Goal: Task Accomplishment & Management: Use online tool/utility

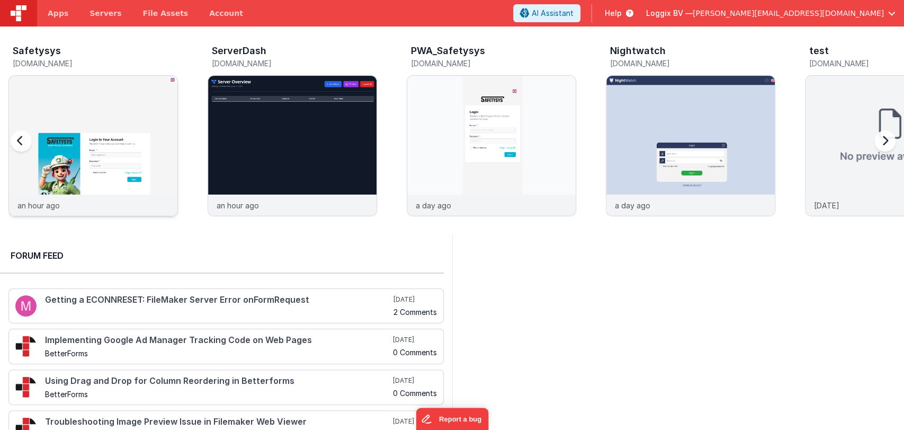
click at [85, 128] on img at bounding box center [93, 160] width 168 height 168
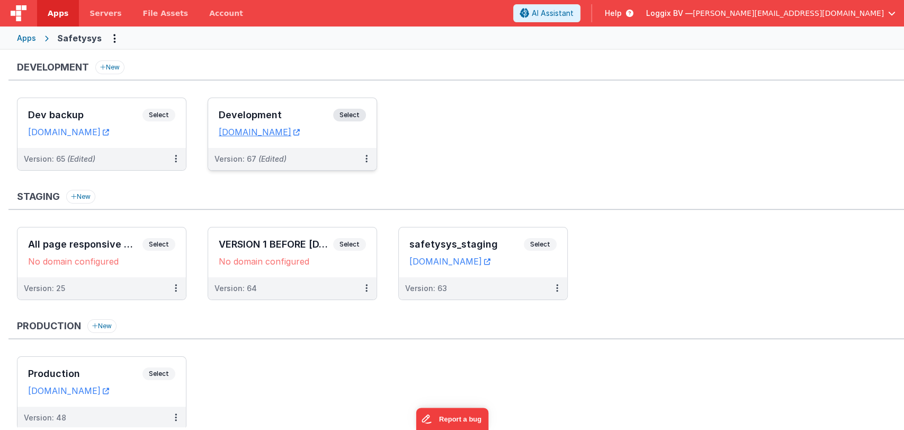
click at [282, 104] on div "Development Select URLs safetysystest.fmbetterforms.com" at bounding box center [292, 123] width 168 height 50
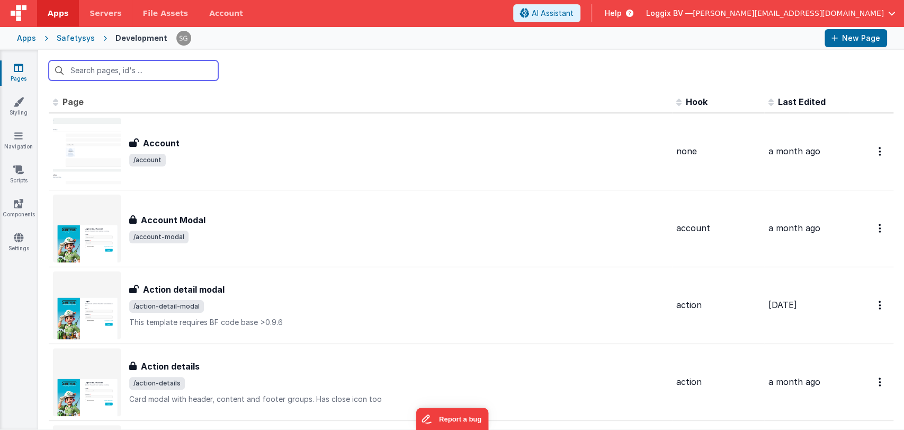
click at [126, 70] on input "text" at bounding box center [134, 70] width 170 height 20
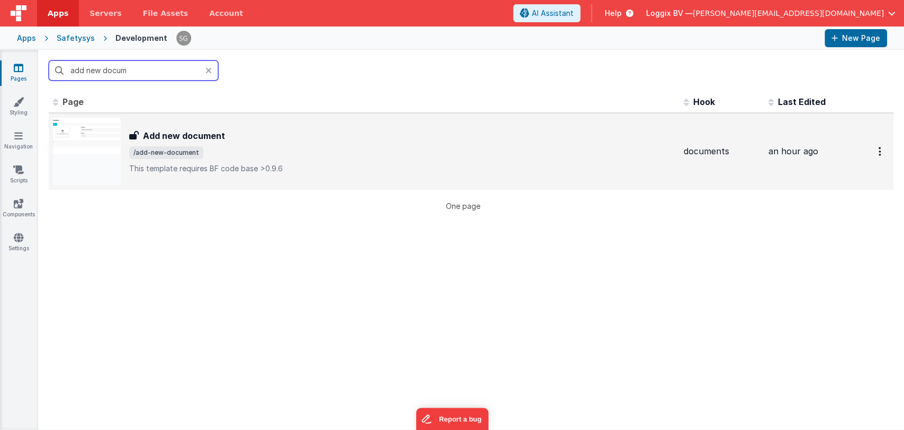
type input "add new docum"
click at [136, 126] on div "Add new document Add new document /add-new-document This template requires BF c…" at bounding box center [364, 152] width 623 height 68
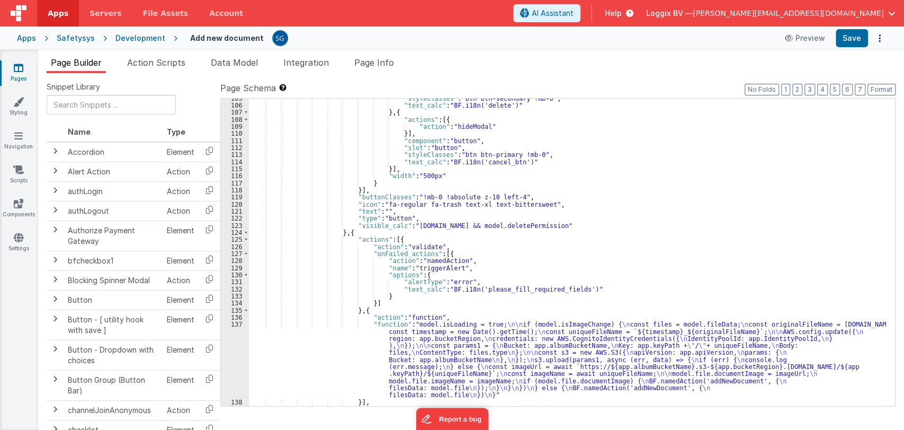
scroll to position [867, 0]
click at [554, 132] on div ""styleClasses" : "btn btn-secondary !mb-0" , "text_calc" : "BF.i18n('delete')" …" at bounding box center [567, 254] width 637 height 322
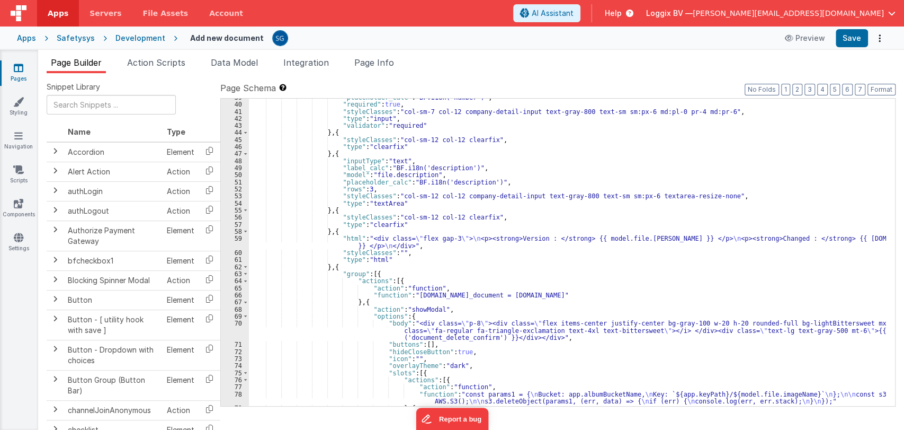
scroll to position [372, 0]
click at [243, 280] on span at bounding box center [246, 280] width 6 height 7
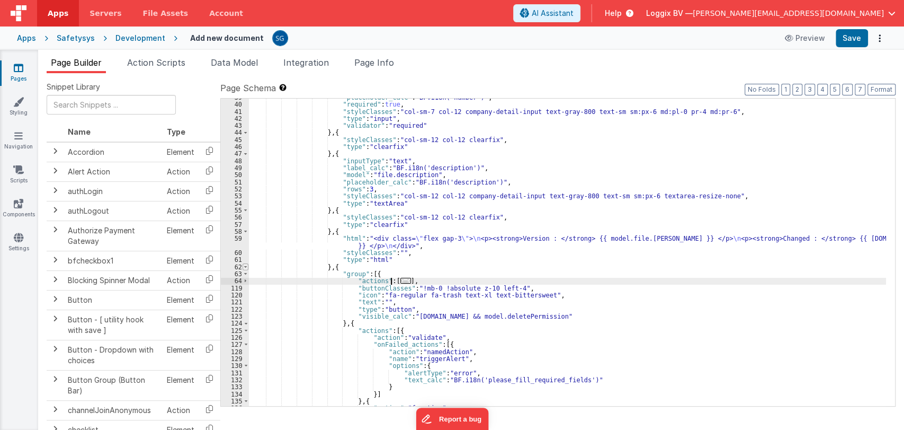
click at [247, 267] on span at bounding box center [246, 266] width 6 height 7
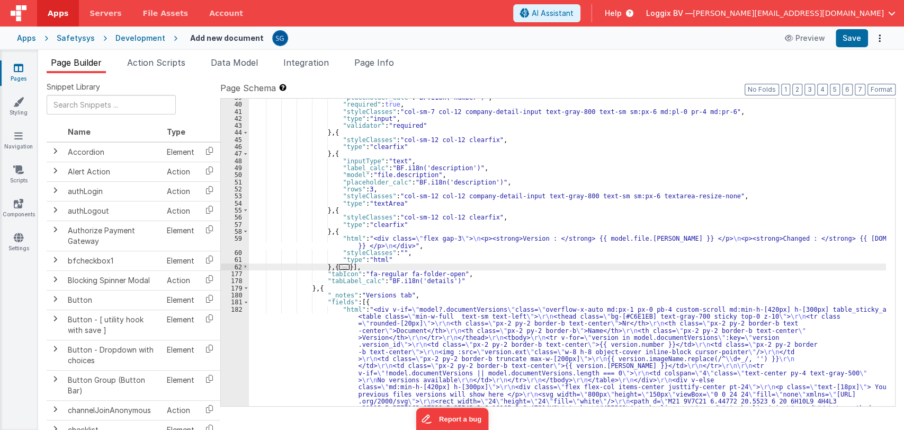
click at [339, 265] on span "..." at bounding box center [344, 267] width 11 height 6
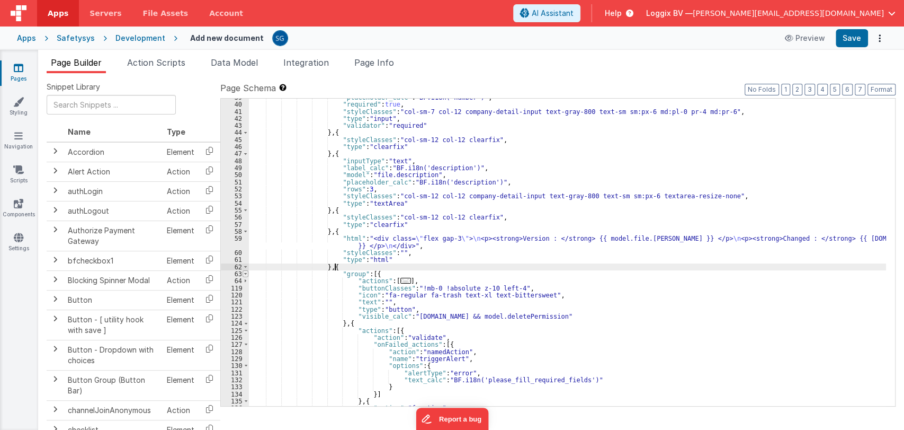
click at [245, 274] on span at bounding box center [246, 273] width 6 height 7
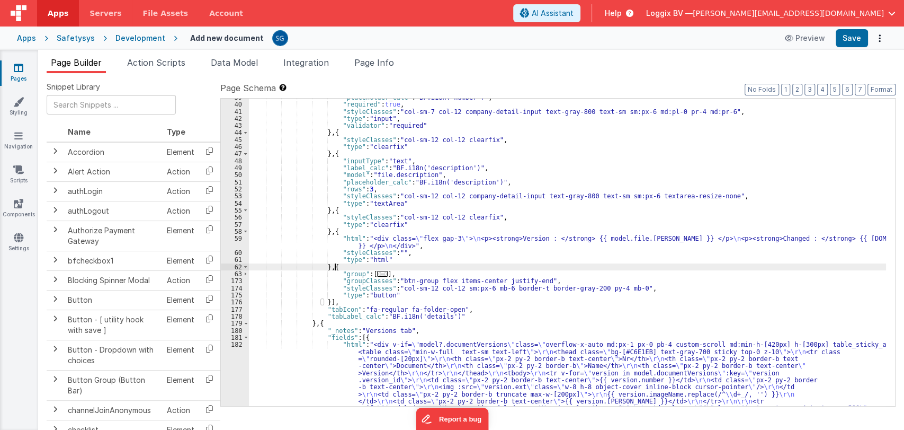
scroll to position [358, 0]
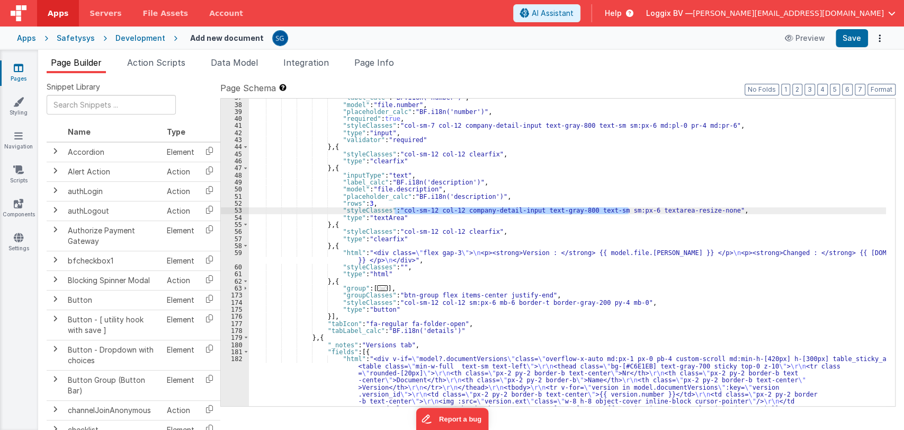
drag, startPoint x: 394, startPoint y: 209, endPoint x: 630, endPoint y: 209, distance: 235.8
click at [630, 209] on div ""label_calc" : "BF.i18n('number')" , "model" : "file.number" , "placeholder_cal…" at bounding box center [567, 314] width 637 height 441
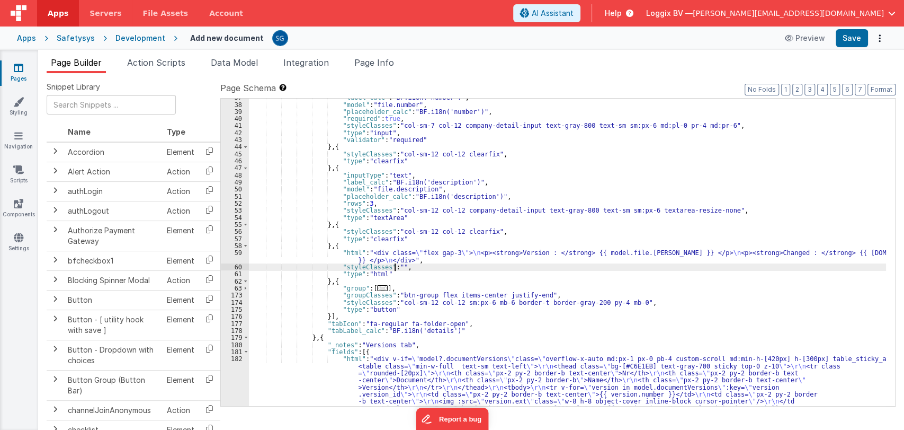
click at [394, 265] on div ""label_calc" : "BF.i18n('number')" , "model" : "file.number" , "placeholder_cal…" at bounding box center [567, 314] width 637 height 441
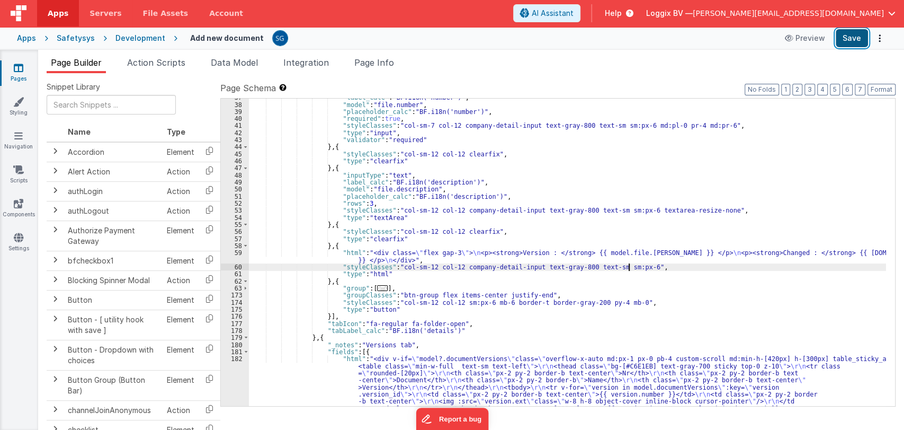
click at [853, 33] on button "Save" at bounding box center [852, 38] width 32 height 18
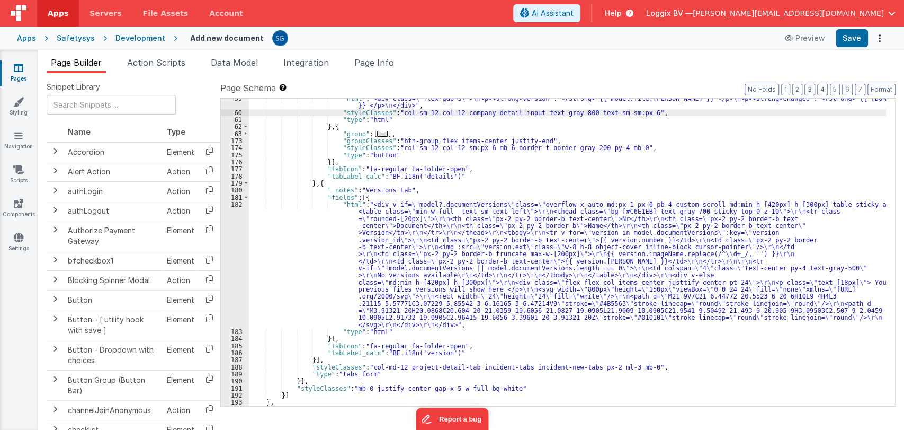
scroll to position [512, 0]
click at [245, 196] on span at bounding box center [246, 197] width 6 height 7
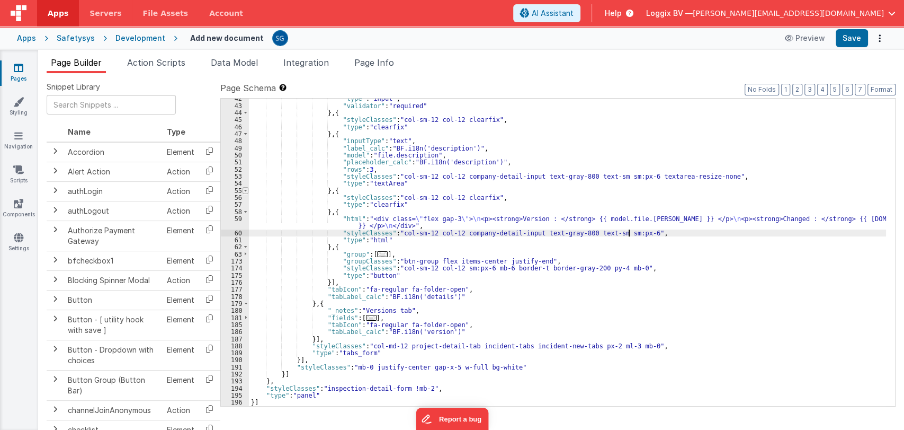
scroll to position [392, 0]
click at [366, 317] on span "..." at bounding box center [371, 318] width 11 height 6
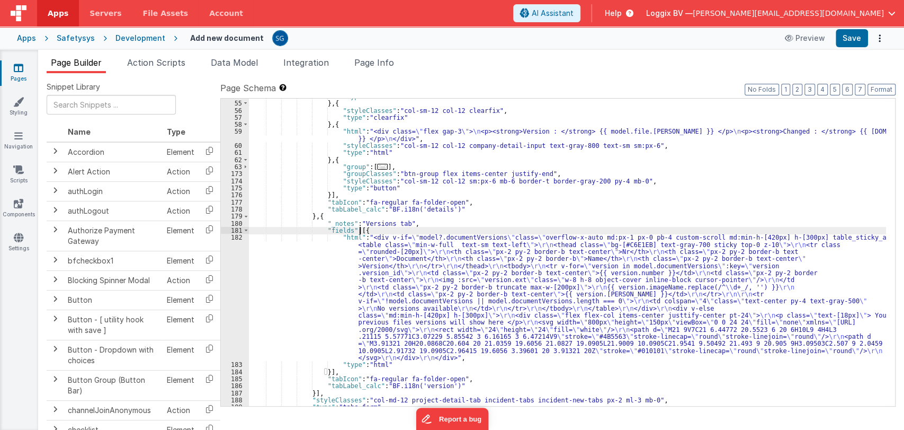
scroll to position [479, 0]
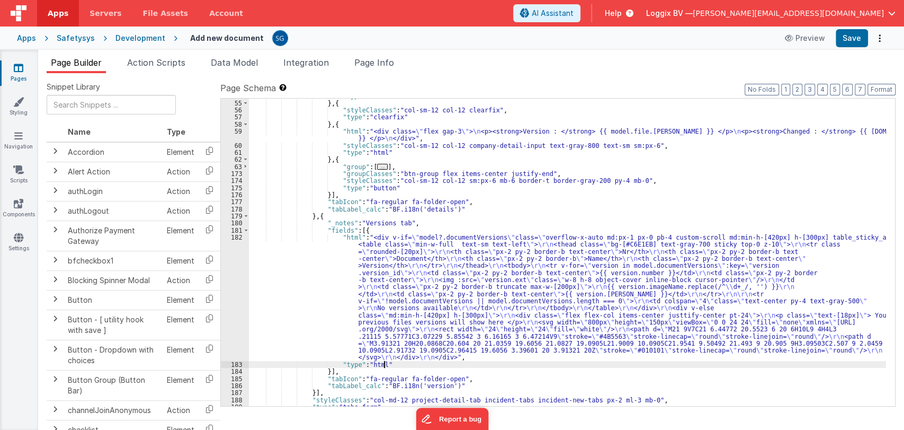
click at [396, 363] on div ""type" : "textArea" } , { "styleClasses" : "col-sm-12 col-12 clearfix" , "type"…" at bounding box center [567, 253] width 637 height 322
click at [390, 363] on div ""type" : "textArea" } , { "styleClasses" : "col-sm-12 col-12 clearfix" , "type"…" at bounding box center [567, 253] width 637 height 322
click at [393, 370] on div ""type" : "textArea" } , { "styleClasses" : "col-sm-12 col-12 clearfix" , "type"…" at bounding box center [567, 253] width 637 height 322
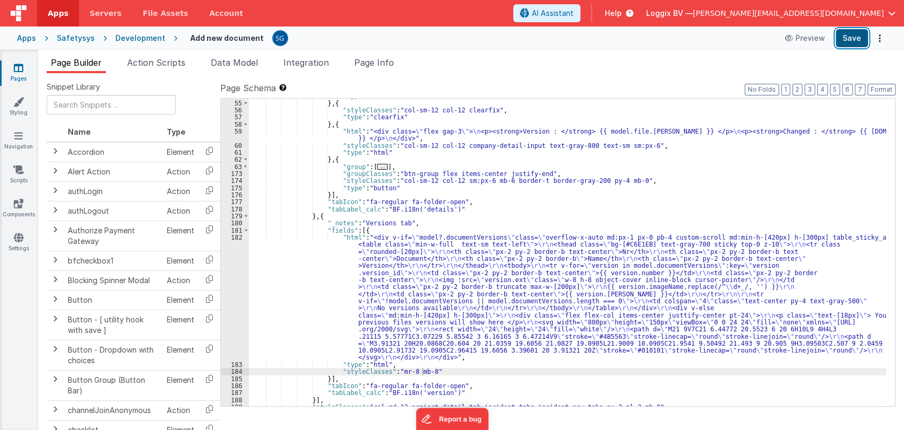
click at [844, 30] on button "Save" at bounding box center [852, 38] width 32 height 18
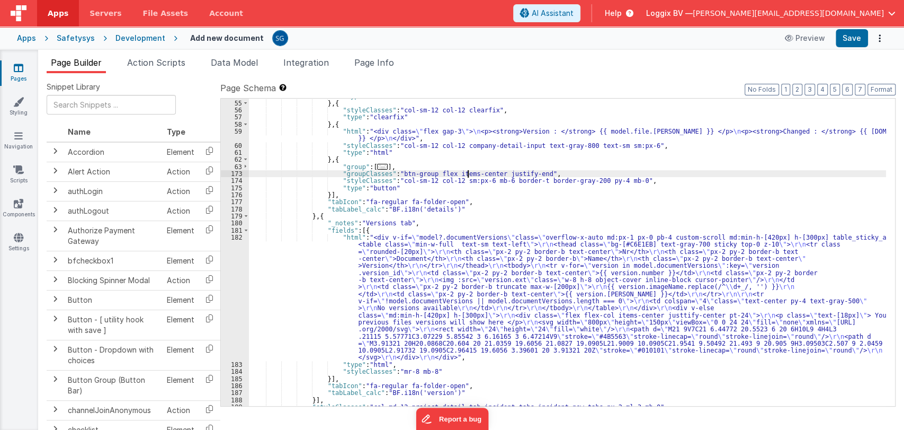
click at [468, 171] on div ""type" : "textArea" } , { "styleClasses" : "col-sm-12 col-12 clearfix" , "type"…" at bounding box center [567, 253] width 637 height 322
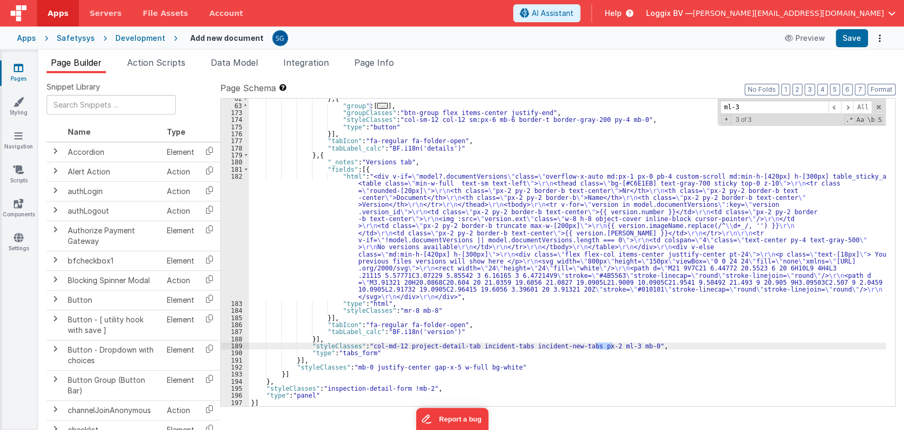
scroll to position [540, 0]
type input "ml-3"
click at [629, 345] on div "} , { "group" : [ ... ] , "groupClasses" : "btn-group flex items-center justify…" at bounding box center [567, 256] width 637 height 322
click at [845, 43] on button "Save" at bounding box center [852, 38] width 32 height 18
click at [852, 44] on button "Save" at bounding box center [852, 38] width 32 height 18
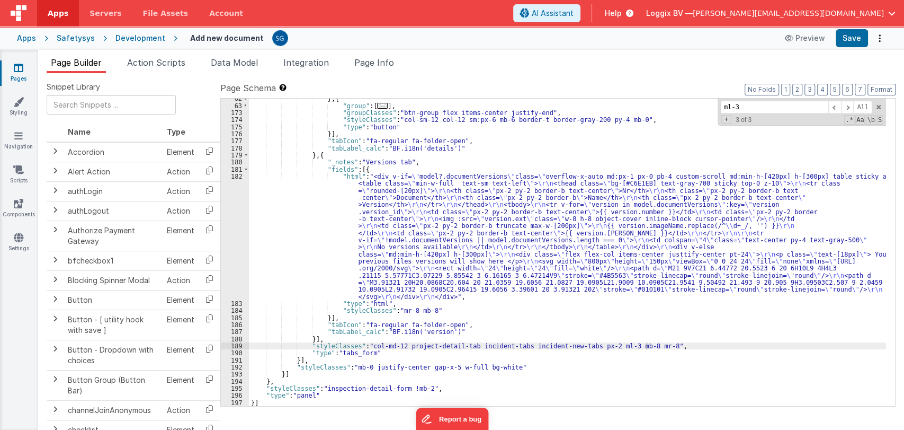
click at [514, 347] on div "} , { "group" : [ ... ] , "groupClasses" : "btn-group flex items-center justify…" at bounding box center [567, 256] width 637 height 322
click at [466, 345] on div "} , { "group" : [ ... ] , "groupClasses" : "btn-group flex items-center justify…" at bounding box center [567, 256] width 637 height 322
click at [463, 343] on div "} , { "group" : [ ... ] , "groupClasses" : "btn-group flex items-center justify…" at bounding box center [567, 256] width 637 height 322
drag, startPoint x: 464, startPoint y: 344, endPoint x: 401, endPoint y: 345, distance: 63.6
click at [401, 345] on div "} , { "group" : [ ... ] , "groupClasses" : "btn-group flex items-center justify…" at bounding box center [567, 256] width 637 height 322
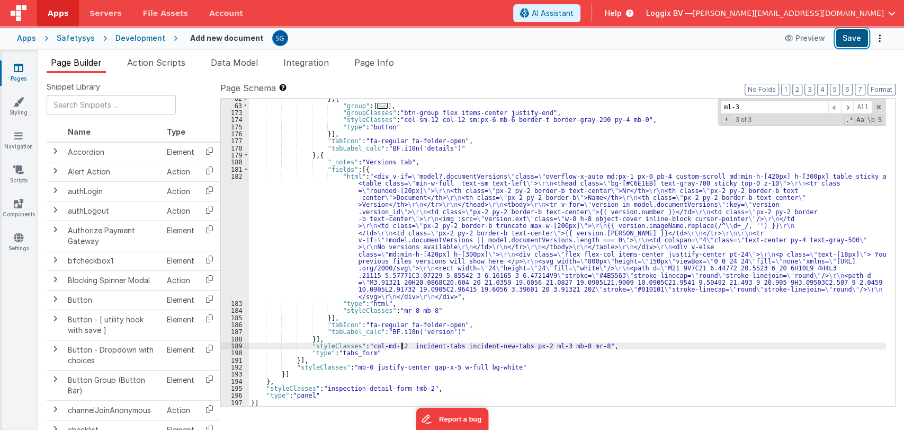
click at [847, 44] on button "Save" at bounding box center [852, 38] width 32 height 18
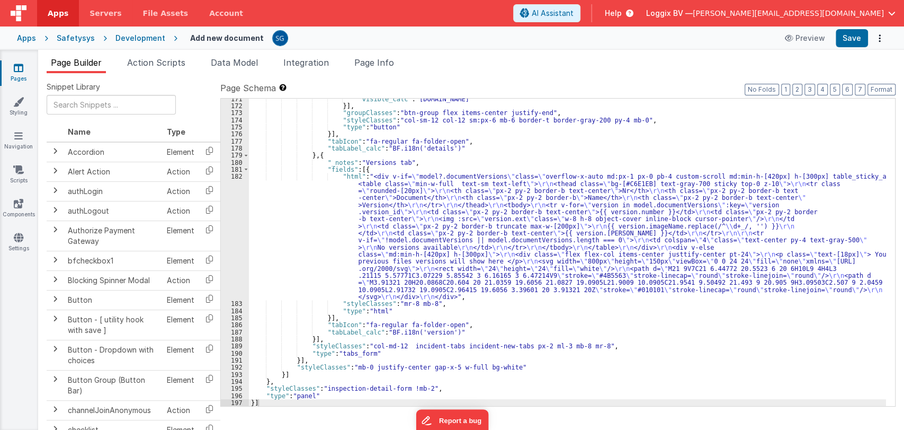
click at [401, 344] on div ""visible_calc" : "[DOMAIN_NAME]" }] , "groupClasses" : "btn-group flex items-ce…" at bounding box center [567, 256] width 637 height 322
drag, startPoint x: 468, startPoint y: 344, endPoint x: 513, endPoint y: 347, distance: 45.1
click at [513, 347] on div ""visible_calc" : "[DOMAIN_NAME]" }] , "groupClasses" : "btn-group flex items-ce…" at bounding box center [567, 256] width 637 height 322
click at [847, 38] on button "Save" at bounding box center [852, 38] width 32 height 18
click at [472, 344] on div ""visible_calc" : "model.file.id" }] , "groupClasses" : "btn-group flex items-ce…" at bounding box center [567, 256] width 637 height 322
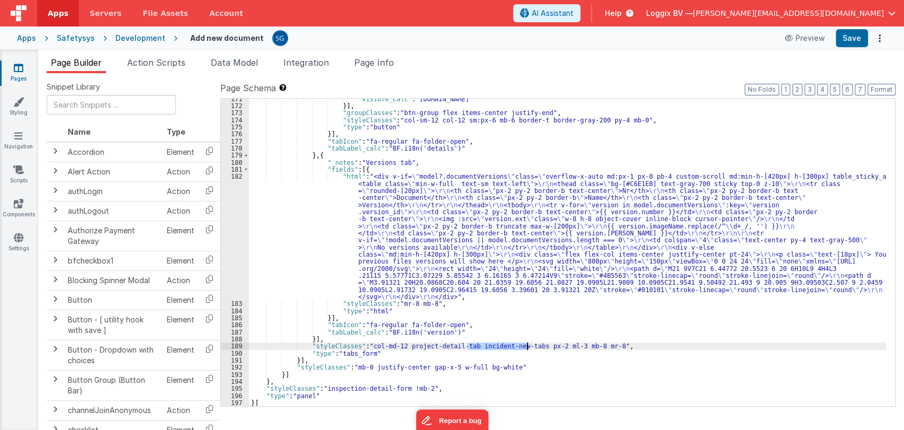
drag, startPoint x: 468, startPoint y: 346, endPoint x: 526, endPoint y: 345, distance: 57.7
click at [526, 345] on div ""visible_calc" : "model.file.id" }] , "groupClasses" : "btn-group flex items-ce…" at bounding box center [567, 256] width 637 height 322
click at [466, 347] on div ""visible_calc" : "model.file.id" }] , "groupClasses" : "btn-group flex items-ce…" at bounding box center [567, 252] width 637 height 307
paste textarea
drag, startPoint x: 466, startPoint y: 345, endPoint x: 575, endPoint y: 344, distance: 108.6
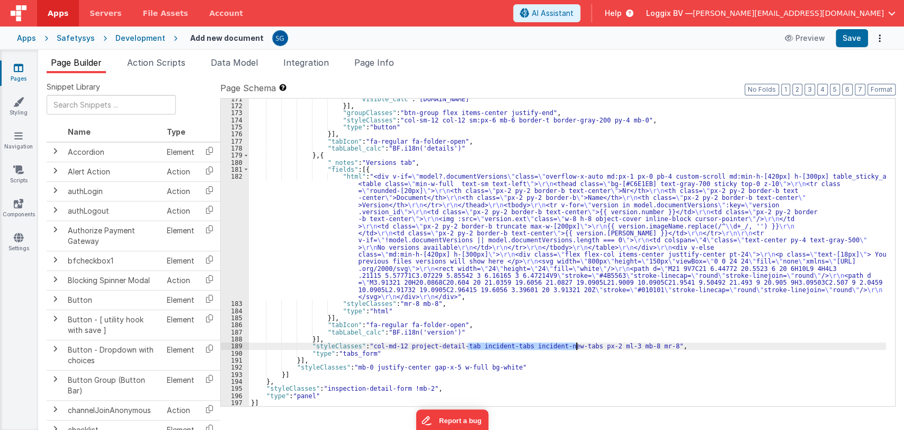
click at [575, 344] on div ""visible_calc" : "model.file.id" }] , "groupClasses" : "btn-group flex items-ce…" at bounding box center [567, 256] width 637 height 322
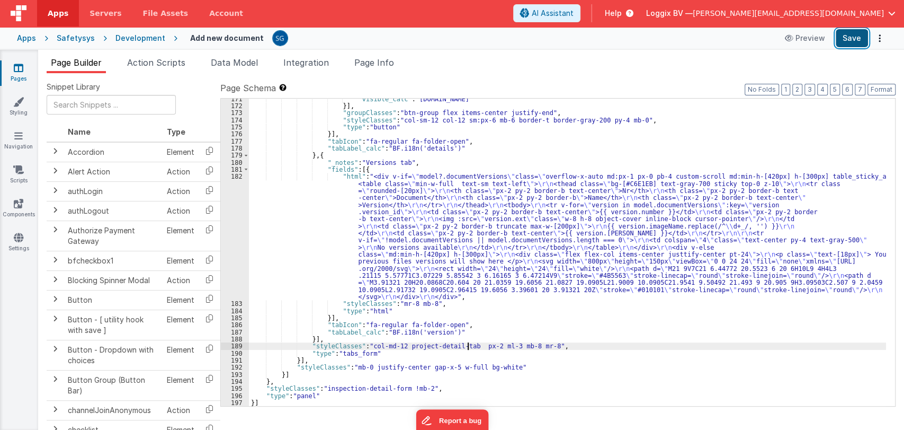
click at [856, 43] on button "Save" at bounding box center [852, 38] width 32 height 18
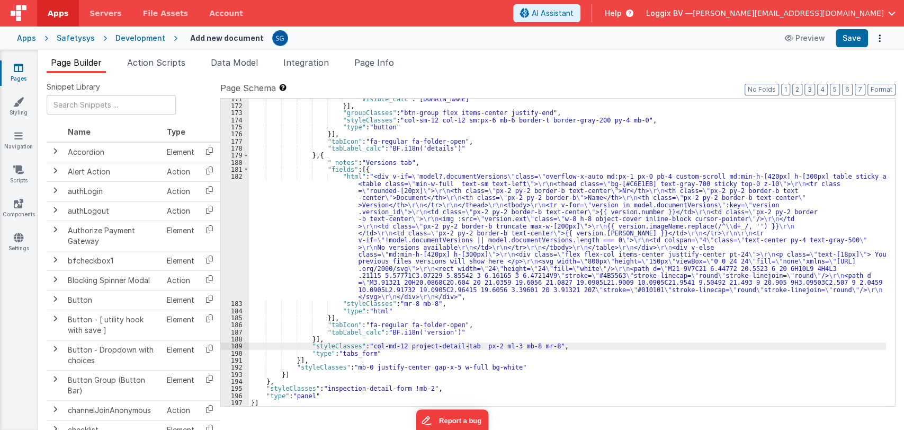
click at [466, 345] on div ""visible_calc" : "model.file.id" }] , "groupClasses" : "btn-group flex items-ce…" at bounding box center [567, 256] width 637 height 322
click at [468, 346] on div ""visible_calc" : "model.file.id" }] , "groupClasses" : "btn-group flex items-ce…" at bounding box center [567, 256] width 637 height 322
click at [468, 345] on div ""visible_calc" : "model.file.id" }] , "groupClasses" : "btn-group flex items-ce…" at bounding box center [567, 256] width 637 height 322
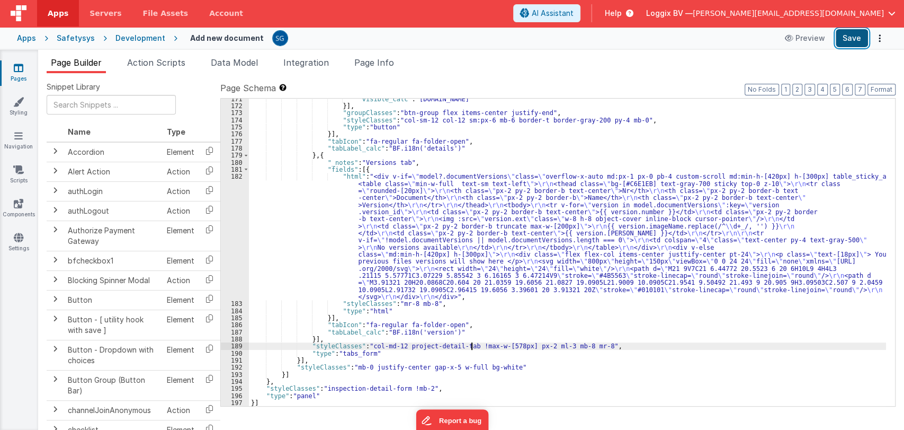
click at [861, 35] on button "Save" at bounding box center [852, 38] width 32 height 18
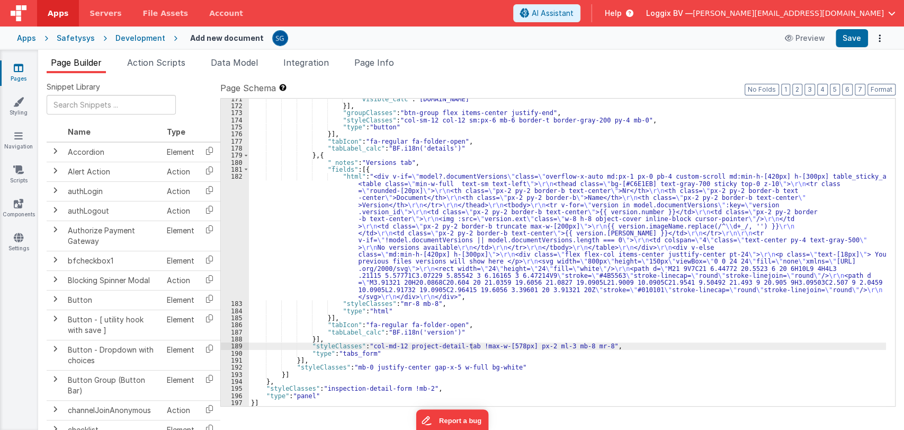
click at [398, 221] on div ""visible_calc" : "model.file.id" }] , "groupClasses" : "btn-group flex items-ce…" at bounding box center [567, 256] width 637 height 322
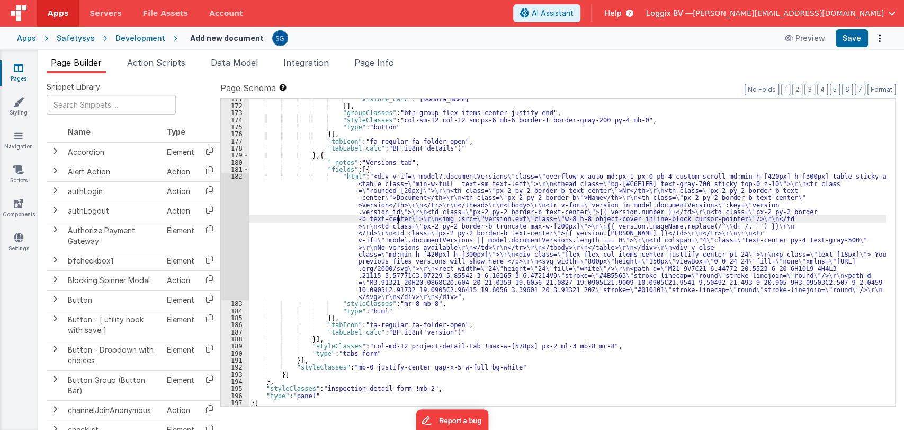
click at [398, 221] on div ""visible_calc" : "model.file.id" }] , "groupClasses" : "btn-group flex items-ce…" at bounding box center [567, 256] width 637 height 322
click at [235, 175] on div "182" at bounding box center [235, 236] width 28 height 127
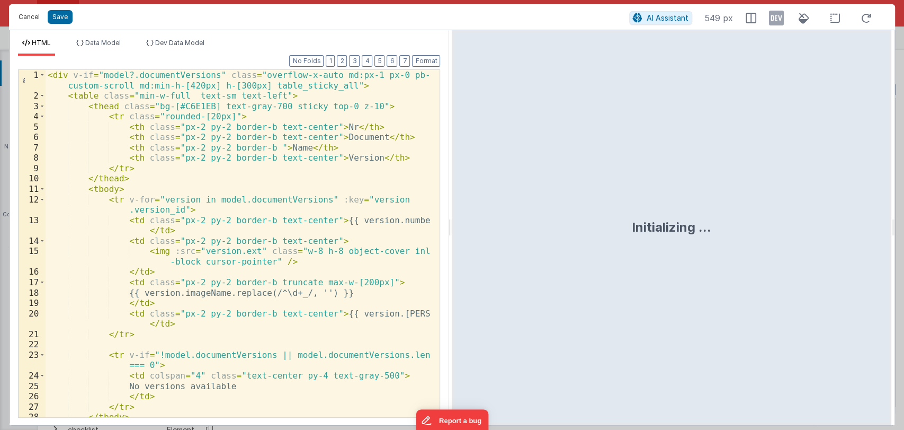
click at [28, 17] on button "Cancel" at bounding box center [29, 17] width 32 height 15
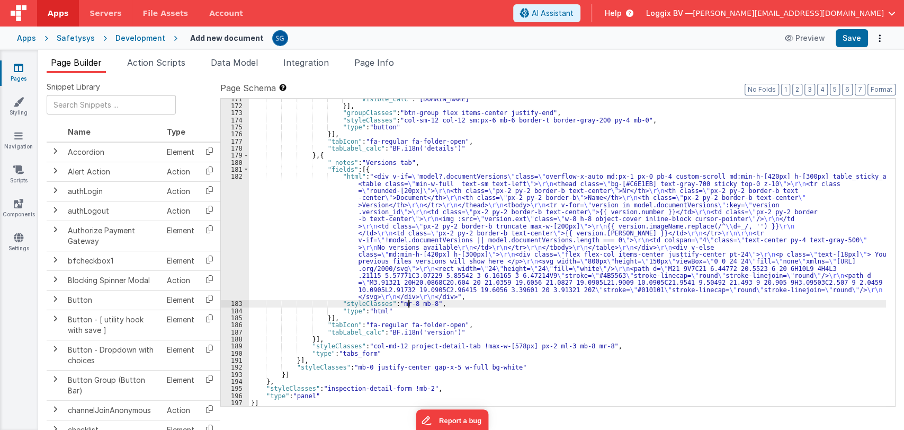
click at [410, 305] on div ""visible_calc" : "model.file.id" }] , "groupClasses" : "btn-group flex items-ce…" at bounding box center [567, 256] width 637 height 322
drag, startPoint x: 410, startPoint y: 305, endPoint x: 394, endPoint y: 306, distance: 15.9
click at [394, 306] on div ""visible_calc" : "model.file.id" }] , "groupClasses" : "btn-group flex items-ce…" at bounding box center [567, 256] width 637 height 322
drag, startPoint x: 408, startPoint y: 301, endPoint x: 395, endPoint y: 302, distance: 13.3
click at [395, 302] on div ""visible_calc" : "model.file.id" }] , "groupClasses" : "btn-group flex items-ce…" at bounding box center [567, 256] width 637 height 322
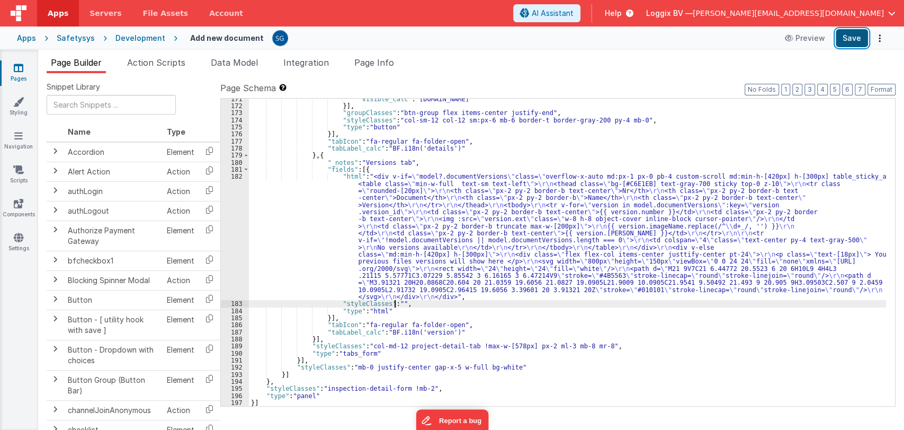
click at [848, 38] on button "Save" at bounding box center [852, 38] width 32 height 18
click at [268, 206] on div ""visible_calc" : "model.file.id" }] , "groupClasses" : "btn-group flex items-ce…" at bounding box center [567, 256] width 637 height 322
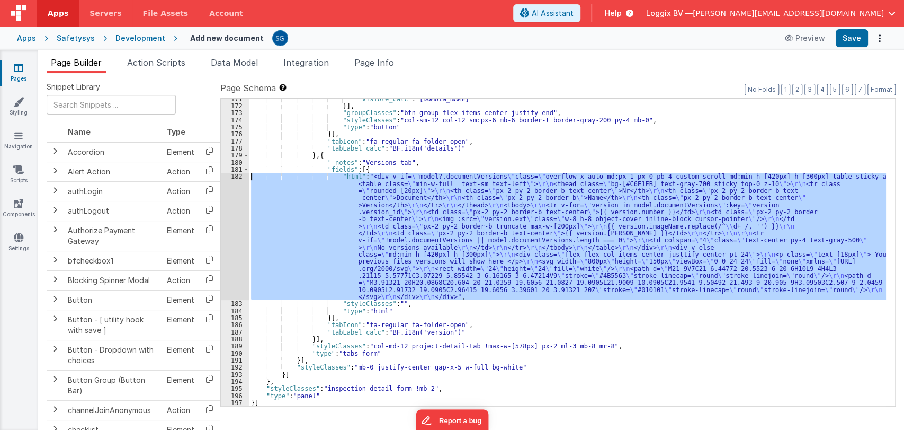
click at [238, 177] on div "182" at bounding box center [235, 236] width 28 height 127
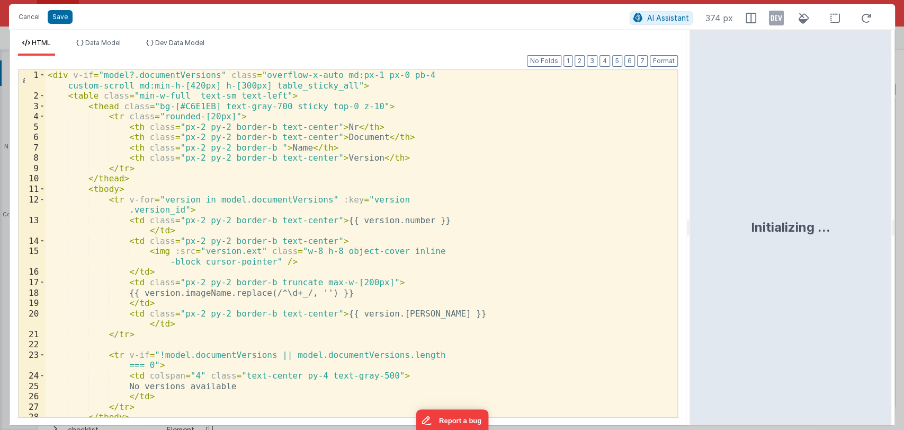
drag, startPoint x: 449, startPoint y: 227, endPoint x: 691, endPoint y: 220, distance: 241.7
click at [691, 220] on html "Cancel Save AI Assistant 374 px HTML Data Model Dev Data Model Format 7 6 5 4 3…" at bounding box center [452, 215] width 904 height 430
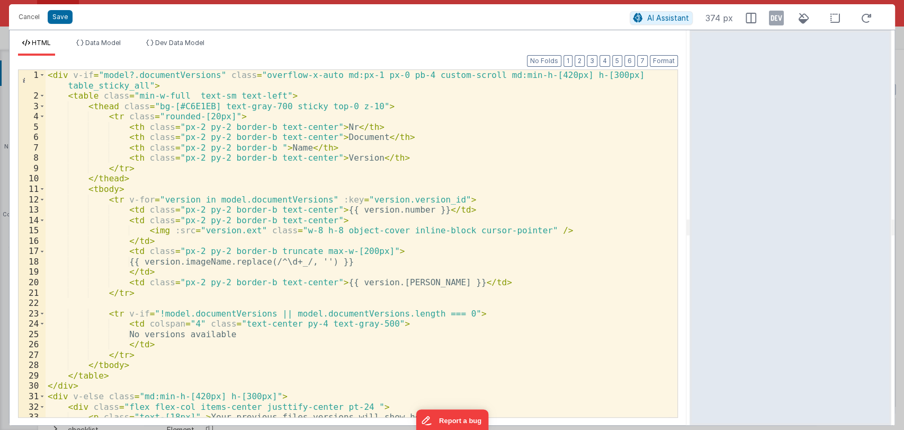
click at [140, 229] on div "< div v-if = "model?.documentVersions" class = "overflow-x-auto md:px-1 px-0 pb…" at bounding box center [357, 259] width 623 height 378
click at [150, 233] on div "< div v-if = "model?.documentVersions" class = "overflow-x-auto md:px-1 px-0 pb…" at bounding box center [357, 259] width 623 height 378
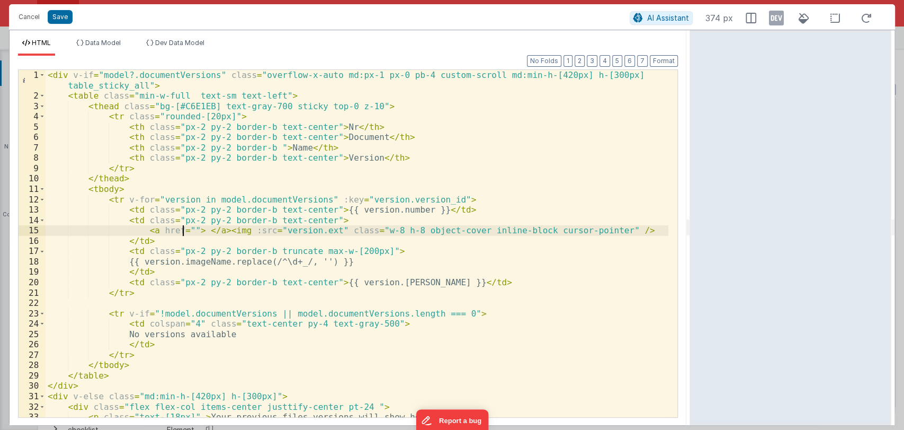
click at [157, 232] on div "< div v-if = "model?.documentVersions" class = "overflow-x-auto md:px-1 px-0 pb…" at bounding box center [357, 259] width 623 height 378
click at [186, 232] on div "< div v-if = "model?.documentVersions" class = "overflow-x-auto md:px-1 px-0 pb…" at bounding box center [357, 259] width 623 height 378
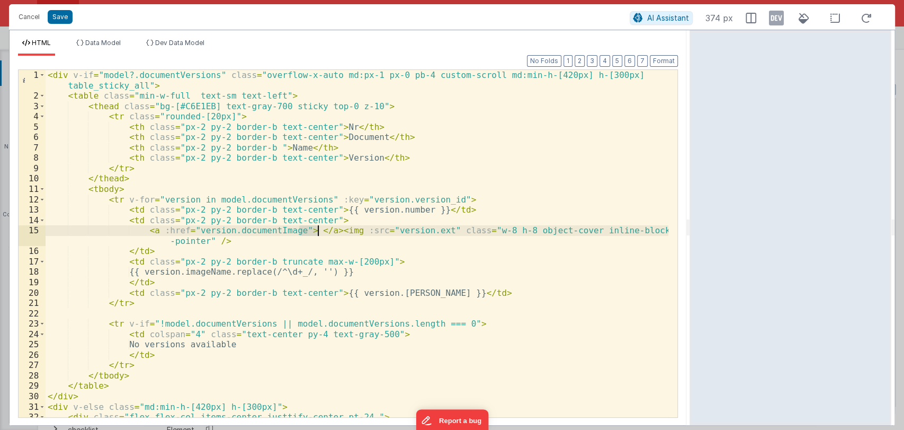
drag, startPoint x: 299, startPoint y: 230, endPoint x: 319, endPoint y: 229, distance: 19.7
click at [319, 229] on div "< div v-if = "model?.documentVersions" class = "overflow-x-auto md:px-1 px-0 pb…" at bounding box center [357, 259] width 623 height 378
click at [278, 238] on div "< div v-if = "model?.documentVersions" class = "overflow-x-auto md:px-1 px-0 pb…" at bounding box center [357, 259] width 623 height 378
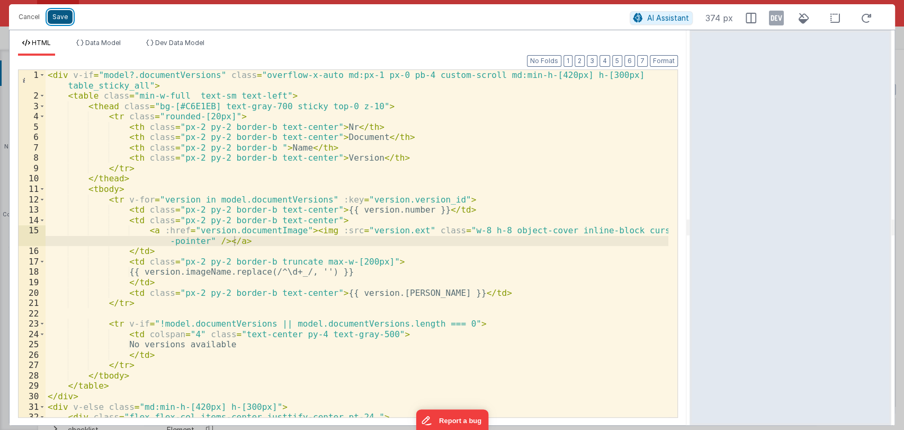
click at [59, 13] on button "Save" at bounding box center [60, 17] width 25 height 14
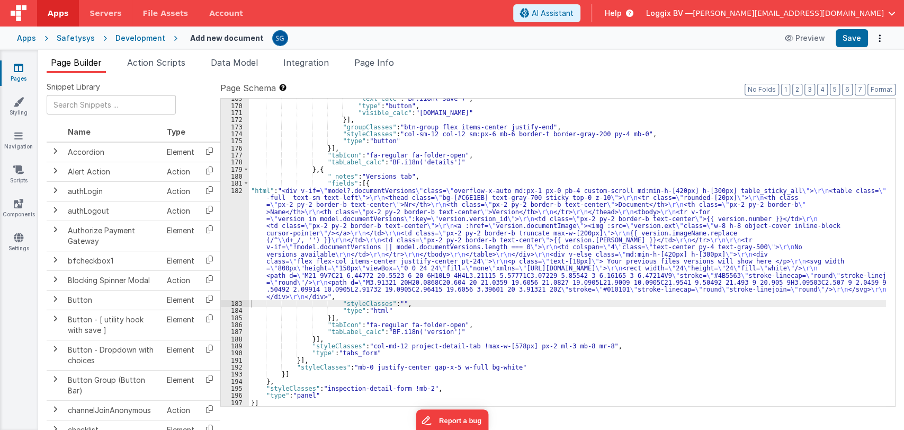
scroll to position [1423, 0]
click at [870, 90] on button "Format" at bounding box center [882, 90] width 28 height 12
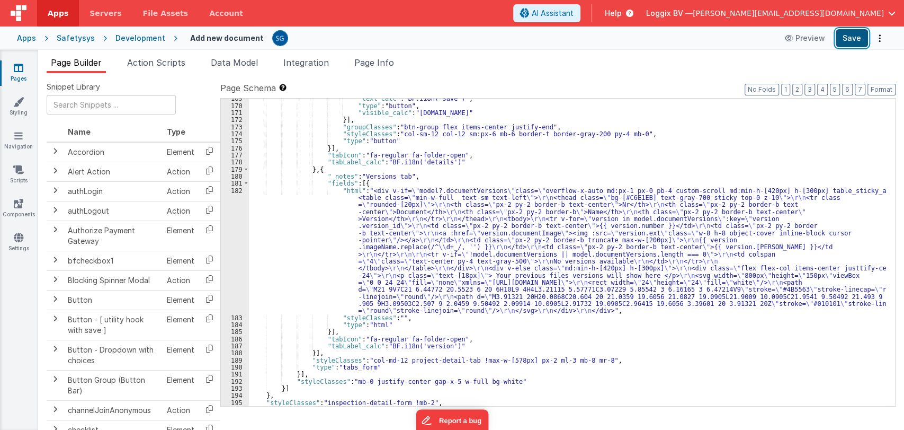
click at [849, 39] on button "Save" at bounding box center [852, 38] width 32 height 18
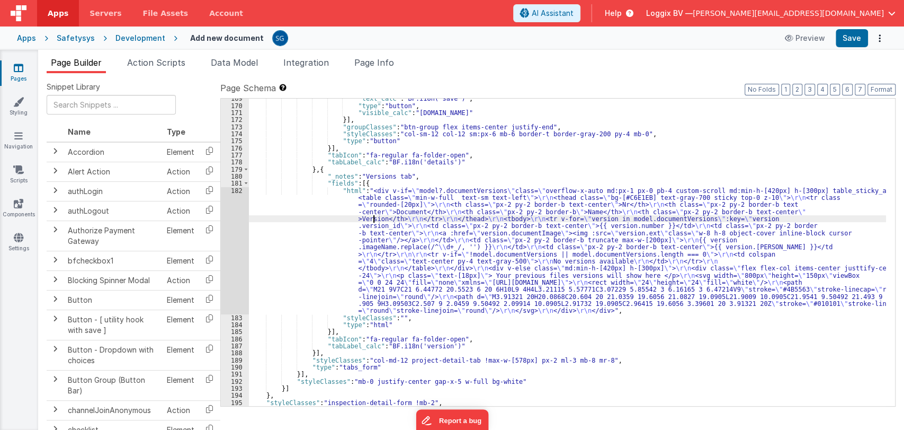
click at [375, 218] on div ""text_calc" : "BF.i18n('save')" , "type" : "button" , "visible_calc" : "model.f…" at bounding box center [567, 256] width 637 height 322
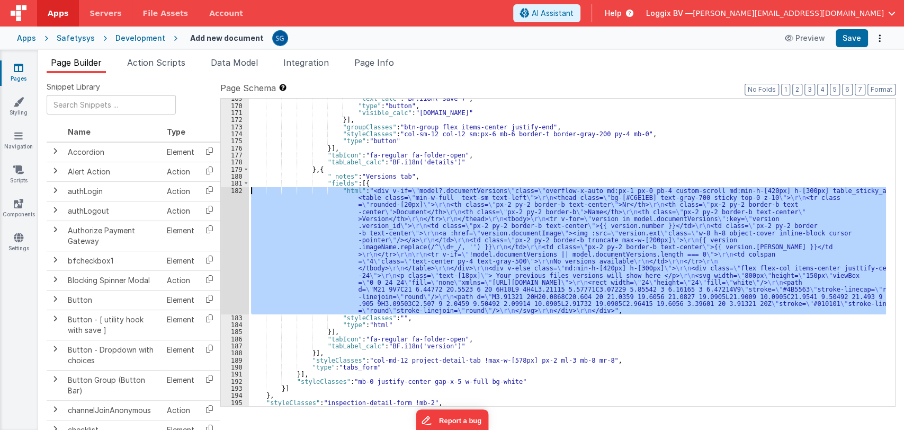
click at [238, 193] on div "182" at bounding box center [235, 250] width 28 height 127
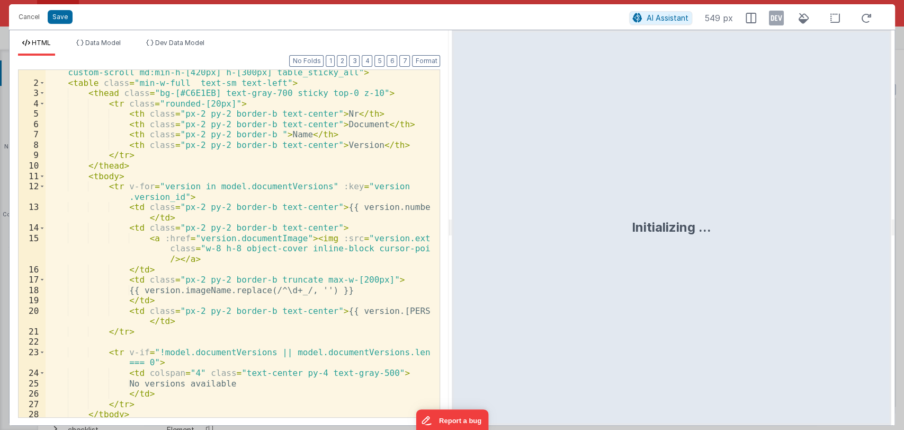
scroll to position [13, 0]
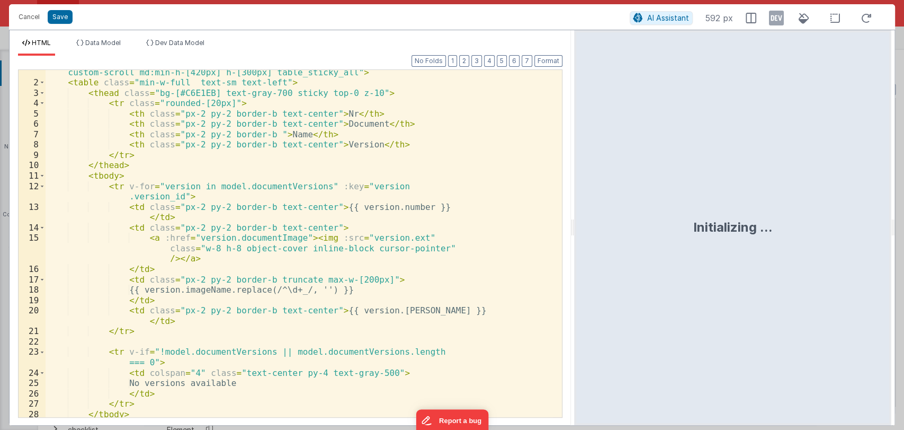
drag, startPoint x: 449, startPoint y: 225, endPoint x: 590, endPoint y: 235, distance: 141.3
click at [590, 235] on html "Cancel Save AI Assistant 592 px HTML Data Model Dev Data Model Format 7 6 5 4 3…" at bounding box center [452, 215] width 904 height 430
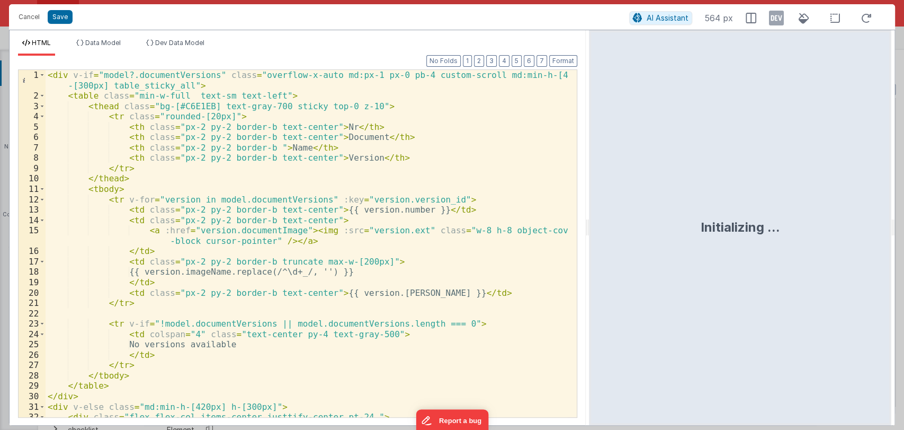
scroll to position [0, 0]
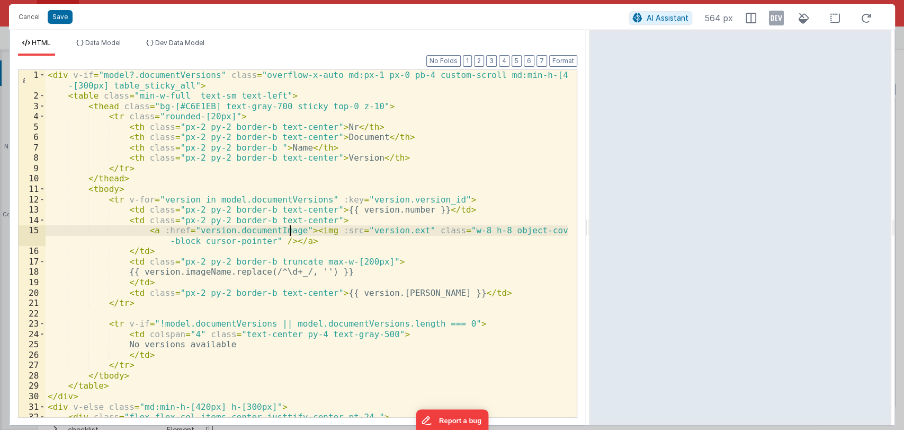
click at [289, 228] on div "< div v-if = "model?.documentVersions" class = "overflow-x-auto md:px-1 px-0 pb…" at bounding box center [307, 259] width 522 height 378
click at [65, 20] on button "Save" at bounding box center [60, 17] width 25 height 14
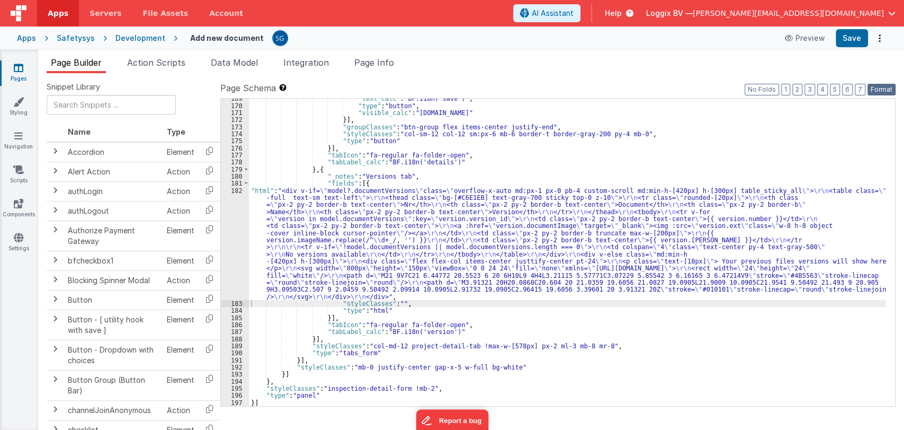
click at [882, 88] on button "Format" at bounding box center [882, 90] width 28 height 12
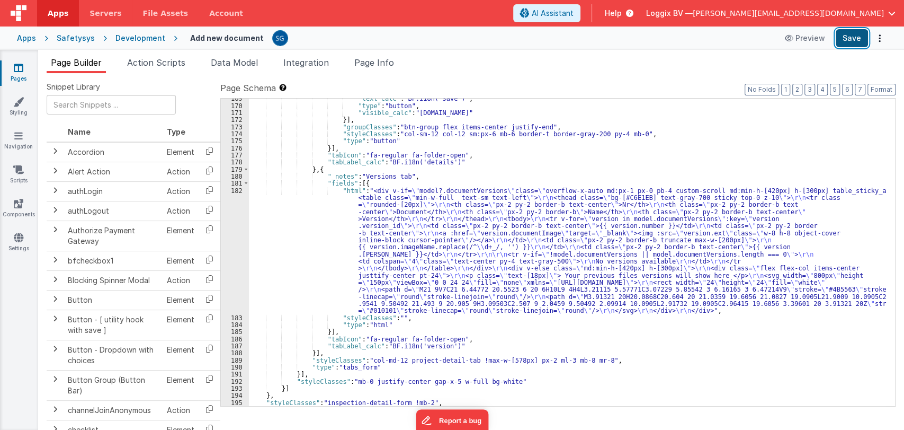
click at [862, 38] on button "Save" at bounding box center [852, 38] width 32 height 18
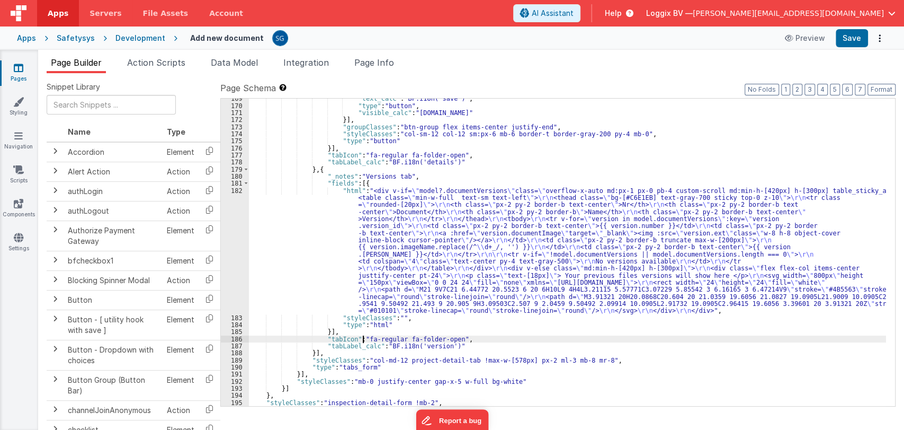
drag, startPoint x: 364, startPoint y: 337, endPoint x: 383, endPoint y: 339, distance: 18.7
click at [364, 337] on div ""text_calc" : "BF.i18n('save')" , "type" : "button" , "visible_calc" : "model.f…" at bounding box center [567, 256] width 637 height 322
click at [448, 337] on div ""text_calc" : "BF.i18n('save')" , "type" : "button" , "visible_calc" : "model.f…" at bounding box center [567, 256] width 637 height 322
click at [396, 339] on div ""text_calc" : "BF.i18n('save')" , "type" : "button" , "visible_calc" : "model.f…" at bounding box center [567, 256] width 637 height 322
click at [852, 42] on button "Save" at bounding box center [852, 38] width 32 height 18
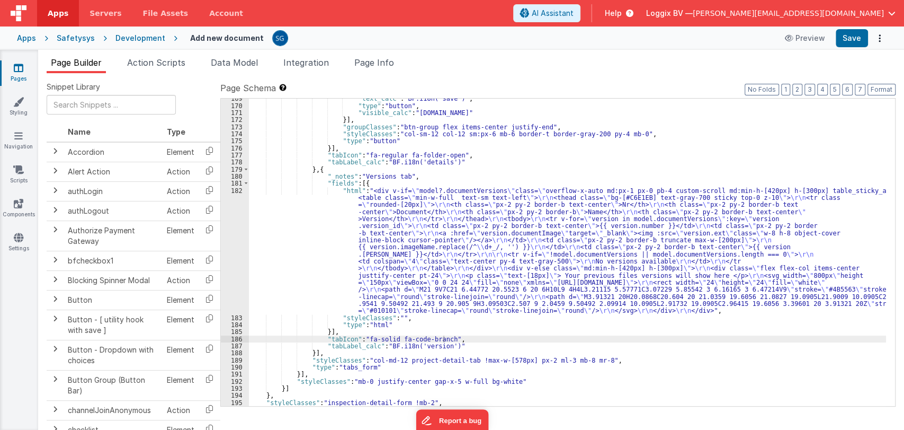
click at [17, 73] on icon at bounding box center [19, 68] width 10 height 11
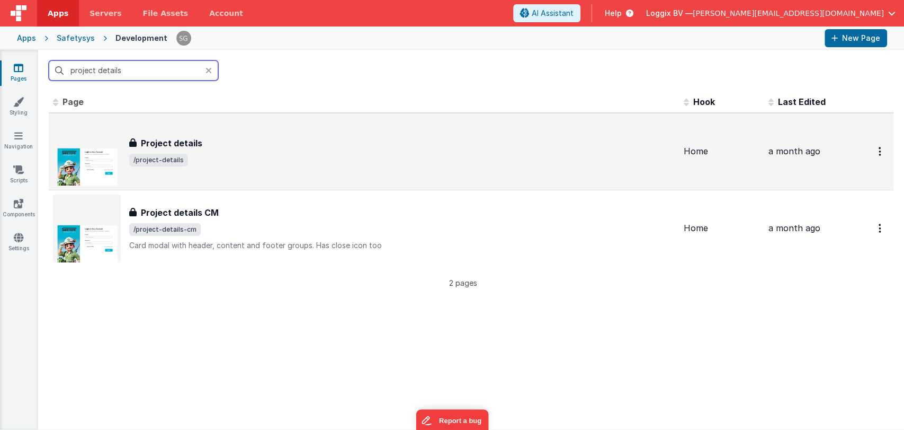
type input "project details"
click at [191, 137] on h3 "Project details" at bounding box center [171, 143] width 61 height 13
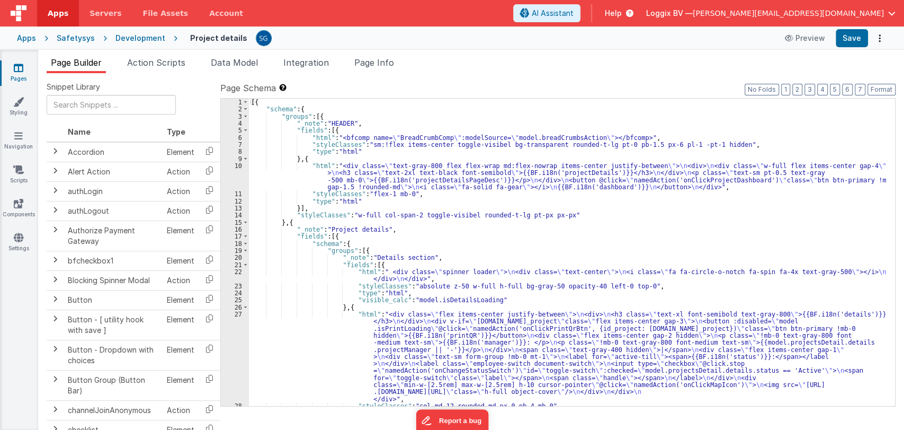
click at [584, 216] on div "[{ "schema" : { "groups" : [{ "_note" : "HEADER" , "fields" : [{ "html" : "<bfc…" at bounding box center [567, 260] width 637 height 322
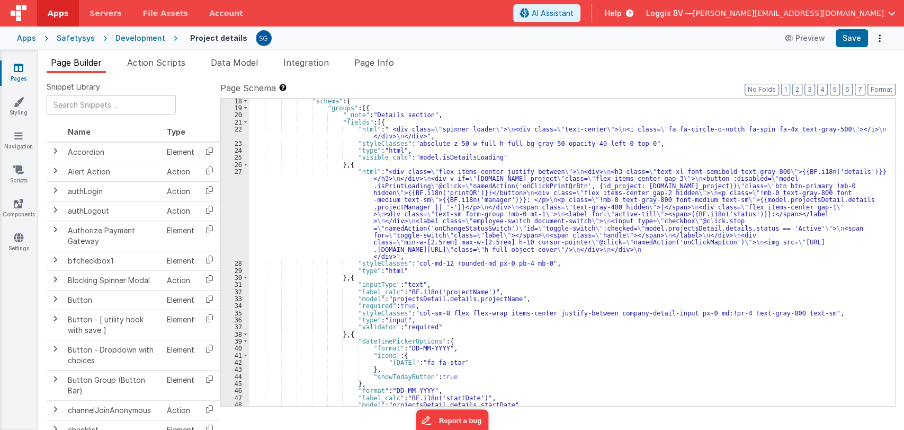
scroll to position [172, 0]
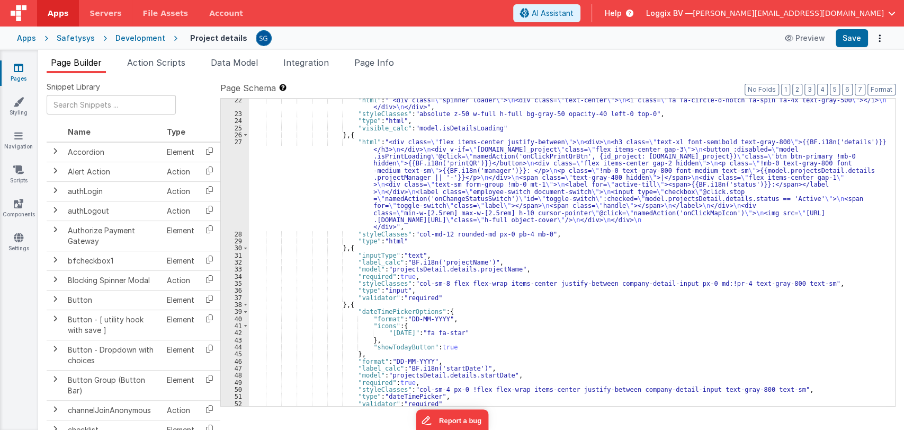
click at [624, 253] on div ""html" : " <div class= \" spinner loader \" > \n <div class= \" text-center \" …" at bounding box center [567, 260] width 637 height 328
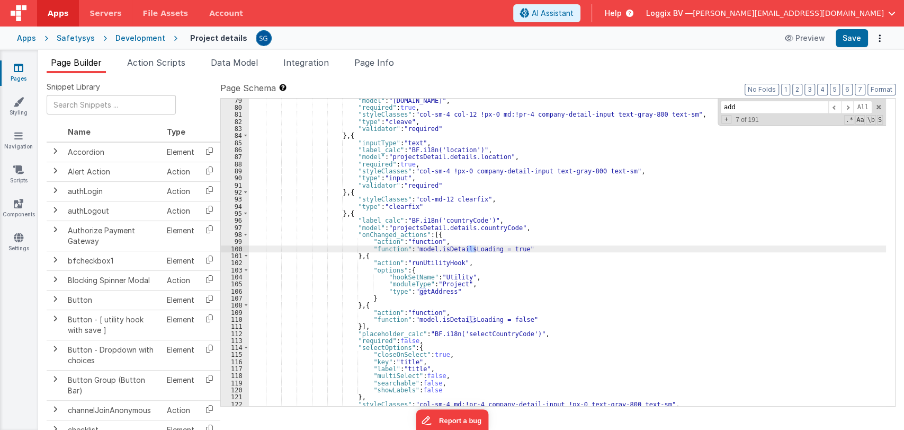
scroll to position [680, 0]
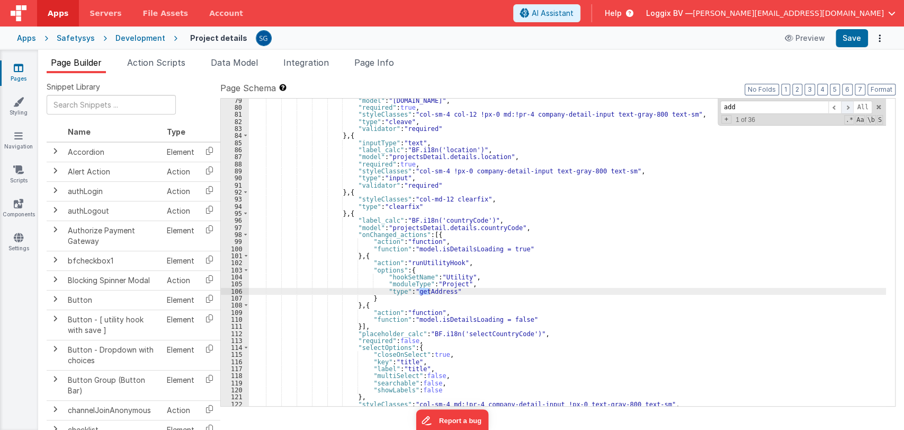
click at [851, 103] on span at bounding box center [847, 107] width 13 height 13
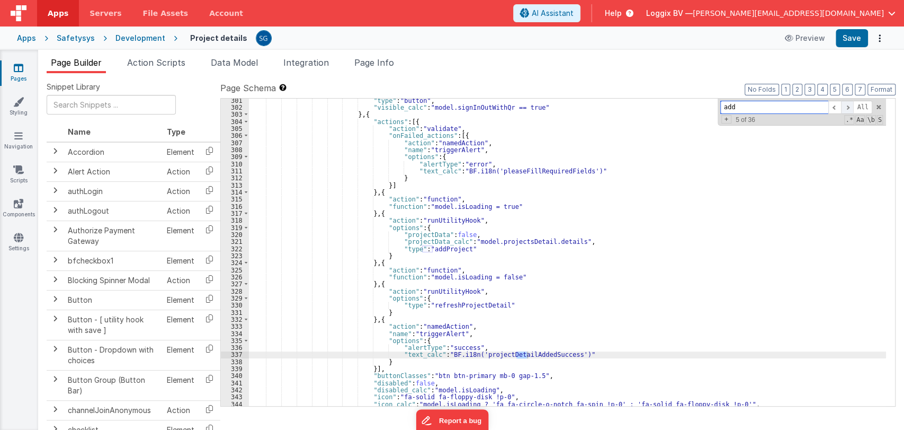
click at [851, 103] on span at bounding box center [847, 107] width 13 height 13
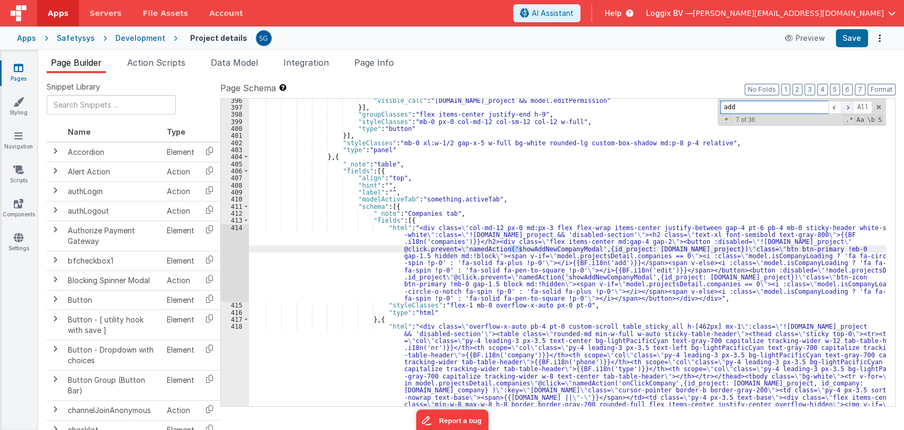
click at [851, 103] on span at bounding box center [847, 107] width 13 height 13
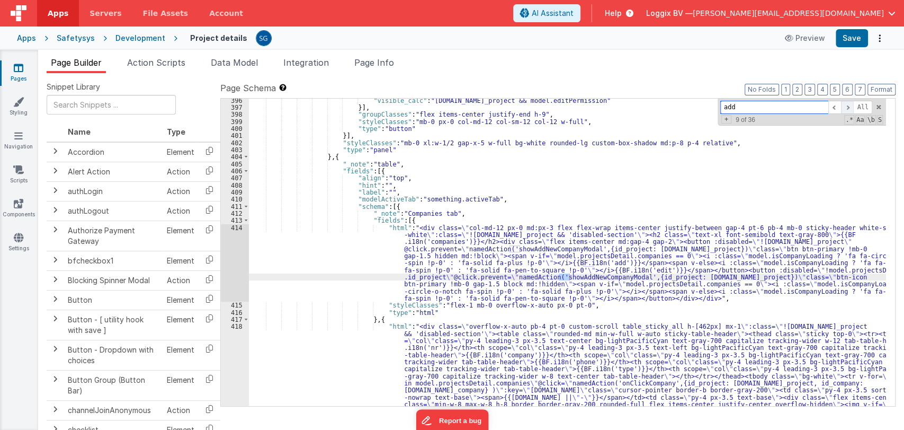
click at [851, 103] on span at bounding box center [847, 107] width 13 height 13
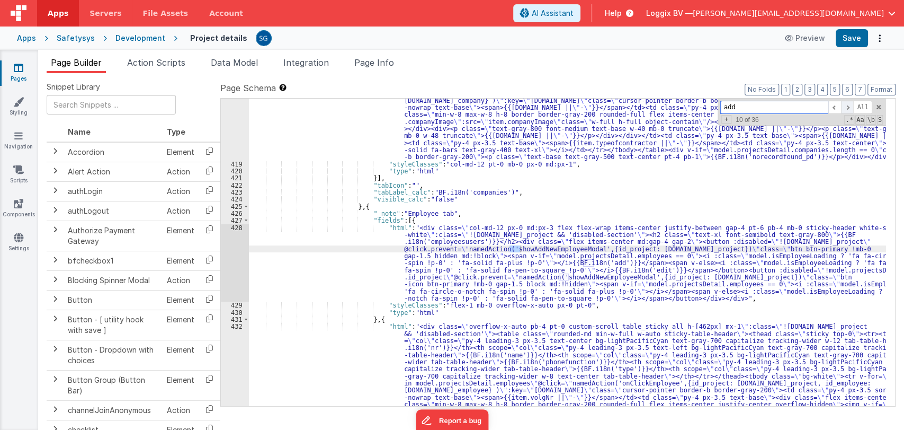
scroll to position [3258, 0]
click at [836, 107] on span at bounding box center [835, 107] width 13 height 13
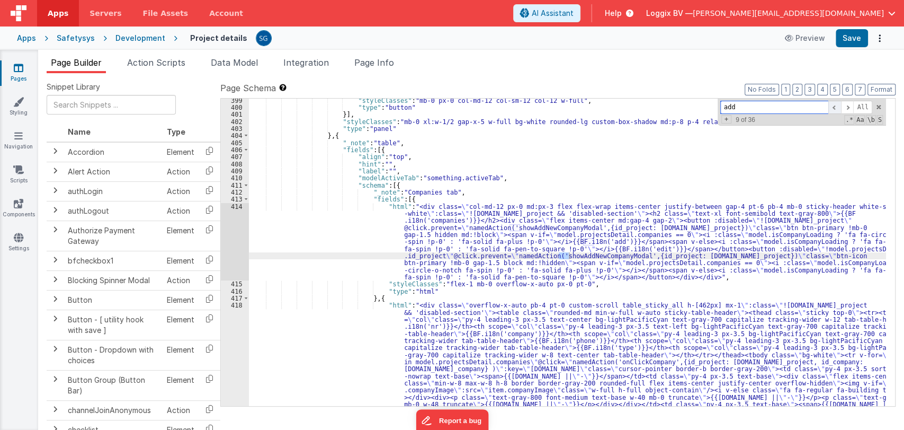
click at [836, 107] on span at bounding box center [835, 107] width 13 height 13
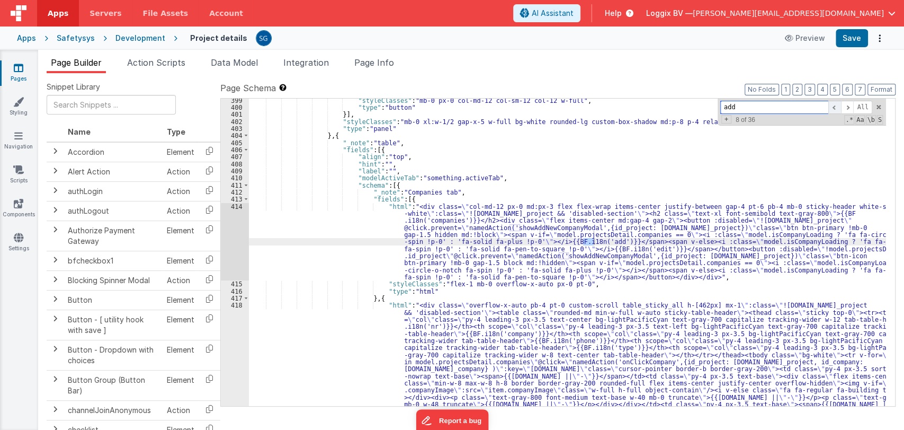
click at [836, 107] on span at bounding box center [835, 107] width 13 height 13
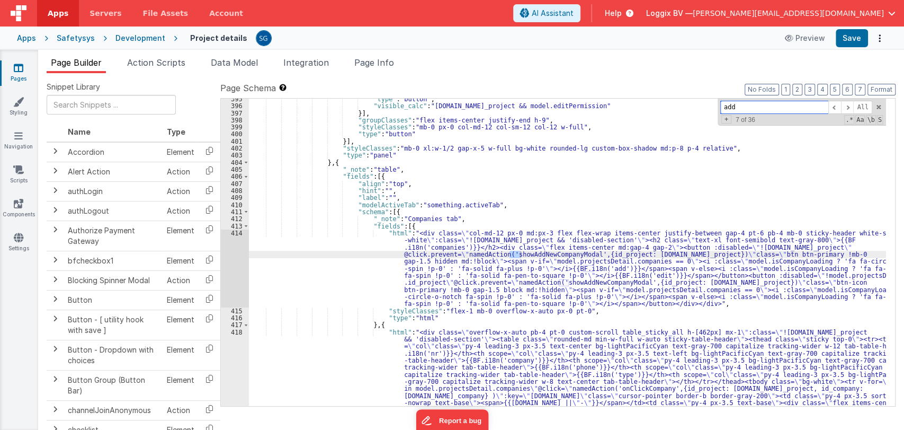
scroll to position [2963, 0]
click at [834, 110] on span at bounding box center [835, 107] width 13 height 13
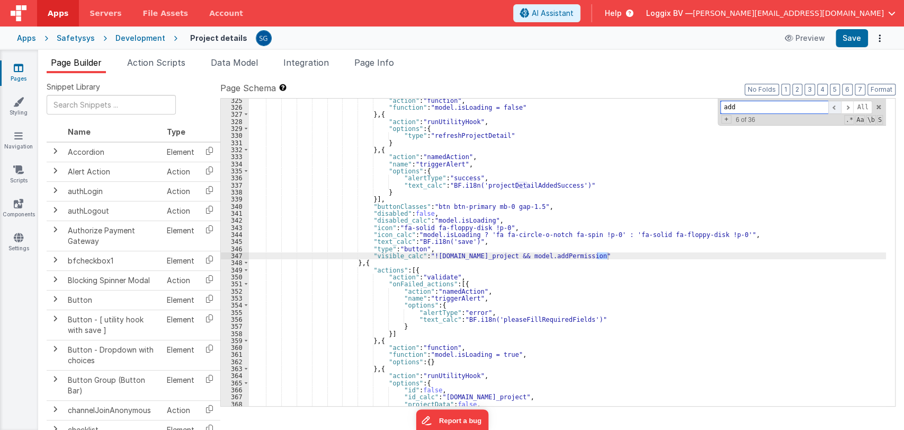
scroll to position [2467, 0]
click at [834, 110] on span at bounding box center [835, 107] width 13 height 13
click at [577, 204] on div ""action" : "function" , "function" : "model.isLoading = false" } , { "action" :…" at bounding box center [567, 258] width 637 height 322
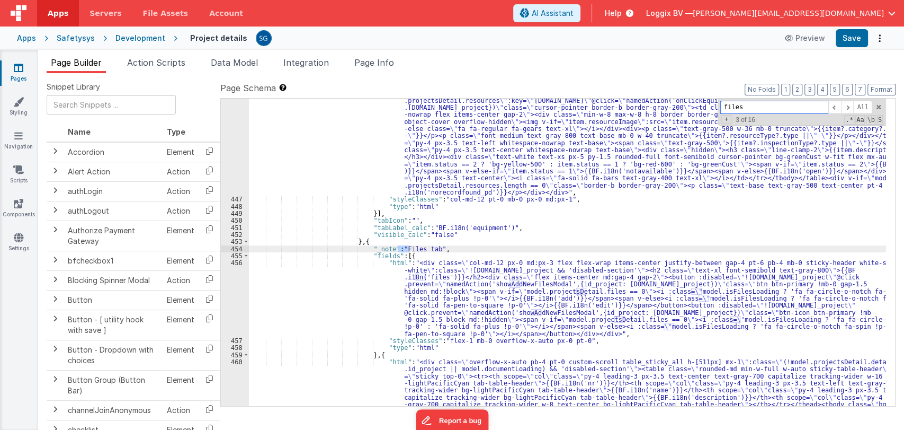
scroll to position [3837, 0]
type input "files"
click at [436, 284] on div ""html" : "<div class= \" overflow-x-auto pb-4 table_sticky_all custom-scroll h-…" at bounding box center [567, 331] width 637 height 568
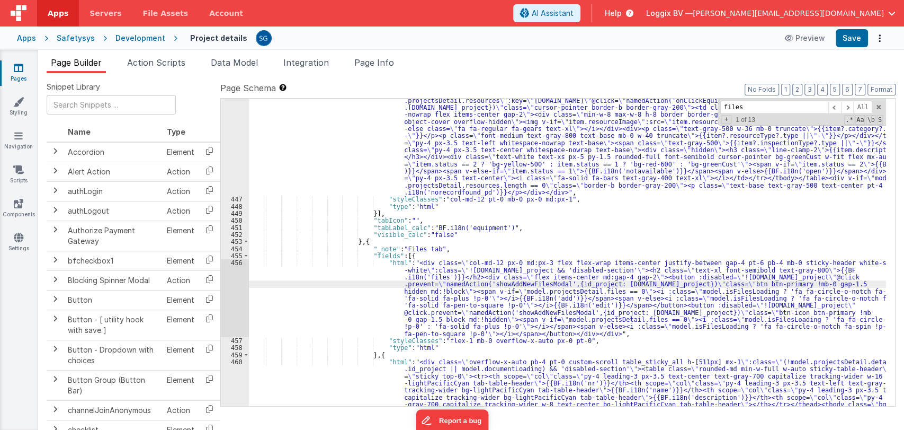
click at [238, 262] on div "456" at bounding box center [235, 298] width 28 height 78
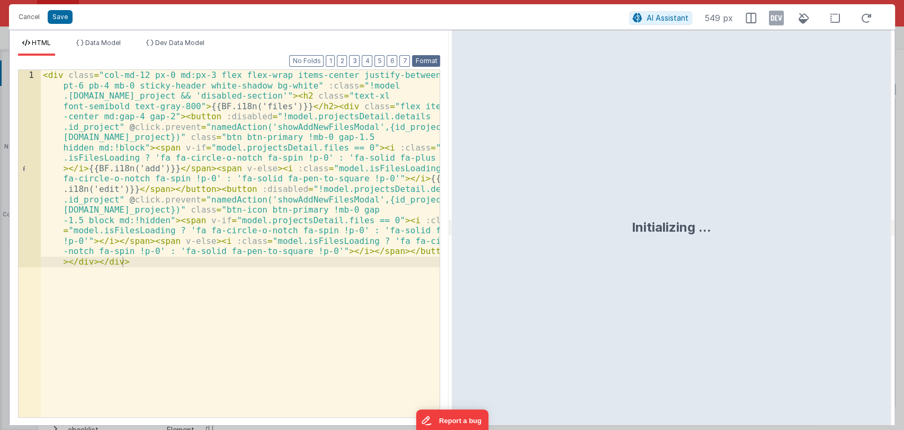
click at [424, 63] on button "Format" at bounding box center [426, 61] width 28 height 12
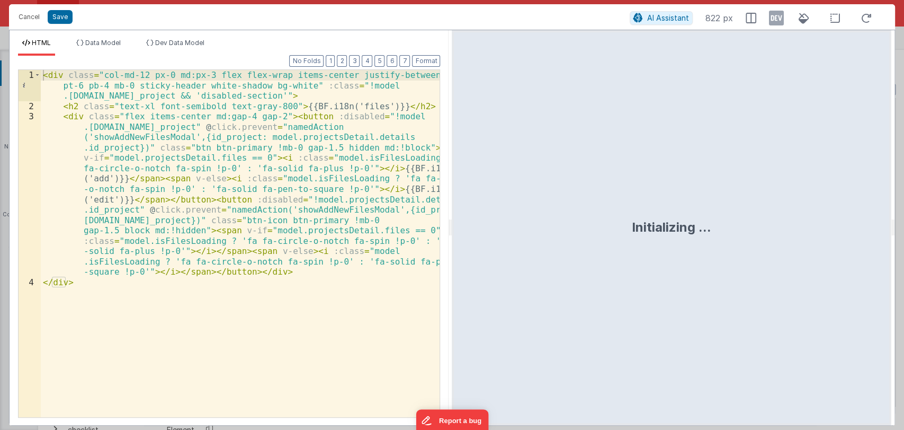
click at [518, 225] on html "Cancel Save AI Assistant 822 px HTML Data Model Dev Data Model Format 7 6 5 4 3…" at bounding box center [452, 215] width 904 height 430
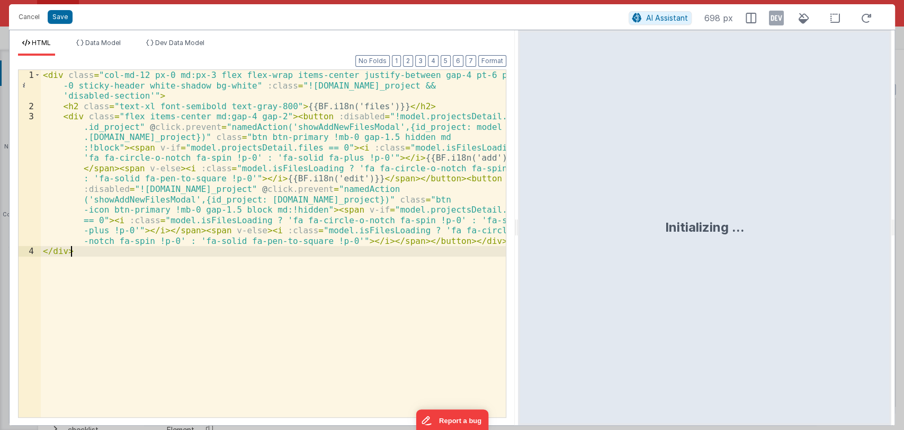
click at [309, 261] on div "< div class = "col-md-12 px-0 md:px-3 flex flex-wrap items-center justify-betwe…" at bounding box center [273, 264] width 465 height 388
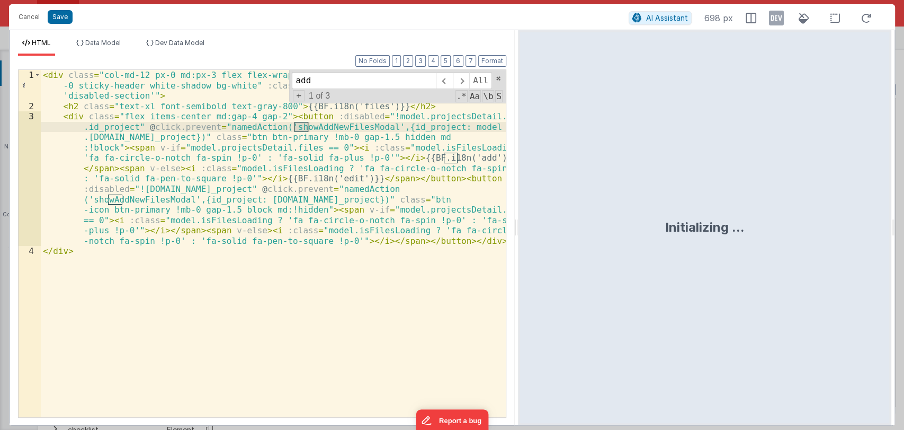
type input "add"
click at [333, 128] on div "< div class = "col-md-12 px-0 md:px-3 flex flex-wrap items-center justify-betwe…" at bounding box center [273, 264] width 465 height 388
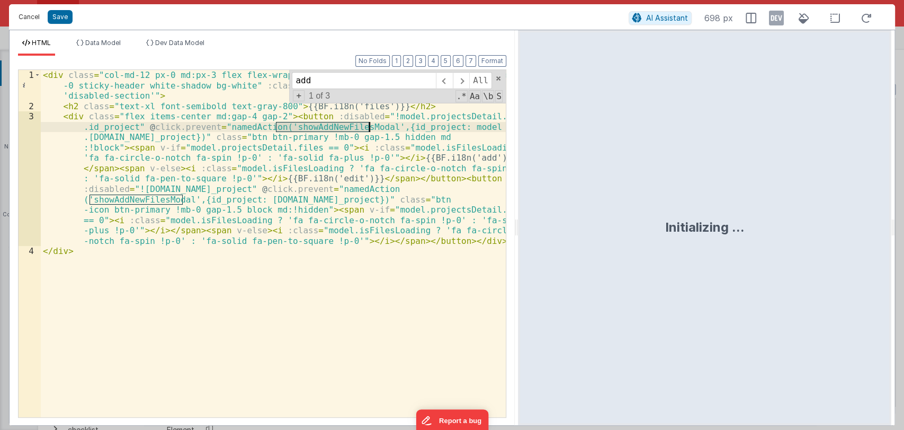
click at [25, 14] on button "Cancel" at bounding box center [29, 17] width 32 height 15
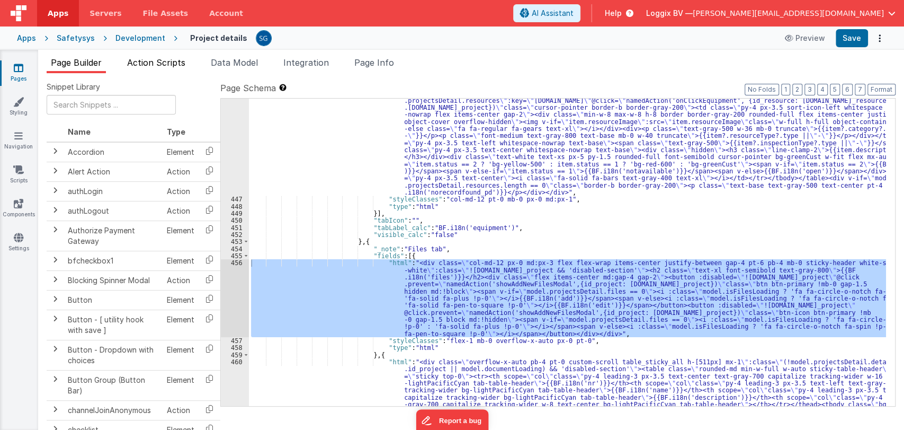
click at [156, 62] on span "Action Scripts" at bounding box center [156, 62] width 58 height 11
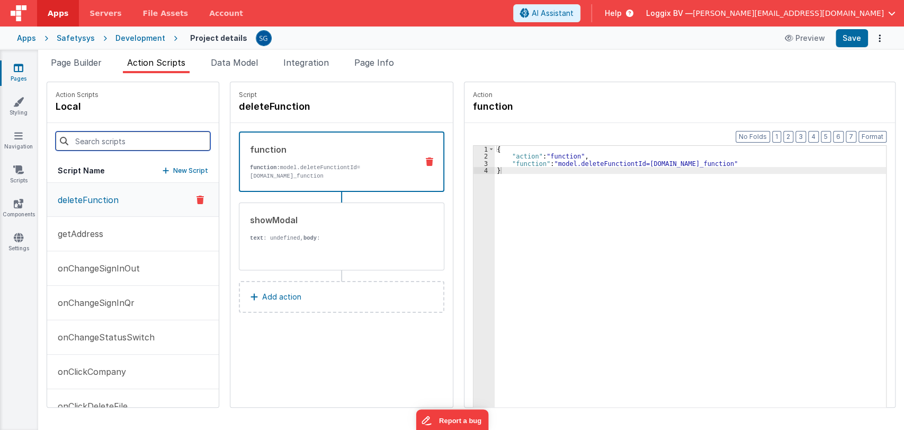
click at [110, 137] on input at bounding box center [133, 140] width 155 height 19
paste input "showAddNewFilesModal"
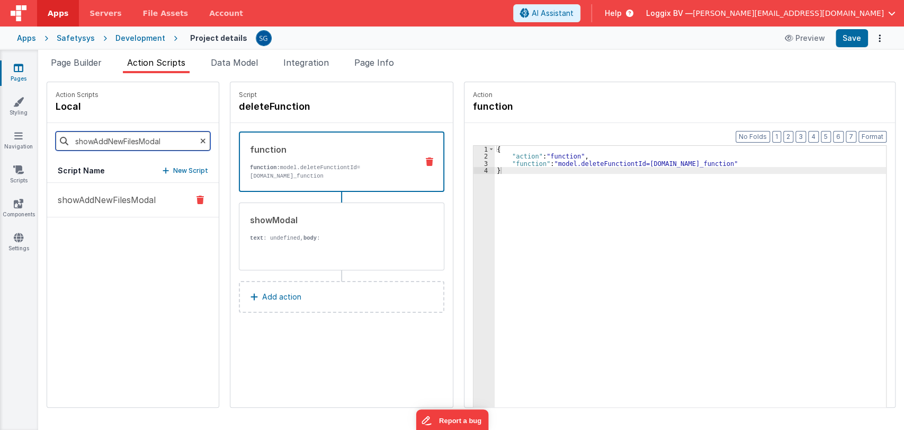
type input "showAddNewFilesModal"
click at [106, 194] on p "showAddNewFilesModal" at bounding box center [103, 199] width 104 height 13
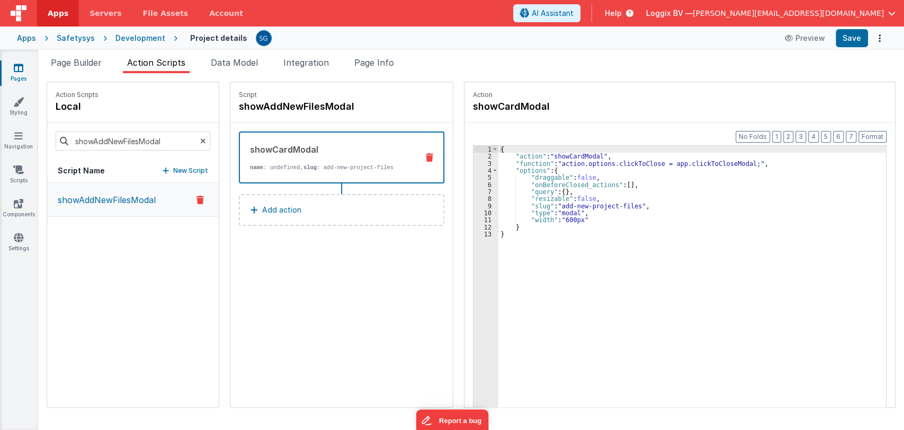
click at [16, 73] on link "Pages" at bounding box center [18, 73] width 38 height 21
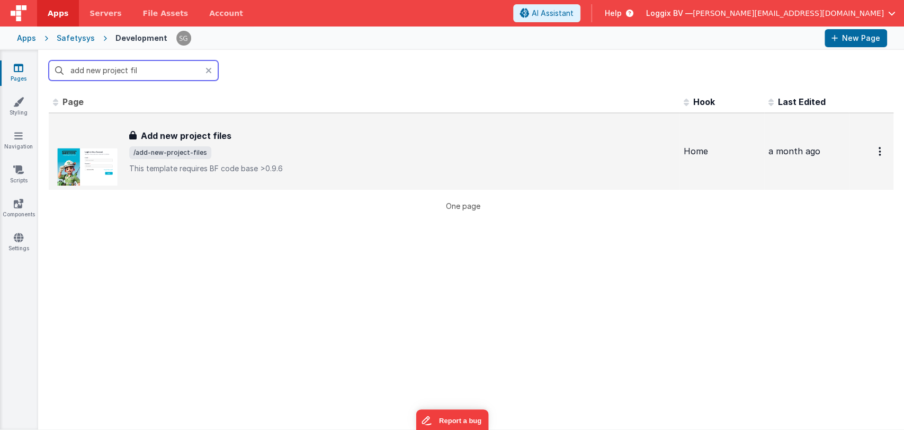
type input "add new project fil"
click at [256, 136] on div "Add new project files" at bounding box center [402, 135] width 546 height 13
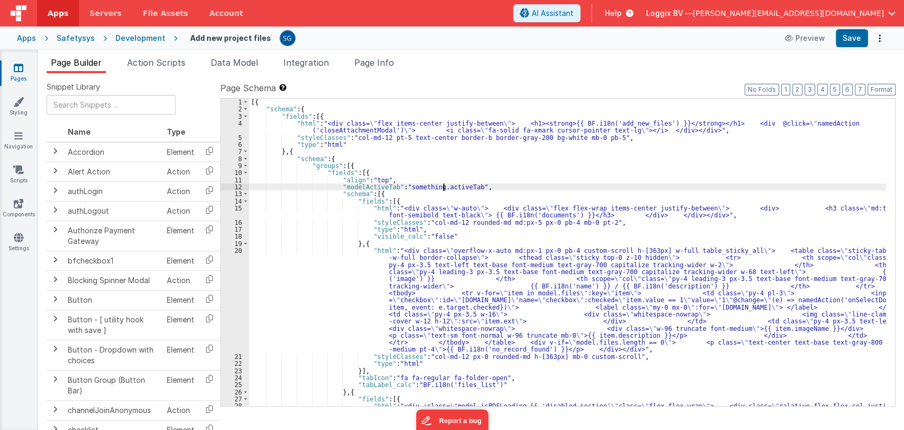
click at [444, 183] on div "[{ "schema" : { "fields" : [{ "html" : "<div class= \" flex items-center justif…" at bounding box center [567, 309] width 637 height 420
click at [228, 57] on span "Data Model" at bounding box center [234, 62] width 47 height 11
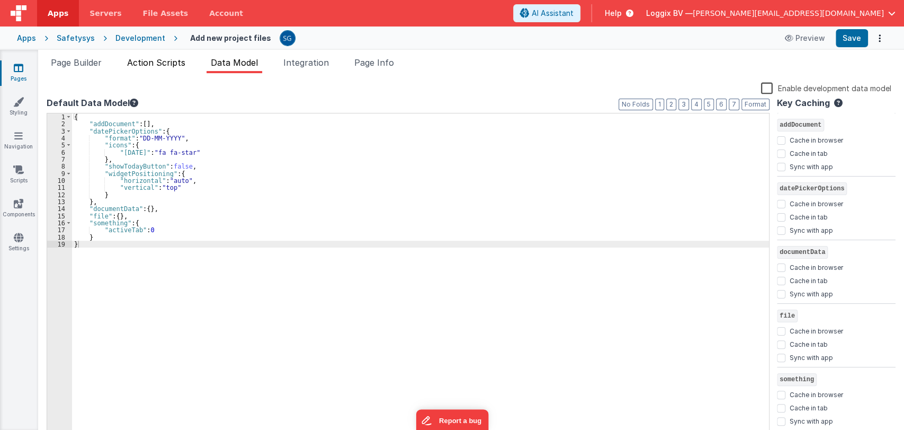
click at [172, 65] on span "Action Scripts" at bounding box center [156, 62] width 58 height 11
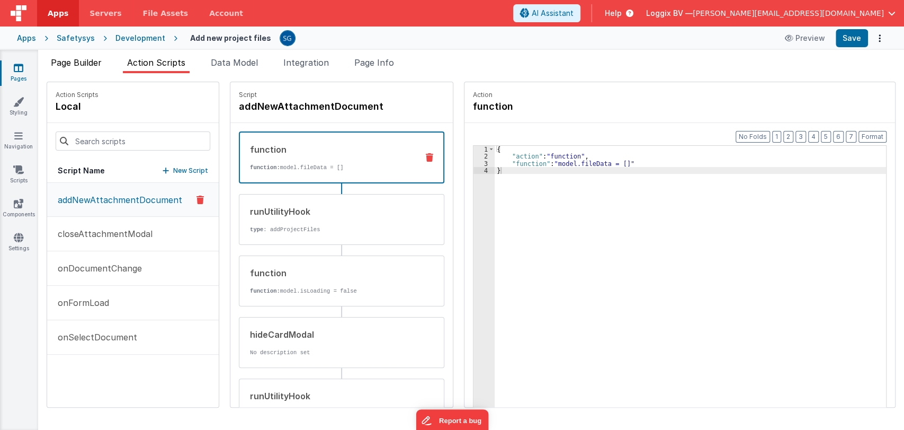
click at [105, 63] on li "Page Builder" at bounding box center [76, 64] width 59 height 17
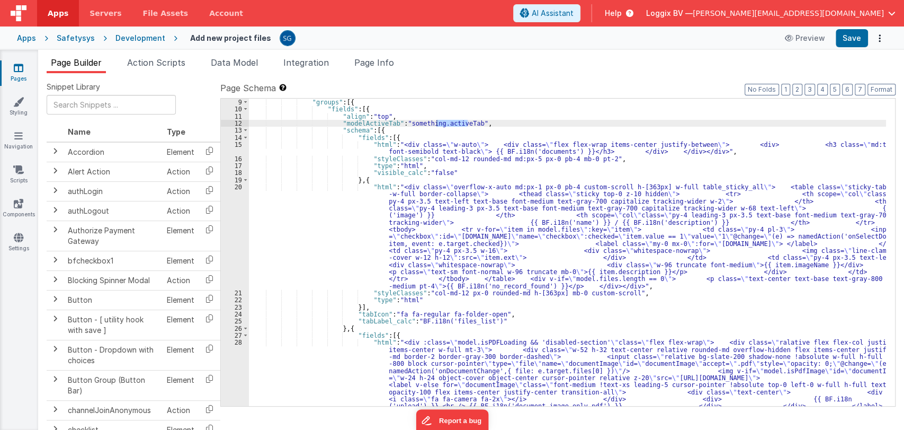
scroll to position [62, 0]
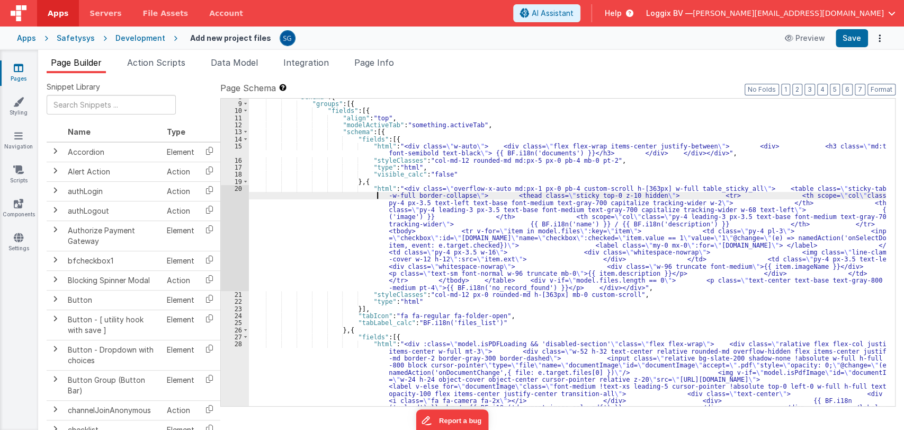
click at [250, 198] on div ""schema" : { "groups" : [{ "fields" : [{ "align" : "top" , "modelActiveTab" : "…" at bounding box center [567, 303] width 637 height 420
click at [238, 187] on div "20" at bounding box center [235, 238] width 28 height 106
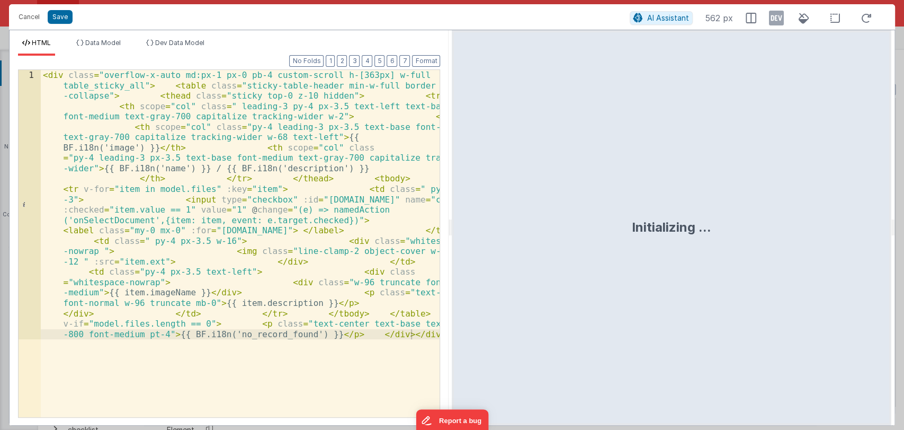
drag, startPoint x: 450, startPoint y: 230, endPoint x: 502, endPoint y: 138, distance: 105.5
click at [540, 221] on html "Cancel Save AI Assistant 562 px HTML Data Model Dev Data Model Format 7 6 5 4 3…" at bounding box center [452, 215] width 904 height 430
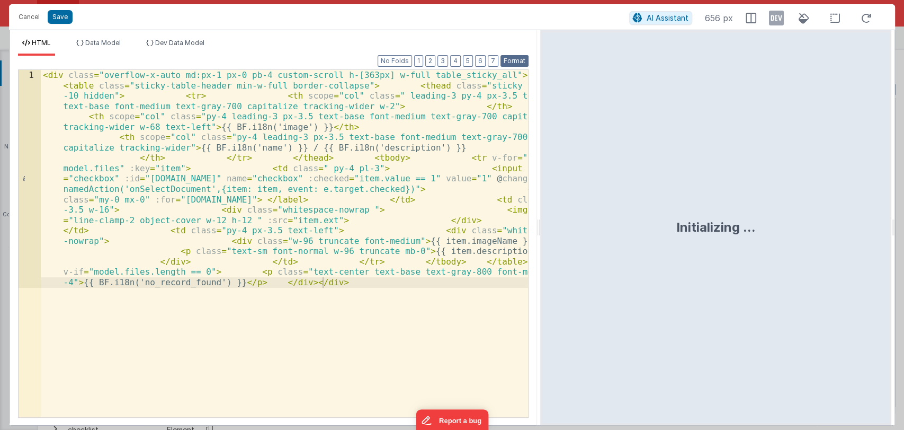
click at [514, 60] on button "Format" at bounding box center [515, 61] width 28 height 12
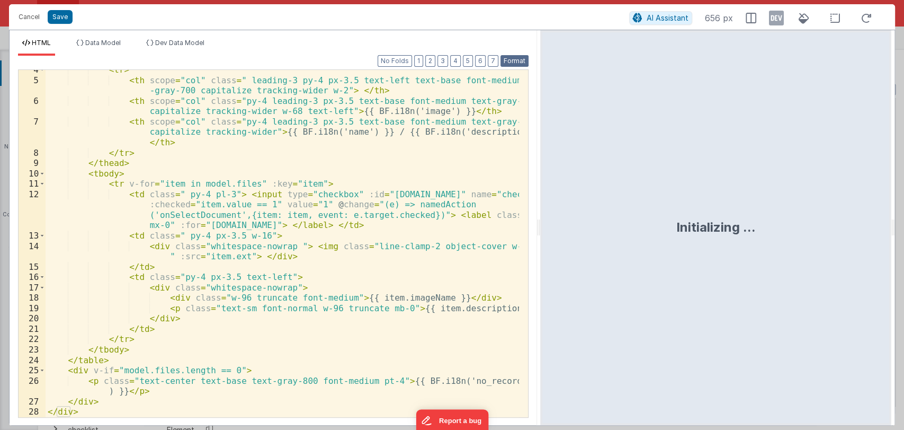
scroll to position [36, 0]
click at [420, 300] on div "< tr > < th scope = "col" class = " leading-3 py-4 px-3.5 text-left text-base f…" at bounding box center [283, 249] width 474 height 368
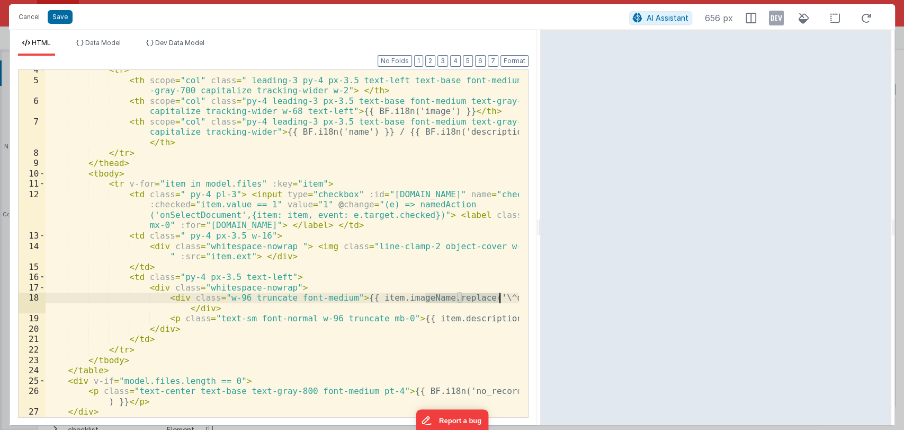
drag, startPoint x: 424, startPoint y: 298, endPoint x: 498, endPoint y: 297, distance: 74.2
click at [498, 297] on div "< tr > < th scope = "col" class = " leading-3 py-4 px-3.5 text-left text-base f…" at bounding box center [283, 249] width 474 height 368
click at [57, 14] on button "Save" at bounding box center [60, 17] width 25 height 14
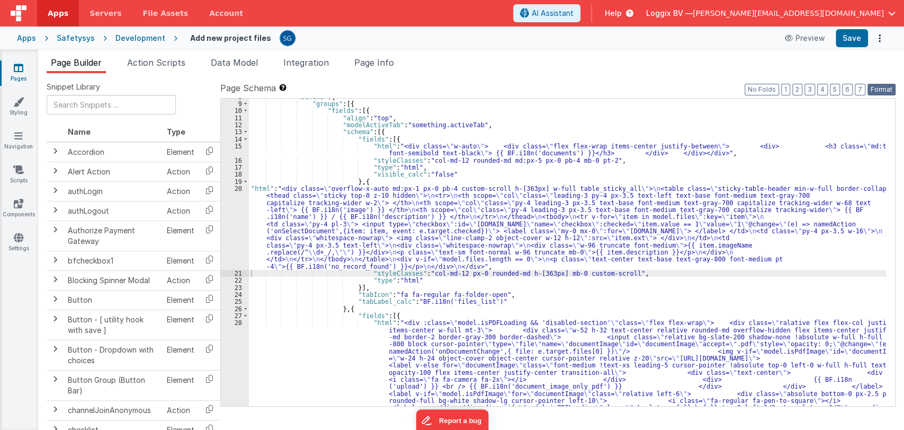
click at [875, 86] on button "Format" at bounding box center [882, 90] width 28 height 12
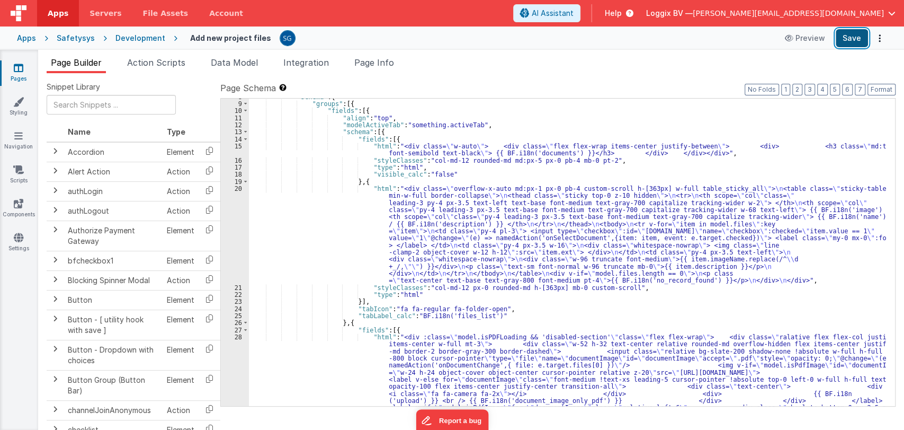
click at [851, 32] on button "Save" at bounding box center [852, 38] width 32 height 18
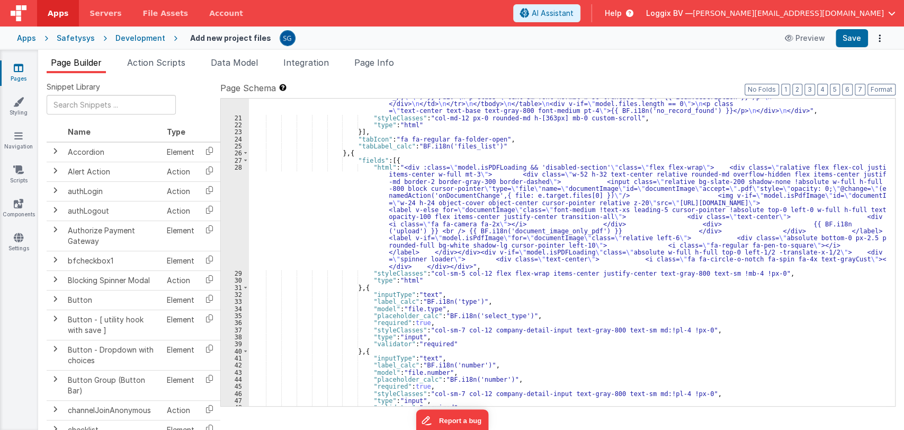
scroll to position [233, 0]
click at [185, 58] on span "Action Scripts" at bounding box center [156, 62] width 58 height 11
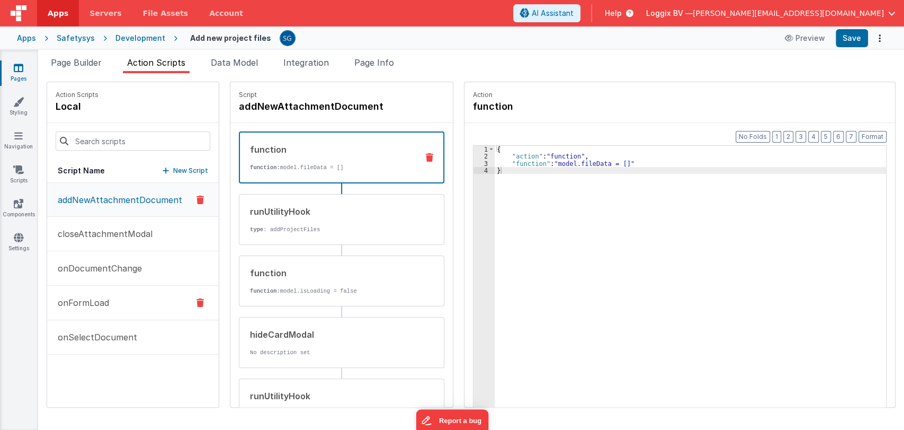
click at [93, 295] on button "onFormLoad" at bounding box center [133, 303] width 172 height 34
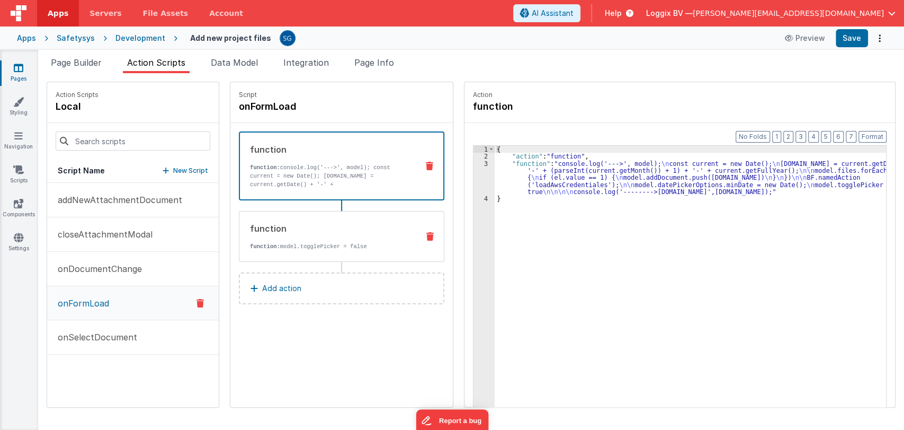
click at [337, 233] on div "function" at bounding box center [330, 228] width 160 height 13
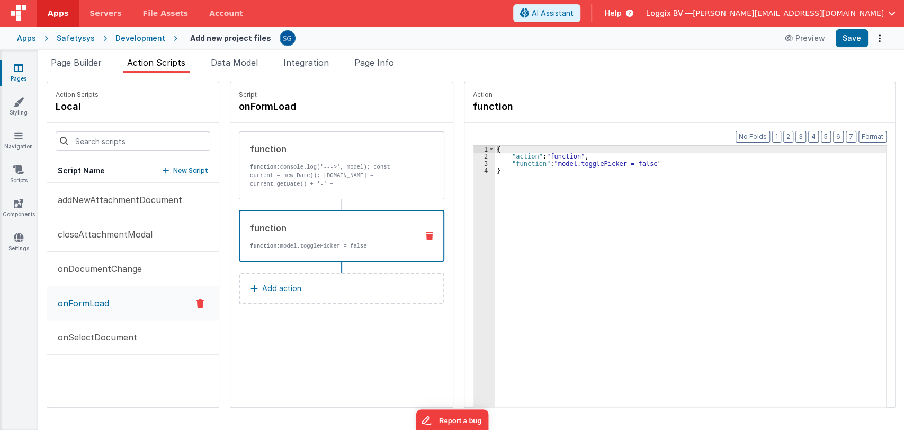
click at [495, 160] on div "{ "action" : "function" , "function" : "model.togglePicker = false" }" at bounding box center [695, 300] width 400 height 308
click at [475, 163] on div "3" at bounding box center [484, 163] width 21 height 7
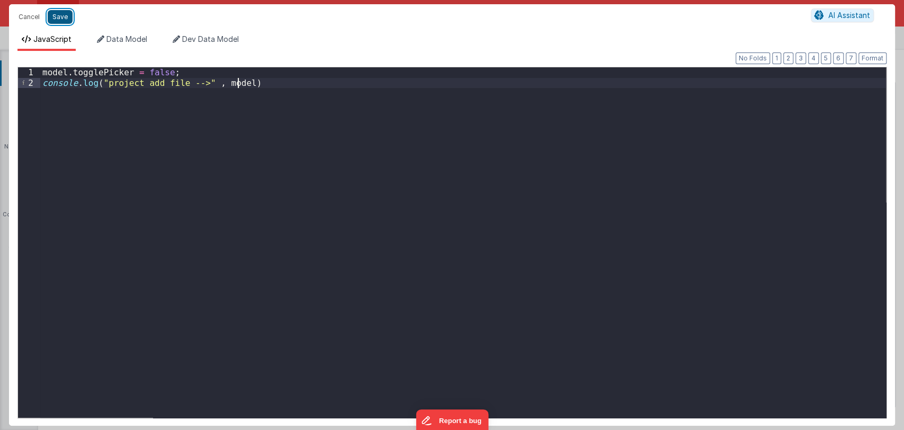
click at [57, 16] on button "Save" at bounding box center [60, 17] width 25 height 14
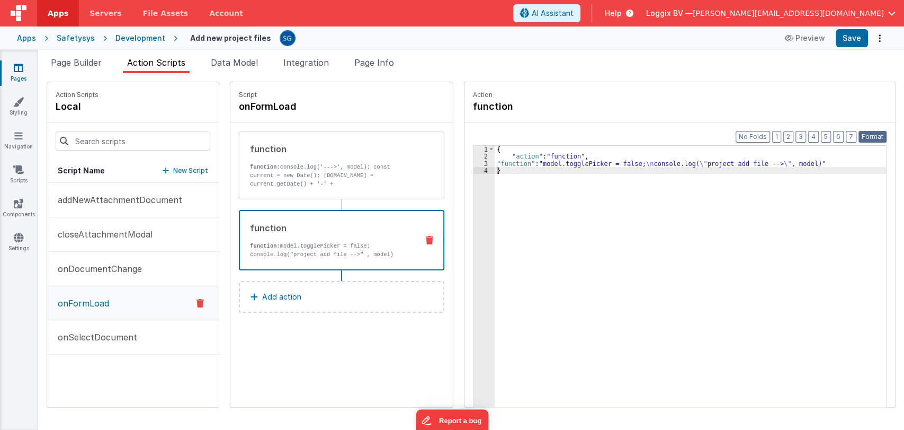
click at [868, 137] on button "Format" at bounding box center [873, 137] width 28 height 12
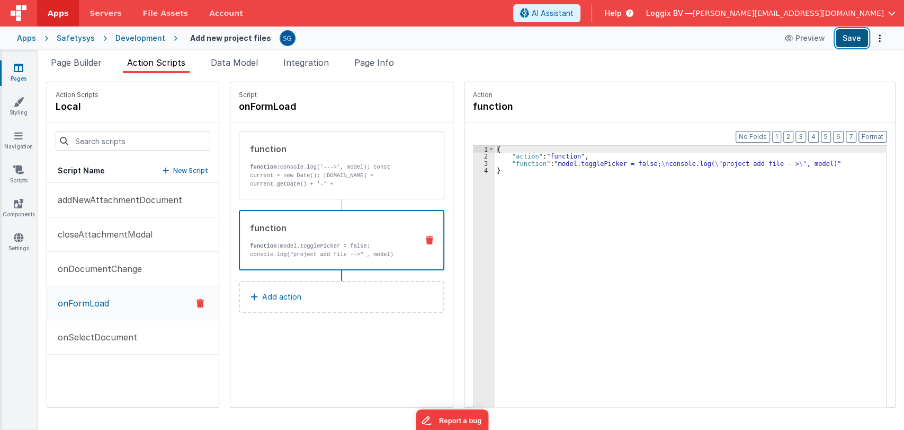
click at [860, 39] on button "Save" at bounding box center [852, 38] width 32 height 18
click at [84, 59] on span "Page Builder" at bounding box center [76, 62] width 51 height 11
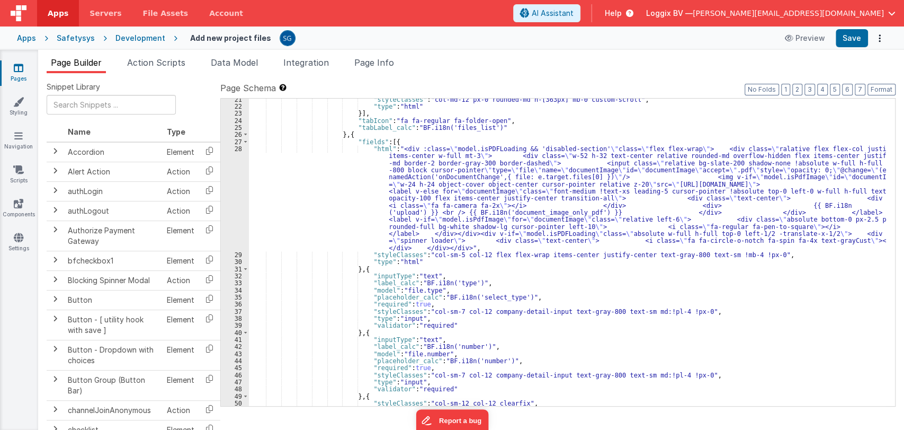
scroll to position [250, 0]
click at [351, 331] on div ""styleClasses" : "col-md-12 px-0 rounded-md h-[363px] mb-0 custom-scroll" , "ty…" at bounding box center [567, 257] width 637 height 322
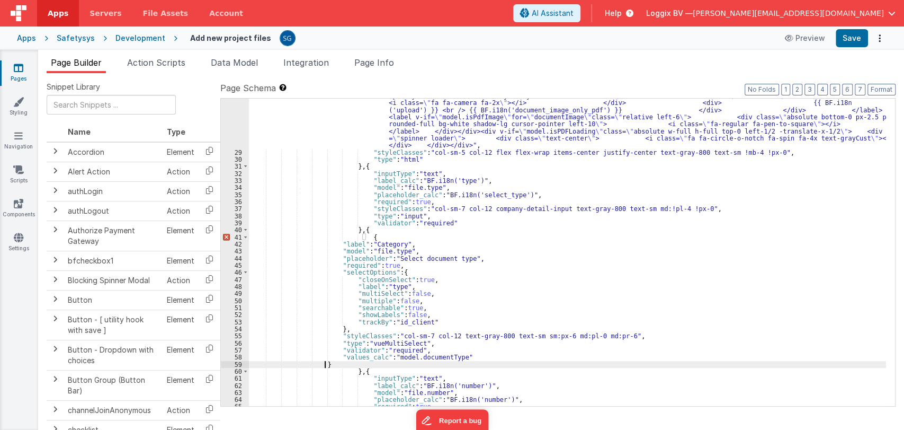
scroll to position [353, 0]
click at [353, 363] on div ""html" : "<div :class= \" model.isPDFLoading && 'disabled-section' \" class= \"…" at bounding box center [567, 251] width 637 height 420
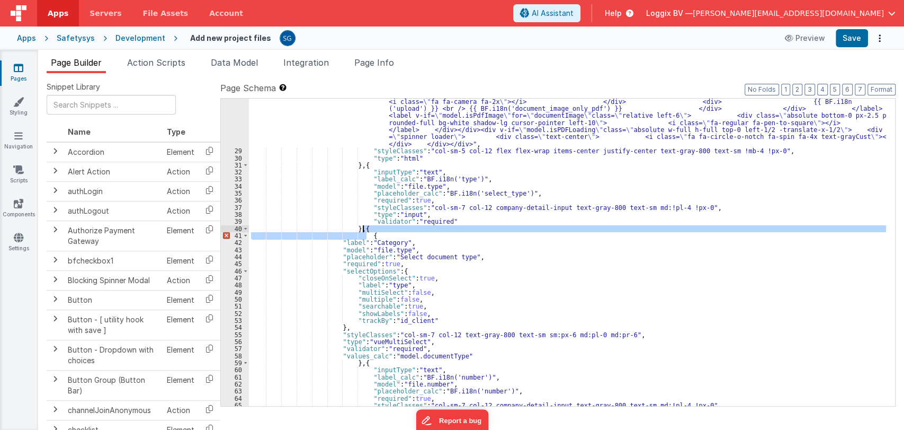
drag, startPoint x: 377, startPoint y: 235, endPoint x: 377, endPoint y: 230, distance: 5.3
click at [377, 230] on div ""html" : "<div :class= \" model.isPDFLoading && 'disabled-section' \" class= \"…" at bounding box center [567, 251] width 637 height 420
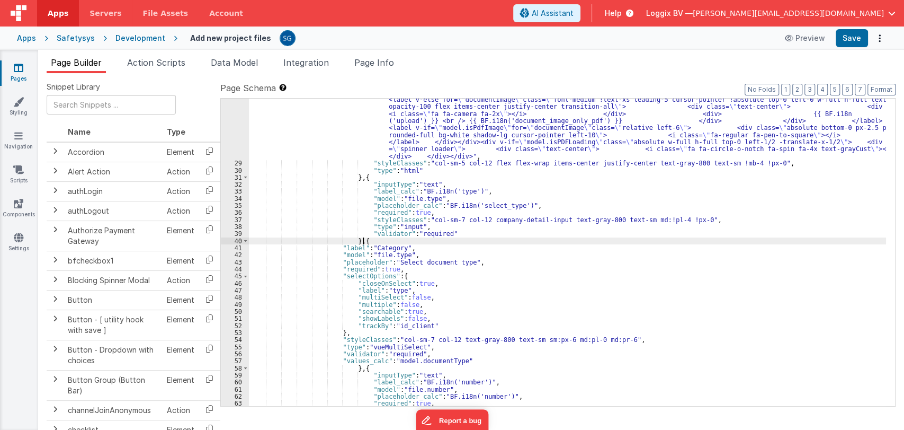
scroll to position [342, 0]
click at [883, 87] on button "Format" at bounding box center [882, 90] width 28 height 12
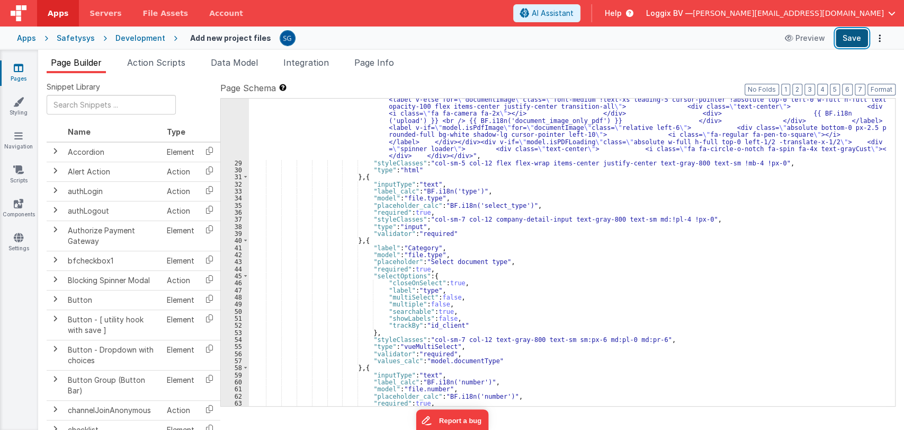
click at [853, 46] on button "Save" at bounding box center [852, 38] width 32 height 18
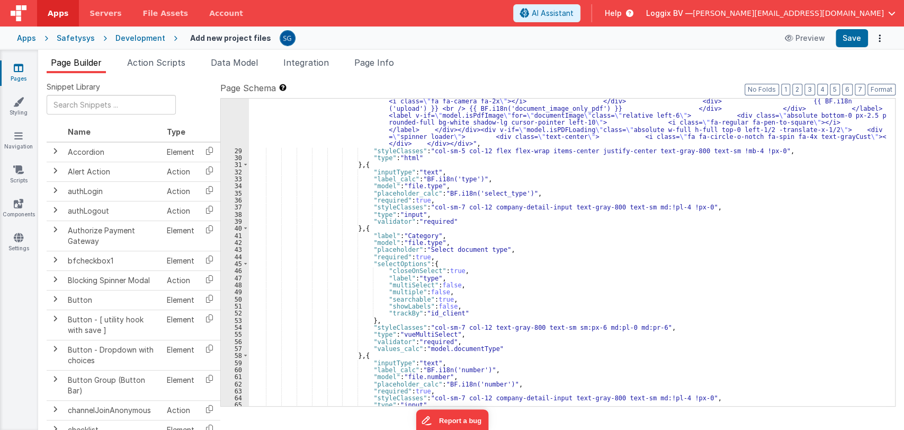
scroll to position [354, 0]
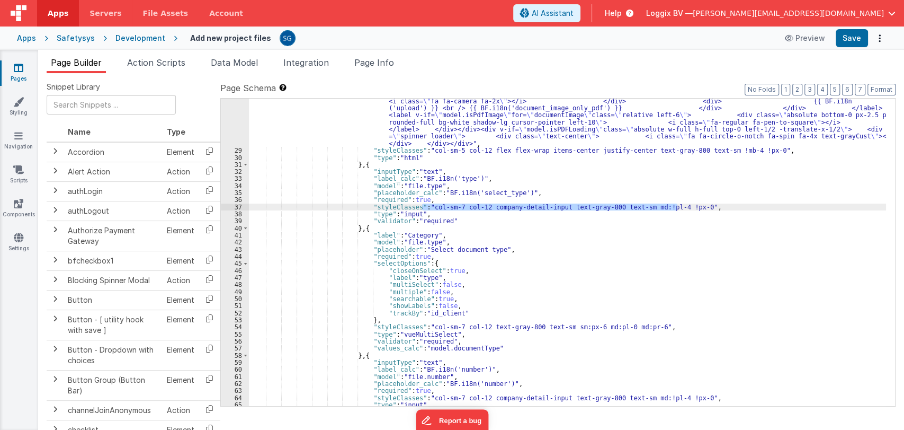
drag, startPoint x: 422, startPoint y: 206, endPoint x: 679, endPoint y: 209, distance: 257.5
click at [679, 209] on div ""html" : "<div :class= \" model.isPDFLoading && 'disabled-section' \" class= \"…" at bounding box center [567, 251] width 637 height 420
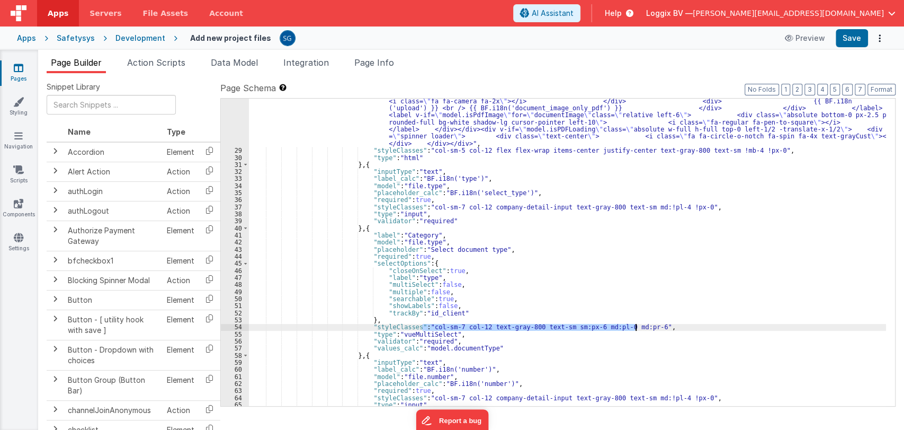
drag, startPoint x: 421, startPoint y: 327, endPoint x: 636, endPoint y: 326, distance: 215.6
click at [636, 326] on div ""html" : "<div :class= \" model.isPDFLoading && 'disabled-section' \" class= \"…" at bounding box center [567, 251] width 637 height 420
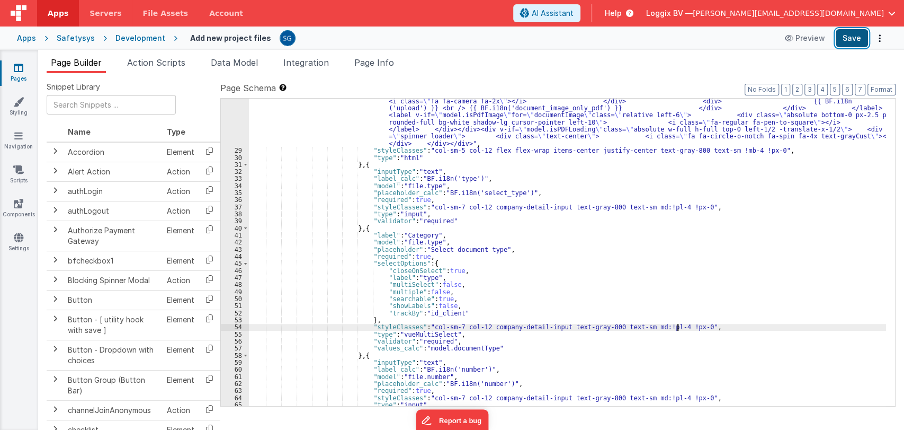
click at [847, 41] on button "Save" at bounding box center [852, 38] width 32 height 18
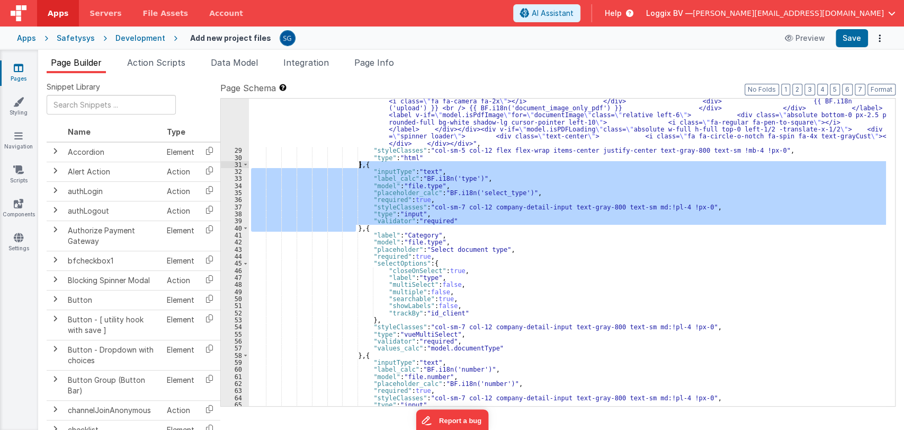
drag, startPoint x: 358, startPoint y: 228, endPoint x: 358, endPoint y: 165, distance: 63.0
click at [358, 165] on div ""html" : "<div :class= \" model.isPDFLoading && 'disabled-section' \" class= \"…" at bounding box center [567, 251] width 637 height 420
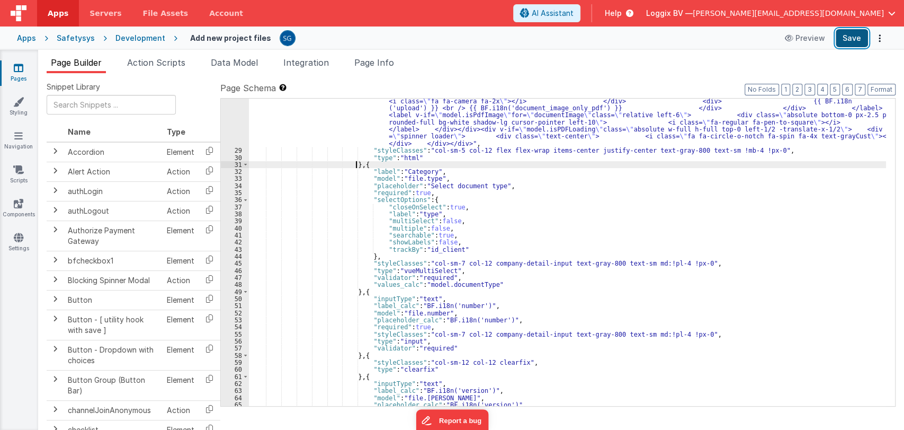
click at [856, 43] on button "Save" at bounding box center [852, 38] width 32 height 18
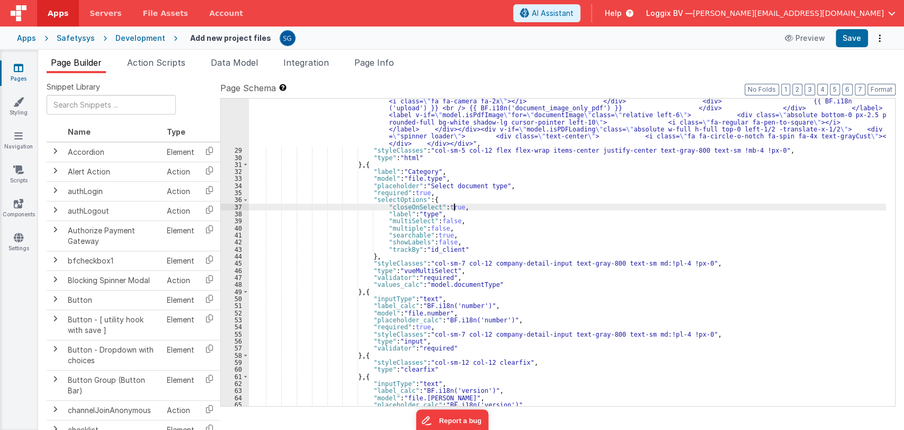
click at [523, 206] on div ""html" : "<div :class= \" model.isPDFLoading && 'disabled-section' \" class= \"…" at bounding box center [567, 251] width 637 height 420
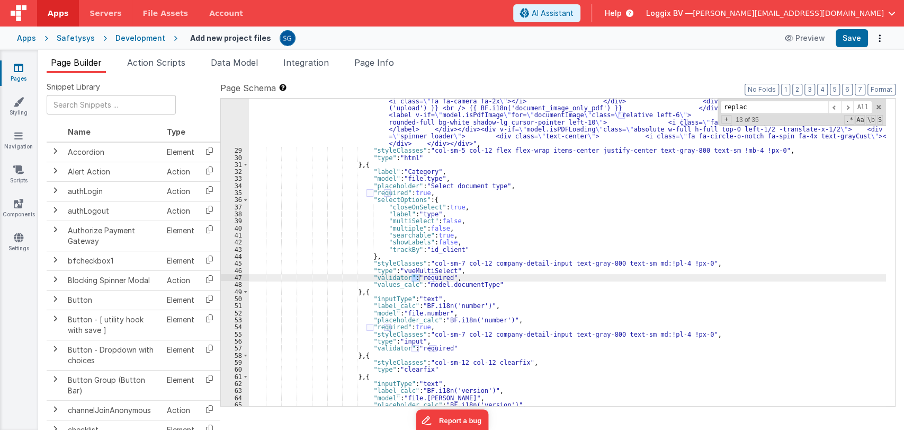
type input "replace"
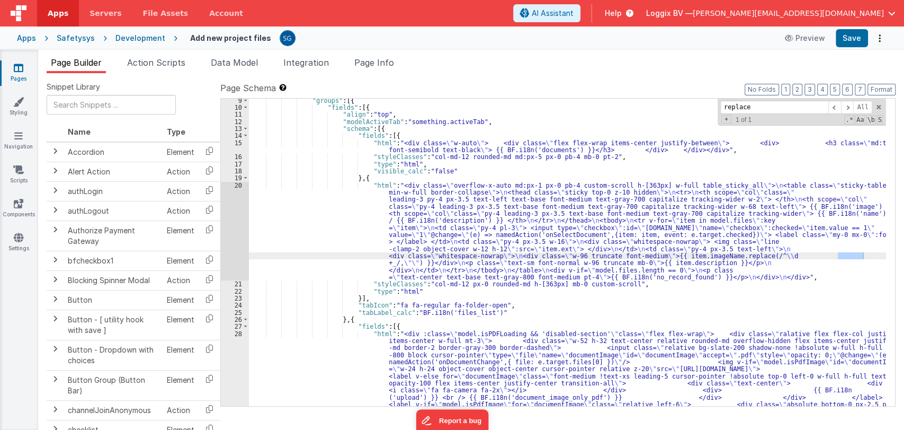
click at [238, 184] on div "20" at bounding box center [235, 231] width 28 height 99
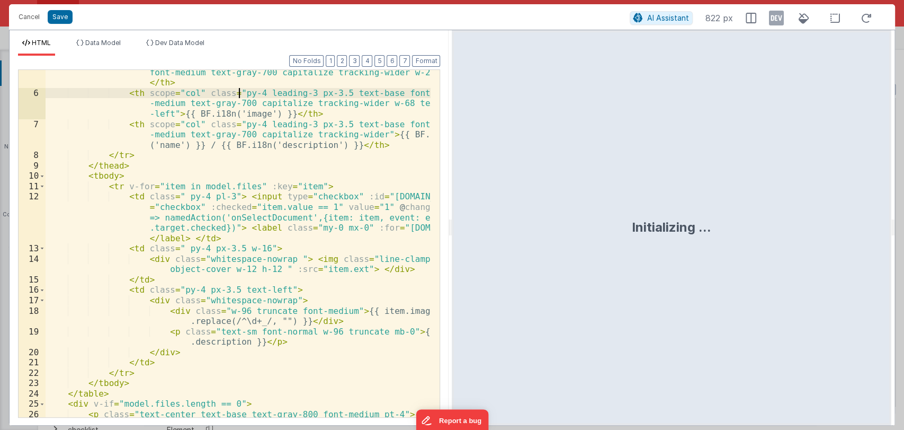
scroll to position [65, 0]
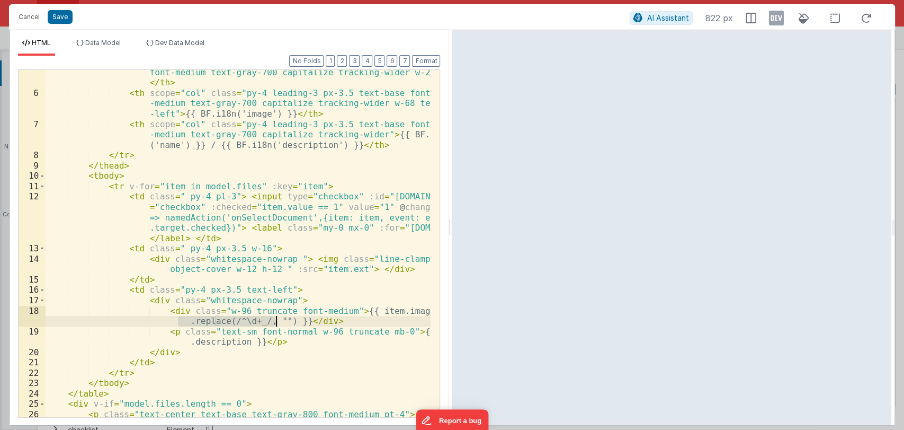
drag, startPoint x: 178, startPoint y: 320, endPoint x: 274, endPoint y: 322, distance: 96.4
click at [274, 322] on div "< th scope = "col" class = " leading-3 py-4 px-3.5 text-left text-base font-med…" at bounding box center [239, 256] width 386 height 399
click at [25, 14] on button "Cancel" at bounding box center [29, 17] width 32 height 15
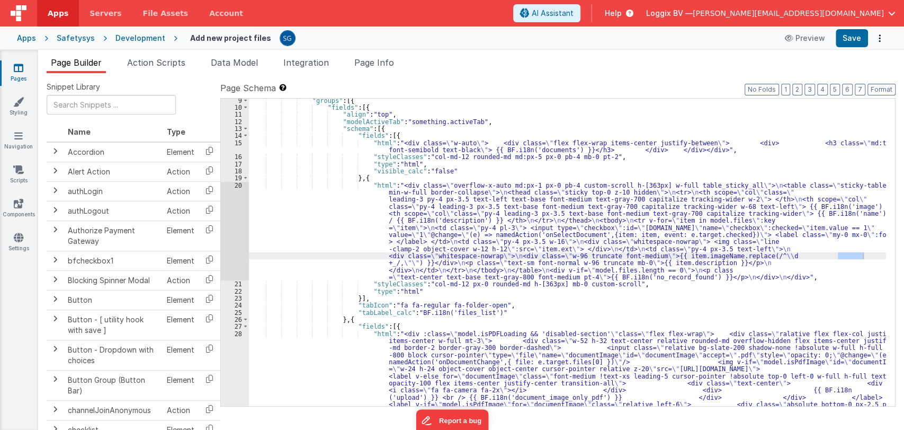
click at [18, 69] on icon at bounding box center [19, 68] width 10 height 11
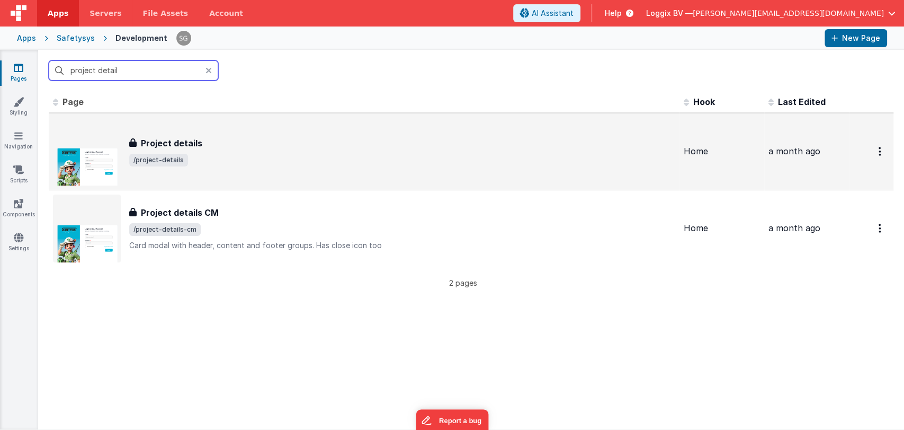
type input "project detail"
click at [215, 143] on div "Project details" at bounding box center [402, 143] width 546 height 13
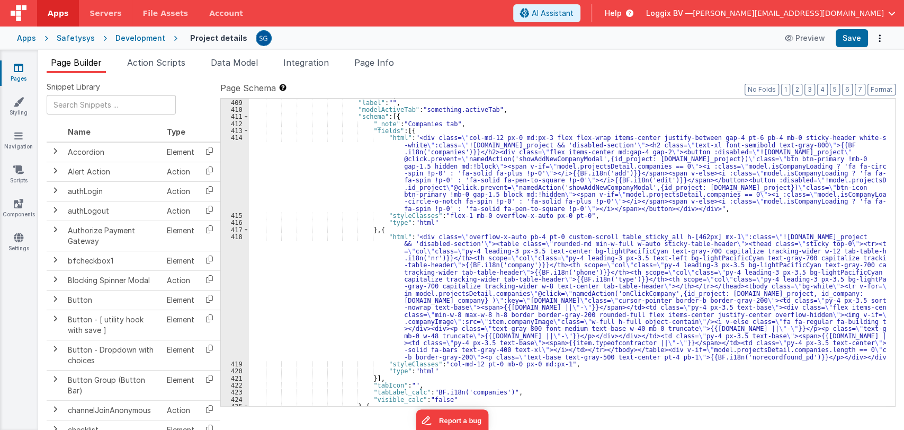
scroll to position [3058, 0]
click at [301, 254] on div ""hint" : "" , "label" : "" , "modelActiveTab" : "something.activeTab" , "schema…" at bounding box center [567, 253] width 637 height 322
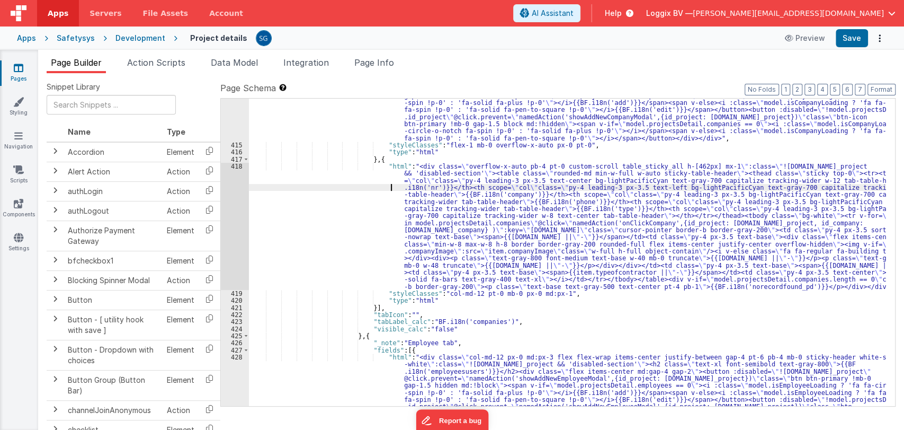
scroll to position [3128, 0]
click at [234, 164] on div "418" at bounding box center [235, 226] width 28 height 127
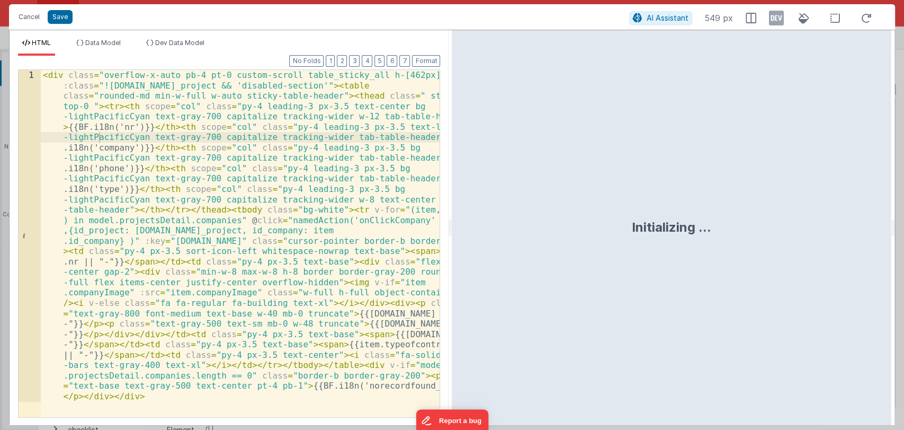
drag, startPoint x: 449, startPoint y: 232, endPoint x: 648, endPoint y: 226, distance: 198.7
click at [648, 226] on html "Cancel Save AI Assistant 549 px HTML Data Model Dev Data Model Format 7 6 5 4 3…" at bounding box center [452, 215] width 904 height 430
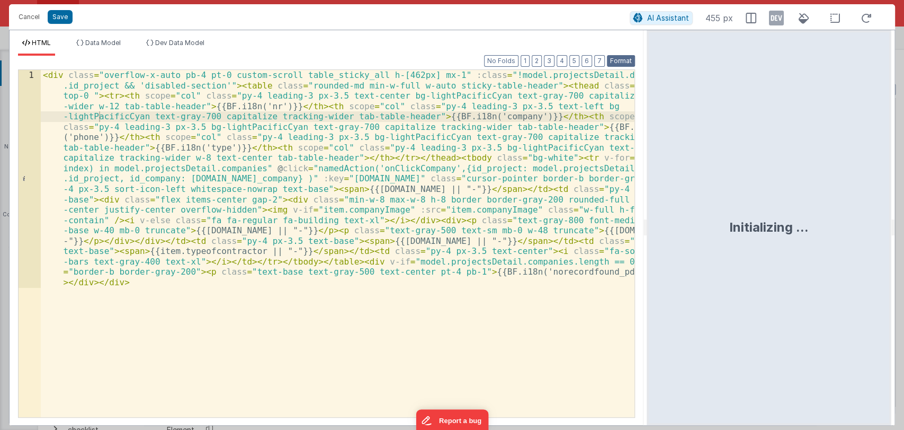
click at [623, 59] on button "Format" at bounding box center [621, 61] width 28 height 12
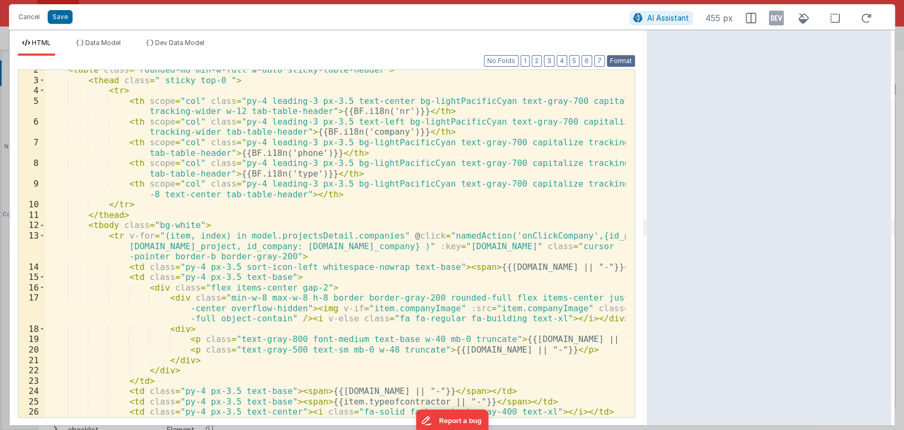
scroll to position [0, 0]
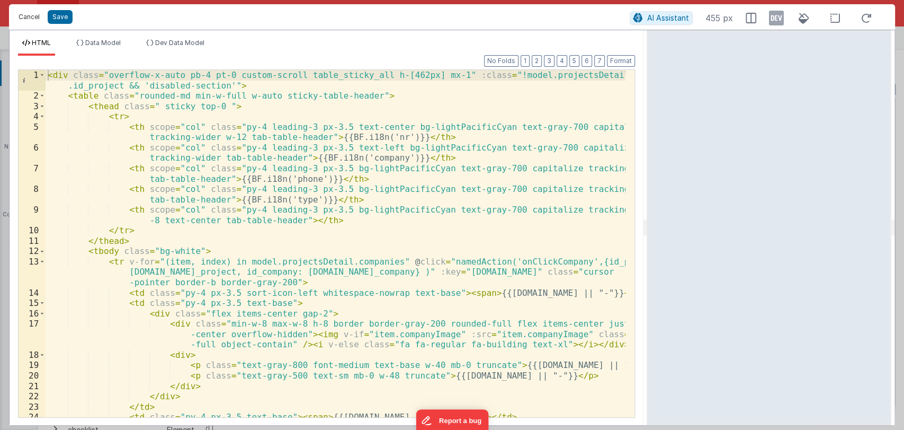
click at [28, 15] on button "Cancel" at bounding box center [29, 17] width 32 height 15
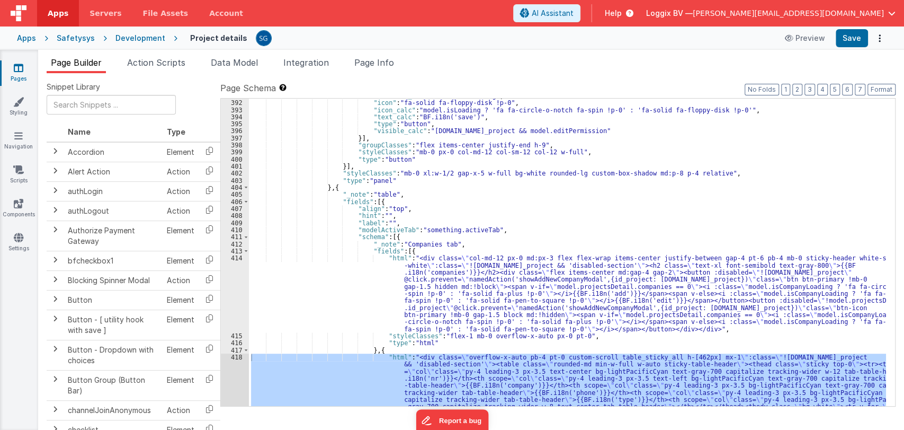
scroll to position [2988, 0]
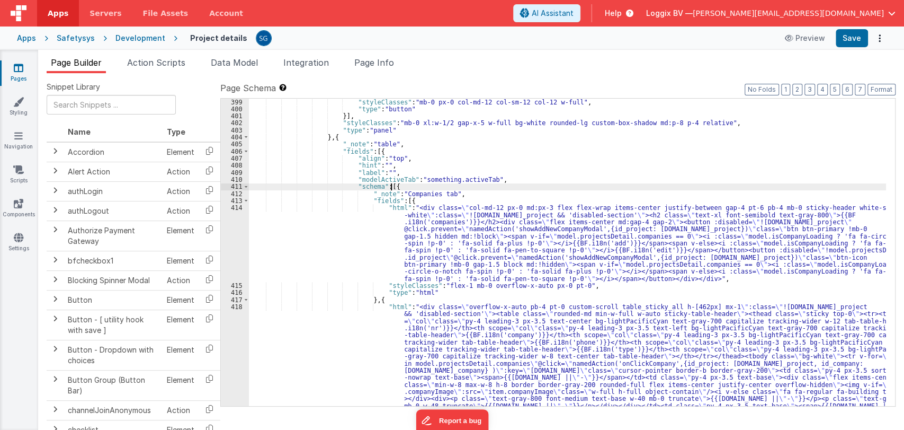
click at [477, 189] on div ""styleClasses" : "mb-0 px-0 col-md-12 col-sm-12 col-12 w-full" , "type" : "butt…" at bounding box center [567, 319] width 637 height 441
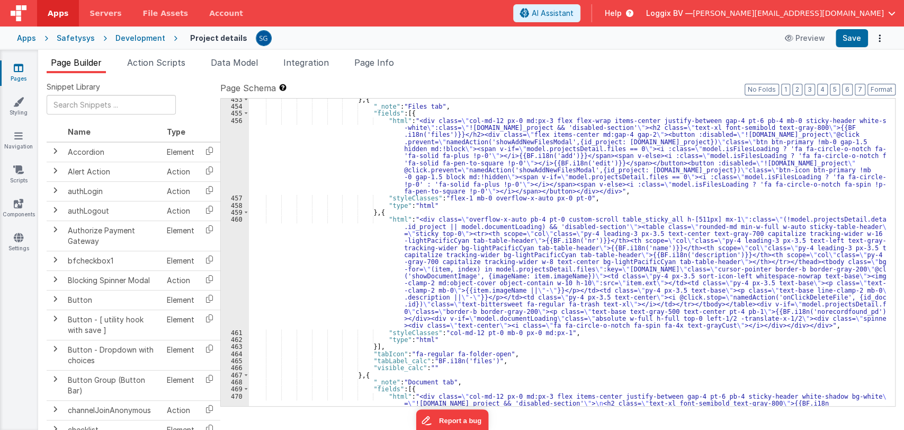
scroll to position [3987, 0]
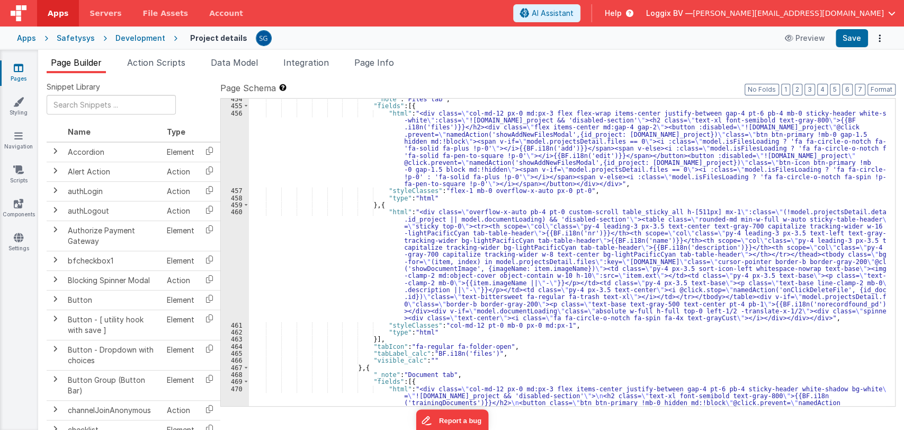
click at [255, 214] on div ""_note" : "Files tab" , "fields" : [{ "html" : "<div class= \" col-md-12 px-0 m…" at bounding box center [567, 284] width 637 height 378
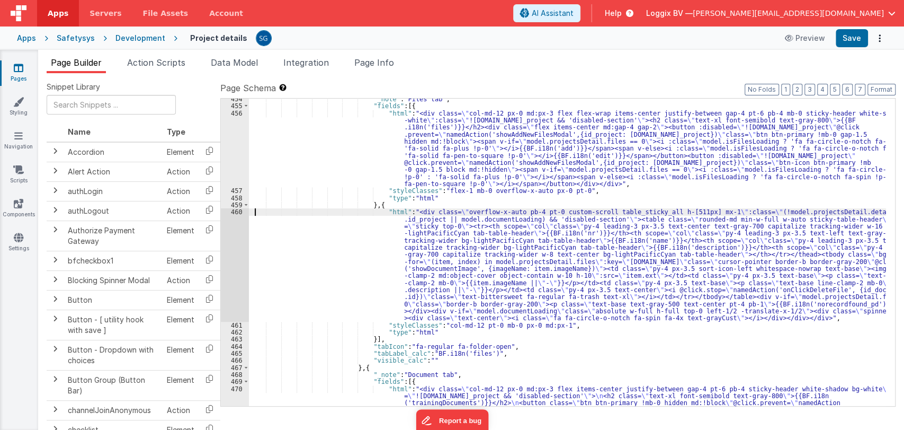
click at [238, 213] on div "460" at bounding box center [235, 264] width 28 height 113
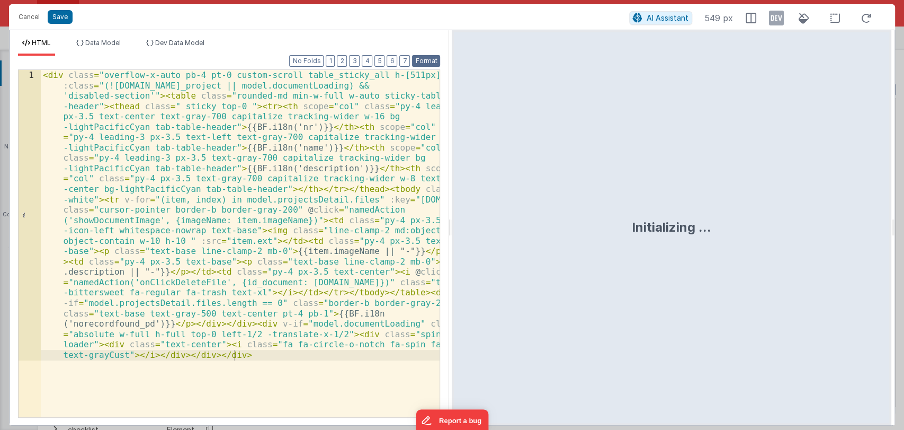
click at [430, 60] on button "Format" at bounding box center [426, 61] width 28 height 12
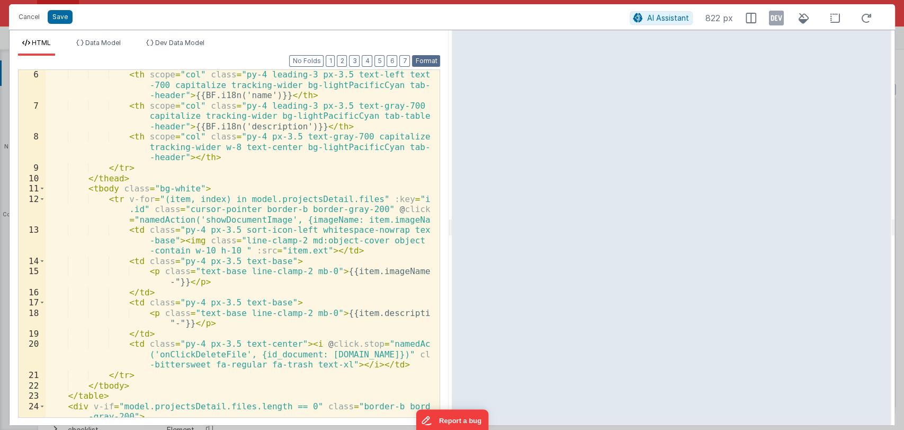
scroll to position [94, 0]
click at [397, 273] on div "< th scope = "col" class = "py-4 leading-3 px-3.5 text-left text-gray -700 capi…" at bounding box center [239, 268] width 386 height 399
click at [399, 271] on div "< th scope = "col" class = "py-4 leading-3 px-3.5 text-left text-gray -700 capi…" at bounding box center [239, 268] width 386 height 399
paste textarea
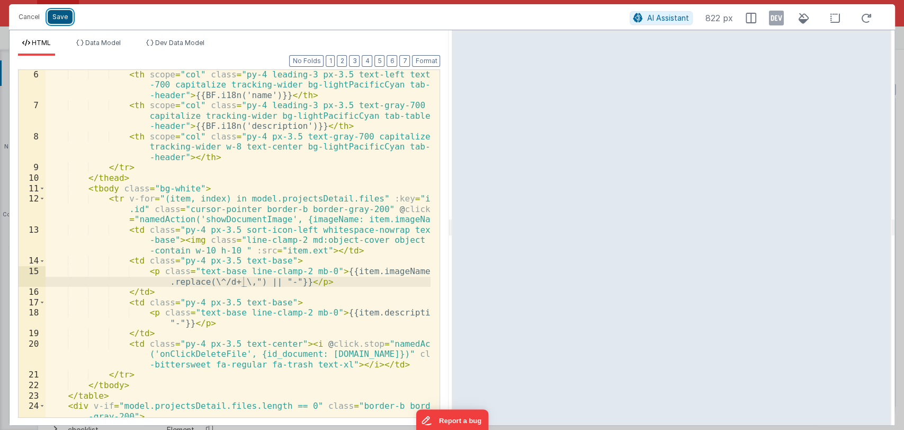
click at [63, 16] on button "Save" at bounding box center [60, 17] width 25 height 14
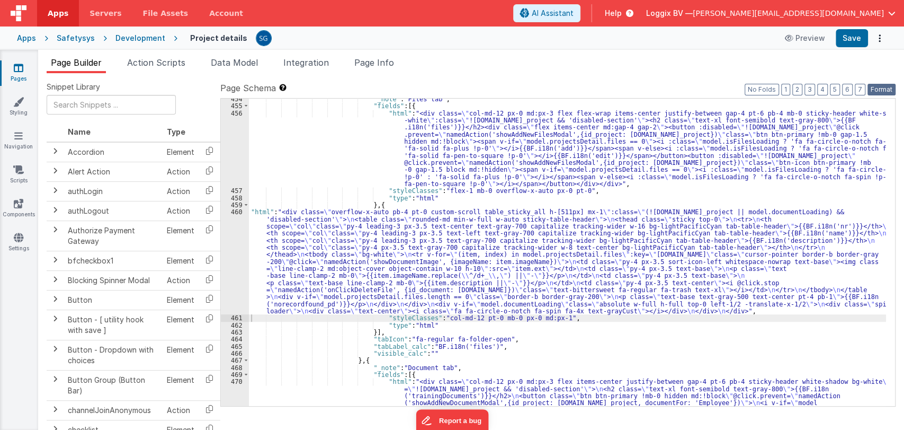
click at [881, 91] on button "Format" at bounding box center [882, 90] width 28 height 12
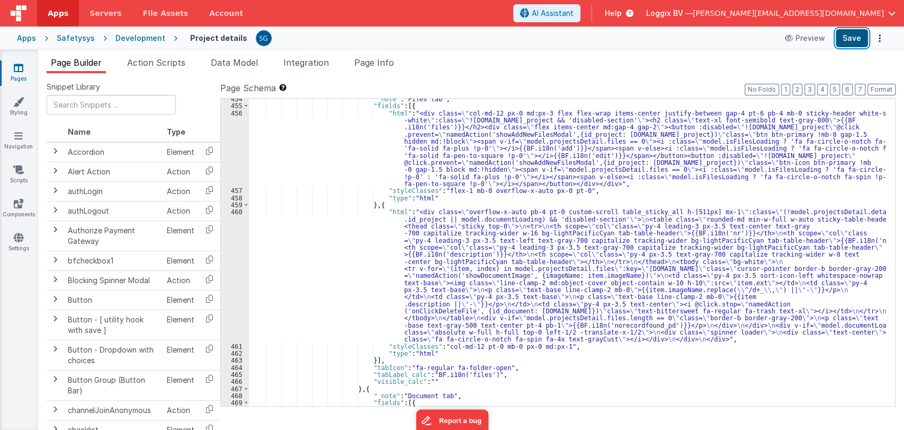
click at [854, 33] on button "Save" at bounding box center [852, 38] width 32 height 18
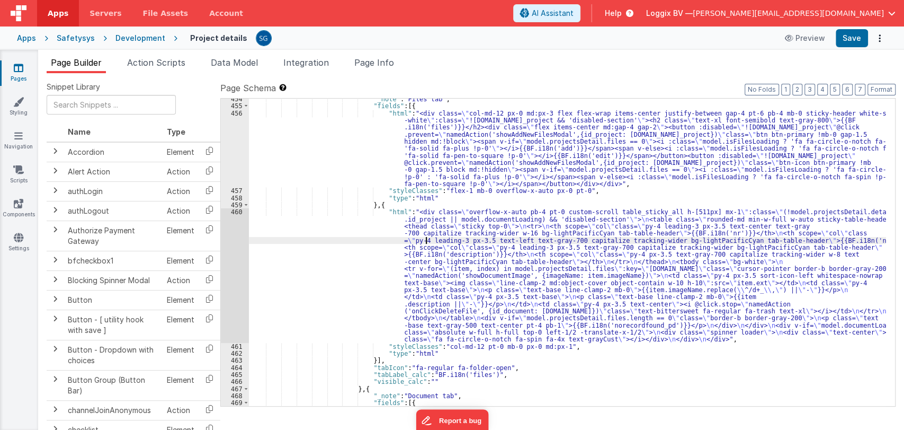
click at [426, 238] on div ""_note" : "Files tab" , "fields" : [{ "html" : "<div class= \" col-md-12 px-0 m…" at bounding box center [567, 284] width 637 height 378
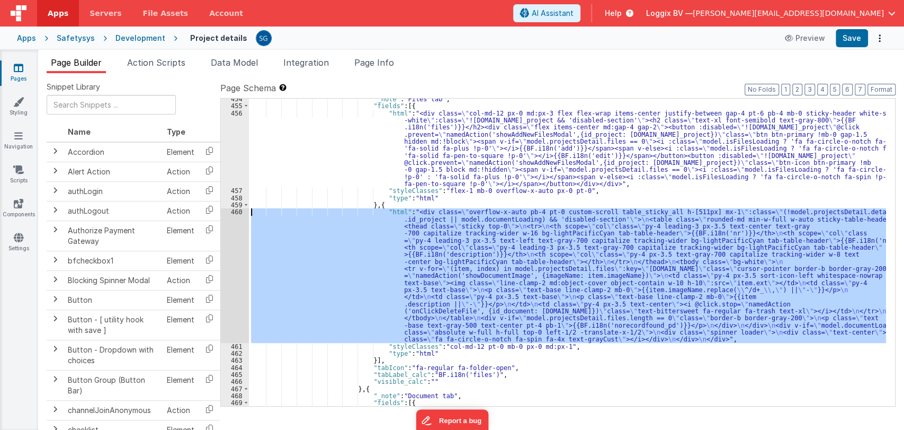
click at [233, 209] on div "460" at bounding box center [235, 275] width 28 height 134
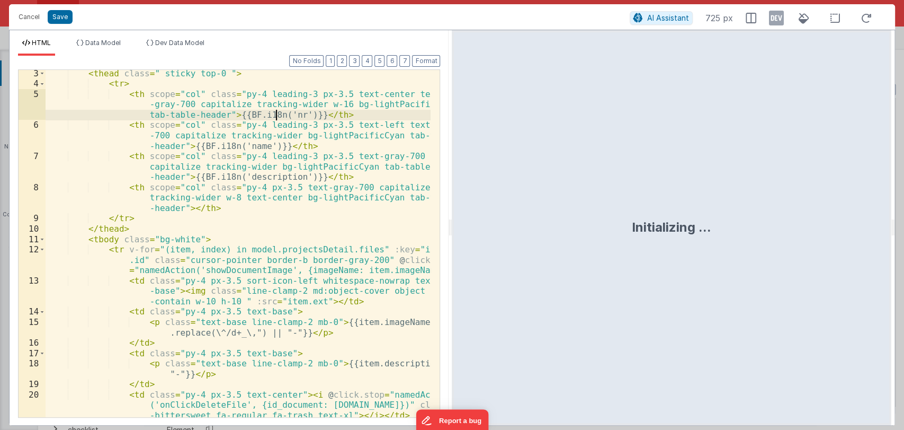
scroll to position [43, 0]
click at [244, 330] on div "< thead class = " sticky top-0 " > < tr > < th scope = "col" class = "py-4 lead…" at bounding box center [239, 252] width 386 height 368
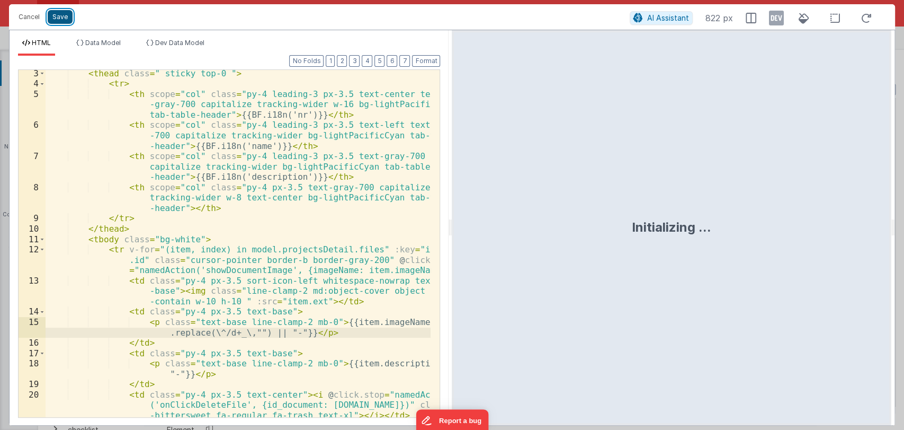
click at [50, 10] on button "Save" at bounding box center [60, 17] width 25 height 14
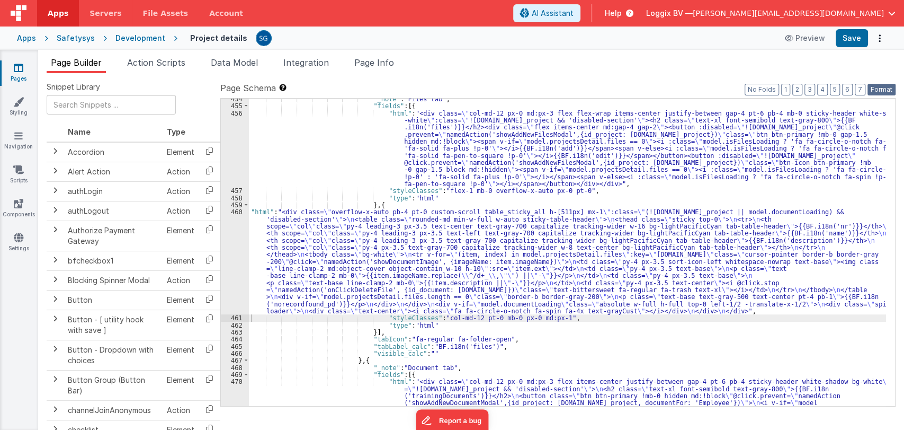
click at [881, 90] on button "Format" at bounding box center [882, 90] width 28 height 12
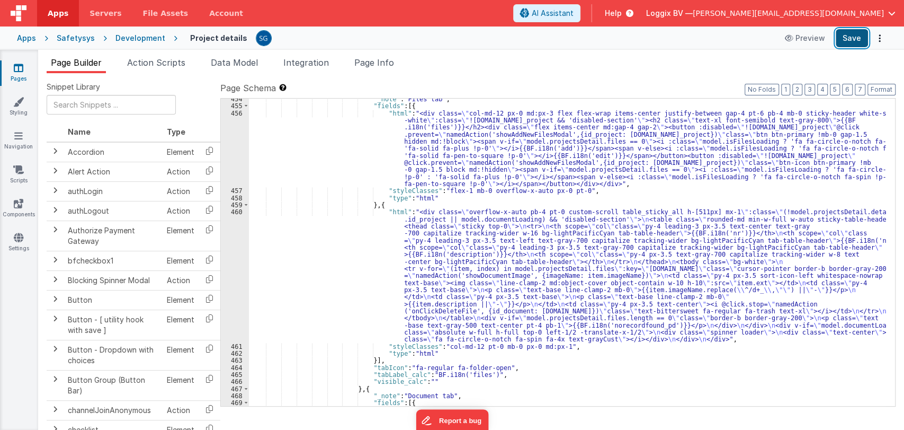
click at [855, 43] on button "Save" at bounding box center [852, 38] width 32 height 18
click at [347, 221] on div ""_note" : "Files tab" , "fields" : [{ "html" : "<div class= \" col-md-12 px-0 m…" at bounding box center [567, 284] width 637 height 378
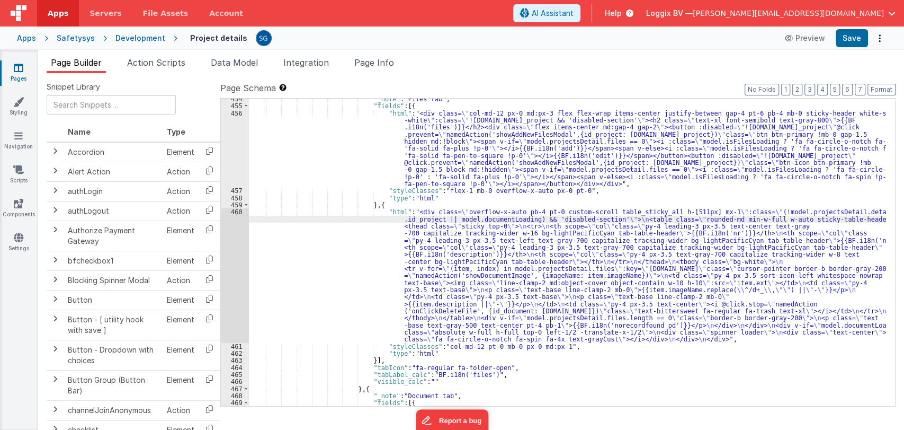
click at [238, 213] on div "460" at bounding box center [235, 275] width 28 height 134
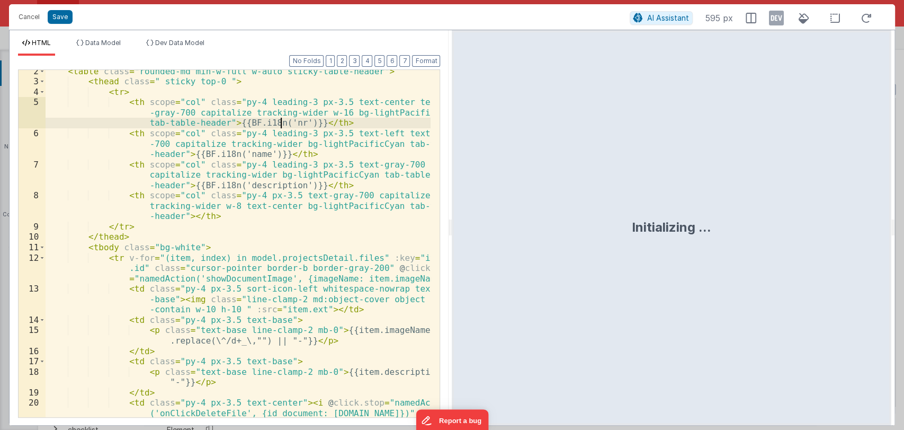
scroll to position [34, 0]
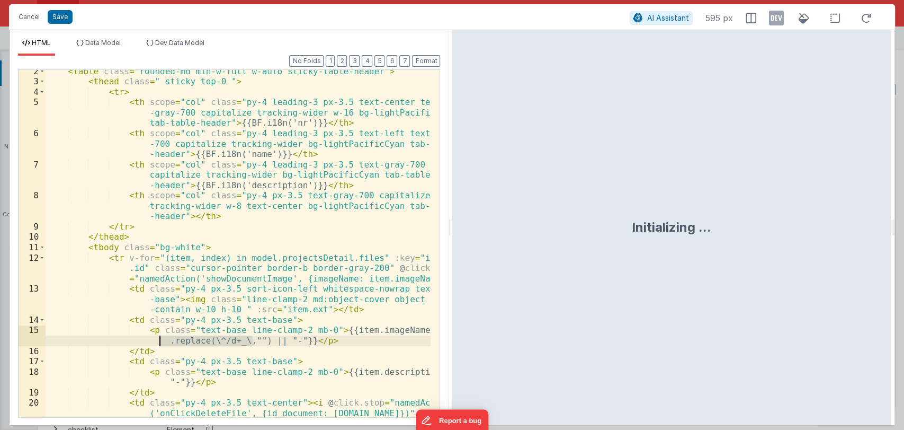
drag, startPoint x: 252, startPoint y: 340, endPoint x: 161, endPoint y: 343, distance: 91.2
click at [161, 343] on div "< table class = "rounded-md min-w-full w-auto sticky-table-header" > < thead cl…" at bounding box center [239, 260] width 386 height 388
click at [54, 16] on button "Save" at bounding box center [60, 17] width 25 height 14
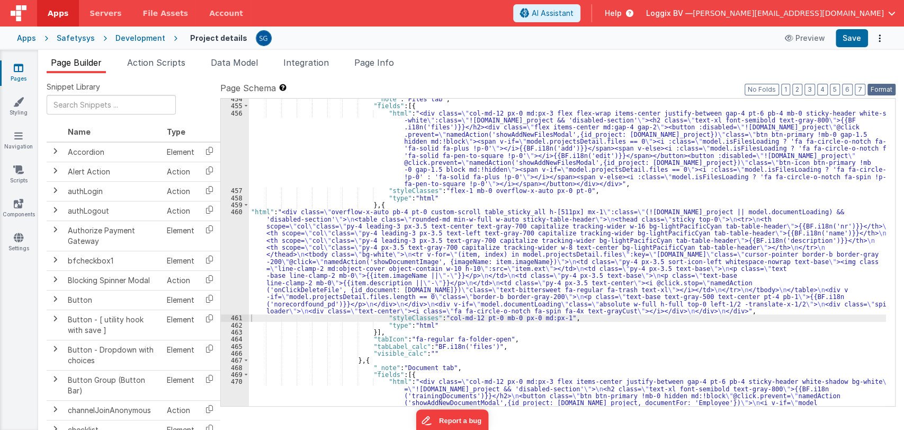
click at [882, 91] on button "Format" at bounding box center [882, 90] width 28 height 12
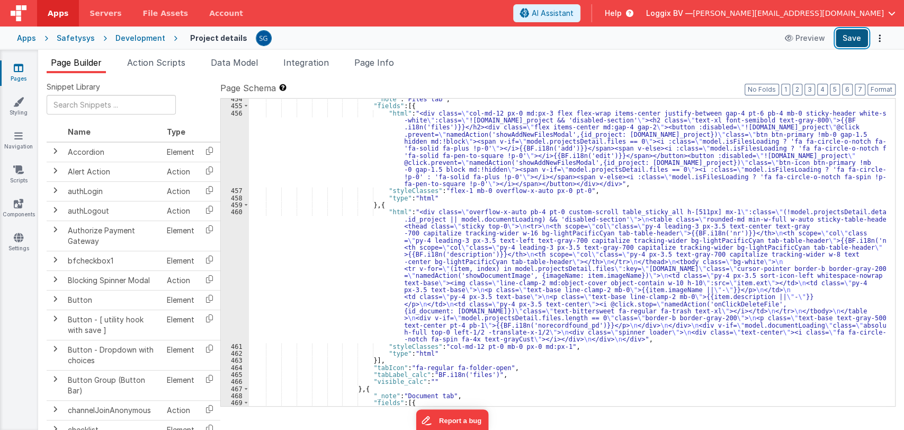
click at [837, 34] on button "Save" at bounding box center [852, 38] width 32 height 18
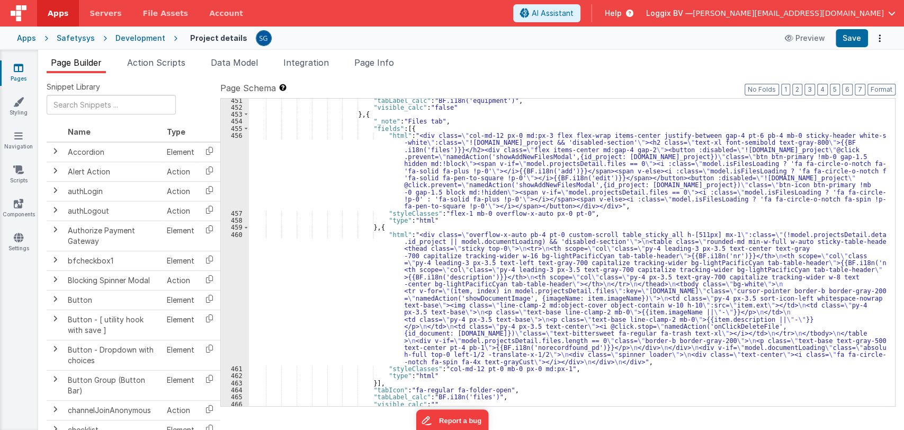
scroll to position [3965, 0]
click at [331, 170] on div ""tabLabel_calc" : "BF.i18n('equipment')" , "visible_calc" : "false" } , { "_not…" at bounding box center [567, 257] width 637 height 322
click at [334, 272] on div ""tabLabel_calc" : "BF.i18n('equipment')" , "visible_calc" : "false" } , { "_not…" at bounding box center [567, 257] width 637 height 322
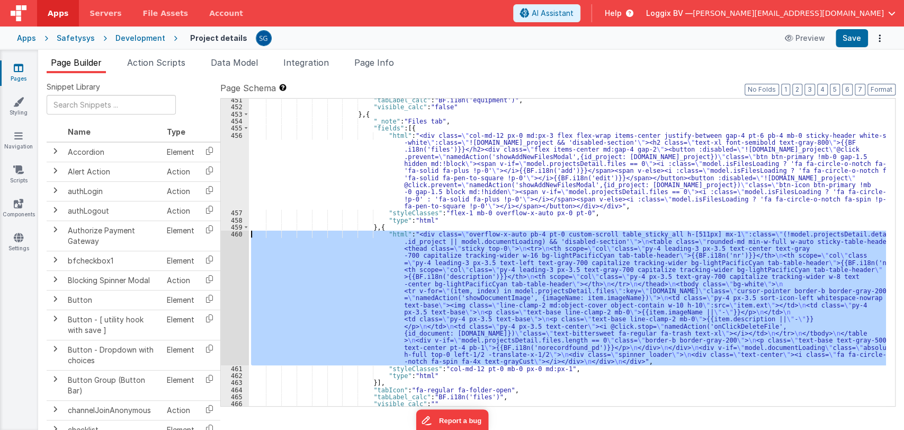
click at [238, 230] on div "460" at bounding box center [235, 297] width 28 height 134
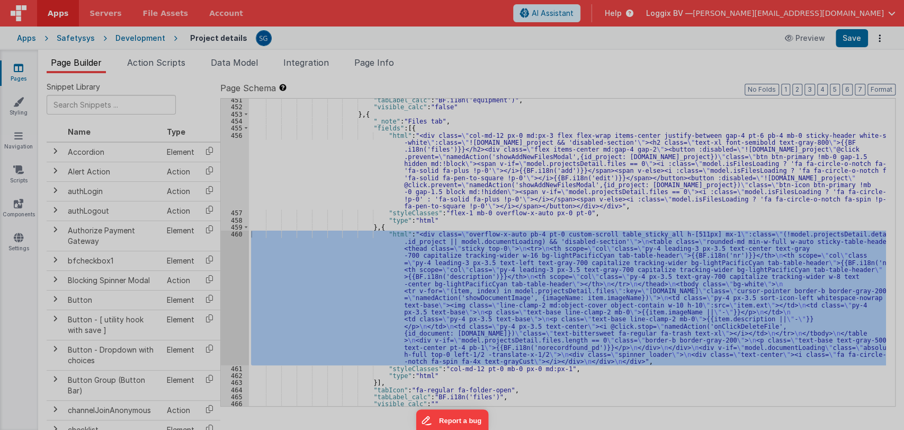
click at [238, 230] on div "< div class = "overflow-x-auto pb-4 pt-0 custom -scroll table_sticky_all h-[511…" at bounding box center [238, 263] width 385 height 409
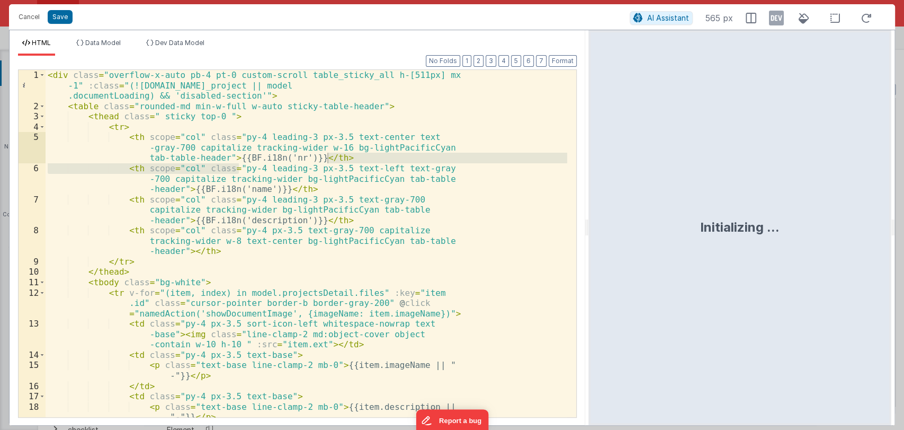
drag, startPoint x: 450, startPoint y: 227, endPoint x: 589, endPoint y: 226, distance: 139.3
click at [589, 226] on html "Cancel Save AI Assistant 565 px HTML Data Model Dev Data Model Format 7 6 5 4 3…" at bounding box center [452, 215] width 904 height 430
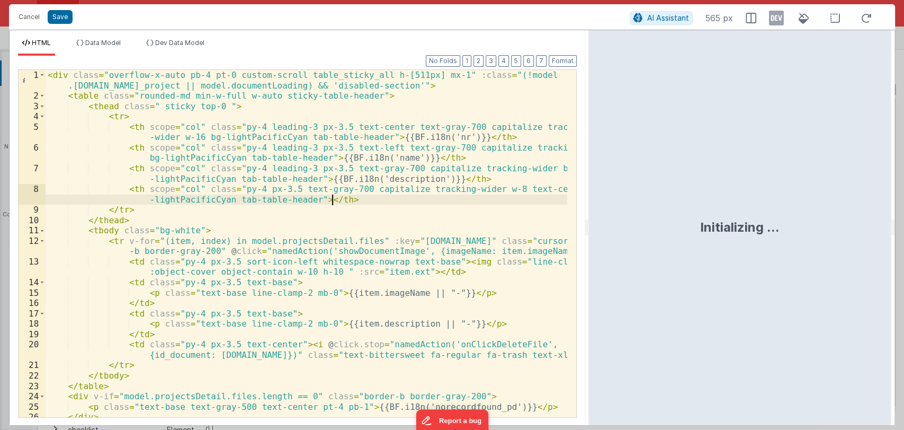
click at [386, 201] on div "< div class = "overflow-x-auto pb-4 pt-0 custom-scroll table_sticky_all h-[511p…" at bounding box center [307, 259] width 522 height 378
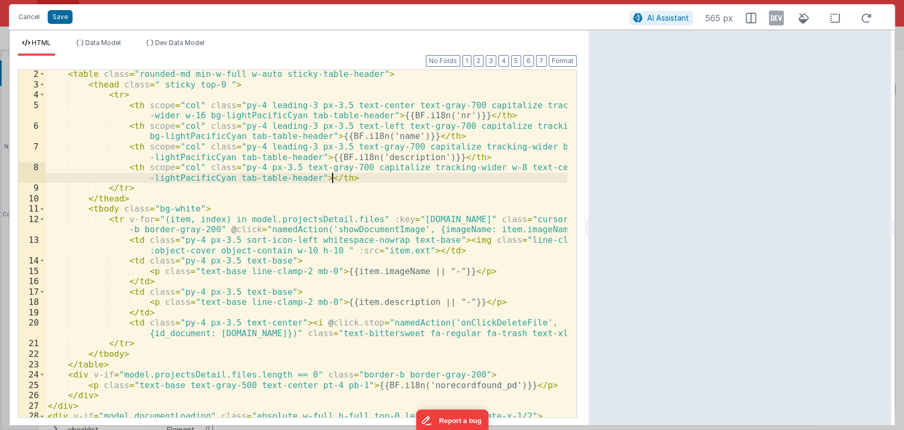
scroll to position [21, 0]
click at [397, 271] on div "< table class = "rounded-md min-w-full w-auto sticky-table-header" > < thead cl…" at bounding box center [307, 253] width 522 height 368
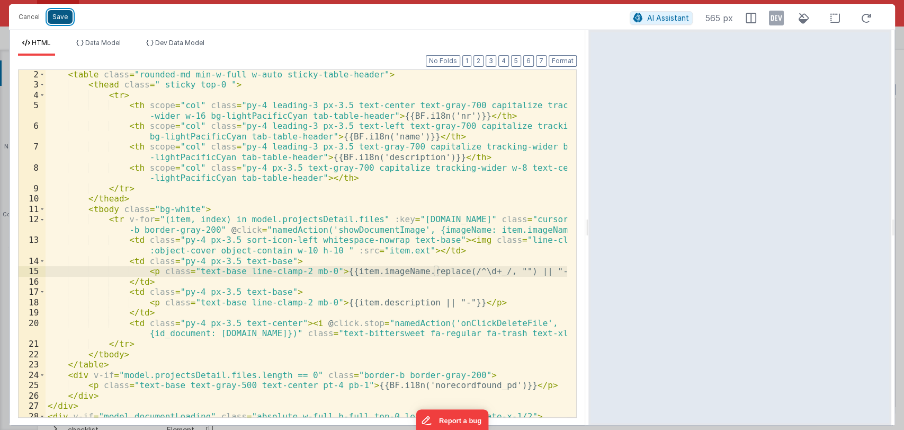
click at [64, 18] on button "Save" at bounding box center [60, 17] width 25 height 14
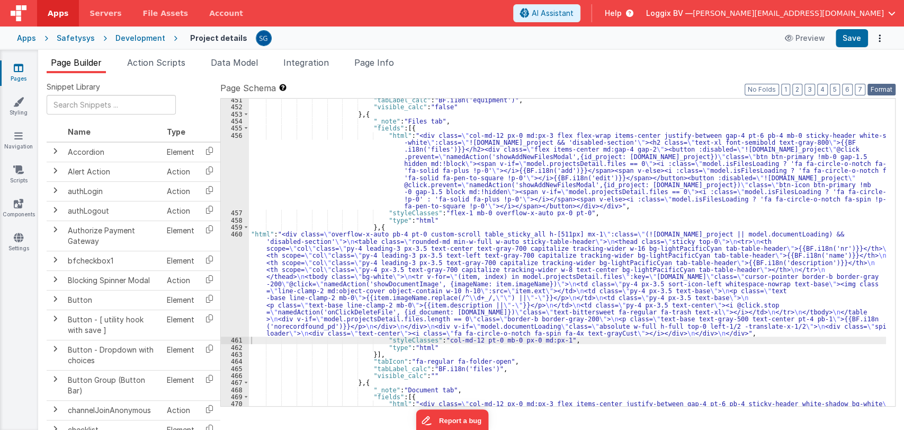
click at [877, 88] on button "Format" at bounding box center [882, 90] width 28 height 12
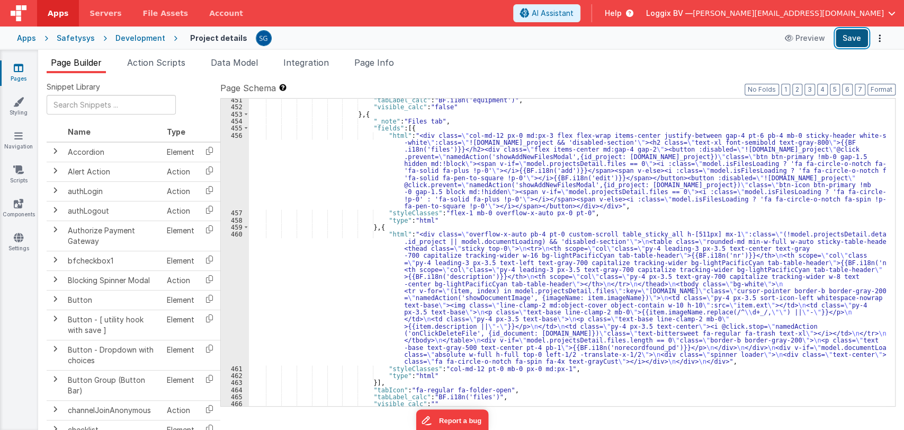
click at [850, 45] on button "Save" at bounding box center [852, 38] width 32 height 18
click at [13, 76] on link "Pages" at bounding box center [18, 73] width 38 height 21
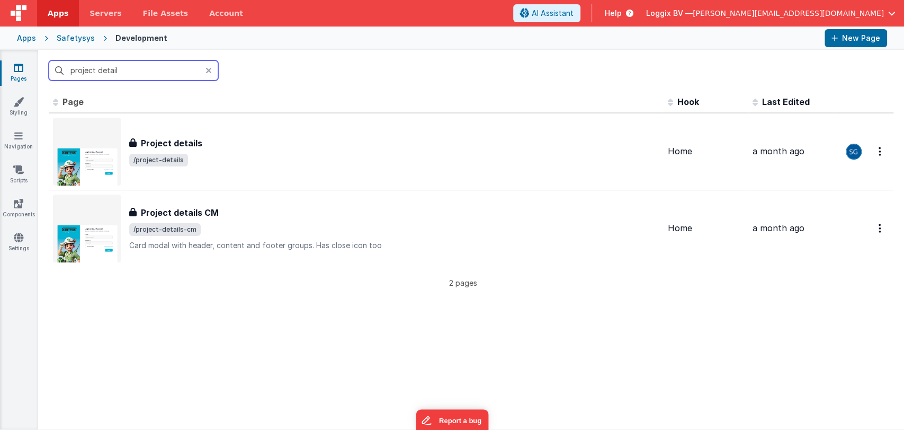
click at [162, 69] on input "project detail" at bounding box center [134, 70] width 170 height 20
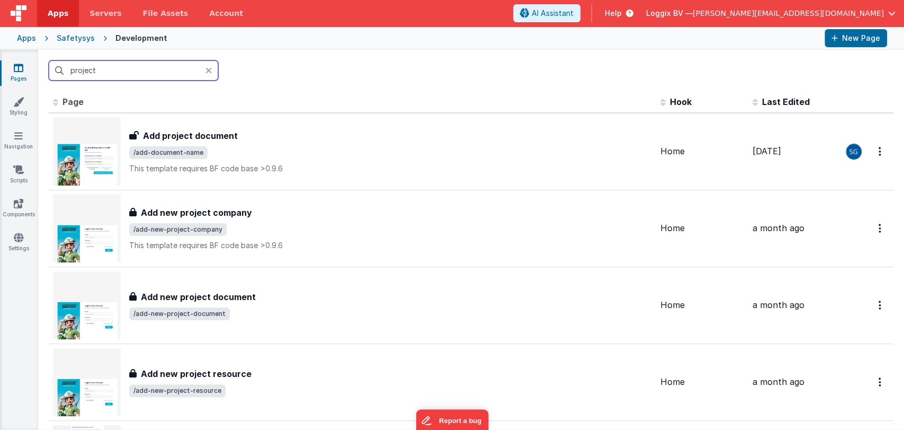
type input "project"
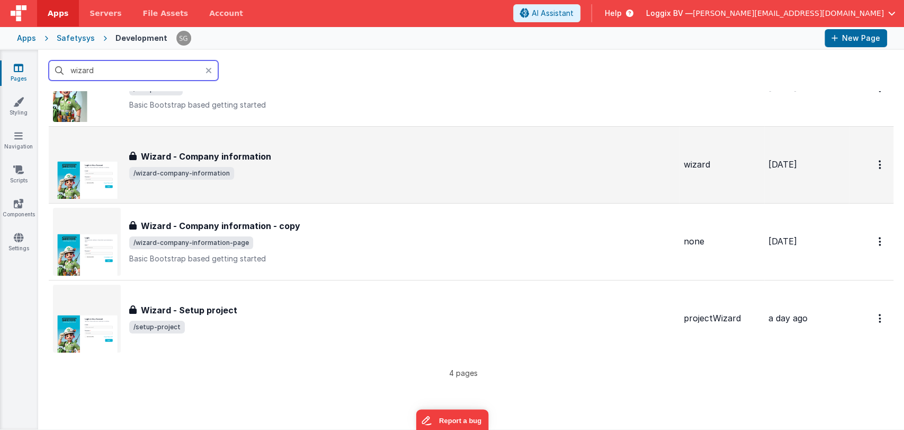
scroll to position [66, 0]
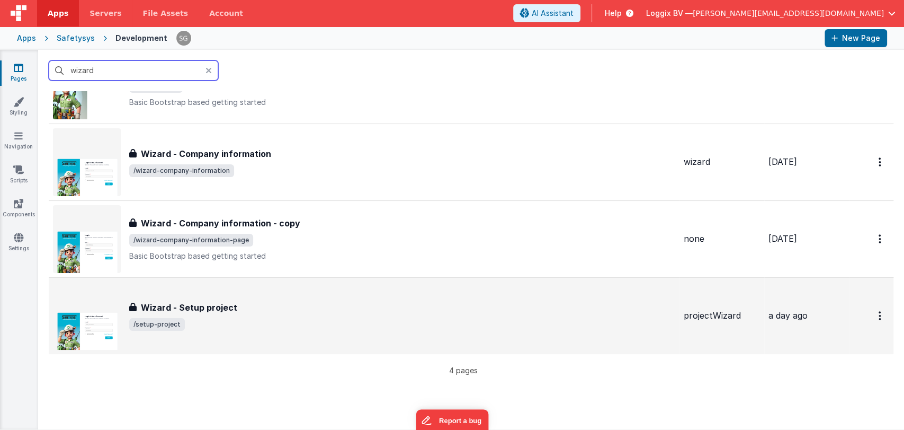
type input "wizard"
click at [232, 311] on h3 "Wizard - Setup project" at bounding box center [189, 307] width 96 height 13
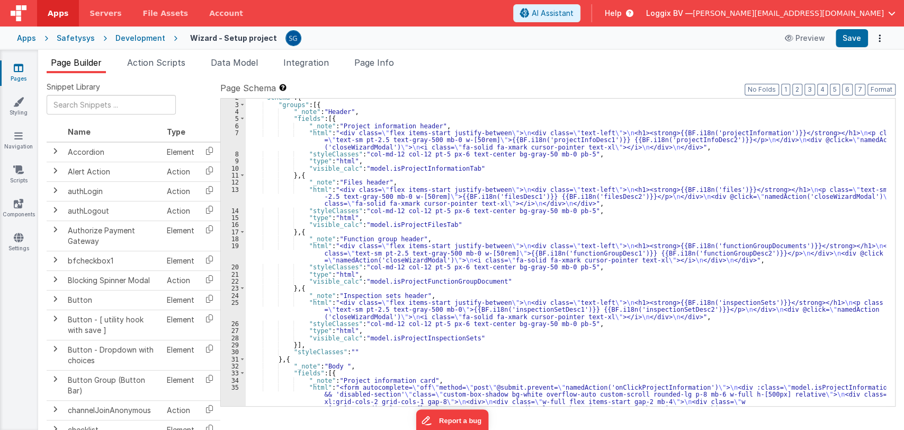
scroll to position [12, 0]
click at [153, 58] on span "Action Scripts" at bounding box center [156, 62] width 58 height 11
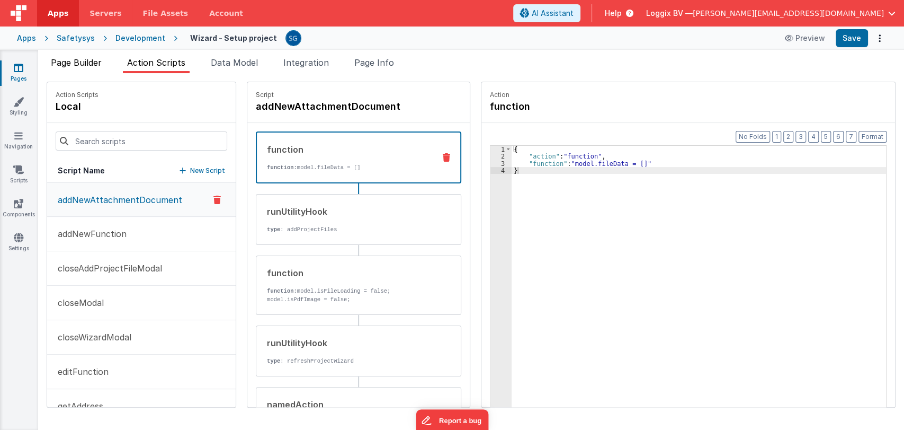
click at [90, 64] on span "Page Builder" at bounding box center [76, 62] width 51 height 11
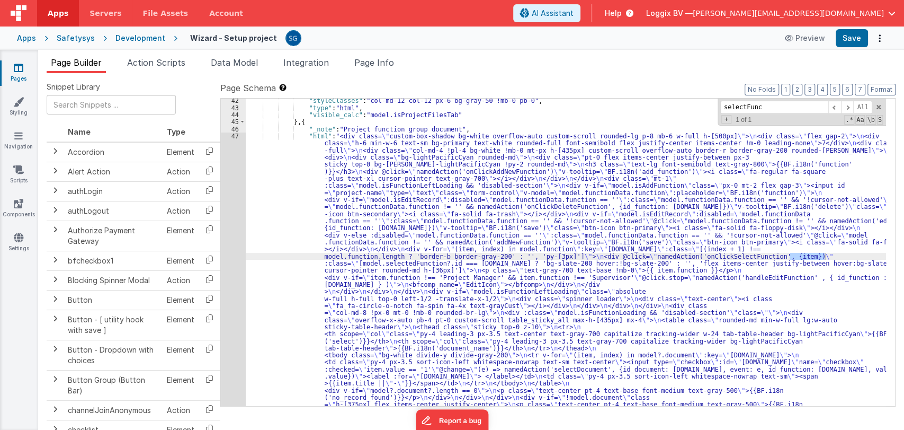
scroll to position [1506, 0]
type input "selectFunc"
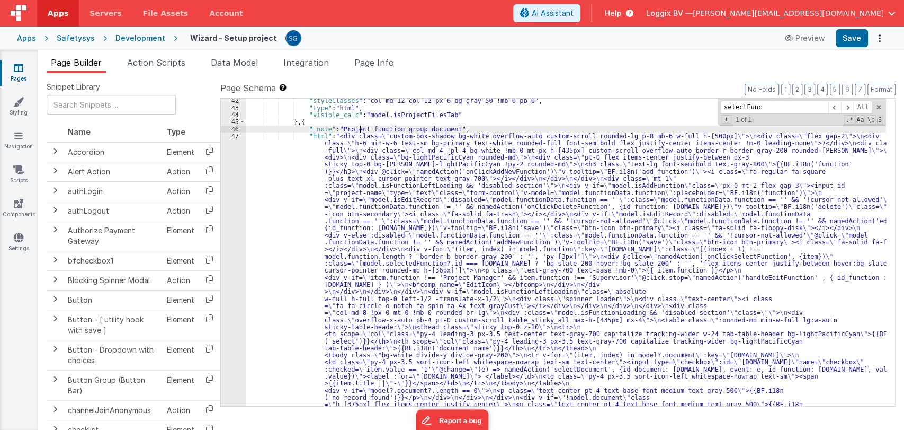
click at [361, 130] on div ""styleClasses" : "col-md-12 col-12 px-6 bg-gray-50 !mb-0 pb-0" , "type" : "html…" at bounding box center [566, 402] width 641 height 611
click at [235, 136] on div "47" at bounding box center [233, 280] width 25 height 297
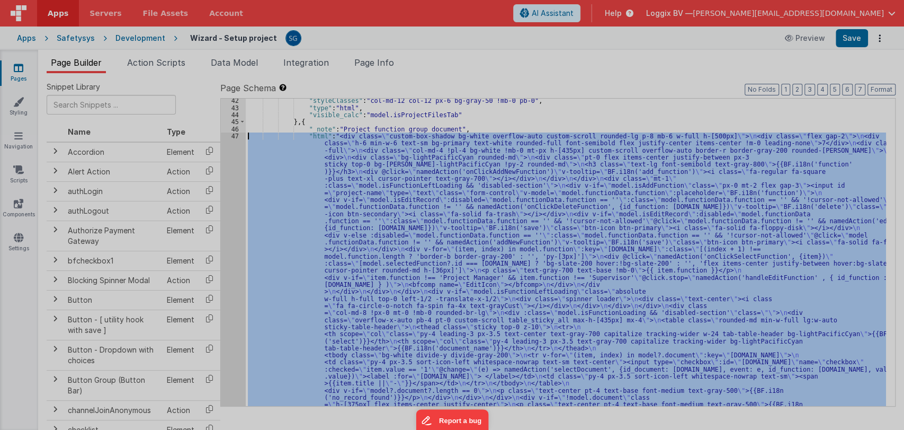
click at [235, 136] on div at bounding box center [452, 215] width 904 height 430
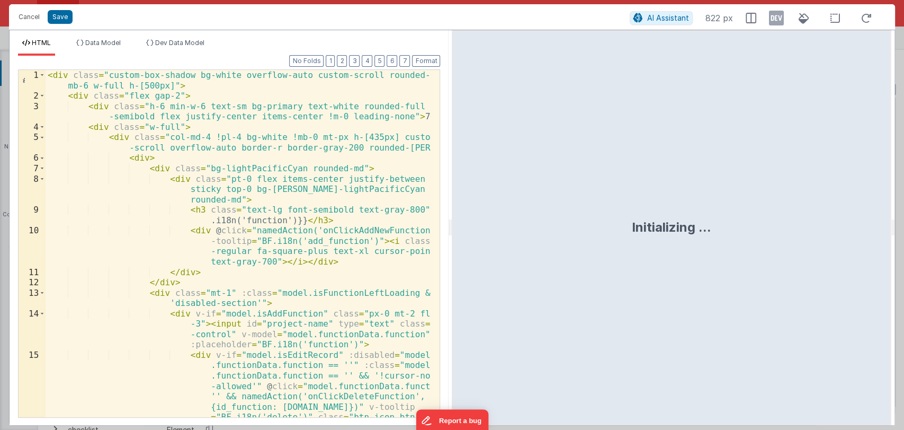
drag, startPoint x: 450, startPoint y: 224, endPoint x: 780, endPoint y: 229, distance: 330.1
click at [780, 229] on html "Cancel Save AI Assistant 822 px HTML Data Model Dev Data Model Format 7 6 5 4 3…" at bounding box center [452, 215] width 904 height 430
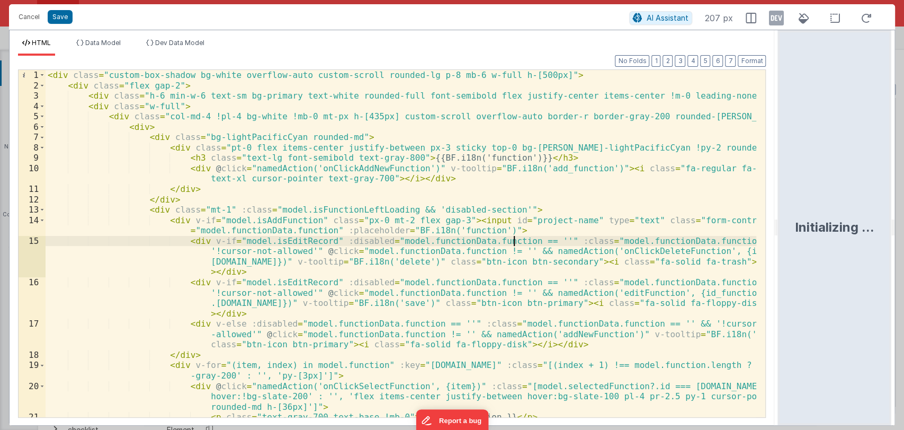
click at [512, 236] on div "< div class = "custom-box-shadow bg-white overflow-auto custom-scroll rounded-l…" at bounding box center [402, 259] width 712 height 378
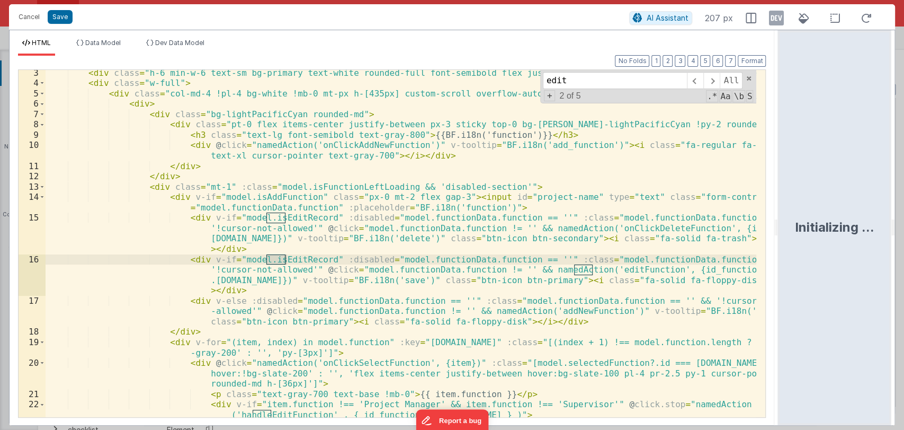
scroll to position [23, 0]
type input "edit"
click at [606, 269] on div "< div class = "h-6 min-w-6 text-sm bg-primary text-white rounded-full font-semi…" at bounding box center [402, 252] width 712 height 368
click at [595, 268] on div "< div class = "h-6 min-w-6 text-sm bg-primary text-white rounded-full font-semi…" at bounding box center [402, 252] width 712 height 368
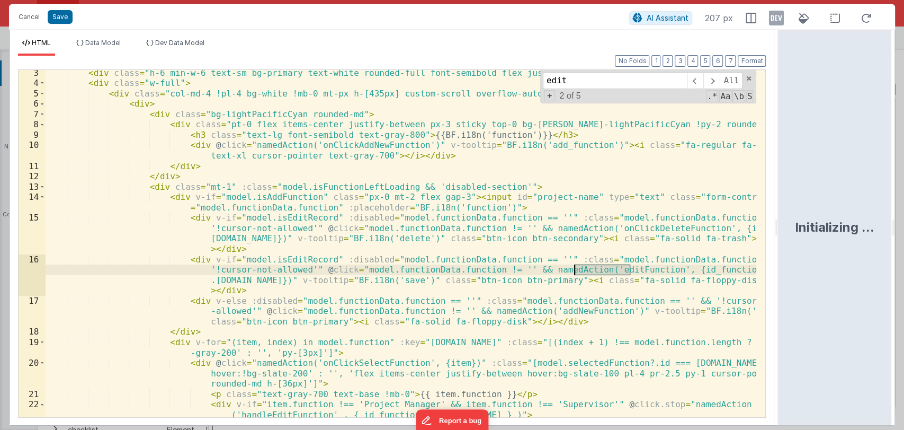
click at [595, 268] on div "< div class = "h-6 min-w-6 text-sm bg-primary text-white rounded-full font-semi…" at bounding box center [402, 252] width 712 height 368
click at [716, 81] on span at bounding box center [712, 80] width 16 height 17
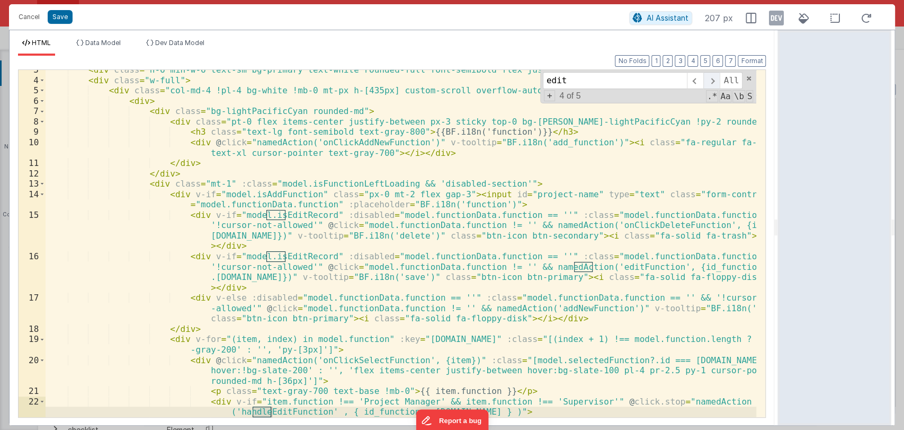
click at [716, 81] on span at bounding box center [712, 80] width 16 height 17
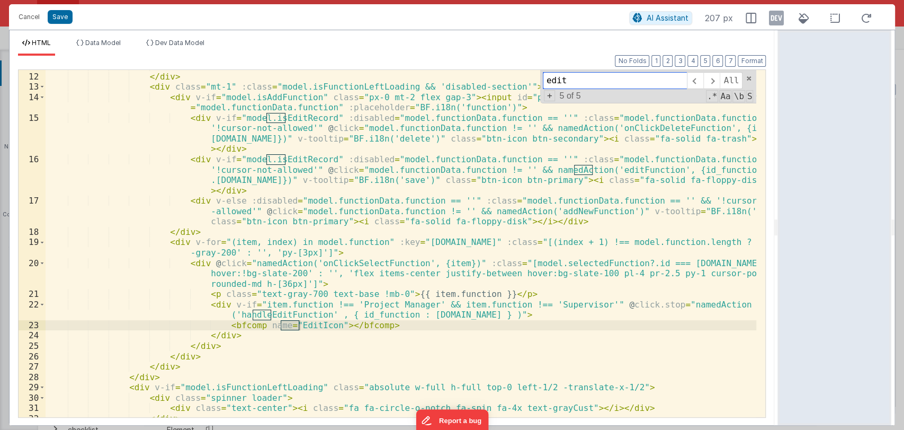
scroll to position [123, 0]
click at [288, 315] on div "</ div > </ div > < div class = "mt-1" :class = "model.isFunctionLeftLoading &&…" at bounding box center [402, 244] width 712 height 368
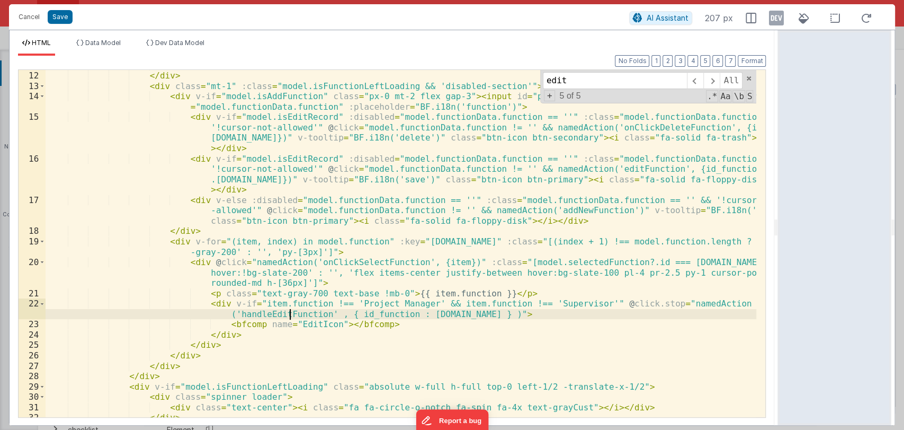
click at [288, 315] on div "</ div > </ div > < div class = "mt-1" :class = "model.isFunctionLeftLoading &&…" at bounding box center [402, 244] width 712 height 368
click at [260, 314] on div "</ div > </ div > < div class = "mt-1" :class = "model.isFunctionLeftLoading &&…" at bounding box center [401, 243] width 711 height 347
click at [260, 314] on div "</ div > </ div > < div class = "mt-1" :class = "model.isFunctionLeftLoading &&…" at bounding box center [402, 244] width 712 height 368
click at [30, 13] on button "Cancel" at bounding box center [29, 17] width 32 height 15
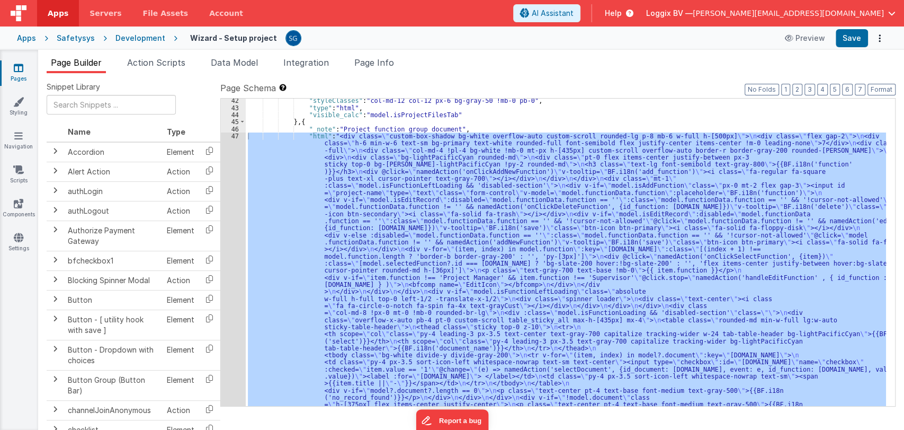
click at [149, 60] on span "Action Scripts" at bounding box center [156, 62] width 58 height 11
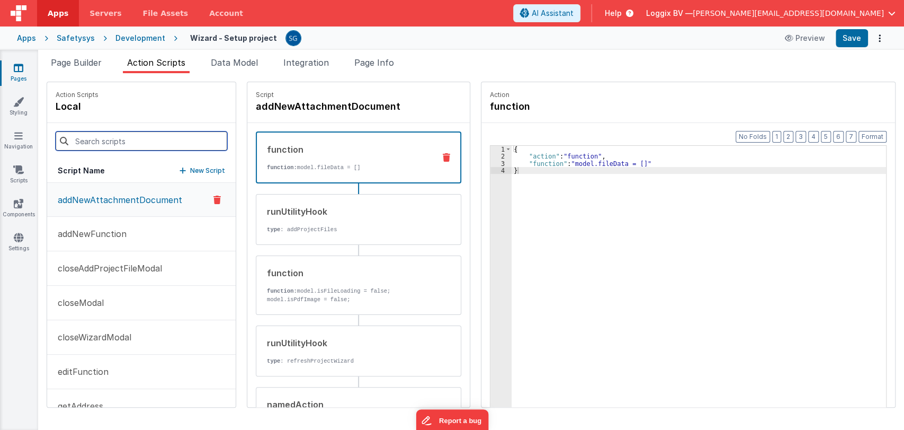
click at [122, 144] on input at bounding box center [142, 140] width 172 height 19
paste input "handleEditFunction"
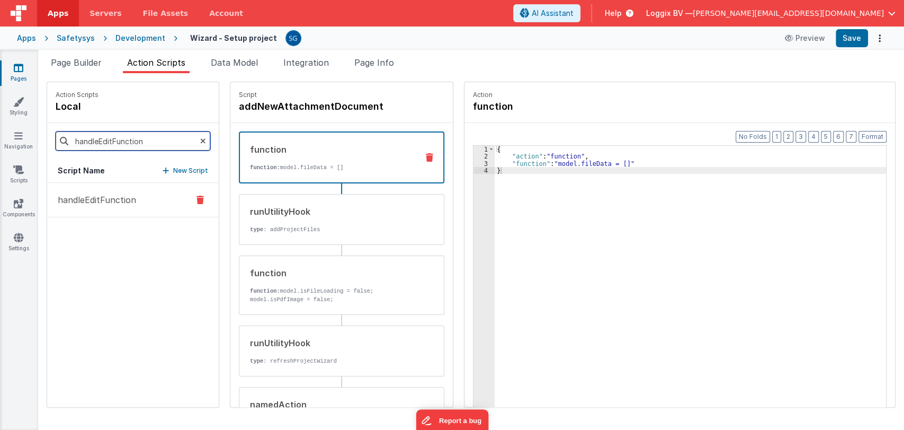
type input "handleEditFunction"
click at [106, 207] on button "handleEditFunction" at bounding box center [133, 200] width 172 height 34
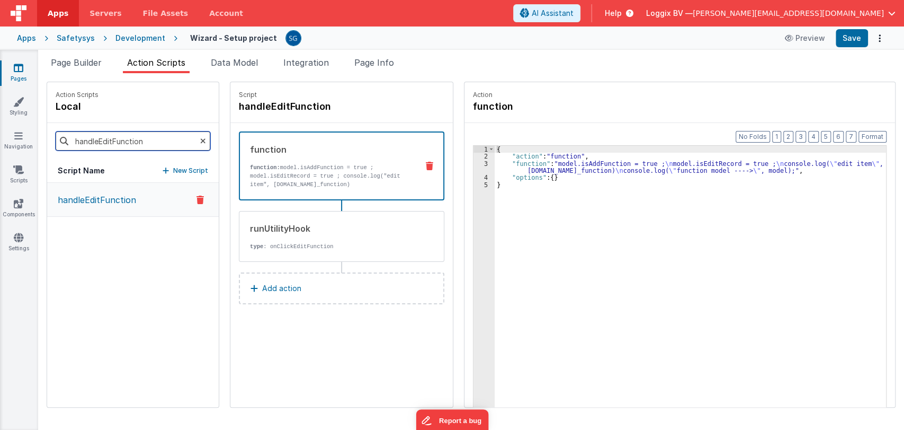
click at [149, 138] on input "handleEditFunction" at bounding box center [133, 140] width 155 height 19
type input "edit"
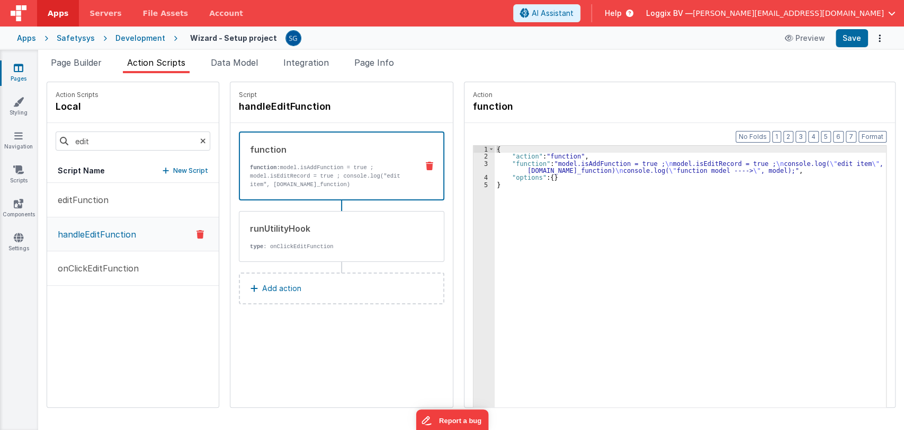
click at [83, 300] on div "editFunction handleEditFunction onClickEditFunction" at bounding box center [133, 295] width 172 height 224
click at [115, 266] on p "onClickEditFunction" at bounding box center [94, 268] width 87 height 13
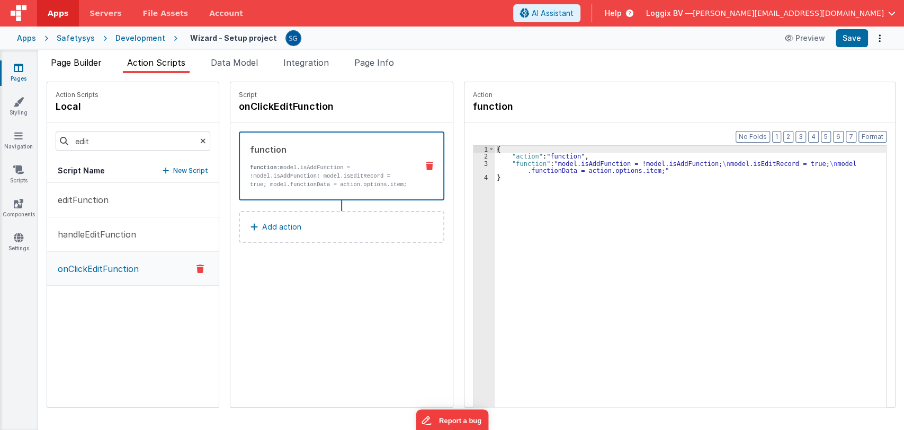
click at [76, 59] on span "Page Builder" at bounding box center [76, 62] width 51 height 11
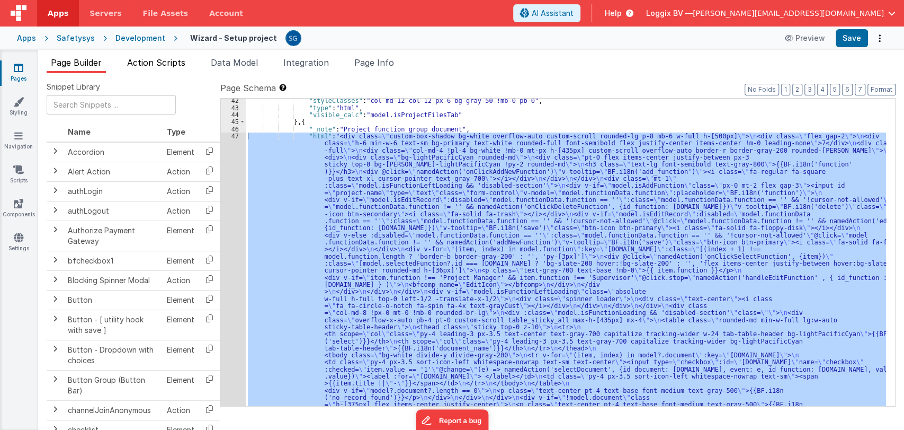
click at [141, 60] on span "Action Scripts" at bounding box center [156, 62] width 58 height 11
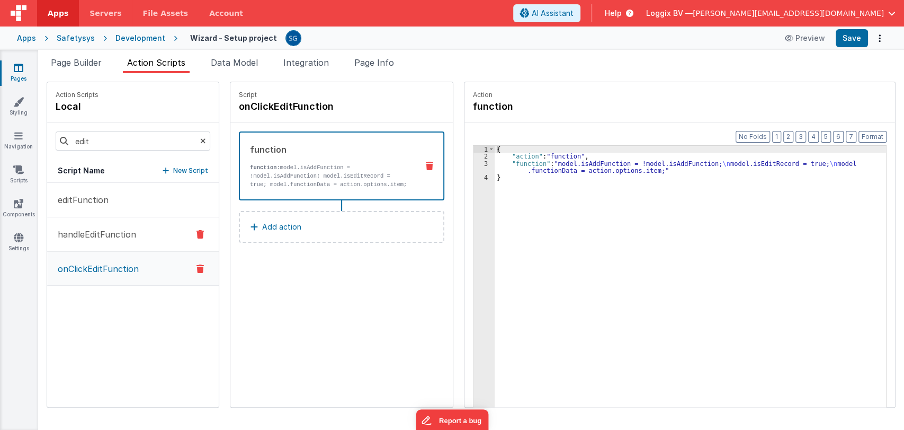
click at [105, 236] on p "handleEditFunction" at bounding box center [93, 234] width 85 height 13
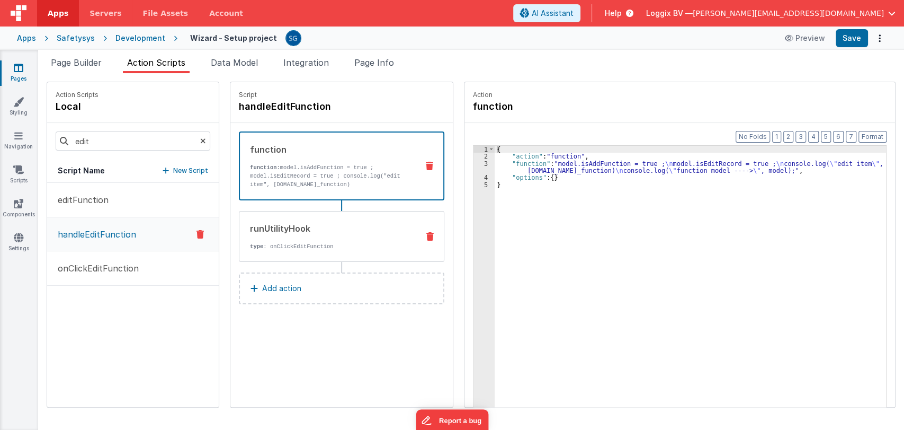
click at [354, 238] on div "runUtilityHook type : onClickEditFunction" at bounding box center [324, 236] width 171 height 29
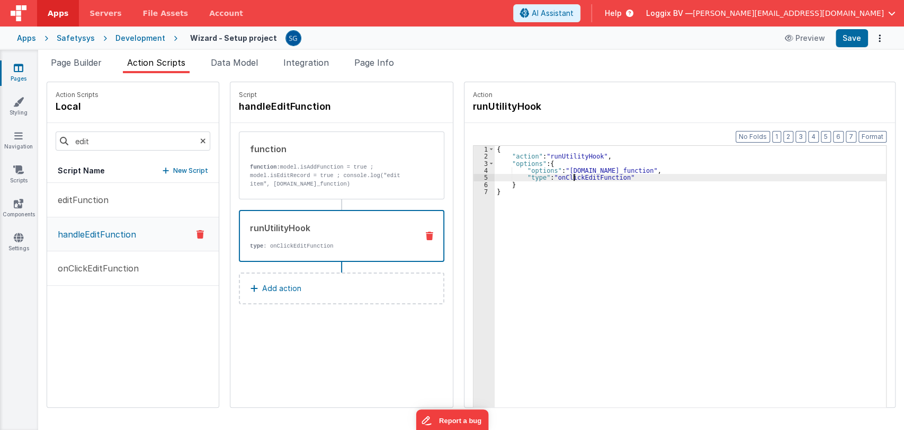
click at [564, 178] on div "{ "action" : "runUtilityHook" , "options" : { "options" : "action.options.id_fu…" at bounding box center [691, 300] width 392 height 308
click at [569, 192] on div "{ "action" : "runUtilityHook" , "options" : { "options" : "action.options.id_fu…" at bounding box center [691, 300] width 392 height 308
click at [74, 65] on span "Page Builder" at bounding box center [76, 62] width 51 height 11
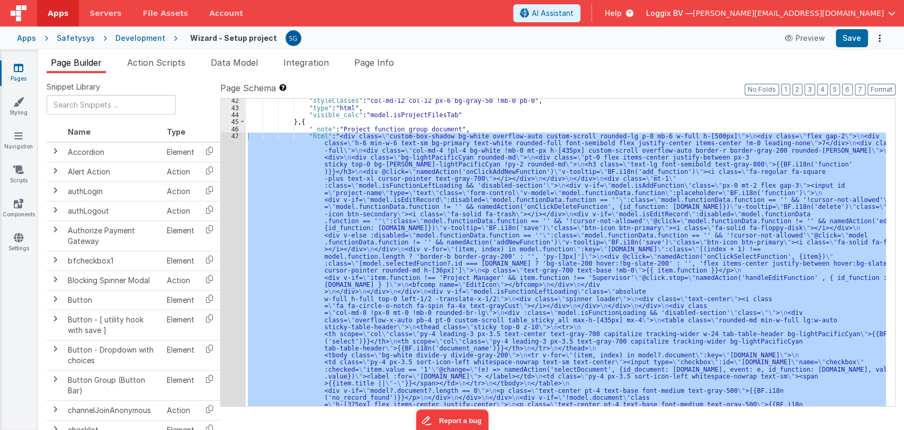
click at [237, 136] on div "47" at bounding box center [233, 280] width 25 height 297
click at [237, 136] on div at bounding box center [452, 215] width 904 height 430
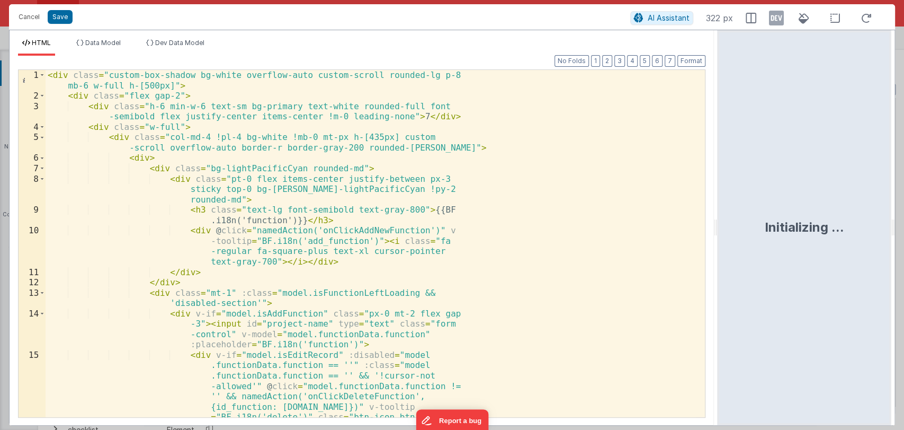
drag, startPoint x: 450, startPoint y: 224, endPoint x: 719, endPoint y: 238, distance: 269.0
click at [719, 238] on html "Cancel Save AI Assistant 322 px HTML Data Model Dev Data Model Format 7 6 5 4 3…" at bounding box center [452, 215] width 904 height 430
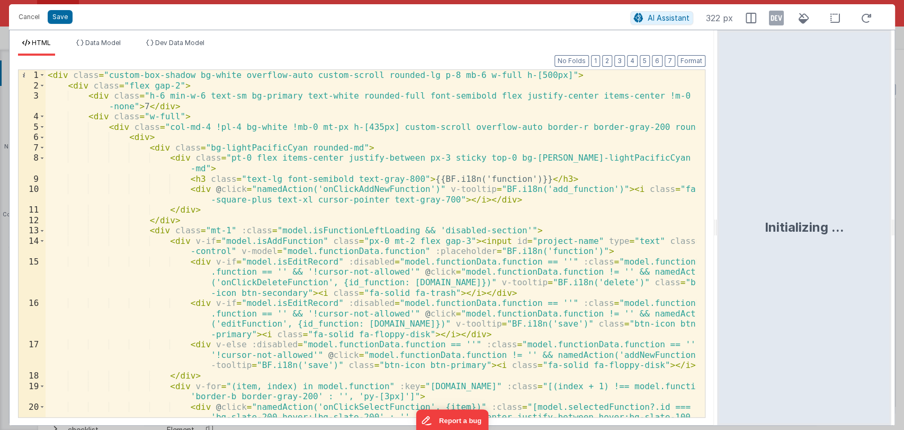
click at [501, 278] on div "< div class = "custom-box-shadow bg-white overflow-auto custom-scroll rounded-l…" at bounding box center [371, 264] width 651 height 388
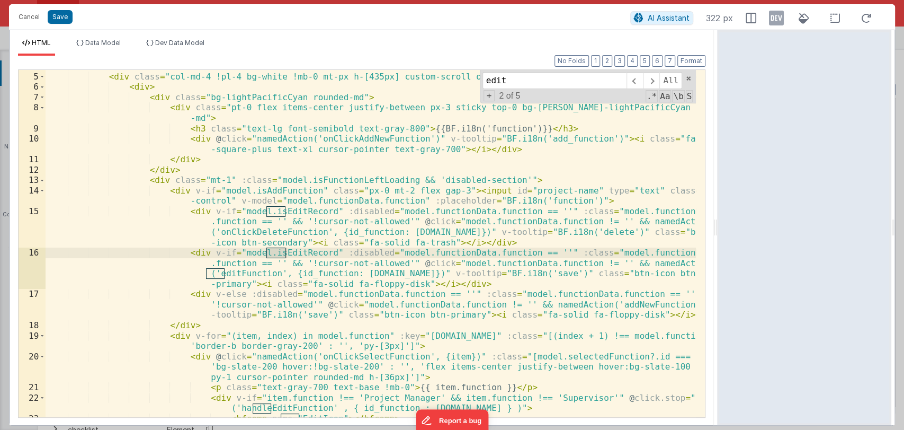
scroll to position [50, 0]
click at [430, 251] on div "< div class = "w-full" > < div class = "col-md-4 !pl-4 bg-white !mb-0 mt-px h-[…" at bounding box center [371, 245] width 651 height 368
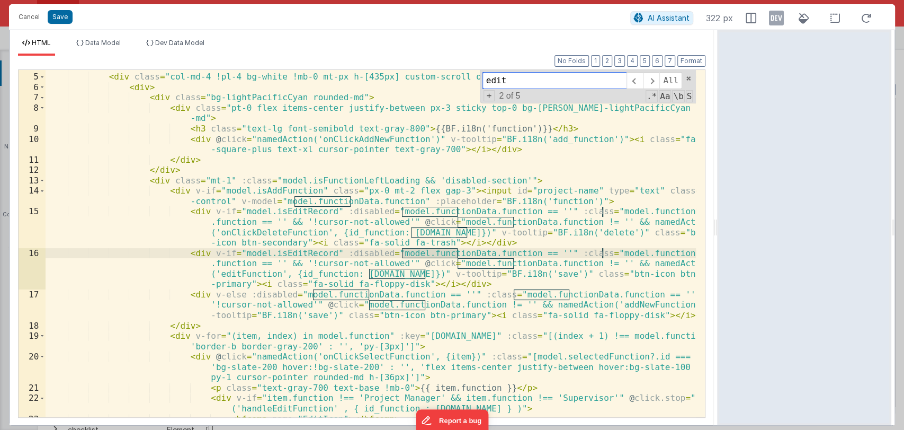
click at [518, 81] on input "edit" at bounding box center [555, 80] width 144 height 17
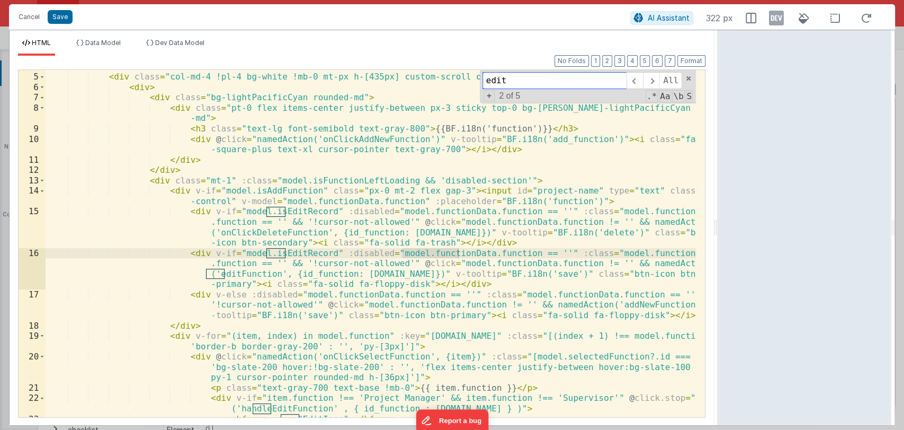
click at [518, 81] on input "edit" at bounding box center [555, 80] width 144 height 17
type input "s"
click at [380, 252] on div "< div class = "w-full" > < div class = "col-md-4 !pl-4 bg-white !mb-0 mt-px h-[…" at bounding box center [371, 245] width 651 height 368
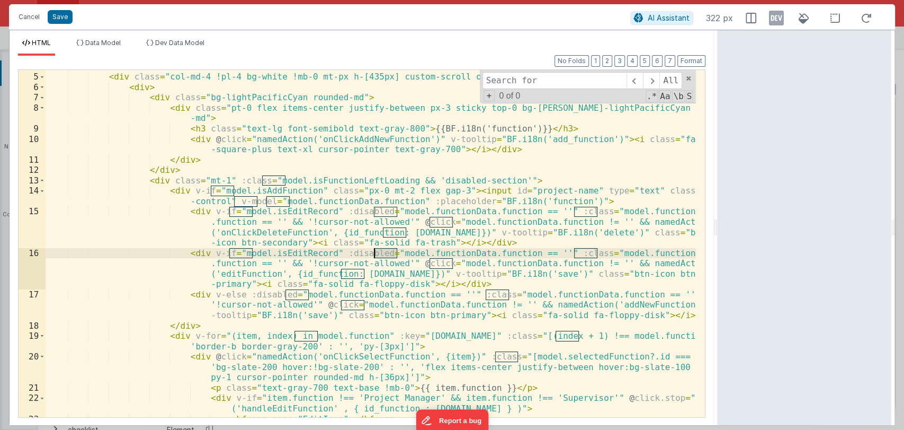
click at [380, 253] on div "< div class = "w-full" > < div class = "col-md-4 !pl-4 bg-white !mb-0 mt-px h-[…" at bounding box center [371, 245] width 651 height 368
click at [428, 253] on div "< div class = "w-full" > < div class = "col-md-4 !pl-4 bg-white !mb-0 mt-px h-[…" at bounding box center [371, 245] width 651 height 368
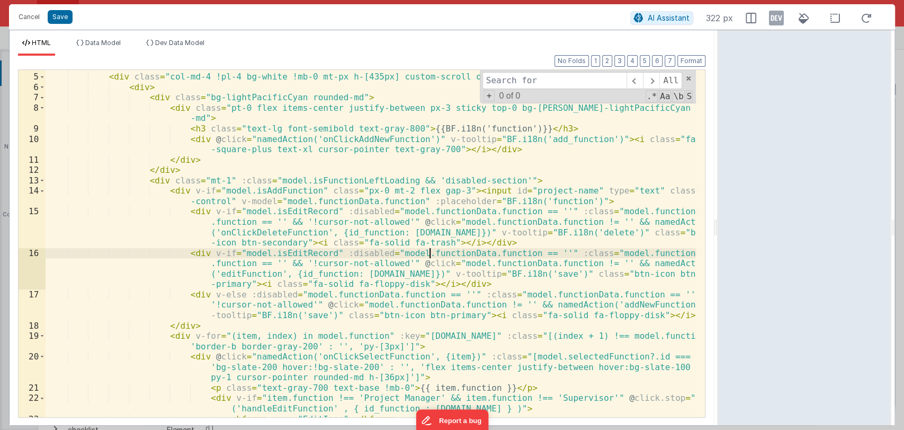
click at [428, 253] on div "< div class = "w-full" > < div class = "col-md-4 !pl-4 bg-white !mb-0 mt-px h-[…" at bounding box center [371, 245] width 651 height 368
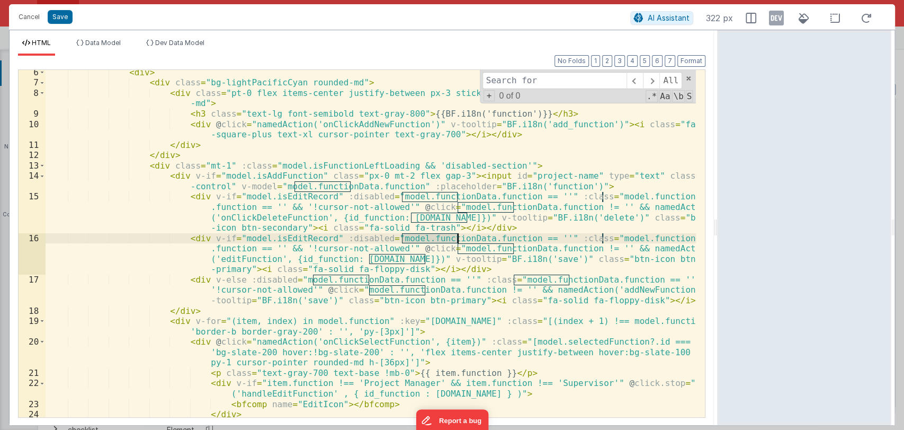
scroll to position [65, 0]
click at [532, 85] on input at bounding box center [555, 80] width 144 height 17
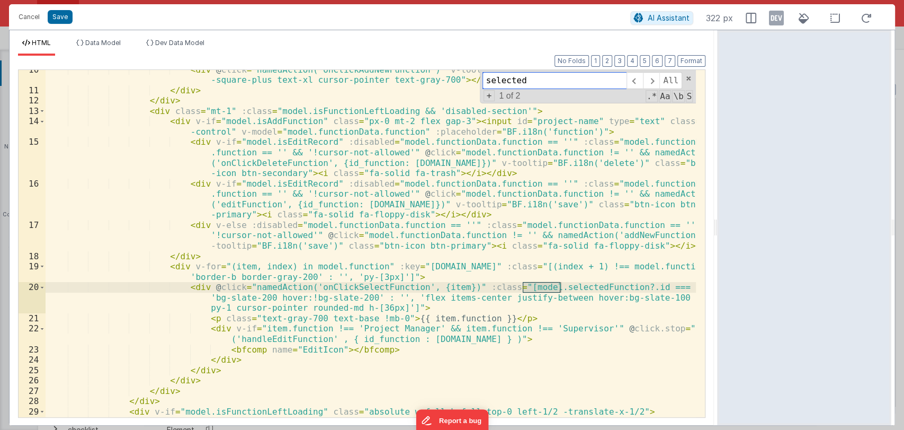
scroll to position [119, 0]
type input "selected"
click at [32, 15] on button "Cancel" at bounding box center [29, 17] width 32 height 15
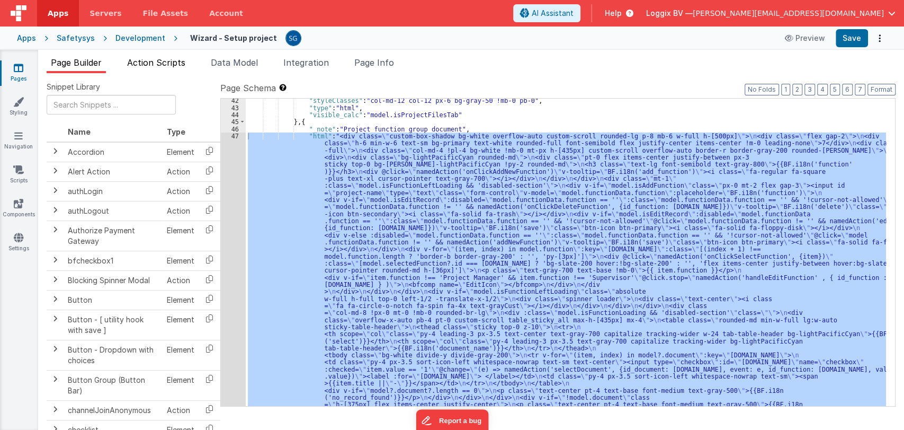
click at [152, 60] on span "Action Scripts" at bounding box center [156, 62] width 58 height 11
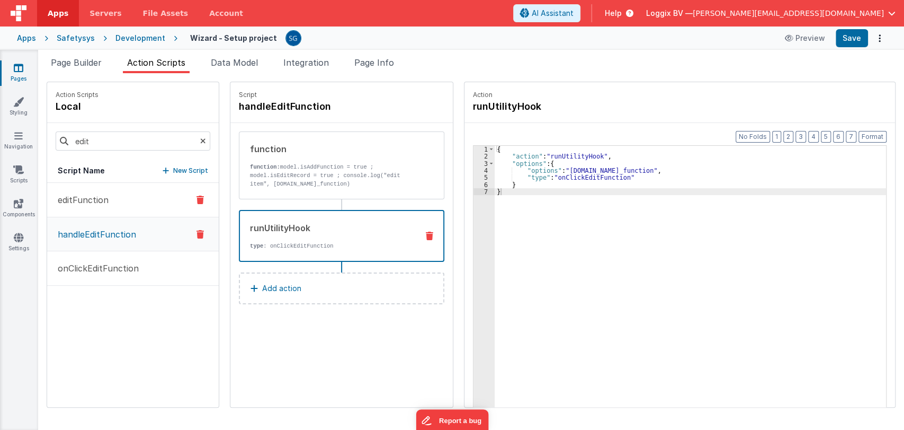
click at [91, 200] on p "editFunction" at bounding box center [79, 199] width 57 height 13
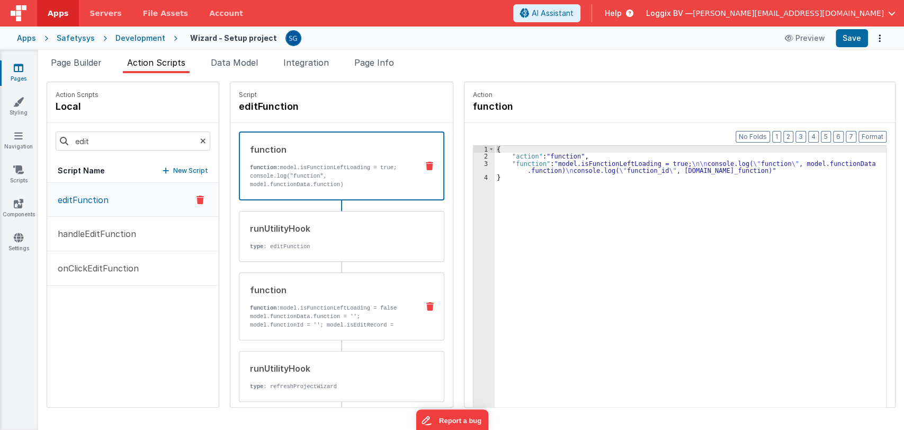
scroll to position [30, 0]
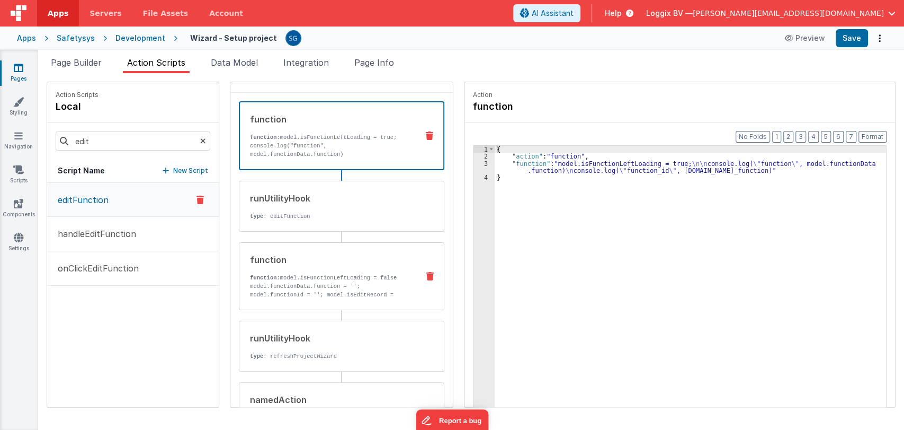
click at [314, 277] on p "function: model.isFunctionLeftLoading = false" at bounding box center [330, 277] width 160 height 8
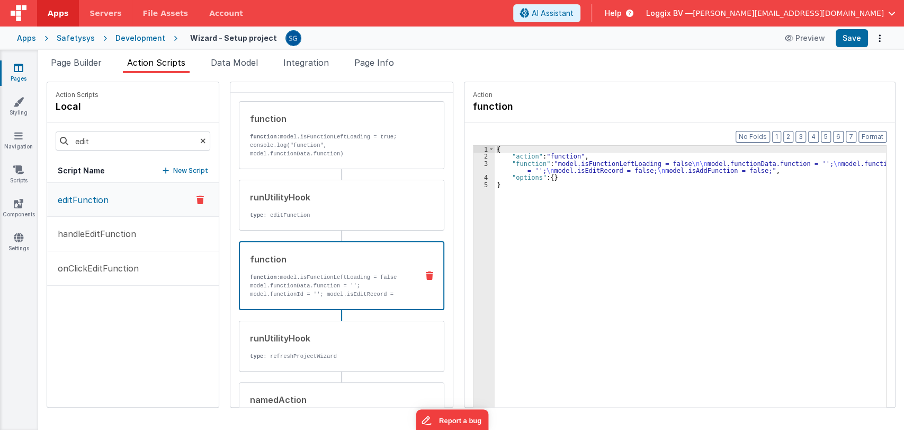
click at [475, 165] on div "3" at bounding box center [484, 167] width 21 height 14
click at [516, 171] on div "{ "action" : "function" , "function" : "model.isFunctionLeftLoading = false \n\…" at bounding box center [691, 300] width 392 height 308
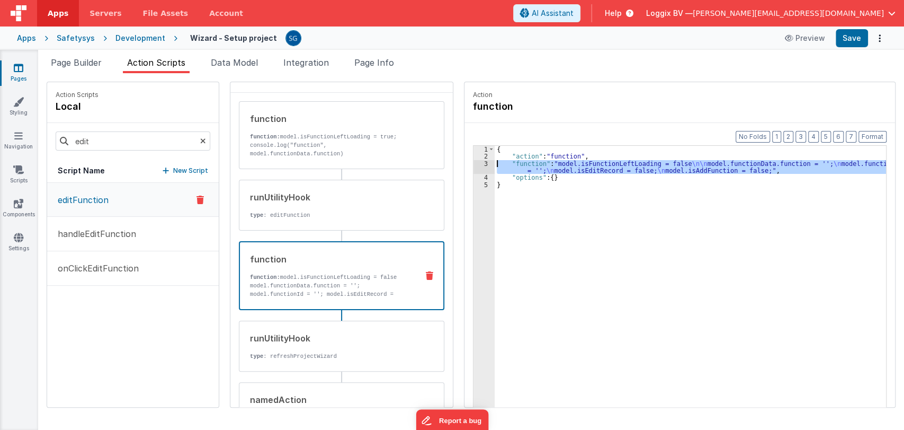
click at [475, 163] on div "3" at bounding box center [484, 167] width 21 height 14
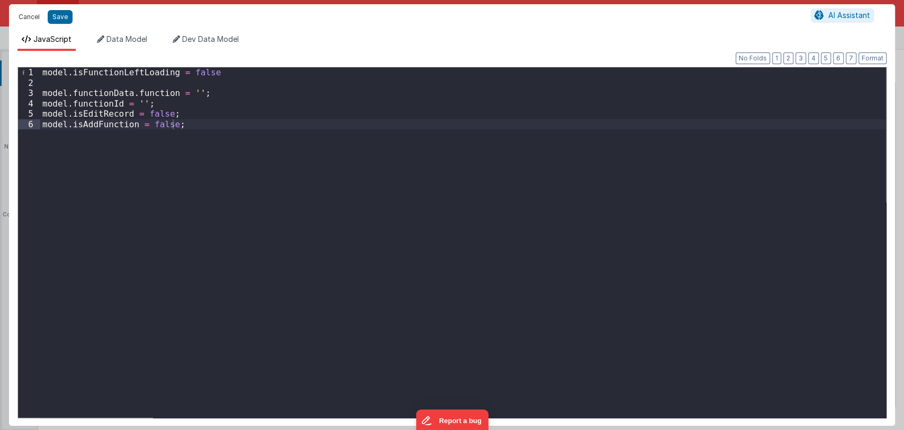
click at [32, 15] on button "Cancel" at bounding box center [29, 17] width 32 height 15
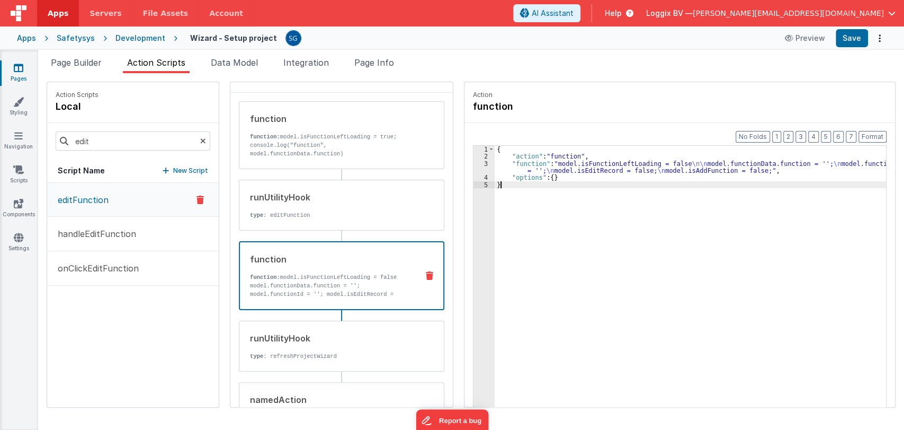
click at [531, 258] on div "{ "action" : "function" , "function" : "model.isFunctionLeftLoading = false \n\…" at bounding box center [691, 300] width 392 height 308
click at [105, 145] on input "edit" at bounding box center [133, 140] width 155 height 19
type input "e"
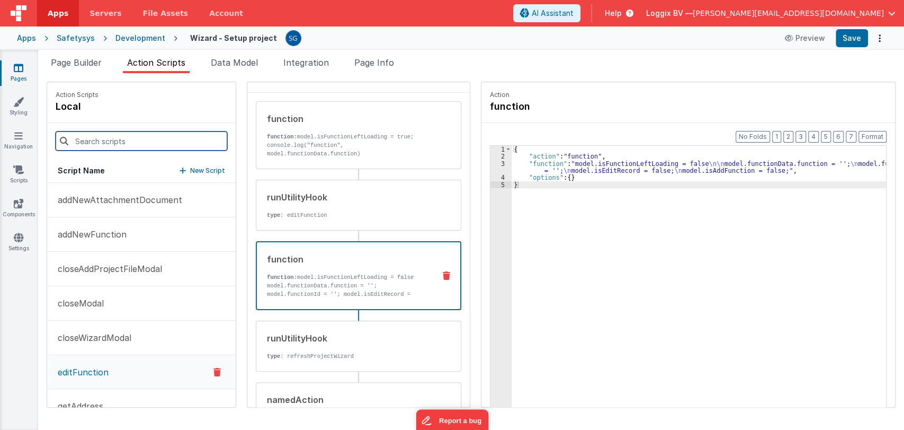
click at [117, 140] on input at bounding box center [142, 140] width 172 height 19
click at [106, 138] on input at bounding box center [142, 140] width 172 height 19
type input "o"
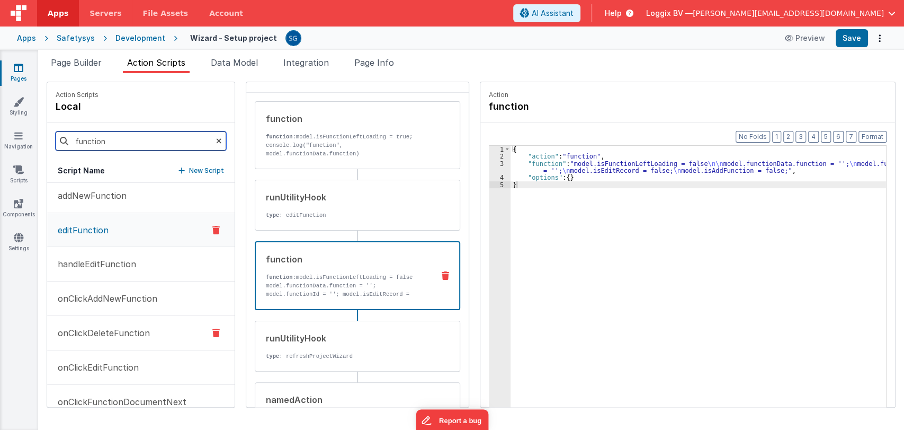
scroll to position [0, 0]
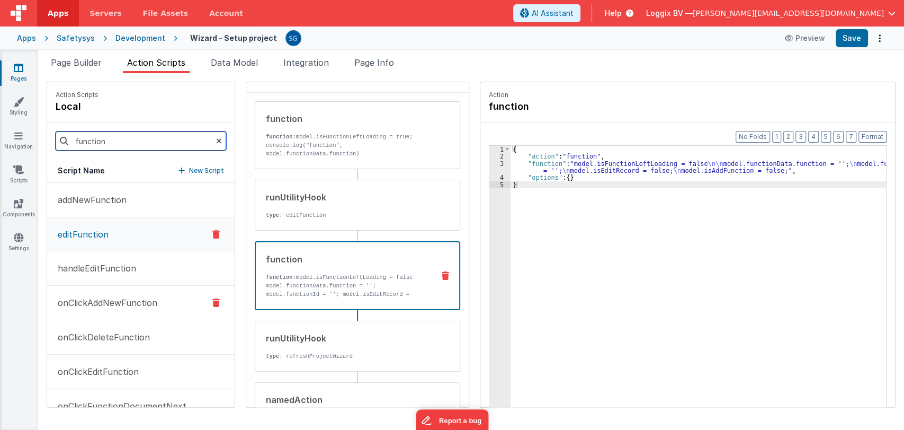
type input "function"
click at [95, 304] on p "onClickAddNewFunction" at bounding box center [104, 302] width 106 height 13
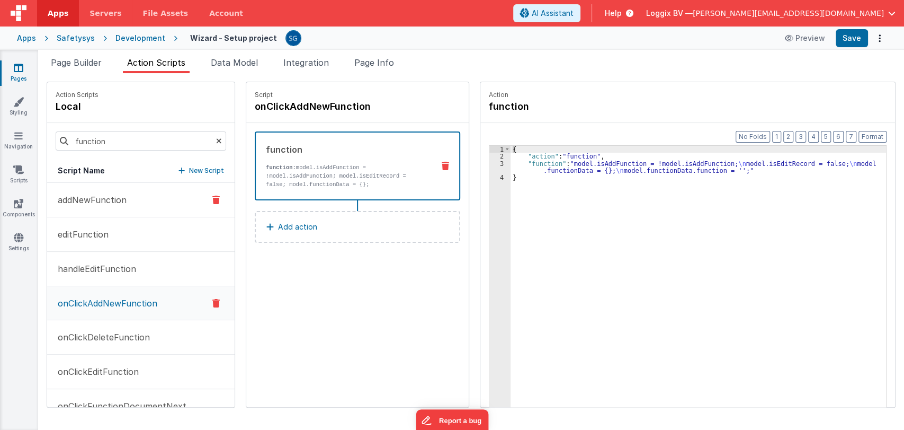
click at [97, 201] on p "addNewFunction" at bounding box center [88, 199] width 75 height 13
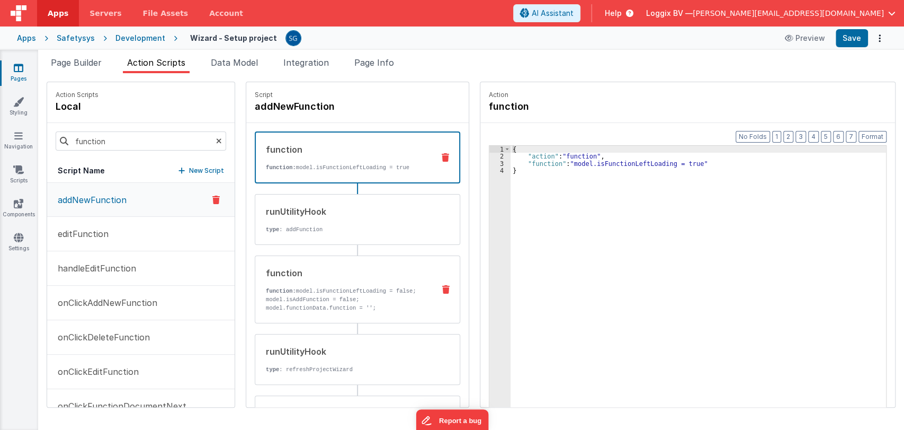
scroll to position [99, 0]
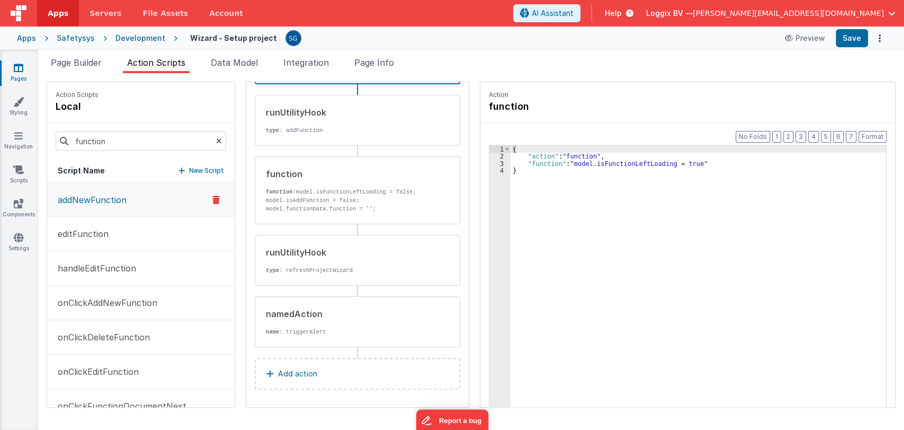
click at [285, 375] on p "Add action" at bounding box center [297, 373] width 39 height 13
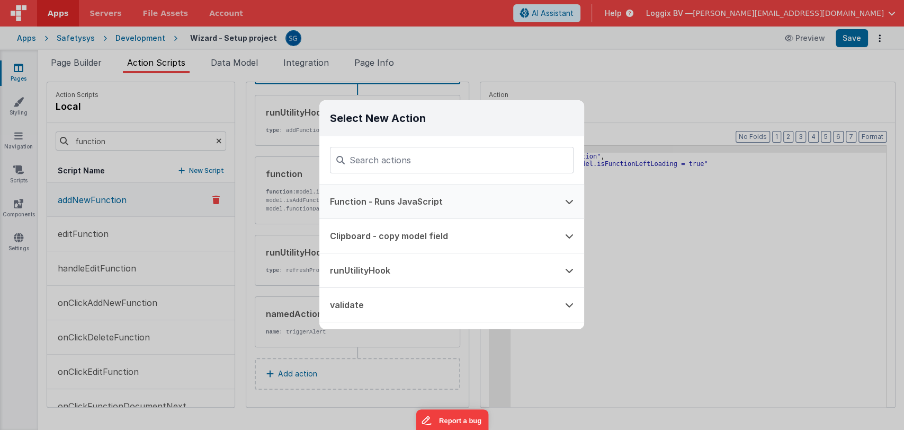
click at [373, 196] on button "Function - Runs JavaScript" at bounding box center [436, 201] width 235 height 34
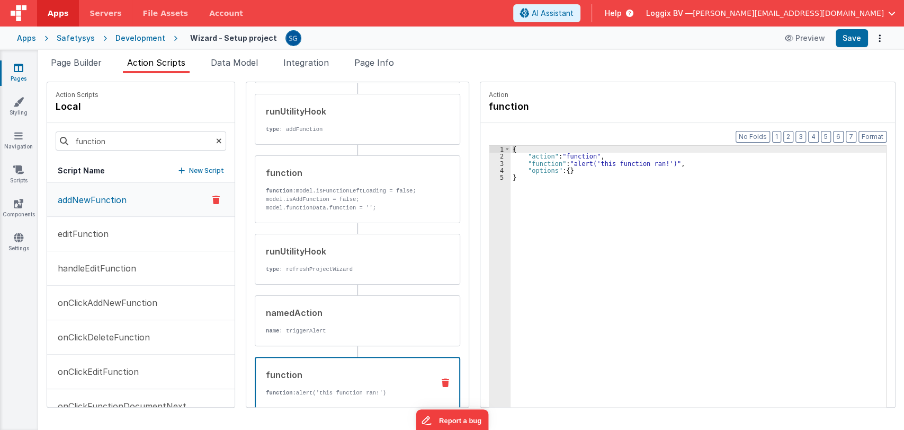
scroll to position [99, 0]
click at [511, 165] on div "{ "action" : "function" , "function" : "alert('this function ran!')" , "options…" at bounding box center [700, 300] width 378 height 308
click at [502, 162] on div "3" at bounding box center [500, 163] width 21 height 7
click at [497, 163] on div "3" at bounding box center [500, 163] width 21 height 7
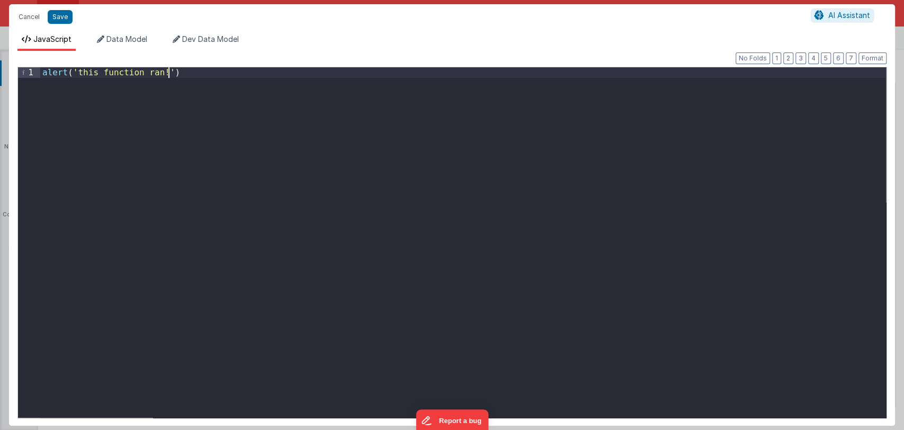
click at [329, 88] on div "alert ( 'this function ran!' )" at bounding box center [463, 252] width 846 height 371
click at [54, 20] on button "Save" at bounding box center [60, 17] width 25 height 14
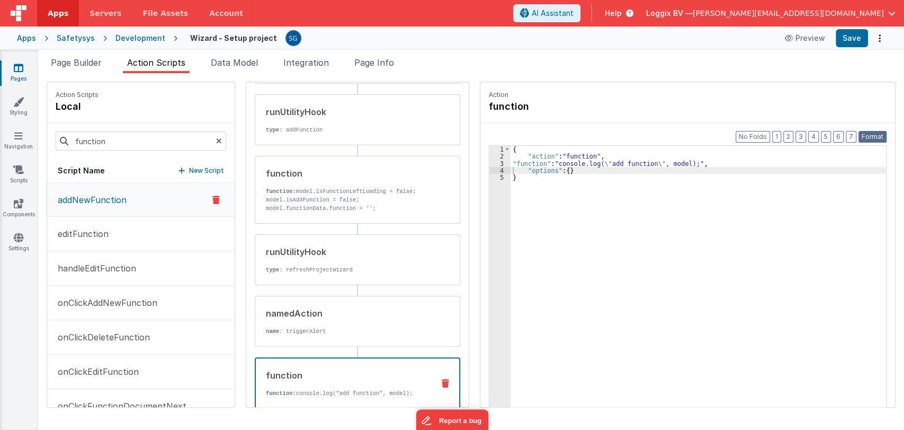
click at [872, 137] on button "Format" at bounding box center [873, 137] width 28 height 12
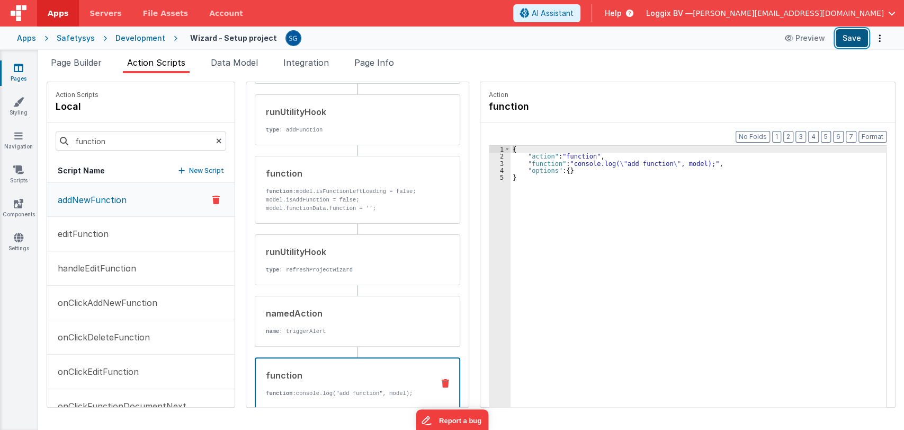
click at [850, 33] on button "Save" at bounding box center [852, 38] width 32 height 18
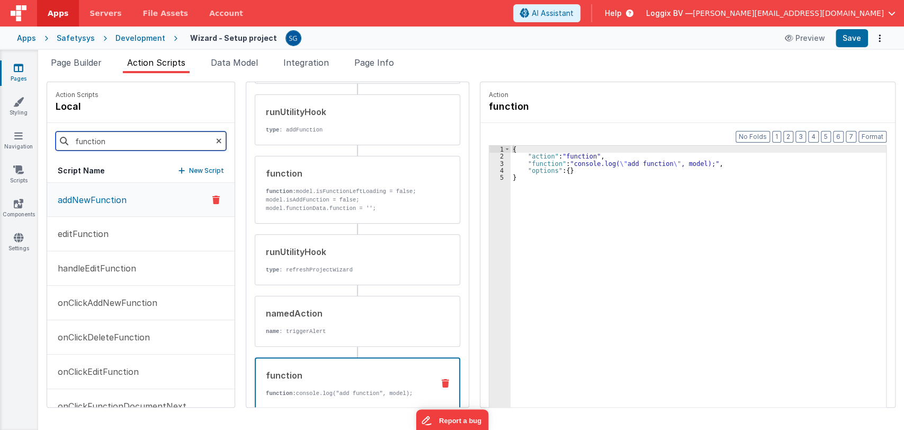
click at [114, 144] on input "function" at bounding box center [141, 140] width 171 height 19
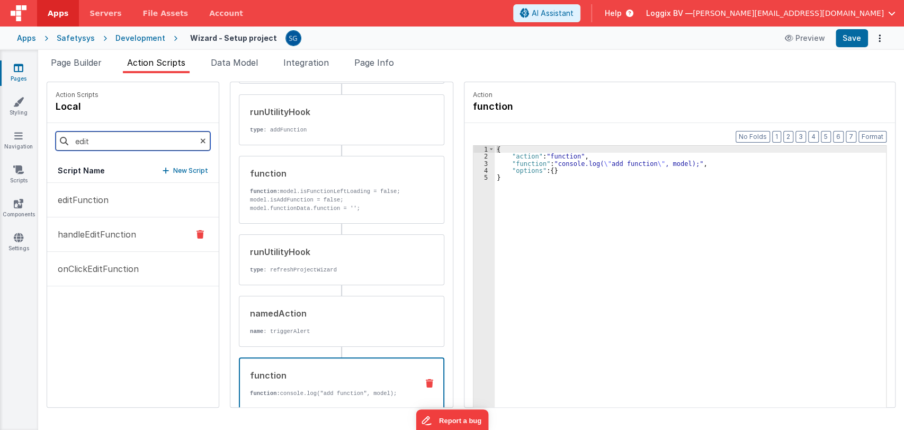
type input "edit"
click at [104, 230] on p "handleEditFunction" at bounding box center [93, 234] width 85 height 13
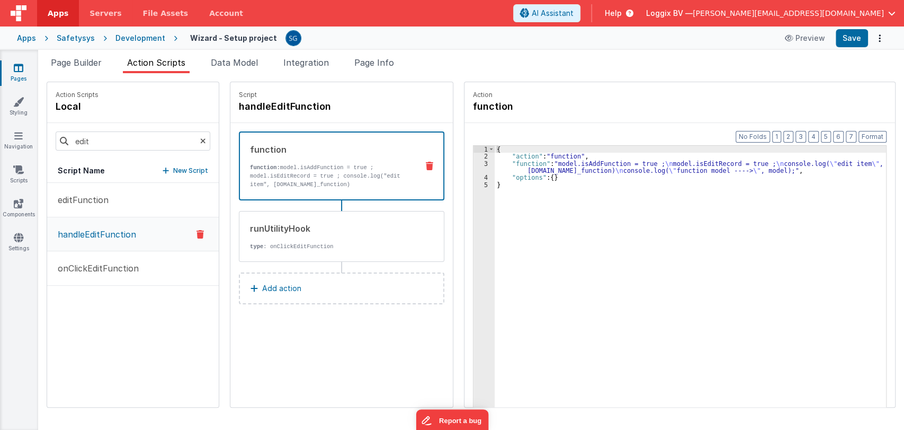
scroll to position [0, 0]
click at [362, 230] on div "runUtilityHook" at bounding box center [330, 228] width 160 height 13
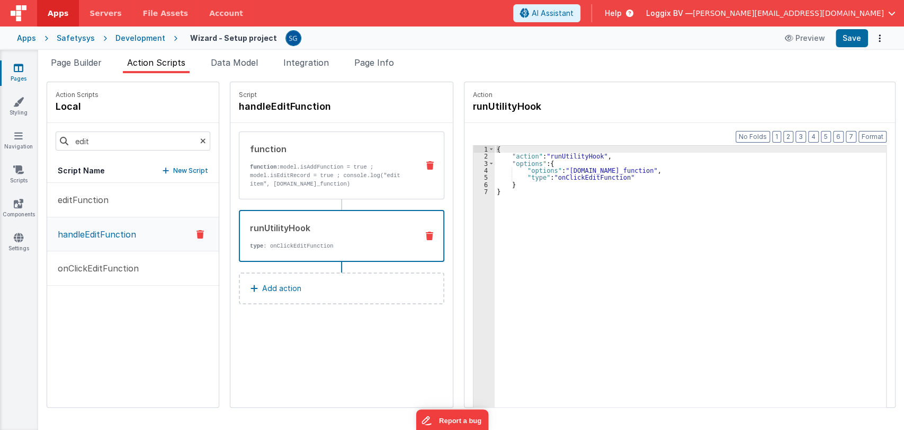
click at [343, 185] on p "function: model.isAddFunction = true ; model.isEditRecord = true ; console.log(…" at bounding box center [330, 180] width 160 height 34
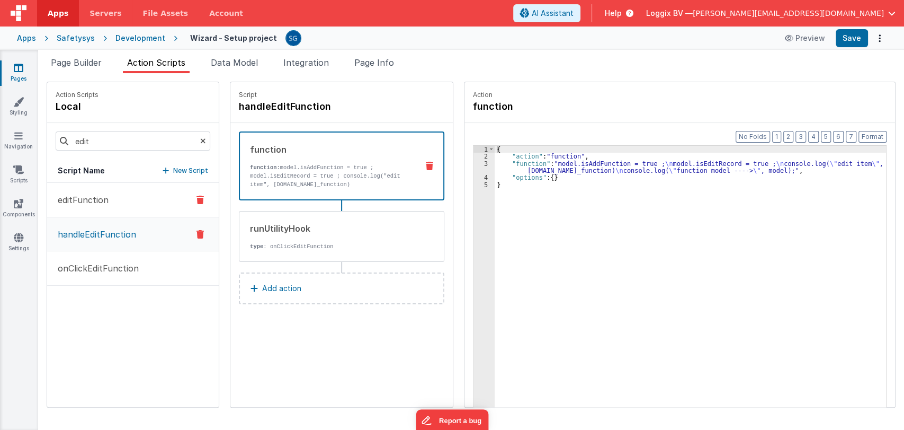
click at [81, 204] on p "editFunction" at bounding box center [79, 199] width 57 height 13
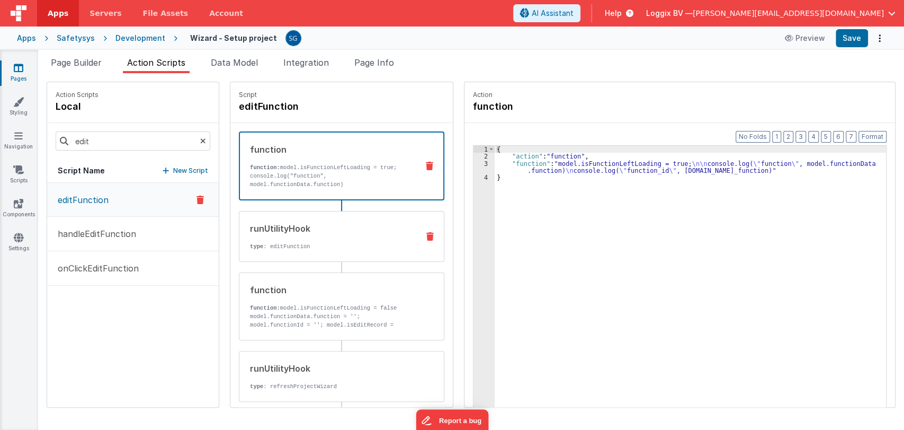
click at [308, 242] on p "type : editFunction" at bounding box center [330, 246] width 160 height 8
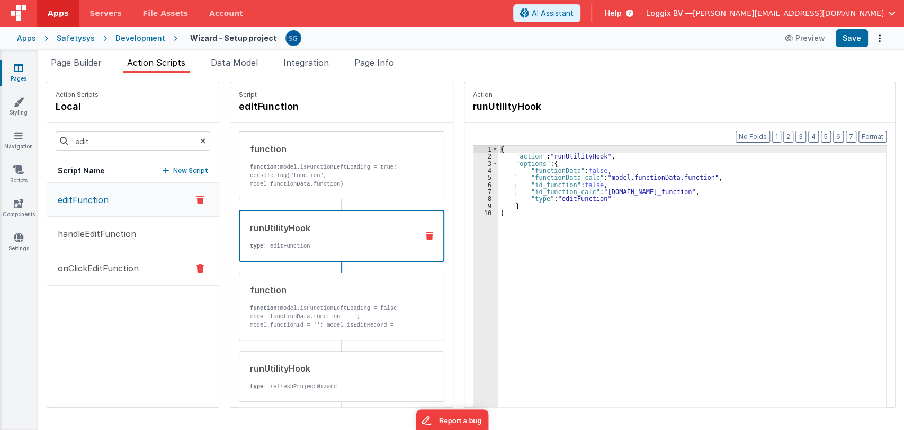
click at [90, 272] on p "onClickEditFunction" at bounding box center [94, 268] width 87 height 13
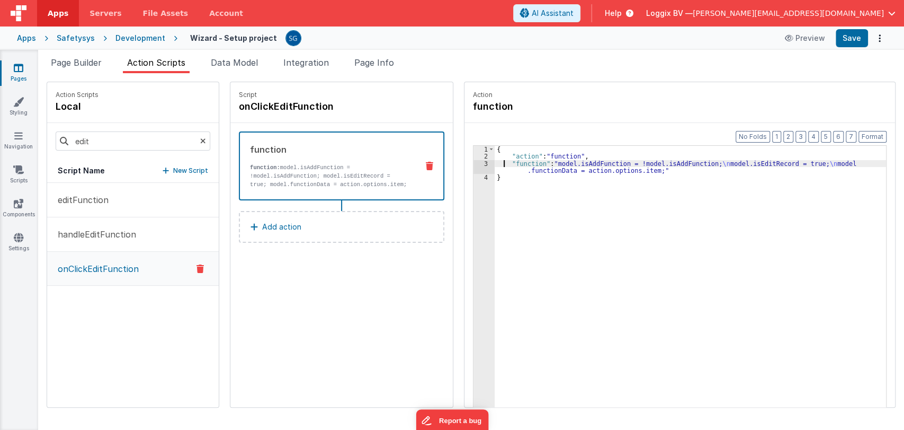
click at [495, 164] on div "{ "action" : "function" , "function" : "model.isAddFunction = !model.isAddFunct…" at bounding box center [691, 300] width 392 height 308
click at [474, 165] on div "3" at bounding box center [484, 167] width 21 height 14
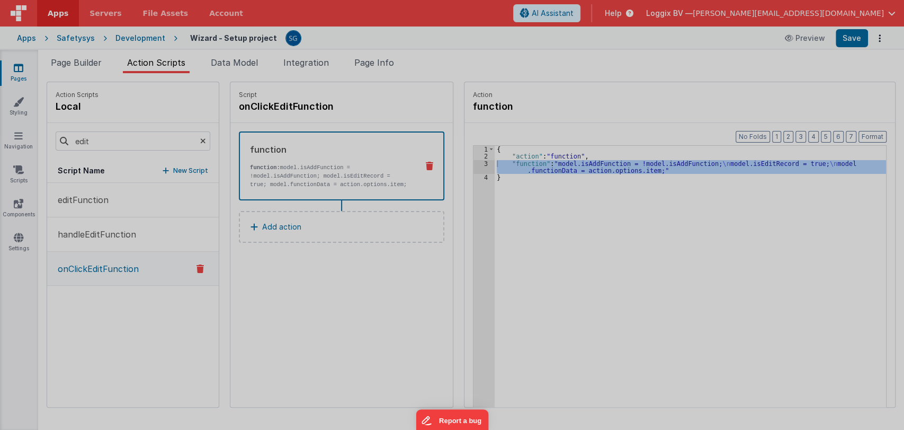
click at [493, 188] on div "model . isAddFunction = ! model . isAddFunction ; model . isEditRecord = true ;…" at bounding box center [463, 242] width 846 height 371
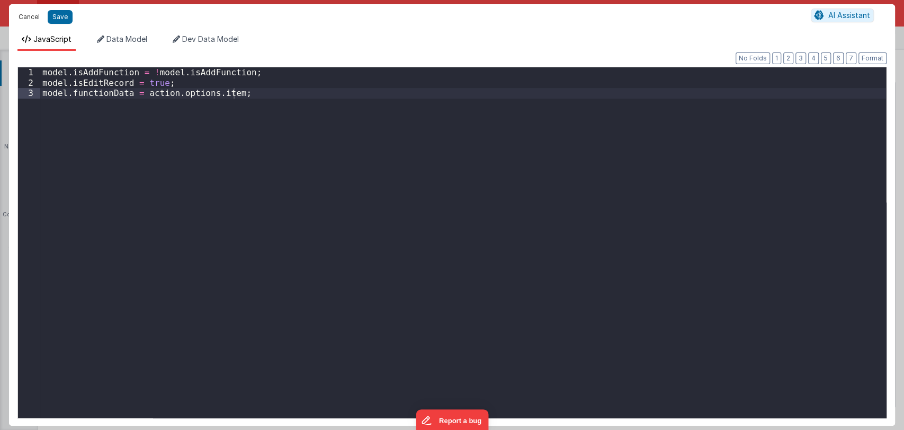
click at [33, 17] on button "Cancel" at bounding box center [29, 17] width 32 height 15
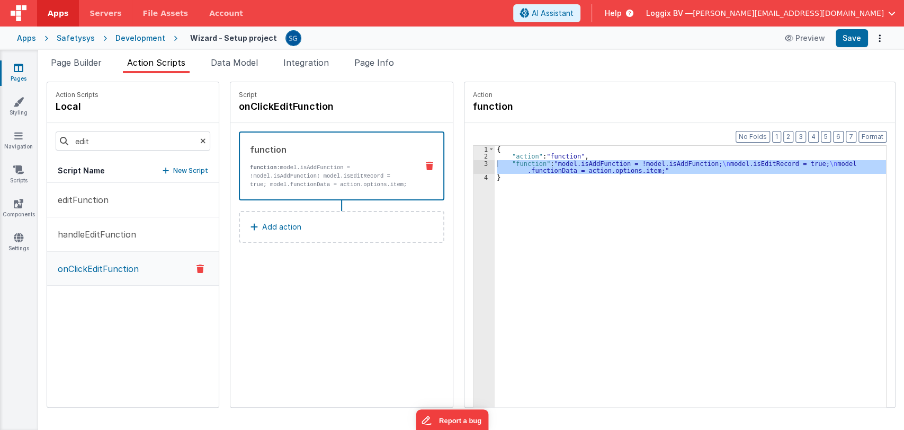
click at [403, 280] on div "Script onClickEditFunction function function: model.isAddFunction = !model.isAd…" at bounding box center [341, 244] width 223 height 325
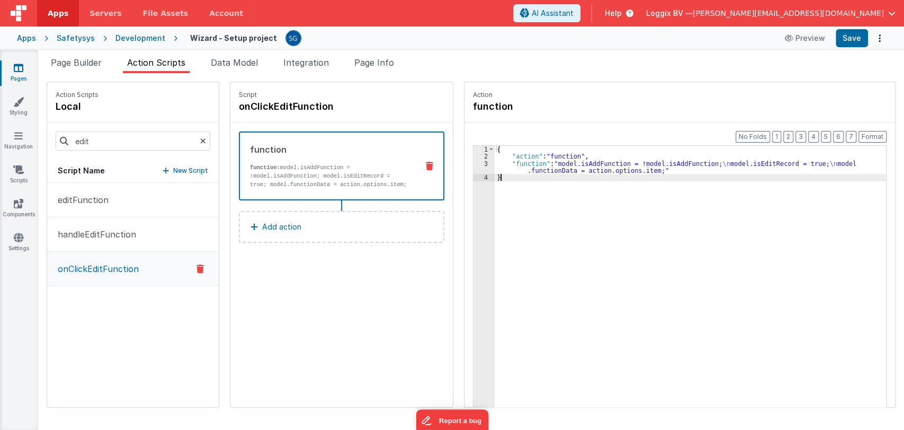
click at [505, 269] on div "{ "action" : "function" , "function" : "model.isAddFunction = !model.isAddFunct…" at bounding box center [691, 300] width 392 height 308
click at [85, 207] on button "editFunction" at bounding box center [133, 200] width 172 height 34
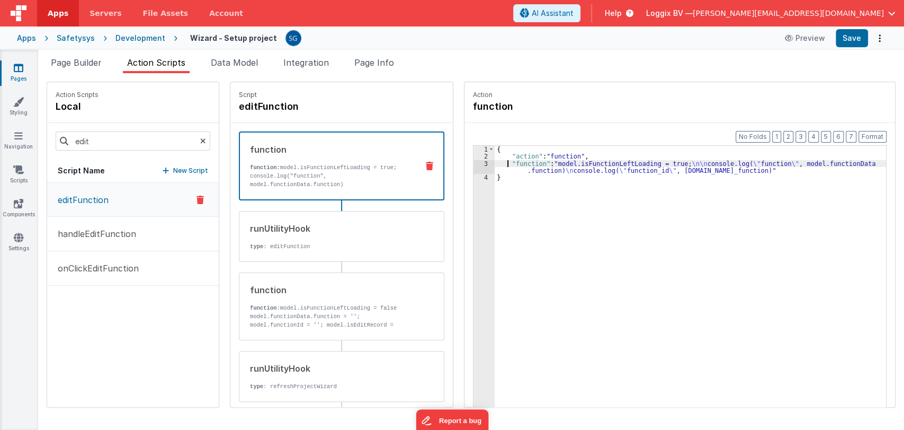
click at [496, 165] on div "{ "action" : "function" , "function" : "model.isFunctionLeftLoading = true; \n\…" at bounding box center [691, 300] width 392 height 308
click at [475, 164] on div "3" at bounding box center [484, 167] width 21 height 14
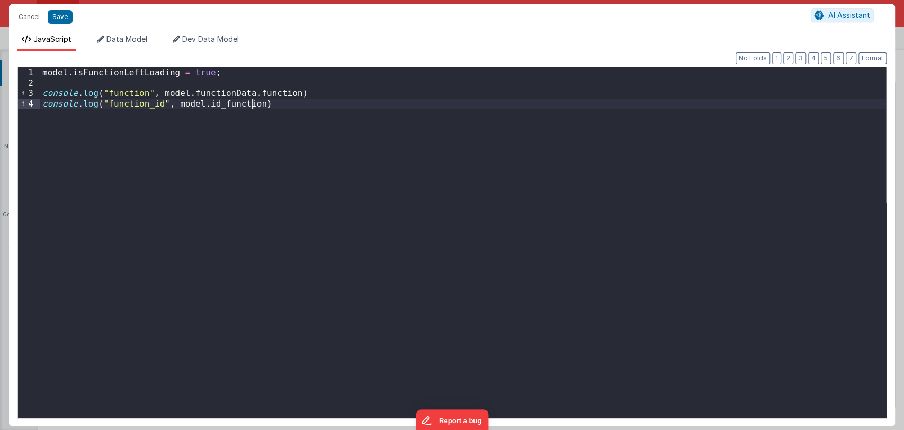
click at [178, 104] on div "model . isFunctionLeftLoading = true ; console . log ( "function" , model . fun…" at bounding box center [463, 252] width 846 height 371
click at [197, 106] on div "model . isFunctionLeftLoading = true ; console . log ( "function" , model . fun…" at bounding box center [463, 252] width 846 height 371
click at [203, 96] on div "model . isFunctionLeftLoading = true ; console . log ( "function" , model . fun…" at bounding box center [463, 252] width 846 height 371
click at [25, 22] on button "Cancel" at bounding box center [29, 17] width 32 height 15
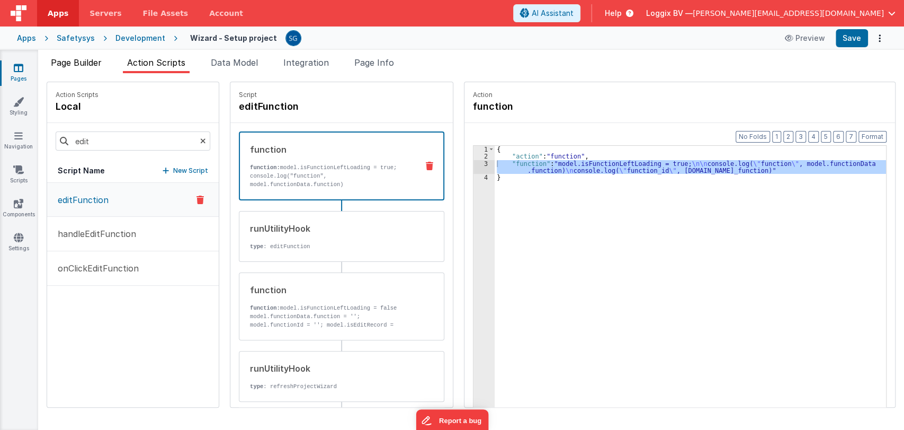
click at [80, 66] on span "Page Builder" at bounding box center [76, 62] width 51 height 11
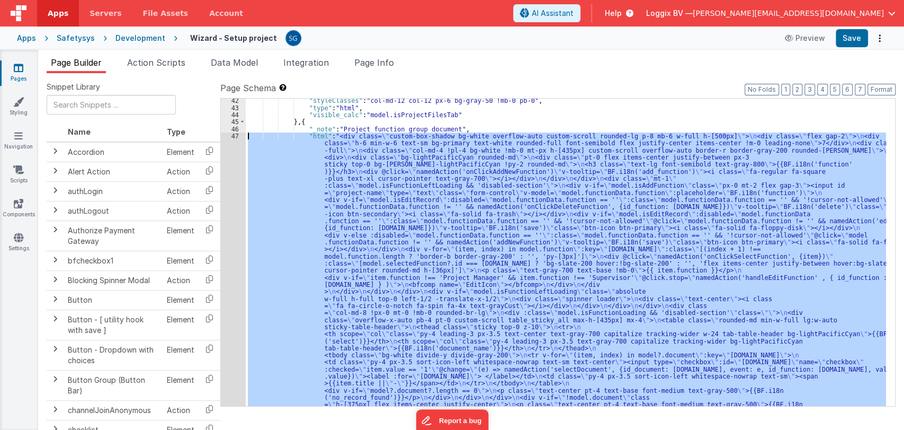
click at [233, 134] on div "47" at bounding box center [233, 280] width 25 height 297
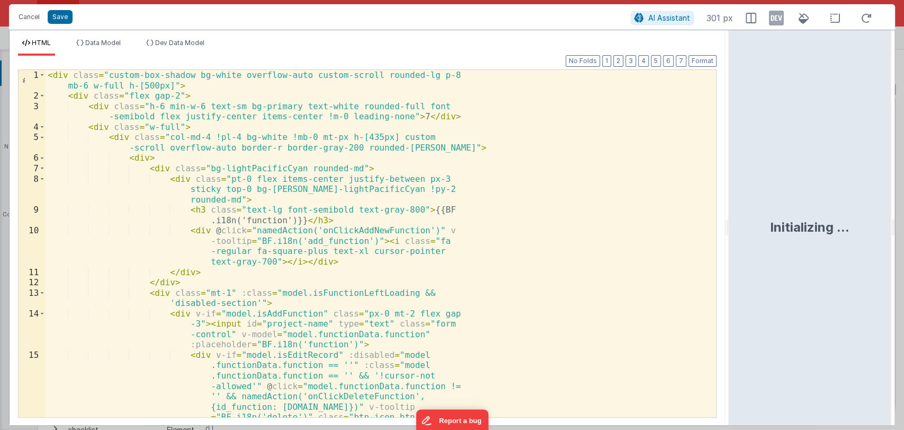
drag, startPoint x: 451, startPoint y: 226, endPoint x: 734, endPoint y: 235, distance: 283.6
click at [734, 235] on html "Cancel Save AI Assistant 301 px HTML Data Model Dev Data Model Format 7 6 5 4 3…" at bounding box center [452, 215] width 904 height 430
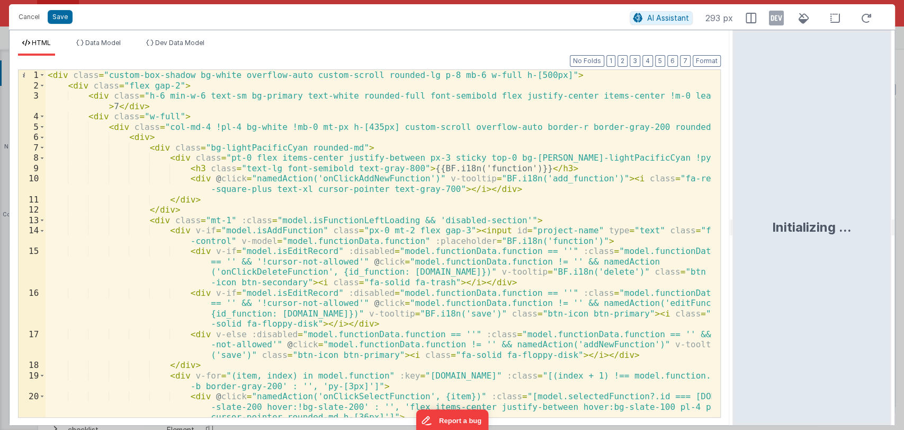
click at [558, 210] on div "< div class = "custom-box-shadow bg-white overflow-auto custom-scroll rounded-l…" at bounding box center [379, 254] width 666 height 368
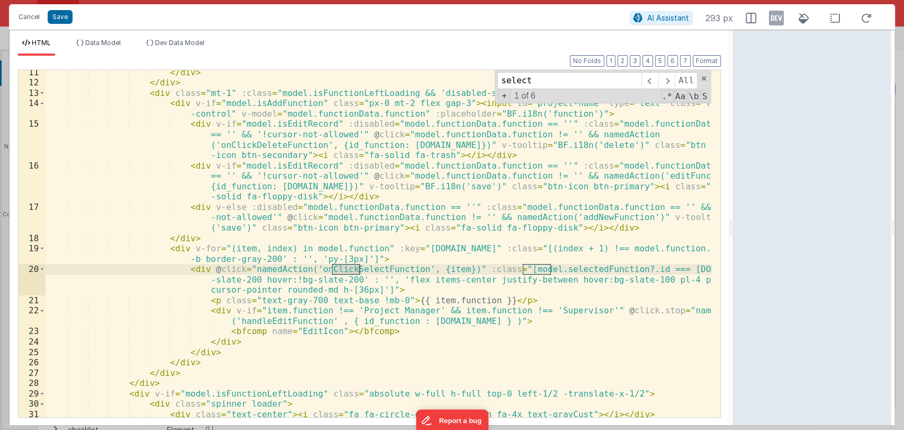
scroll to position [127, 0]
type input "select"
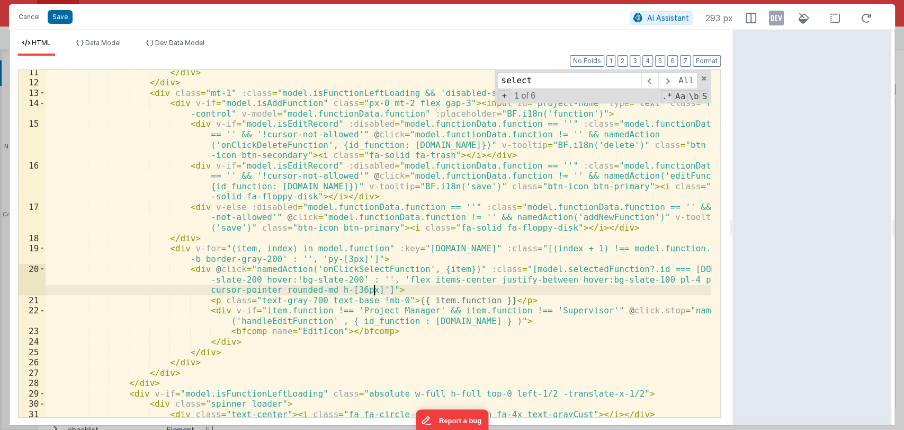
click at [447, 291] on div "</ div > </ div > < div class = "mt-1" :class = "model.isFunctionLeftLoading &&…" at bounding box center [379, 251] width 666 height 368
click at [533, 82] on input "select" at bounding box center [569, 80] width 144 height 17
click at [532, 83] on input "select" at bounding box center [569, 80] width 144 height 17
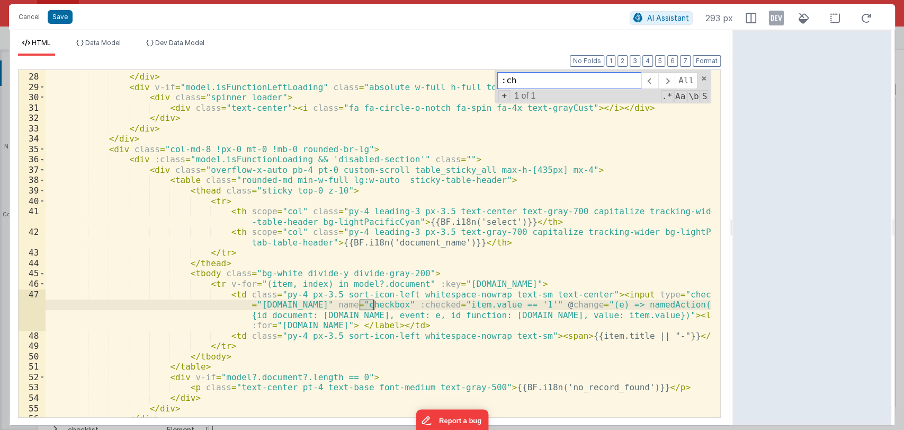
scroll to position [433, 0]
type input ":ch"
click at [657, 306] on div "</ div > </ div > < div v-if = "model.isFunctionLeftLoading" class = "absolute …" at bounding box center [379, 245] width 666 height 368
click at [657, 307] on div "</ div > </ div > < div v-if = "model.isFunctionLeftLoading" class = "absolute …" at bounding box center [379, 245] width 666 height 368
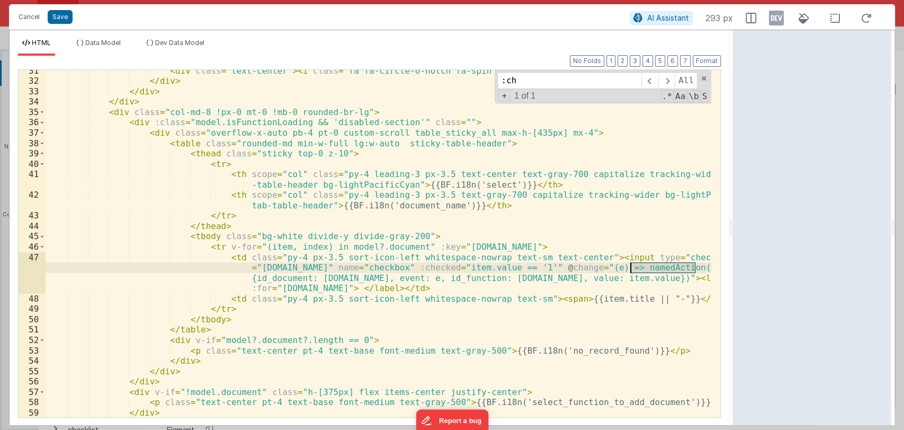
scroll to position [470, 0]
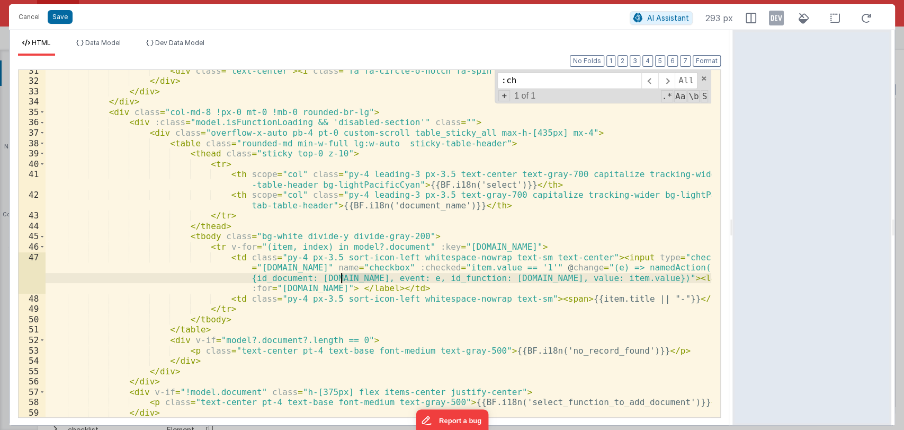
drag, startPoint x: 377, startPoint y: 279, endPoint x: 339, endPoint y: 279, distance: 37.6
click at [339, 279] on div "< div class = "text-center" > < i class = "fa fa-circle-o-notch fa-spin fa-4x t…" at bounding box center [379, 250] width 666 height 368
click at [376, 287] on div "< div class = "text-center" > < i class = "fa fa-circle-o-notch fa-spin fa-4x t…" at bounding box center [379, 250] width 666 height 368
click at [412, 286] on div "< div class = "text-center" > < i class = "fa fa-circle-o-notch fa-spin fa-4x t…" at bounding box center [379, 250] width 666 height 368
click at [647, 267] on div "< div class = "text-center" > < i class = "fa fa-circle-o-notch fa-spin fa-4x t…" at bounding box center [379, 250] width 666 height 368
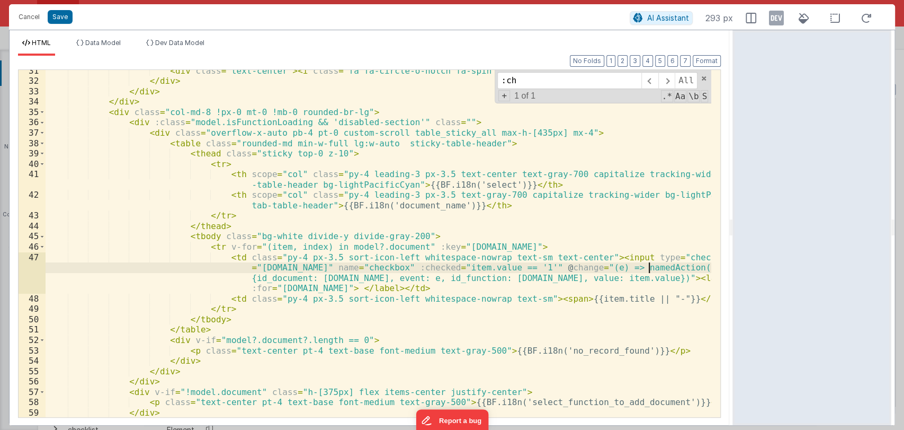
click at [647, 267] on div "< div class = "text-center" > < i class = "fa fa-circle-o-notch fa-spin fa-4x t…" at bounding box center [379, 250] width 666 height 368
click at [521, 280] on div "< div class = "text-center" > < i class = "fa fa-circle-o-notch fa-spin fa-4x t…" at bounding box center [379, 250] width 666 height 368
click at [564, 274] on div "< div class = "text-center" > < i class = "fa fa-circle-o-notch fa-spin fa-4x t…" at bounding box center [379, 250] width 666 height 368
click at [674, 265] on div "< div class = "text-center" > < i class = "fa fa-circle-o-notch fa-spin fa-4x t…" at bounding box center [379, 250] width 666 height 368
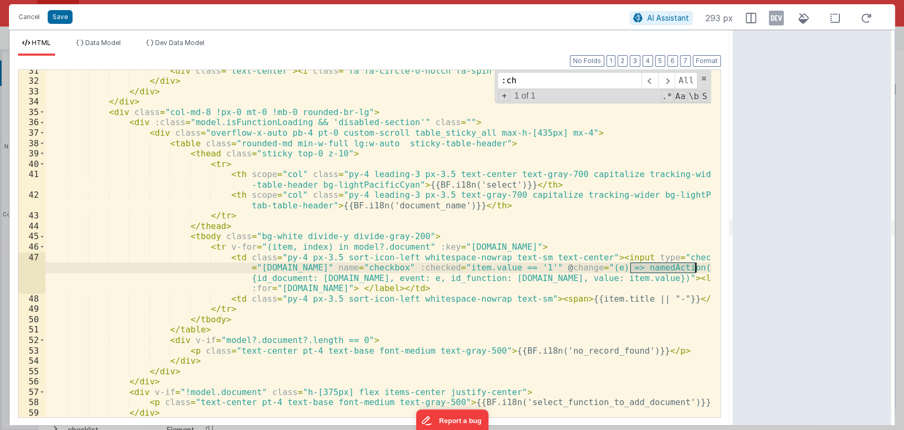
click at [674, 265] on div "< div class = "text-center" > < i class = "fa fa-circle-o-notch fa-spin fa-4x t…" at bounding box center [379, 250] width 666 height 368
click at [568, 80] on input ":ch" at bounding box center [569, 80] width 144 height 17
type input ":"
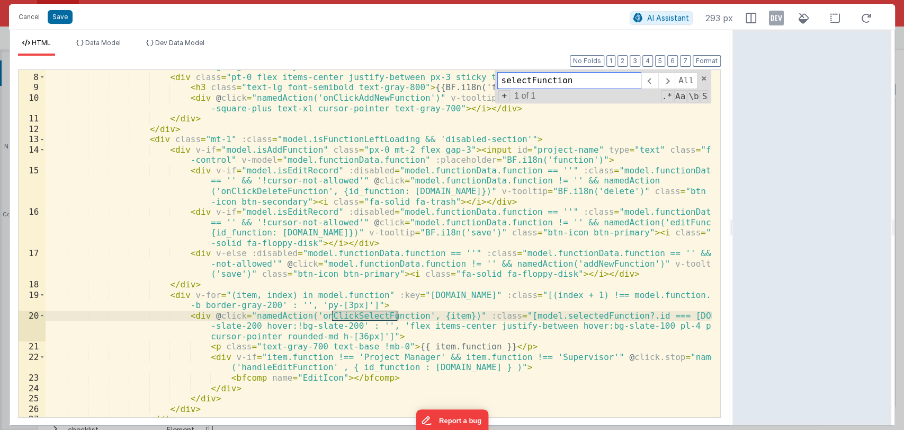
scroll to position [81, 0]
type input "selectFunction"
click at [314, 314] on div "< div class = "bg-lightPacificCyan rounded-md" > < div class = "pt-0 flex items…" at bounding box center [379, 245] width 666 height 368
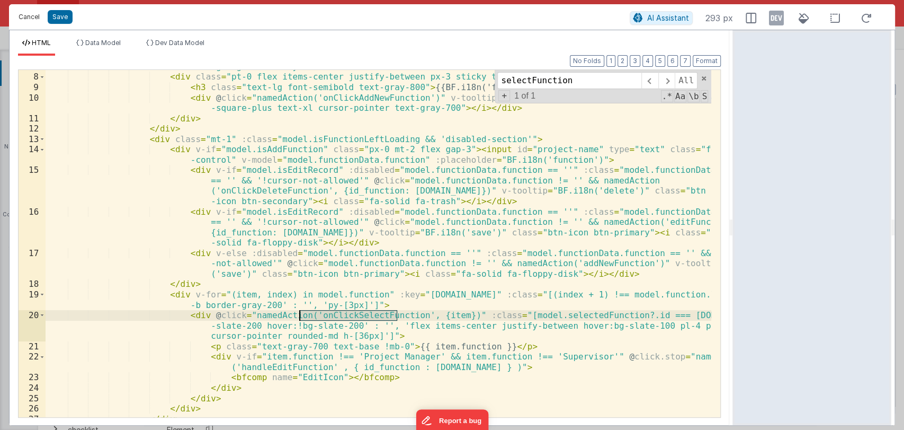
click at [31, 21] on button "Cancel" at bounding box center [29, 17] width 32 height 15
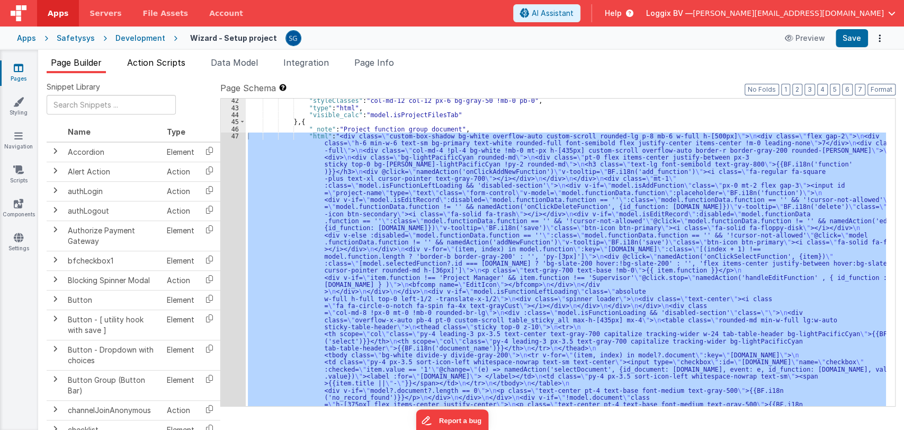
click at [165, 65] on span "Action Scripts" at bounding box center [156, 62] width 58 height 11
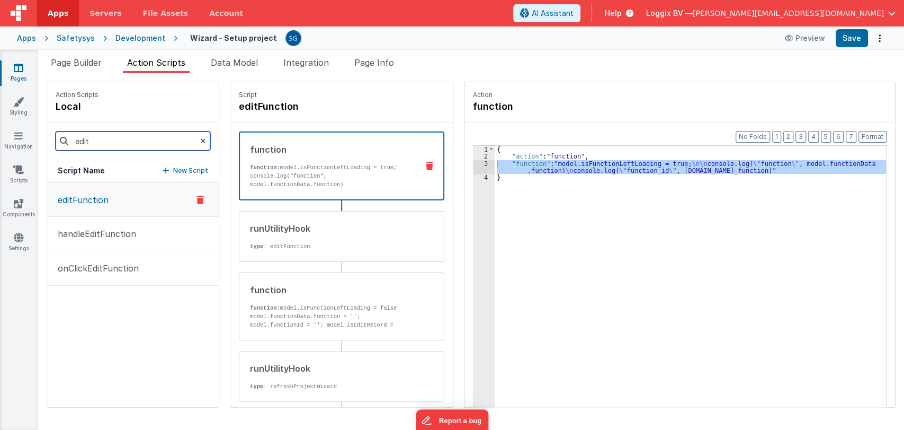
click at [135, 139] on input "edit" at bounding box center [133, 140] width 155 height 19
paste input "onClickSelectFunction"
type input "onClickSelectFunction"
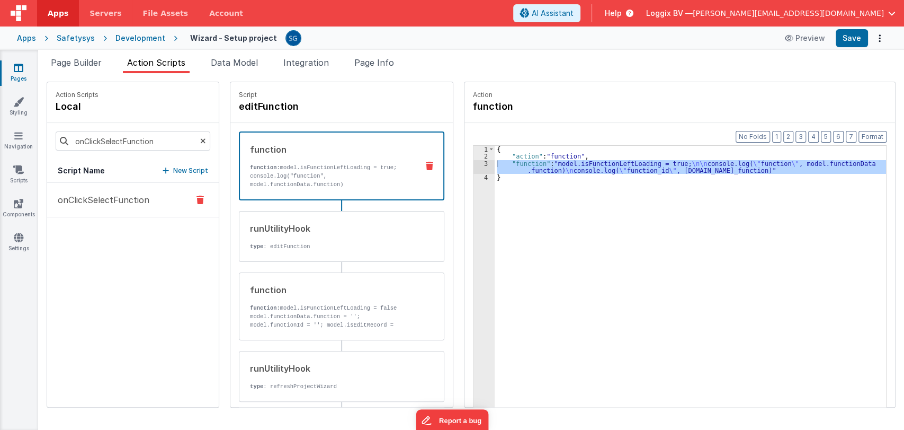
click at [104, 193] on p "onClickSelectFunction" at bounding box center [100, 199] width 98 height 13
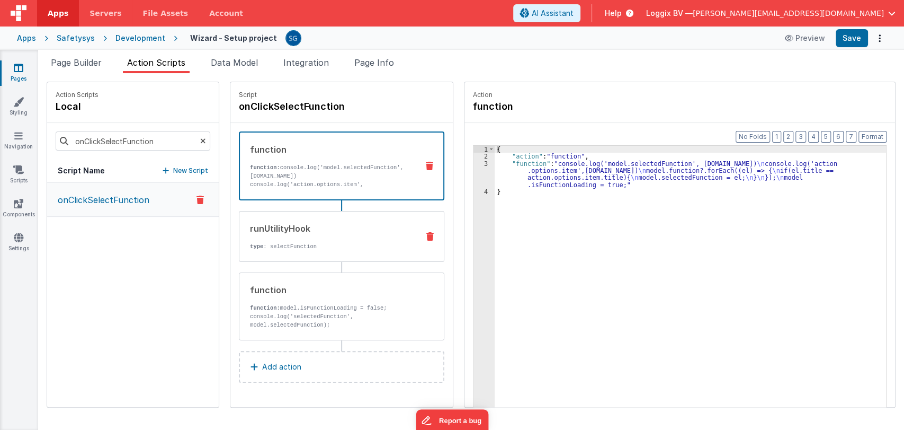
click at [336, 228] on div "runUtilityHook" at bounding box center [330, 228] width 160 height 13
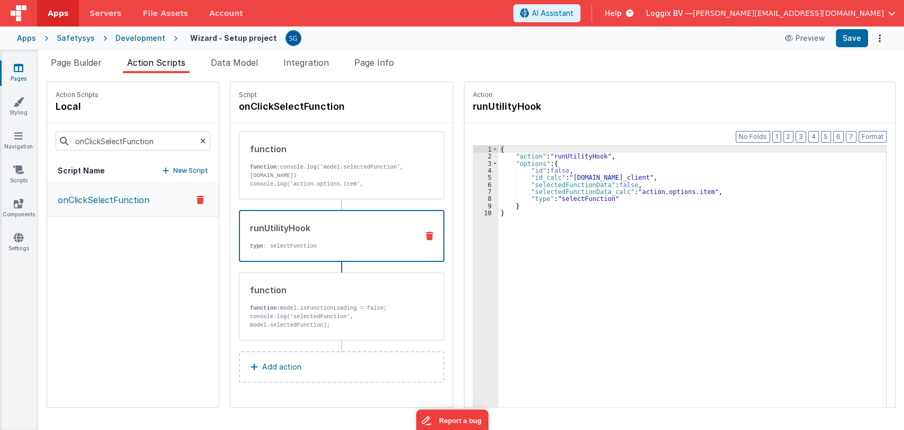
click at [135, 263] on div "onClickSelectFunction" at bounding box center [133, 295] width 172 height 224
click at [553, 199] on div "{ "action" : "runUtilityHook" , "options" : { "id" : false , "id_calc" : "model…" at bounding box center [693, 300] width 388 height 308
click at [559, 198] on div "{ "action" : "runUtilityHook" , "options" : { "id" : false , "id_calc" : "model…" at bounding box center [693, 300] width 388 height 308
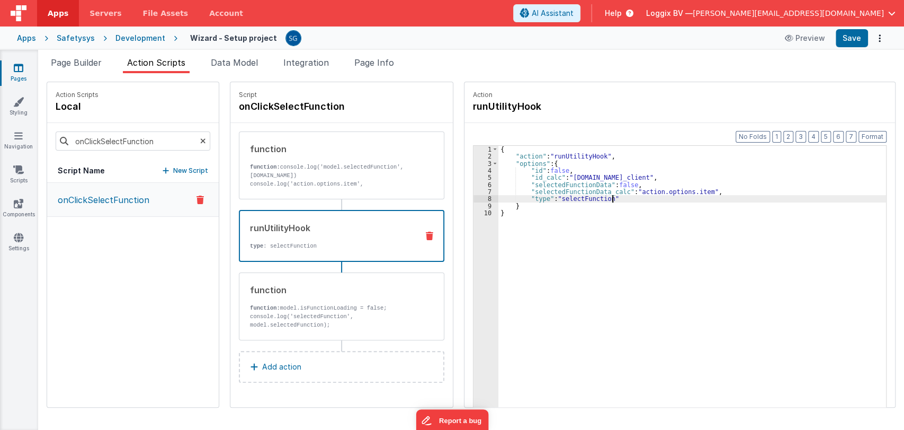
click at [612, 198] on div "{ "action" : "runUtilityHook" , "options" : { "id" : false , "id_calc" : "model…" at bounding box center [693, 300] width 388 height 308
click at [330, 186] on p "function: console.log('model.selectedFunction', model.selectedFunction.id) cons…" at bounding box center [330, 192] width 160 height 59
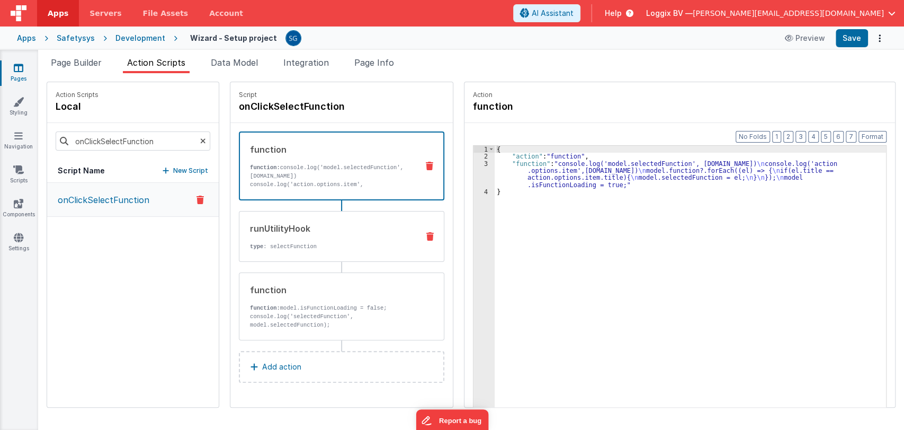
click at [320, 233] on div "runUtilityHook" at bounding box center [330, 228] width 160 height 13
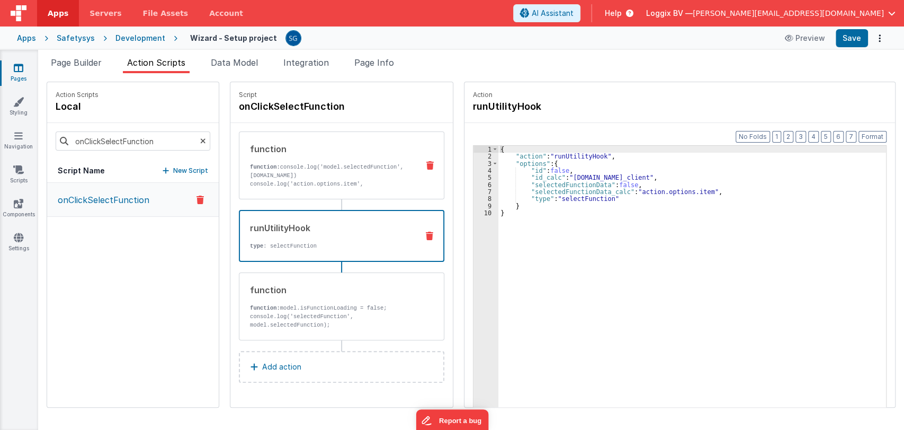
click at [294, 170] on p "function: console.log('model.selectedFunction', model.selectedFunction.id) cons…" at bounding box center [330, 192] width 160 height 59
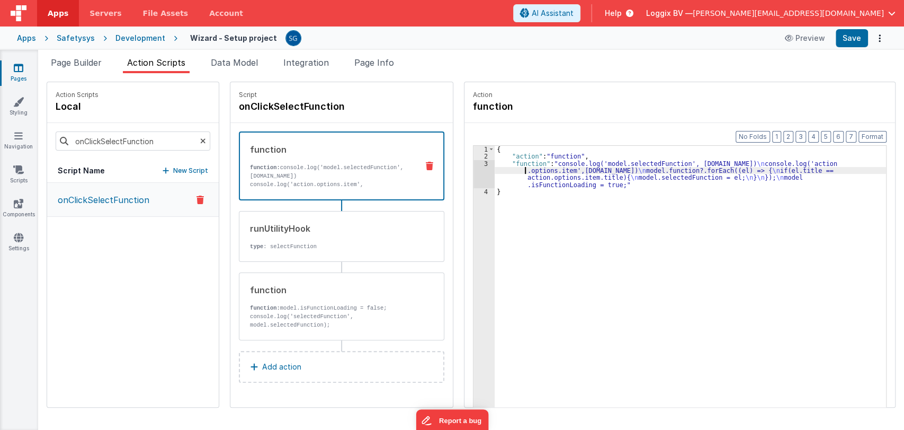
click at [504, 171] on div "{ "action" : "function" , "function" : "console.log('model.selectedFunction', m…" at bounding box center [691, 300] width 392 height 308
click at [474, 161] on div "3" at bounding box center [484, 174] width 21 height 28
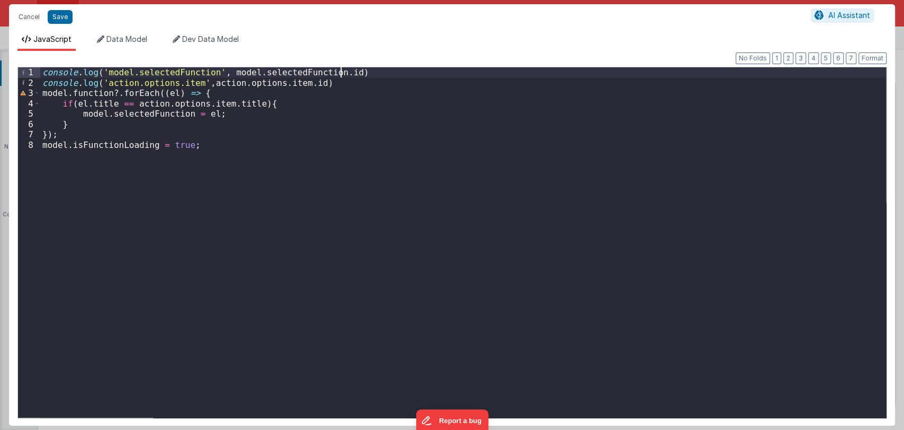
click at [347, 72] on div "console . log ( 'model.selectedFunction' , model . selectedFunction . id ) cons…" at bounding box center [463, 252] width 846 height 371
click at [31, 14] on button "Cancel" at bounding box center [29, 17] width 32 height 15
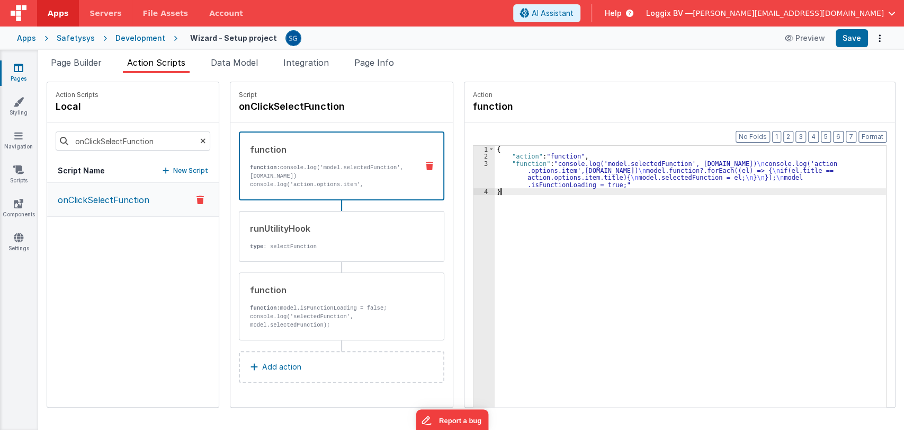
click at [519, 200] on div "{ "action" : "function" , "function" : "console.log('model.selectedFunction', m…" at bounding box center [691, 300] width 392 height 308
click at [336, 241] on div "runUtilityHook type : selectFunction" at bounding box center [324, 236] width 171 height 29
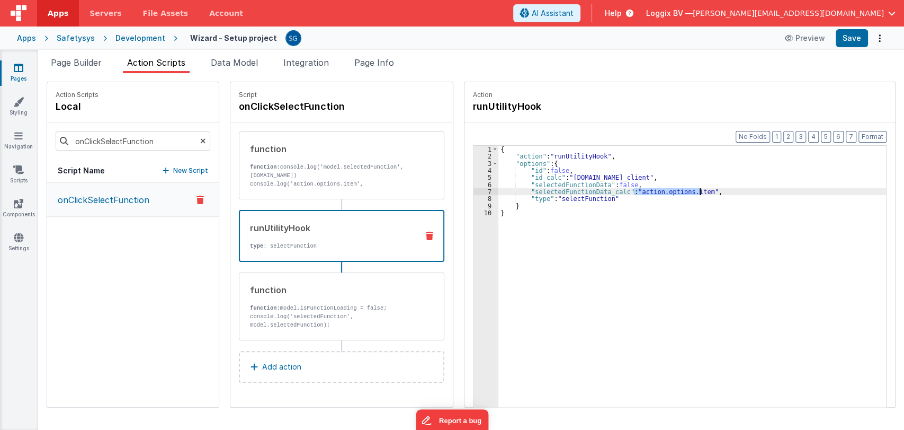
drag, startPoint x: 622, startPoint y: 192, endPoint x: 689, endPoint y: 192, distance: 67.3
click at [689, 192] on div "{ "action" : "runUtilityHook" , "options" : { "id" : false , "id_calc" : "model…" at bounding box center [693, 300] width 388 height 308
click at [702, 191] on div "{ "action" : "runUtilityHook" , "options" : { "id" : false , "id_calc" : "model…" at bounding box center [693, 300] width 388 height 308
click at [537, 175] on div "{ "action" : "runUtilityHook" , "options" : { "id" : false , "id_calc" : "model…" at bounding box center [693, 300] width 388 height 308
click at [687, 191] on div "{ "action" : "runUtilityHook" , "options" : { "id" : false , "id_calc" : "model…" at bounding box center [693, 300] width 388 height 308
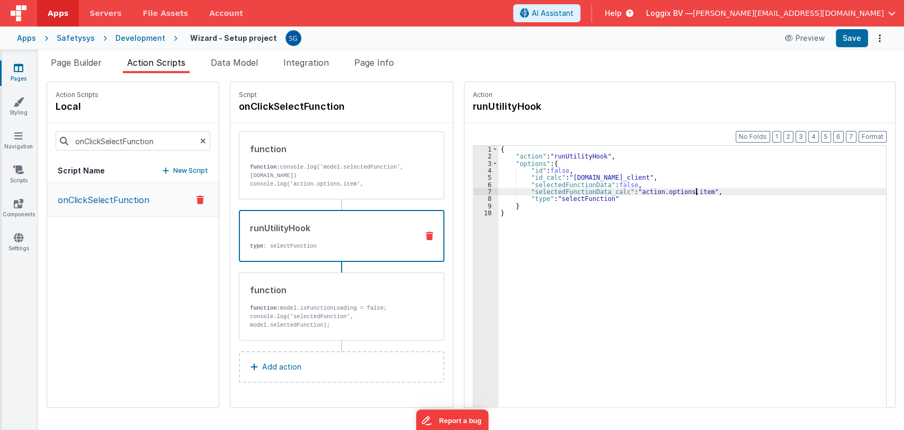
click at [687, 191] on div "{ "action" : "runUtilityHook" , "options" : { "id" : false , "id_calc" : "model…" at bounding box center [693, 300] width 388 height 308
click at [89, 64] on span "Page Builder" at bounding box center [76, 62] width 51 height 11
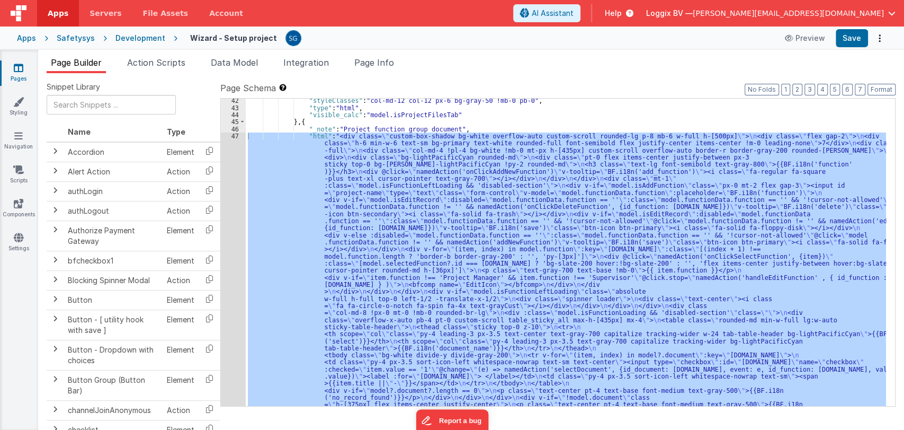
click at [371, 141] on div ""styleClasses" : "col-md-12 col-12 px-6 bg-gray-50 !mb-0 pb-0" , "type" : "html…" at bounding box center [566, 252] width 641 height 307
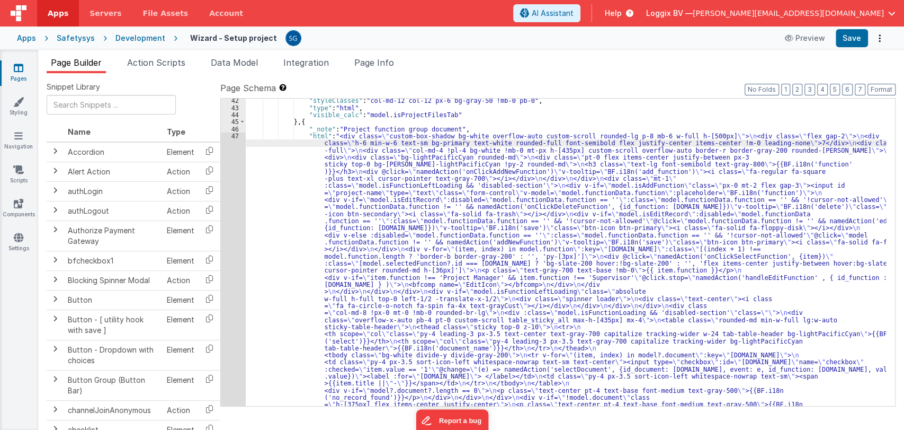
click at [230, 137] on div "47" at bounding box center [233, 280] width 25 height 297
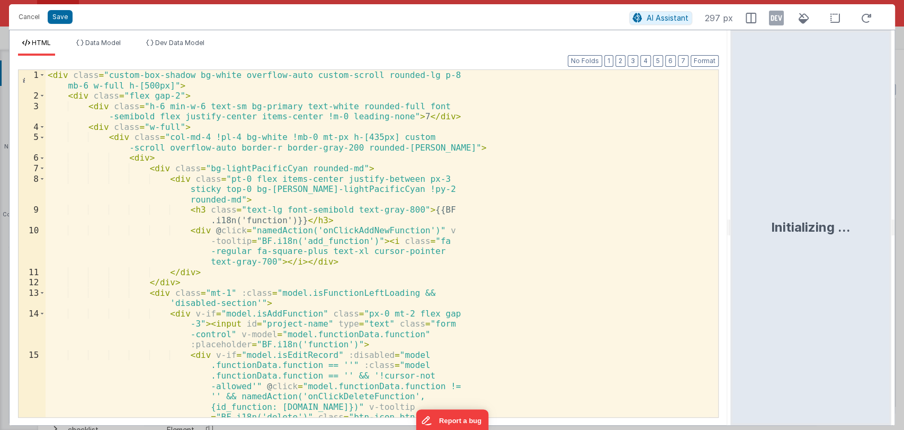
drag, startPoint x: 451, startPoint y: 227, endPoint x: 755, endPoint y: 220, distance: 304.2
click at [755, 220] on html "Cancel Save AI Assistant 297 px HTML Data Model Dev Data Model Format 7 6 5 4 3…" at bounding box center [452, 215] width 904 height 430
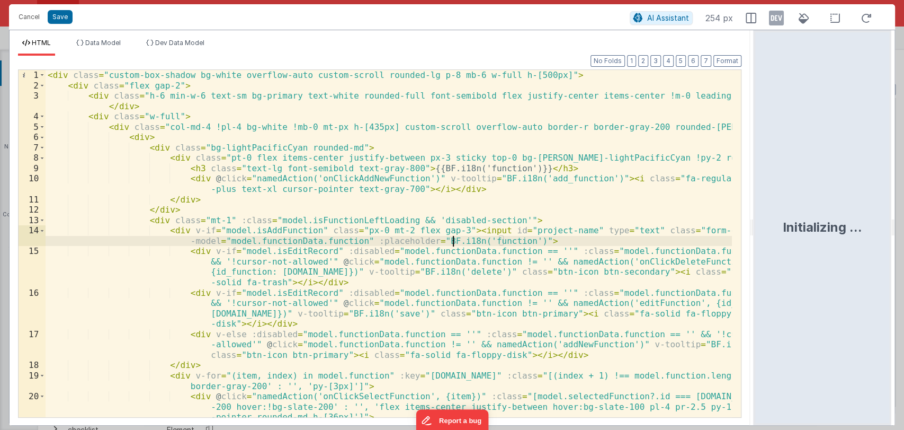
click at [453, 244] on div "< div class = "custom-box-shadow bg-white overflow-auto custom-scroll rounded-l…" at bounding box center [389, 254] width 687 height 368
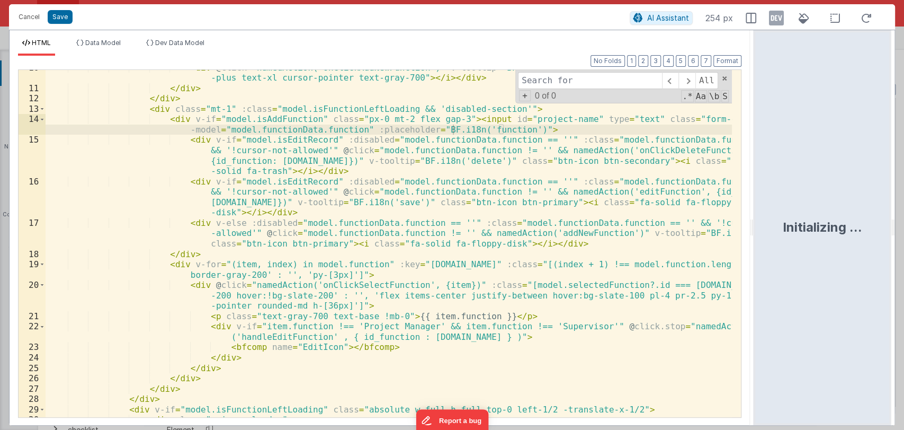
scroll to position [111, 0]
type input "d"
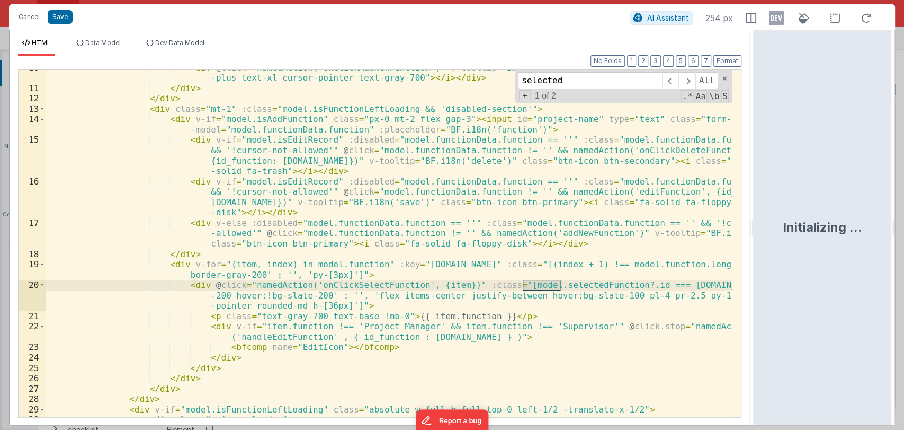
type input "selected"
click at [432, 285] on div "< div @ click = "namedAction('onClickAddNewFunction')" v-tooltip = "BF.i18n('ad…" at bounding box center [389, 252] width 687 height 378
click at [434, 285] on div "< div @ click = "namedAction('onClickAddNewFunction')" v-tooltip = "BF.i18n('ad…" at bounding box center [389, 252] width 687 height 378
click at [26, 22] on button "Cancel" at bounding box center [29, 17] width 32 height 15
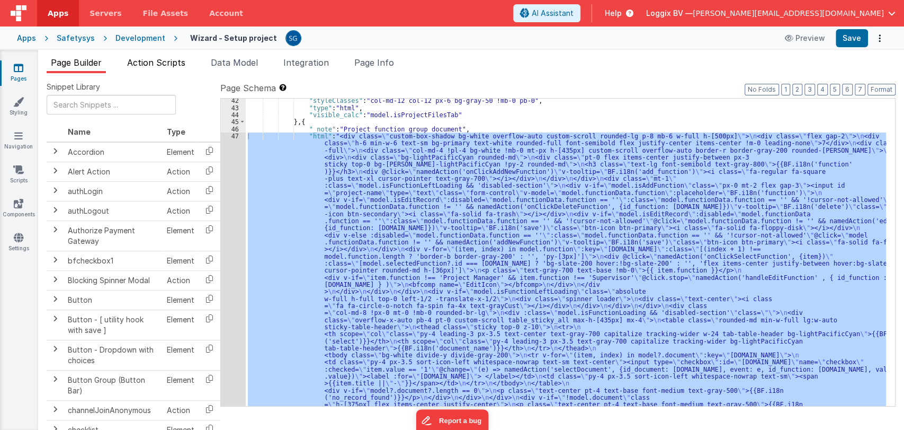
click at [159, 60] on span "Action Scripts" at bounding box center [156, 62] width 58 height 11
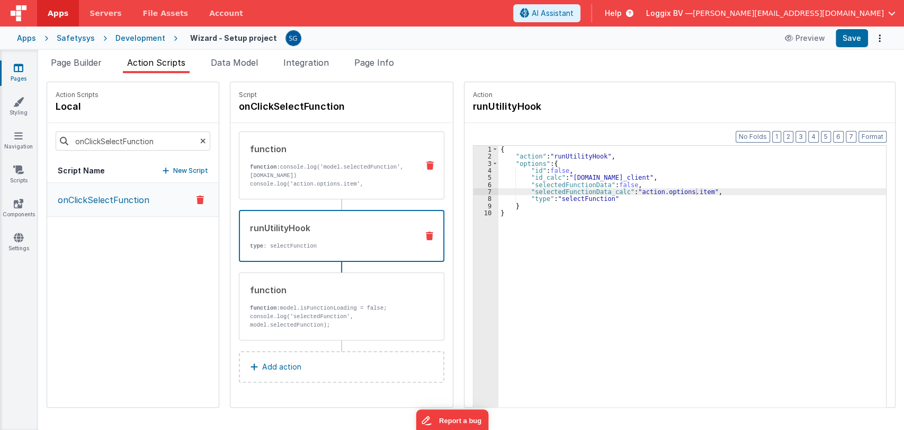
click at [334, 180] on p "function: console.log('model.selectedFunction', model.selectedFunction.id) cons…" at bounding box center [330, 192] width 160 height 59
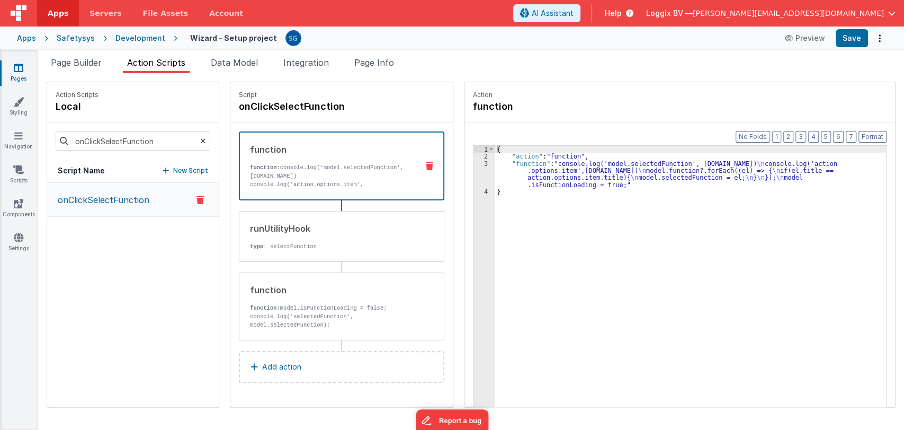
click at [475, 161] on div "3" at bounding box center [484, 174] width 21 height 28
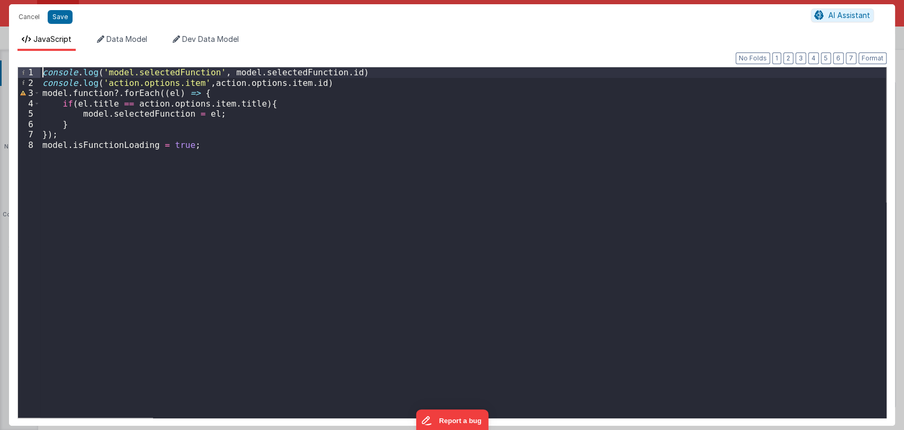
click at [43, 75] on div "console . log ( 'model.selectedFunction' , model . selectedFunction . id ) cons…" at bounding box center [463, 252] width 846 height 371
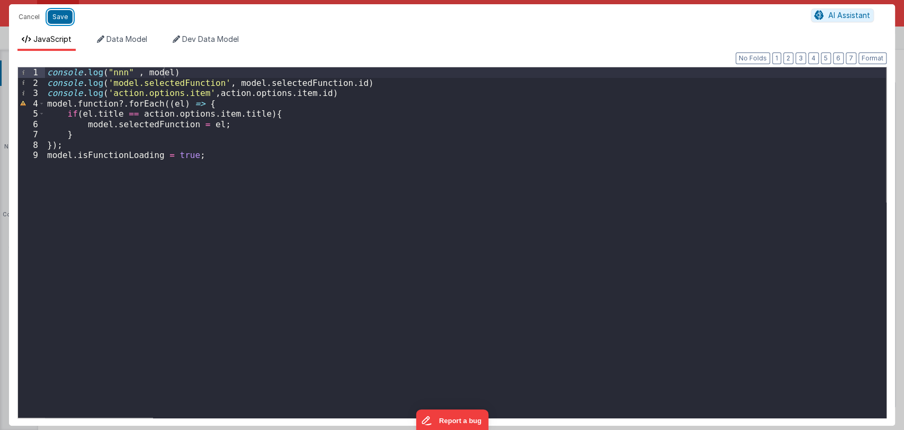
drag, startPoint x: 58, startPoint y: 18, endPoint x: 386, endPoint y: 37, distance: 328.5
click at [57, 18] on button "Save" at bounding box center [60, 17] width 25 height 14
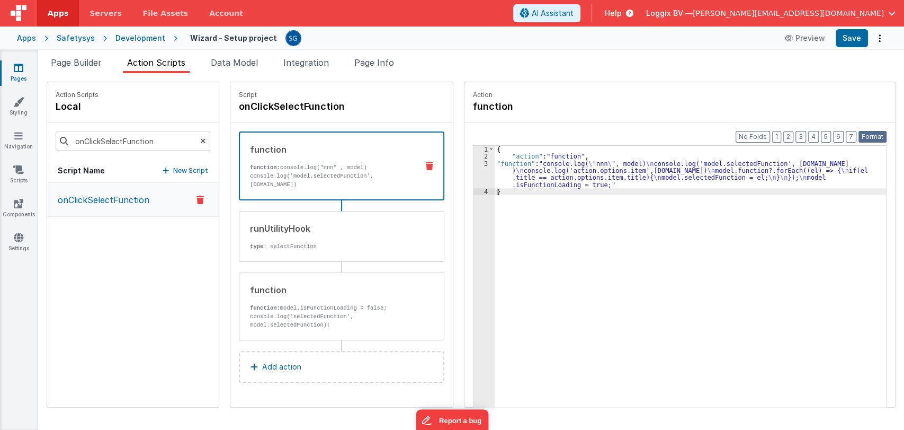
click at [872, 134] on button "Format" at bounding box center [873, 137] width 28 height 12
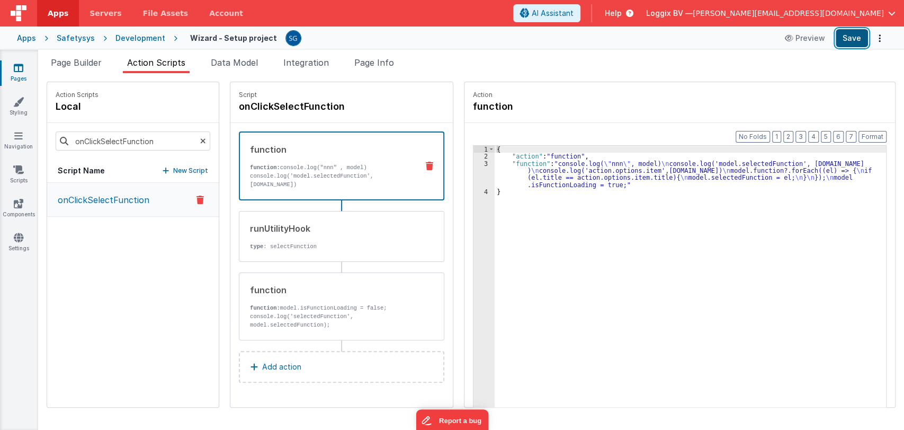
click at [852, 43] on button "Save" at bounding box center [852, 38] width 32 height 18
click at [81, 65] on span "Page Builder" at bounding box center [76, 62] width 51 height 11
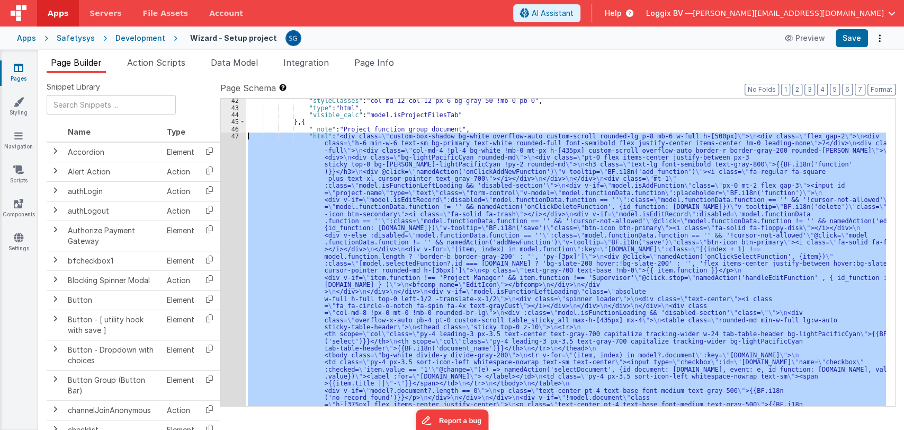
click at [236, 134] on div "47" at bounding box center [233, 280] width 25 height 297
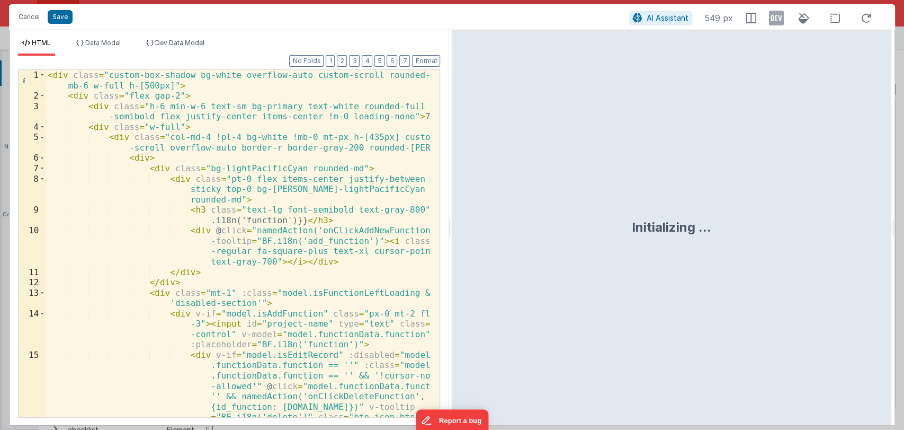
drag, startPoint x: 451, startPoint y: 226, endPoint x: 689, endPoint y: 232, distance: 238.0
click at [689, 232] on html "Cancel Save AI Assistant 549 px HTML Data Model Dev Data Model Format 7 6 5 4 3…" at bounding box center [452, 215] width 904 height 430
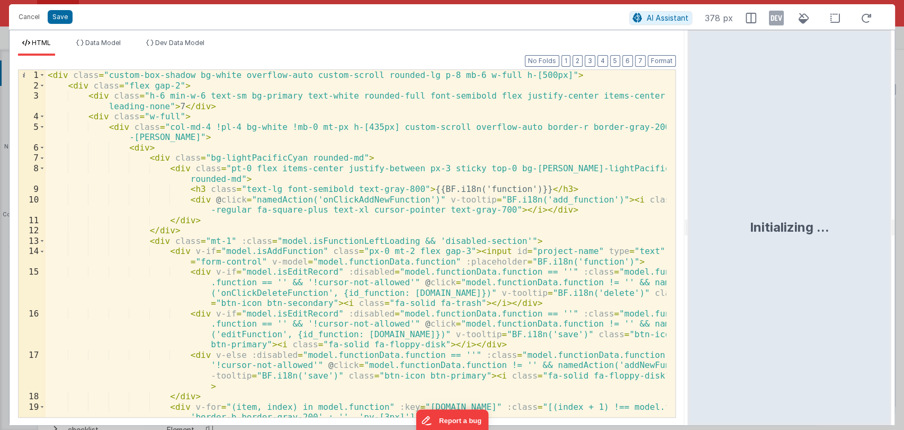
click at [509, 228] on div "< div class = "custom-box-shadow bg-white overflow-auto custom-scroll rounded-l…" at bounding box center [356, 264] width 621 height 388
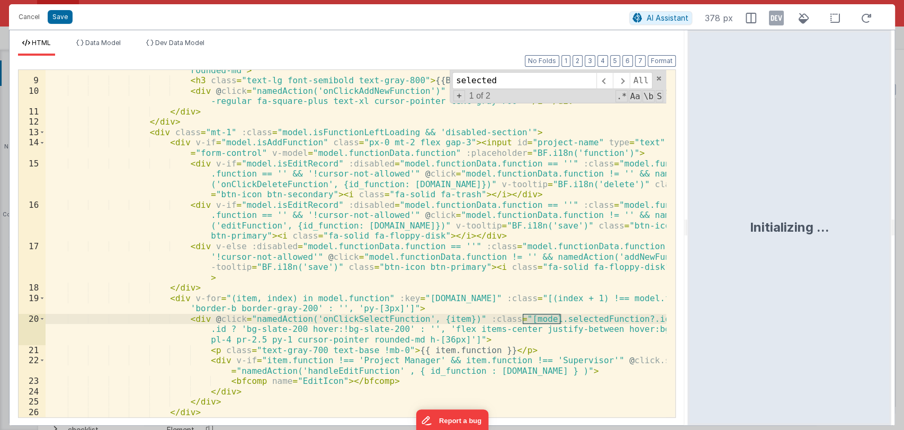
scroll to position [109, 0]
type input "selected"
click at [434, 319] on div "< div class = "pt-0 flex items-center justify-between px-3 sticky top-0 bg-whit…" at bounding box center [356, 244] width 621 height 378
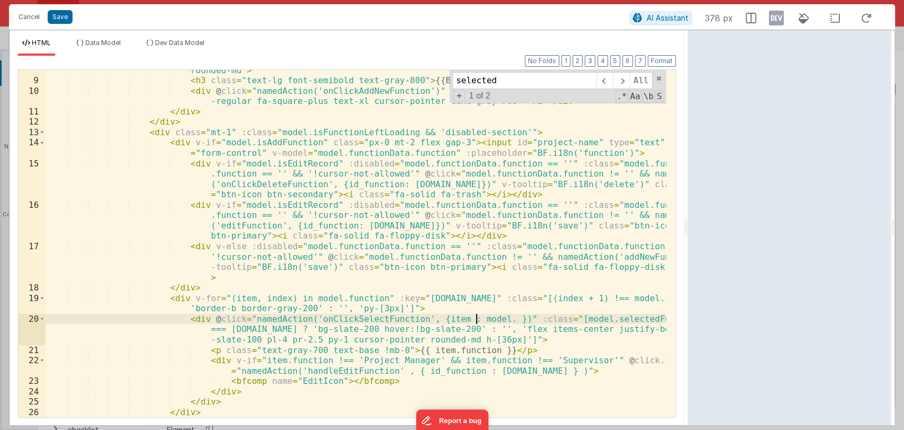
paste textarea
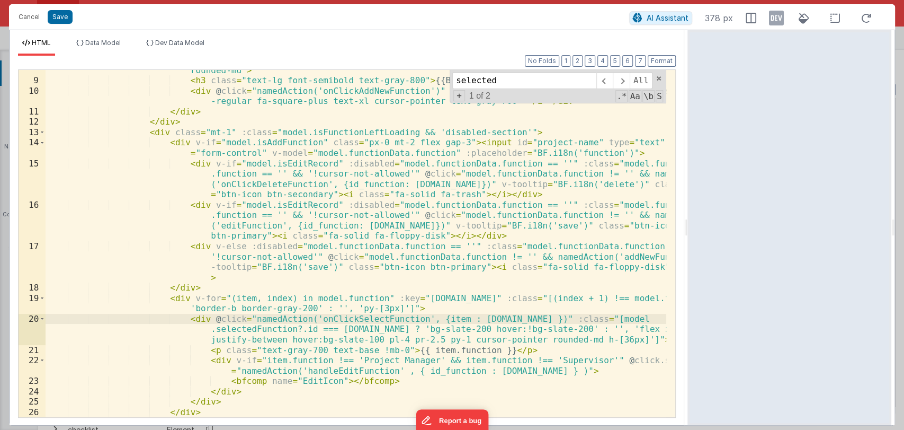
click at [550, 316] on div "< div class = "pt-0 flex items-center justify-between px-3 sticky top-0 bg-whit…" at bounding box center [356, 244] width 621 height 378
click at [432, 319] on div "< div class = "pt-0 flex items-center justify-between px-3 sticky top-0 bg-whit…" at bounding box center [356, 244] width 621 height 378
click at [439, 319] on div "< div class = "pt-0 flex items-center justify-between px-3 sticky top-0 bg-whit…" at bounding box center [356, 244] width 621 height 378
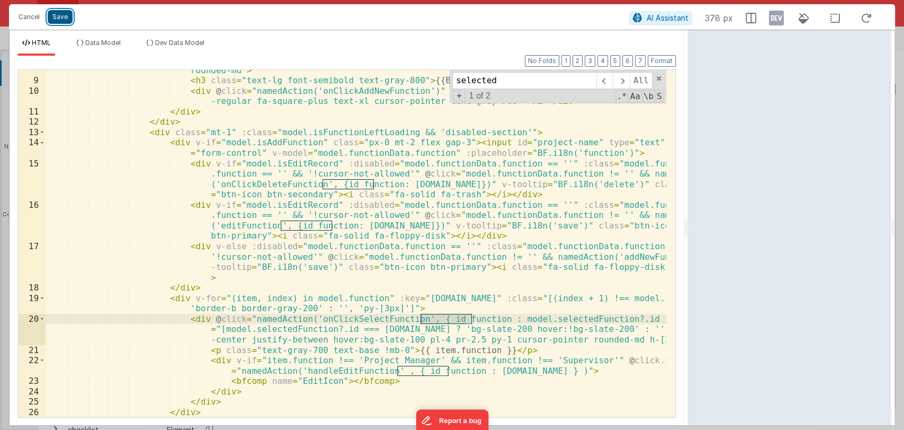
click at [56, 16] on button "Save" at bounding box center [60, 17] width 25 height 14
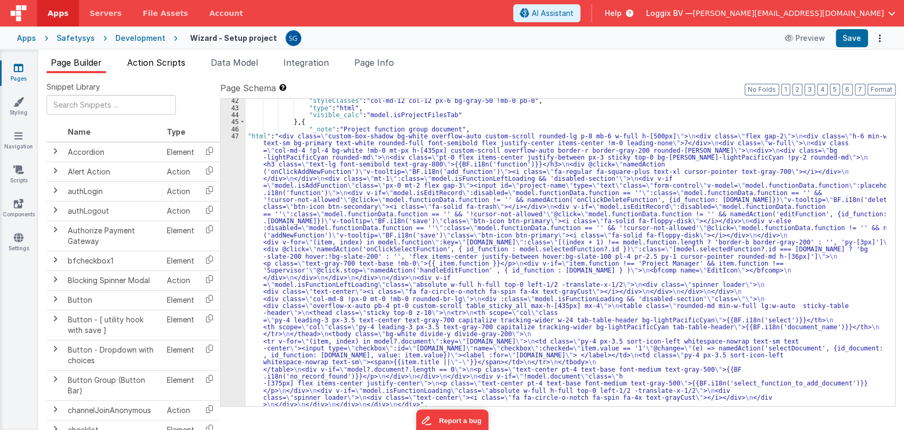
click at [158, 63] on span "Action Scripts" at bounding box center [156, 62] width 58 height 11
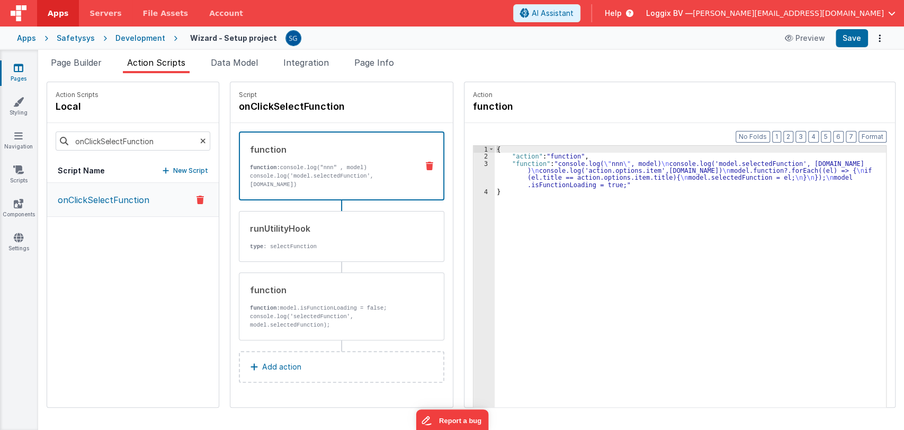
click at [97, 204] on p "onClickSelectFunction" at bounding box center [100, 199] width 98 height 13
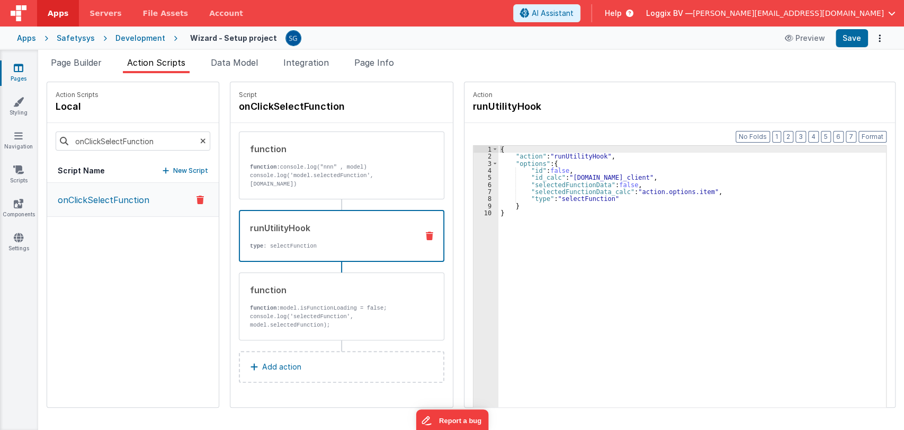
click at [287, 238] on div "runUtilityHook type : selectFunction" at bounding box center [325, 235] width 170 height 29
click at [681, 190] on div "{ "action" : "runUtilityHook" , "options" : { "id" : false , "id_calc" : "model…" at bounding box center [698, 300] width 398 height 308
click at [651, 183] on div "{ "action" : "runUtilityHook" , "options" : { "id" : false , "id_calc" : "model…" at bounding box center [698, 300] width 398 height 308
paste textarea
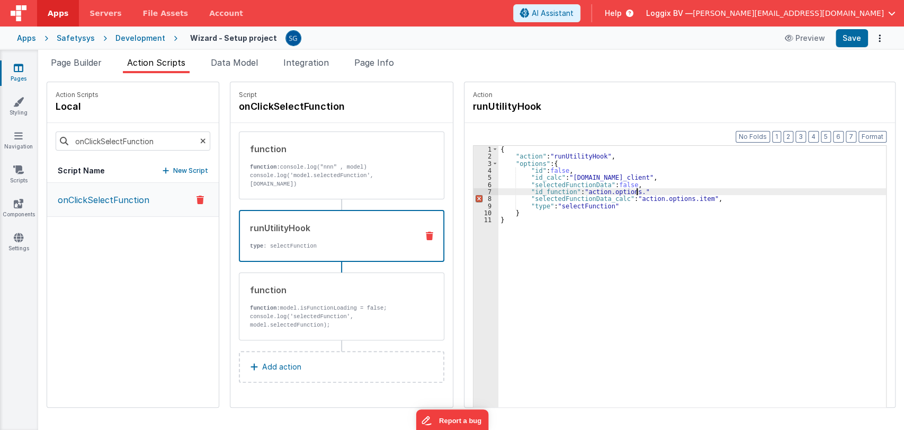
paste textarea
click at [672, 191] on div "{ "action" : "runUtilityHook" , "options" : { "id" : false , "id_calc" : "model…" at bounding box center [698, 300] width 398 height 308
click at [578, 206] on div "{ "action" : "runUtilityHook" , "options" : { "id" : false , "id_calc" : "model…" at bounding box center [698, 300] width 398 height 308
click at [338, 150] on div "function" at bounding box center [330, 149] width 160 height 13
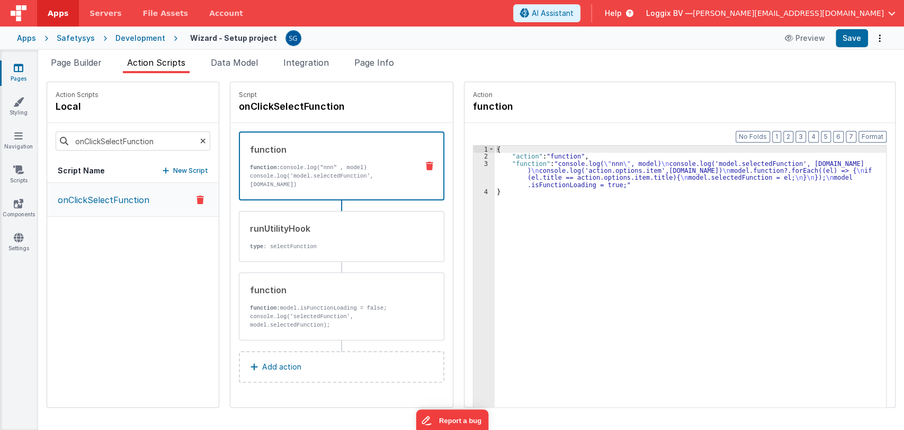
click at [495, 184] on div "{ "action" : "function" , "function" : "console.log( \" nnn \" , model) \n cons…" at bounding box center [696, 300] width 402 height 308
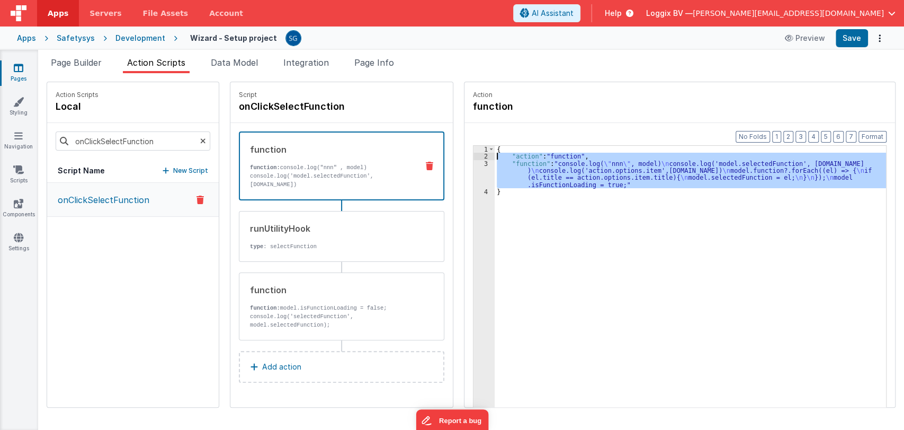
click at [474, 160] on div "3" at bounding box center [484, 174] width 21 height 28
click at [474, 164] on div "3" at bounding box center [484, 174] width 21 height 28
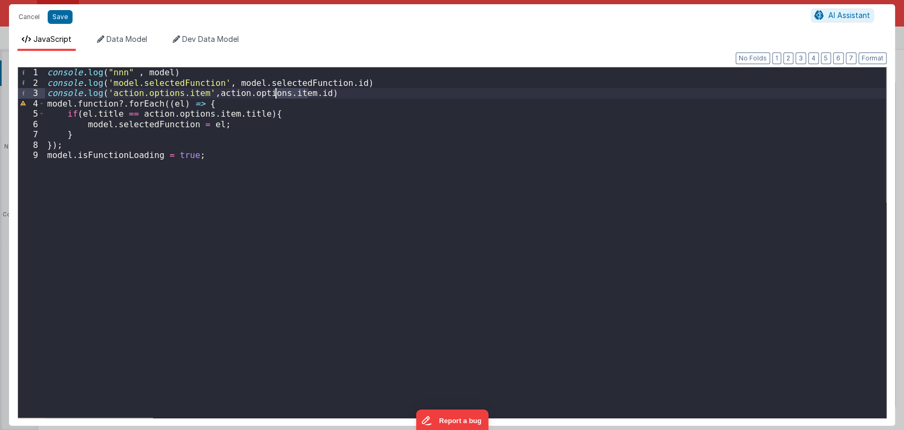
drag, startPoint x: 307, startPoint y: 92, endPoint x: 277, endPoint y: 93, distance: 29.7
click at [277, 93] on div "console . log ( "nnn" , model ) console . log ( 'model.selectedFunction' , mode…" at bounding box center [465, 252] width 841 height 371
drag, startPoint x: 195, startPoint y: 95, endPoint x: 145, endPoint y: 94, distance: 50.9
click at [144, 94] on div "console . log ( "nnn" , model ) console . log ( 'model.selectedFunction' , mode…" at bounding box center [465, 252] width 841 height 371
click at [55, 19] on button "Save" at bounding box center [60, 17] width 25 height 14
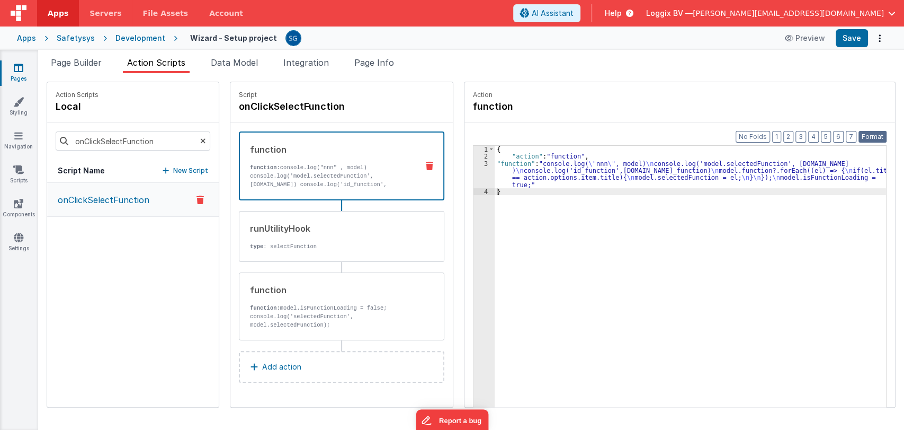
click at [877, 136] on button "Format" at bounding box center [873, 137] width 28 height 12
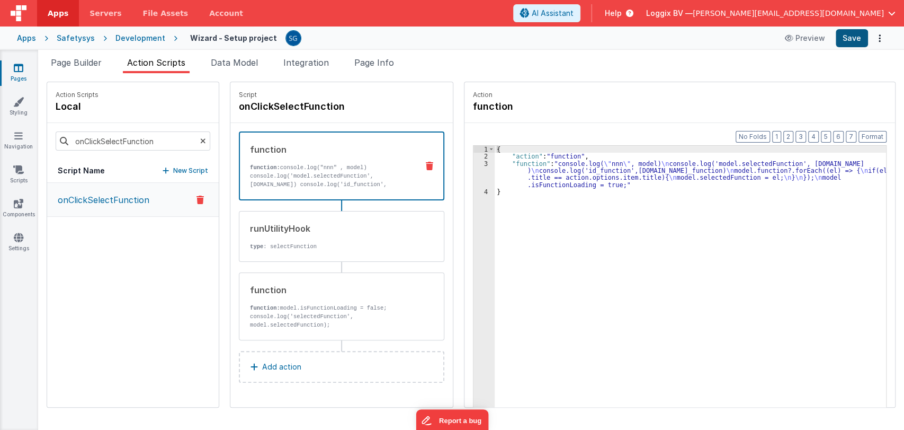
click at [852, 29] on div "Apps Safetysys Development Wizard - Setup project Preview Save" at bounding box center [452, 37] width 904 height 23
click at [852, 33] on button "Save" at bounding box center [852, 38] width 32 height 18
click at [300, 235] on div "runUtilityHook type : selectFunction" at bounding box center [324, 236] width 171 height 29
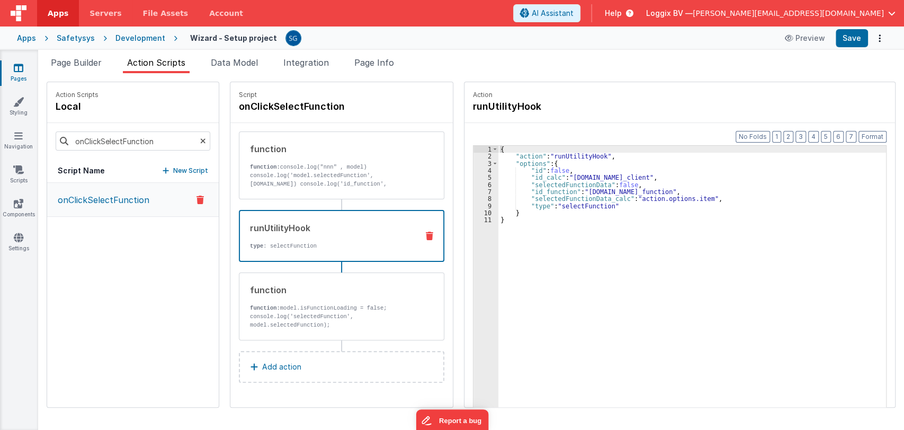
click at [664, 190] on div "{ "action" : "runUtilityHook" , "options" : { "id" : false , "id_calc" : "model…" at bounding box center [698, 300] width 398 height 308
click at [83, 61] on span "Page Builder" at bounding box center [76, 62] width 51 height 11
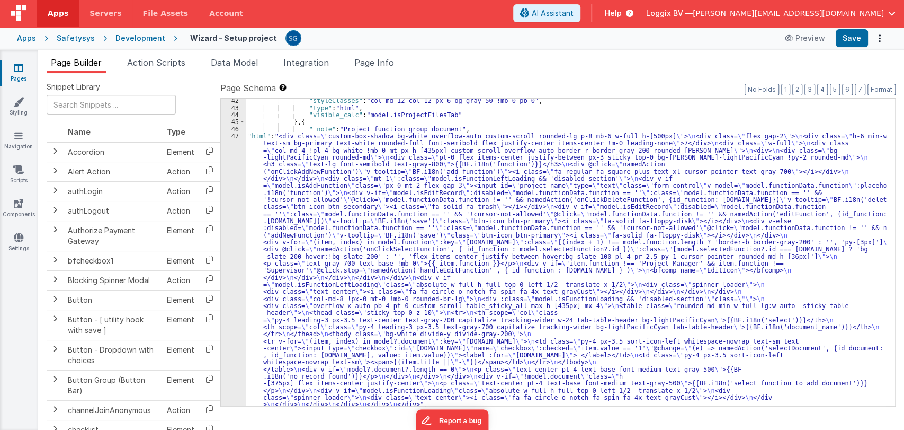
click at [235, 136] on div "47" at bounding box center [233, 269] width 25 height 275
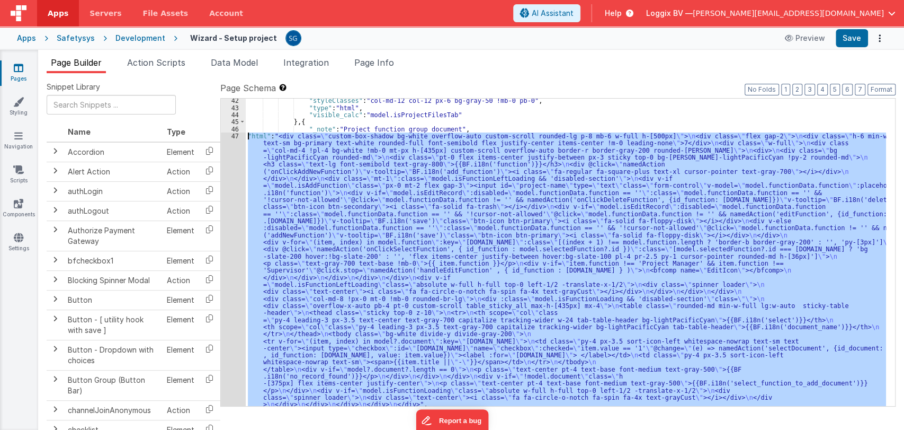
click at [235, 136] on div "47" at bounding box center [233, 269] width 25 height 275
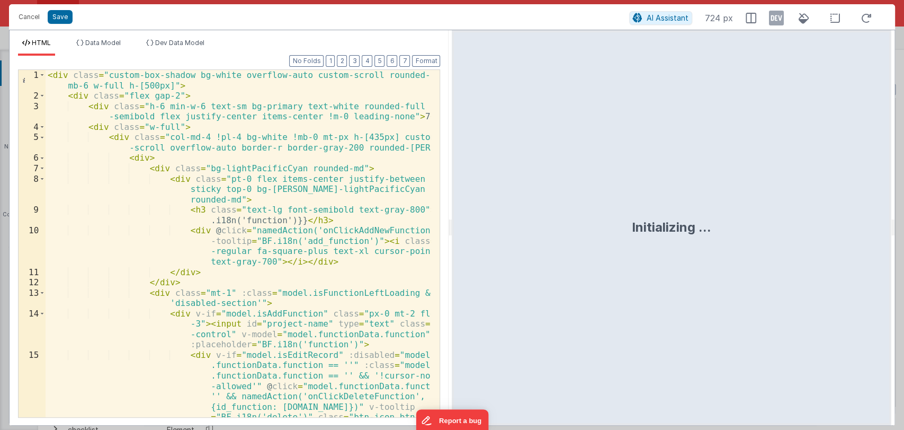
drag, startPoint x: 450, startPoint y: 226, endPoint x: 660, endPoint y: 244, distance: 211.1
click at [660, 244] on html "Cancel Save AI Assistant 724 px HTML Data Model Dev Data Model Format 7 6 5 4 3…" at bounding box center [452, 215] width 904 height 430
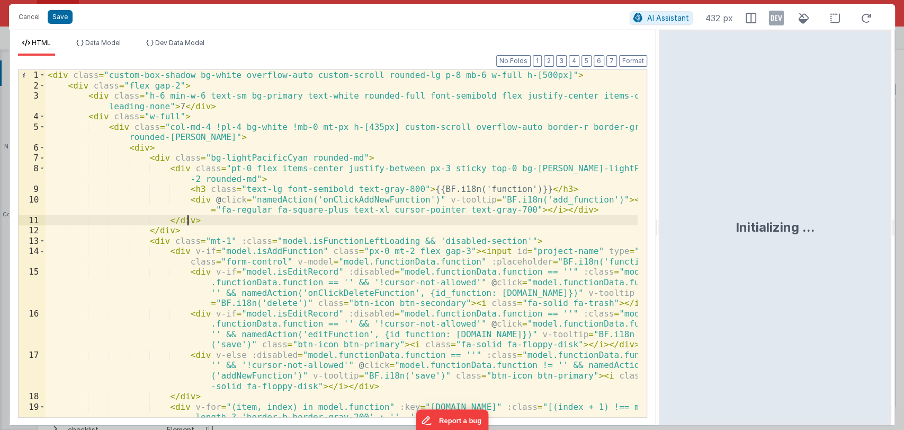
click at [452, 219] on div "< div class = "custom-box-shadow bg-white overflow-auto custom-scroll rounded-l…" at bounding box center [342, 269] width 592 height 399
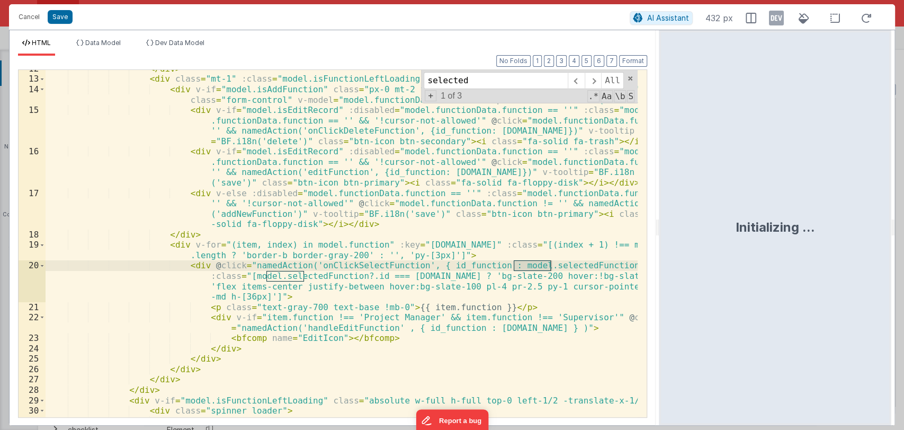
scroll to position [162, 0]
type input "selected"
click at [609, 264] on div "</ div > < div class = "mt-1" :class = "model.isFunctionLeftLoading && 'disable…" at bounding box center [342, 247] width 592 height 368
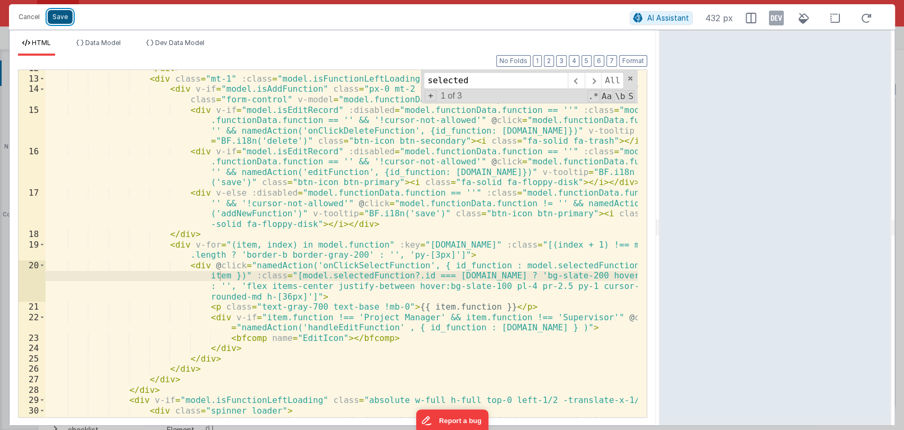
click at [61, 18] on button "Save" at bounding box center [60, 17] width 25 height 14
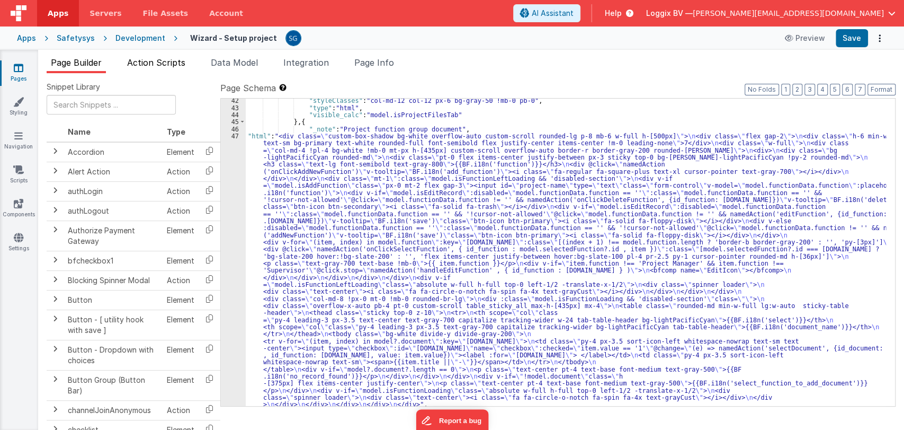
click at [162, 63] on span "Action Scripts" at bounding box center [156, 62] width 58 height 11
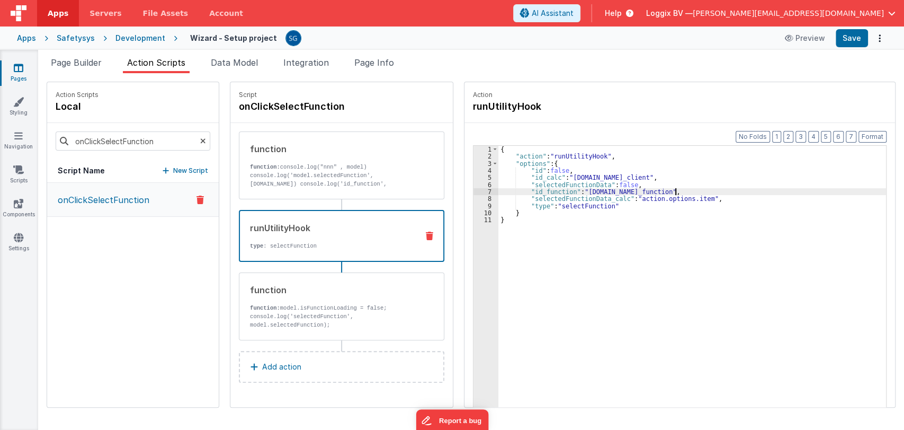
click at [663, 191] on div "{ "action" : "runUtilityHook" , "options" : { "id" : false , "id_calc" : "model…" at bounding box center [698, 300] width 398 height 308
click at [849, 42] on button "Save" at bounding box center [852, 38] width 32 height 18
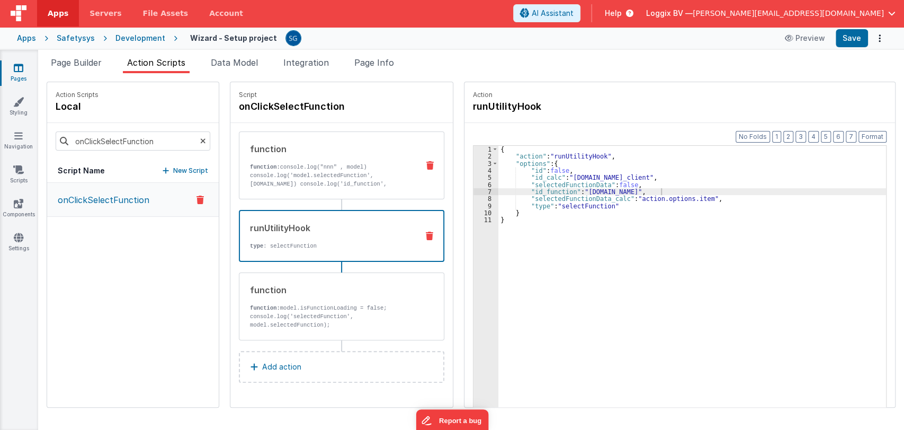
click at [342, 170] on p "function: console.log("nnn" , model) console.log('model.selectedFunction', mode…" at bounding box center [330, 197] width 160 height 68
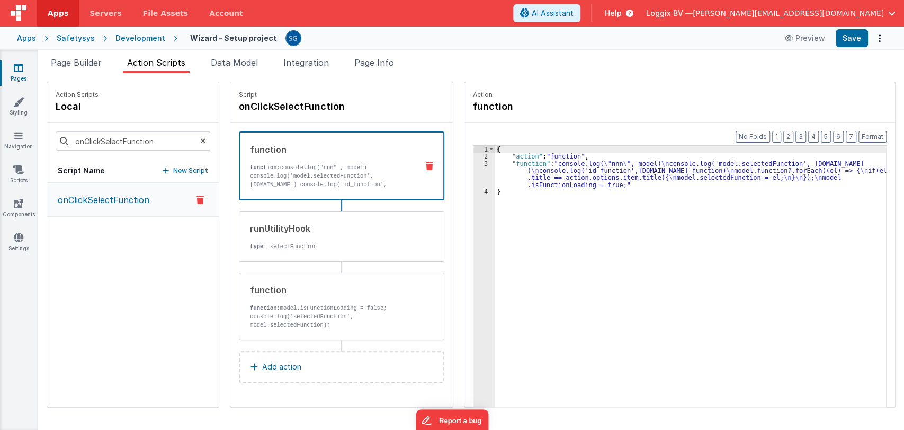
click at [495, 168] on div "{ "action" : "function" , "function" : "console.log( \" nnn \" , model) \n cons…" at bounding box center [696, 300] width 402 height 308
click at [474, 164] on div "3" at bounding box center [484, 174] width 21 height 28
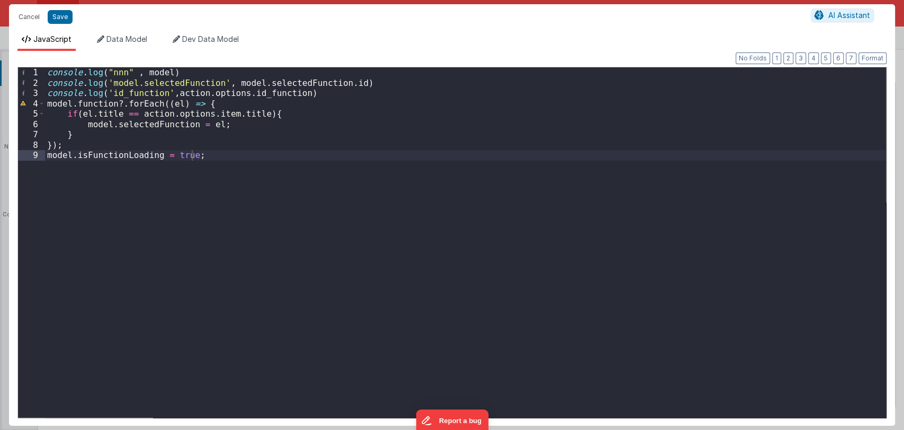
click at [279, 92] on div "console . log ( "nnn" , model ) console . log ( 'model.selectedFunction' , mode…" at bounding box center [465, 252] width 841 height 371
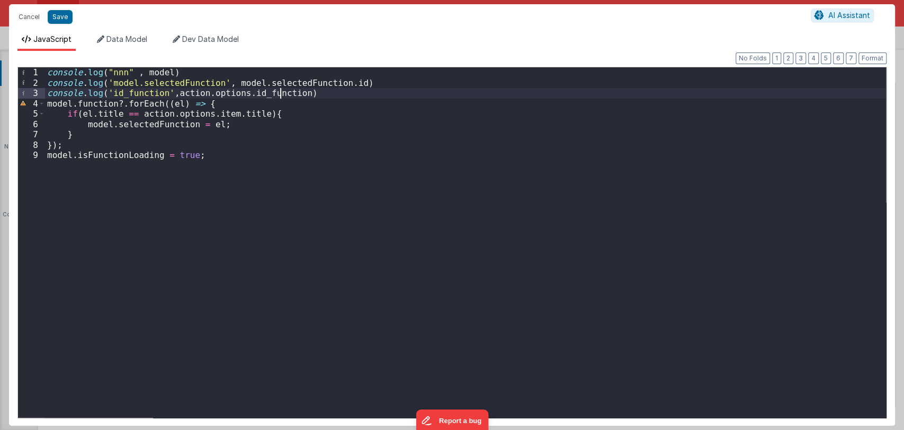
click at [279, 92] on div "console . log ( "nnn" , model ) console . log ( 'model.selectedFunction' , mode…" at bounding box center [465, 252] width 841 height 371
click at [63, 16] on button "Save" at bounding box center [60, 17] width 25 height 14
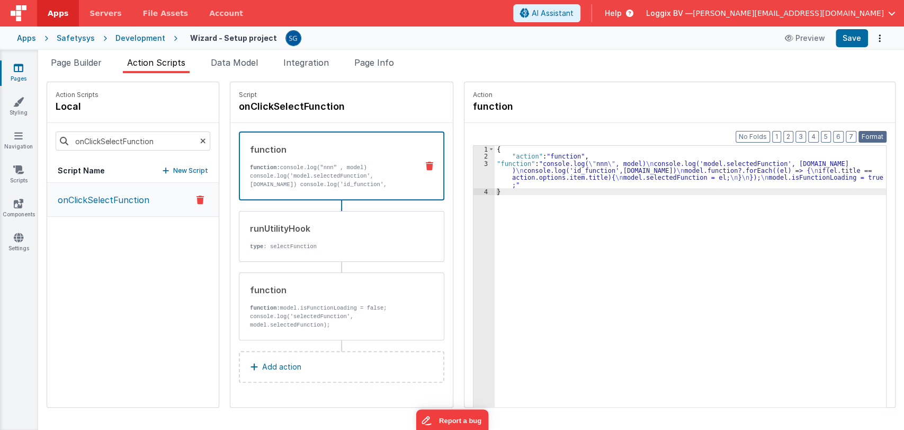
click at [870, 134] on button "Format" at bounding box center [873, 137] width 28 height 12
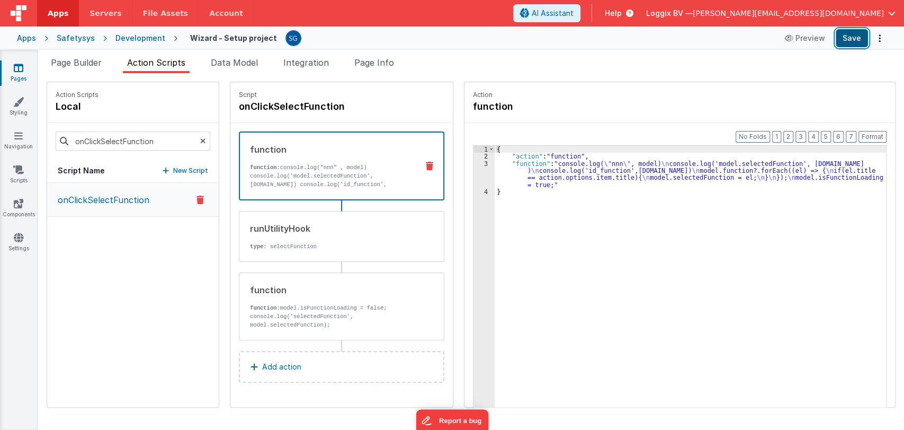
click at [845, 39] on button "Save" at bounding box center [852, 38] width 32 height 18
drag, startPoint x: 305, startPoint y: 242, endPoint x: 324, endPoint y: 239, distance: 19.8
click at [305, 242] on p "type : selectFunction" at bounding box center [330, 246] width 160 height 8
click at [324, 239] on div "runUtilityHook type : selectFunction" at bounding box center [324, 236] width 171 height 29
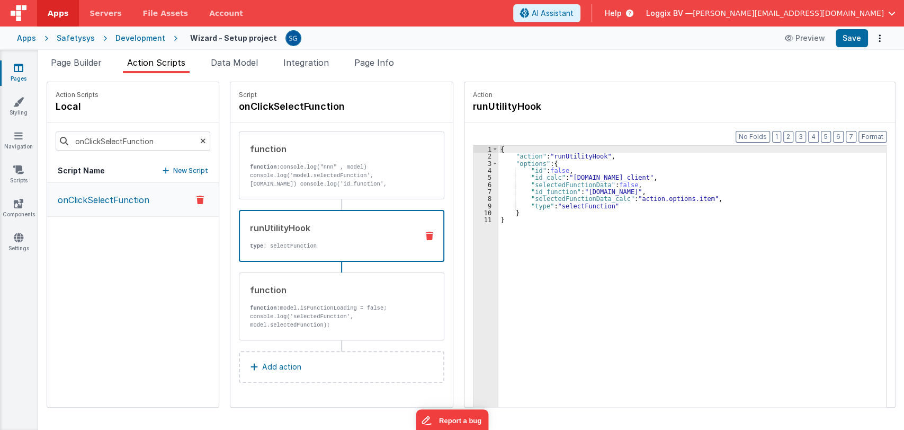
click at [77, 61] on span "Page Builder" at bounding box center [76, 62] width 51 height 11
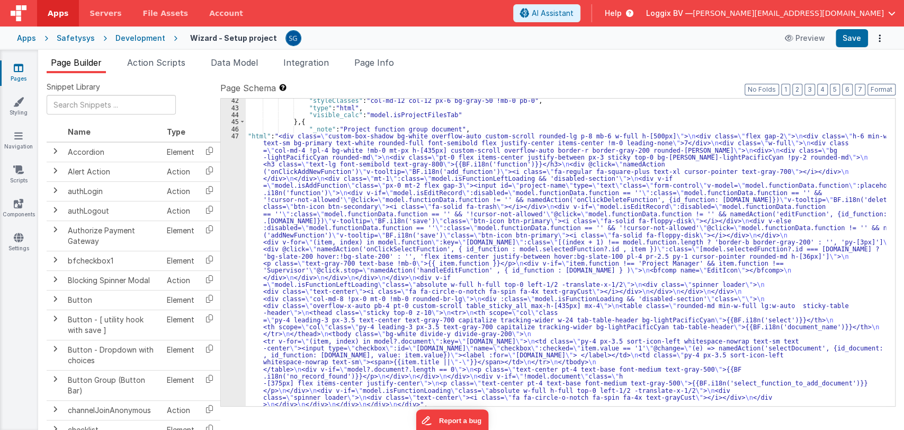
click at [335, 145] on div ""styleClasses" : "col-md-12 col-12 px-6 bg-gray-50 !mb-0 pb-0" , "type" : "html…" at bounding box center [566, 258] width 641 height 322
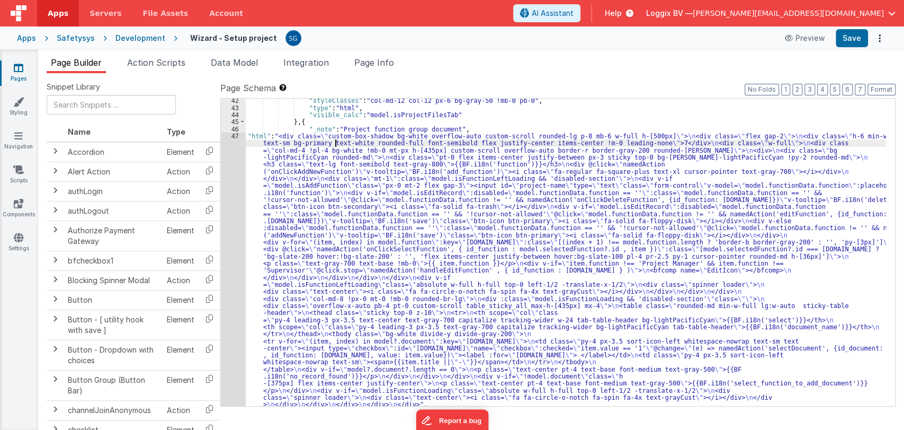
click at [234, 137] on div "47" at bounding box center [233, 269] width 25 height 275
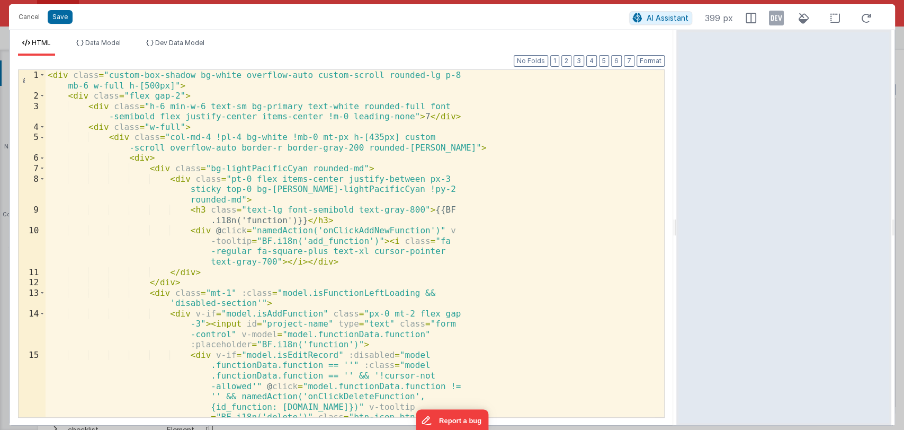
drag, startPoint x: 449, startPoint y: 226, endPoint x: 826, endPoint y: 241, distance: 377.5
click at [826, 241] on html "Cancel Save AI Assistant 399 px HTML Data Model Dev Data Model Format 7 6 5 4 3…" at bounding box center [452, 215] width 904 height 430
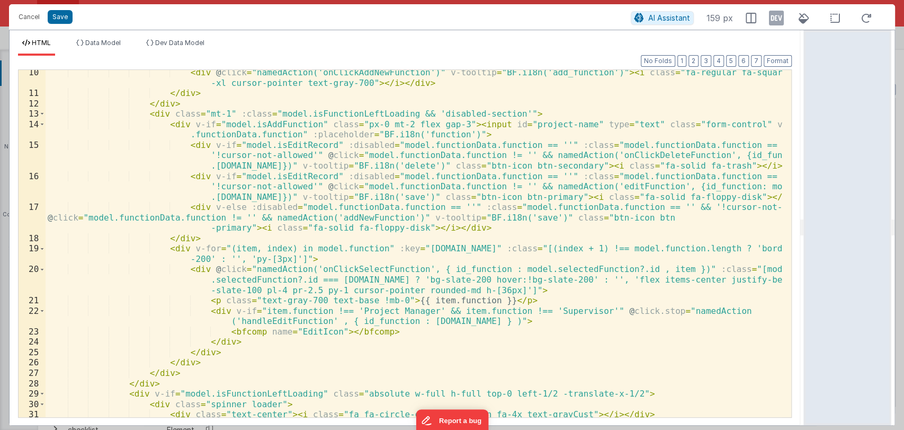
scroll to position [108, 0]
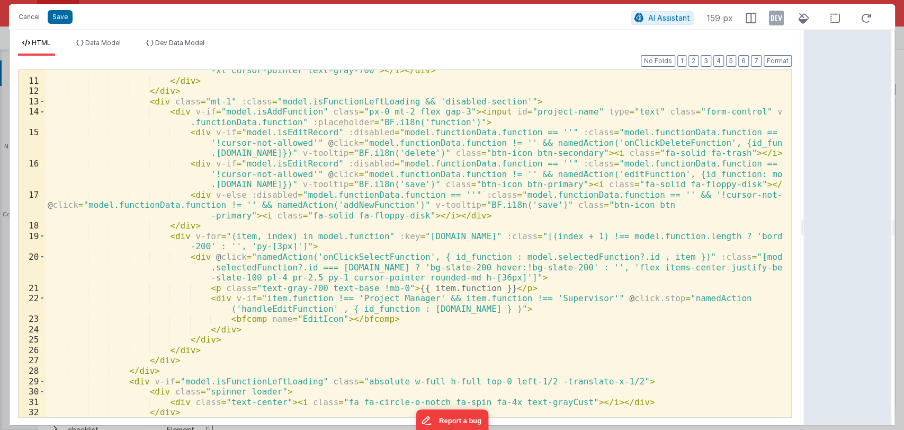
click at [501, 216] on div "< div @ click = "namedAction('onClickAddNewFunction')" v-tooltip = "BF.i18n('ad…" at bounding box center [414, 244] width 737 height 378
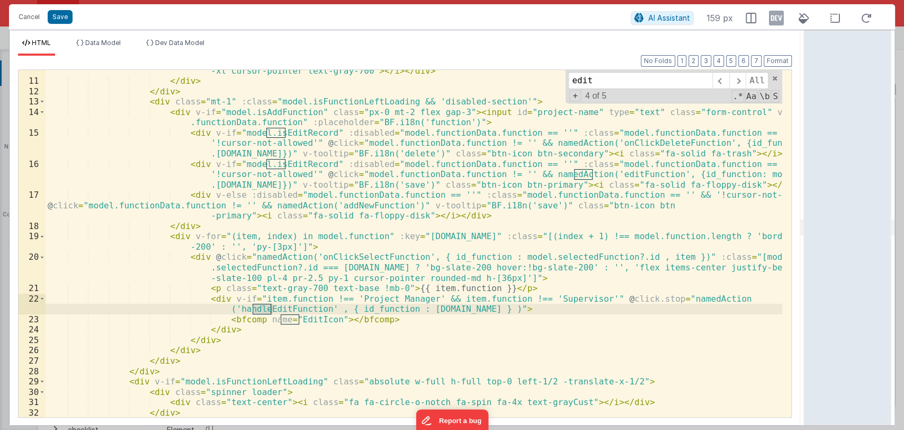
type input "edit"
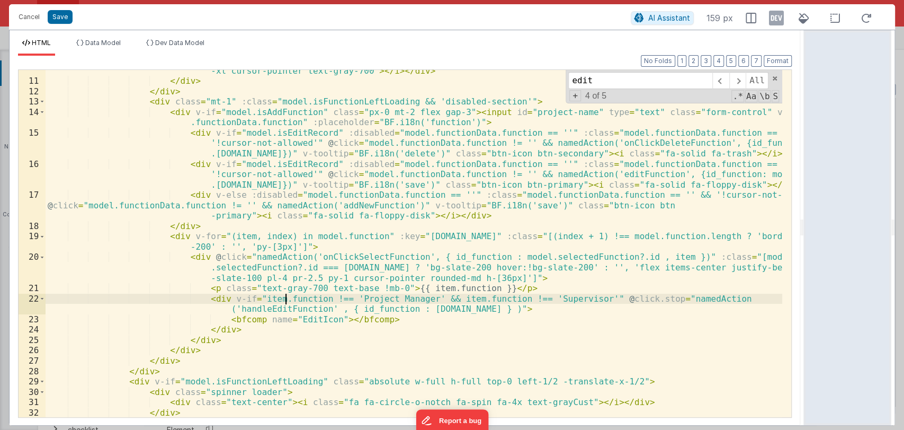
click at [286, 298] on div "< div @ click = "namedAction('onClickAddNewFunction')" v-tooltip = "BF.i18n('ad…" at bounding box center [414, 244] width 737 height 378
click at [308, 298] on div "< div @ click = "namedAction('onClickAddNewFunction')" v-tooltip = "BF.i18n('ad…" at bounding box center [414, 244] width 737 height 378
click at [295, 296] on div "< div @ click = "namedAction('onClickAddNewFunction')" v-tooltip = "BF.i18n('ad…" at bounding box center [414, 244] width 737 height 378
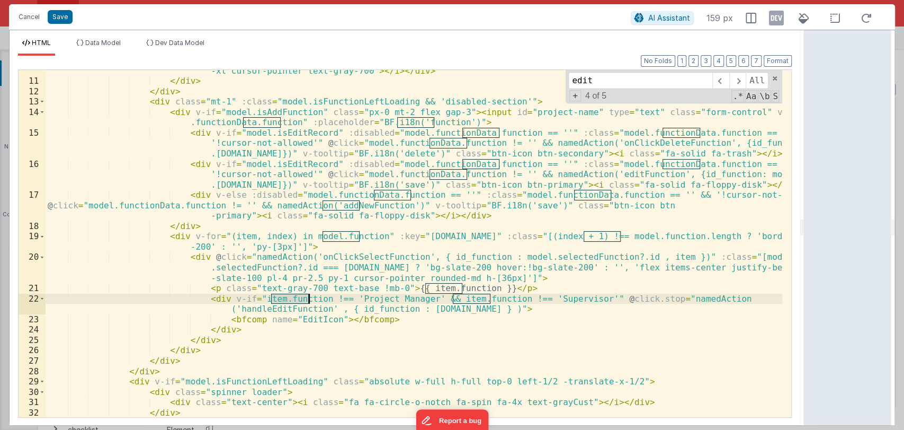
click at [295, 296] on div "< div @ click = "namedAction('onClickAddNewFunction')" v-tooltip = "BF.i18n('ad…" at bounding box center [414, 244] width 737 height 378
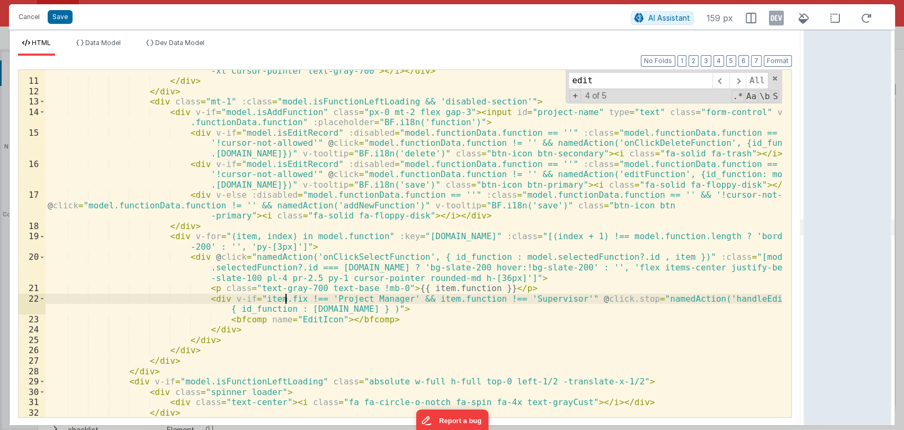
click at [295, 299] on div "< div @ click = "namedAction('onClickAddNewFunction')" v-tooltip = "BF.i18n('ad…" at bounding box center [414, 244] width 737 height 378
click at [314, 299] on div "< div @ click = "namedAction('onClickAddNewFunction')" v-tooltip = "BF.i18n('ad…" at bounding box center [414, 244] width 737 height 378
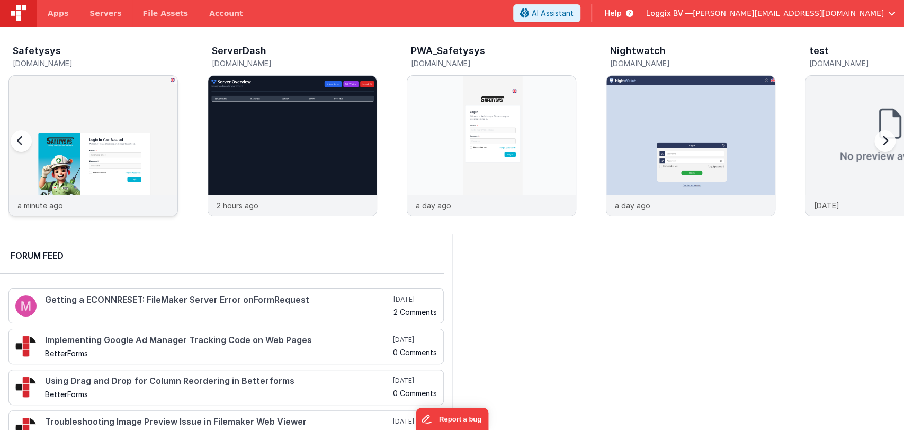
click at [98, 112] on div at bounding box center [93, 135] width 168 height 119
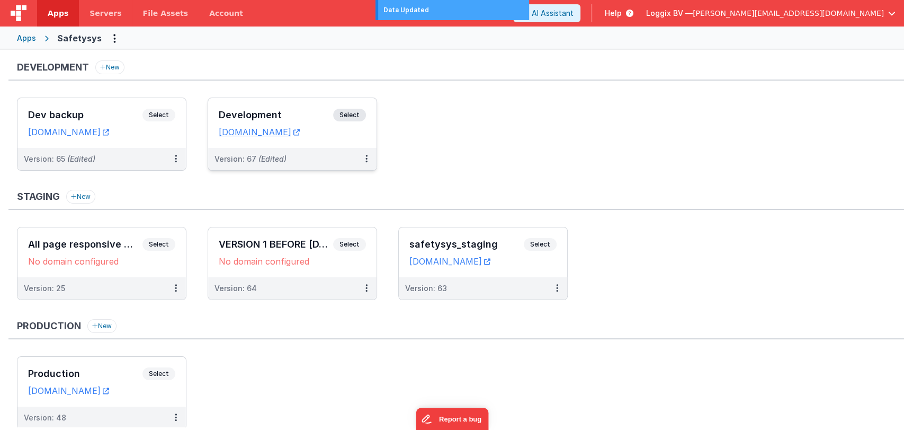
click at [297, 109] on div "Development Select" at bounding box center [292, 118] width 147 height 18
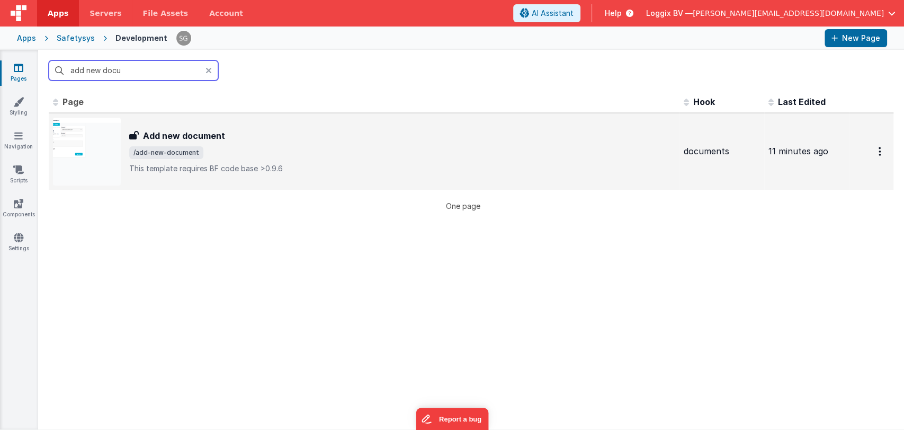
type input "add new docu"
click at [227, 143] on div "Add new document Add new document /add-new-document This template requires BF c…" at bounding box center [402, 151] width 546 height 45
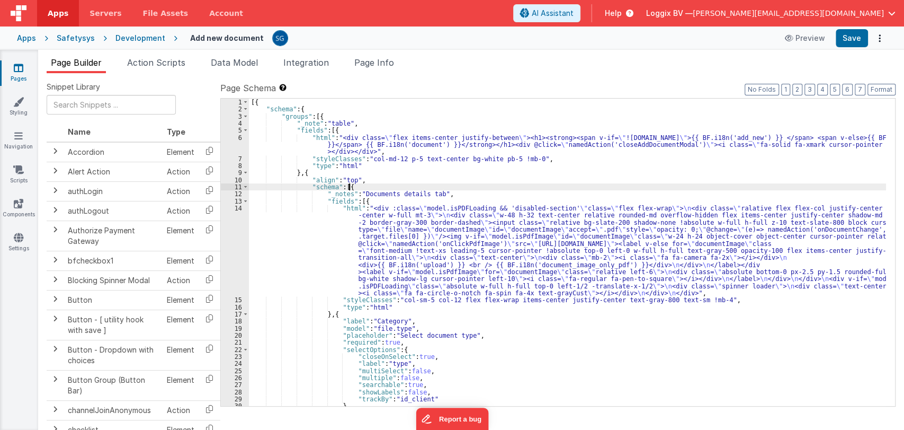
click at [447, 189] on div "[{ "schema" : { "groups" : [{ "_note" : "table" , "fields" : [{ "html" : "<div …" at bounding box center [567, 260] width 637 height 322
click at [451, 193] on div "[{ "schema" : { "groups" : [{ "_note" : "table" , "fields" : [{ "html" : "<div …" at bounding box center [567, 260] width 637 height 322
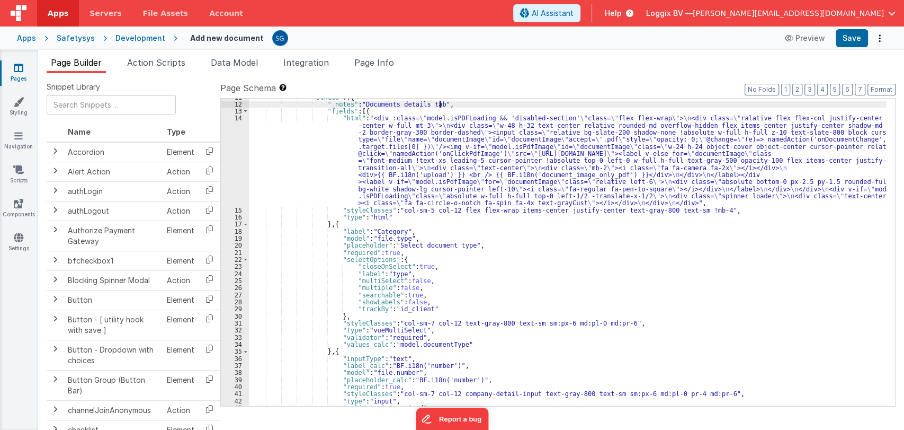
scroll to position [90, 0]
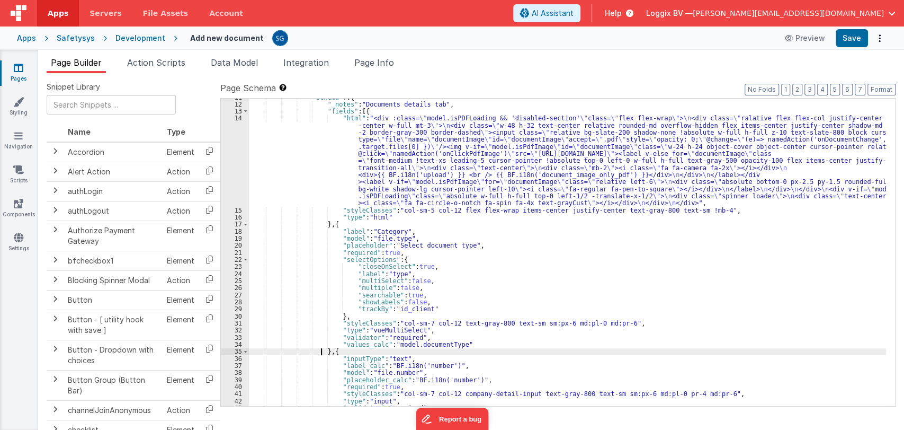
click at [322, 353] on div ""schema" : [{ "_notes" : "Documents details tab" , "fields" : [{ "html" : "<div…" at bounding box center [567, 255] width 637 height 322
click at [324, 353] on div ""schema" : [{ "_notes" : "Documents details tab" , "fields" : [{ "html" : "<div…" at bounding box center [567, 255] width 637 height 322
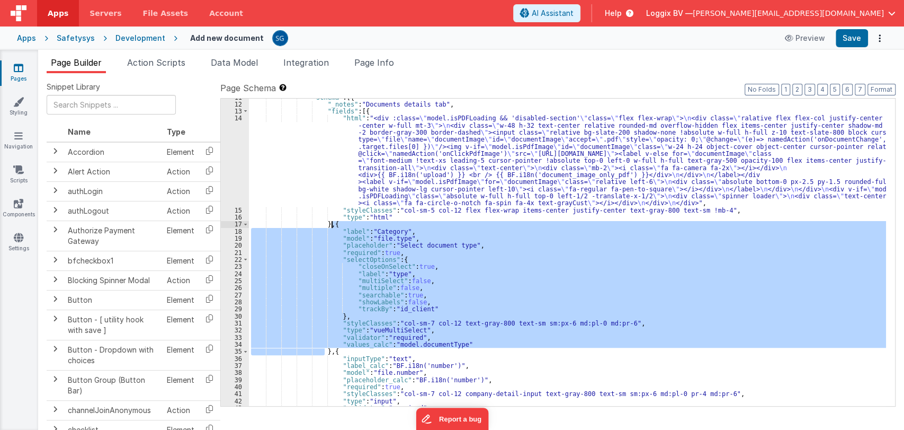
drag, startPoint x: 323, startPoint y: 353, endPoint x: 331, endPoint y: 225, distance: 128.4
click at [331, 225] on div ""schema" : [{ "_notes" : "Documents details tab" , "fields" : [{ "html" : "<div…" at bounding box center [567, 255] width 637 height 322
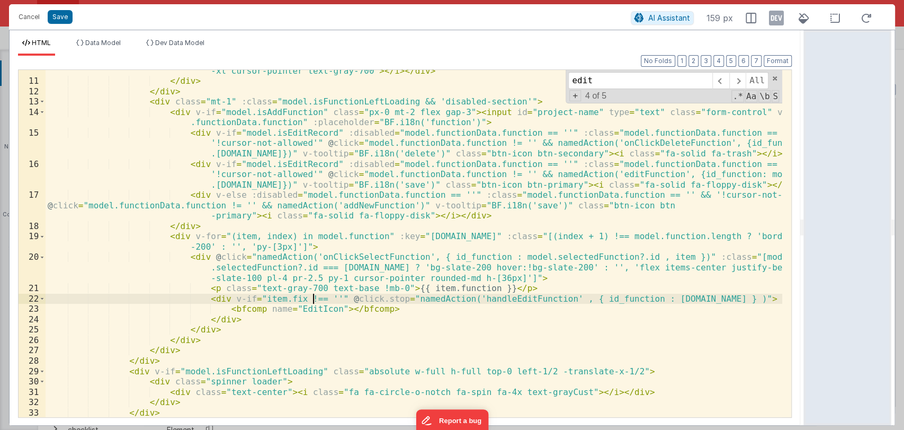
click at [300, 301] on div "< div @ click = "namedAction('onClickAddNewFunction')" v-tooltip = "BF.i18n('ad…" at bounding box center [414, 244] width 737 height 378
click at [308, 299] on div "< div @ click = "namedAction('onClickAddNewFunction')" v-tooltip = "BF.i18n('ad…" at bounding box center [414, 244] width 737 height 378
click at [379, 309] on div "< div @ click = "namedAction('onClickAddNewFunction')" v-tooltip = "BF.i18n('ad…" at bounding box center [414, 244] width 737 height 378
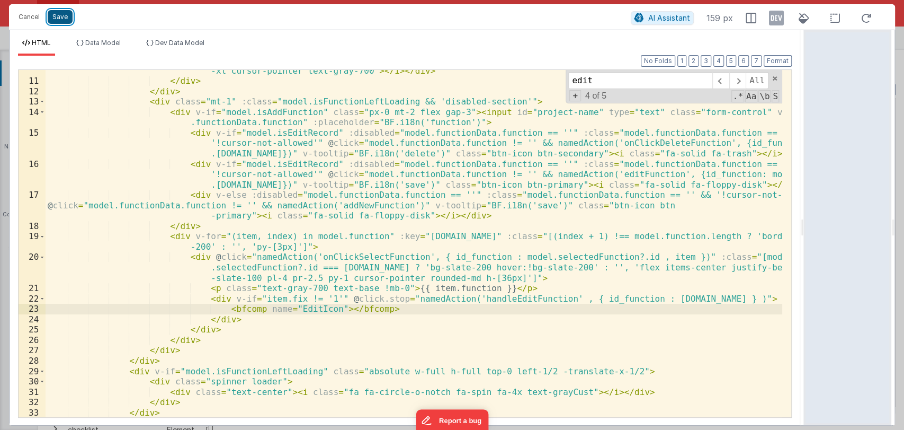
click at [60, 16] on button "Save" at bounding box center [60, 17] width 25 height 14
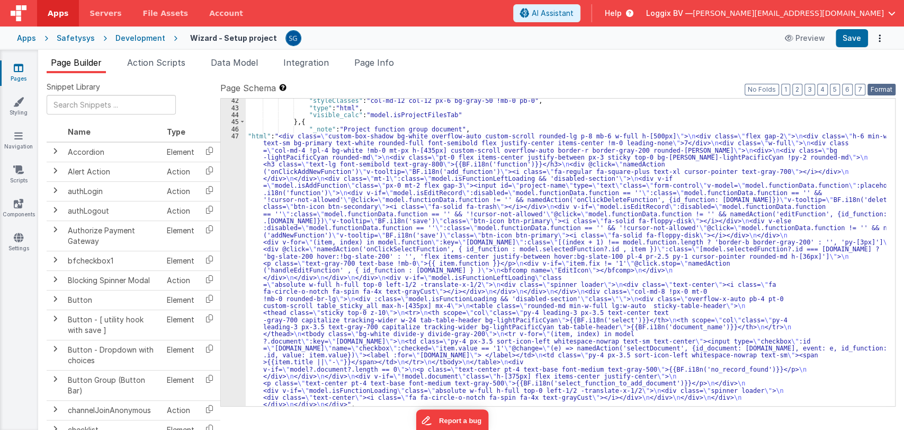
click at [887, 90] on button "Format" at bounding box center [882, 90] width 28 height 12
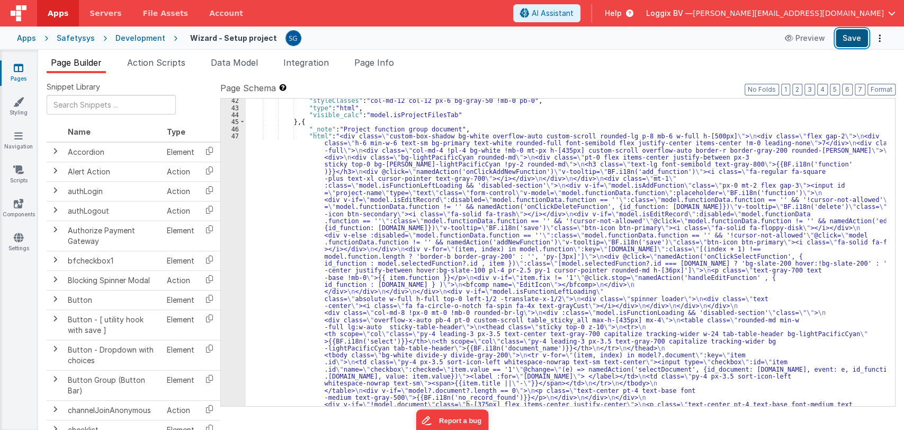
click at [858, 35] on button "Save" at bounding box center [852, 38] width 32 height 18
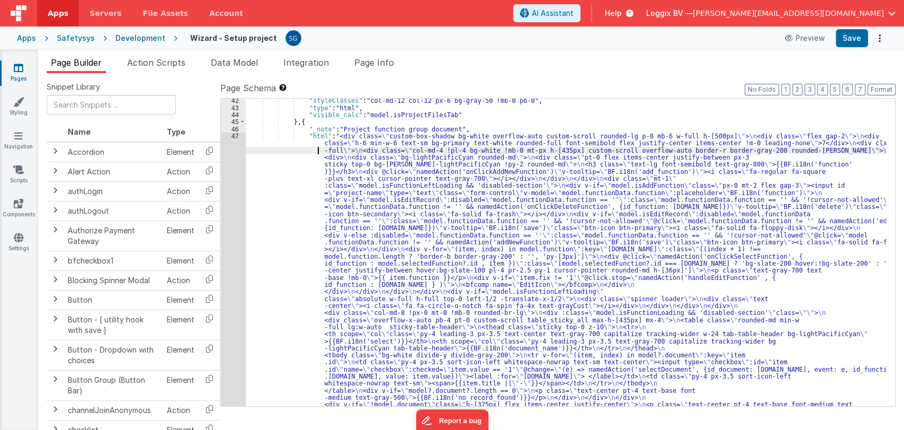
click at [301, 151] on div ""styleClasses" : "col-md-12 col-12 px-6 bg-gray-50 !mb-0 pb-0" , "type" : "html…" at bounding box center [566, 406] width 641 height 618
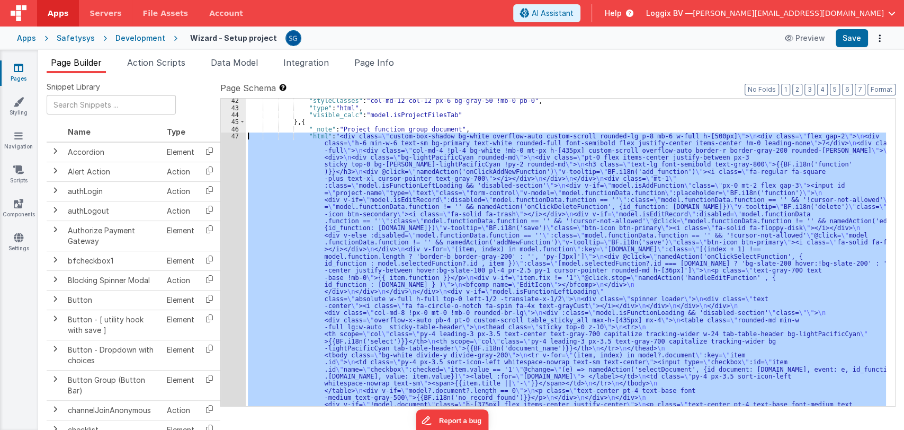
click at [237, 136] on div "47" at bounding box center [233, 284] width 25 height 304
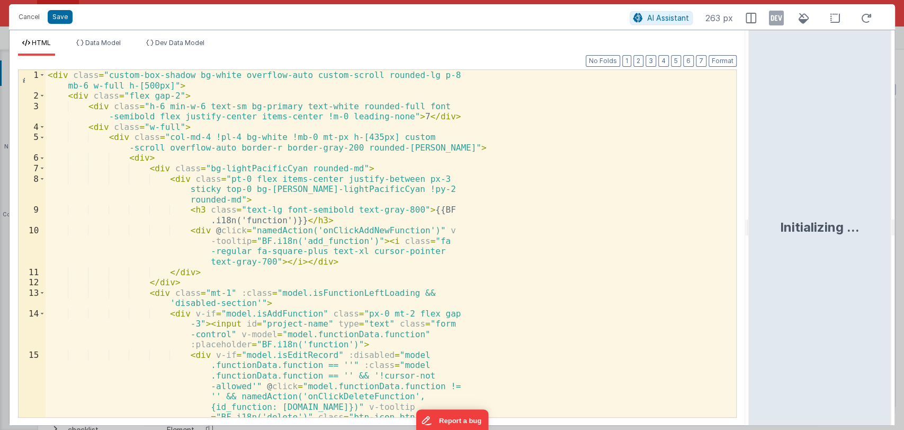
drag, startPoint x: 450, startPoint y: 225, endPoint x: 750, endPoint y: 276, distance: 304.1
click at [750, 276] on html "Cancel Save AI Assistant 263 px HTML Data Model Dev Data Model Format 7 6 5 4 3…" at bounding box center [452, 215] width 904 height 430
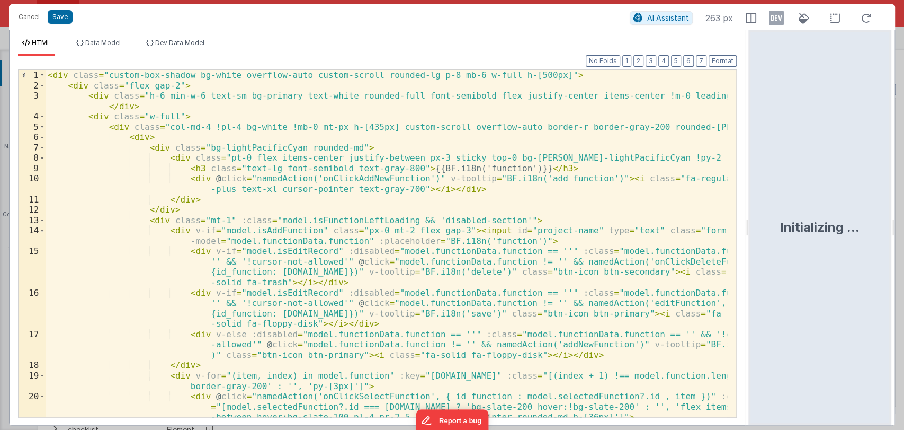
click at [477, 211] on div "< div class = "custom-box-shadow bg-white overflow-auto custom-scroll rounded-l…" at bounding box center [387, 254] width 682 height 368
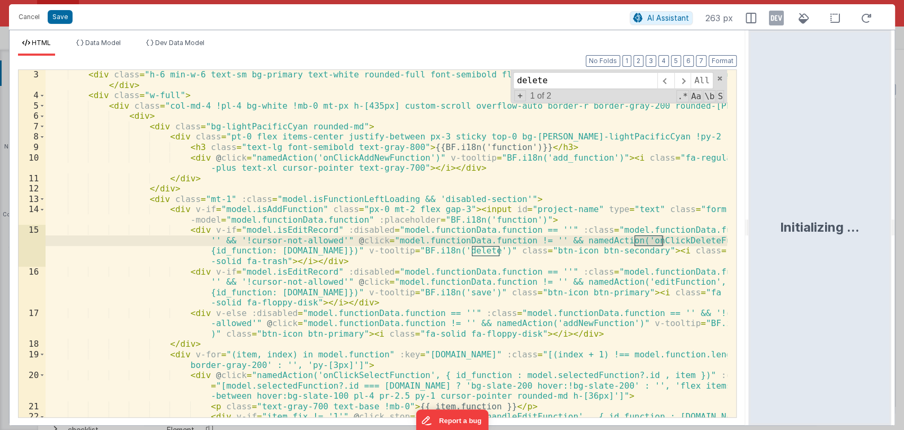
scroll to position [21, 0]
type input "delete"
click at [683, 82] on span at bounding box center [682, 80] width 16 height 17
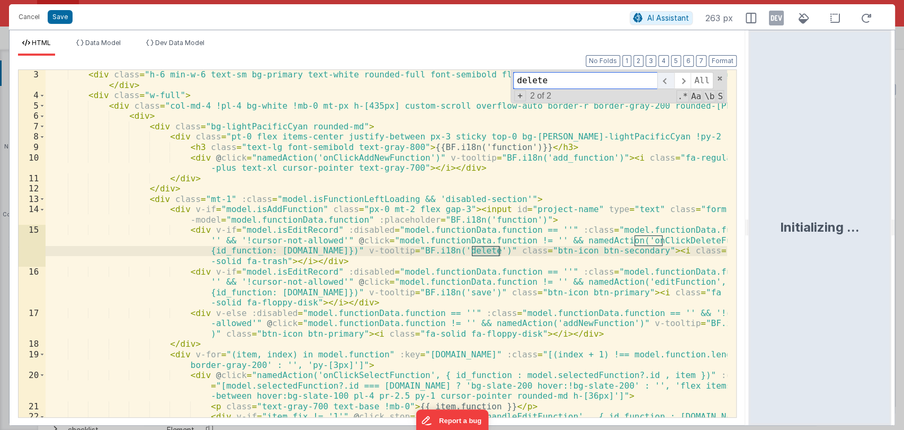
click at [668, 81] on span at bounding box center [665, 80] width 16 height 17
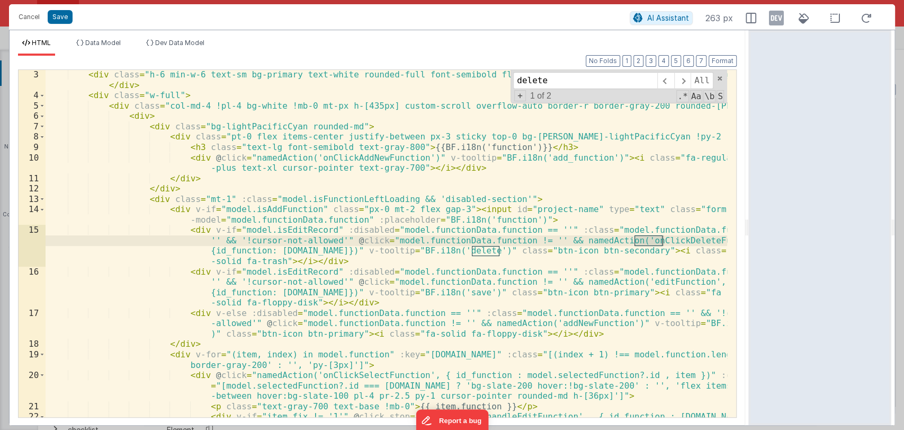
click at [621, 242] on div "< div class = "h-6 min-w-6 text-sm bg-primary text-white rounded-full font-semi…" at bounding box center [387, 258] width 682 height 378
click at [642, 244] on div "< div class = "h-6 min-w-6 text-sm bg-primary text-white rounded-full font-semi…" at bounding box center [387, 243] width 682 height 347
click at [647, 243] on div "< div class = "h-6 min-w-6 text-sm bg-primary text-white rounded-full font-semi…" at bounding box center [387, 258] width 682 height 378
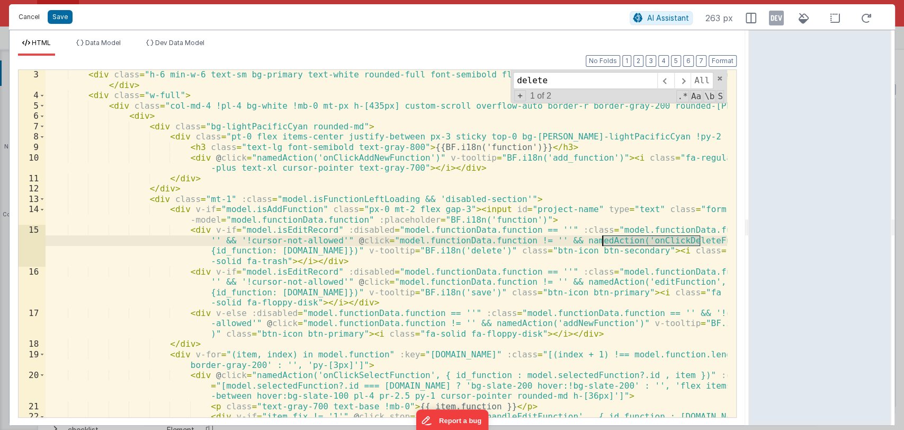
click at [29, 18] on button "Cancel" at bounding box center [29, 17] width 32 height 15
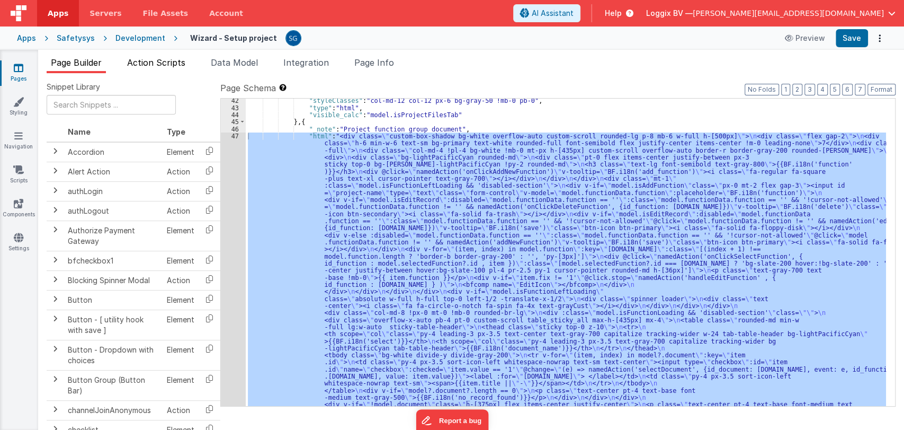
click at [159, 65] on span "Action Scripts" at bounding box center [156, 62] width 58 height 11
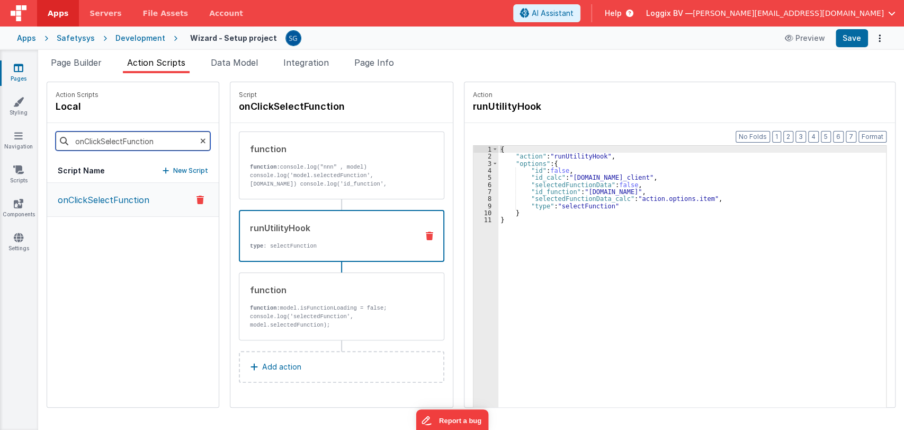
click at [144, 146] on input "onClickSelectFunction" at bounding box center [133, 140] width 155 height 19
paste input "Delete"
type input "onClickDeleteFunction"
click at [123, 195] on p "onClickDeleteFunction" at bounding box center [100, 199] width 99 height 13
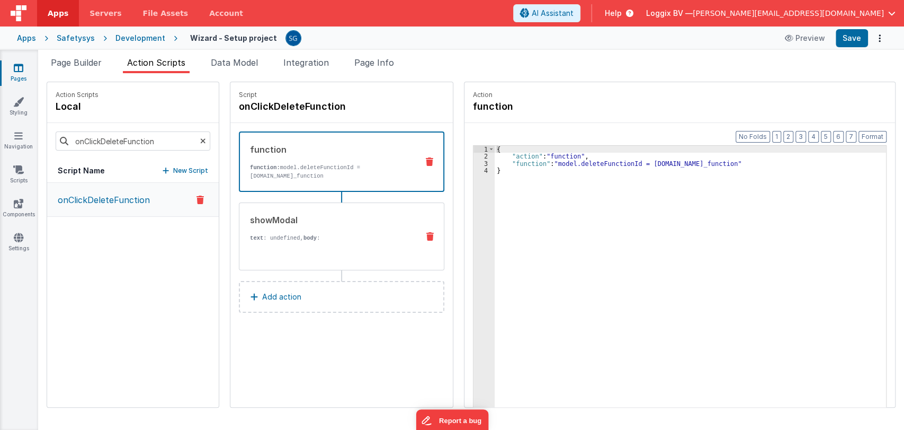
click at [295, 231] on div "showModal text : undefined, body : {{BF.i18n('are_you_sure_you_want_to_delete_t…" at bounding box center [324, 237] width 171 height 46
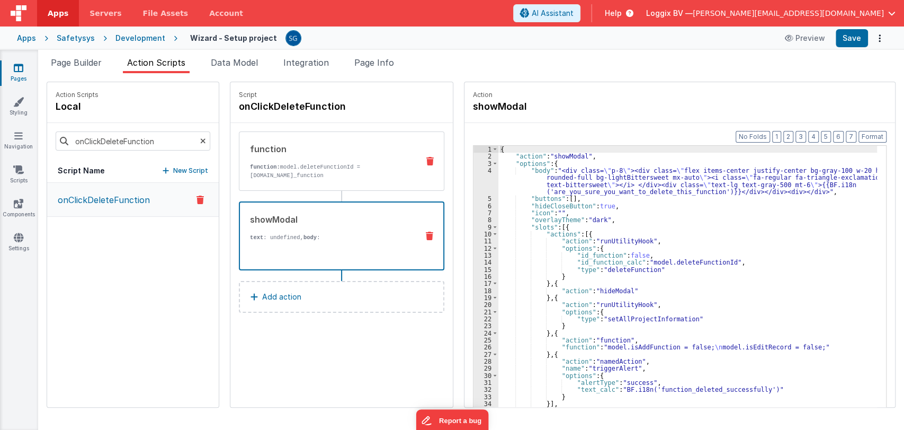
click at [327, 167] on p "function: model.deleteFunctionId = action.options.id_function" at bounding box center [330, 171] width 160 height 17
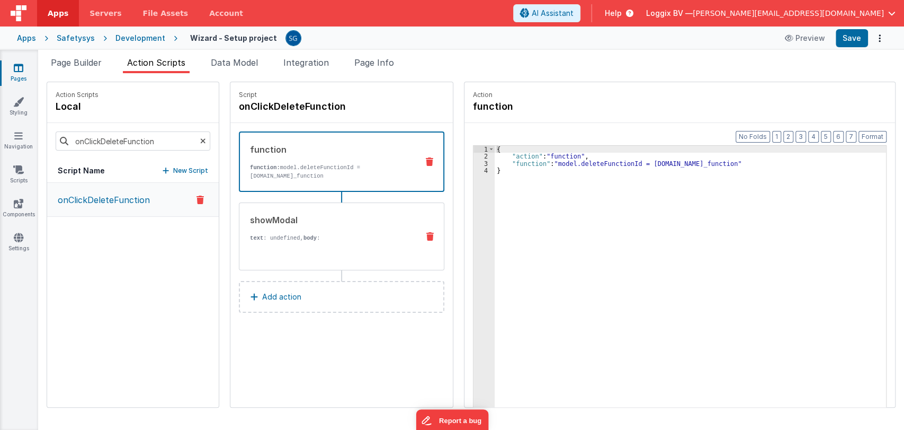
click at [294, 221] on div "showModal" at bounding box center [330, 220] width 160 height 13
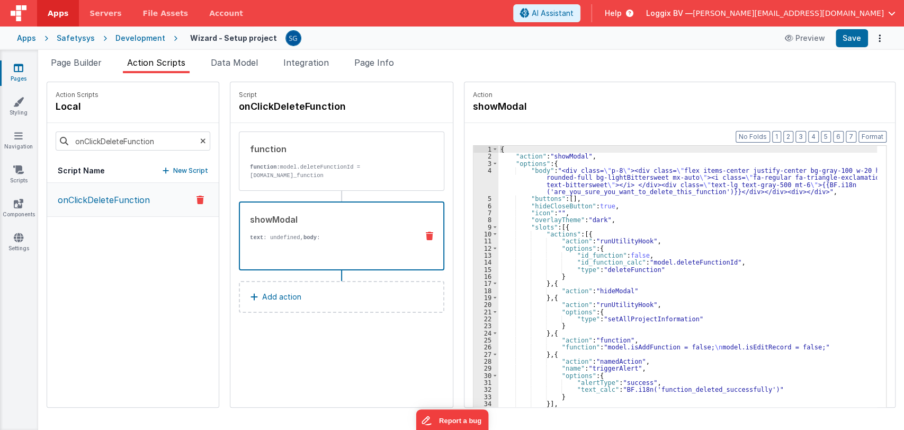
click at [613, 206] on div "{ "action" : "showModal" , "options" : { "body" : "<div class= \" p-8 \" ><div …" at bounding box center [693, 300] width 389 height 308
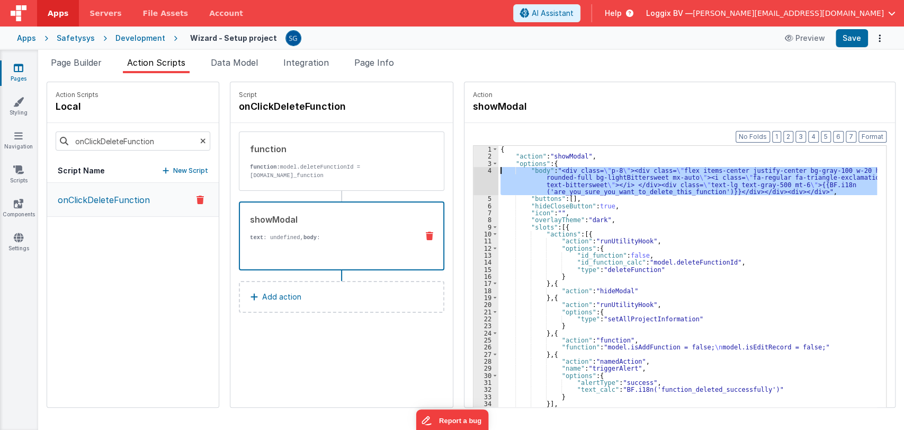
click at [481, 173] on div "4" at bounding box center [486, 181] width 25 height 28
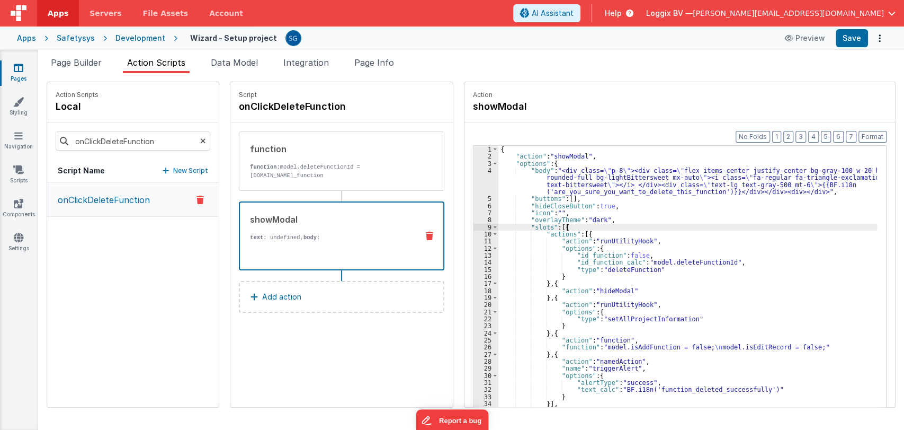
click at [641, 229] on div "{ "action" : "showModal" , "options" : { "body" : "<div class= \" p-8 \" ><div …" at bounding box center [693, 300] width 389 height 308
click at [654, 239] on div "{ "action" : "showModal" , "options" : { "body" : "<div class= \" p-8 \" ><div …" at bounding box center [693, 300] width 389 height 308
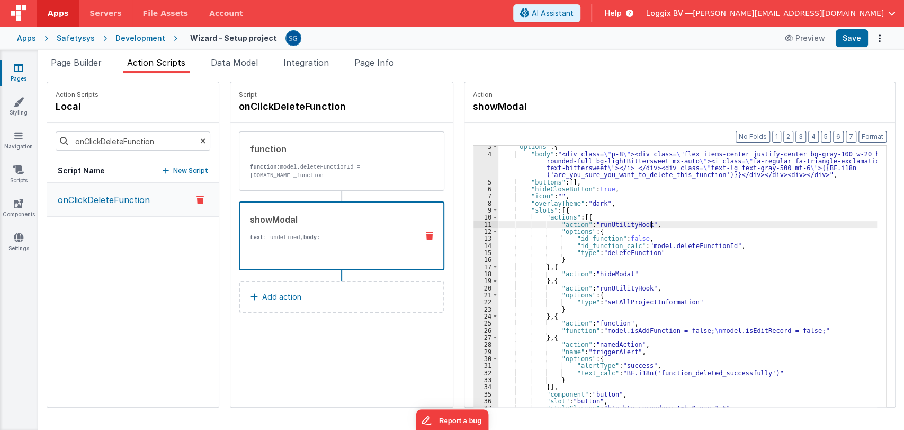
scroll to position [17, 0]
click at [20, 68] on icon at bounding box center [19, 68] width 10 height 11
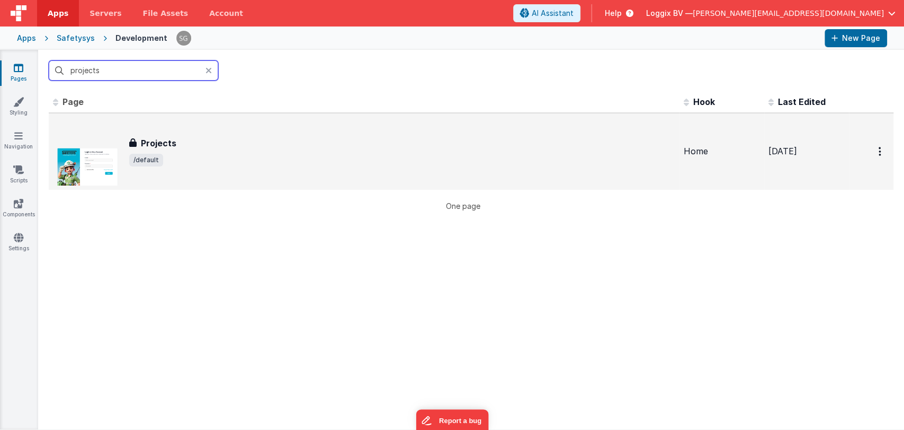
type input "projects"
click at [181, 152] on div "Projects Projects /default" at bounding box center [402, 152] width 546 height 30
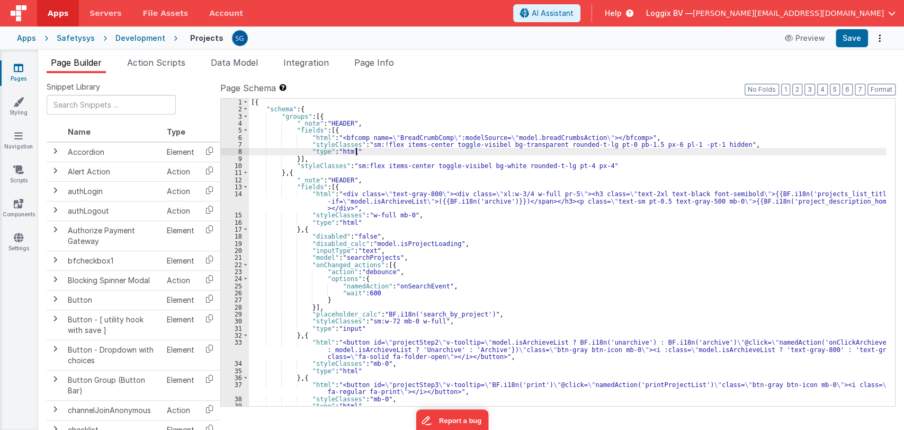
click at [373, 150] on div "[{ "schema" : { "groups" : [{ "_note" : "HEADER" , "fields" : [{ "html" : "<bfc…" at bounding box center [567, 260] width 637 height 322
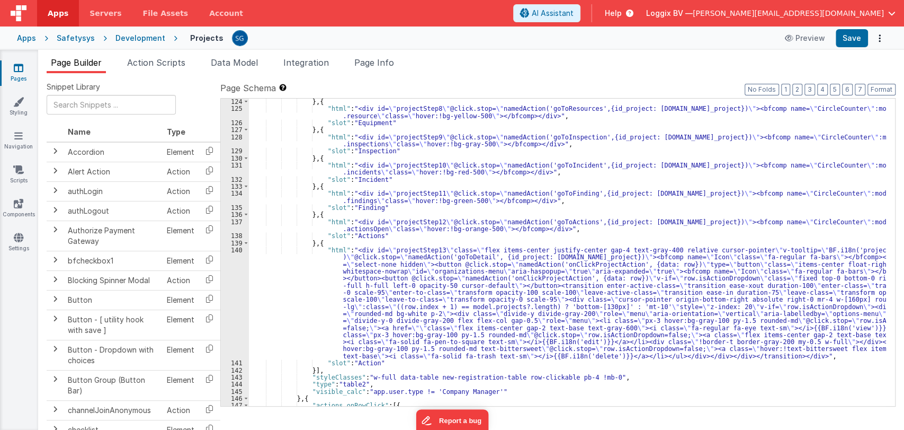
scroll to position [1188, 0]
click at [579, 232] on div "} , { "html" : "<div id= \" projectStep8 \" @click.stop= \" namedAction('goToRe…" at bounding box center [567, 258] width 637 height 322
click at [570, 234] on div "} , { "html" : "<div id= \" projectStep8 \" @click.stop= \" namedAction('goToRe…" at bounding box center [567, 258] width 637 height 322
click at [602, 227] on div "} , { "html" : "<div id= \" projectStep8 \" @click.stop= \" namedAction('goToRe…" at bounding box center [567, 258] width 637 height 322
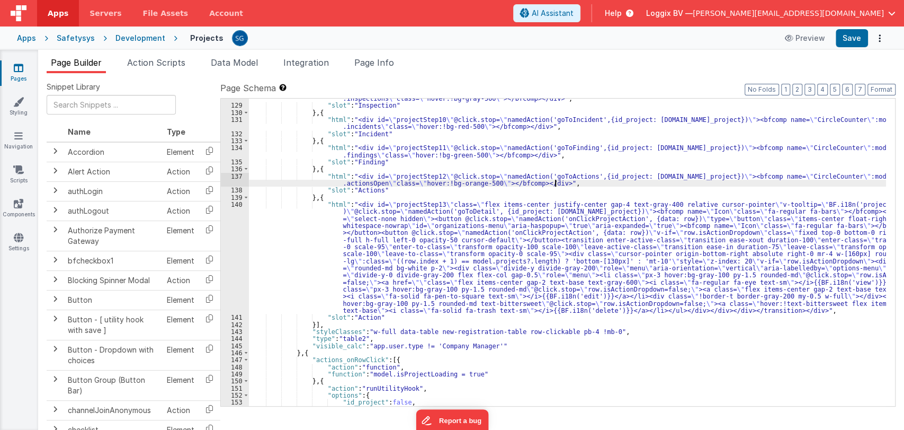
scroll to position [1233, 0]
click at [322, 242] on div ""html" : "<div id= \" projectStep9 \" @click.stop= \" namedAction('goToInspecti…" at bounding box center [567, 252] width 637 height 328
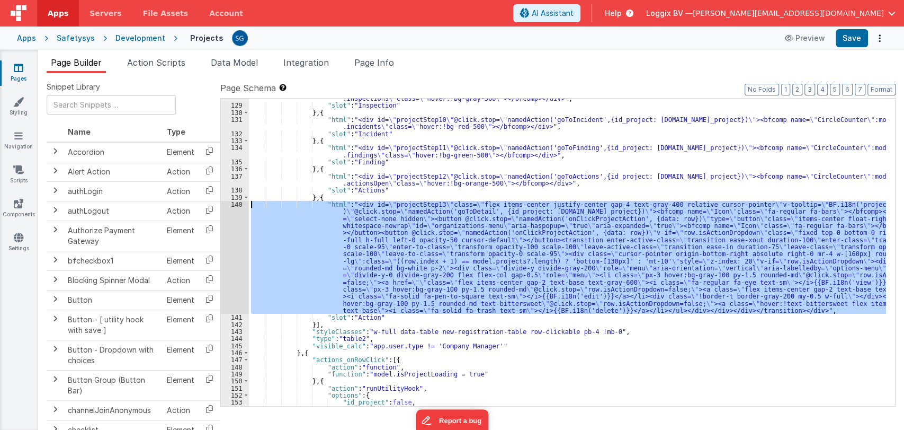
click at [233, 204] on div "140" at bounding box center [235, 257] width 28 height 113
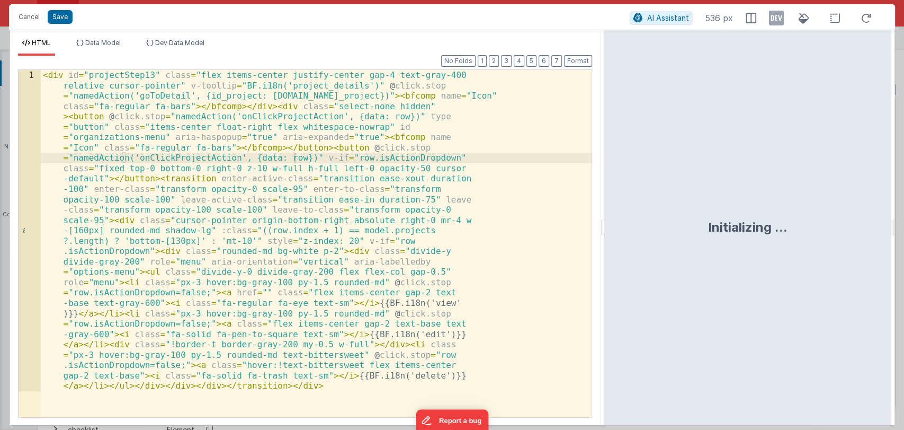
drag, startPoint x: 450, startPoint y: 227, endPoint x: 665, endPoint y: 243, distance: 215.2
click at [665, 243] on html "Cancel Save AI Assistant 536 px HTML Data Model Dev Data Model Format 7 6 5 4 3…" at bounding box center [452, 215] width 904 height 430
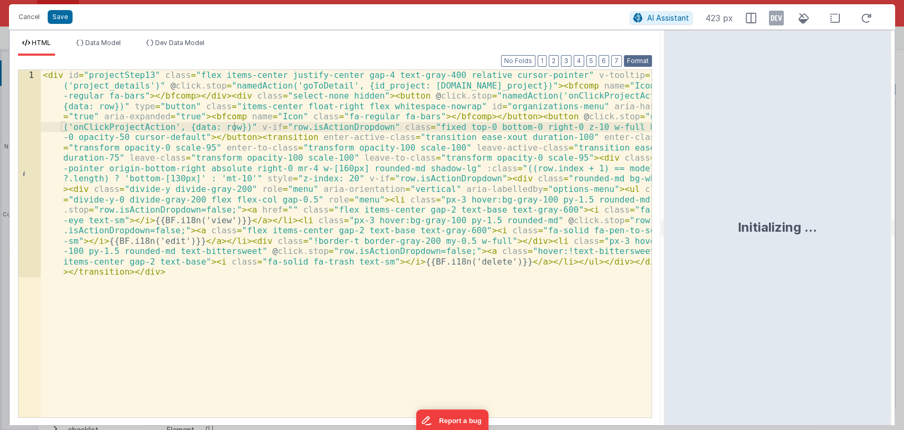
click at [640, 58] on button "Format" at bounding box center [638, 61] width 28 height 12
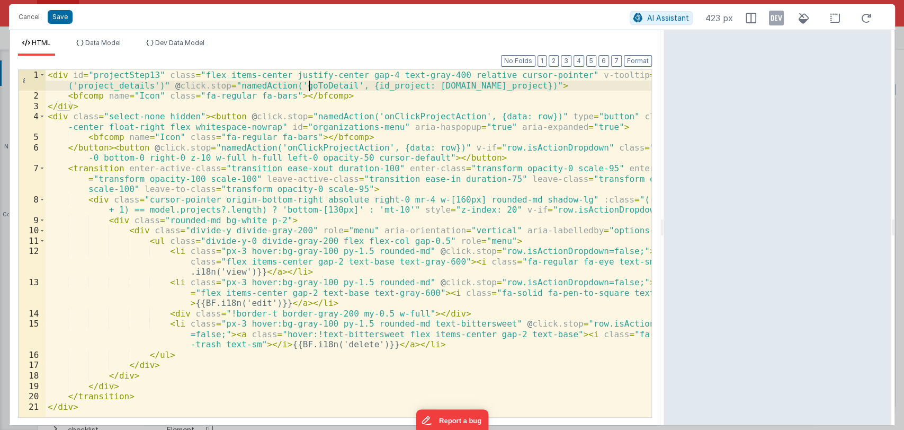
click at [307, 83] on div "< div id = "projectStep13" class = "flex items-center justify-center gap-4 text…" at bounding box center [349, 259] width 606 height 378
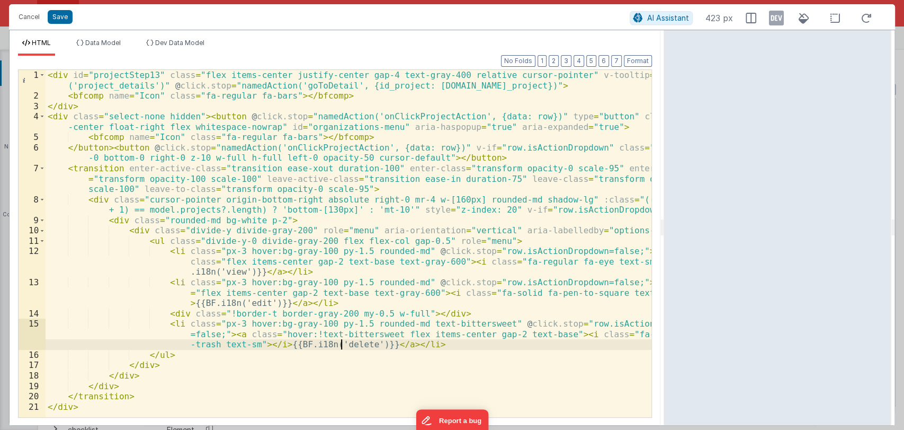
click at [343, 344] on div "< div id = "projectStep13" class = "flex items-center justify-center gap-4 text…" at bounding box center [349, 259] width 606 height 378
click at [414, 344] on div "< div id = "projectStep13" class = "flex items-center justify-center gap-4 text…" at bounding box center [349, 259] width 606 height 378
click at [443, 344] on div "< div id = "projectStep13" class = "flex items-center justify-center gap-4 text…" at bounding box center [349, 259] width 606 height 378
click at [328, 344] on div "< div id = "projectStep13" class = "flex items-center justify-center gap-4 text…" at bounding box center [349, 259] width 606 height 378
drag, startPoint x: 328, startPoint y: 344, endPoint x: 345, endPoint y: 344, distance: 17.5
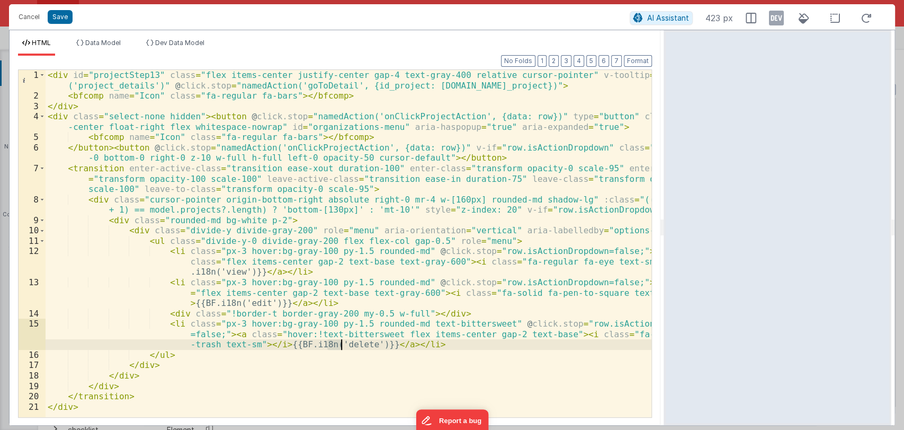
click at [341, 344] on div "< div id = "projectStep13" class = "flex items-center justify-center gap-4 text…" at bounding box center [349, 259] width 606 height 378
click at [349, 344] on div "< div id = "projectStep13" class = "flex items-center justify-center gap-4 text…" at bounding box center [349, 259] width 606 height 378
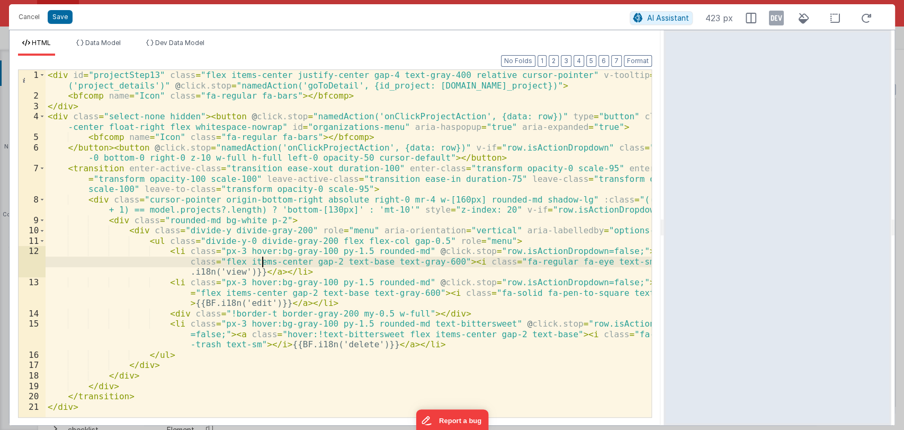
click at [260, 263] on div "< div id = "projectStep13" class = "flex items-center justify-center gap-4 text…" at bounding box center [349, 259] width 606 height 378
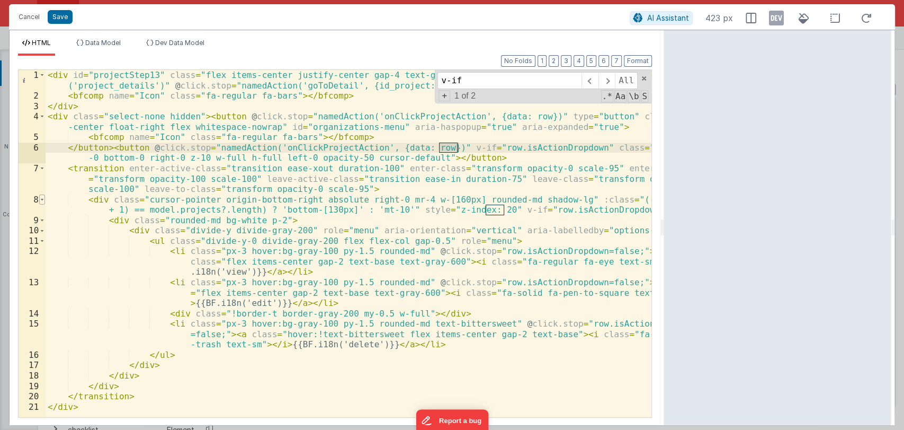
type input "v-if"
click at [43, 202] on span at bounding box center [42, 199] width 6 height 11
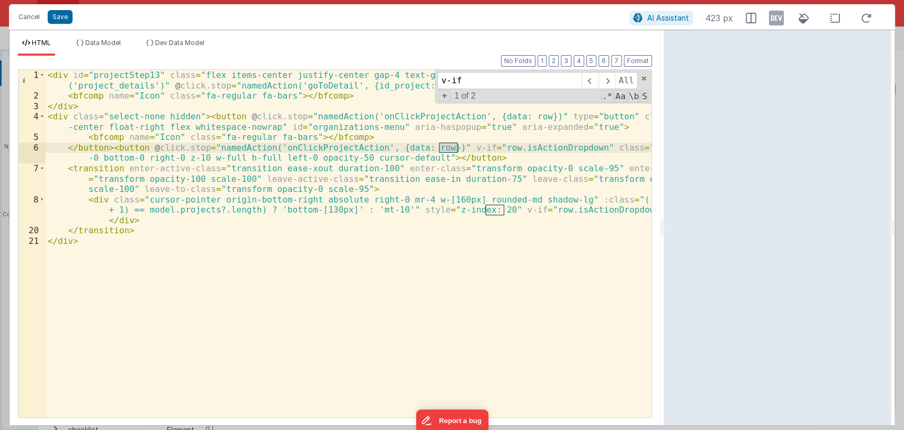
click at [89, 106] on div "< div id = "projectStep13" class = "flex items-center justify-center gap-4 text…" at bounding box center [349, 259] width 606 height 378
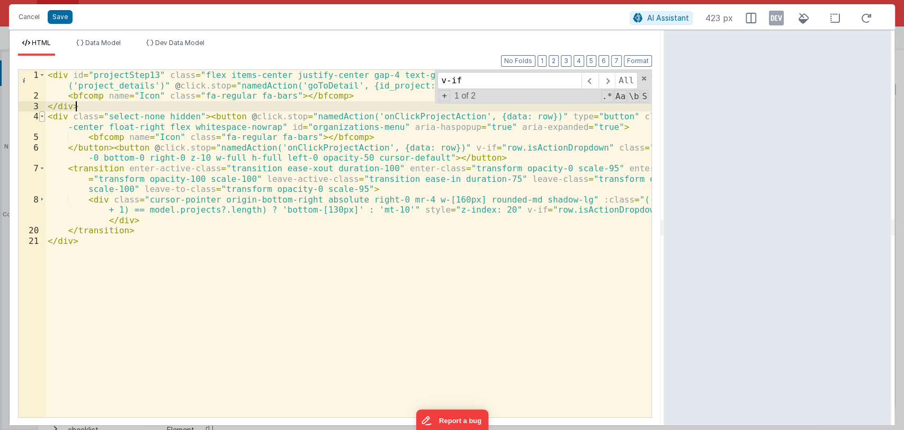
click at [42, 117] on span at bounding box center [42, 116] width 6 height 11
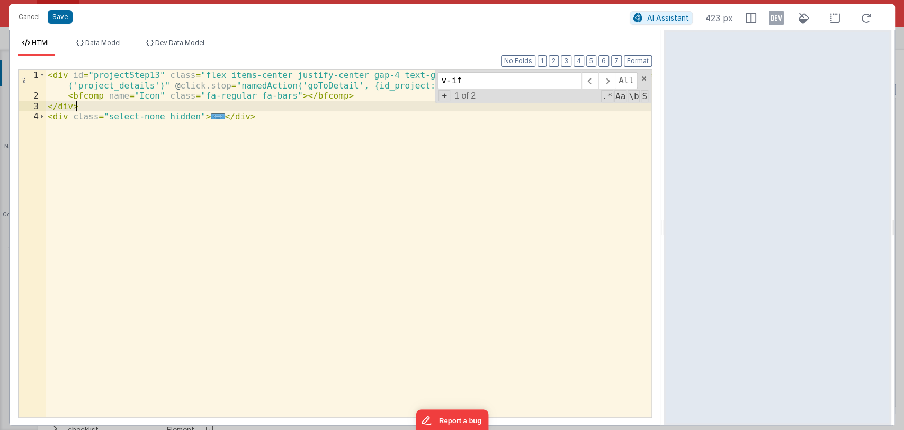
click at [48, 115] on div "< div id = "projectStep13" class = "flex items-center justify-center gap-4 text…" at bounding box center [349, 259] width 606 height 378
click at [49, 117] on div "< div id = "projectStep13" class = "flex items-center justify-center gap-4 text…" at bounding box center [349, 259] width 606 height 378
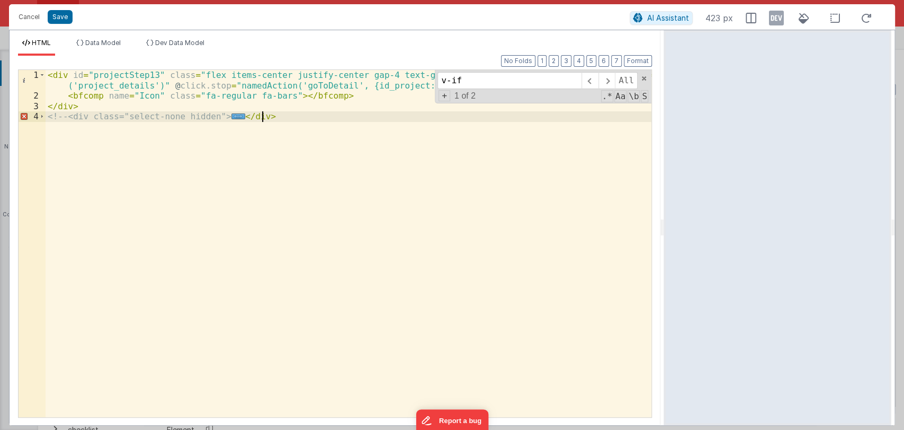
click at [307, 117] on div "< div id = "projectStep13" class = "flex items-center justify-center gap-4 text…" at bounding box center [349, 259] width 606 height 378
click at [645, 81] on span at bounding box center [644, 78] width 7 height 7
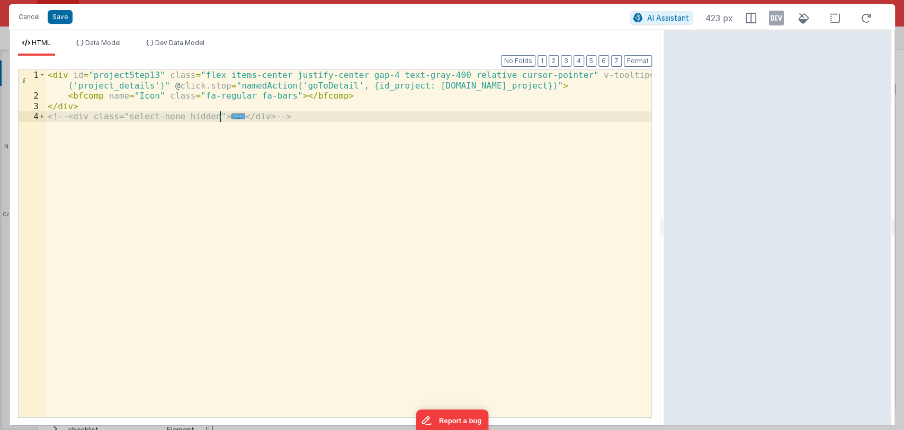
click at [344, 94] on div "< div id = "projectStep13" class = "flex items-center justify-center gap-4 text…" at bounding box center [349, 259] width 606 height 378
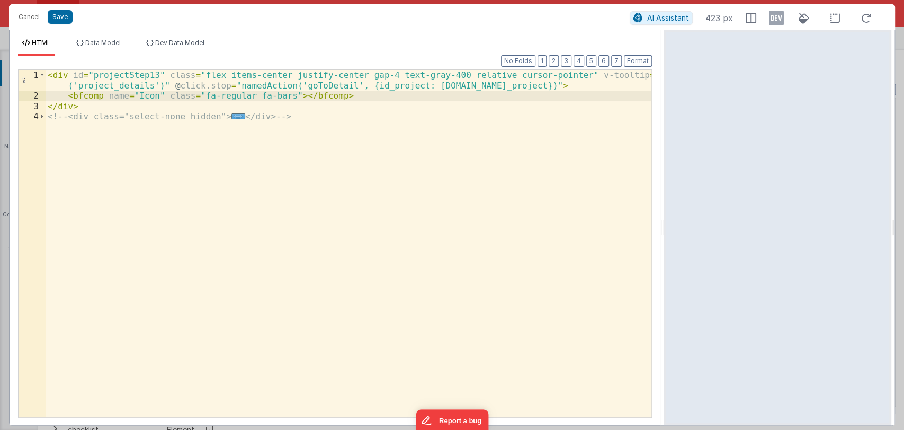
click at [322, 86] on div "< div id = "projectStep13" class = "flex items-center justify-center gap-4 text…" at bounding box center [349, 259] width 606 height 378
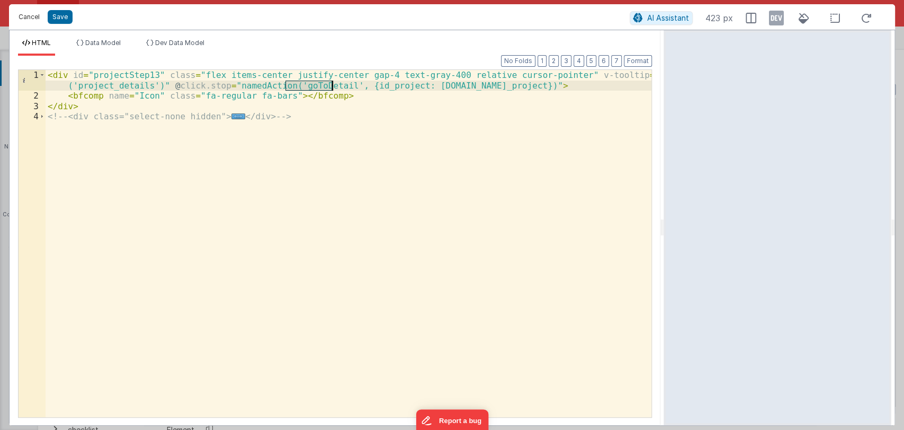
click at [31, 18] on button "Cancel" at bounding box center [29, 17] width 32 height 15
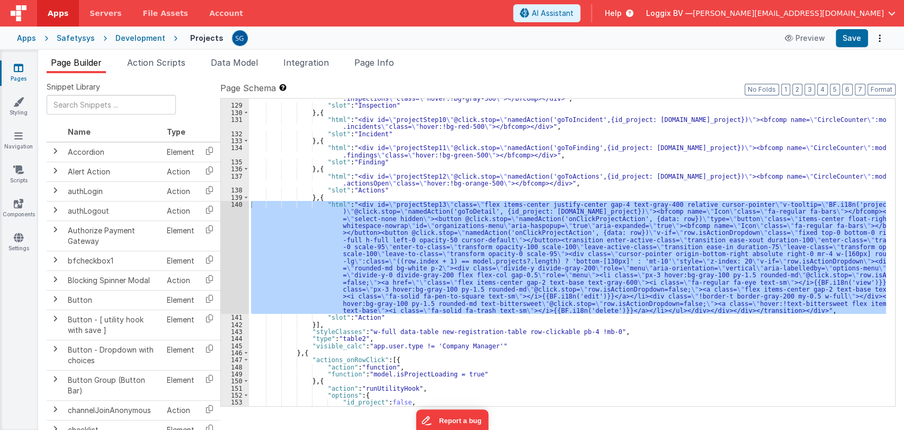
click at [164, 59] on span "Action Scripts" at bounding box center [156, 62] width 58 height 11
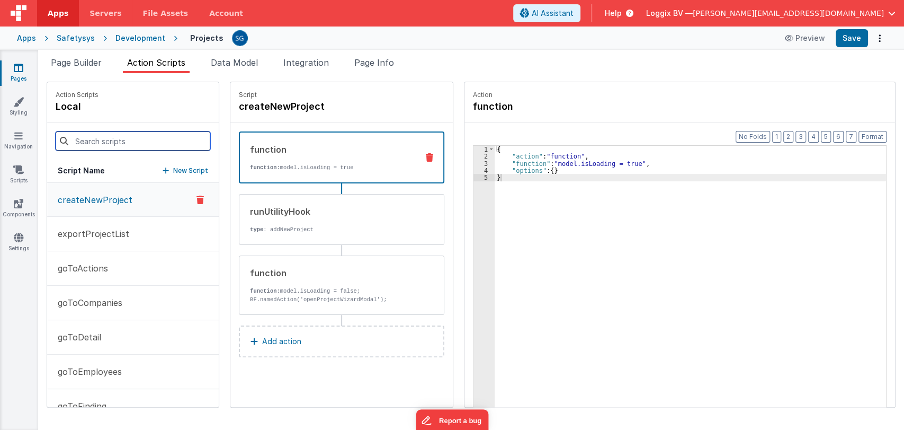
click at [127, 137] on input at bounding box center [133, 140] width 155 height 19
paste input "goToDetail"
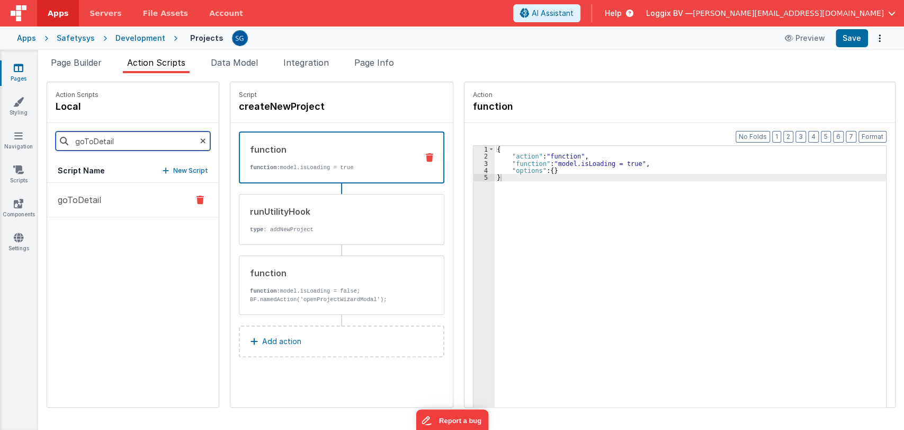
type input "goToDetail"
click at [102, 209] on button "goToDetail" at bounding box center [133, 200] width 172 height 34
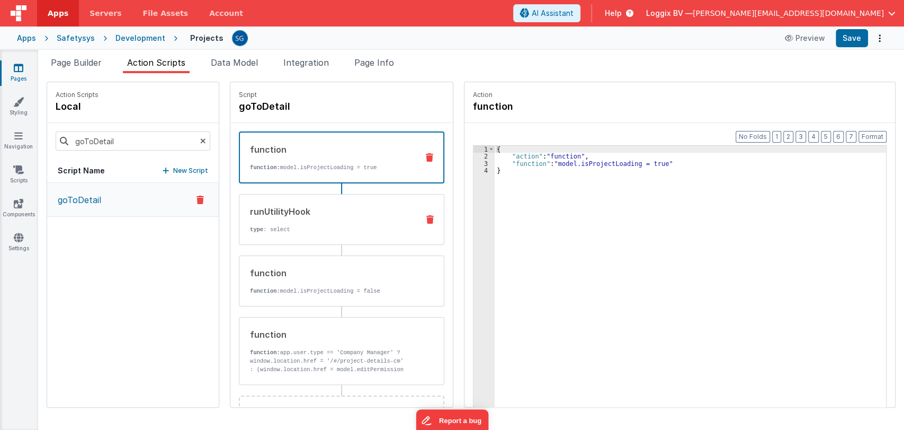
click at [311, 215] on div "runUtilityHook" at bounding box center [330, 211] width 160 height 13
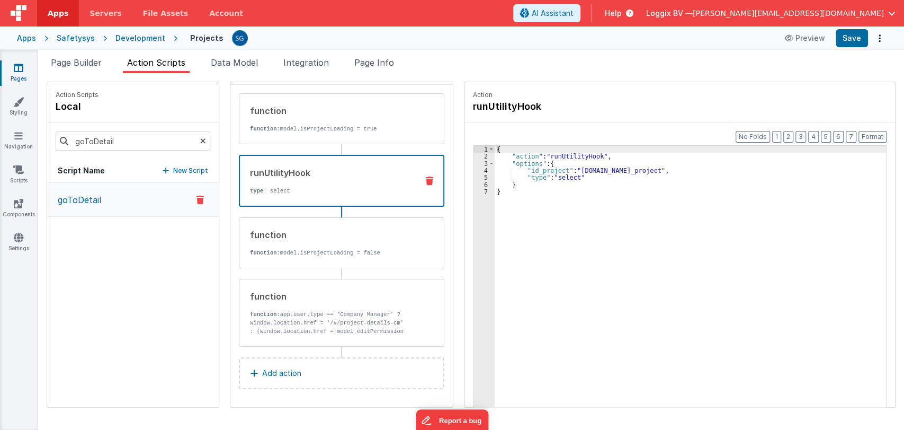
scroll to position [0, 0]
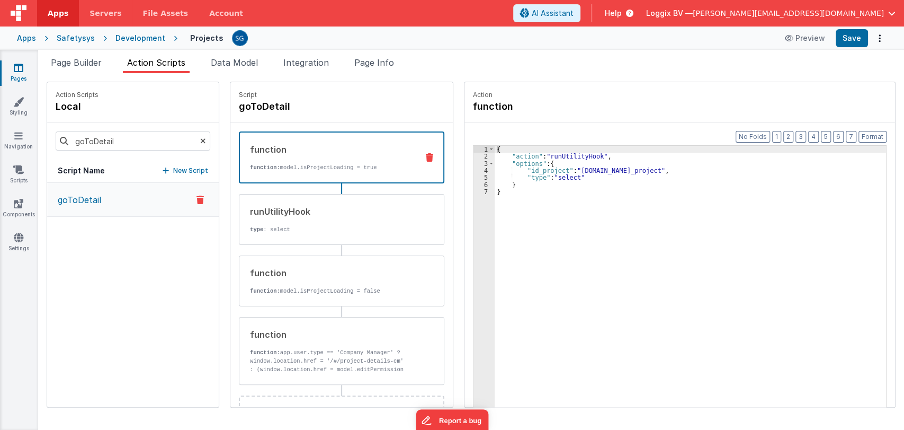
click at [336, 152] on div "function" at bounding box center [329, 149] width 159 height 13
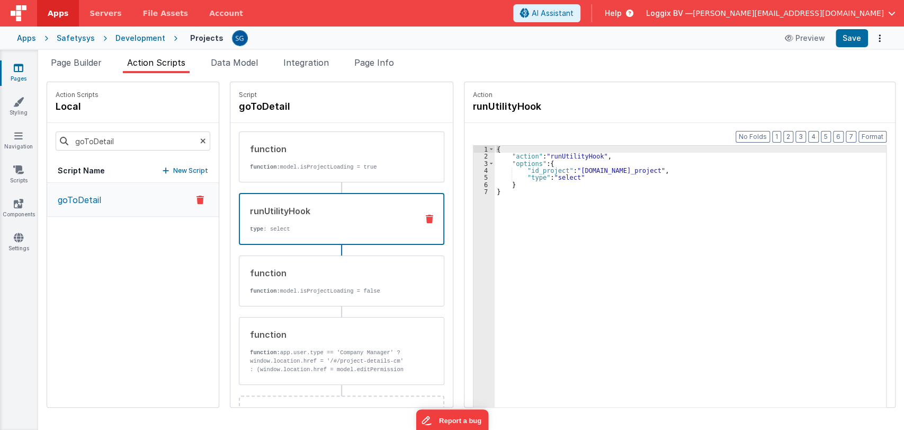
click at [333, 215] on div "runUtilityHook" at bounding box center [329, 210] width 159 height 13
click at [344, 277] on div "function" at bounding box center [330, 272] width 160 height 13
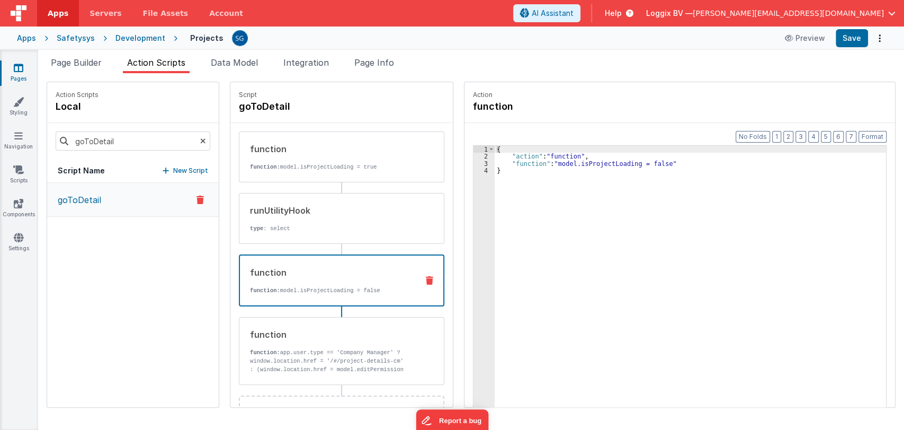
scroll to position [38, 0]
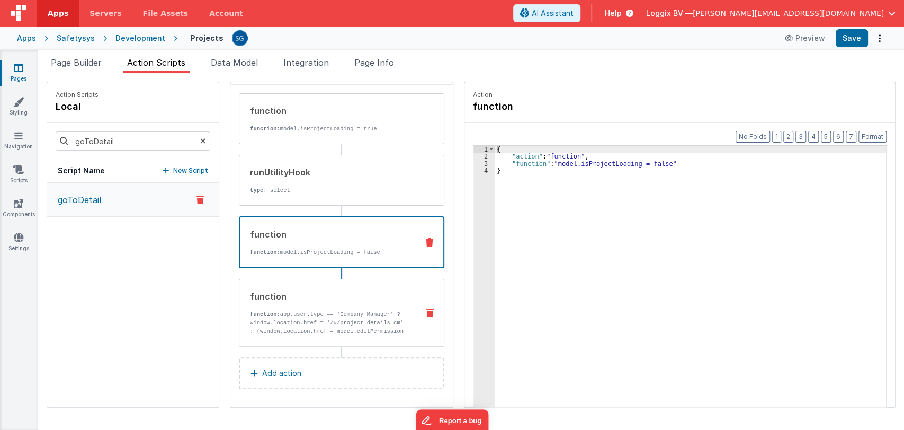
click at [349, 310] on p "function: app.user.type == 'Company Manager' ? window.location.href = '/#/proje…" at bounding box center [330, 348] width 160 height 76
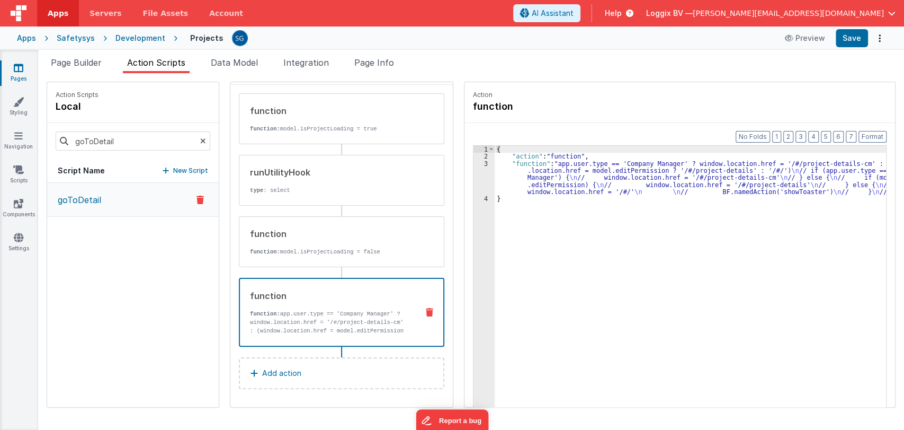
click at [495, 176] on div "{ "action" : "function" , "function" : "app.user.type == 'Company Manager' ? wi…" at bounding box center [696, 300] width 402 height 308
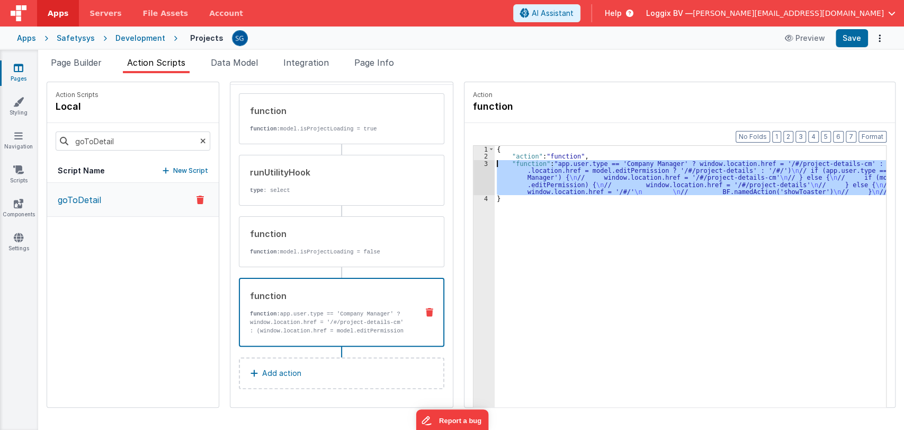
click at [476, 164] on div "3" at bounding box center [484, 177] width 21 height 35
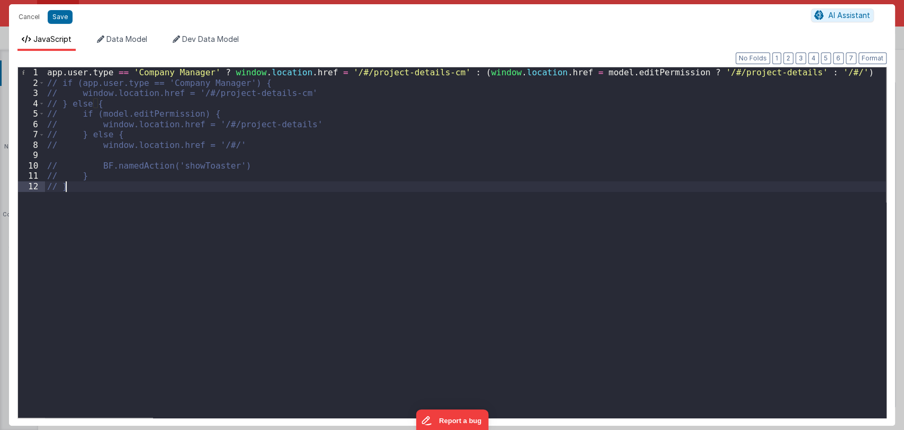
click at [110, 188] on div "app . user . type == 'Company Manager' ? window . location . href = '/#/project…" at bounding box center [465, 252] width 841 height 371
click at [31, 17] on button "Cancel" at bounding box center [29, 17] width 32 height 15
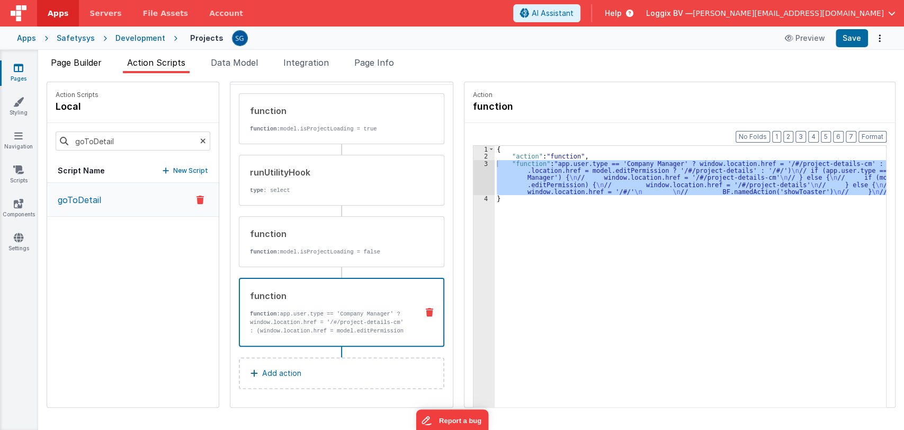
click at [82, 65] on span "Page Builder" at bounding box center [76, 62] width 51 height 11
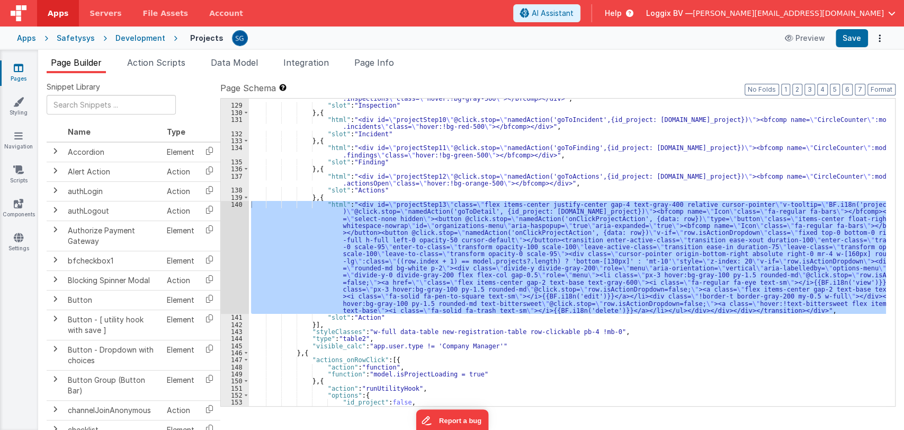
click at [238, 203] on div "140" at bounding box center [235, 257] width 28 height 113
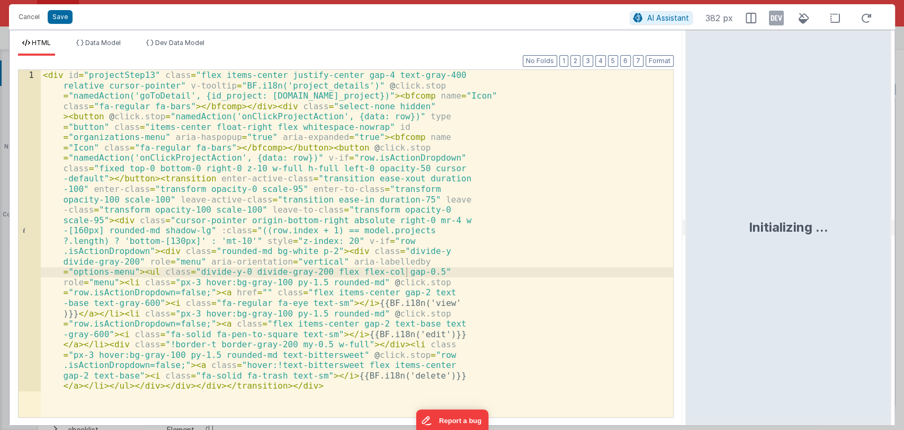
drag, startPoint x: 450, startPoint y: 229, endPoint x: 687, endPoint y: 242, distance: 237.2
click at [687, 242] on html "Cancel Save AI Assistant 382 px HTML Data Model Dev Data Model Format 7 6 5 4 3…" at bounding box center [452, 215] width 904 height 430
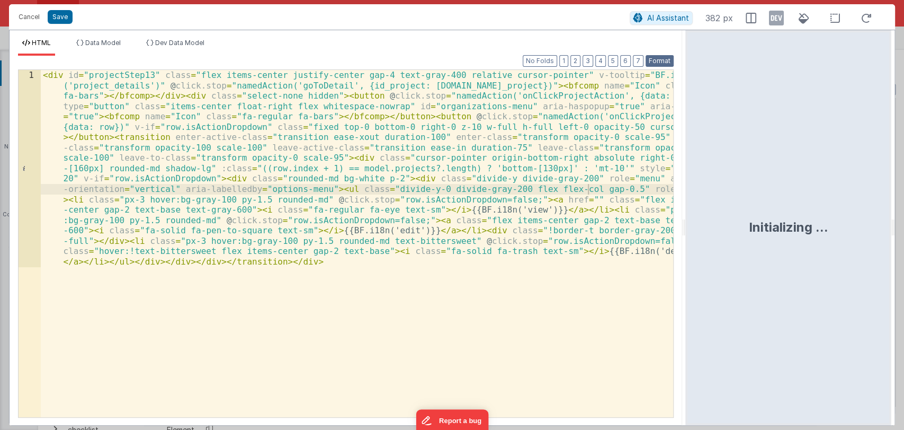
click at [656, 60] on button "Format" at bounding box center [660, 61] width 28 height 12
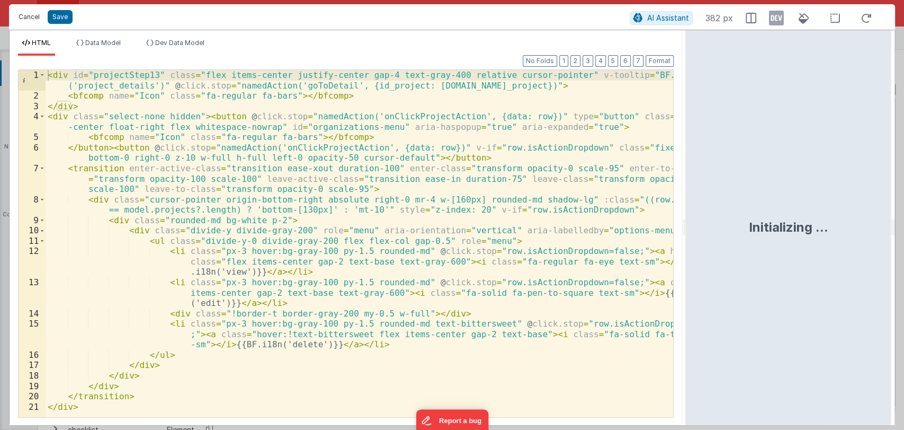
click at [25, 22] on button "Cancel" at bounding box center [29, 17] width 32 height 15
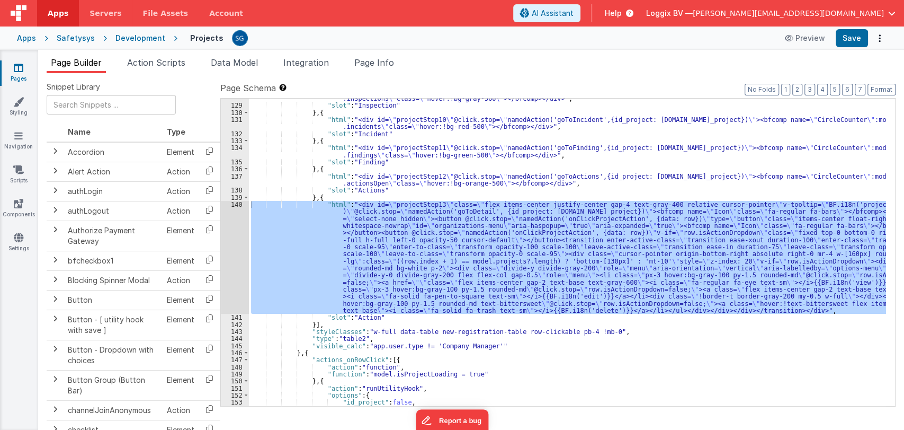
click at [377, 195] on div ""html" : "<div id= \" projectStep9 \" @click.stop= \" namedAction('goToInspecti…" at bounding box center [567, 252] width 637 height 328
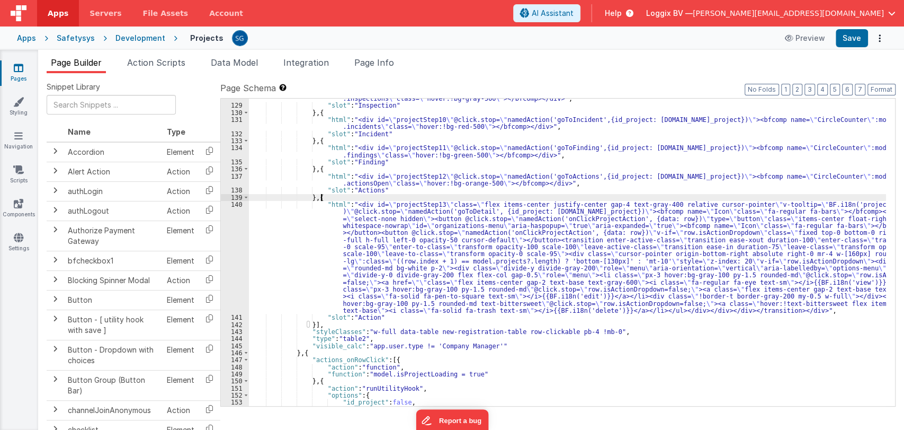
click at [286, 217] on div ""html" : "<div id= \" projectStep9 \" @click.stop= \" namedAction('goToInspecti…" at bounding box center [567, 252] width 637 height 328
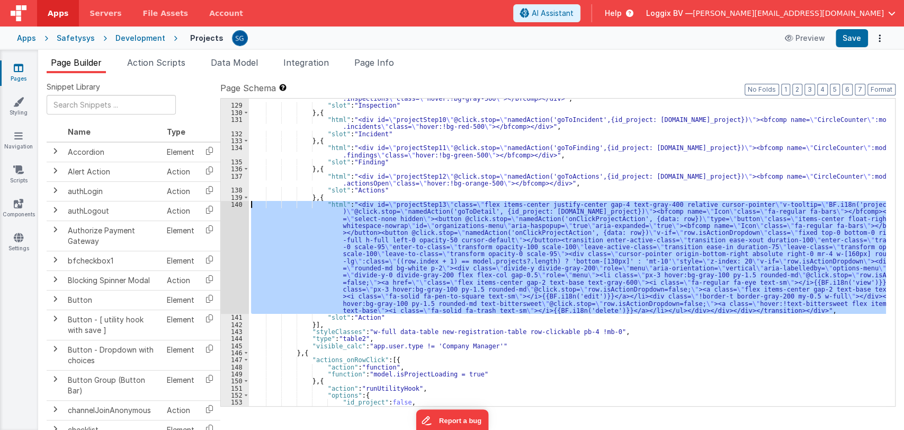
click at [239, 206] on div "140" at bounding box center [235, 257] width 28 height 113
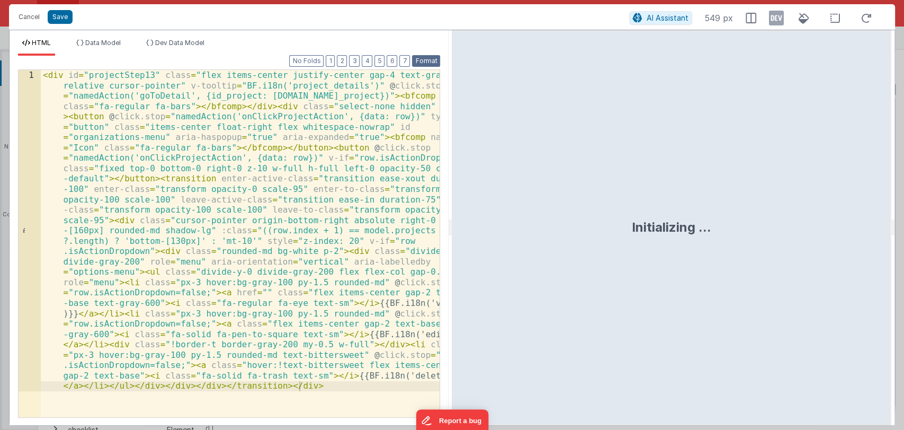
click at [429, 60] on button "Format" at bounding box center [426, 61] width 28 height 12
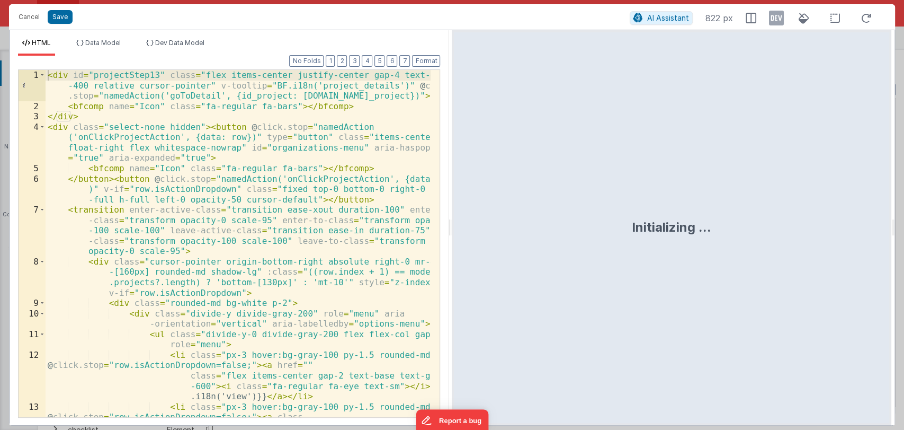
click at [50, 129] on div "< div id = "projectStep13" class = "flex items-center justify-center gap-4 text…" at bounding box center [239, 285] width 386 height 430
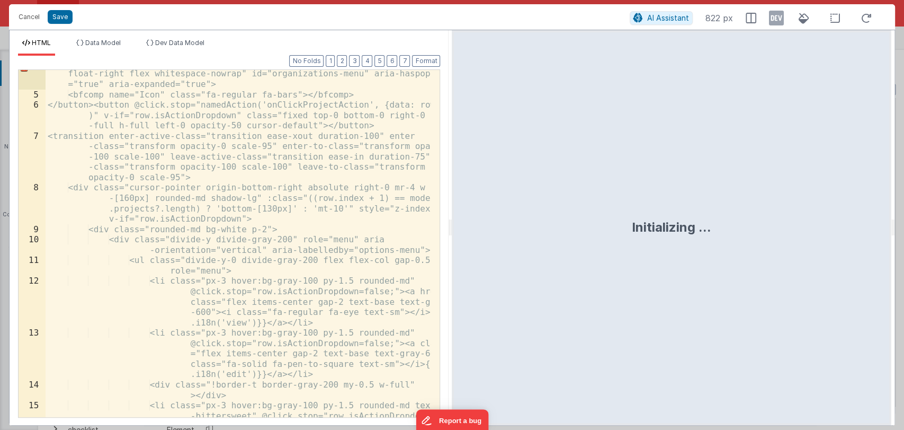
scroll to position [171, 0]
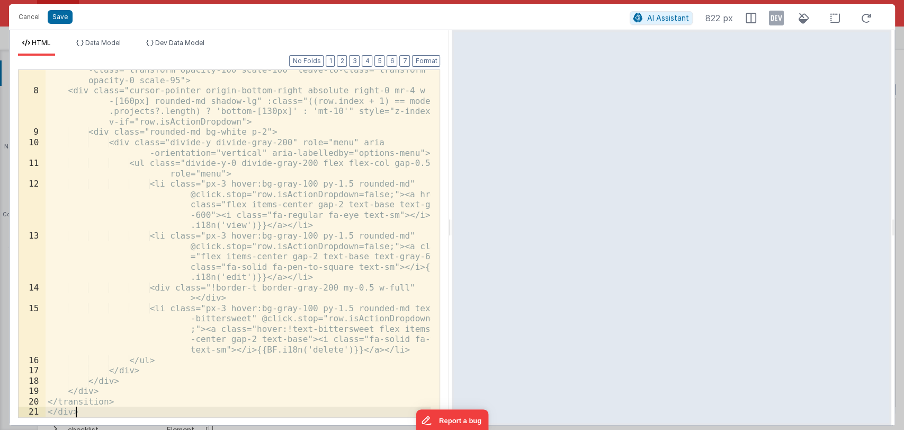
click at [108, 408] on div "<transition enter-active-class="transition ease-xout duration-100" enter -class…" at bounding box center [239, 237] width 386 height 409
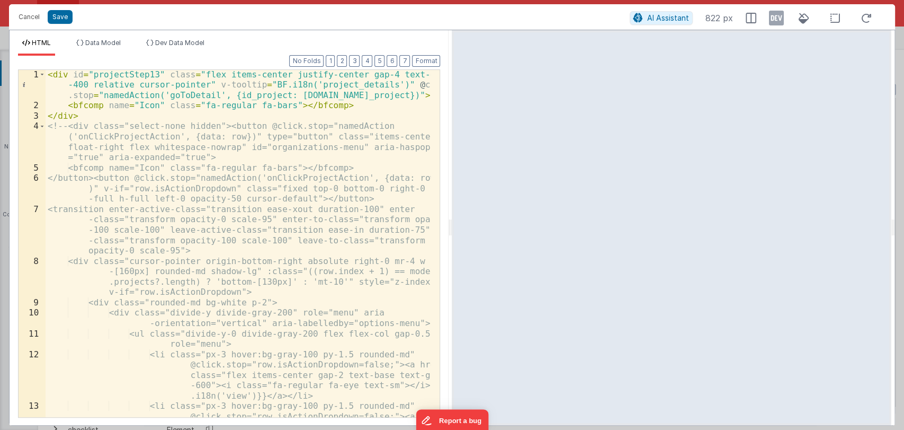
scroll to position [0, 0]
click at [62, 16] on button "Save" at bounding box center [60, 17] width 25 height 14
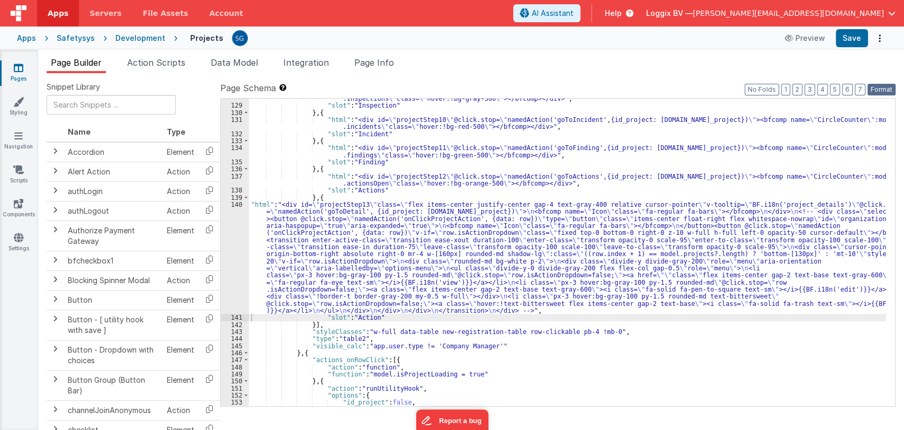
click at [881, 88] on button "Format" at bounding box center [882, 90] width 28 height 12
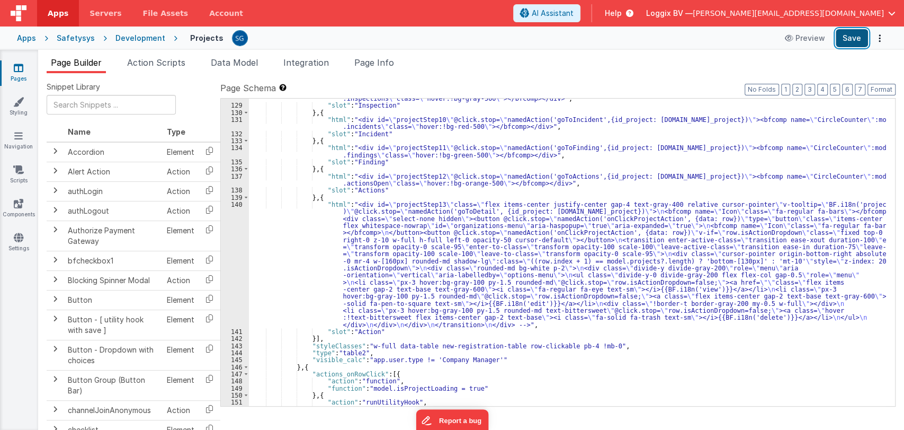
click at [852, 35] on button "Save" at bounding box center [852, 38] width 32 height 18
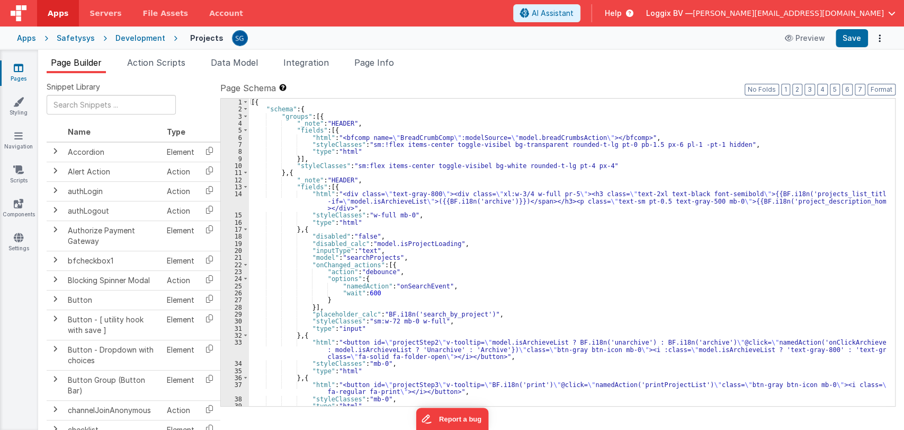
click at [514, 247] on div "[{ "schema" : { "groups" : [{ "_note" : "HEADER" , "fields" : [{ "html" : "<bfc…" at bounding box center [567, 260] width 637 height 322
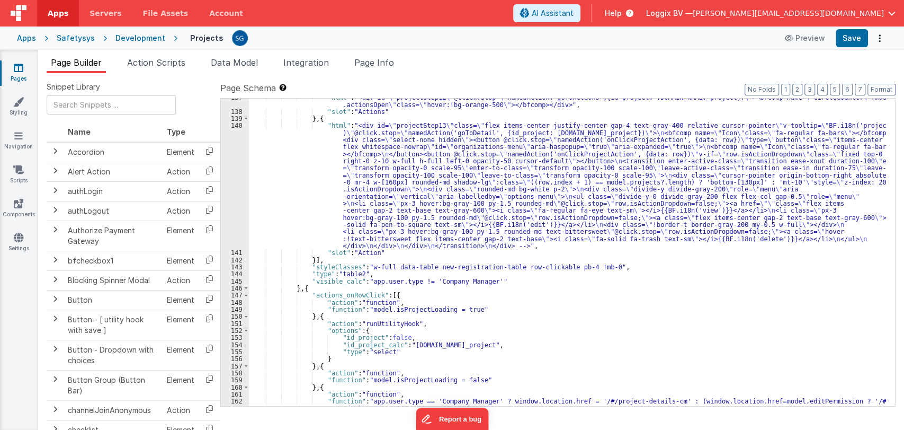
scroll to position [1311, 0]
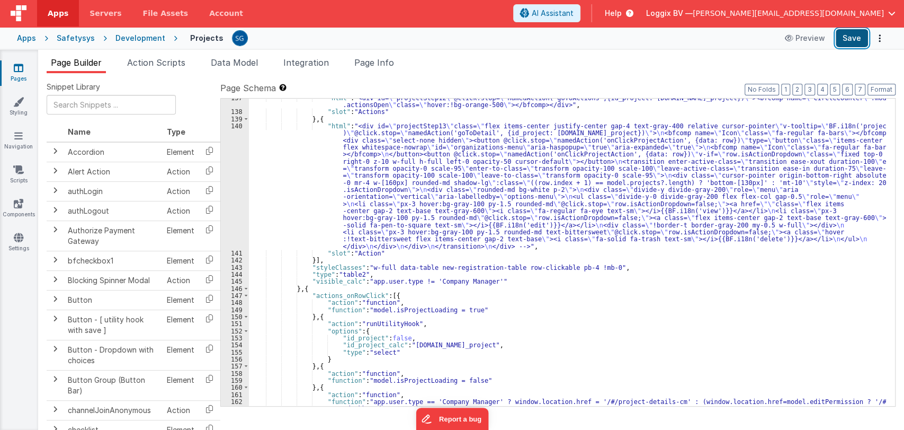
click at [857, 37] on button "Save" at bounding box center [852, 38] width 32 height 18
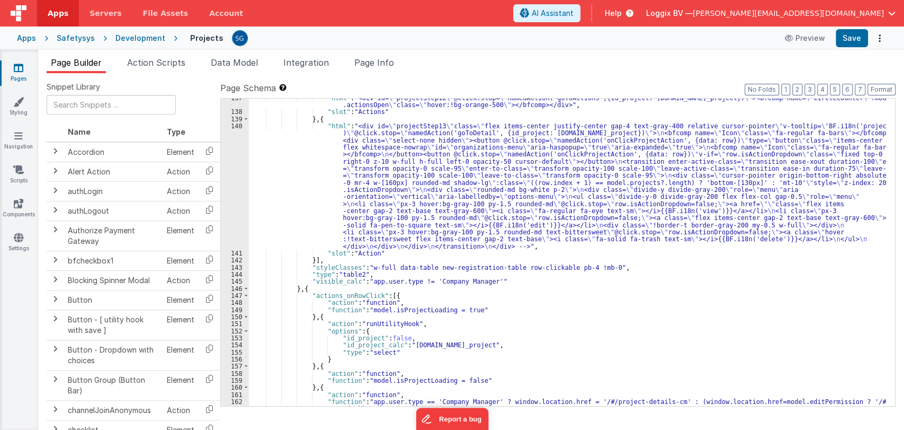
click at [679, 35] on div "Projects Preview Save" at bounding box center [532, 38] width 710 height 18
click at [323, 141] on div ""html" : "<div id= \" projectStep12 \" @click.stop= \" namedAction('goToActions…" at bounding box center [567, 261] width 637 height 335
click at [235, 125] on div "140" at bounding box center [235, 185] width 28 height 127
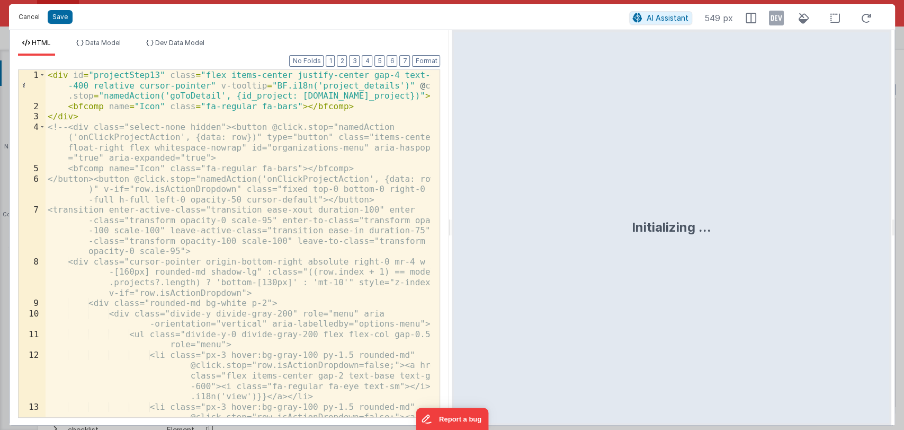
click at [30, 18] on button "Cancel" at bounding box center [29, 17] width 32 height 15
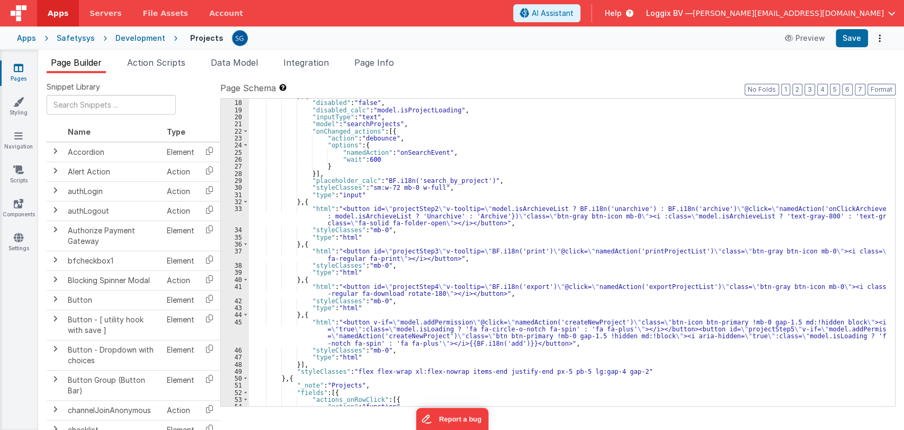
scroll to position [0, 0]
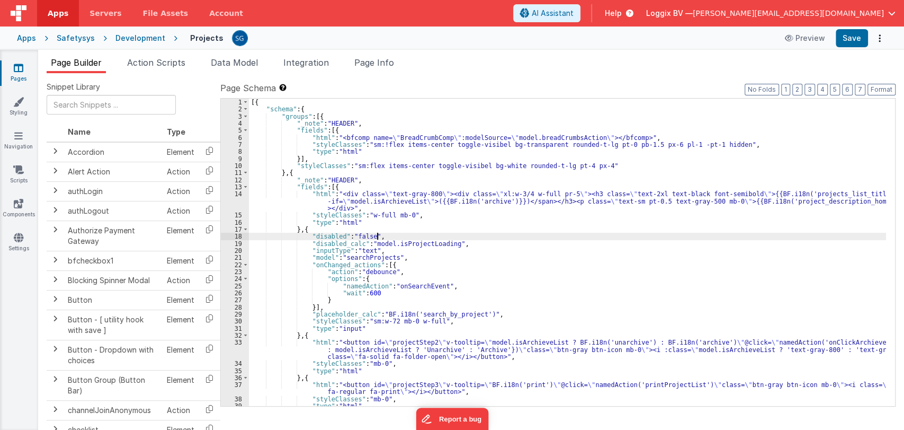
click at [598, 234] on div "[{ "schema" : { "groups" : [{ "_note" : "HEADER" , "fields" : [{ "html" : "<bfc…" at bounding box center [567, 260] width 637 height 322
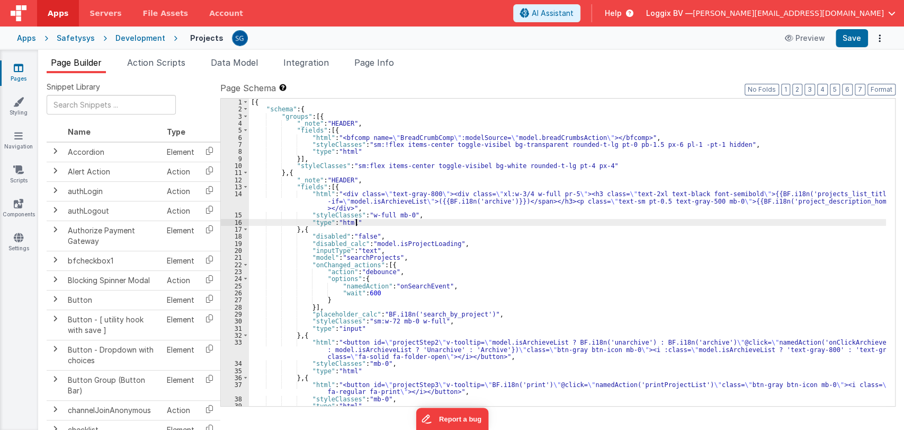
click at [608, 218] on div "[{ "schema" : { "groups" : [{ "_note" : "HEADER" , "fields" : [{ "html" : "<bfc…" at bounding box center [567, 260] width 637 height 322
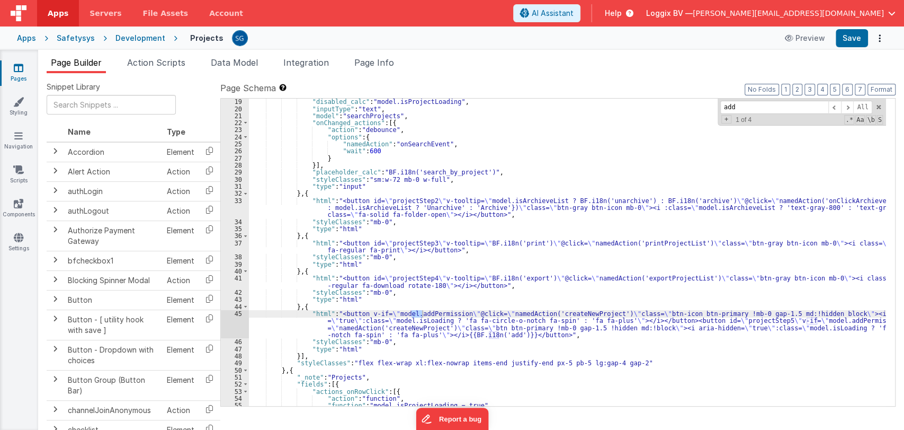
scroll to position [141, 0]
type input "add"
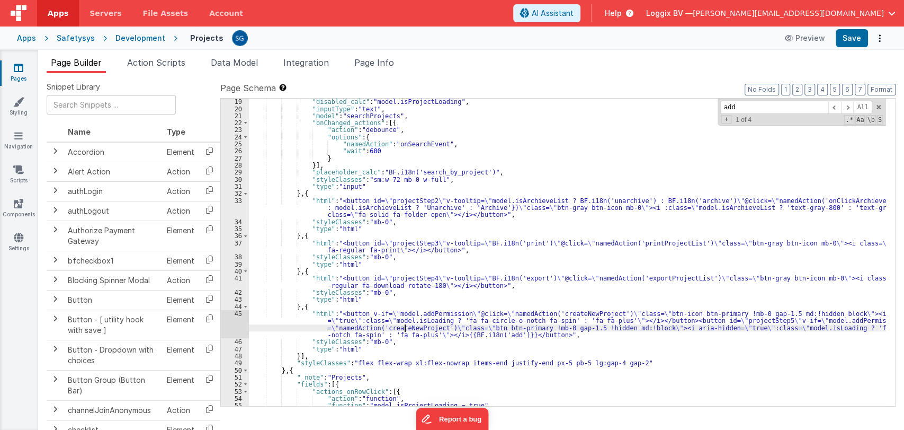
click at [406, 327] on div ""disabled_calc" : "model.isProjectLoading" , "inputType" : "text" , "model" : "…" at bounding box center [567, 259] width 637 height 322
click at [138, 62] on span "Action Scripts" at bounding box center [156, 62] width 58 height 11
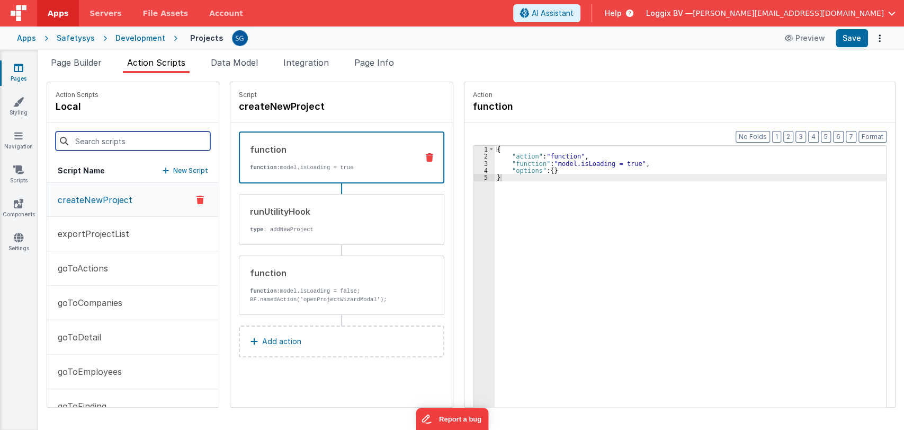
click at [119, 139] on input at bounding box center [133, 140] width 155 height 19
paste input "createNewProject"
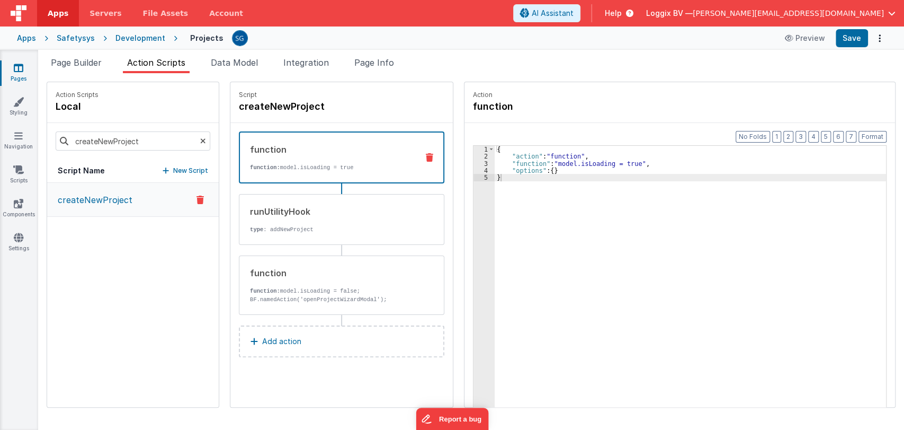
click at [113, 198] on p "createNewProject" at bounding box center [91, 199] width 81 height 13
click at [332, 210] on div "runUtilityHook" at bounding box center [330, 211] width 160 height 13
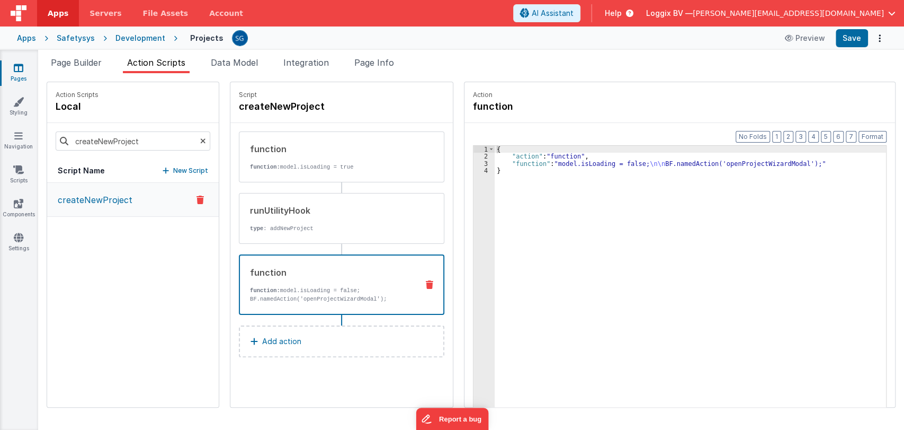
click at [346, 293] on p "function: model.isLoading = false;" at bounding box center [329, 290] width 159 height 8
click at [724, 164] on div "{ "action" : "function" , "function" : "model.isLoading = false; \n\n BF.namedA…" at bounding box center [696, 300] width 402 height 308
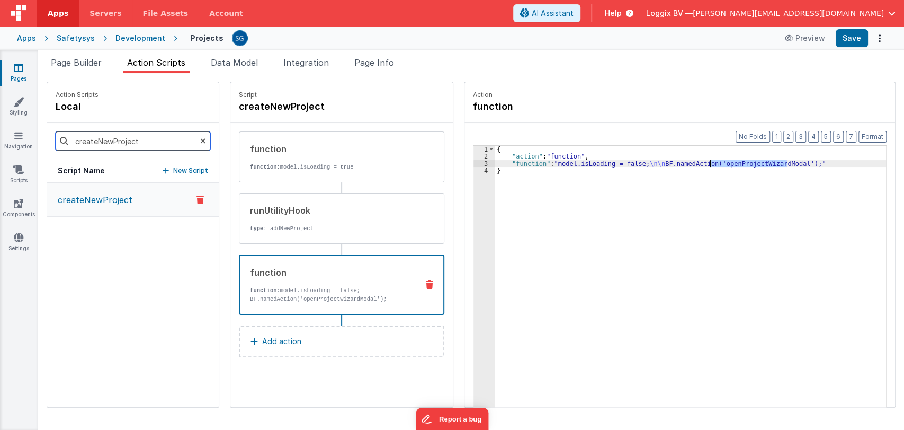
click at [138, 139] on input "createNewProject" at bounding box center [133, 140] width 155 height 19
paste input "openProjectWizardModal"
type input "openProjectWizardModal"
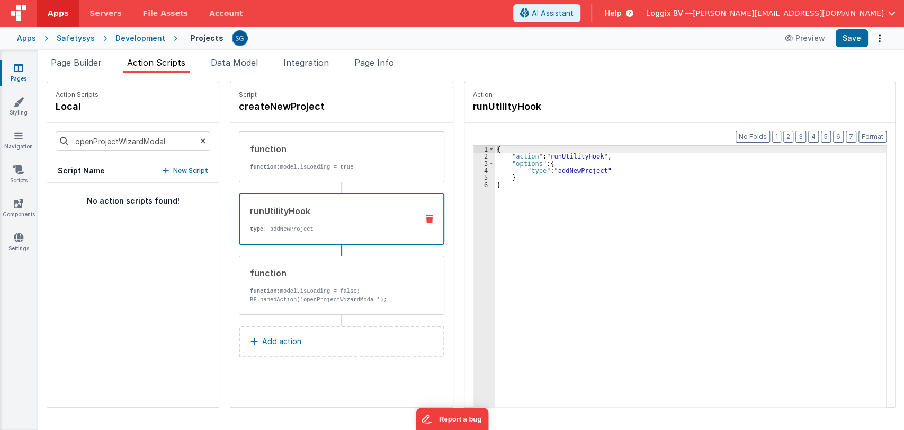
click at [272, 225] on p "type : addNewProject" at bounding box center [329, 229] width 159 height 8
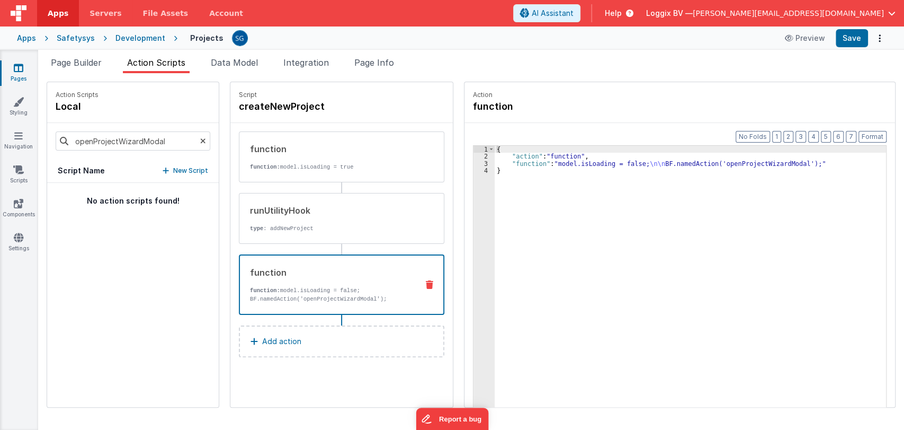
click at [304, 268] on div "function" at bounding box center [329, 272] width 159 height 13
click at [750, 162] on div "{ "action" : "function" , "function" : "model.isLoading = false; \n\n BF.namedA…" at bounding box center [696, 300] width 402 height 308
click at [475, 161] on div "3" at bounding box center [484, 163] width 21 height 7
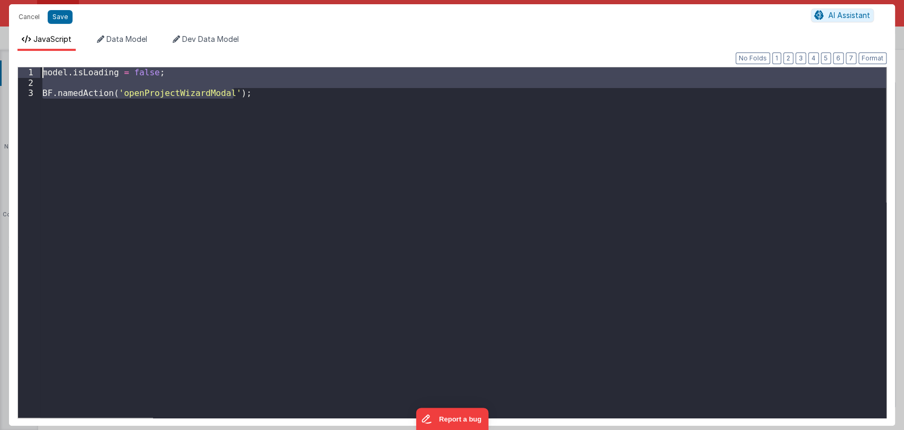
drag, startPoint x: 248, startPoint y: 95, endPoint x: 41, endPoint y: 69, distance: 208.2
click at [41, 69] on div "model . isLoading = false ; BF . namedAction ( 'openProjectWizardModal' ) ;" at bounding box center [463, 252] width 846 height 371
click at [27, 15] on button "Cancel" at bounding box center [29, 17] width 32 height 15
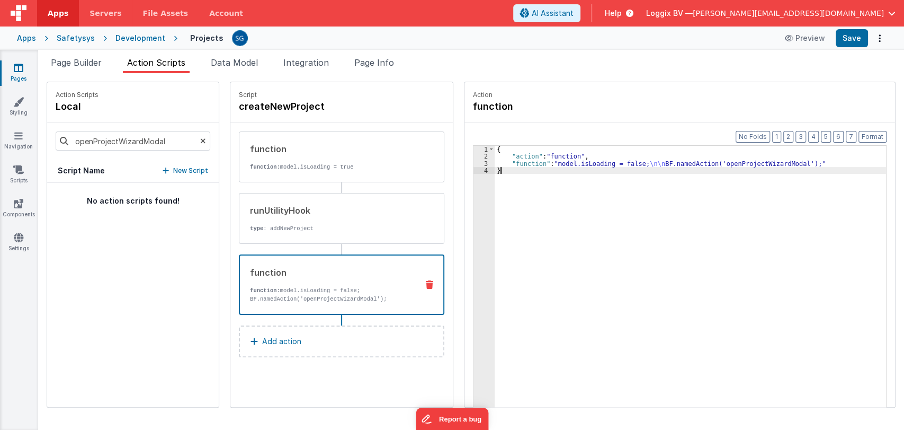
click at [541, 252] on div "{ "action" : "function" , "function" : "model.isLoading = false; \n\n BF.namedA…" at bounding box center [696, 300] width 402 height 308
click at [200, 141] on icon at bounding box center [203, 141] width 6 height 36
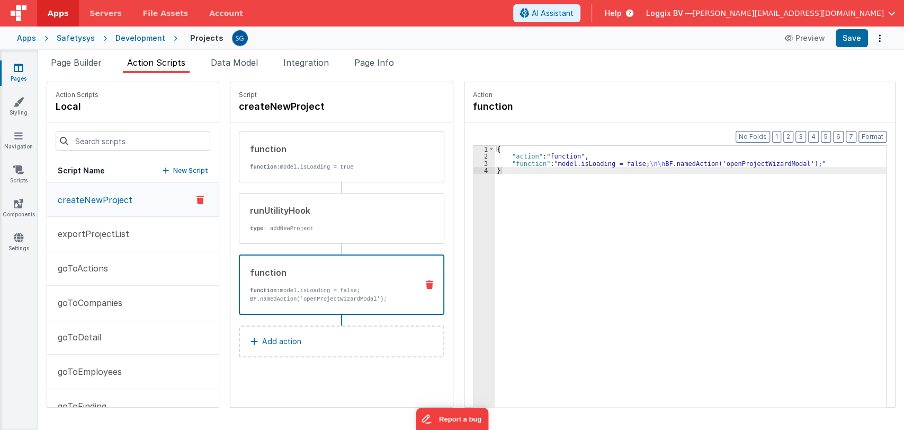
click at [21, 66] on icon at bounding box center [19, 68] width 10 height 11
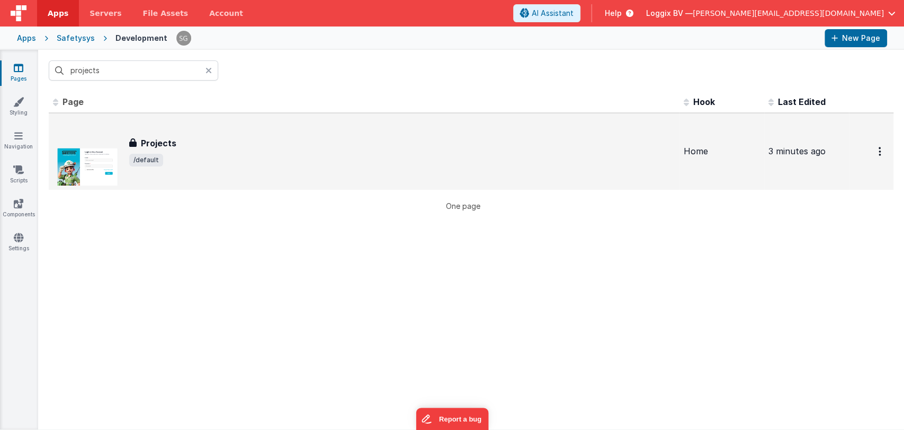
click at [186, 147] on div "Projects" at bounding box center [402, 143] width 546 height 13
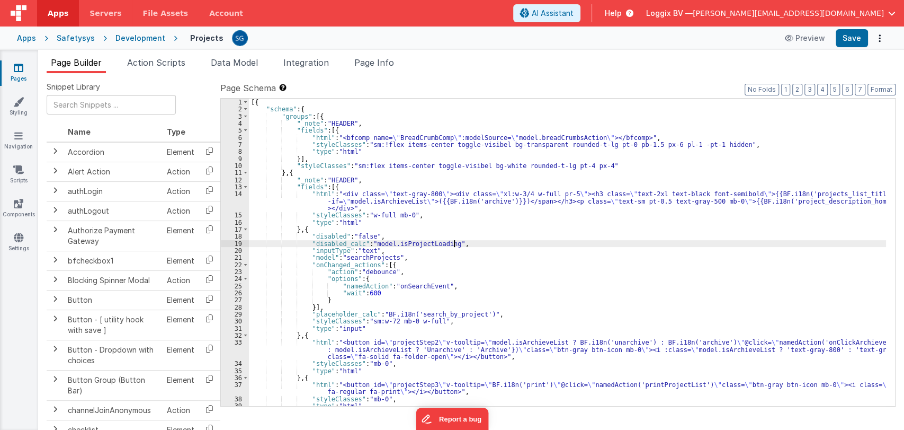
click at [463, 243] on div "[{ "schema" : { "groups" : [{ "_note" : "HEADER" , "fields" : [{ "html" : "<bfc…" at bounding box center [567, 260] width 637 height 322
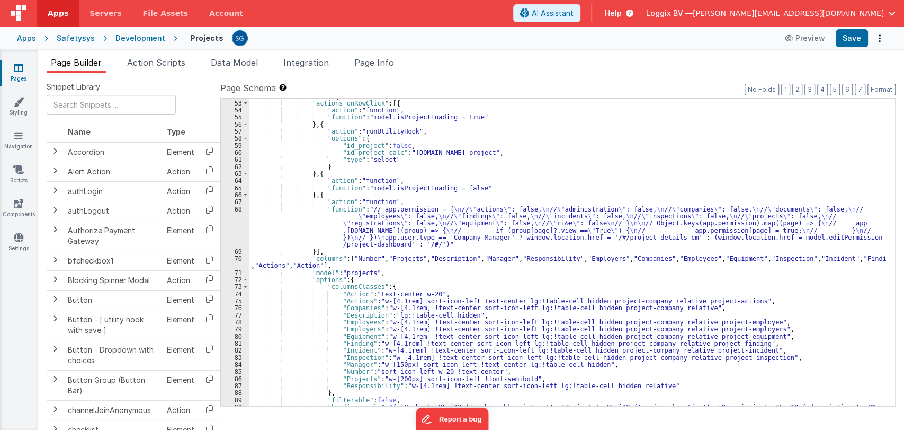
scroll to position [430, 0]
click at [544, 193] on div ""fields" : [{ "actions_onRowClick" : [{ "action" : "function" , "function" : "m…" at bounding box center [567, 260] width 637 height 335
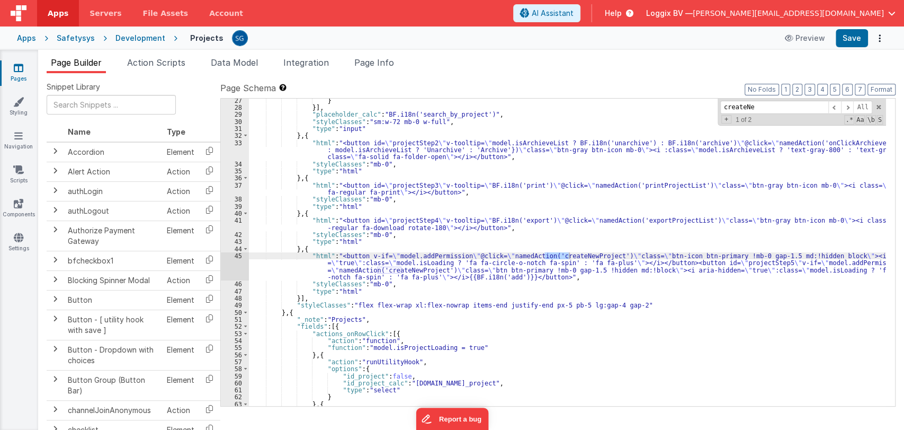
scroll to position [199, 0]
type input "createNew"
click at [615, 254] on div "} }] , "placeholder_calc" : "BF.i18n('search_by_project')" , "styleClasses" : "…" at bounding box center [567, 258] width 637 height 322
click at [588, 254] on div "} }] , "placeholder_calc" : "BF.i18n('search_by_project')" , "styleClasses" : "…" at bounding box center [567, 258] width 637 height 322
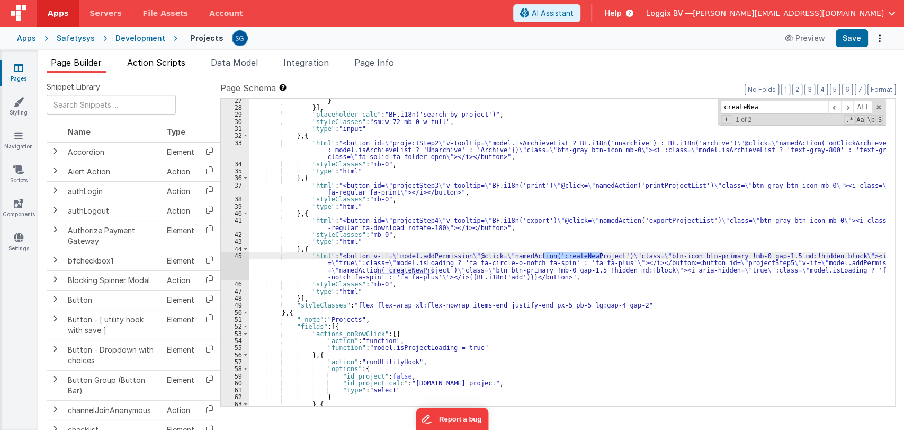
click at [148, 60] on span "Action Scripts" at bounding box center [156, 62] width 58 height 11
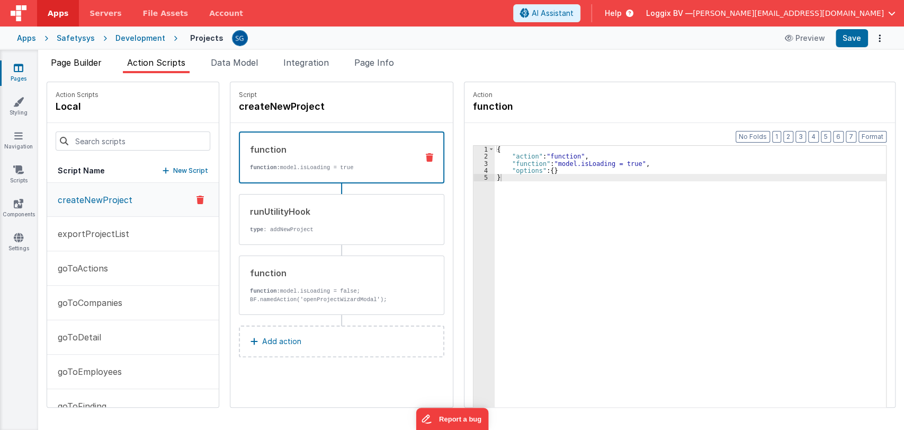
click at [85, 65] on span "Page Builder" at bounding box center [76, 62] width 51 height 11
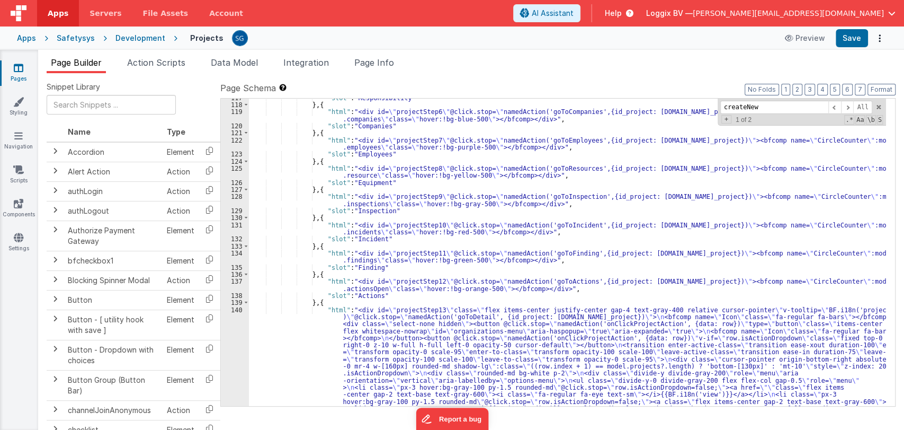
scroll to position [1127, 0]
click at [312, 319] on div ""slot" : "Responsibility" } , { "html" : "<div id= \" projectStep6 \" @click.st…" at bounding box center [567, 314] width 637 height 441
click at [235, 309] on div "140" at bounding box center [235, 369] width 28 height 127
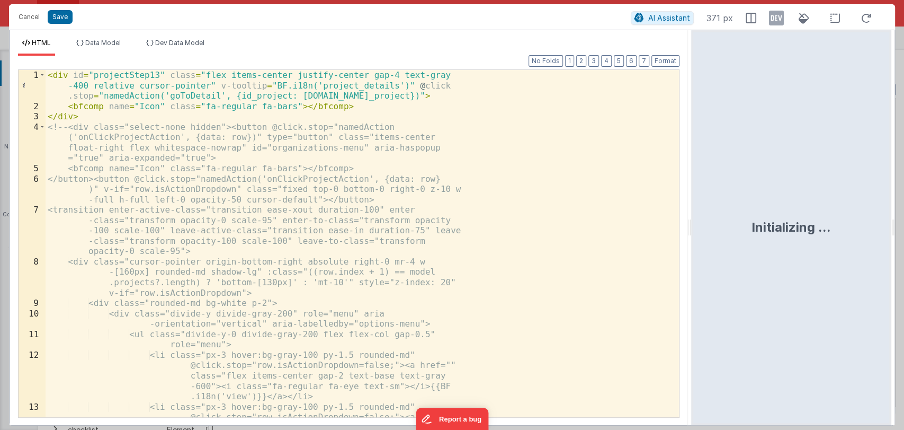
drag, startPoint x: 449, startPoint y: 230, endPoint x: 733, endPoint y: 221, distance: 283.6
click at [733, 221] on html "Cancel Save AI Assistant 371 px HTML Data Model Dev Data Model Format 7 6 5 4 3…" at bounding box center [452, 215] width 904 height 430
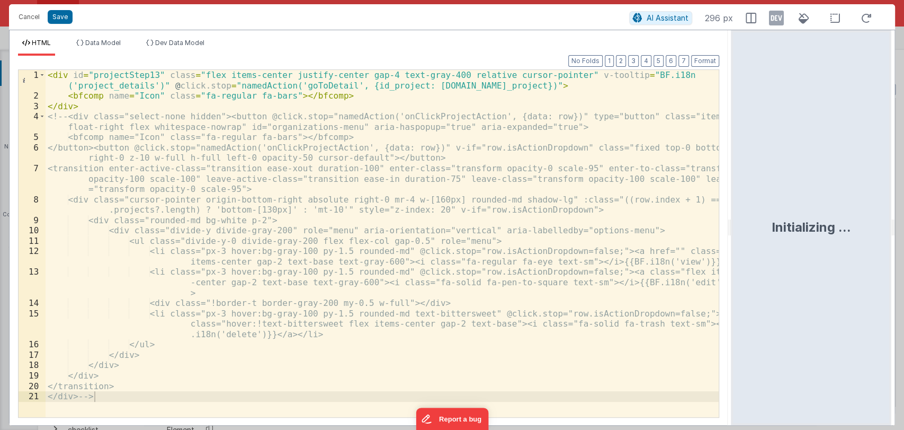
click at [120, 104] on div "< div id = "projectStep13" class = "flex items-center justify-center gap-4 text…" at bounding box center [382, 259] width 673 height 378
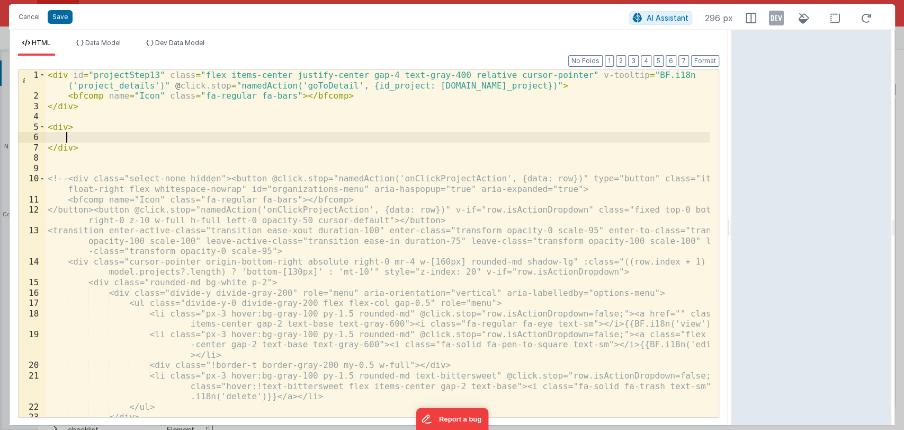
click at [68, 124] on div "< div id = "projectStep13" class = "flex items-center justify-center gap-4 text…" at bounding box center [378, 259] width 664 height 378
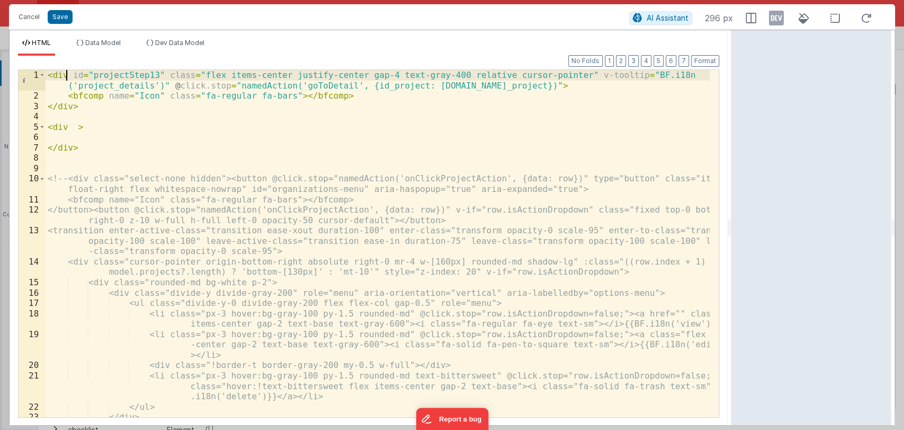
click at [67, 75] on div "< div id = "projectStep13" class = "flex items-center justify-center gap-4 text…" at bounding box center [378, 259] width 664 height 378
click at [67, 77] on div "< div id = "projectStep13" class = "flex items-center justify-center gap-4 text…" at bounding box center [378, 243] width 664 height 347
click at [126, 76] on div "< div v-if = "model." id = "projectStep13" class = "flex items-center justify-c…" at bounding box center [378, 259] width 664 height 378
paste textarea
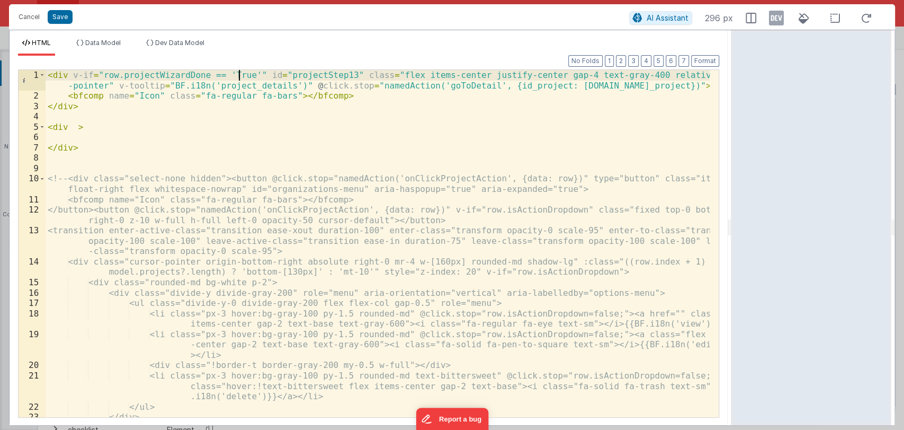
click at [243, 76] on div "< div v-if = "row.projectWizardDone == 'True'" id = "projectStep13" class = "fl…" at bounding box center [378, 259] width 664 height 378
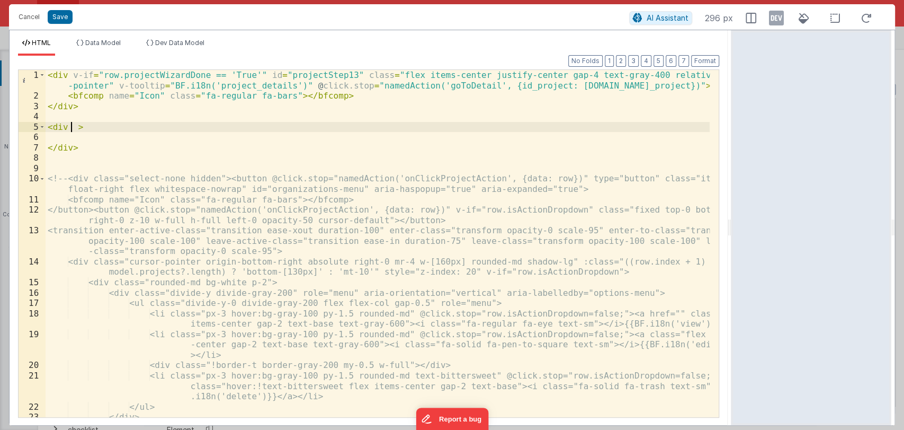
click at [72, 128] on div "< div v-if = "row.projectWizardDone == 'True'" id = "projectStep13" class = "fl…" at bounding box center [378, 259] width 664 height 378
click at [101, 140] on div "< div v-if = "row.projectWizardDone == 'True'" id = "projectStep13" class = "fl…" at bounding box center [378, 259] width 664 height 378
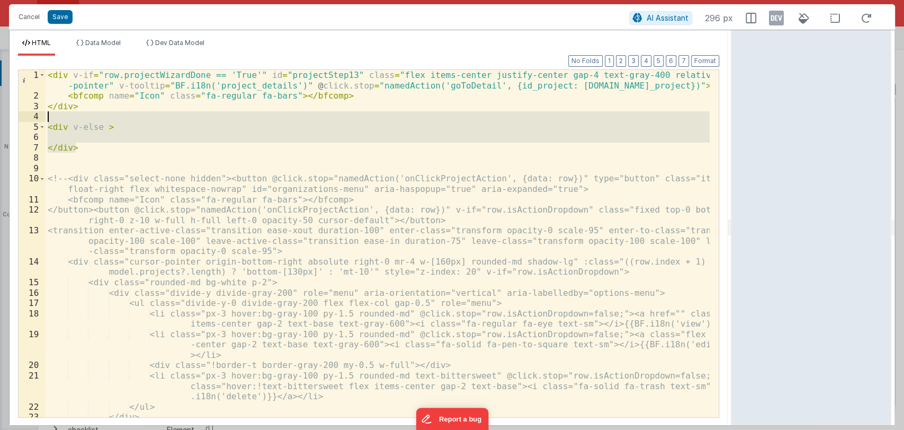
drag, startPoint x: 85, startPoint y: 148, endPoint x: 45, endPoint y: 119, distance: 49.6
click at [45, 119] on div "1 2 3 4 5 6 7 8 9 10 11 12 13 14 15 16 17 18 19 20 21 22 23 24 < div v-if = "ro…" at bounding box center [368, 243] width 701 height 348
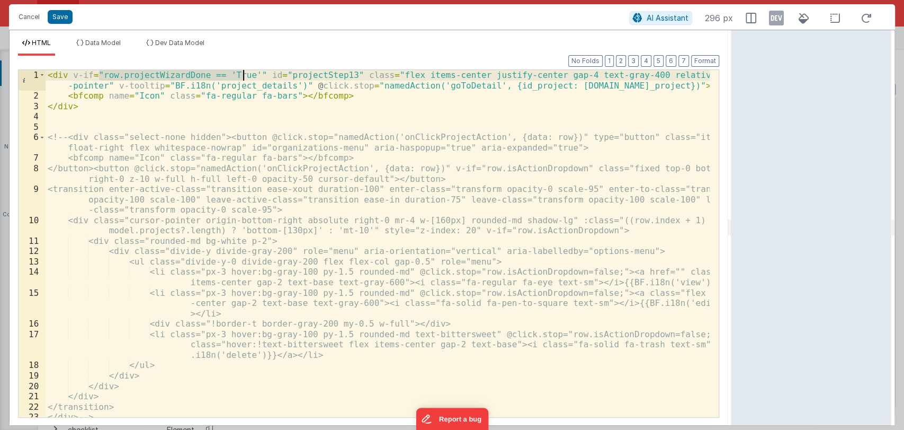
drag, startPoint x: 99, startPoint y: 74, endPoint x: 241, endPoint y: 74, distance: 142.5
click at [241, 74] on div "< div v-if = "row.projectWizardDone == 'True'" id = "projectStep13" class = "fl…" at bounding box center [378, 259] width 664 height 378
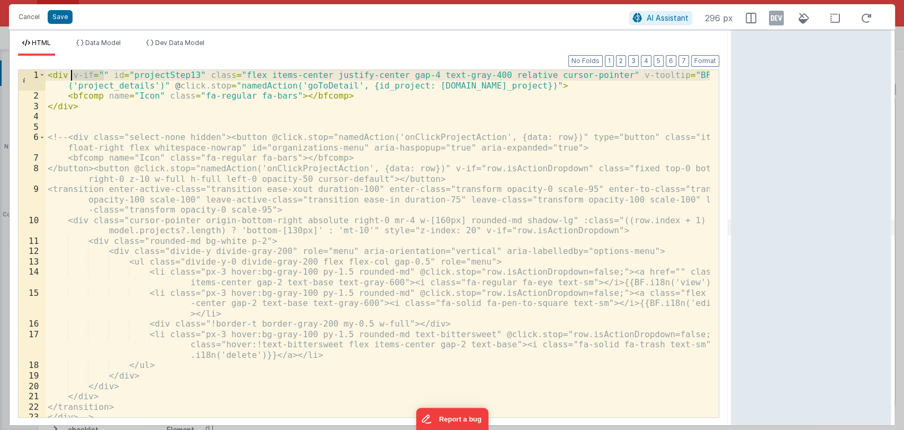
drag, startPoint x: 105, startPoint y: 73, endPoint x: 73, endPoint y: 74, distance: 32.3
click at [73, 74] on div "< div v-if = "" id = "projectStep13" class = "flex items-center justify-center …" at bounding box center [378, 259] width 664 height 378
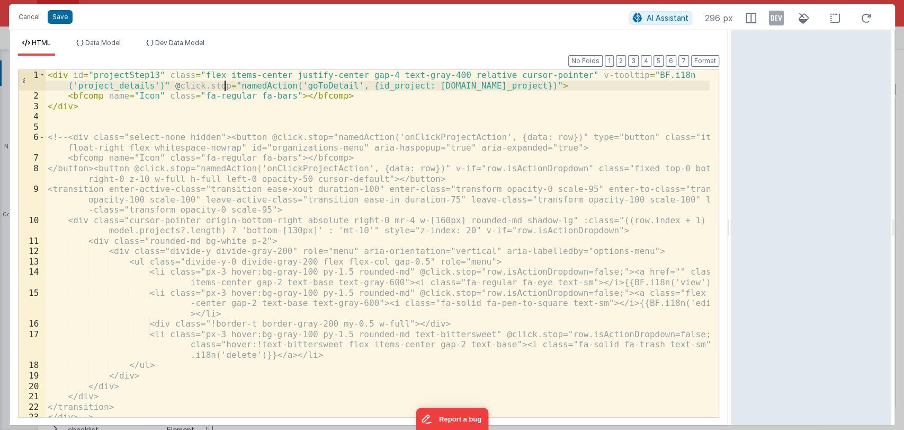
click at [223, 86] on div "< div id = "projectStep13" class = "flex items-center justify-center gap-4 text…" at bounding box center [378, 259] width 664 height 378
click at [632, 85] on div "< div id = "projectStep13" class = "flex items-center justify-center gap-4 text…" at bounding box center [378, 259] width 664 height 378
click at [635, 86] on div "< div id = "projectStep13" class = "flex items-center justify-center gap-4 text…" at bounding box center [378, 259] width 664 height 378
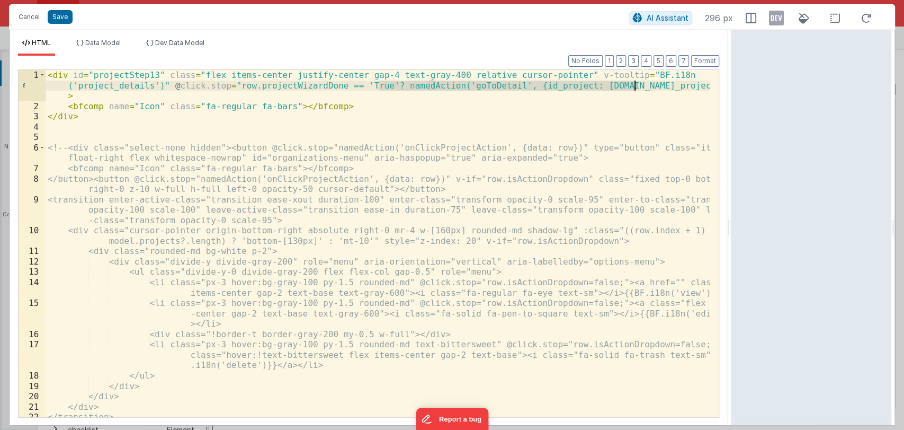
drag, startPoint x: 378, startPoint y: 85, endPoint x: 633, endPoint y: 87, distance: 255.4
click at [633, 87] on div "< div id = "projectStep13" class = "flex items-center justify-center gap-4 text…" at bounding box center [378, 264] width 664 height 388
click at [667, 86] on div "< div id = "projectStep13" class = "flex items-center justify-center gap-4 text…" at bounding box center [378, 264] width 664 height 388
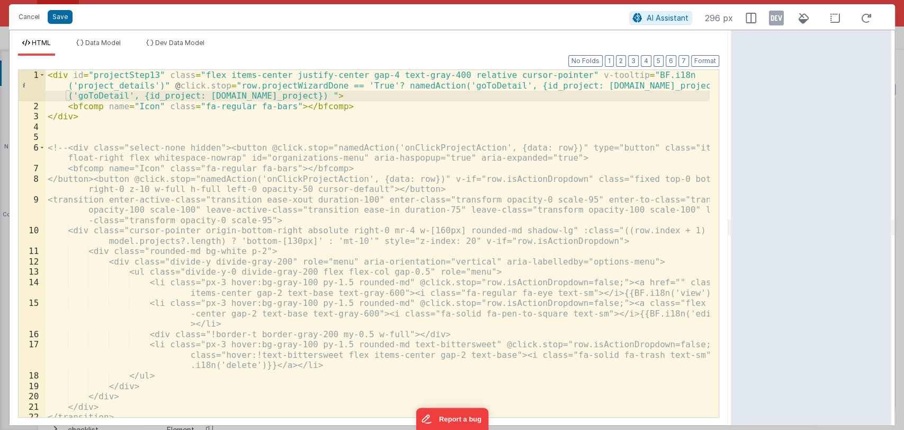
click at [106, 93] on div "< div id = "projectStep13" class = "flex items-center justify-center gap-4 text…" at bounding box center [378, 264] width 664 height 388
click at [113, 94] on div "< div id = "projectStep13" class = "flex items-center justify-center gap-4 text…" at bounding box center [378, 264] width 664 height 388
click at [59, 22] on button "Save" at bounding box center [60, 17] width 25 height 14
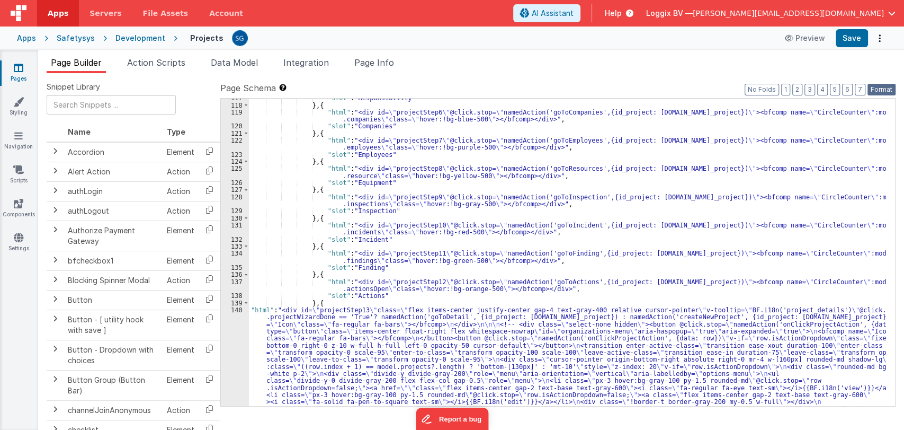
click at [869, 90] on button "Format" at bounding box center [882, 90] width 28 height 12
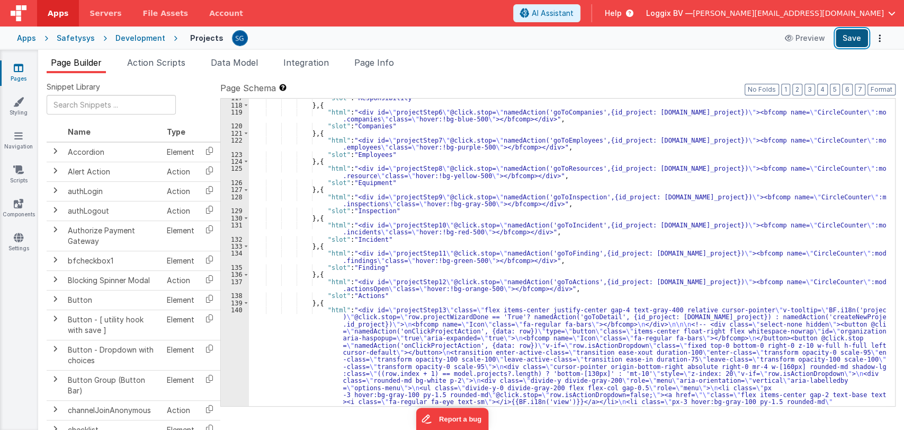
click at [857, 46] on button "Save" at bounding box center [852, 38] width 32 height 18
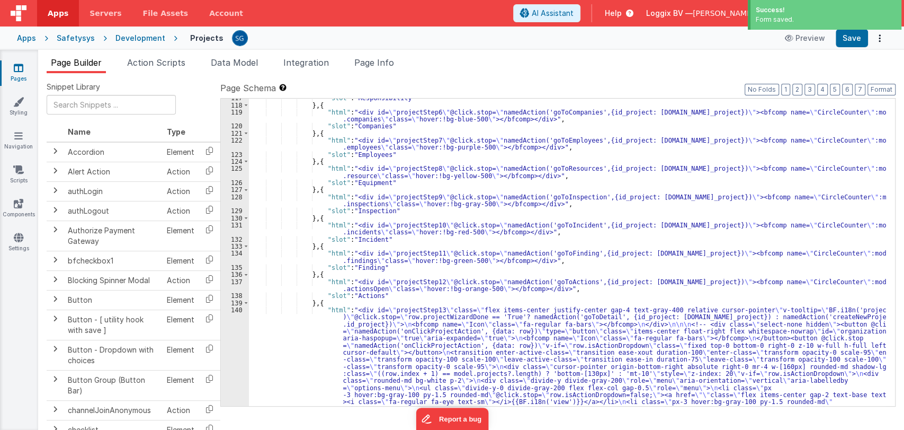
drag, startPoint x: 161, startPoint y: 65, endPoint x: 131, endPoint y: 99, distance: 45.5
click at [161, 64] on span "Action Scripts" at bounding box center [156, 62] width 58 height 11
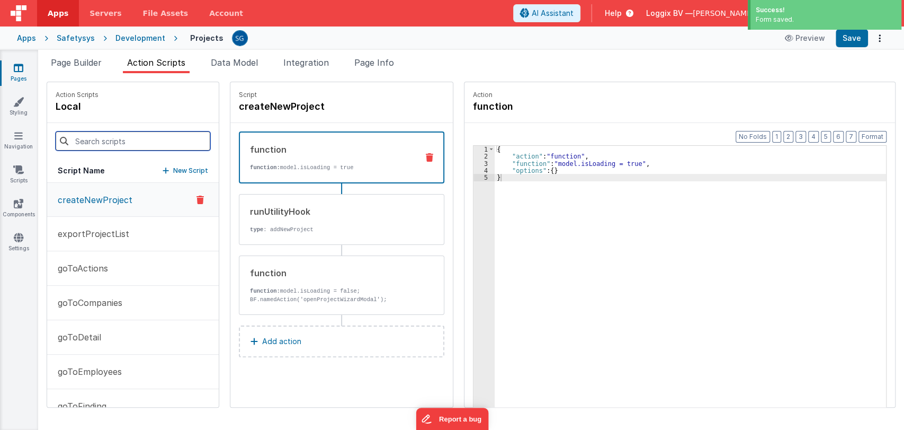
click at [123, 132] on input at bounding box center [133, 140] width 155 height 19
paste input "createNewProject"
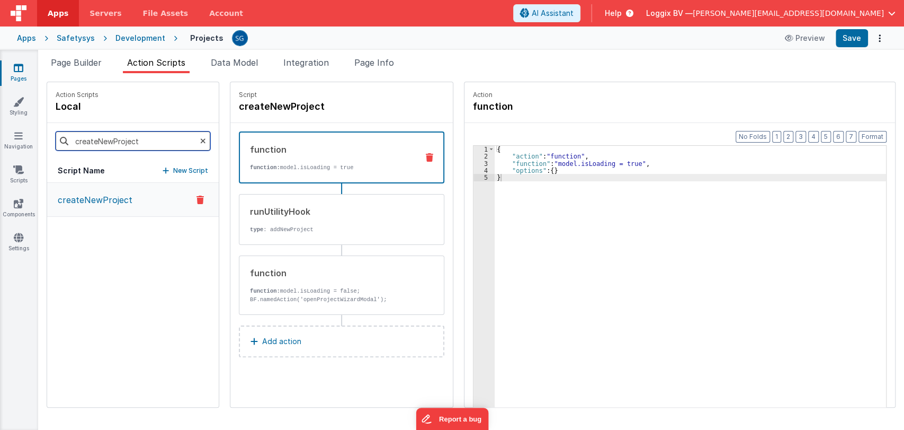
type input "createNewProject"
click at [102, 197] on p "createNewProject" at bounding box center [91, 199] width 81 height 13
click at [107, 199] on p "createNewProject" at bounding box center [91, 199] width 81 height 13
click at [263, 209] on div "runUtilityHook" at bounding box center [330, 211] width 160 height 13
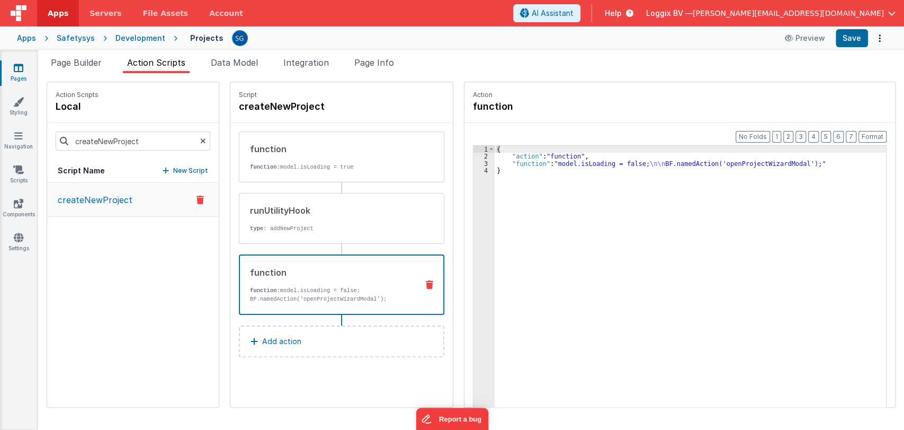
click at [325, 284] on div "function function: model.isLoading = false; BF.namedAction('openProjectWizardMo…" at bounding box center [325, 284] width 170 height 37
click at [323, 218] on div "runUtilityHook type : addNewProject" at bounding box center [324, 218] width 171 height 29
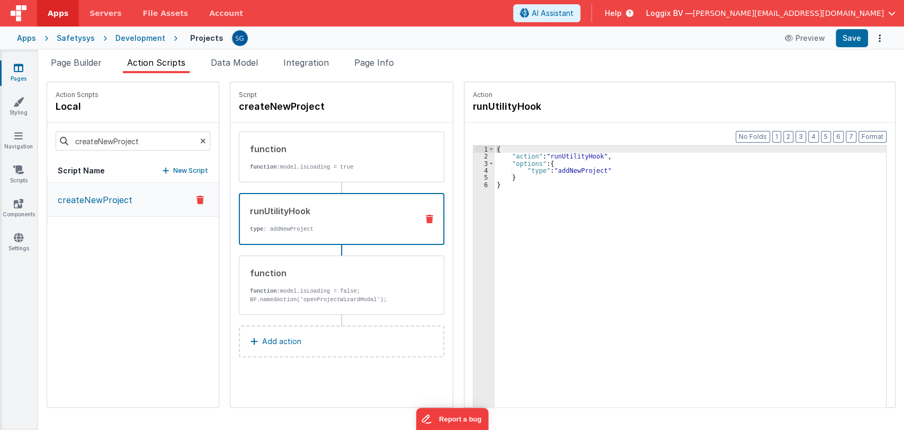
click at [573, 163] on div "{ "action" : "runUtilityHook" , "options" : { "type" : "addNewProject" } }" at bounding box center [696, 300] width 402 height 308
click at [555, 171] on div "{ "action" : "runUtilityHook" , "options" : { "" "type" : "addNewProject" } }" at bounding box center [696, 300] width 402 height 308
drag, startPoint x: 555, startPoint y: 171, endPoint x: 555, endPoint y: 160, distance: 10.6
click at [555, 160] on div "{ "action" : "runUtilityHook" , "options" : { "" "type" : "addNewProject" } }" at bounding box center [696, 300] width 402 height 308
click at [523, 176] on div "{ "action" : "runUtilityHook" , "options" : { "type" : "addNewProject" } }" at bounding box center [696, 300] width 402 height 308
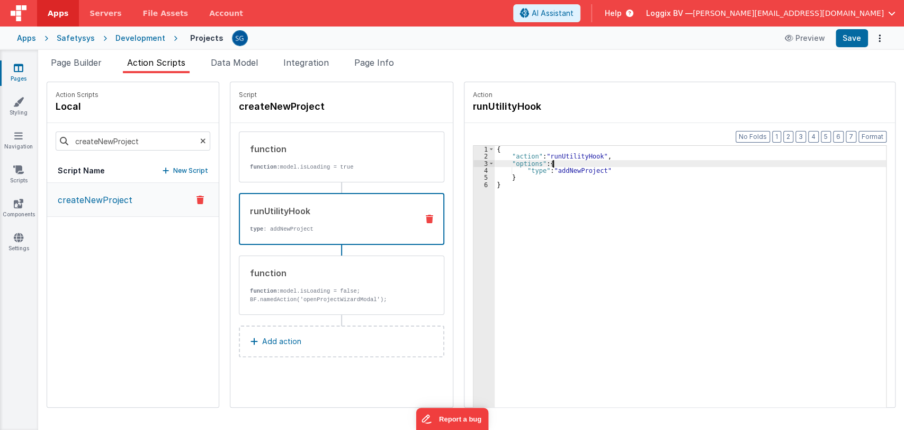
click at [554, 163] on div "{ "action" : "runUtilityHook" , "options" : { "type" : "addNewProject" } }" at bounding box center [696, 300] width 402 height 308
click at [556, 169] on div "{ "action" : "runUtilityHook" , "options" : { "options" : "type" : "addNewProje…" at bounding box center [696, 300] width 402 height 308
click at [557, 168] on div "{ "action" : "runUtilityHook" , "options" : { "options" : "type" : "addNewProje…" at bounding box center [696, 300] width 402 height 308
click at [92, 64] on span "Page Builder" at bounding box center [76, 62] width 51 height 11
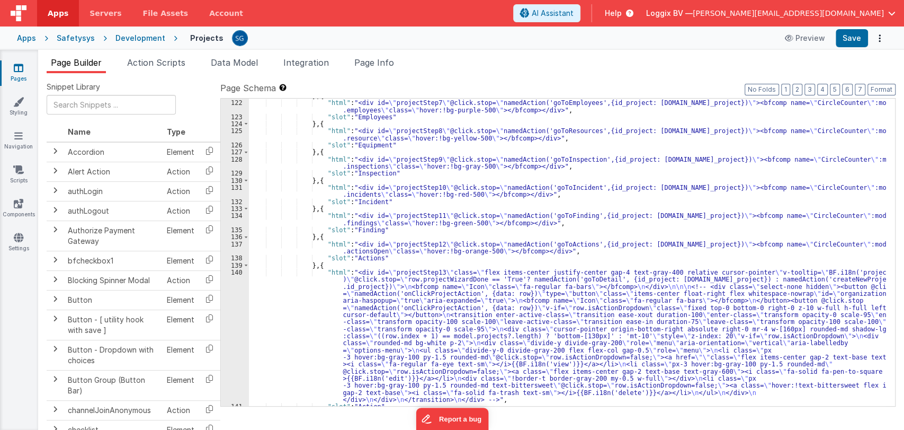
scroll to position [1165, 0]
click at [327, 295] on div "} , { "html" : "<div id= \" projectStep7 \" @click.stop= \" namedAction('goToEm…" at bounding box center [567, 253] width 637 height 322
click at [233, 272] on div "140" at bounding box center [235, 336] width 28 height 134
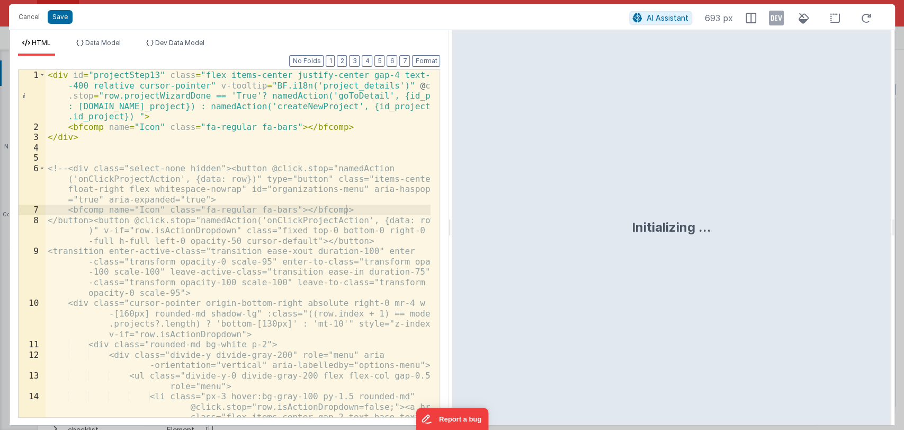
drag, startPoint x: 450, startPoint y: 227, endPoint x: 784, endPoint y: 204, distance: 334.5
click at [784, 204] on html "Cancel Save AI Assistant 693 px HTML Data Model Dev Data Model Format 7 6 5 4 3…" at bounding box center [452, 215] width 904 height 430
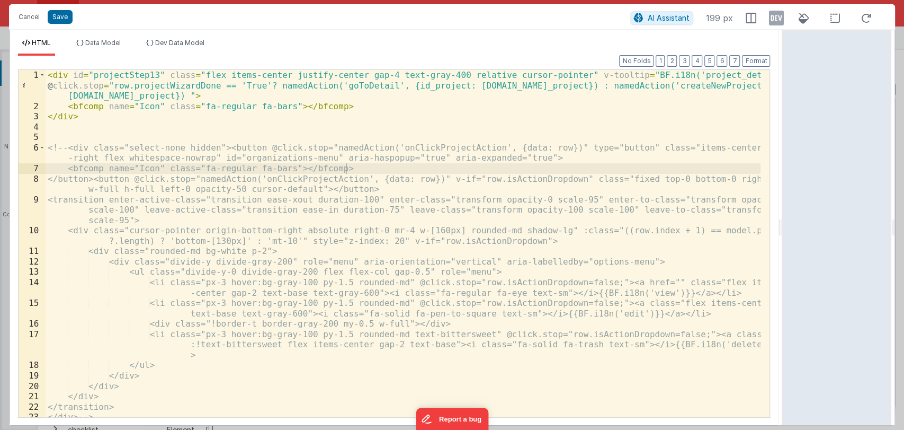
click at [721, 87] on div "< div id = "projectStep13" class = "flex items-center justify-center gap-4 text…" at bounding box center [404, 264] width 716 height 388
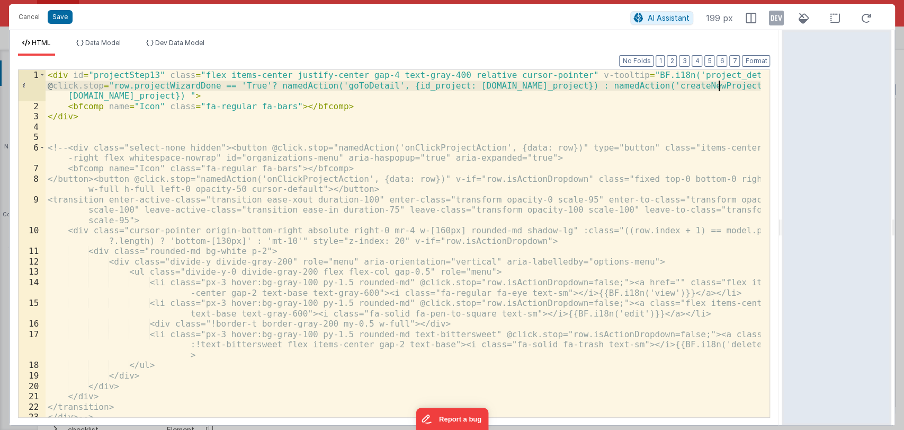
click at [721, 87] on div "< div id = "projectStep13" class = "flex items-center justify-center gap-4 text…" at bounding box center [404, 264] width 716 height 388
click at [28, 19] on button "Cancel" at bounding box center [29, 17] width 32 height 15
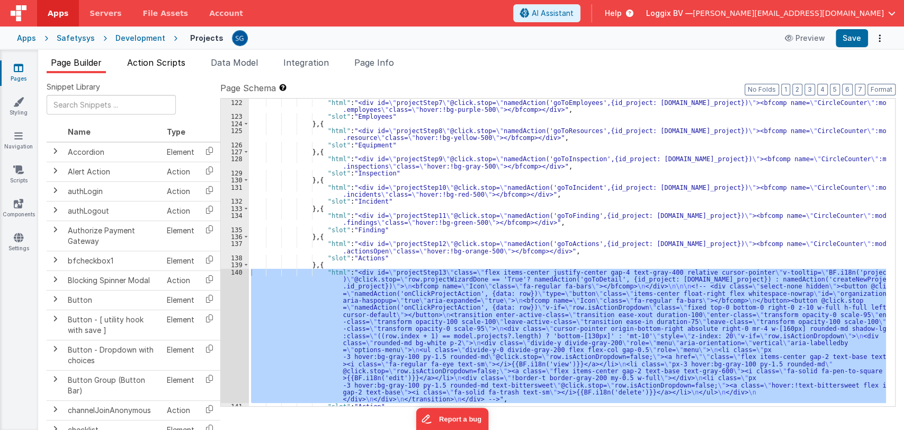
click at [153, 66] on span "Action Scripts" at bounding box center [156, 62] width 58 height 11
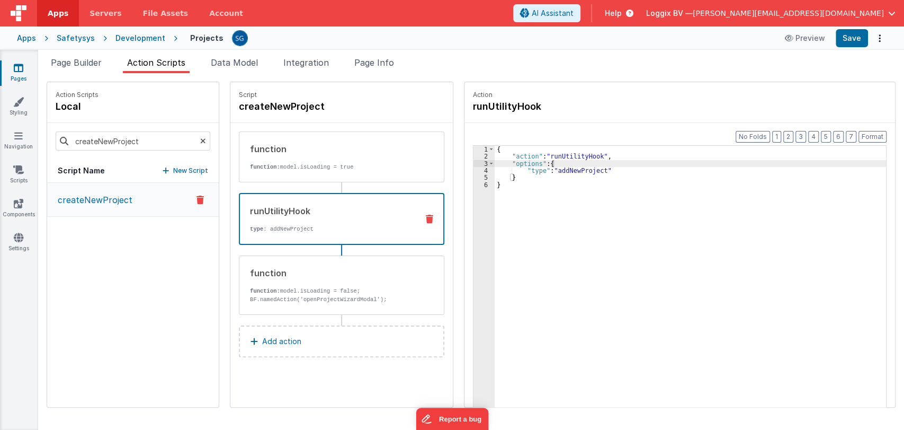
click at [555, 163] on div "{ "action" : "runUtilityHook" , "options" : { "type" : "addNewProject" } }" at bounding box center [696, 300] width 402 height 308
click at [855, 35] on button "Save" at bounding box center [852, 38] width 32 height 18
click at [68, 65] on span "Page Builder" at bounding box center [76, 62] width 51 height 11
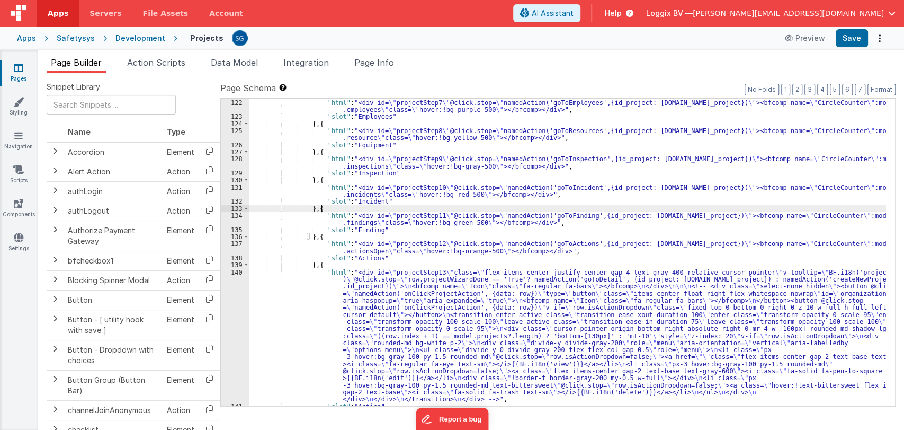
click at [483, 205] on div "} , { "html" : "<div id= \" projectStep7 \" @click.stop= \" namedAction('goToEm…" at bounding box center [567, 253] width 637 height 322
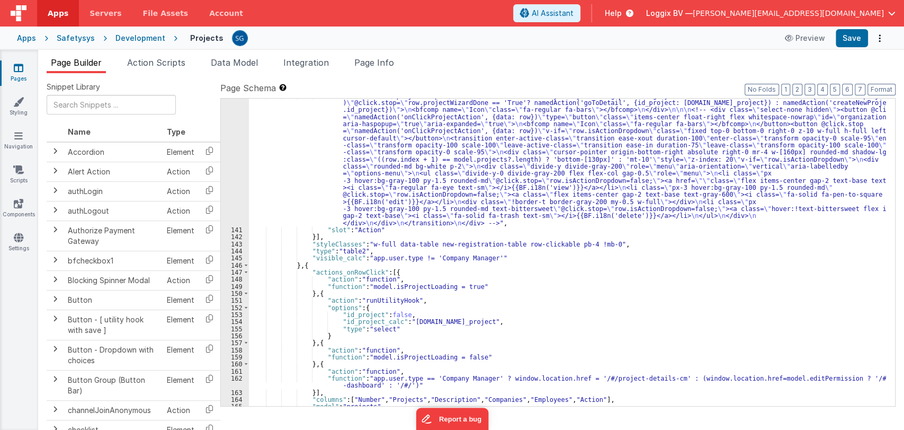
scroll to position [1341, 0]
click at [423, 286] on div ""html" : "<div id= \" projectStep13 \" class= \" flex items-center justify-cent…" at bounding box center [567, 317] width 637 height 449
click at [236, 288] on div "149" at bounding box center [235, 286] width 28 height 7
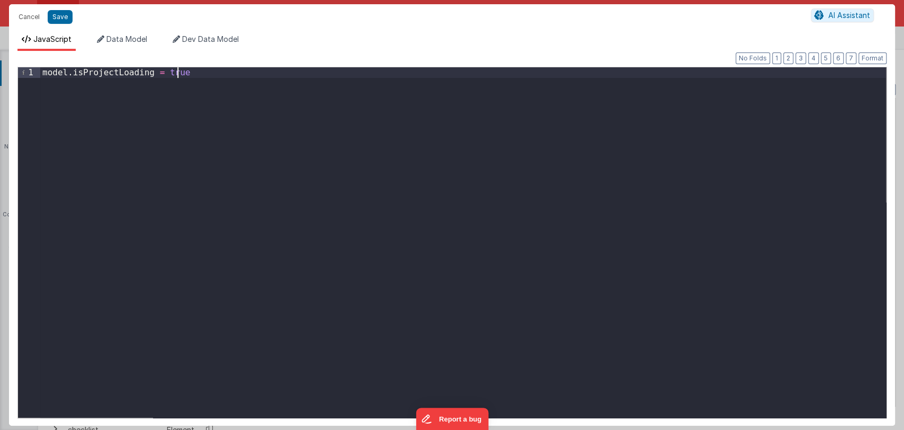
click at [200, 76] on div "model . isProjectLoading = true" at bounding box center [463, 252] width 846 height 371
click at [120, 83] on div "model . isProjectLoading = true ; namedAction ( 'checkAction' )" at bounding box center [463, 252] width 846 height 371
click at [120, 83] on div "model . isProjectLoading = true ; namedAction ( 'checkAction' )" at bounding box center [463, 242] width 846 height 350
click at [120, 83] on div "model . isProjectLoading = true ; namedAction ( 'checkAction' )" at bounding box center [463, 252] width 846 height 371
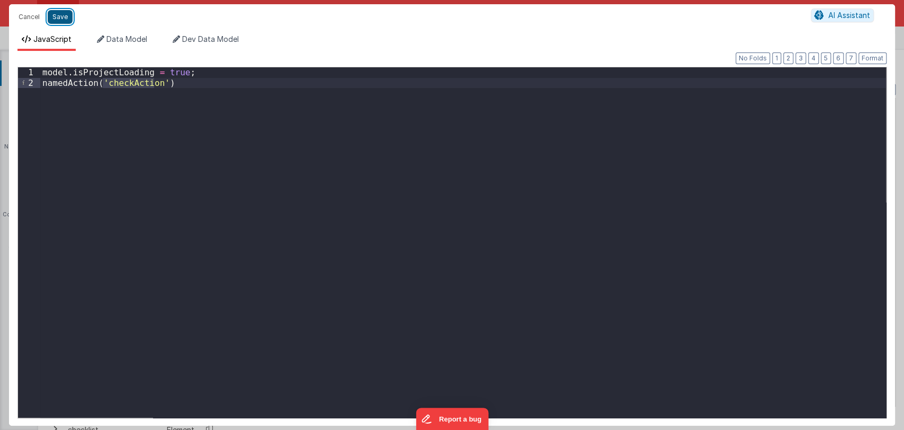
click at [58, 14] on button "Save" at bounding box center [60, 17] width 25 height 14
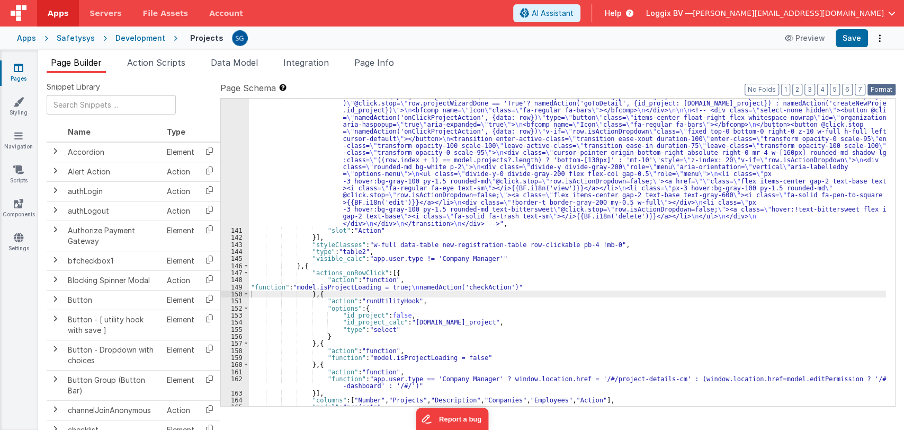
click at [874, 88] on button "Format" at bounding box center [882, 90] width 28 height 12
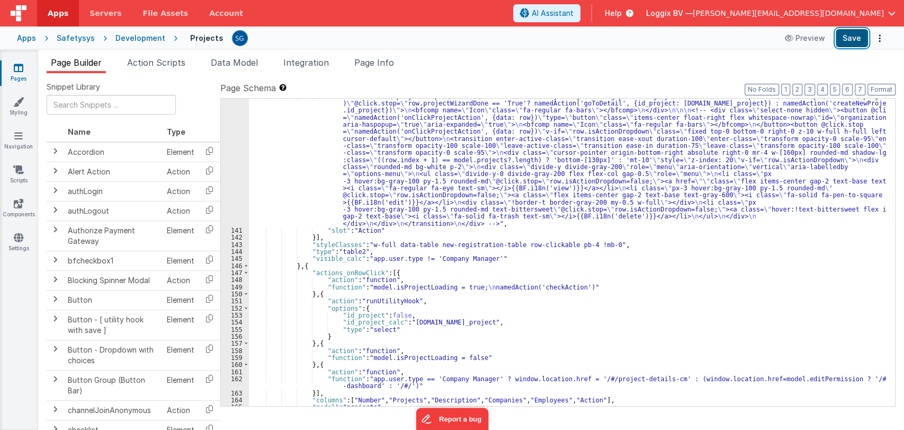
click at [849, 39] on button "Save" at bounding box center [852, 38] width 32 height 18
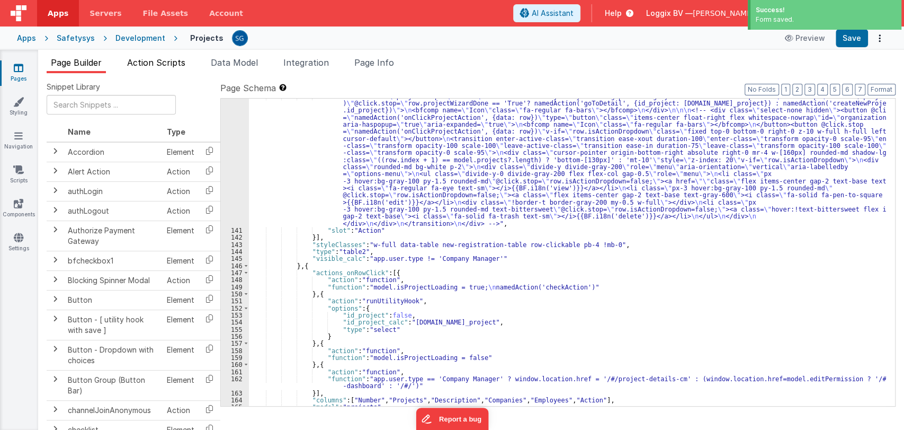
click at [156, 60] on span "Action Scripts" at bounding box center [156, 62] width 58 height 11
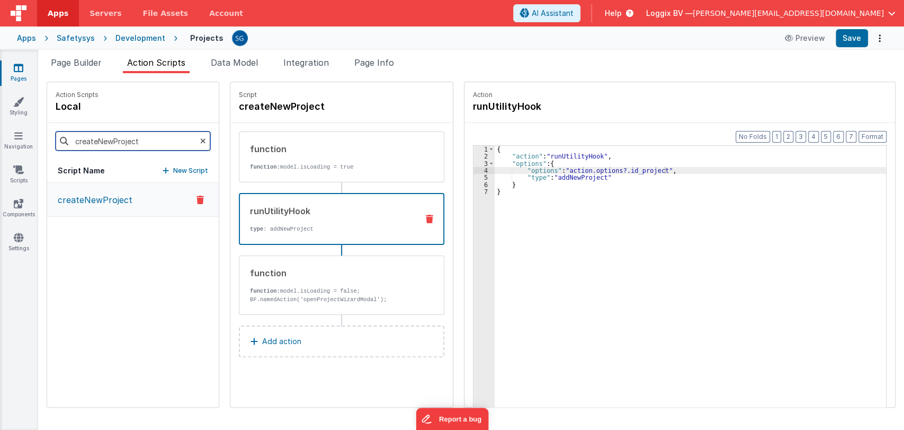
click at [120, 143] on input "createNewProject" at bounding box center [133, 140] width 155 height 19
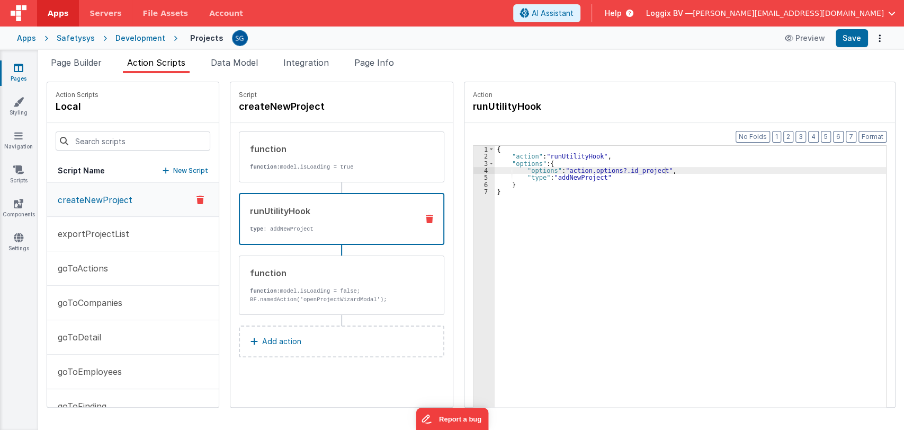
drag, startPoint x: 170, startPoint y: 172, endPoint x: 123, endPoint y: 181, distance: 47.0
click at [173, 172] on p "New Script" at bounding box center [190, 170] width 35 height 11
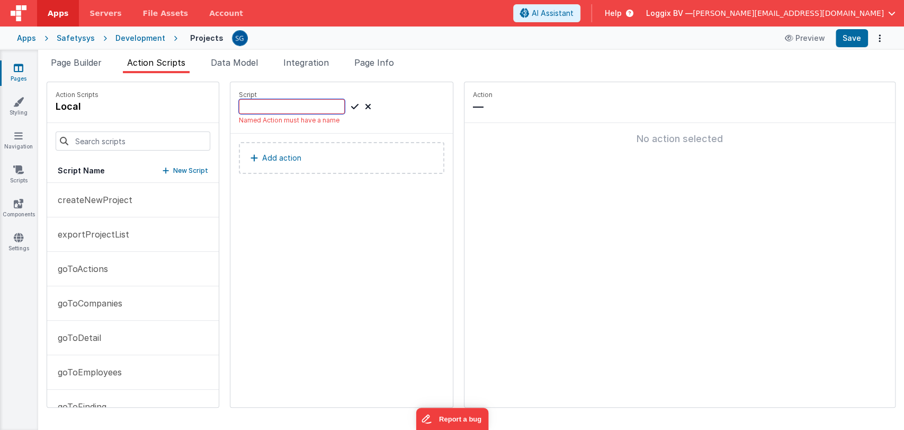
paste input "checkAction"
type input "checkAction"
click at [351, 104] on icon at bounding box center [354, 106] width 7 height 13
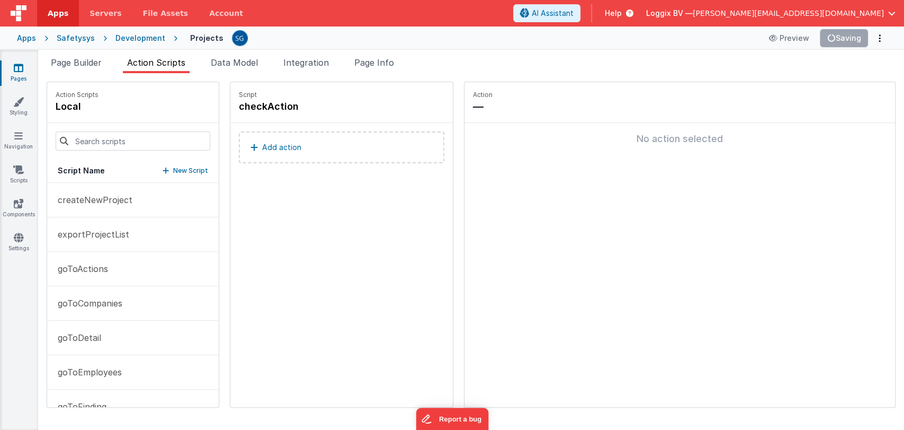
click at [262, 145] on p "Add action" at bounding box center [281, 147] width 39 height 13
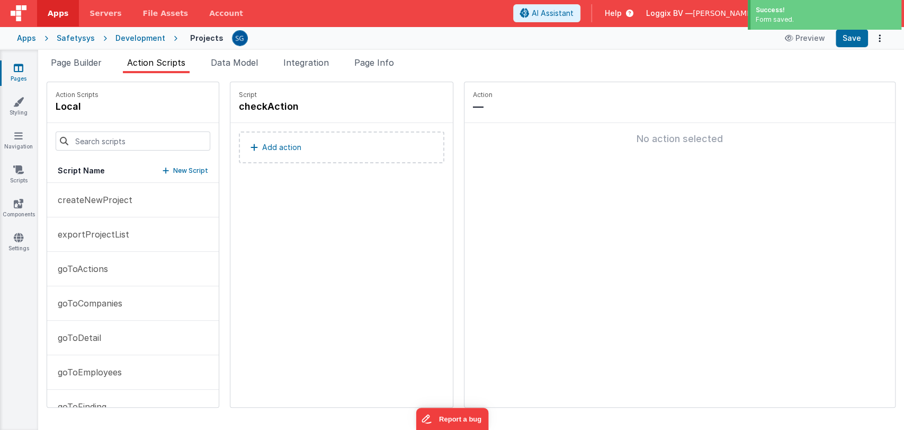
click at [370, 191] on button "Function - Runs JavaScript" at bounding box center [436, 191] width 235 height 34
click at [277, 144] on p "Add action" at bounding box center [281, 147] width 39 height 13
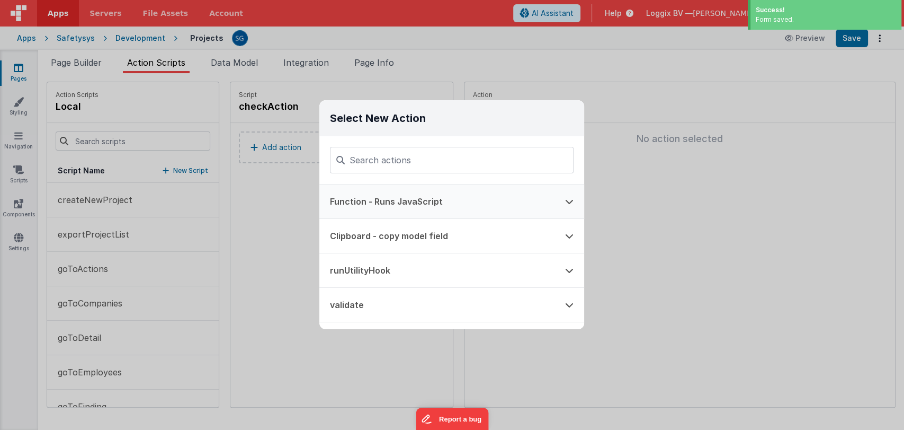
click at [385, 193] on button "Function - Runs JavaScript" at bounding box center [436, 201] width 235 height 34
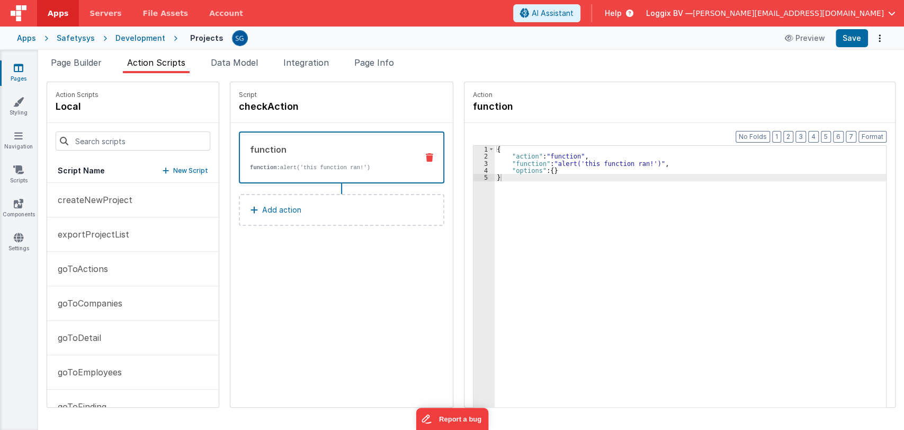
click at [519, 162] on div "{ "action" : "function" , "function" : "alert('this function ran!')" , "options…" at bounding box center [696, 300] width 402 height 308
click at [474, 161] on div "3" at bounding box center [484, 163] width 21 height 7
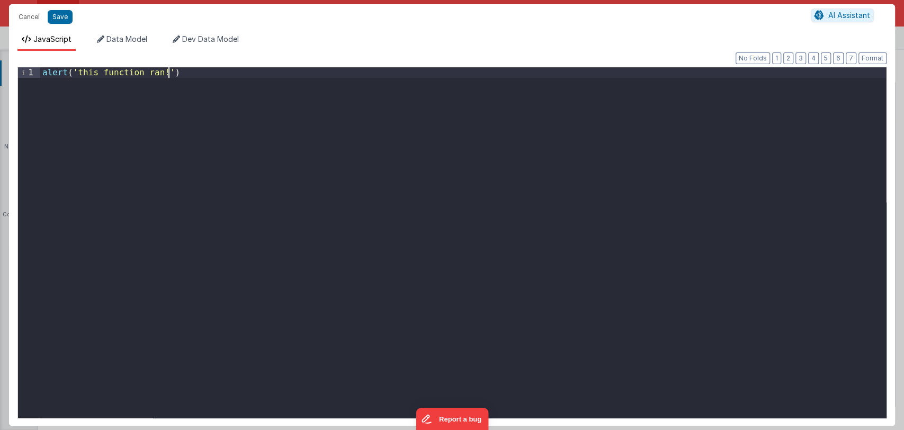
click at [257, 76] on div "alert ( 'this function ran!' )" at bounding box center [463, 252] width 846 height 371
click at [59, 15] on button "Save" at bounding box center [60, 17] width 25 height 14
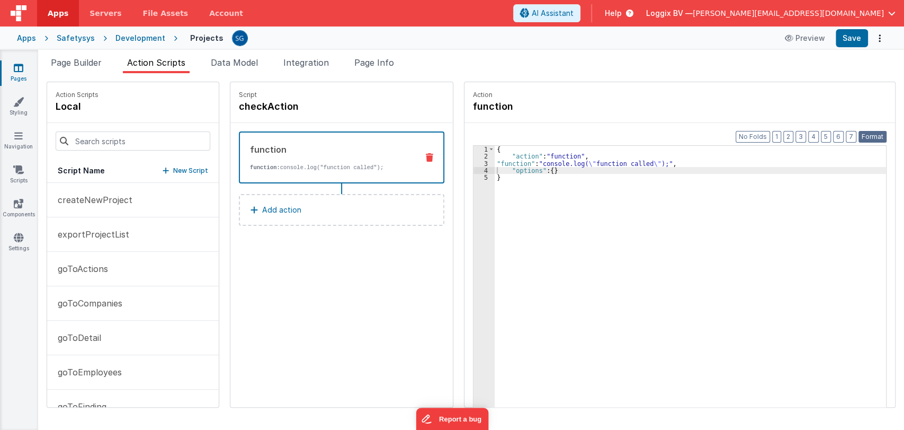
click at [869, 138] on button "Format" at bounding box center [873, 137] width 28 height 12
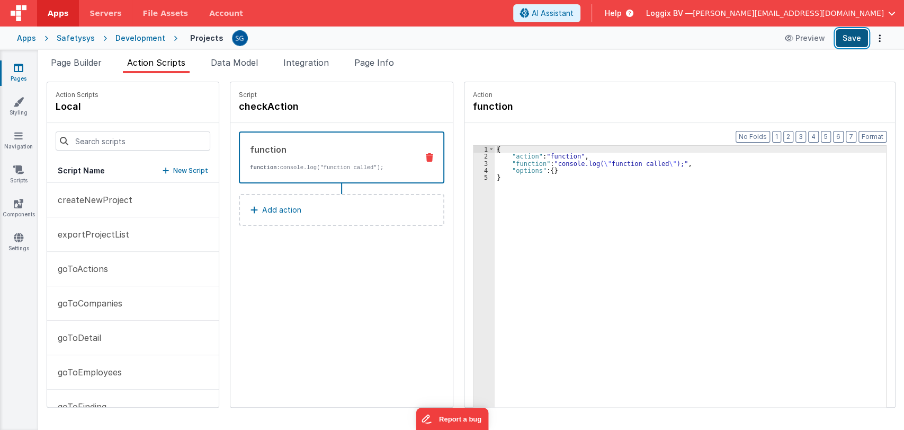
click at [862, 37] on button "Save" at bounding box center [852, 38] width 32 height 18
click at [82, 59] on span "Page Builder" at bounding box center [76, 62] width 51 height 11
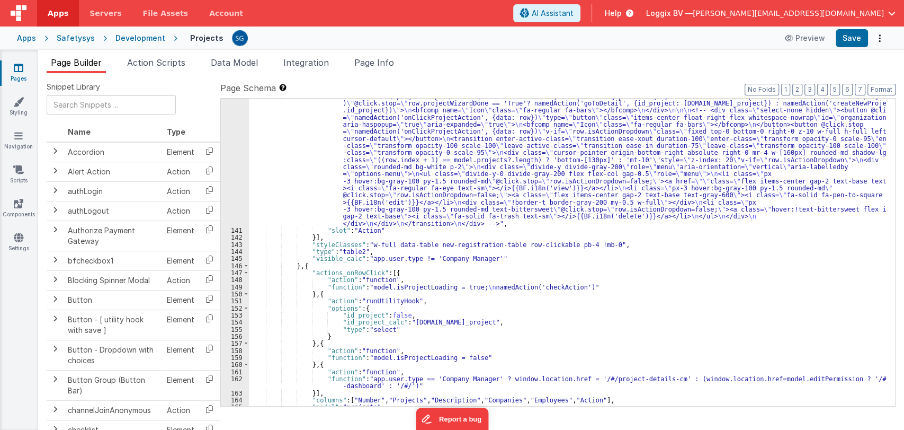
click at [239, 286] on div "149" at bounding box center [235, 286] width 28 height 7
click at [269, 288] on div ""html" : "<div id= \" projectStep13 \" class= \" flex items-center justify-cent…" at bounding box center [567, 317] width 637 height 449
click at [238, 287] on div "149" at bounding box center [235, 286] width 28 height 7
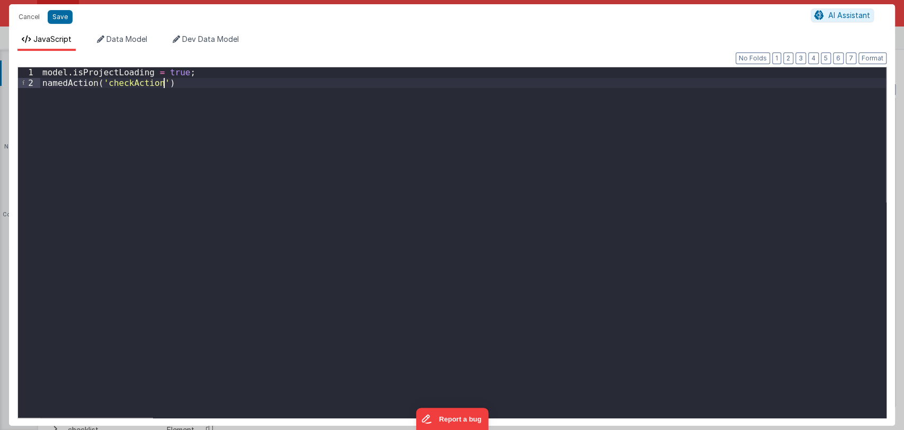
click at [41, 82] on div "model . isProjectLoading = true ; namedAction ( 'checkAction' )" at bounding box center [463, 252] width 846 height 371
click at [58, 22] on button "Save" at bounding box center [60, 17] width 25 height 14
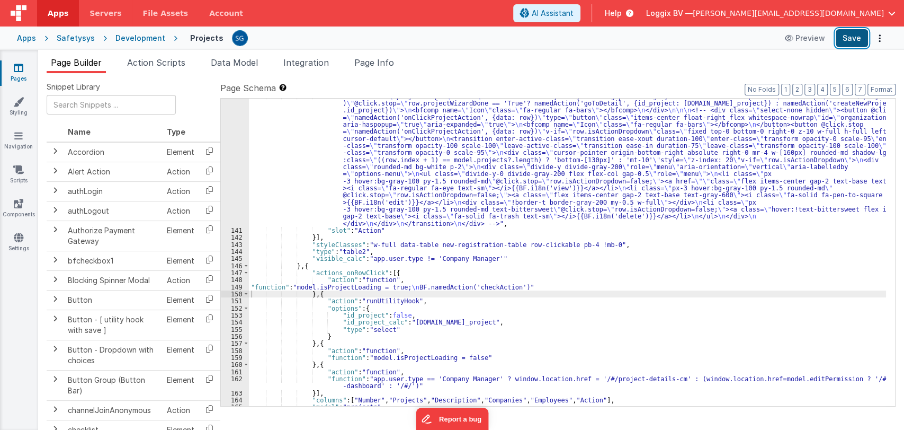
click at [841, 42] on button "Save" at bounding box center [852, 38] width 32 height 18
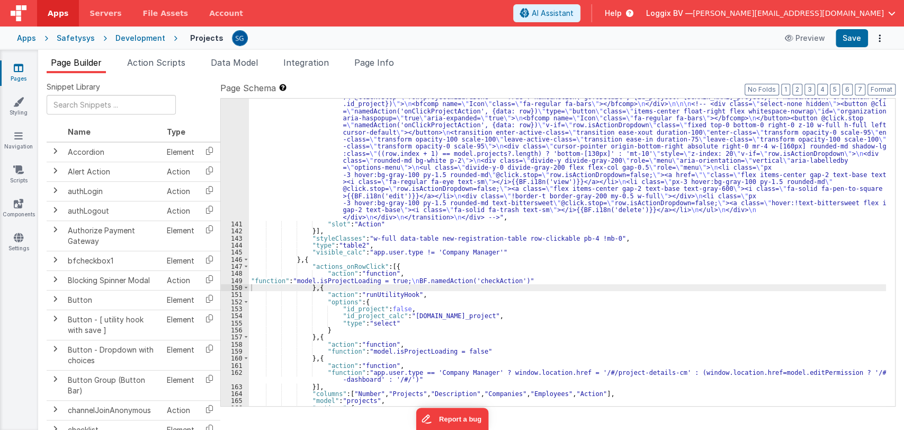
scroll to position [1349, 0]
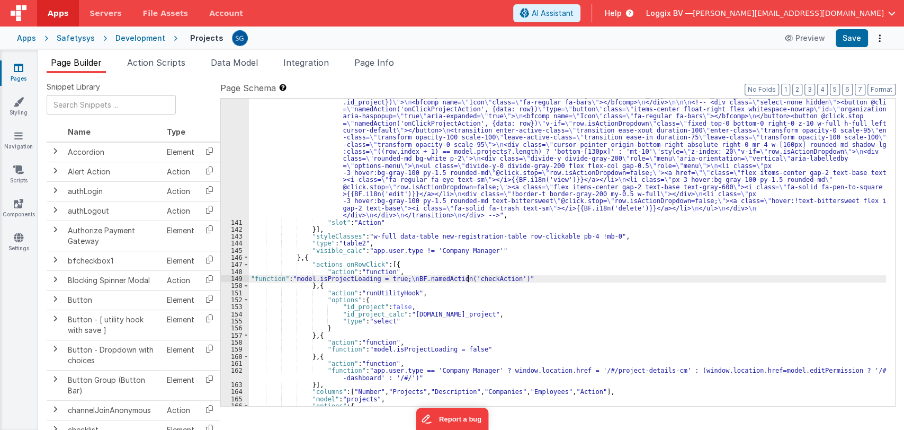
click at [467, 278] on div ""html" : "<div id= \" projectStep13 \" class= \" flex items-center justify-cent…" at bounding box center [567, 308] width 637 height 449
click at [148, 61] on span "Action Scripts" at bounding box center [156, 62] width 58 height 11
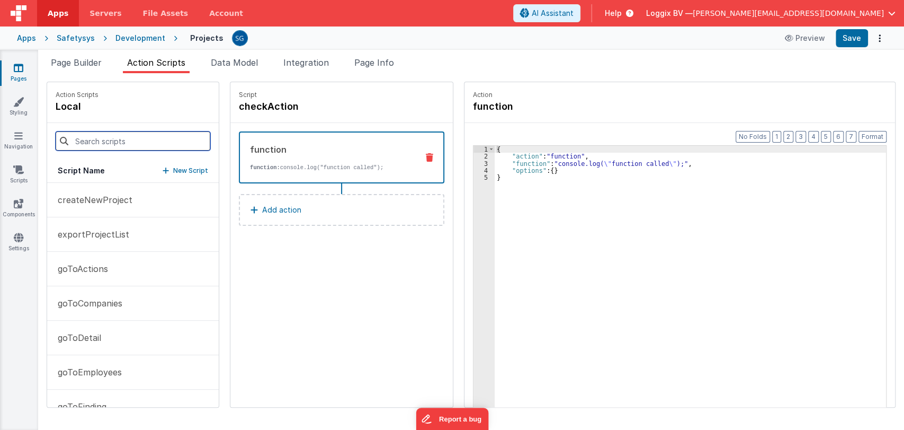
click at [106, 139] on input at bounding box center [133, 140] width 155 height 19
type input "ch"
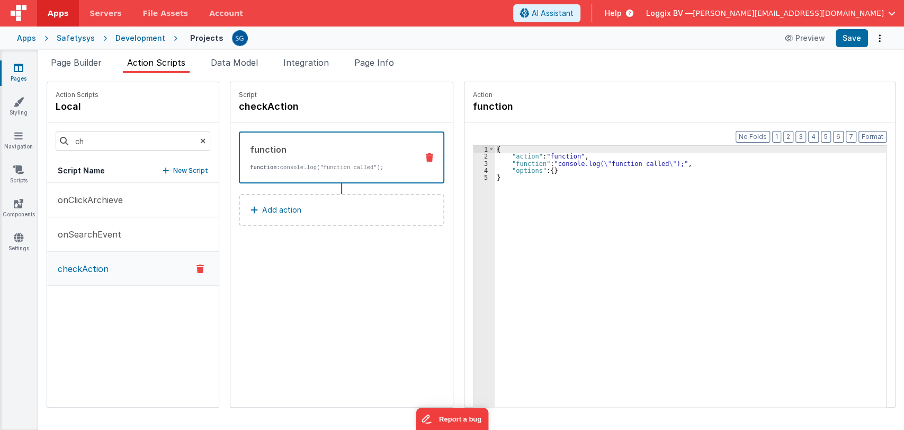
click at [91, 262] on p "checkAction" at bounding box center [79, 268] width 57 height 13
click at [144, 314] on div "onClickArchieve onSearchEvent checkAction" at bounding box center [133, 295] width 172 height 224
click at [87, 64] on span "Page Builder" at bounding box center [76, 62] width 51 height 11
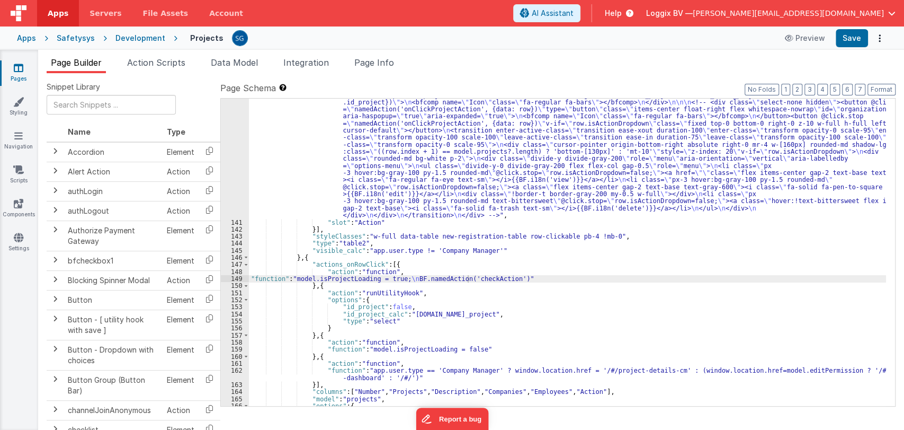
click at [406, 272] on div ""html" : "<div id= \" projectStep13 \" class= \" flex items-center justify-cent…" at bounding box center [567, 308] width 637 height 449
click at [420, 263] on div ""html" : "<div id= \" projectStep13 \" class= \" flex items-center justify-cent…" at bounding box center [567, 308] width 637 height 449
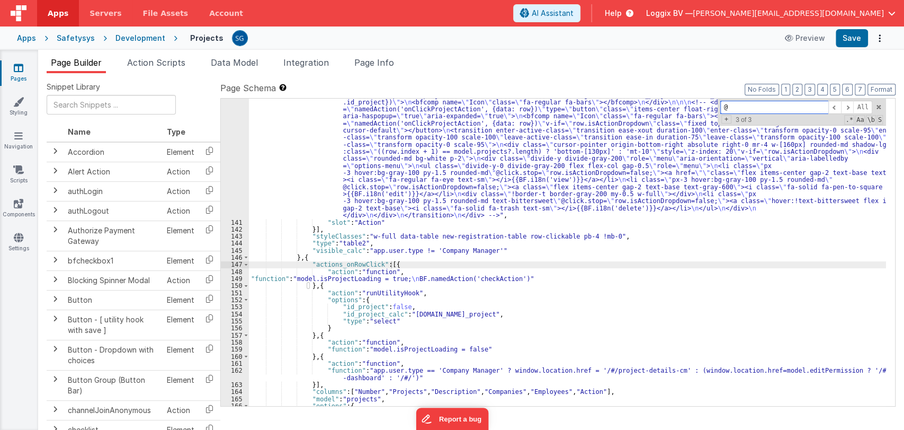
scroll to position [1796, 0]
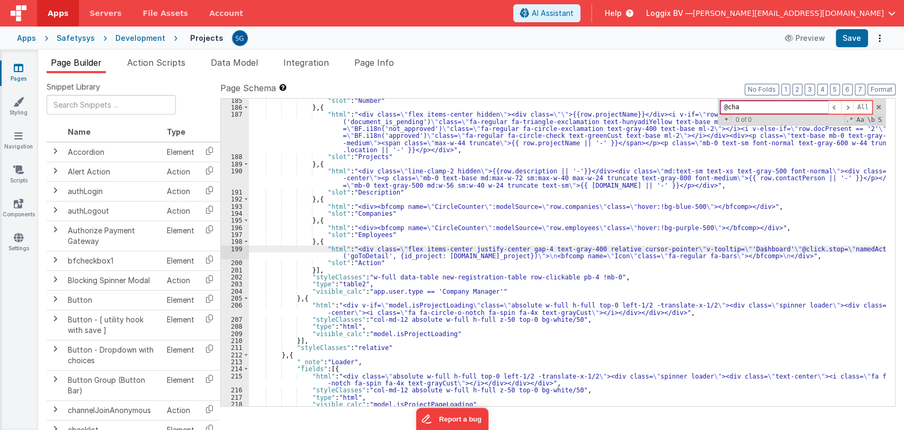
type input "@"
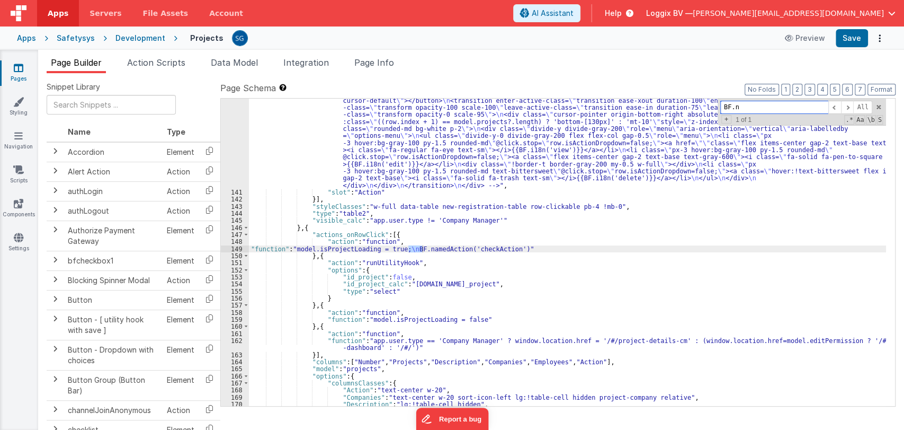
scroll to position [1379, 0]
type input "BF.named"
click at [878, 103] on span at bounding box center [878, 106] width 7 height 7
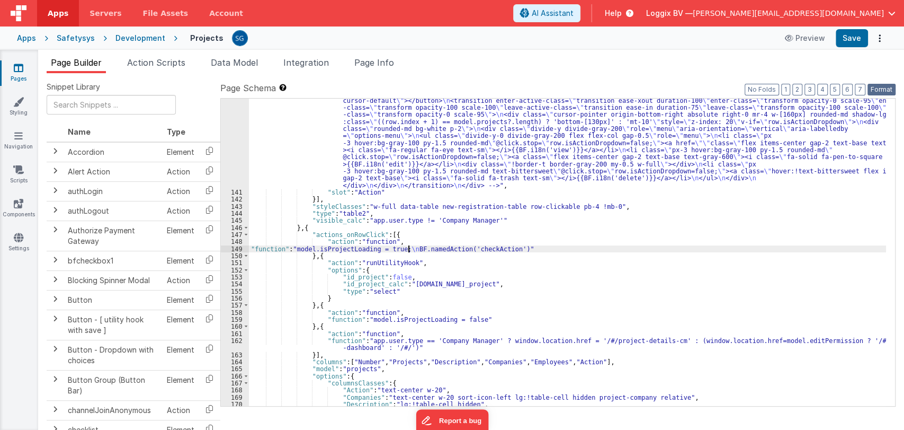
click at [883, 92] on button "Format" at bounding box center [882, 90] width 28 height 12
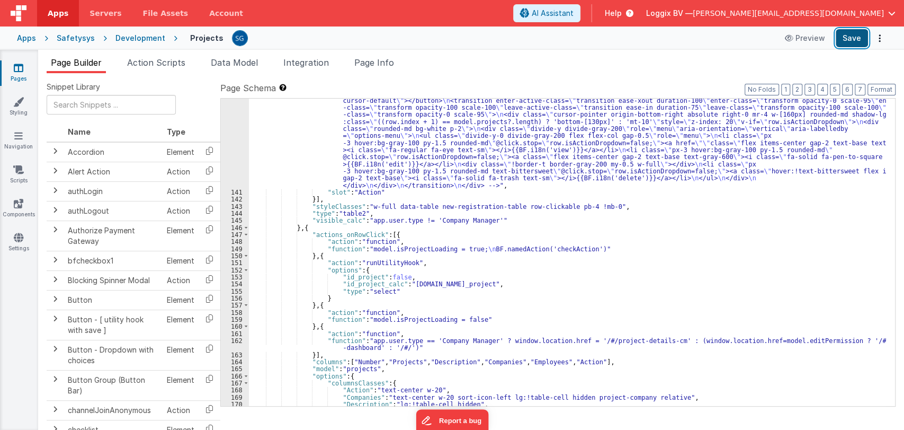
click at [855, 41] on button "Save" at bounding box center [852, 38] width 32 height 18
click at [509, 274] on div ""html" : "<div id= \" projectStep13 \" class= \" flex items-center justify-cent…" at bounding box center [567, 279] width 637 height 449
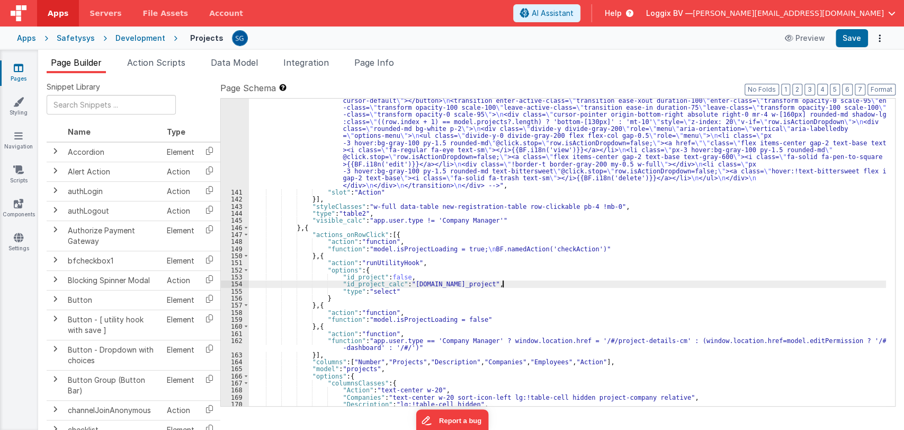
click at [510, 284] on div ""html" : "<div id= \" projectStep13 \" class= \" flex items-center justify-cent…" at bounding box center [567, 279] width 637 height 449
click at [147, 56] on li "Action Scripts" at bounding box center [156, 64] width 67 height 17
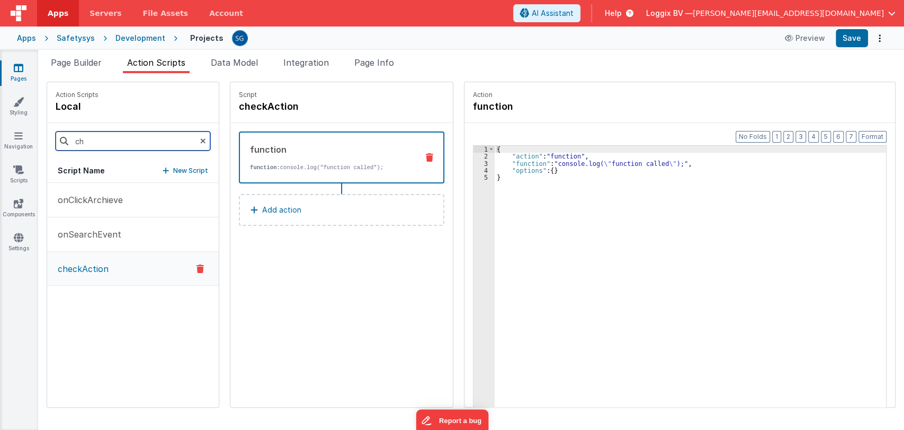
click at [108, 141] on input "ch" at bounding box center [133, 140] width 155 height 19
type input "createNewProject"
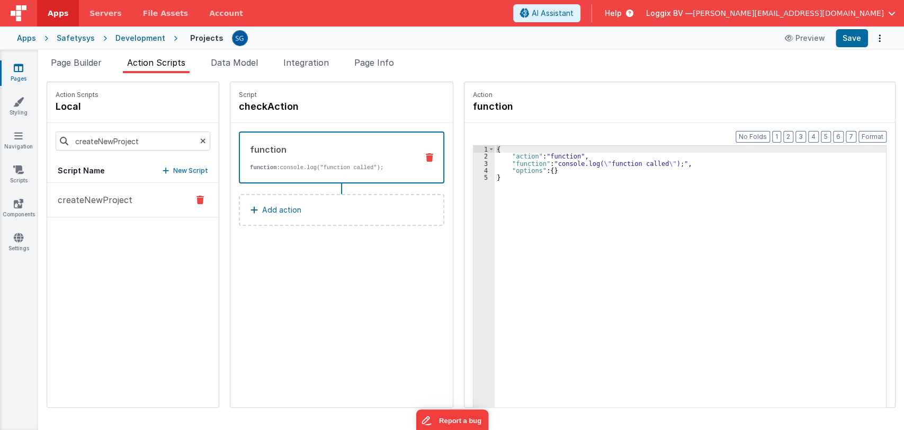
click at [120, 197] on p "createNewProject" at bounding box center [91, 199] width 81 height 13
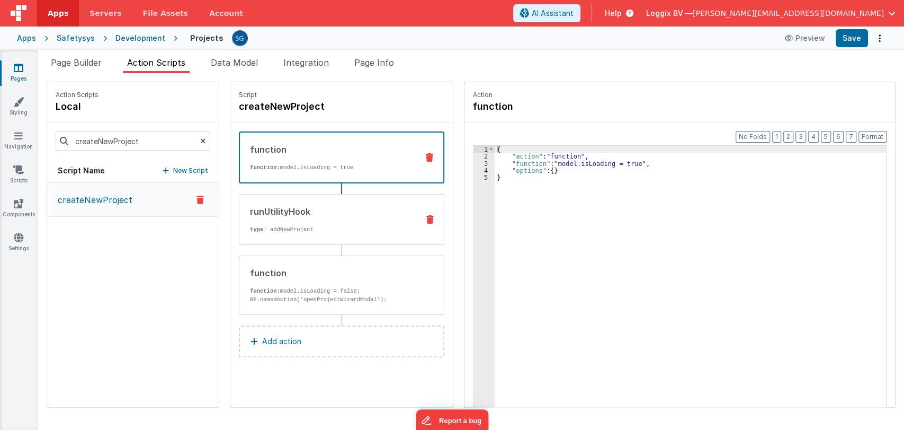
click at [376, 212] on div "runUtilityHook" at bounding box center [330, 211] width 160 height 13
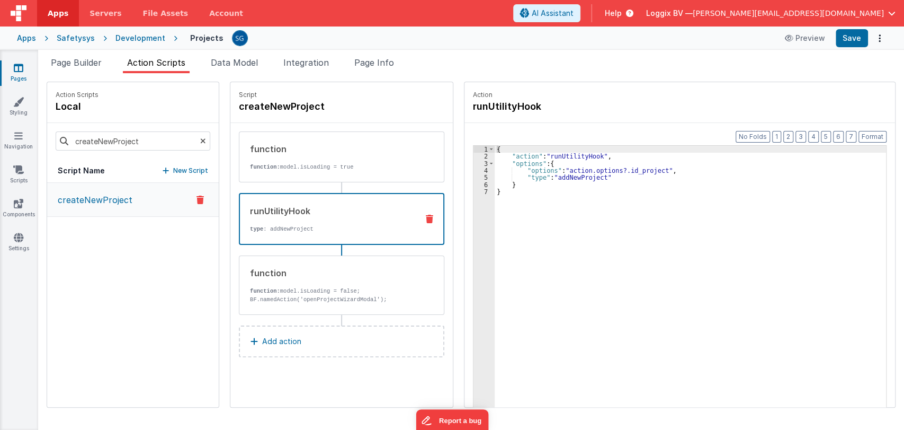
click at [495, 194] on div "{ "action" : "runUtilityHook" , "options" : { "options" : "action.options?.id_p…" at bounding box center [696, 300] width 402 height 308
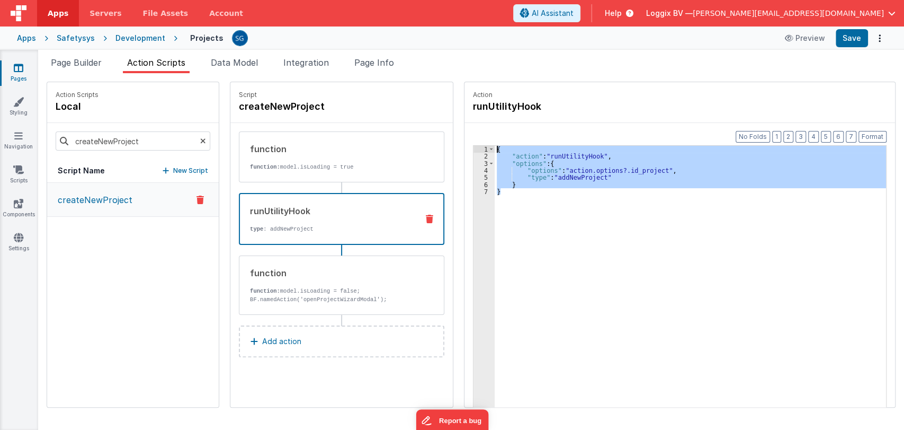
drag, startPoint x: 493, startPoint y: 194, endPoint x: 474, endPoint y: 134, distance: 63.8
click at [474, 134] on div "Format 7 6 5 4 3 2 1 No Folds 1 2 3 4 5 6 7 { "action" : "runUtilityHook" , "op…" at bounding box center [680, 285] width 431 height 325
click at [513, 197] on div "{ "action" : "runUtilityHook" , "options" : { "options" : "action.options?.id_p…" at bounding box center [691, 293] width 392 height 294
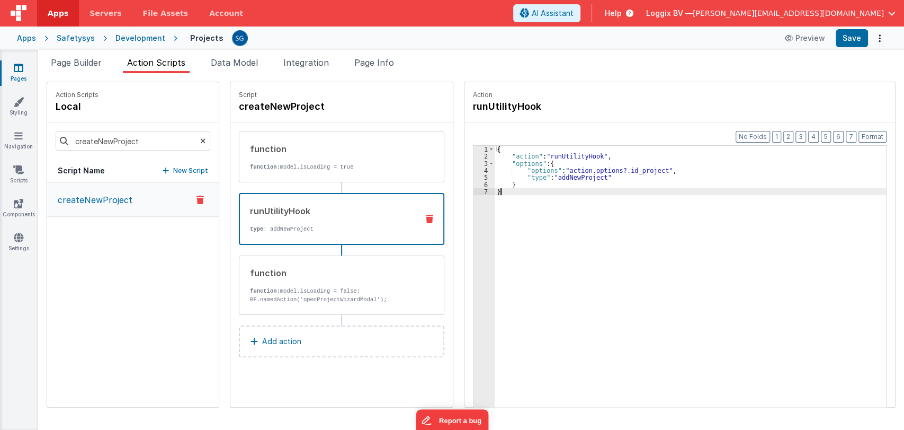
click at [475, 171] on div "4" at bounding box center [484, 170] width 21 height 7
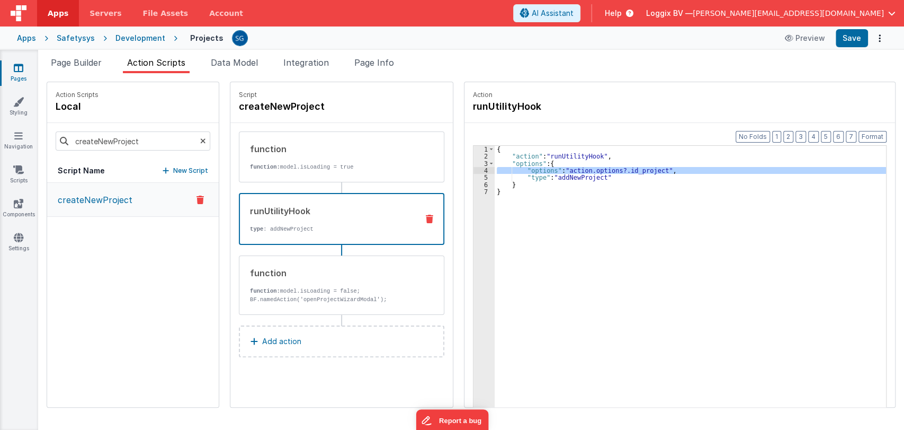
click at [534, 166] on div "{ "action" : "runUtilityHook" , "options" : { "options" : "action.options?.id_p…" at bounding box center [691, 293] width 392 height 294
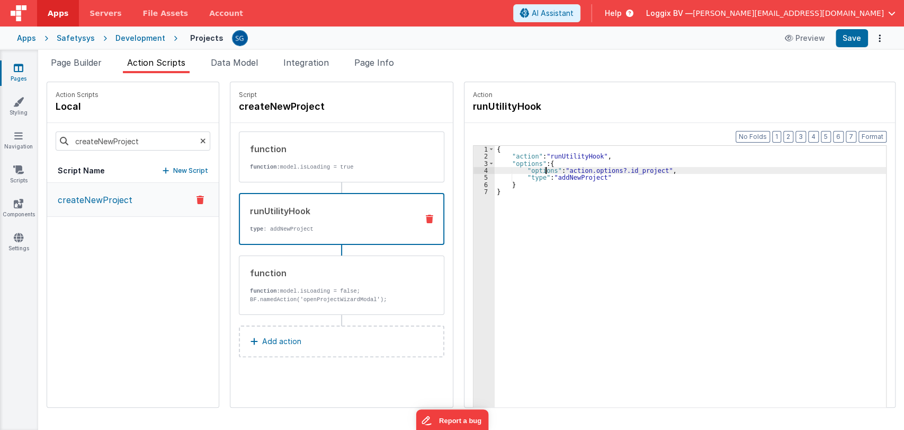
click at [534, 166] on div "{ "action" : "runUtilityHook" , "options" : { "options" : "action.options?.id_p…" at bounding box center [696, 300] width 402 height 308
click at [499, 193] on div "{ "action" : "runUtilityHook" , "options" : { "id_project" : "action.options?.i…" at bounding box center [696, 300] width 402 height 308
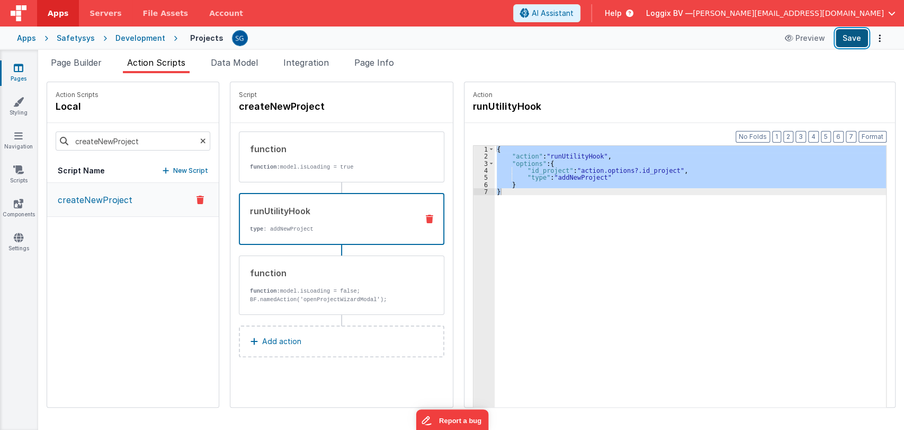
click at [843, 42] on button "Save" at bounding box center [852, 38] width 32 height 18
click at [91, 61] on span "Page Builder" at bounding box center [76, 62] width 51 height 11
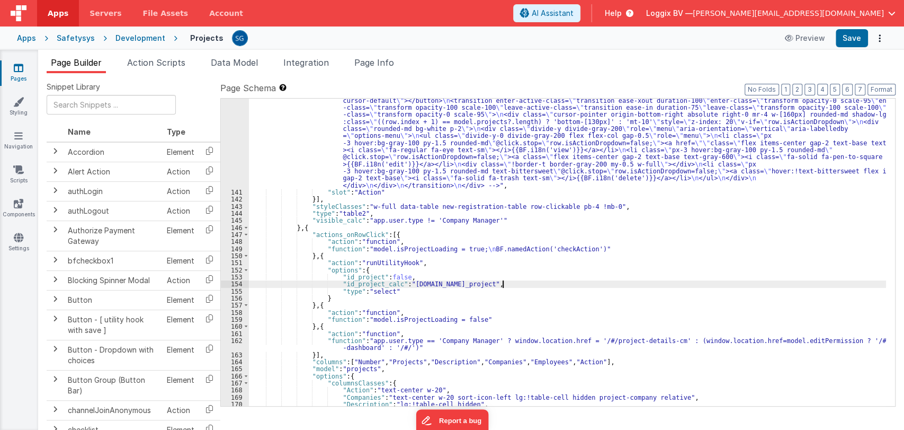
click at [533, 285] on div ""html" : "<div id= \" projectStep13 \" class= \" flex items-center justify-cent…" at bounding box center [567, 279] width 637 height 449
click at [143, 64] on span "Action Scripts" at bounding box center [156, 62] width 58 height 11
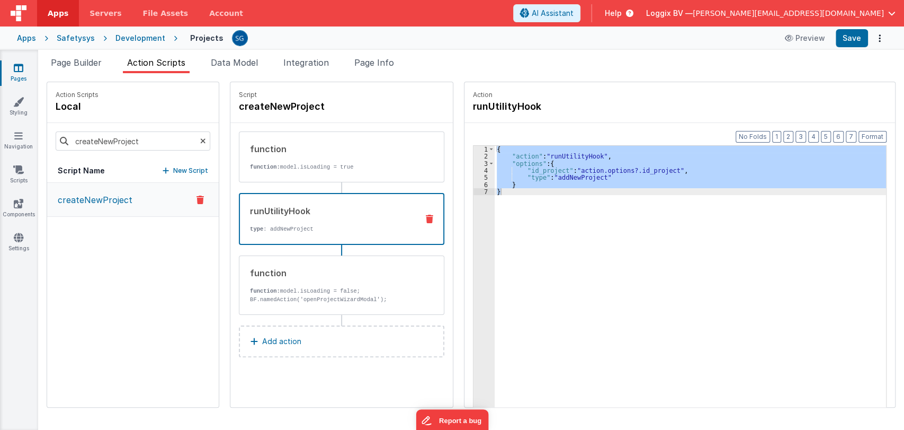
click at [200, 140] on icon at bounding box center [203, 141] width 6 height 36
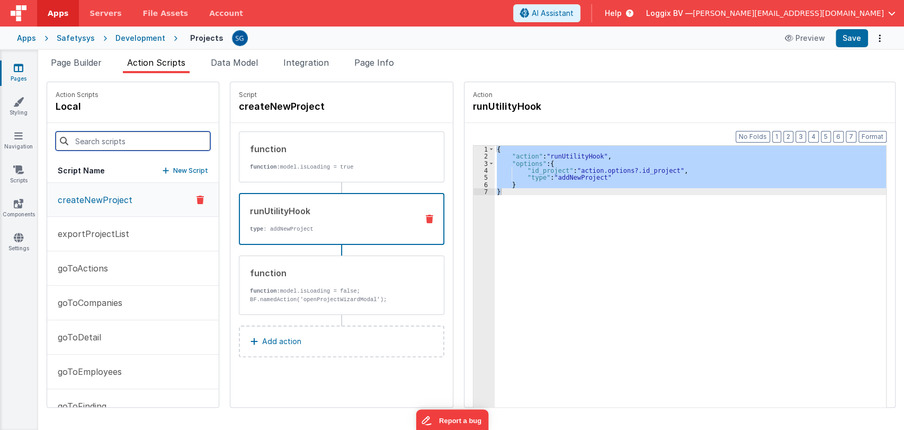
click at [150, 141] on input at bounding box center [133, 140] width 155 height 19
type input "goto"
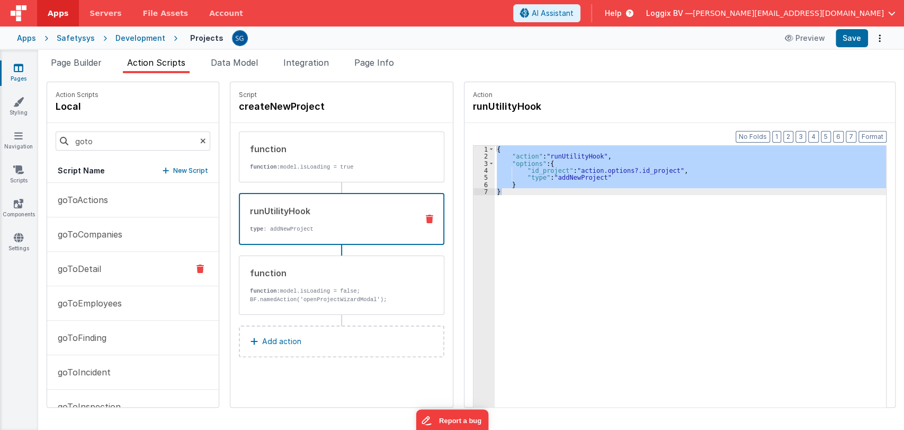
click at [87, 261] on button "goToDetail" at bounding box center [133, 269] width 172 height 34
click at [87, 262] on p "goToDetail" at bounding box center [76, 268] width 50 height 13
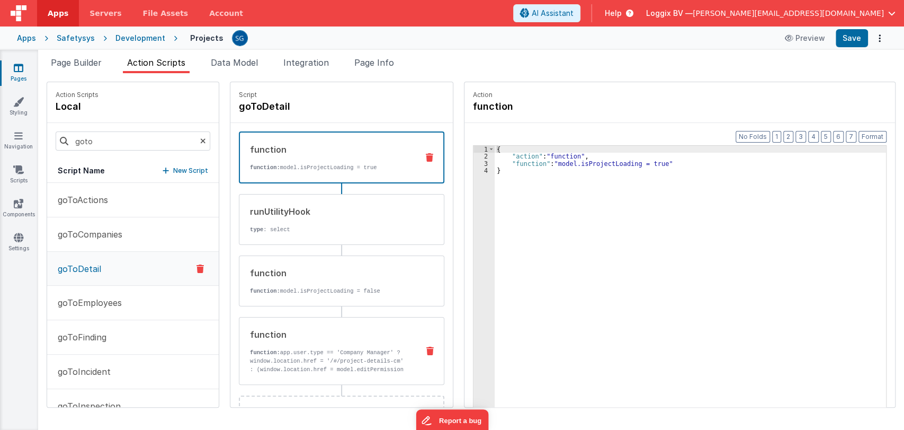
click at [309, 340] on div "function function: app.user.type == 'Company Manager' ? window.location.href = …" at bounding box center [324, 351] width 171 height 46
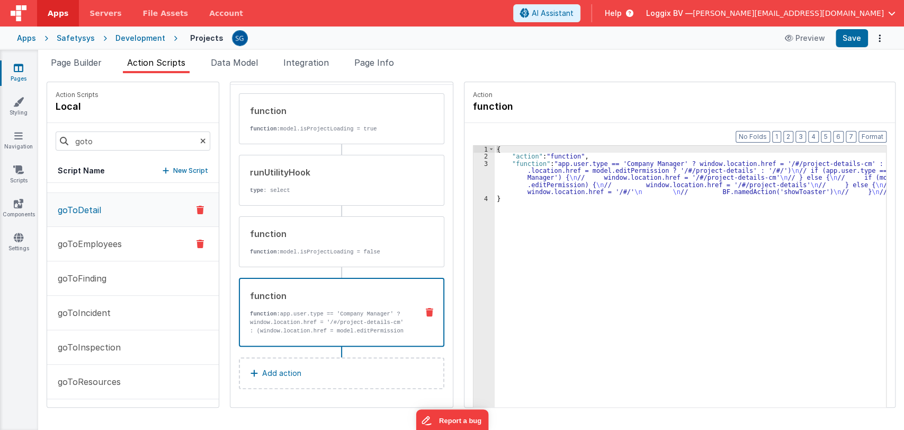
scroll to position [0, 0]
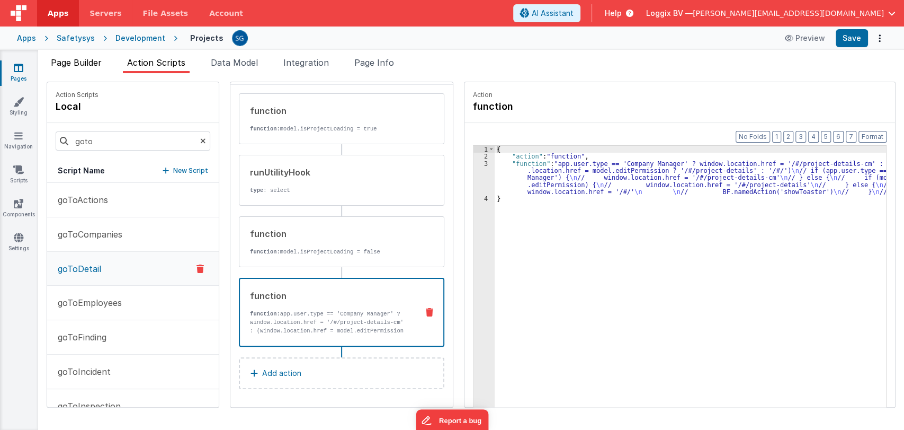
click at [75, 63] on span "Page Builder" at bounding box center [76, 62] width 51 height 11
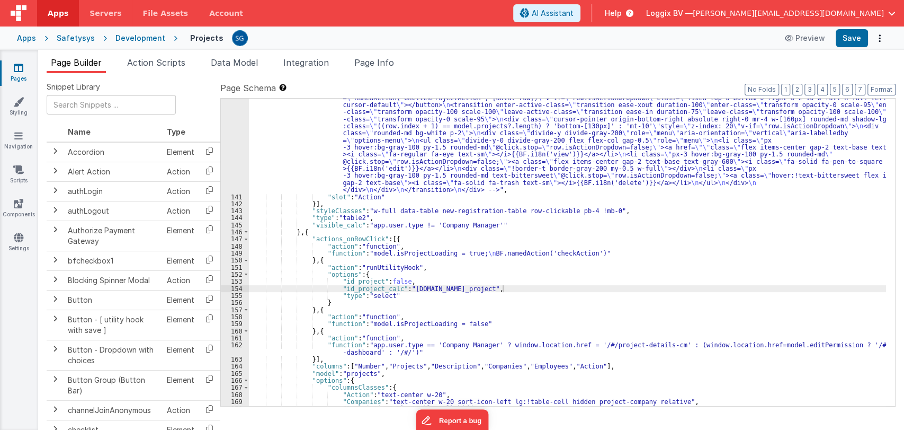
scroll to position [1373, 0]
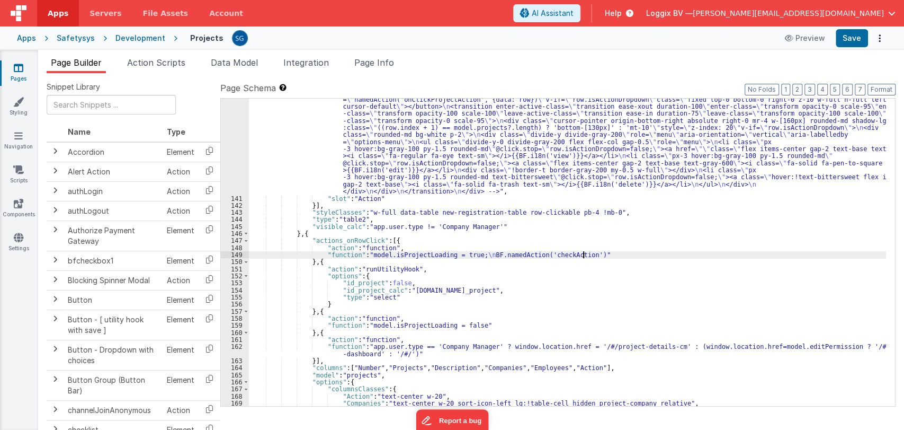
click at [586, 251] on div ""html" : "<div id= \" projectStep13 \" class= \" flex items-center justify-cent…" at bounding box center [567, 284] width 637 height 449
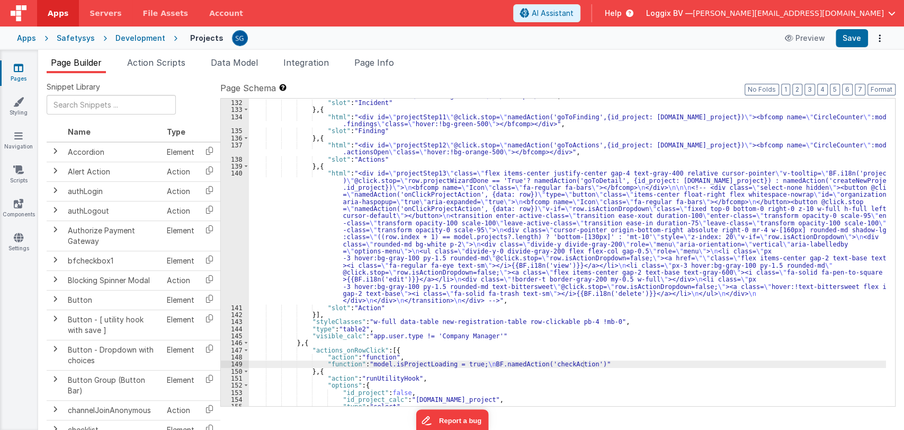
scroll to position [1264, 0]
click at [265, 192] on div ""html" : "<div id= \" projectStep10 \" @click.stop= \" namedAction('goToInciden…" at bounding box center [567, 249] width 637 height 328
click at [236, 174] on div "140" at bounding box center [235, 237] width 28 height 134
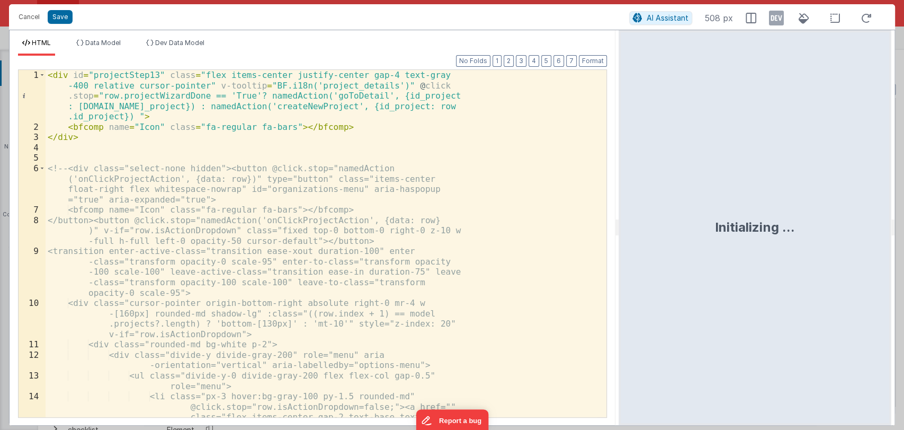
drag, startPoint x: 451, startPoint y: 229, endPoint x: 657, endPoint y: 218, distance: 206.9
click at [657, 218] on html "Cancel Save AI Assistant 508 px HTML Data Model Dev Data Model Format 7 6 5 4 3…" at bounding box center [452, 215] width 904 height 430
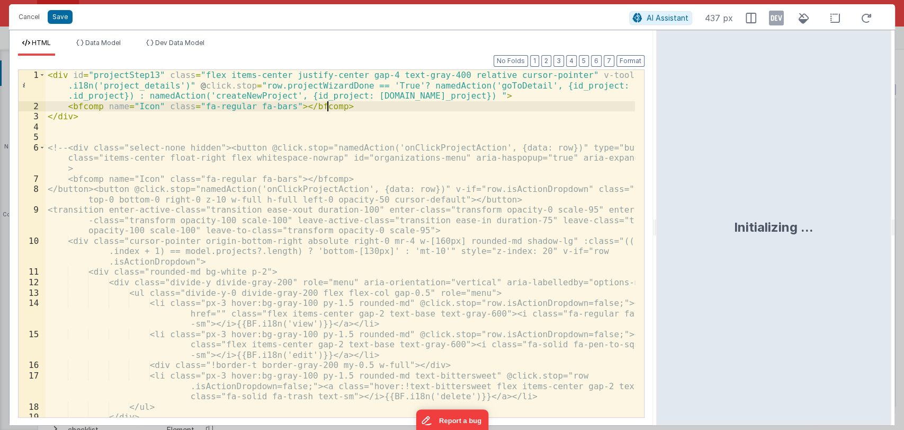
click at [345, 106] on div "< div id = "projectStep13" class = "flex items-center justify-center gap-4 text…" at bounding box center [341, 264] width 590 height 388
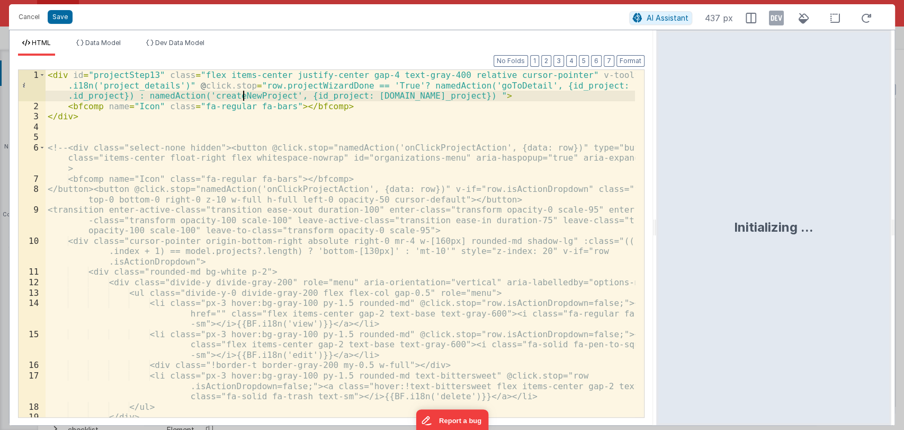
click at [245, 95] on div "< div id = "projectStep13" class = "flex items-center justify-center gap-4 text…" at bounding box center [341, 264] width 590 height 388
click at [30, 14] on button "Cancel" at bounding box center [29, 17] width 32 height 15
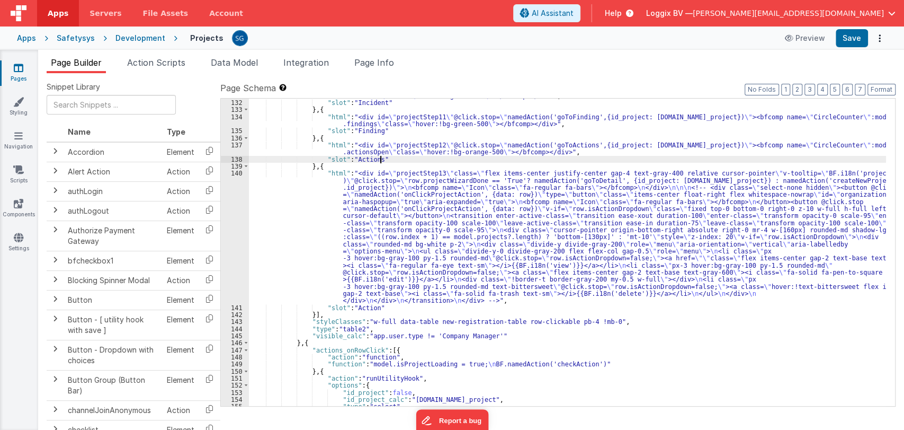
click at [420, 159] on div ""html" : "<div id= \" projectStep10 \" @click.stop= \" namedAction('goToInciden…" at bounding box center [567, 249] width 637 height 328
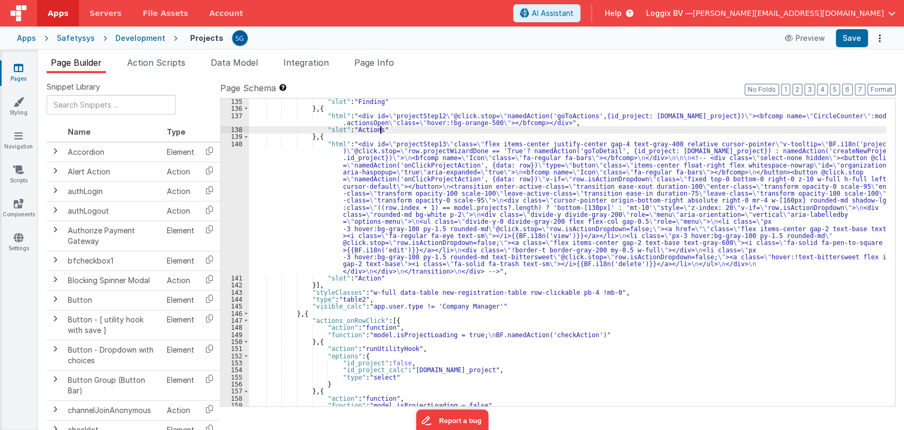
scroll to position [1293, 0]
click at [308, 162] on div ""slot" : "Finding" } , { "html" : "<div id= \" projectStep12 \" @click.stop= \"…" at bounding box center [567, 259] width 637 height 322
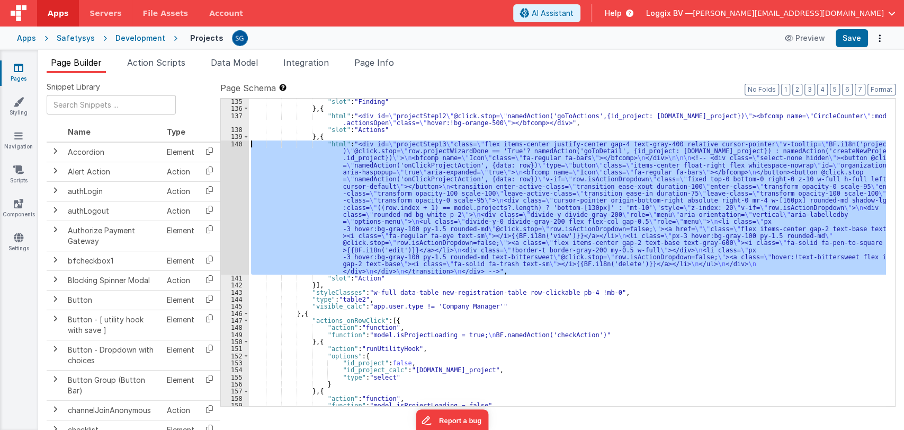
click at [232, 145] on div "140" at bounding box center [235, 207] width 28 height 134
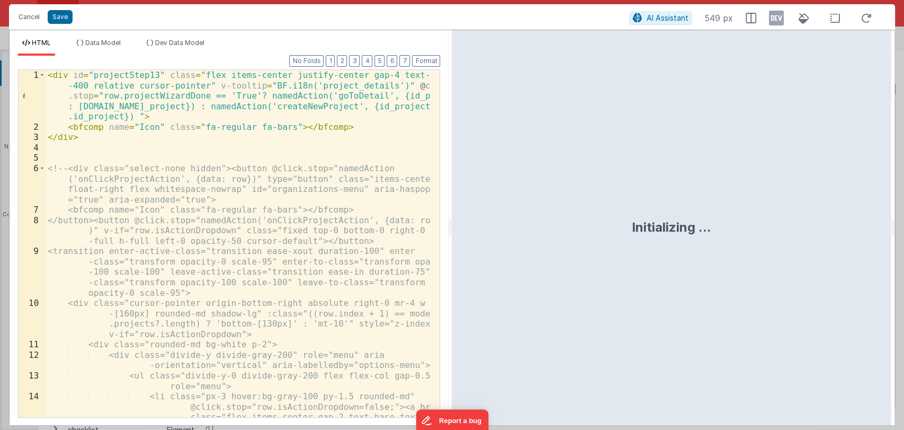
click at [452, 227] on div at bounding box center [450, 227] width 4 height 395
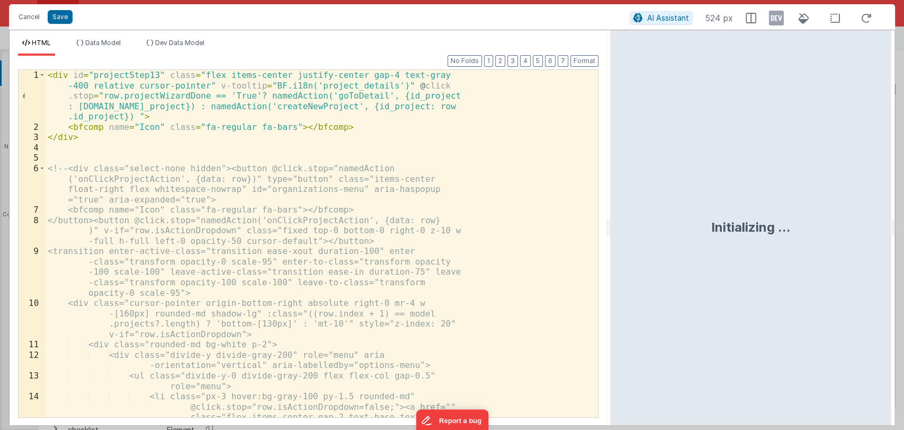
drag, startPoint x: 450, startPoint y: 227, endPoint x: 681, endPoint y: 217, distance: 230.7
click at [681, 217] on html "Cancel Save AI Assistant 524 px HTML Data Model Dev Data Model Format 7 6 5 4 3…" at bounding box center [452, 215] width 904 height 430
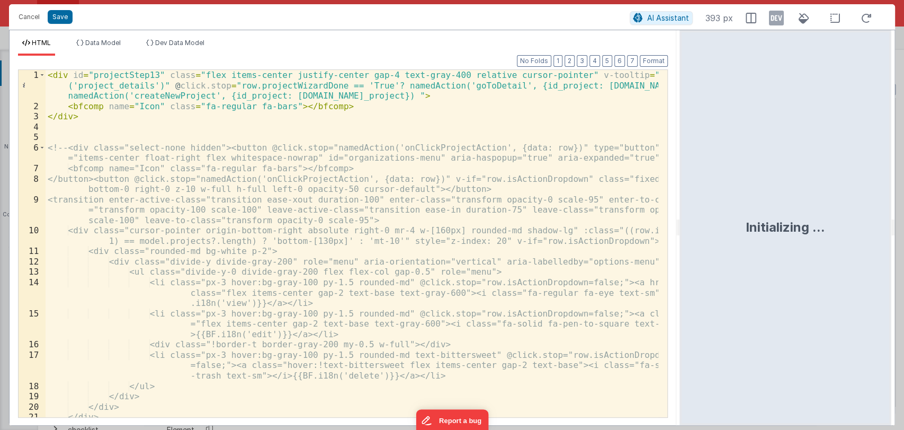
click at [339, 104] on div "< div id = "projectStep13" class = "flex items-center justify-center gap-4 text…" at bounding box center [352, 264] width 613 height 388
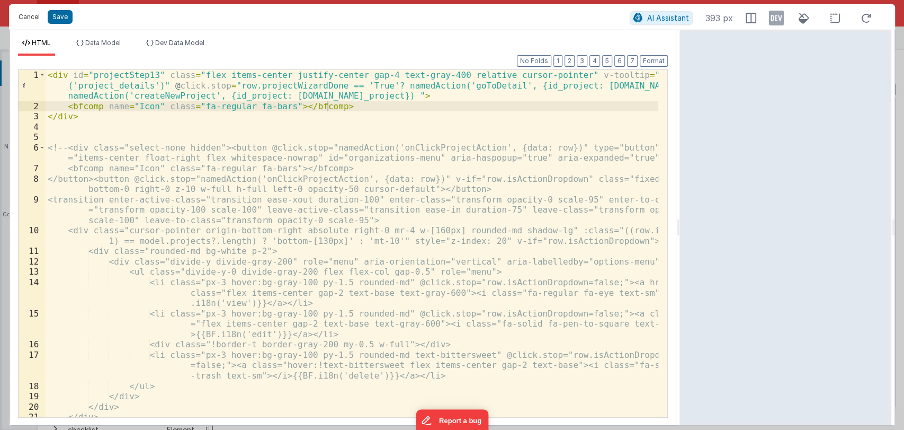
click at [30, 17] on button "Cancel" at bounding box center [29, 17] width 32 height 15
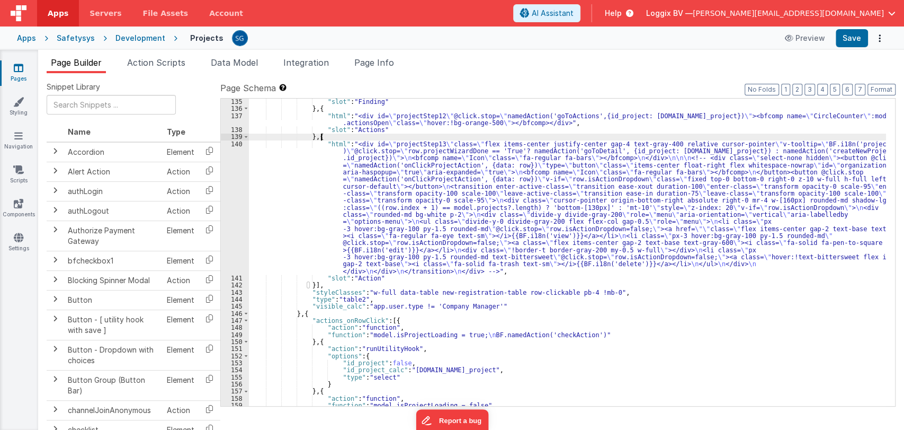
click at [339, 137] on div ""slot" : "Finding" } , { "html" : "<div id= \" projectStep12 \" @click.stop= \"…" at bounding box center [567, 259] width 637 height 322
click at [327, 164] on div ""slot" : "Finding" } , { "html" : "<div id= \" projectStep12 \" @click.stop= \"…" at bounding box center [567, 258] width 637 height 322
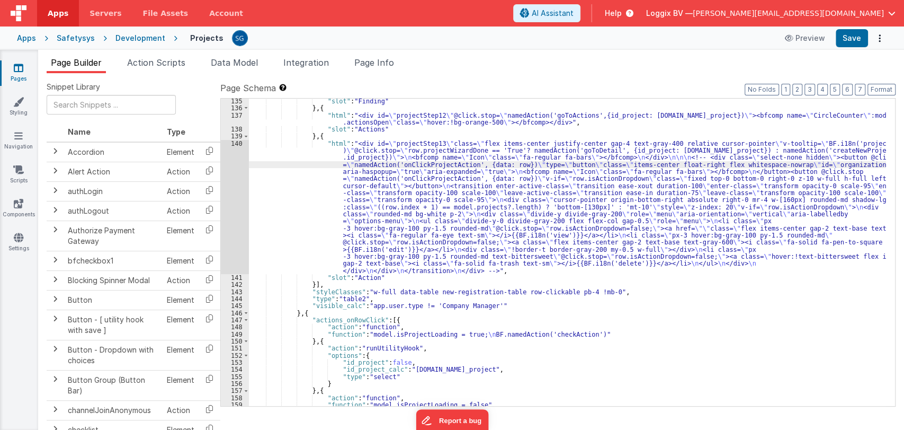
click at [236, 141] on div "140" at bounding box center [235, 207] width 28 height 134
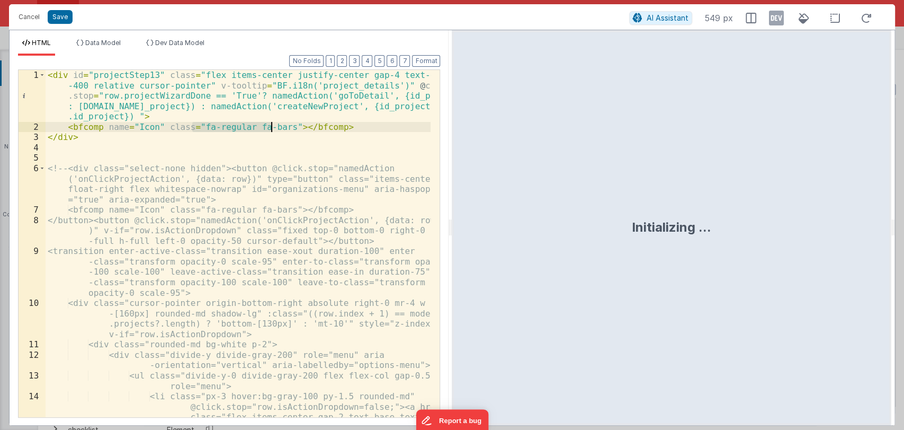
drag, startPoint x: 193, startPoint y: 126, endPoint x: 273, endPoint y: 128, distance: 80.0
click at [273, 128] on div "< div id = "projectStep13" class = "flex items-center justify-center gap-4 text…" at bounding box center [239, 295] width 386 height 451
click at [346, 128] on div "< div id = "projectStep13" class = "flex items-center justify-center gap-4 text…" at bounding box center [239, 295] width 386 height 451
click at [25, 13] on button "Cancel" at bounding box center [29, 17] width 32 height 15
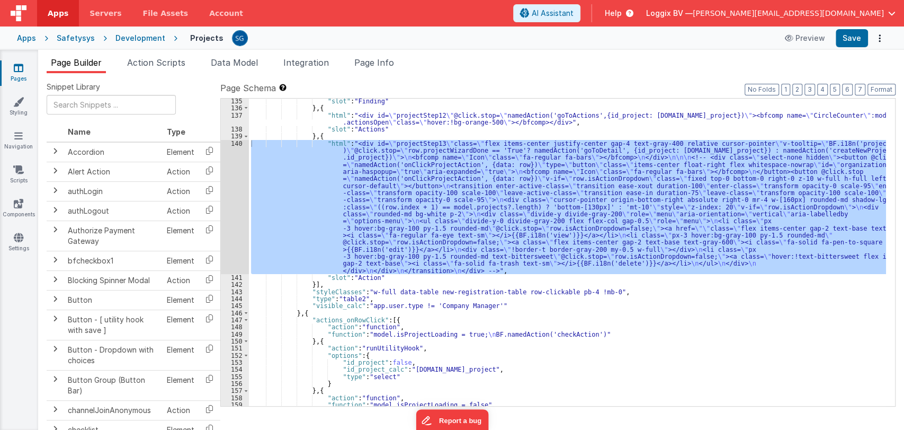
click at [143, 60] on span "Action Scripts" at bounding box center [156, 62] width 58 height 11
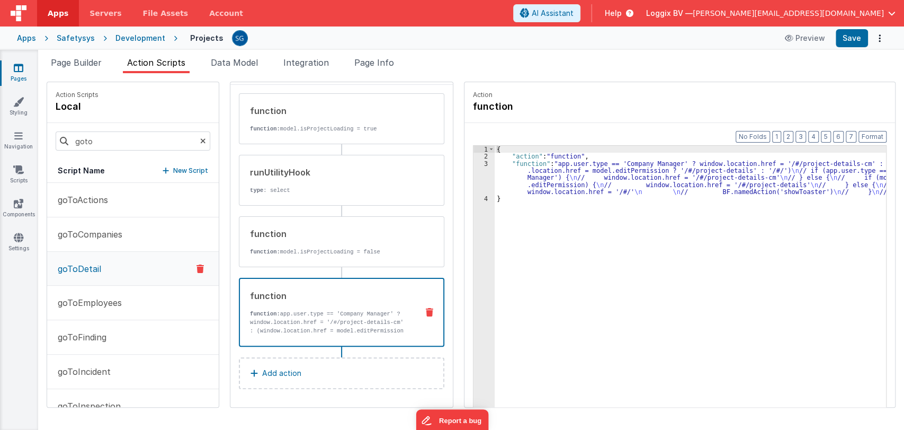
click at [94, 265] on p "goToDetail" at bounding box center [76, 268] width 50 height 13
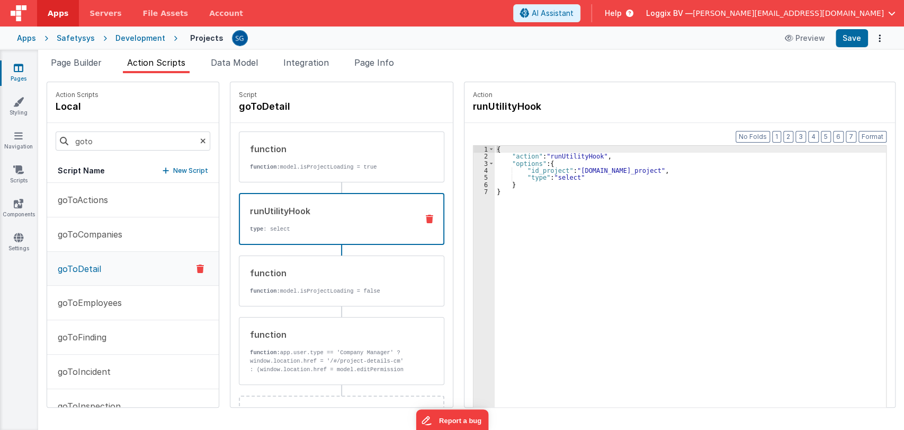
click at [307, 218] on div "runUtilityHook type : select" at bounding box center [325, 218] width 170 height 29
click at [108, 140] on input "goto" at bounding box center [133, 140] width 155 height 19
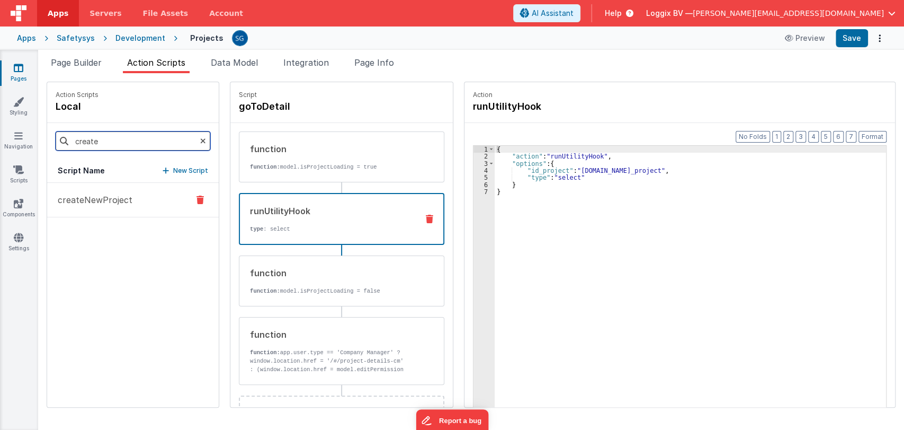
type input "create"
click at [99, 200] on p "createNewProject" at bounding box center [91, 199] width 81 height 13
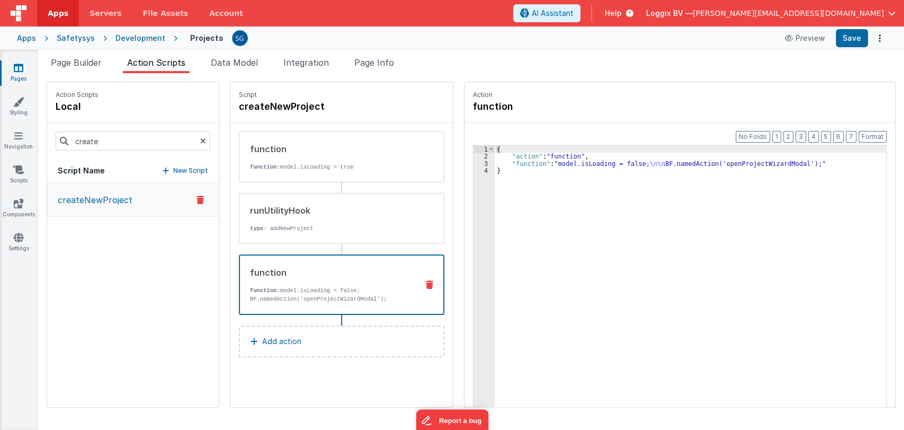
click at [309, 277] on div "function" at bounding box center [329, 272] width 159 height 13
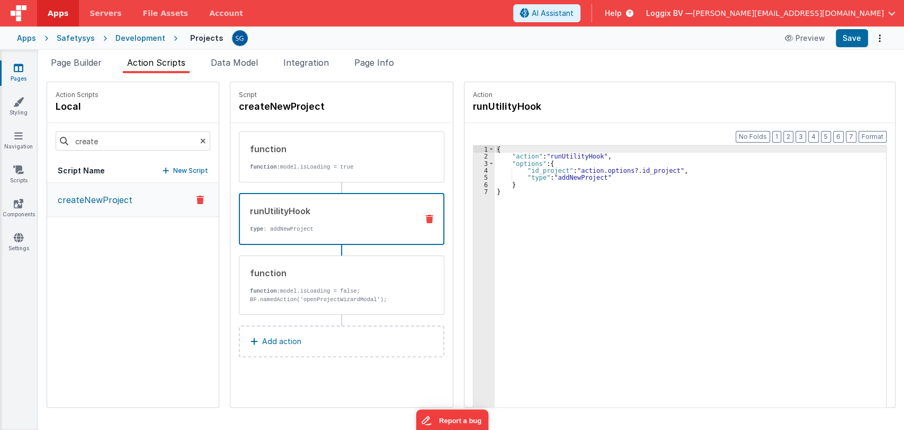
click at [317, 229] on p "type : addNewProject" at bounding box center [329, 229] width 159 height 8
click at [674, 171] on div "{ "action" : "runUtilityHook" , "options" : { "id_project" : "action.options?.i…" at bounding box center [696, 300] width 402 height 308
click at [676, 170] on div "{ "action" : "runUtilityHook" , "options" : { "id_project" : "action.options?.i…" at bounding box center [696, 300] width 402 height 308
click at [676, 165] on div "{ "action" : "runUtilityHook" , "options" : { "id_project" : "action.options?.i…" at bounding box center [696, 300] width 402 height 308
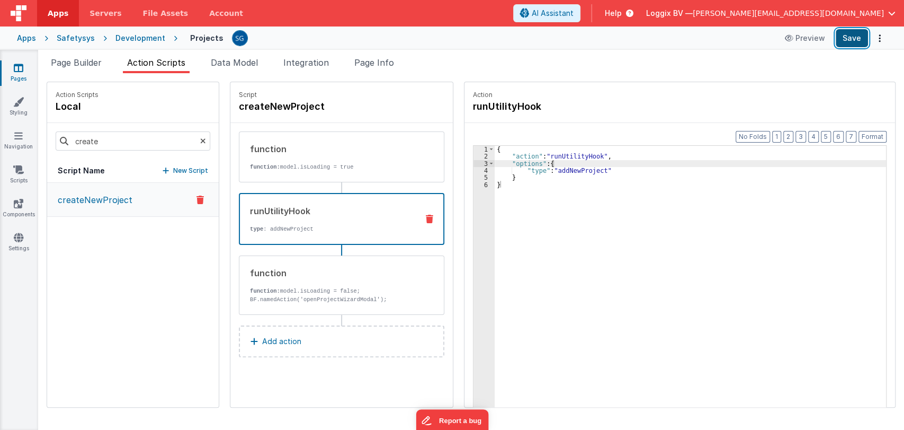
click at [855, 39] on button "Save" at bounding box center [852, 38] width 32 height 18
click at [564, 161] on div "{ "action" : "runUtilityHook" , "options" : { "type" : "addNewProject" } }" at bounding box center [696, 300] width 402 height 308
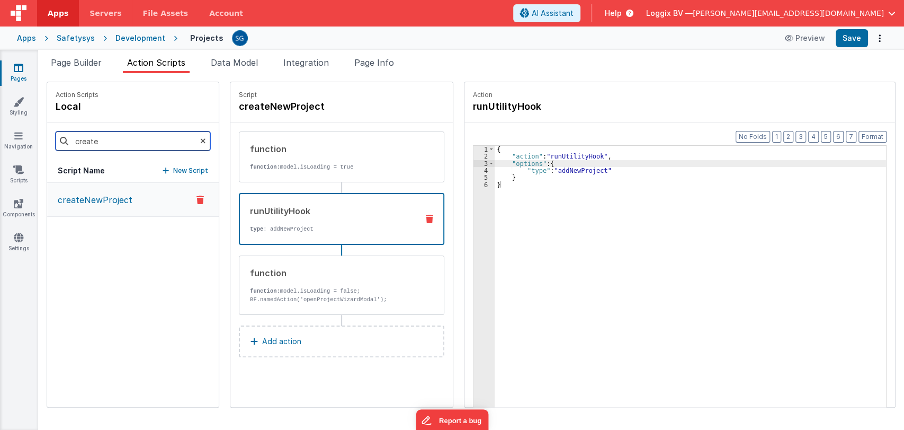
click at [167, 138] on input "create" at bounding box center [133, 140] width 155 height 19
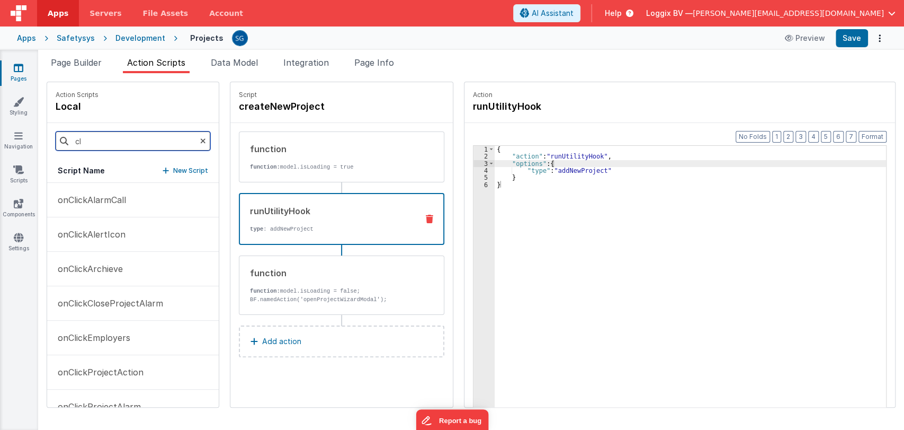
type input "c"
type input "o"
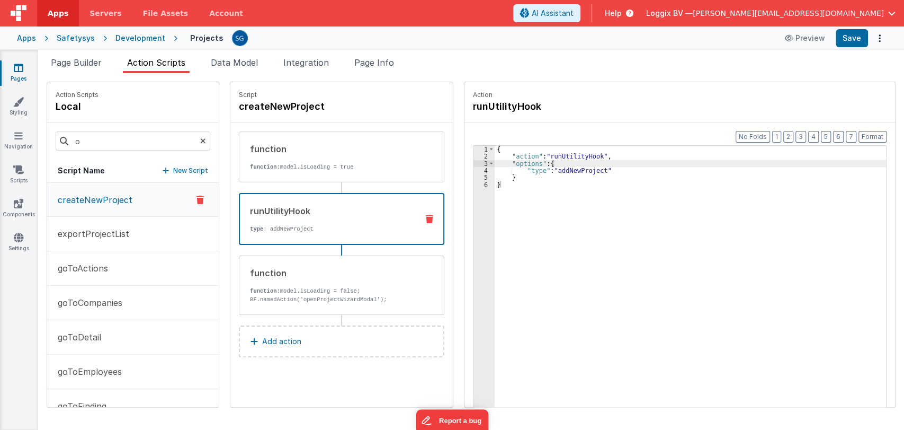
click at [200, 144] on icon at bounding box center [203, 141] width 6 height 36
click at [180, 171] on p "New Script" at bounding box center [190, 170] width 35 height 11
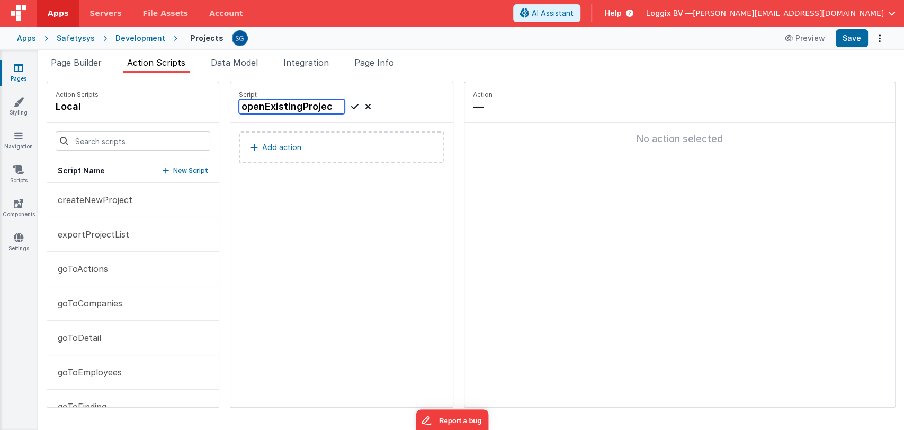
type input "openExistingProject"
click at [365, 106] on icon at bounding box center [368, 106] width 6 height 13
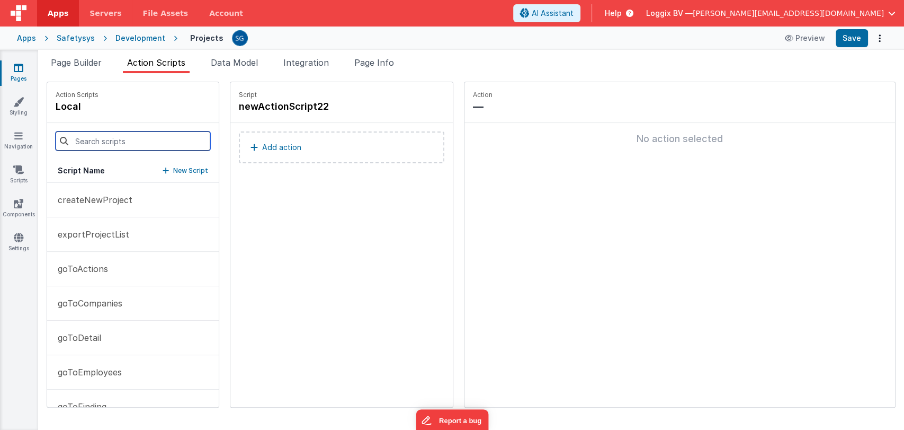
click at [97, 144] on input at bounding box center [133, 140] width 155 height 19
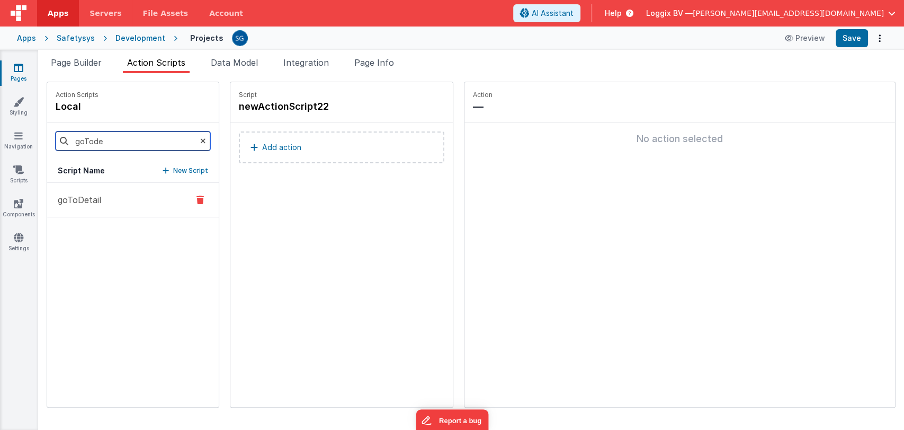
type input "goTode"
click at [88, 207] on button "goToDetail" at bounding box center [133, 200] width 172 height 34
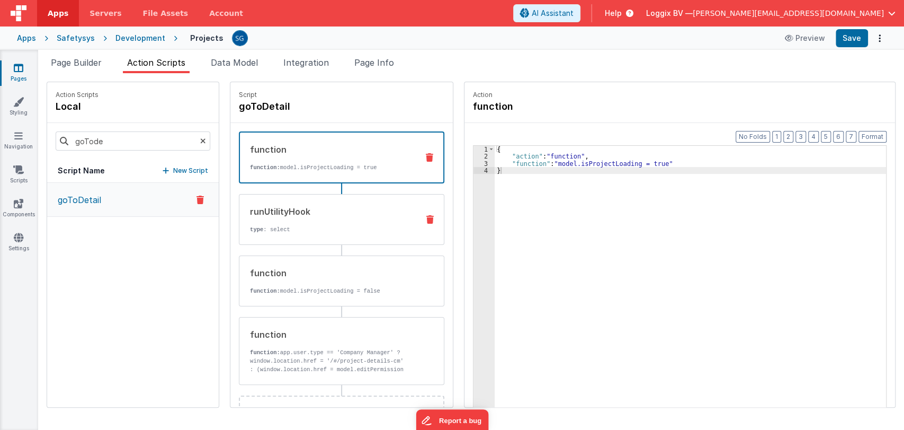
click at [326, 211] on div "runUtilityHook" at bounding box center [330, 211] width 160 height 13
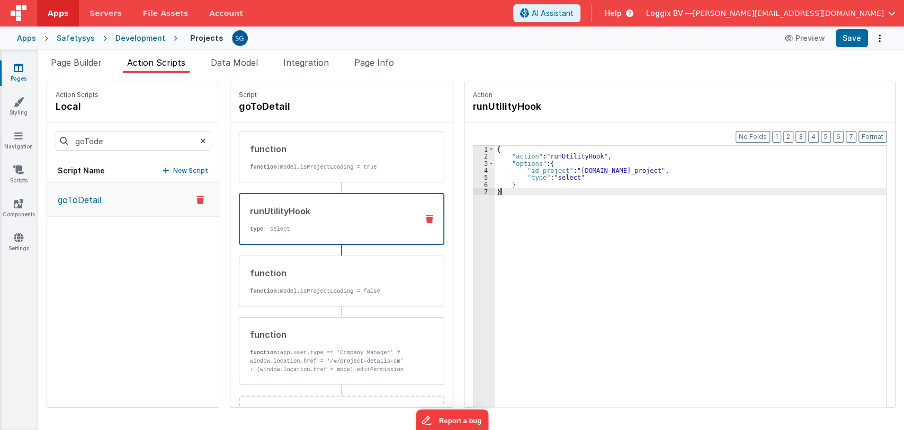
click at [499, 193] on div "{ "action" : "runUtilityHook" , "options" : { "id_project" : "action.options.id…" at bounding box center [696, 300] width 402 height 308
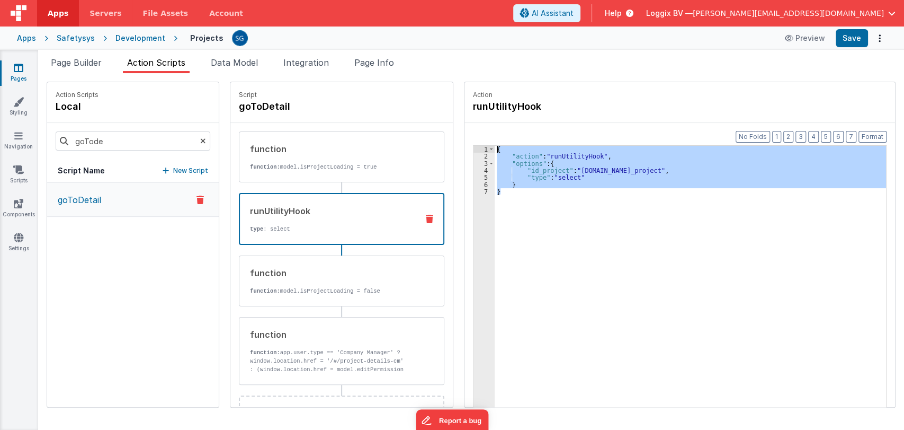
drag, startPoint x: 493, startPoint y: 190, endPoint x: 486, endPoint y: 149, distance: 40.9
click at [495, 149] on div "{ "action" : "runUtilityHook" , "options" : { "id_project" : "action.options.id…" at bounding box center [696, 300] width 402 height 308
click at [505, 194] on div "{ "action" : "runUtilityHook" , "options" : { "id_project" : "action.options.id…" at bounding box center [691, 293] width 392 height 294
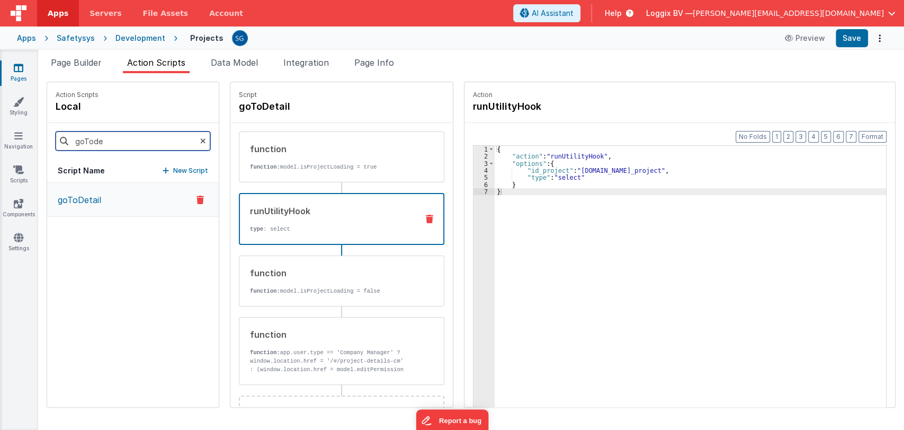
click at [166, 141] on input "goTode" at bounding box center [133, 140] width 155 height 19
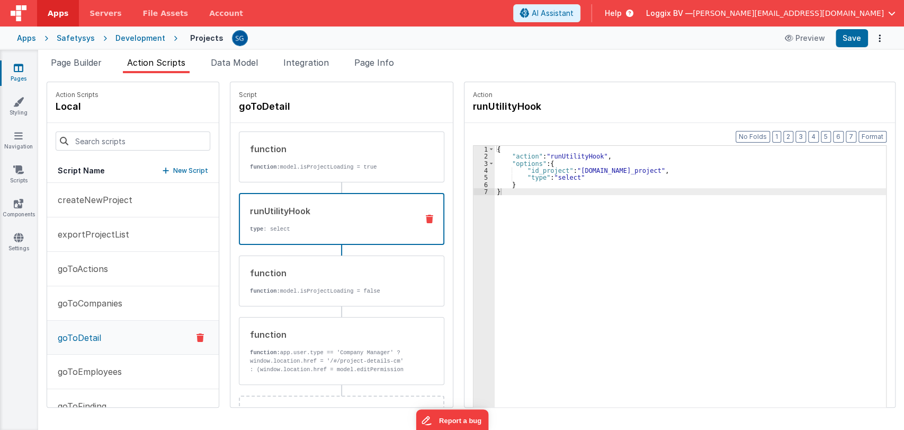
click at [163, 171] on icon at bounding box center [166, 170] width 6 height 7
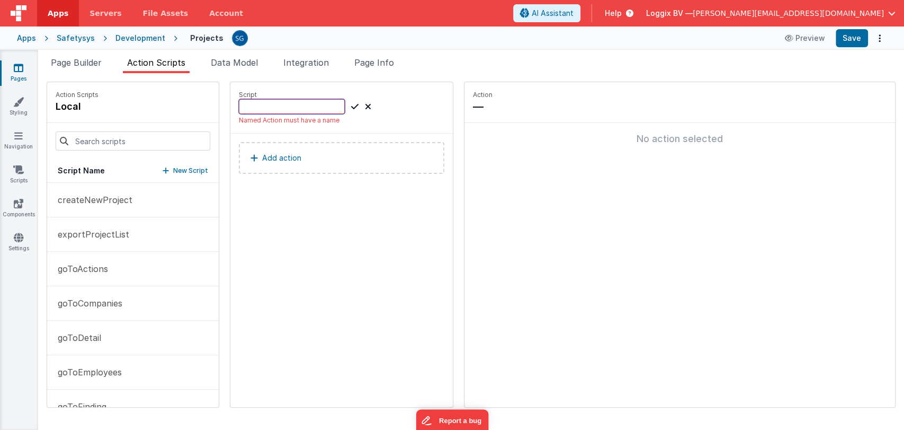
click at [259, 105] on input at bounding box center [292, 106] width 106 height 15
click at [106, 145] on input at bounding box center [133, 140] width 155 height 19
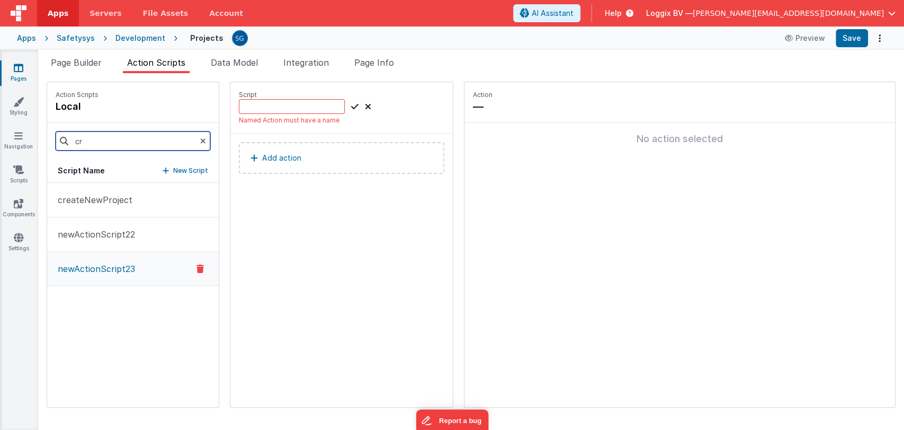
type input "c"
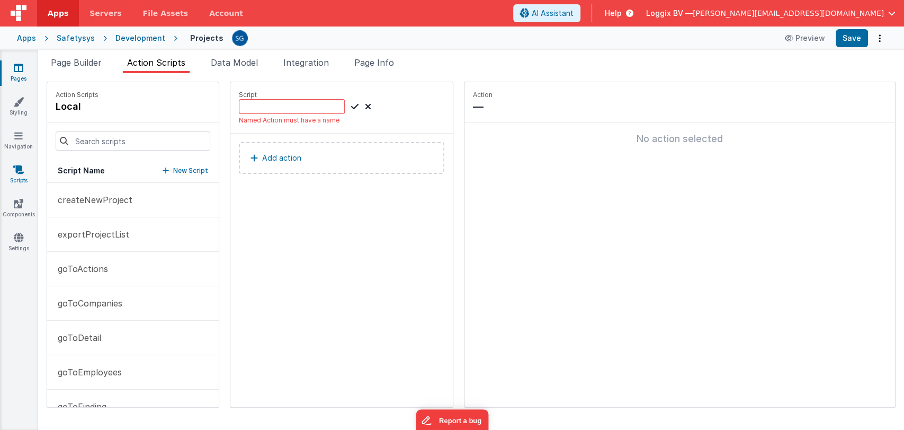
click at [19, 171] on icon at bounding box center [18, 169] width 11 height 11
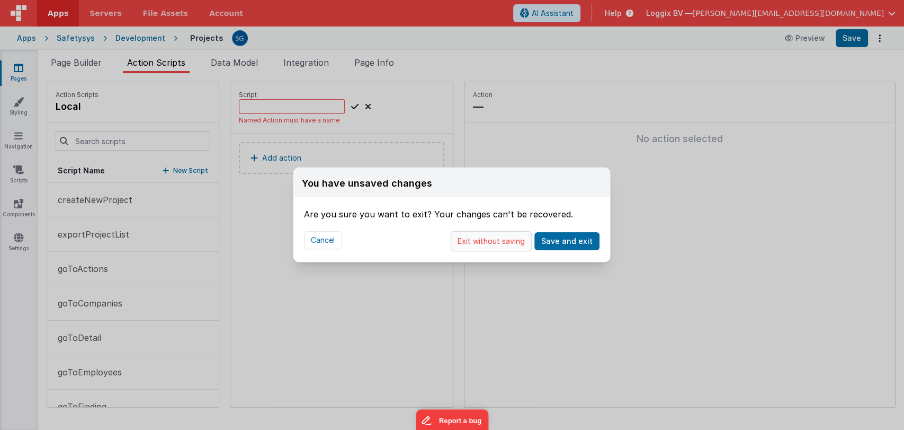
click at [485, 242] on button "Exit without saving" at bounding box center [491, 241] width 81 height 20
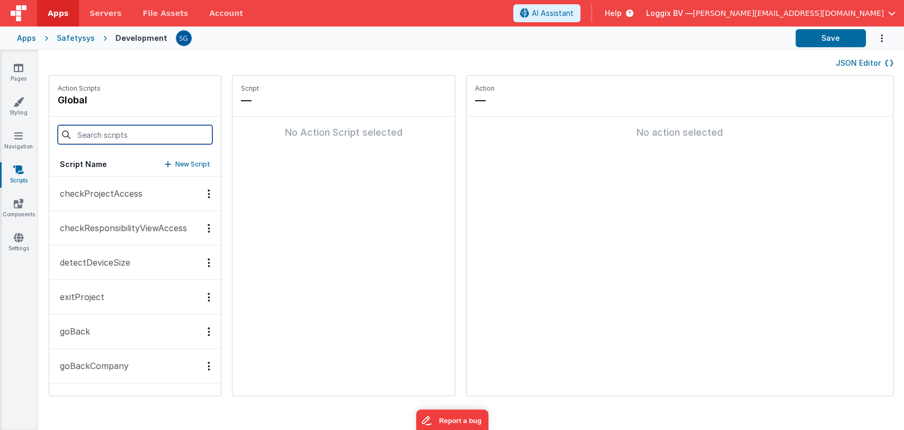
click at [126, 132] on input at bounding box center [135, 134] width 155 height 19
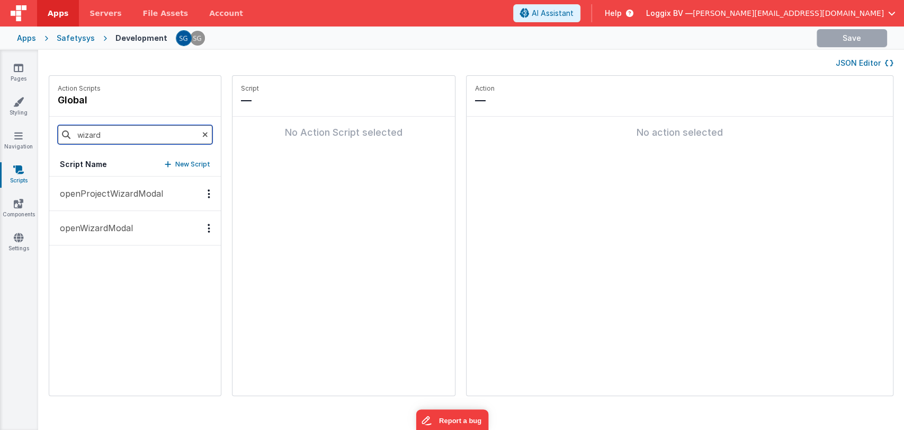
type input "wizard"
click at [127, 197] on p "openProjectWizardModal" at bounding box center [109, 193] width 110 height 13
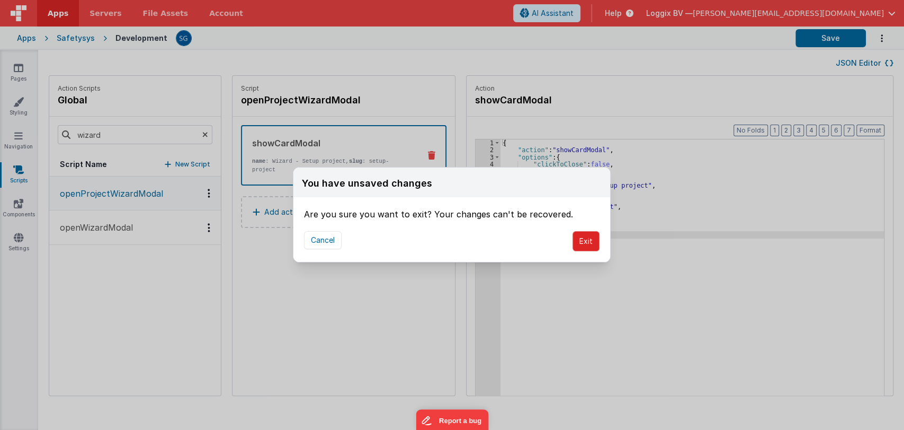
click at [587, 238] on button "Exit" at bounding box center [586, 241] width 27 height 20
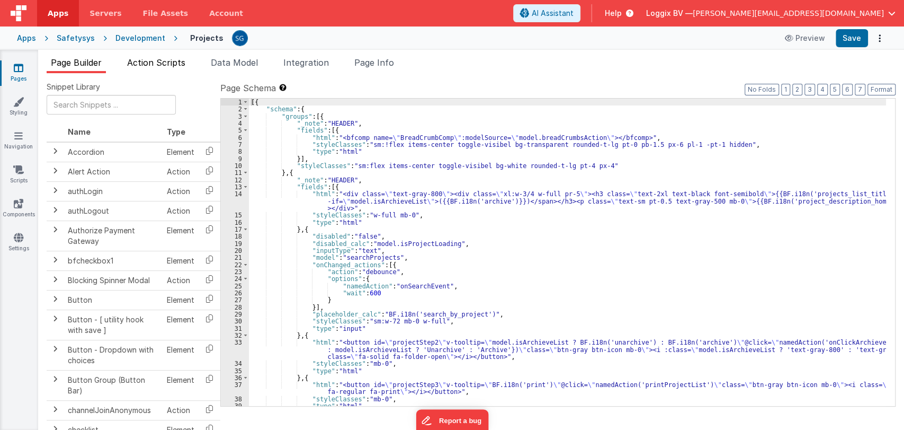
click at [157, 58] on span "Action Scripts" at bounding box center [156, 62] width 58 height 11
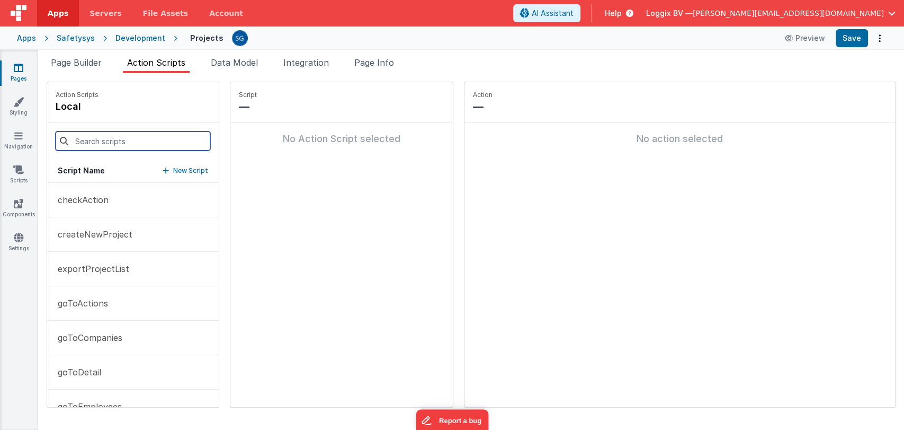
click at [114, 139] on input at bounding box center [133, 140] width 155 height 19
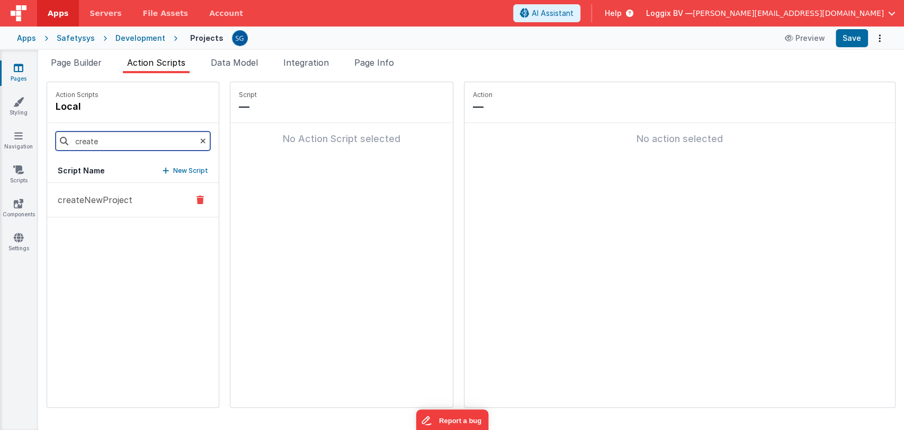
type input "create"
click at [110, 201] on p "createNewProject" at bounding box center [91, 199] width 81 height 13
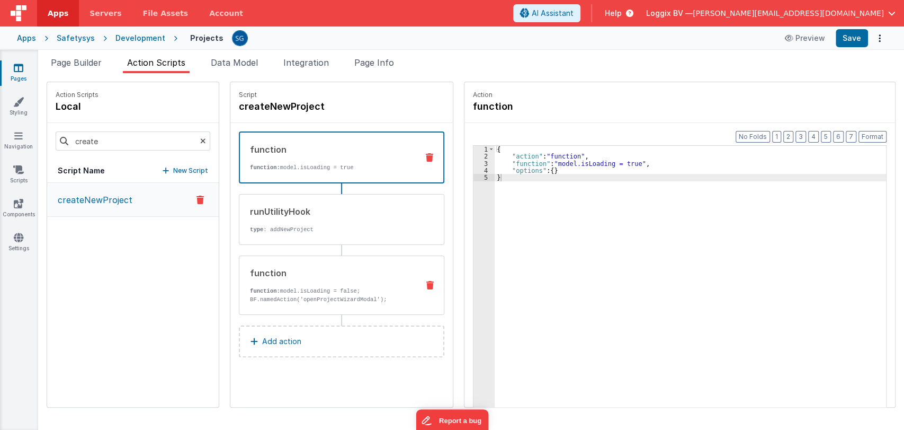
click at [291, 274] on div "function" at bounding box center [330, 272] width 160 height 13
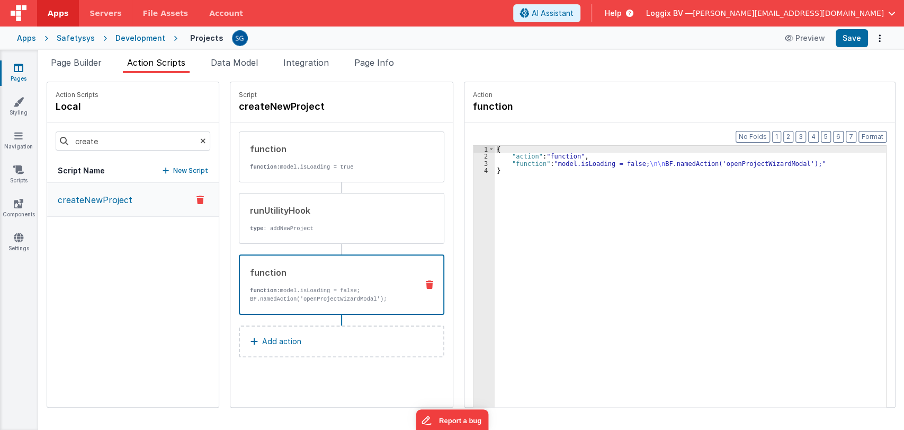
click at [200, 139] on icon at bounding box center [203, 141] width 6 height 36
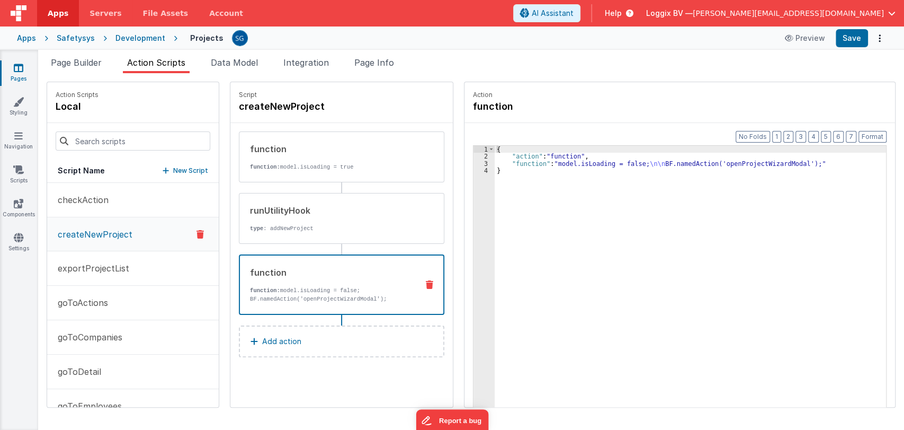
click at [173, 170] on p "New Script" at bounding box center [190, 170] width 35 height 11
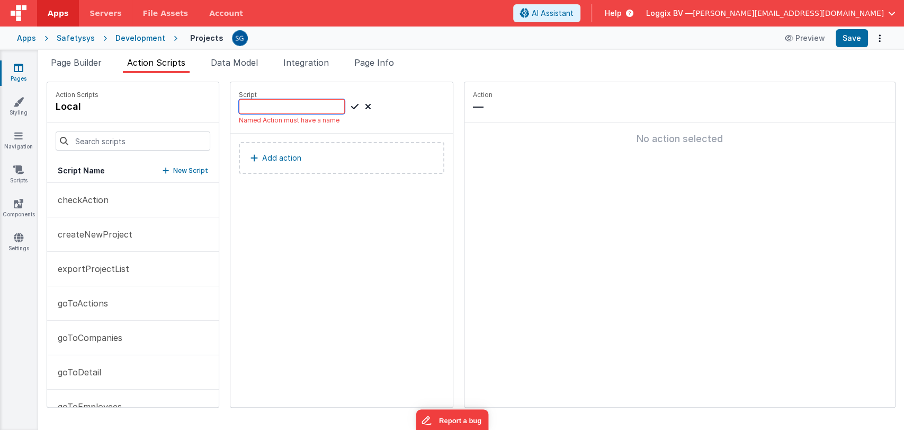
click at [277, 104] on input at bounding box center [292, 106] width 106 height 15
type input "updateExistingProject"
click at [351, 107] on icon at bounding box center [354, 106] width 7 height 13
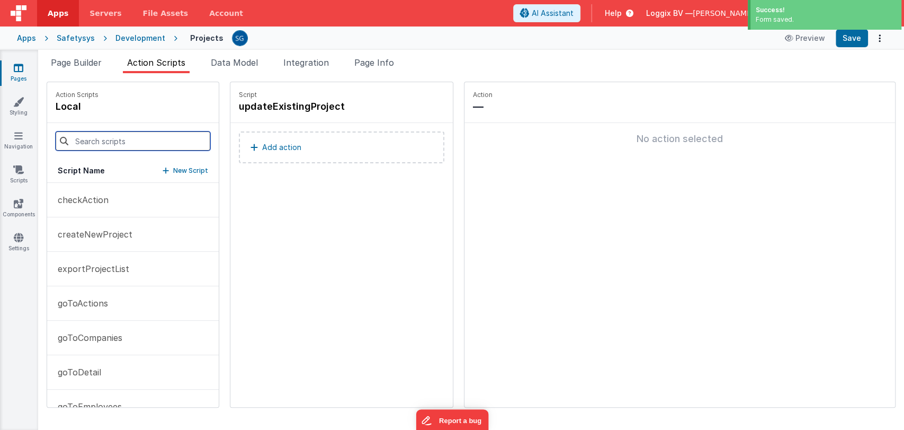
click at [126, 138] on input at bounding box center [133, 140] width 155 height 19
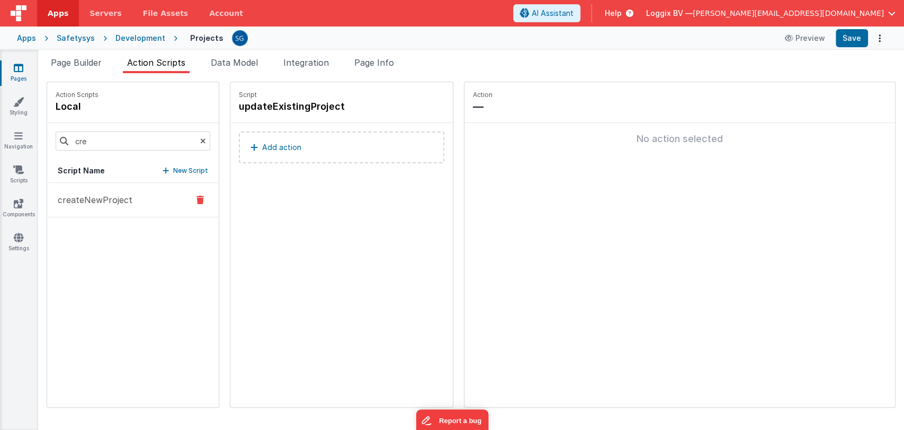
click at [90, 193] on p "createNewProject" at bounding box center [91, 199] width 81 height 13
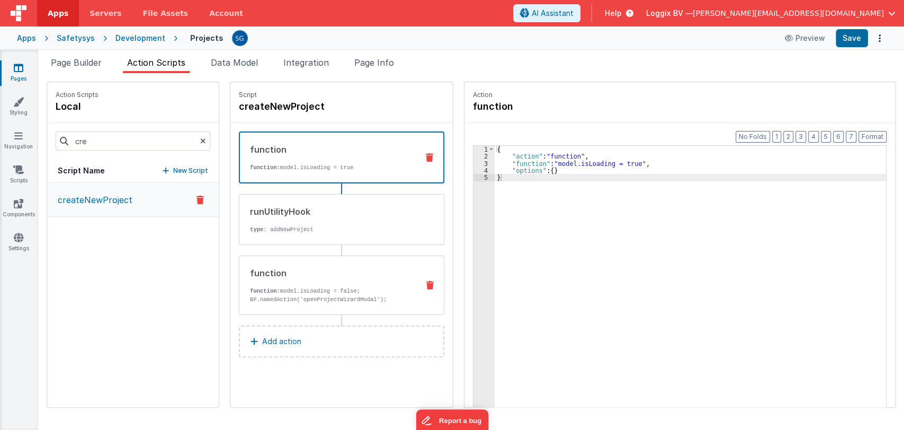
click at [312, 287] on p "function: model.isLoading = false;" at bounding box center [330, 291] width 160 height 8
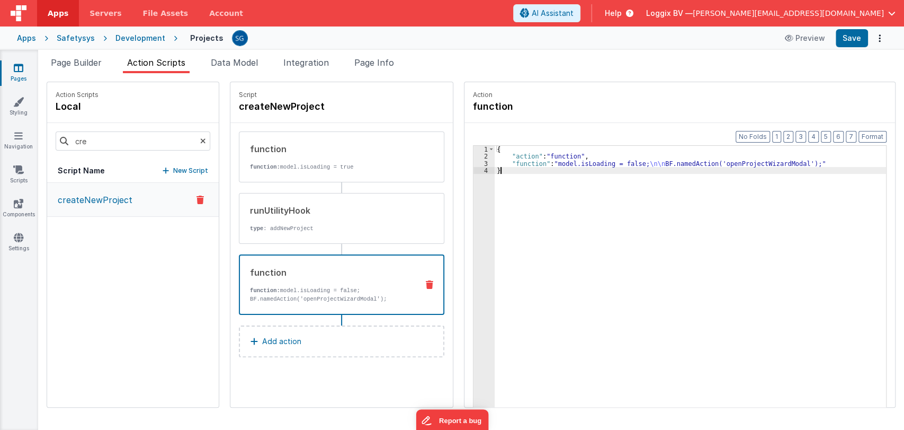
click at [503, 171] on div "{ "action" : "function" , "function" : "model.isLoading = false; \n\n BF.namedA…" at bounding box center [696, 300] width 402 height 308
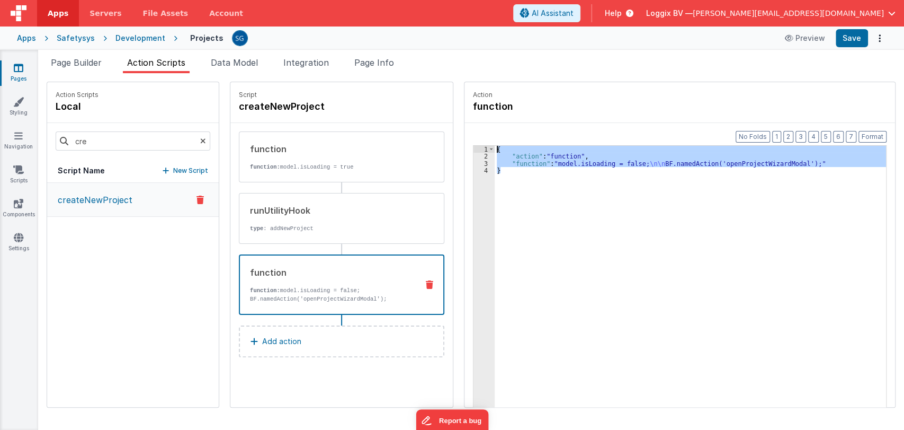
drag, startPoint x: 503, startPoint y: 171, endPoint x: 486, endPoint y: 150, distance: 27.1
click at [495, 150] on div "{ "action" : "function" , "function" : "model.isLoading = false; \n\n BF.namedA…" at bounding box center [696, 300] width 402 height 308
click at [113, 137] on input "cre" at bounding box center [133, 140] width 155 height 19
type input "c"
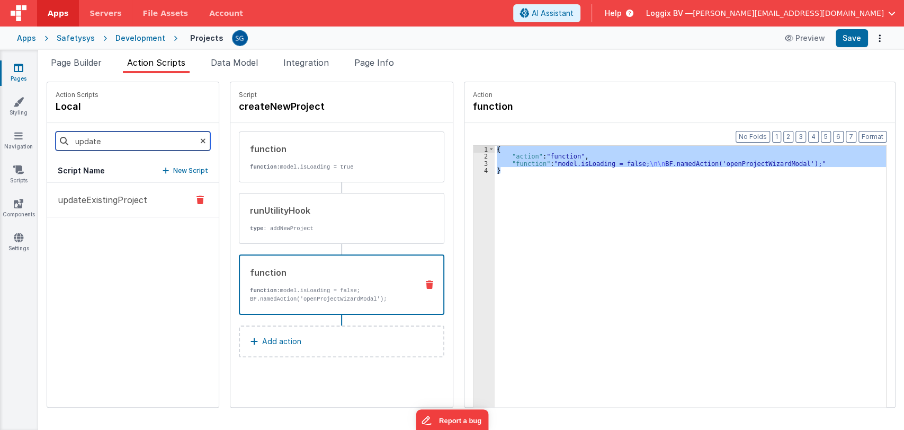
type input "update"
click at [107, 199] on p "updateExistingProject" at bounding box center [99, 199] width 96 height 13
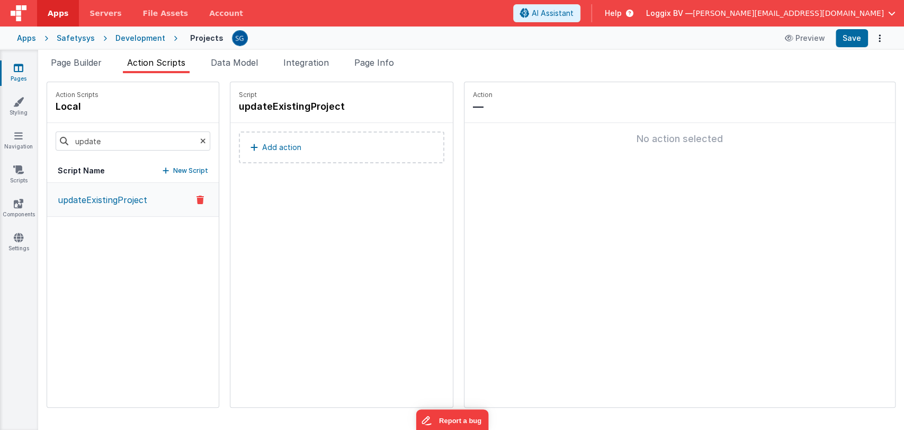
click at [250, 139] on button "Add action" at bounding box center [342, 147] width 206 height 32
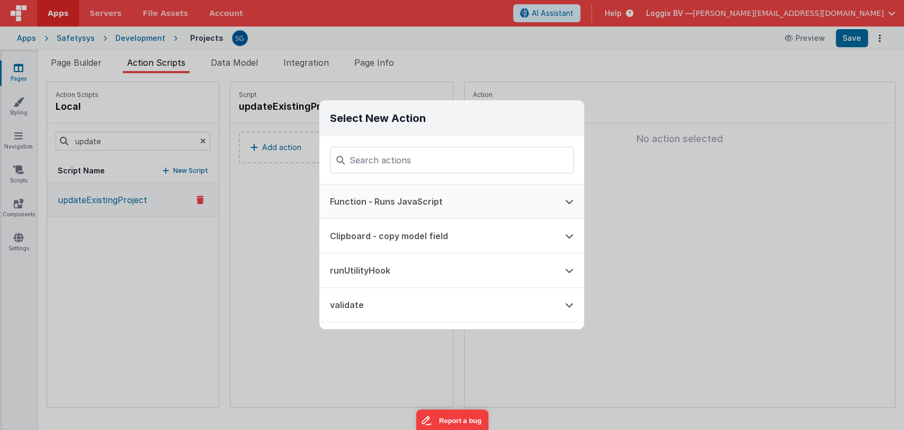
click at [380, 203] on button "Function - Runs JavaScript" at bounding box center [436, 201] width 235 height 34
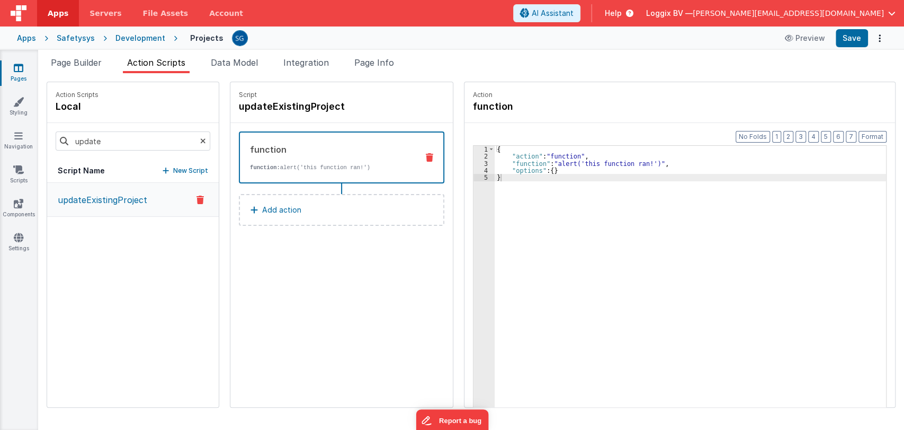
click at [505, 162] on div "{ "action" : "function" , "function" : "alert('this function ran!')" , "options…" at bounding box center [696, 300] width 402 height 308
click at [475, 161] on div "3" at bounding box center [484, 163] width 21 height 7
click at [475, 161] on div at bounding box center [452, 215] width 904 height 430
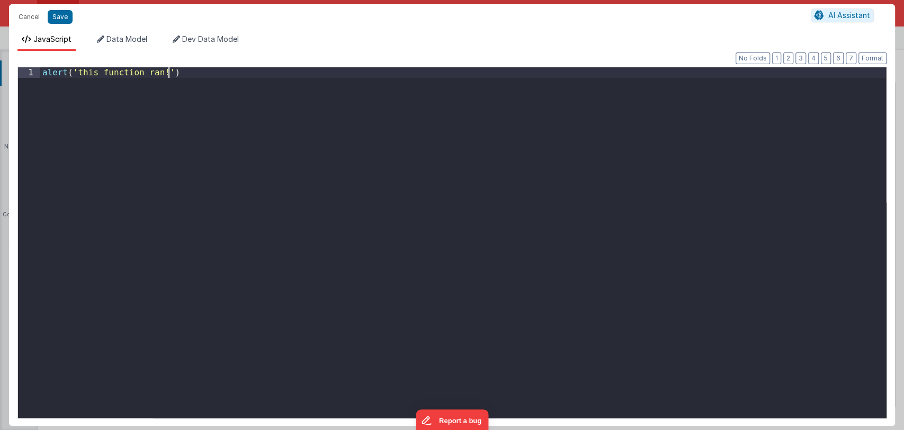
click at [174, 72] on div "alert ( 'this function ran!' )" at bounding box center [463, 252] width 846 height 371
click at [63, 17] on button "Save" at bounding box center [60, 17] width 25 height 14
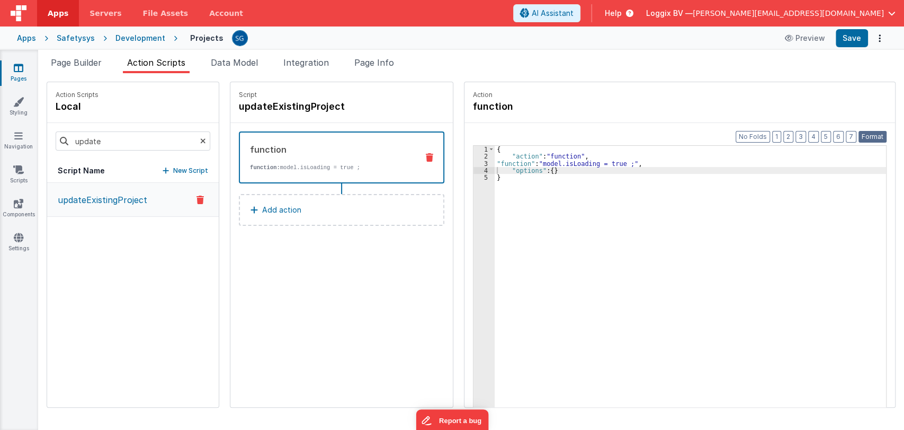
click at [872, 137] on button "Format" at bounding box center [873, 137] width 28 height 12
click at [251, 212] on icon at bounding box center [254, 210] width 7 height 8
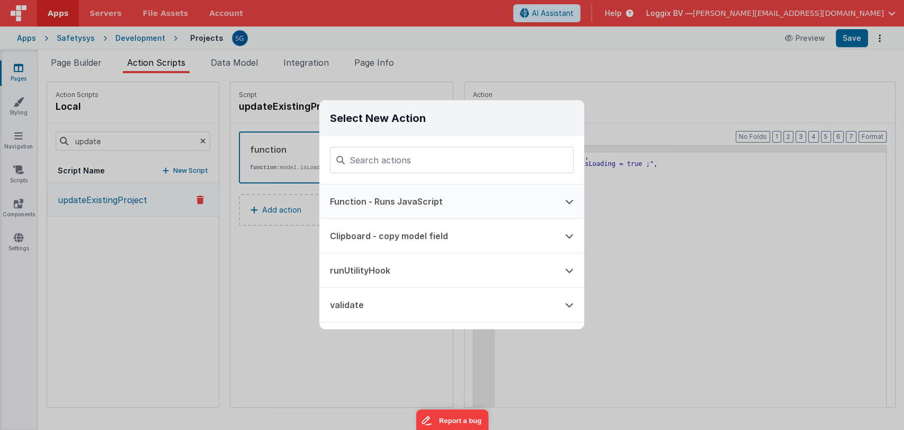
click at [407, 204] on button "Function - Runs JavaScript" at bounding box center [436, 201] width 235 height 34
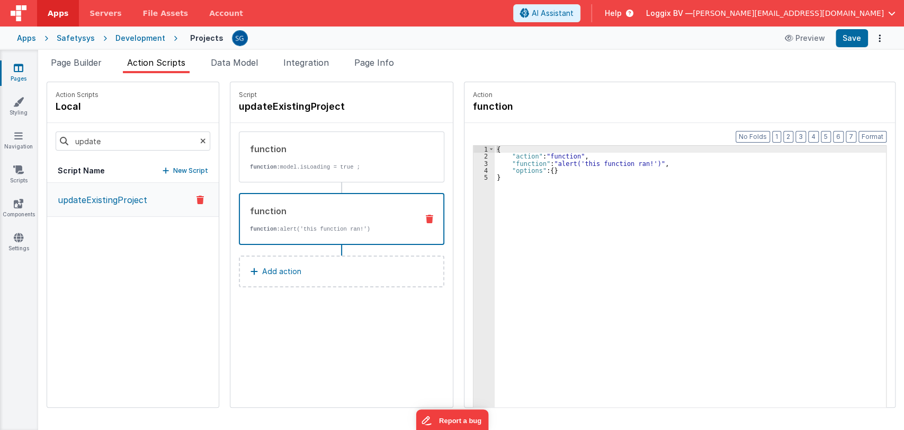
click at [499, 174] on div "{ "action" : "function" , "function" : "alert('this function ran!')" , "options…" at bounding box center [696, 300] width 402 height 308
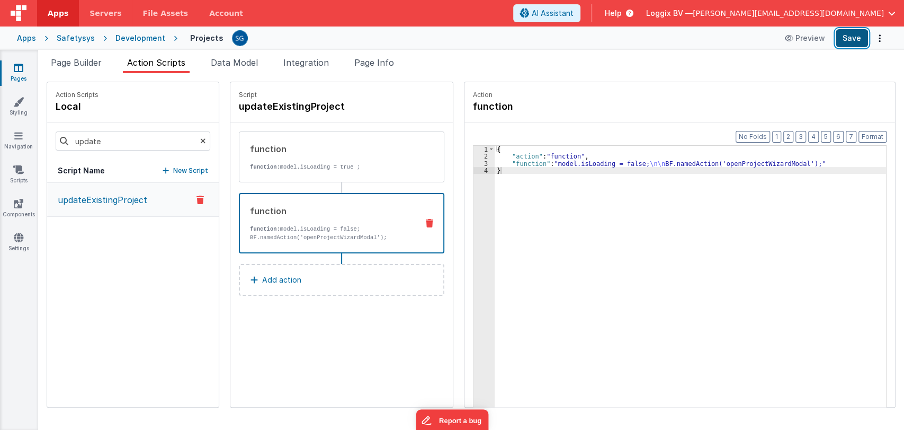
click at [847, 45] on button "Save" at bounding box center [852, 38] width 32 height 18
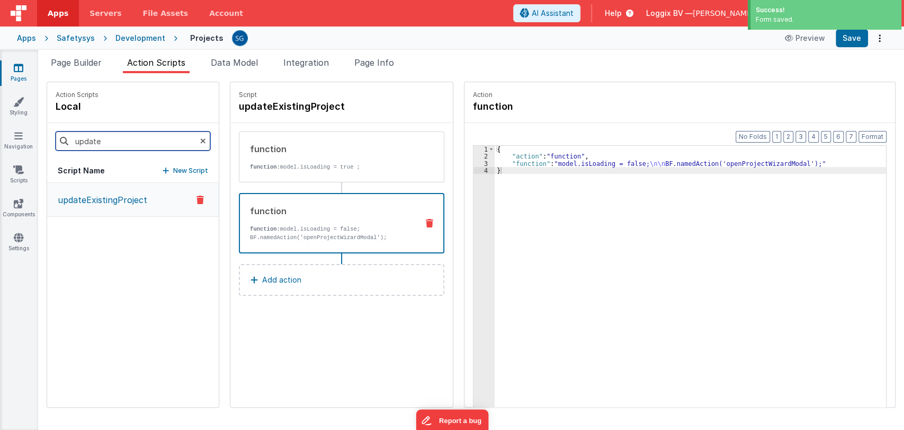
click at [112, 143] on input "update" at bounding box center [133, 140] width 155 height 19
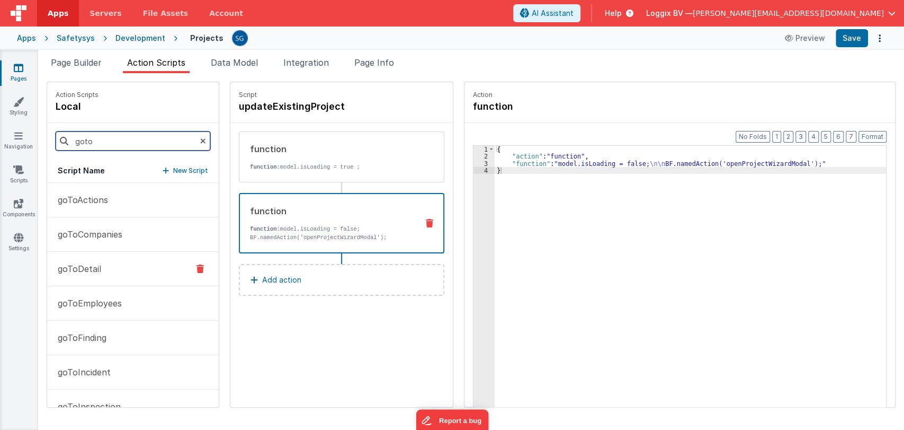
type input "goto"
click at [82, 268] on p "goToDetail" at bounding box center [76, 268] width 50 height 13
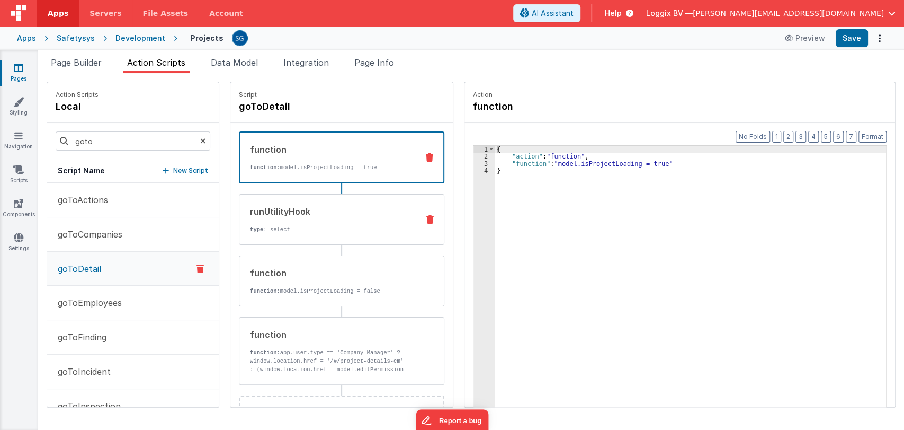
click at [257, 218] on div "runUtilityHook type : select" at bounding box center [324, 219] width 171 height 29
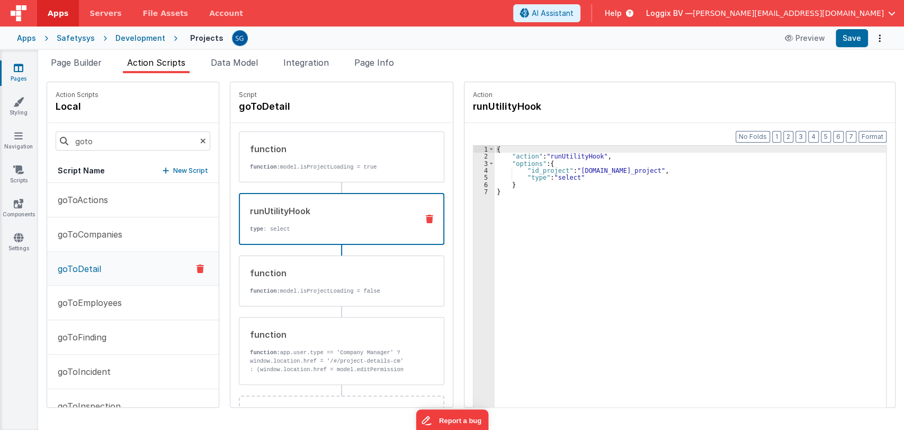
click at [529, 191] on div "{ "action" : "runUtilityHook" , "options" : { "id_project" : "action.options.id…" at bounding box center [696, 300] width 402 height 308
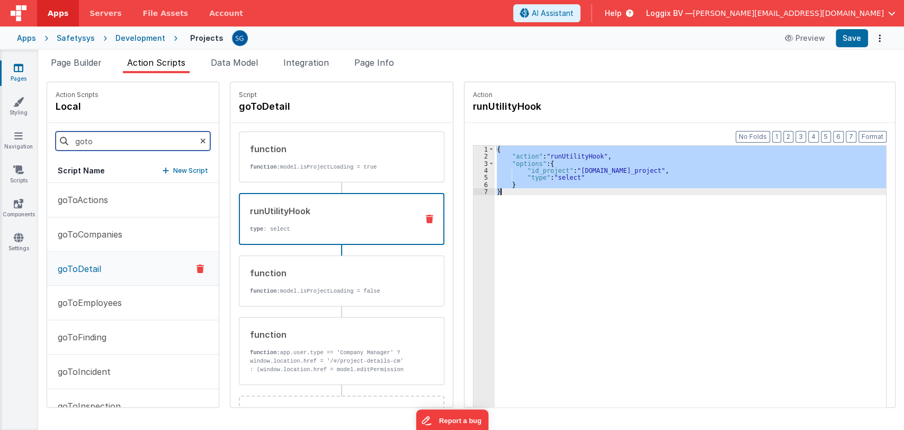
click at [114, 137] on input "goto" at bounding box center [133, 140] width 155 height 19
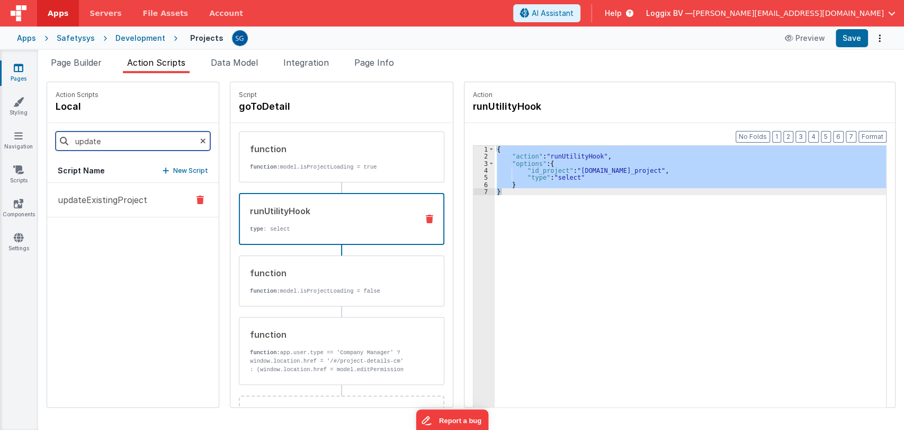
type input "update"
click at [107, 199] on p "updateExistingProject" at bounding box center [99, 199] width 96 height 13
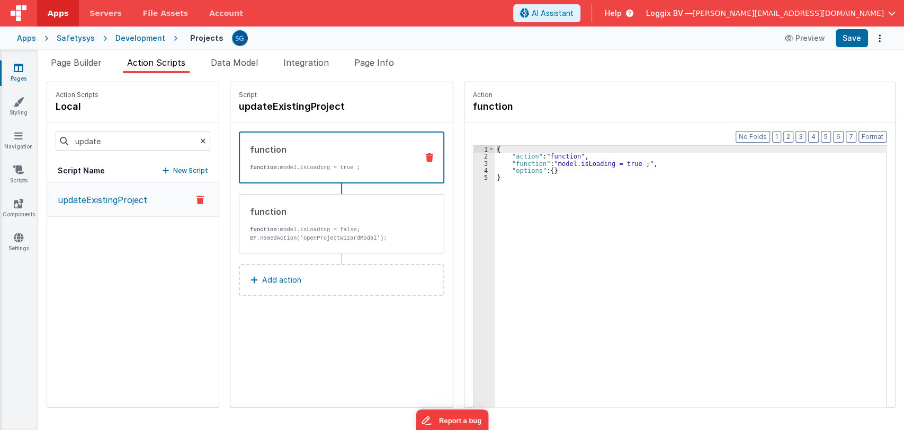
click at [278, 273] on p "Add action" at bounding box center [281, 279] width 39 height 13
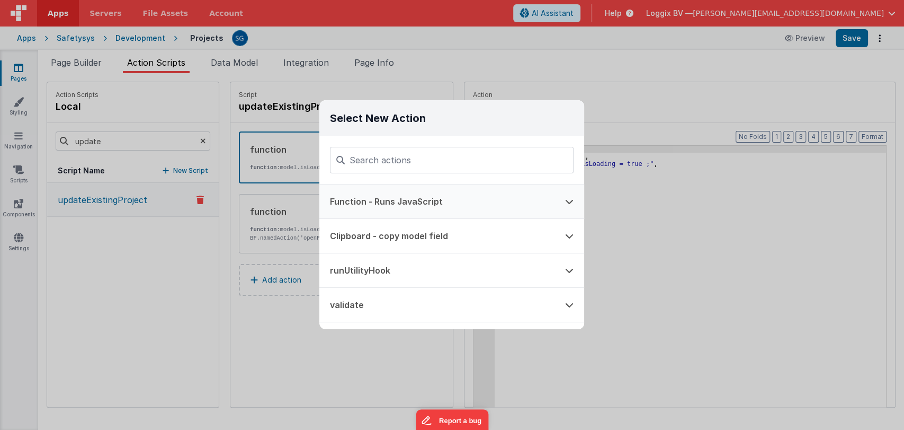
click at [416, 199] on button "Function - Runs JavaScript" at bounding box center [436, 201] width 235 height 34
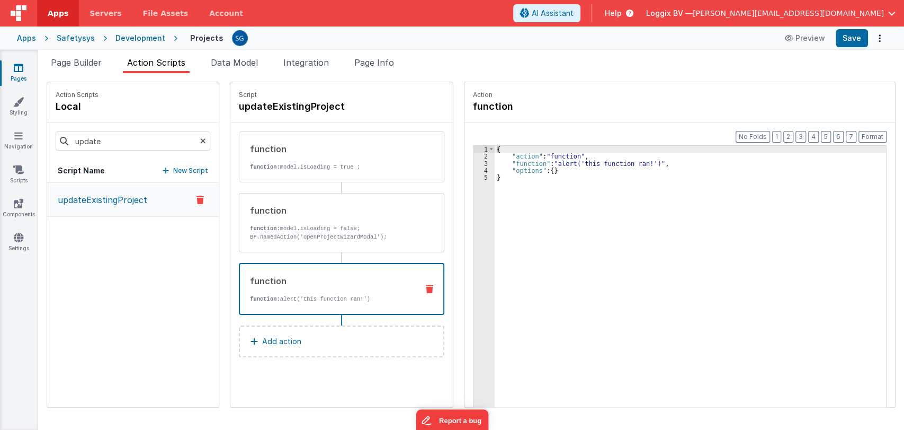
click at [426, 287] on icon at bounding box center [429, 288] width 7 height 8
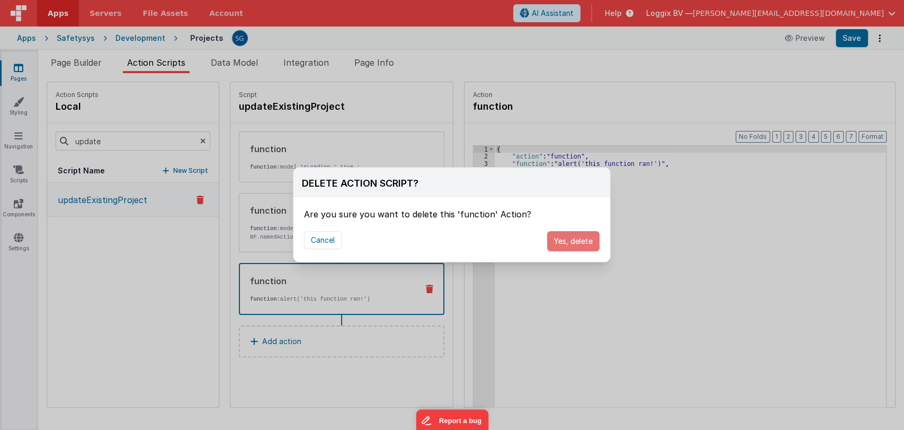
click at [574, 244] on button "Yes, delete" at bounding box center [573, 241] width 52 height 20
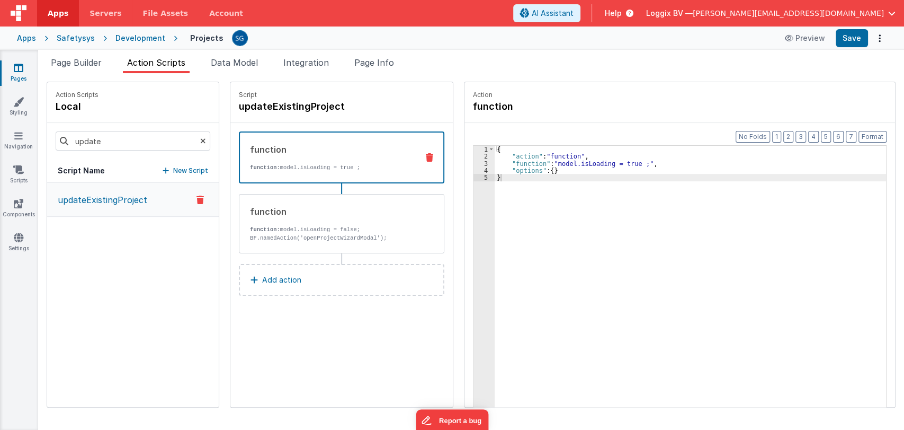
click at [262, 274] on p "Add action" at bounding box center [281, 279] width 39 height 13
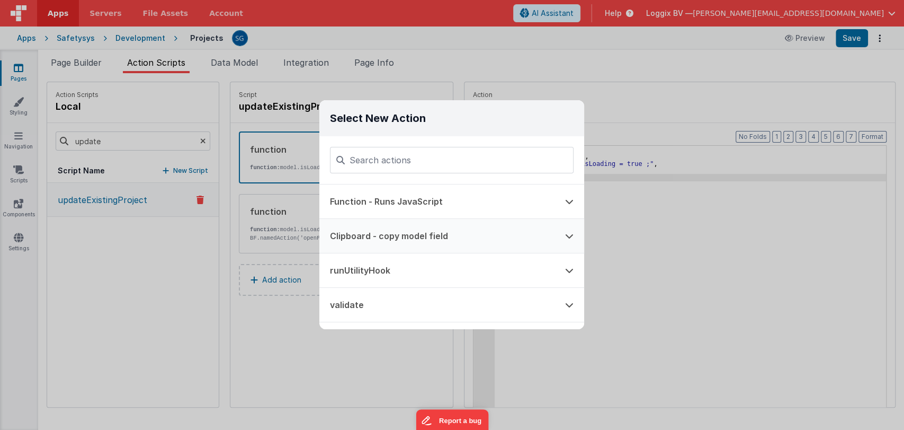
click at [396, 245] on button "Clipboard - copy model field" at bounding box center [436, 236] width 235 height 34
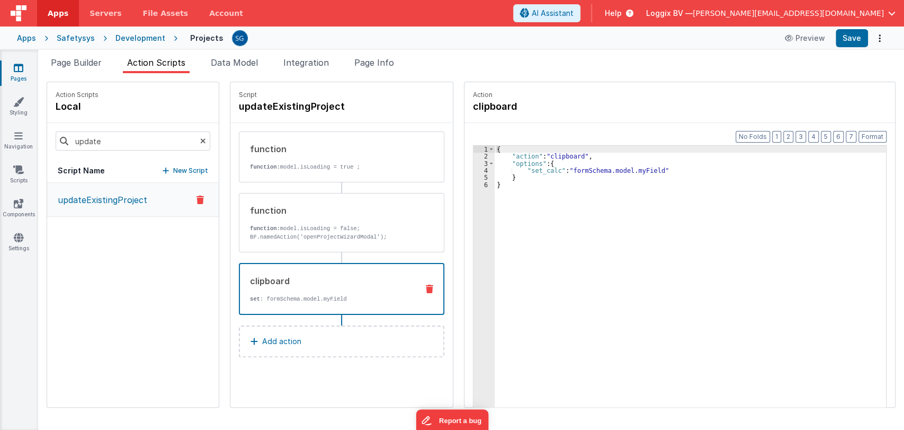
click at [426, 288] on icon at bounding box center [429, 288] width 7 height 8
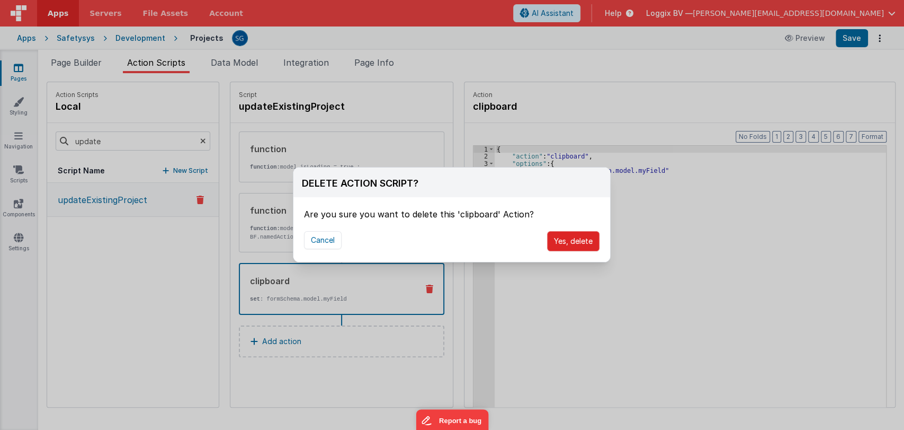
click at [581, 237] on button "Yes, delete" at bounding box center [573, 241] width 52 height 20
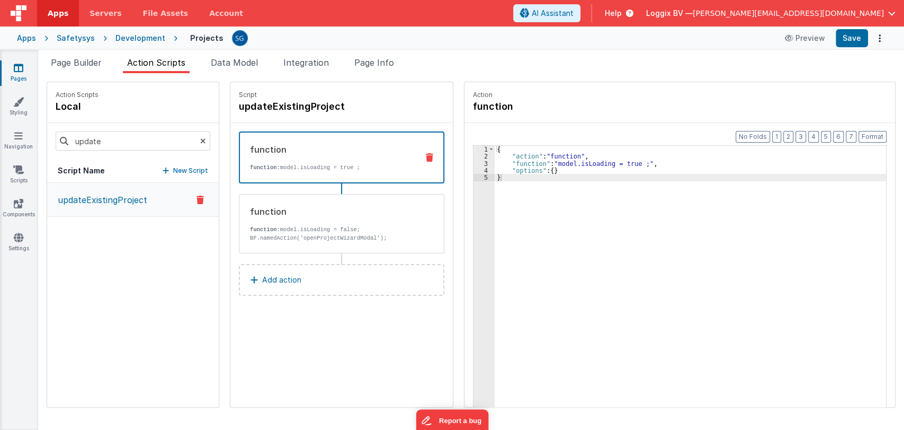
click at [262, 280] on p "Add action" at bounding box center [281, 279] width 39 height 13
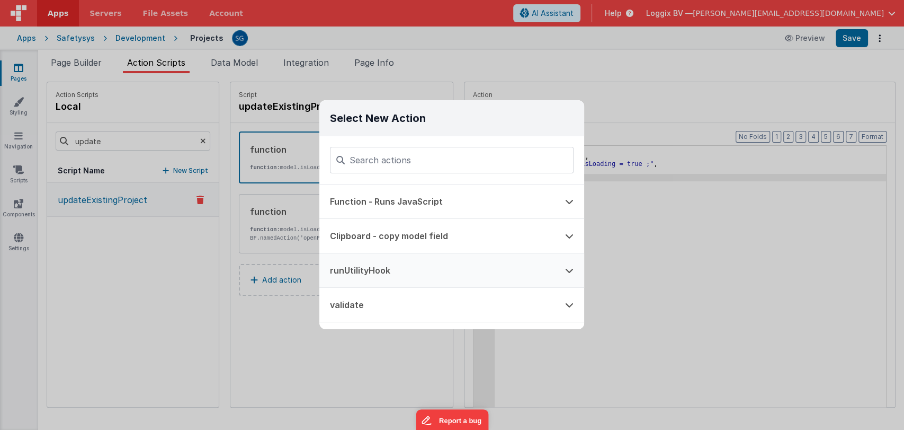
click at [370, 269] on button "runUtilityHook" at bounding box center [436, 270] width 235 height 34
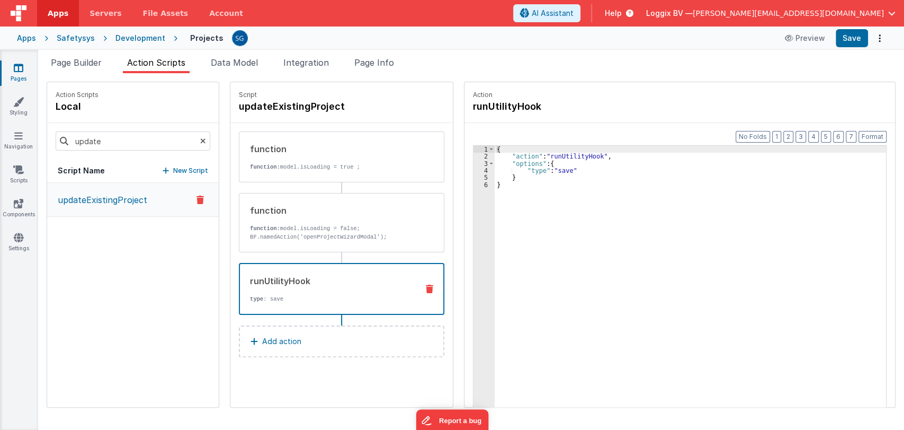
click at [495, 193] on div "{ "action" : "runUtilityHook" , "options" : { "type" : "save" } }" at bounding box center [696, 300] width 402 height 308
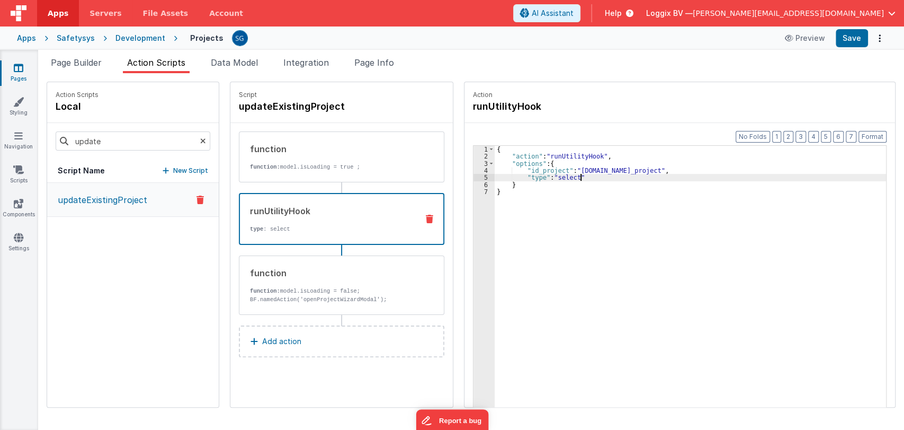
click at [589, 179] on div "{ "action" : "runUtilityHook" , "options" : { "id_project" : "action.options.id…" at bounding box center [696, 300] width 402 height 308
click at [321, 288] on p "function: model.isLoading = false;" at bounding box center [330, 291] width 160 height 8
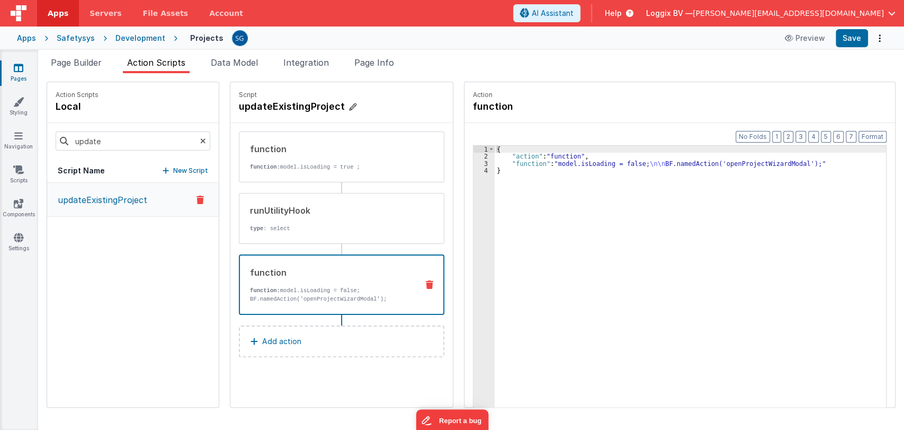
click at [268, 105] on h4 "updateExistingProject" at bounding box center [318, 106] width 159 height 15
click at [268, 105] on input "updateExistingProject" at bounding box center [292, 106] width 106 height 15
click at [852, 38] on button "Save" at bounding box center [852, 38] width 32 height 18
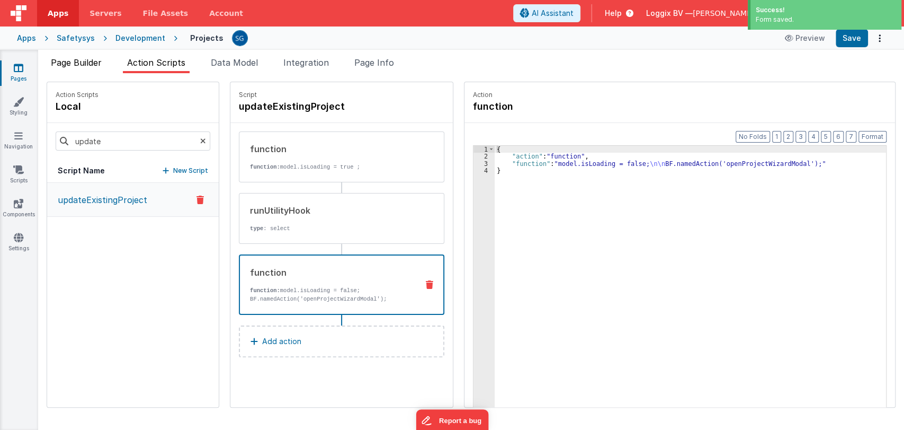
click at [86, 59] on span "Page Builder" at bounding box center [76, 62] width 51 height 11
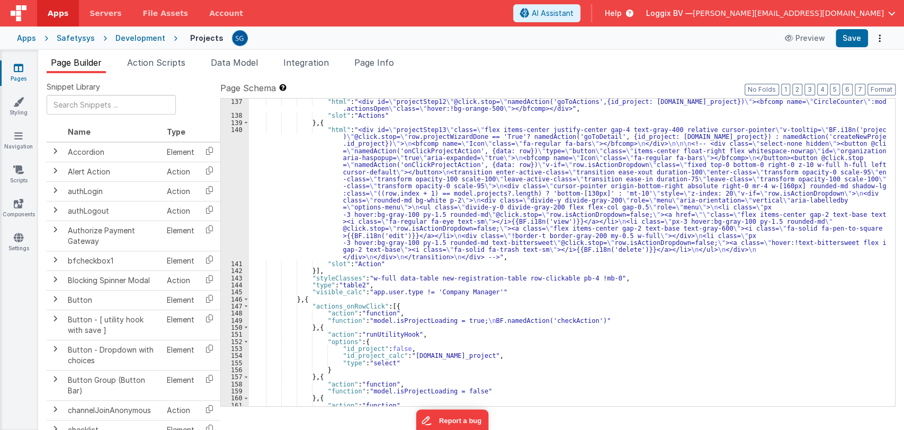
scroll to position [1306, 0]
click at [345, 181] on div "} , { "html" : "<div id= \" projectStep12 \" @click.stop= \" namedAction('goToA…" at bounding box center [567, 253] width 637 height 322
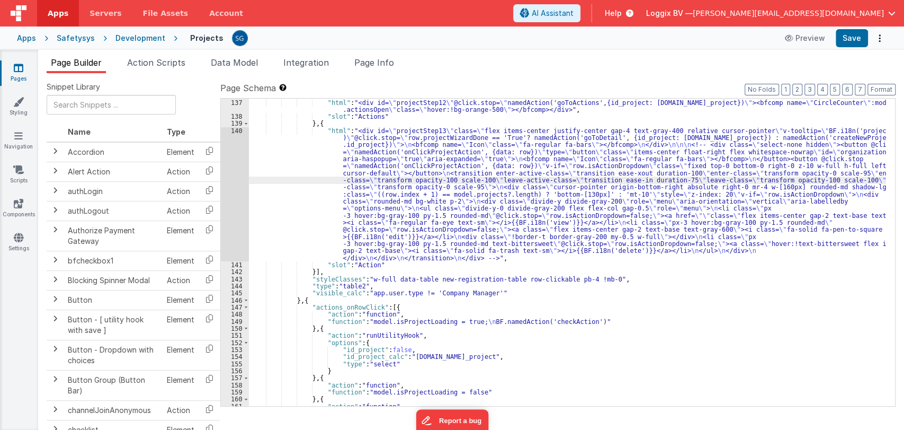
click at [237, 130] on div "140" at bounding box center [235, 194] width 28 height 134
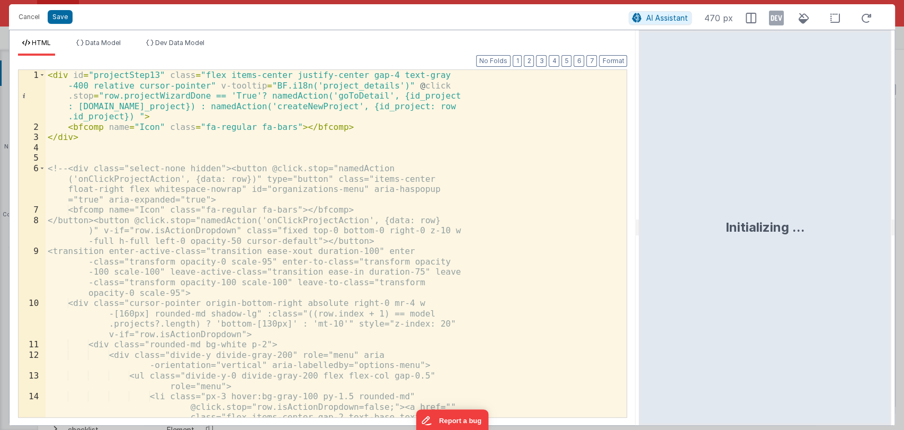
drag, startPoint x: 450, startPoint y: 226, endPoint x: 640, endPoint y: 241, distance: 190.8
click at [640, 241] on html "Cancel Save AI Assistant 470 px HTML Data Model Dev Data Model Format 7 6 5 4 3…" at bounding box center [452, 215] width 904 height 430
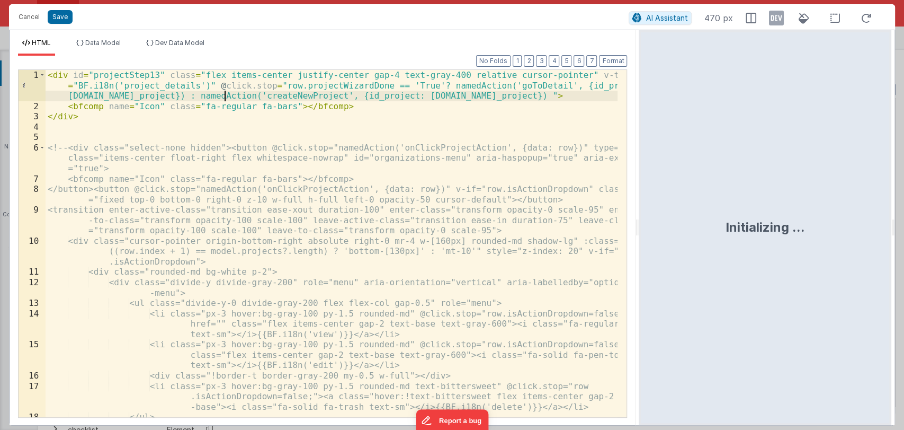
click at [225, 99] on div "< div id = "projectStep13" class = "flex items-center justify-center gap-4 text…" at bounding box center [332, 264] width 573 height 388
click at [61, 17] on button "Save" at bounding box center [60, 17] width 25 height 14
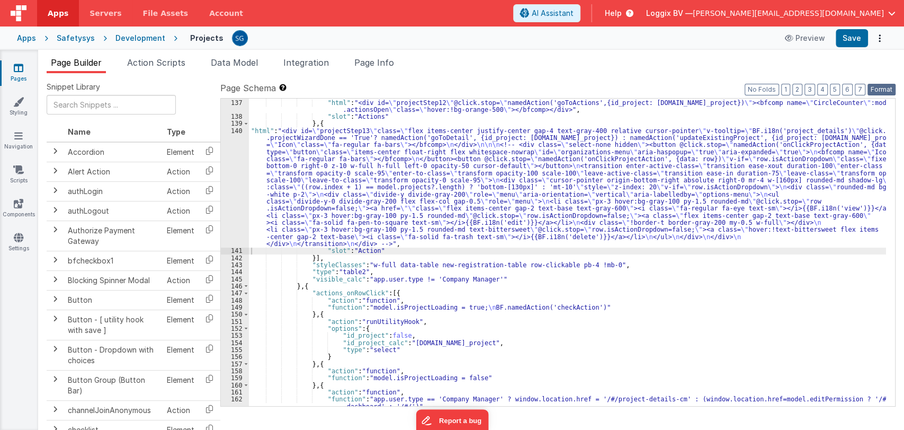
click at [886, 86] on button "Format" at bounding box center [882, 90] width 28 height 12
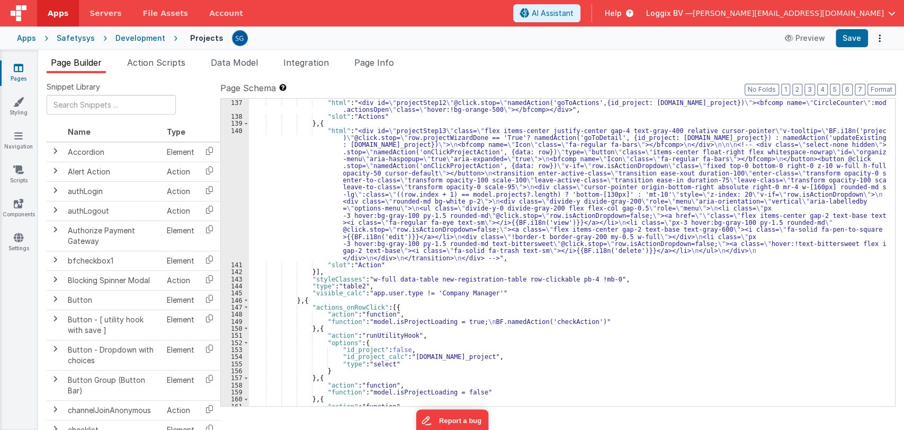
click at [853, 28] on div "Apps Safetysys Development Projects Preview Save" at bounding box center [452, 37] width 904 height 23
click at [851, 40] on button "Save" at bounding box center [852, 38] width 32 height 18
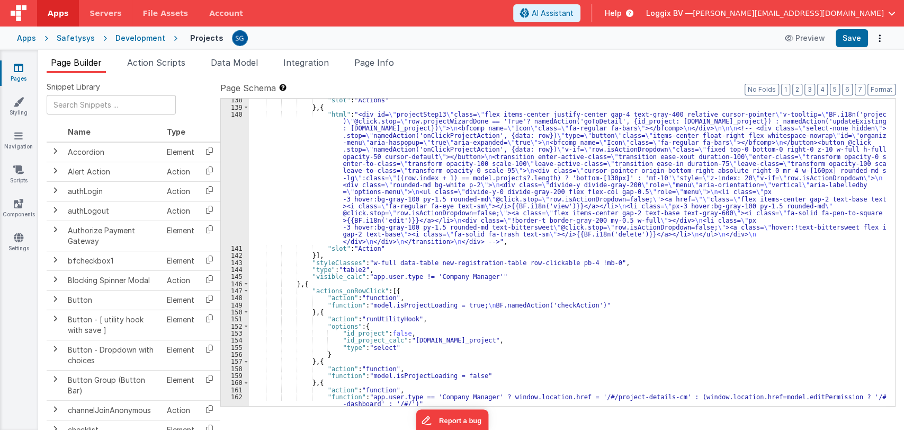
scroll to position [1338, 0]
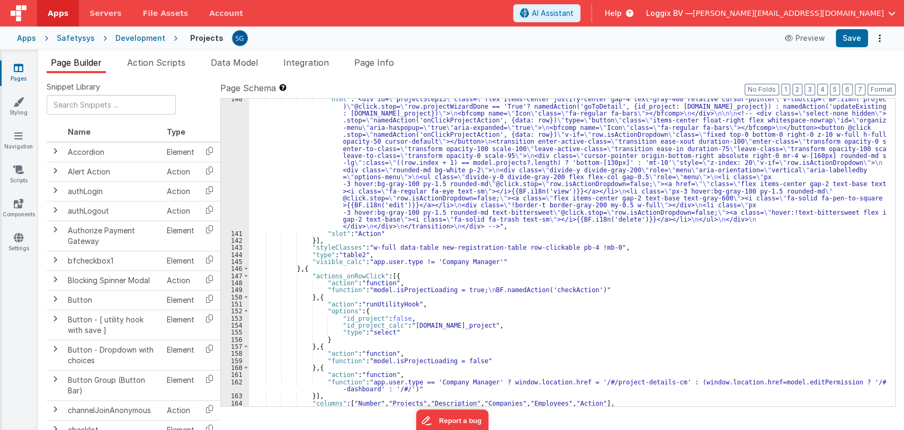
click at [402, 191] on div ""html" : "<div id= \" projectStep13 \" class= \" flex items-center justify-cent…" at bounding box center [567, 319] width 637 height 449
click at [717, 275] on div ""html" : "<div id= \" projectStep13 \" class= \" flex items-center justify-cent…" at bounding box center [567, 319] width 637 height 449
click at [611, 324] on div ""html" : "<div id= \" projectStep13 \" class= \" flex items-center justify-cent…" at bounding box center [567, 319] width 637 height 449
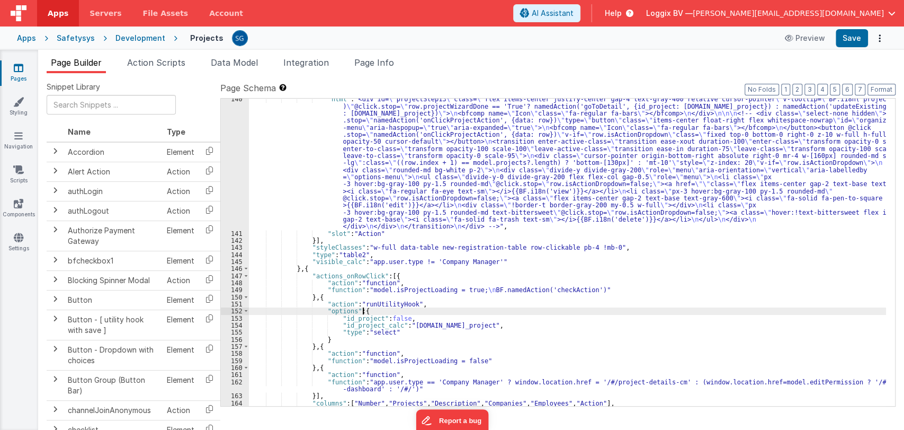
click at [480, 308] on div ""html" : "<div id= \" projectStep13 \" class= \" flex items-center justify-cent…" at bounding box center [567, 319] width 637 height 449
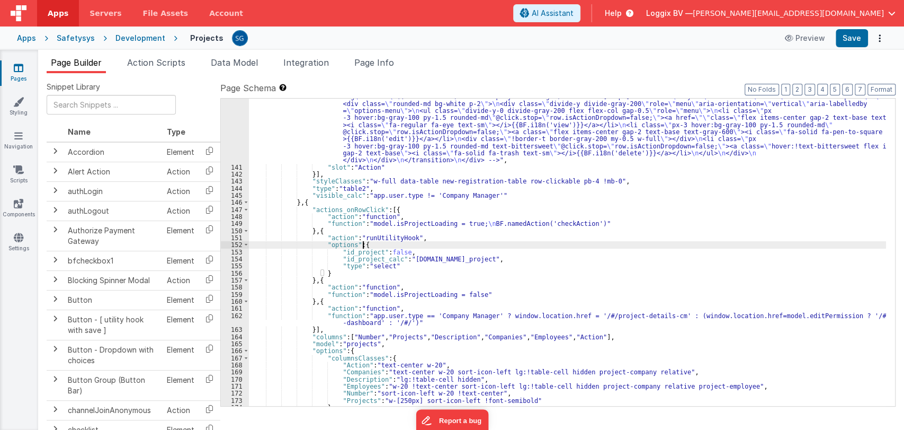
scroll to position [1404, 0]
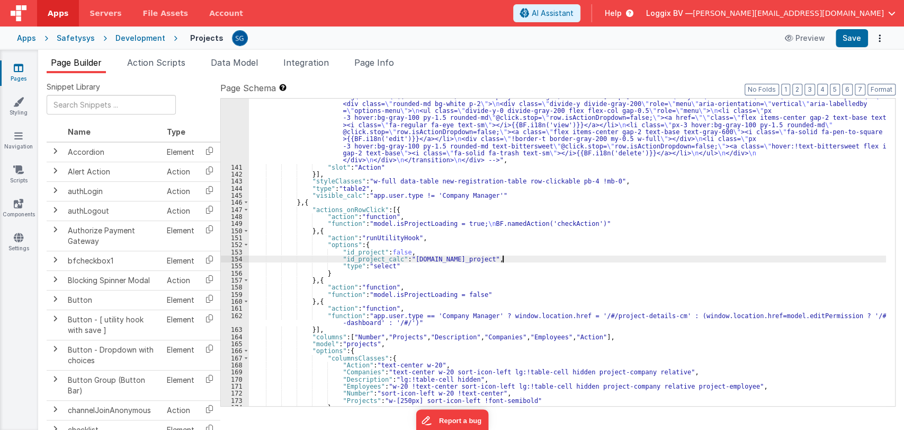
click at [521, 261] on div ""html" : "<div id= \" projectStep13 \" class= \" flex items-center justify-cent…" at bounding box center [567, 253] width 637 height 449
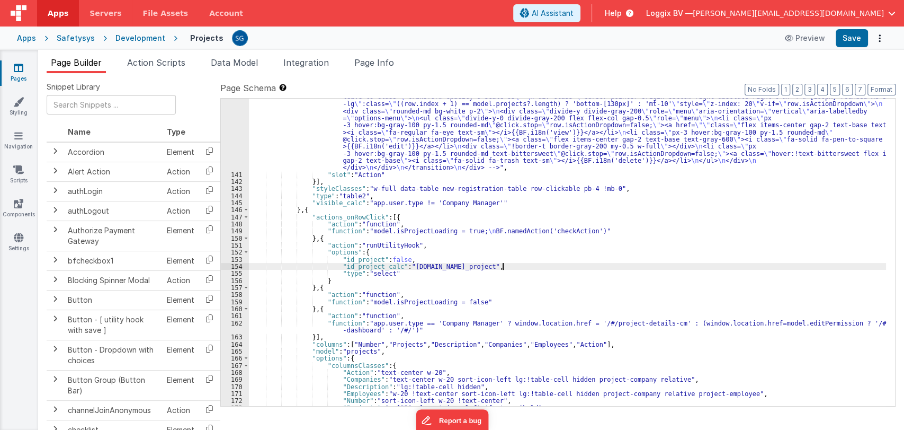
scroll to position [1397, 0]
click at [502, 256] on div ""html" : "<div id= \" projectStep13 \" class= \" flex items-center justify-cent…" at bounding box center [567, 261] width 637 height 449
click at [504, 265] on div ""html" : "<div id= \" projectStep13 \" class= \" flex items-center justify-cent…" at bounding box center [567, 261] width 637 height 449
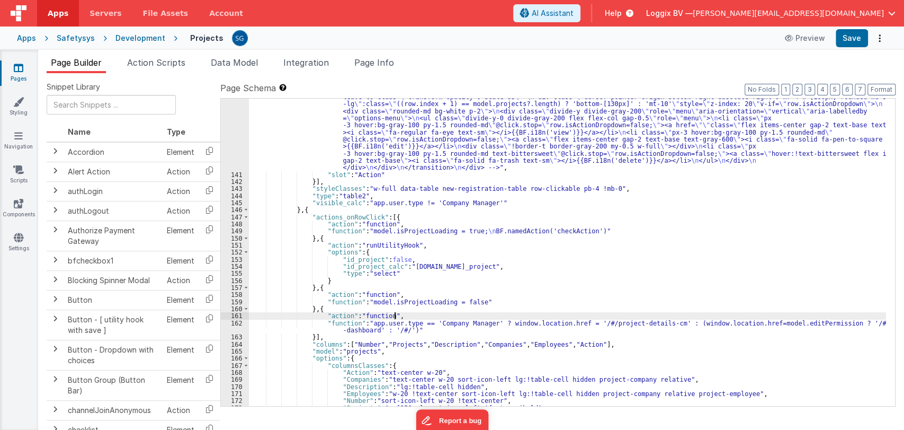
click at [527, 318] on div ""html" : "<div id= \" projectStep13 \" class= \" flex items-center justify-cent…" at bounding box center [567, 261] width 637 height 449
click at [509, 322] on div ""html" : "<div id= \" projectStep13 \" class= \" flex items-center justify-cent…" at bounding box center [567, 261] width 637 height 449
click at [235, 324] on div "162" at bounding box center [235, 326] width 28 height 14
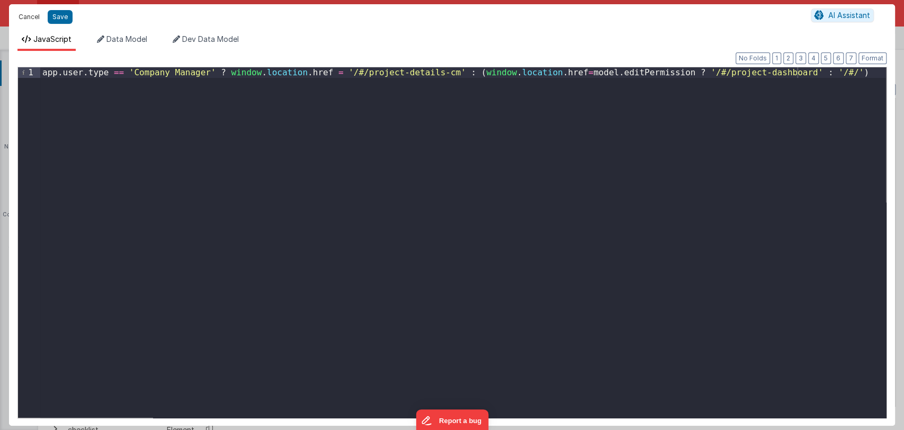
click at [28, 18] on button "Cancel" at bounding box center [29, 17] width 32 height 15
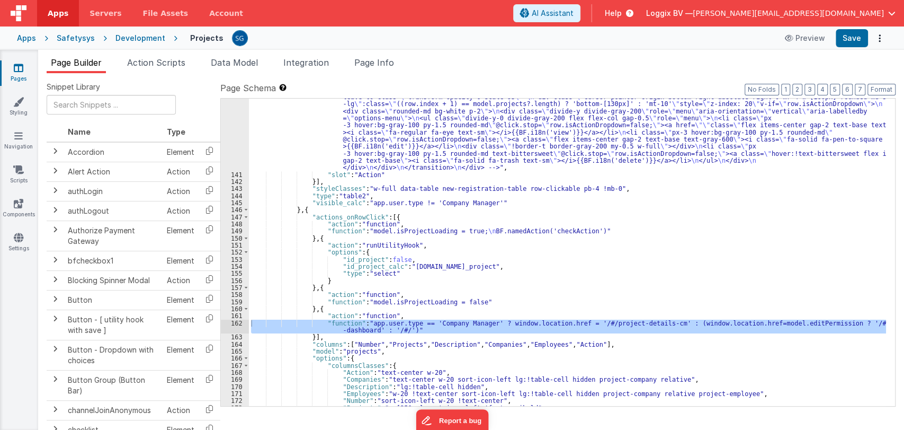
click at [409, 328] on div ""html" : "<div id= \" projectStep13 \" class= \" flex items-center justify-cent…" at bounding box center [567, 252] width 637 height 307
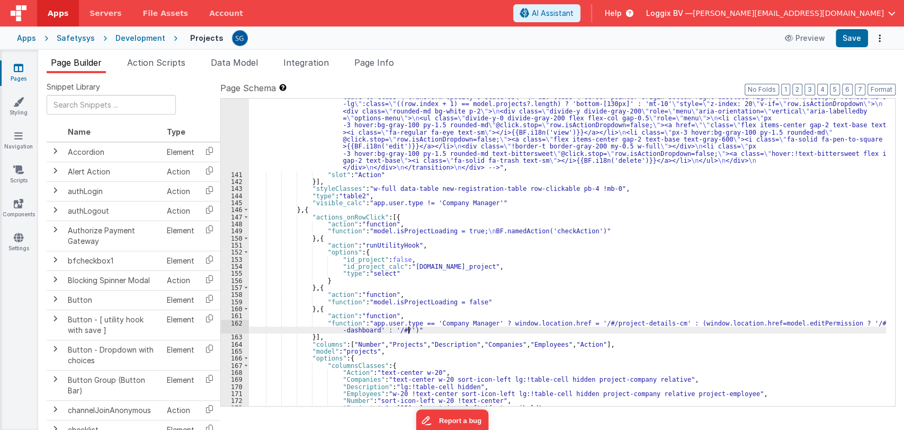
click at [238, 323] on div "162" at bounding box center [235, 326] width 28 height 14
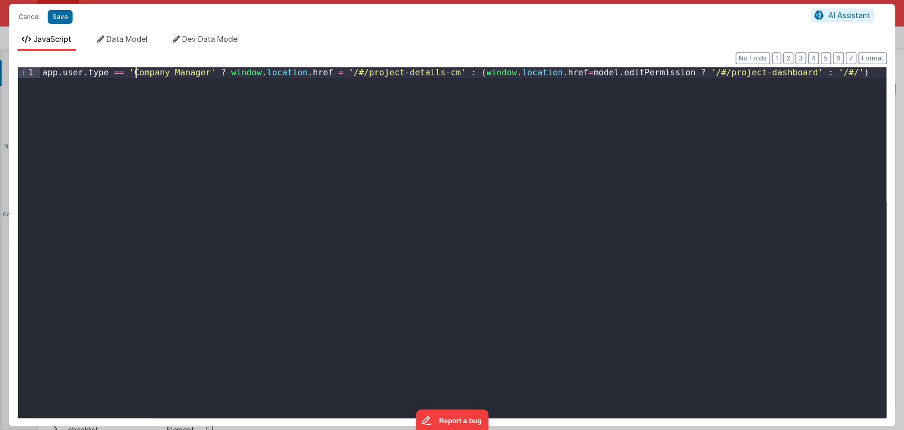
click at [135, 69] on div "app . user . type == 'Company Manager' ? window . location . href = '/#/project…" at bounding box center [463, 252] width 846 height 371
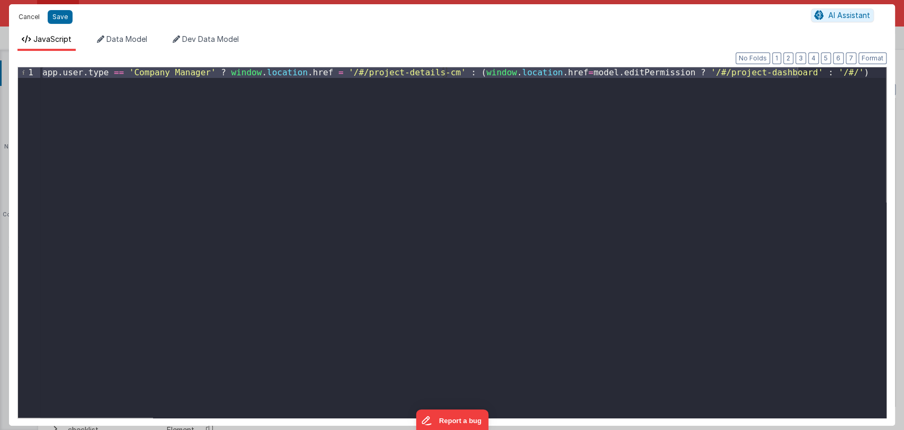
click at [29, 19] on button "Cancel" at bounding box center [29, 17] width 32 height 15
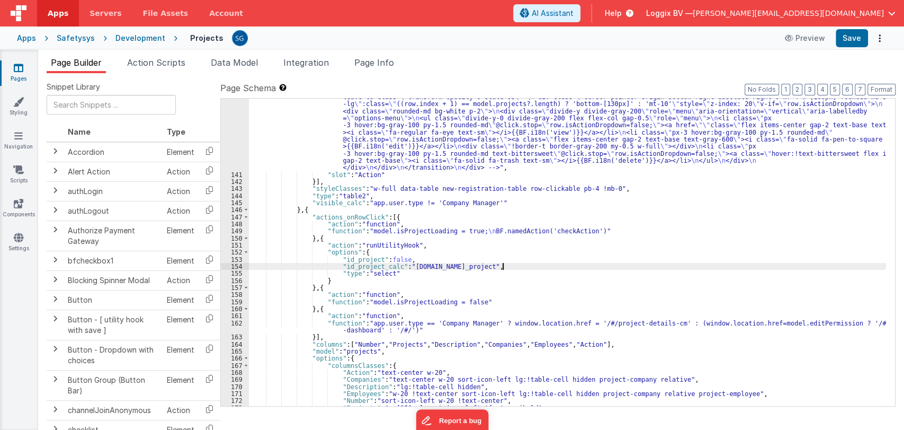
click at [522, 265] on div ""html" : "<div id= \" projectStep13 \" class= \" flex items-center justify-cent…" at bounding box center [567, 261] width 637 height 449
drag, startPoint x: 405, startPoint y: 266, endPoint x: 461, endPoint y: 266, distance: 55.6
click at [461, 266] on div ""html" : "<div id= \" projectStep13 \" class= \" flex items-center justify-cent…" at bounding box center [567, 261] width 637 height 449
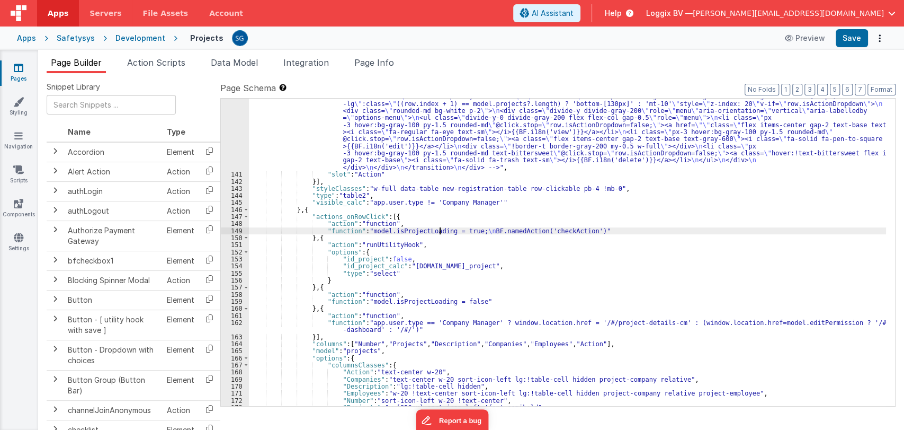
click at [440, 231] on div ""html" : "<div id= \" projectStep13 \" class= \" flex items-center justify-cent…" at bounding box center [567, 261] width 637 height 449
click at [237, 229] on div "149" at bounding box center [235, 230] width 28 height 7
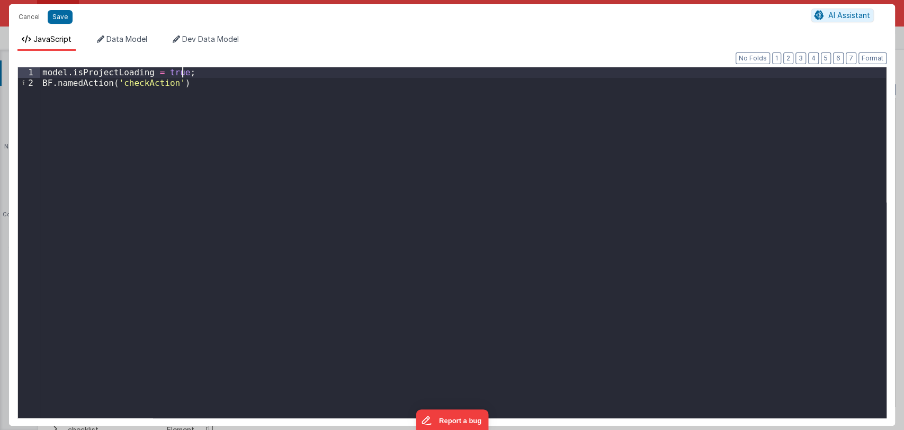
click at [197, 70] on div "model . isProjectLoading = true ; BF . namedAction ( 'checkAction' )" at bounding box center [463, 252] width 846 height 371
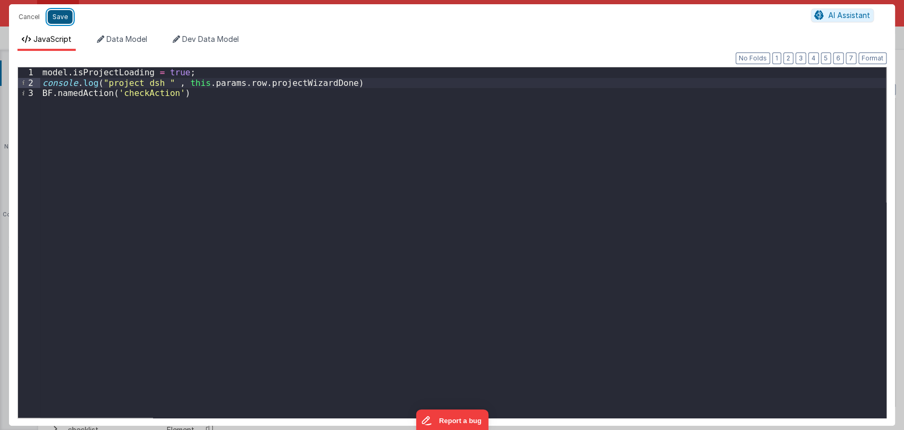
click at [64, 14] on button "Save" at bounding box center [60, 17] width 25 height 14
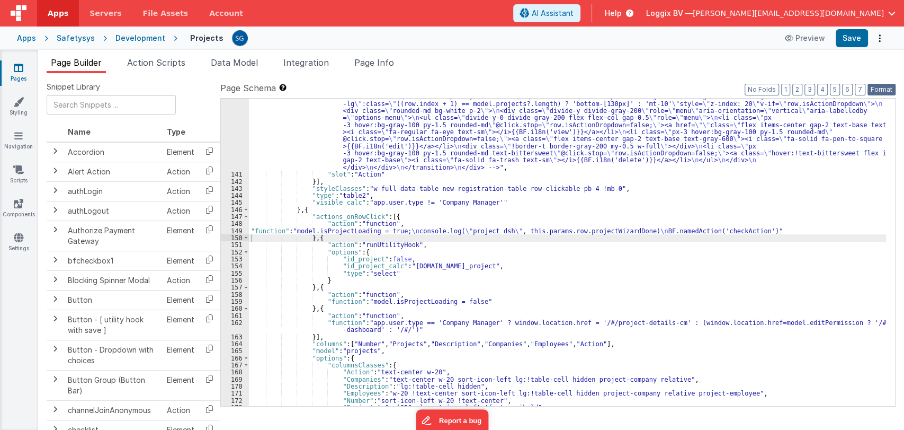
click at [877, 90] on button "Format" at bounding box center [882, 90] width 28 height 12
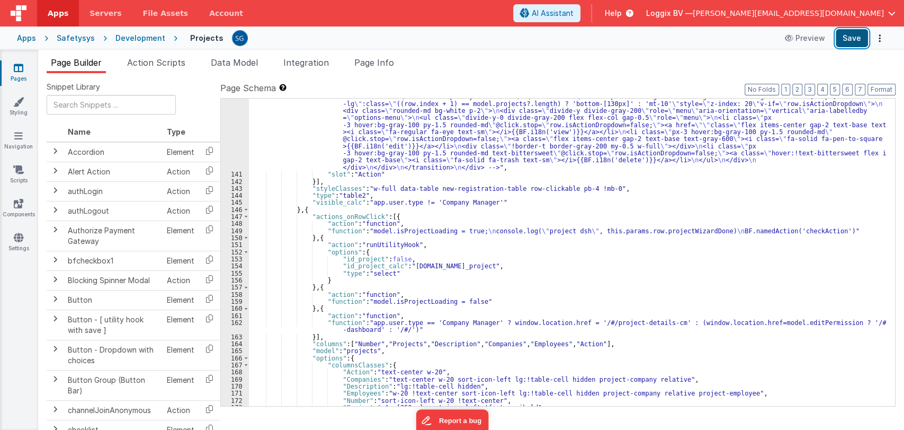
click at [855, 33] on button "Save" at bounding box center [852, 38] width 32 height 18
click at [283, 228] on div ""html" : "<div id= \" projectStep13 \" class= \" flex items-center justify-cent…" at bounding box center [567, 261] width 637 height 449
click at [236, 230] on div "149" at bounding box center [235, 230] width 28 height 7
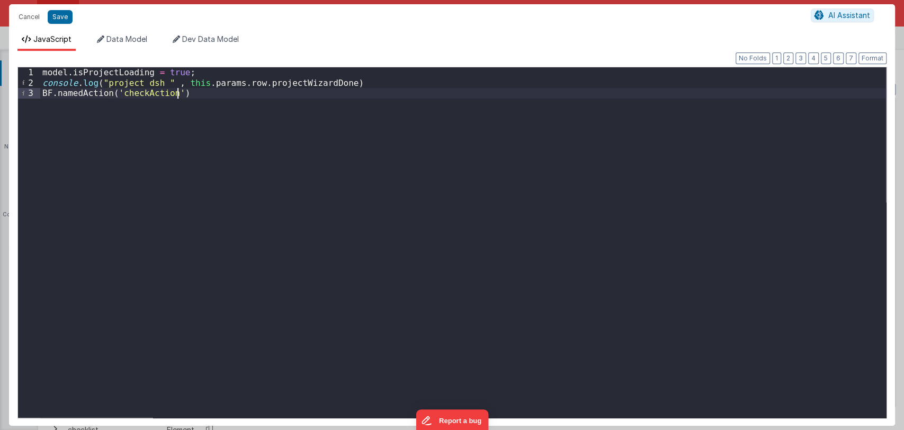
click at [306, 72] on div "model . isProjectLoading = true ; console . log ( "project dsh " , this . param…" at bounding box center [463, 252] width 846 height 371
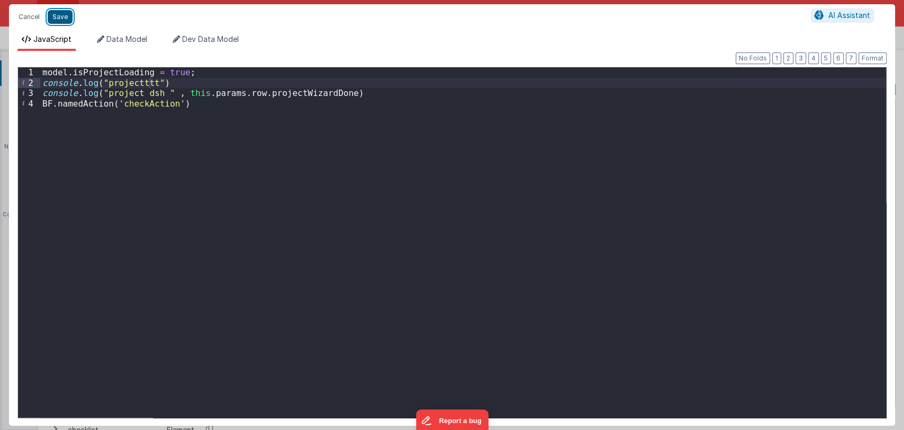
click at [60, 20] on button "Save" at bounding box center [60, 17] width 25 height 14
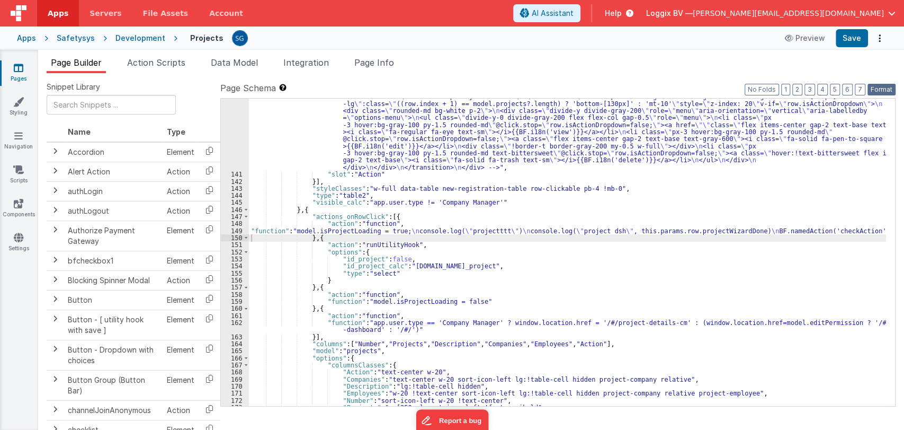
click at [894, 85] on button "Format" at bounding box center [882, 90] width 28 height 12
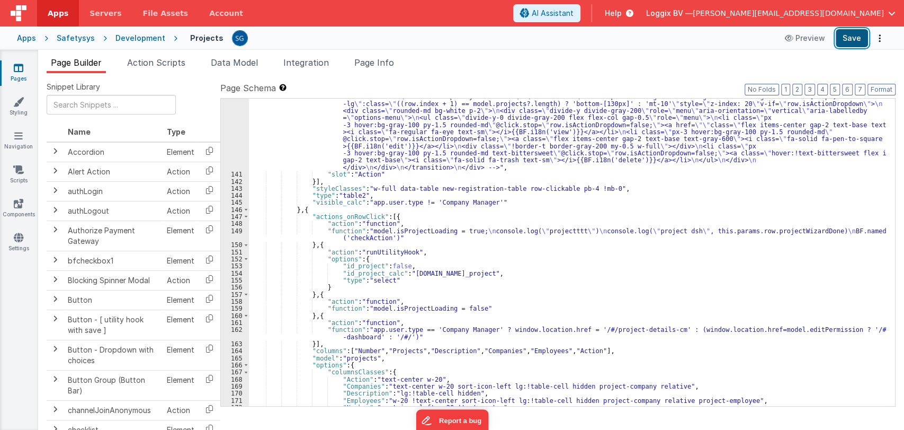
click at [855, 41] on button "Save" at bounding box center [852, 38] width 32 height 18
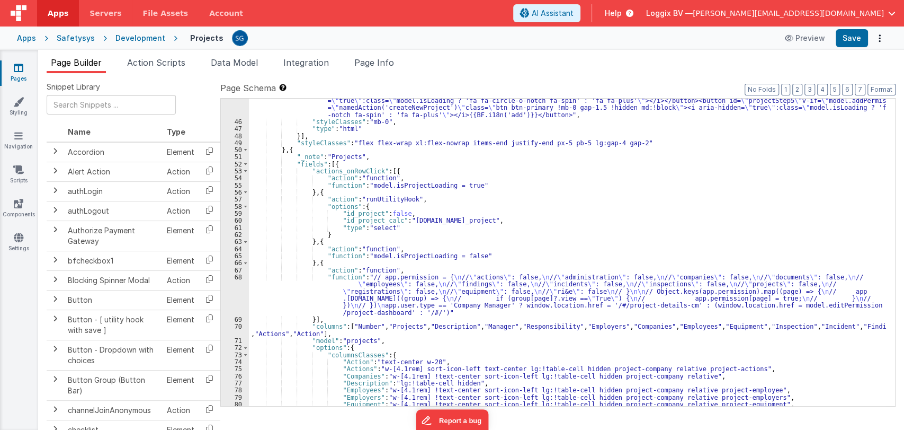
scroll to position [361, 0]
click at [396, 184] on div ""html" : "<button v-if= \" model.addPermission \" @click= \" namedAction('creat…" at bounding box center [567, 261] width 637 height 343
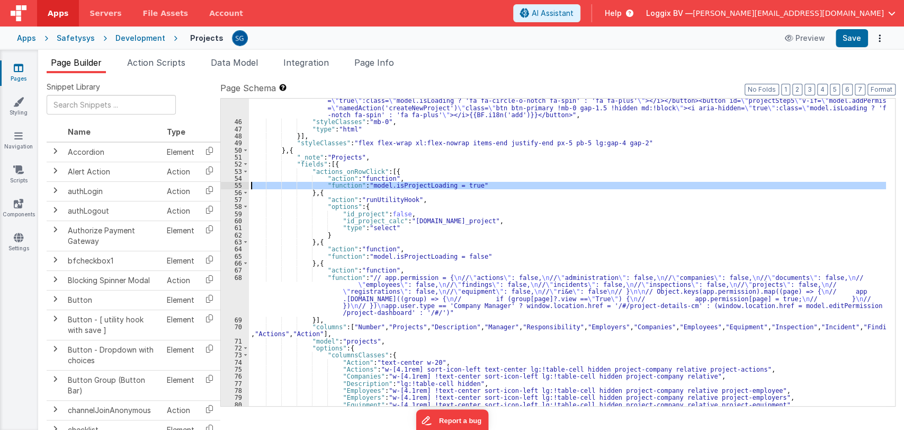
click at [239, 182] on div "55" at bounding box center [235, 185] width 28 height 7
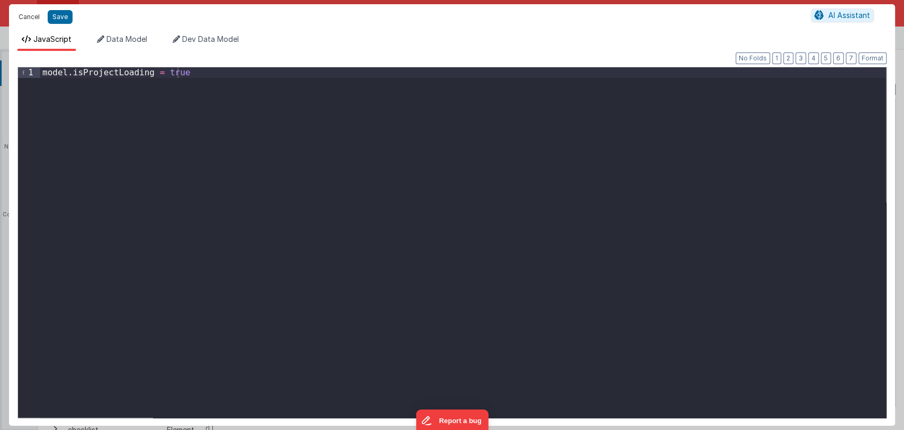
click at [21, 17] on button "Cancel" at bounding box center [29, 17] width 32 height 15
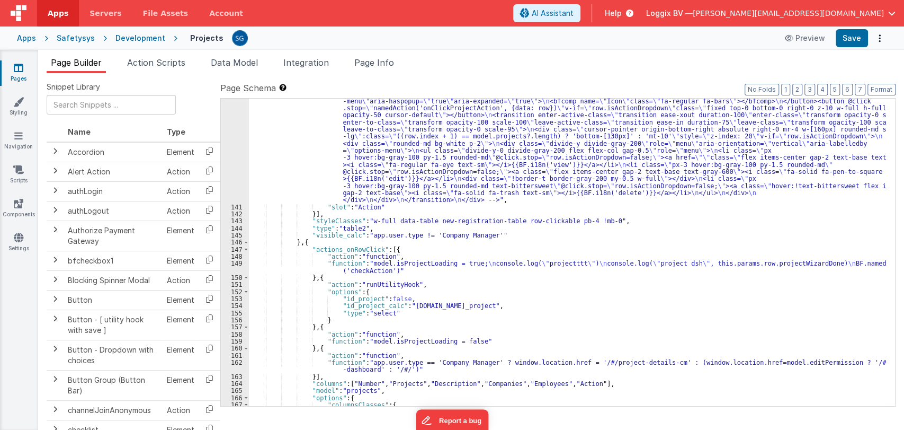
scroll to position [1364, 0]
click at [262, 267] on div ""html" : "<div id= \" projectStep13 \" class= \" flex items-center justify-cent…" at bounding box center [567, 293] width 637 height 449
click at [234, 262] on div "149" at bounding box center [235, 267] width 28 height 14
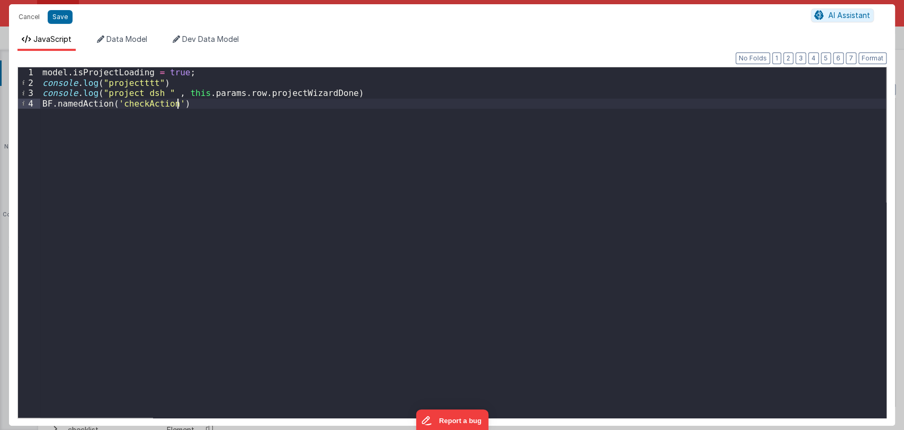
click at [191, 108] on div "model . isProjectLoading = true ; console . log ( "projectttt" ) console . log …" at bounding box center [463, 252] width 846 height 371
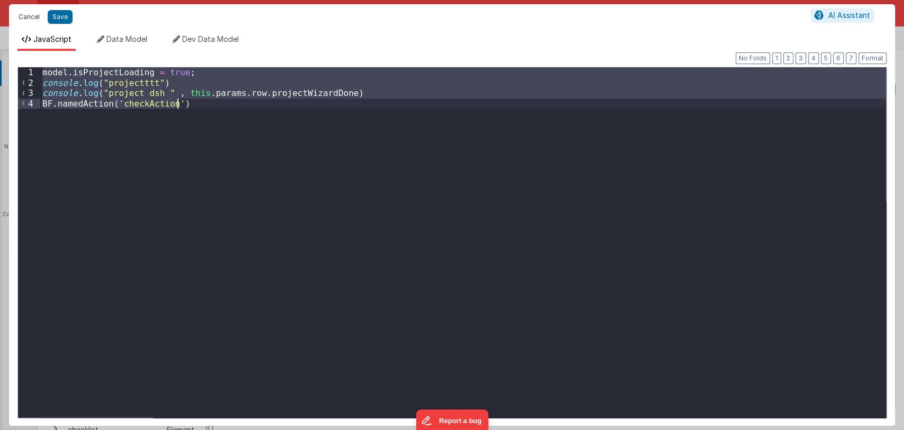
click at [20, 14] on button "Cancel" at bounding box center [29, 17] width 32 height 15
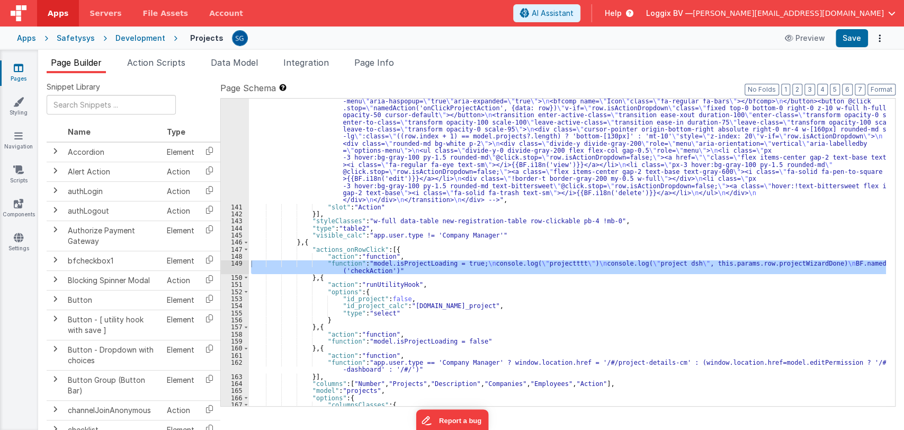
click at [426, 193] on div ""html" : "<div id= \" projectStep13 \" class= \" flex items-center justify-cent…" at bounding box center [567, 293] width 637 height 449
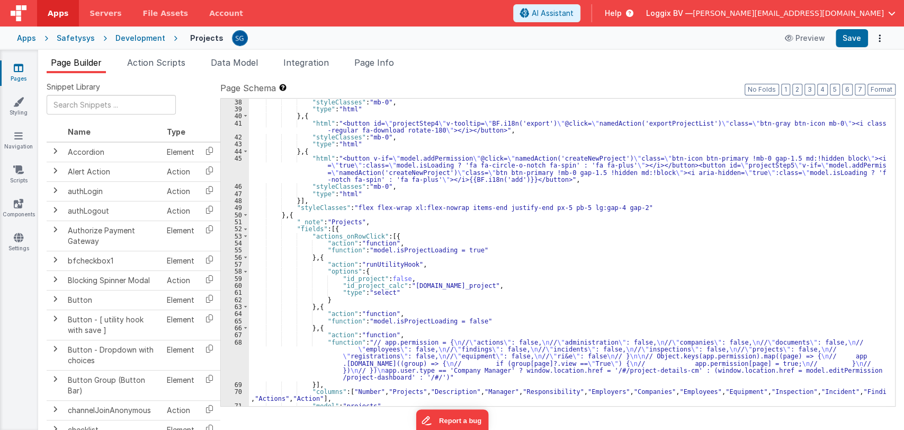
scroll to position [297, 0]
click at [366, 250] on div ""styleClasses" : "mb-0" , "type" : "html" } , { "html" : "<button id= \" projec…" at bounding box center [567, 260] width 637 height 322
click at [239, 250] on div "55" at bounding box center [235, 249] width 28 height 7
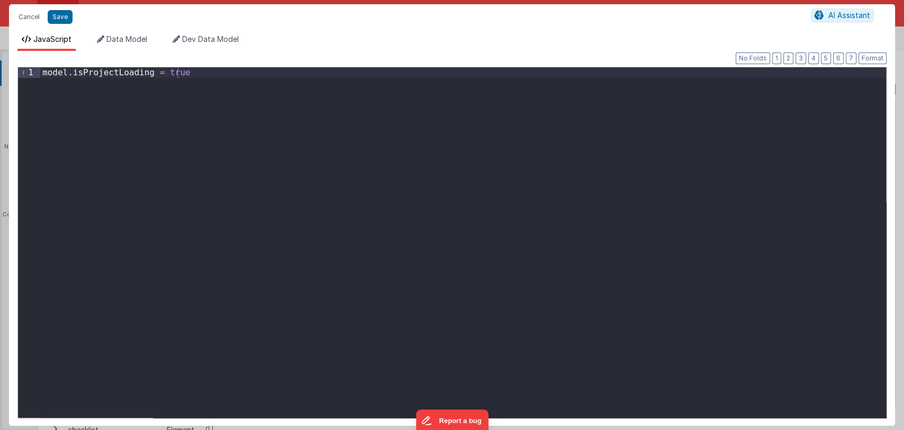
click at [192, 72] on div "model . isProjectLoading = true" at bounding box center [463, 252] width 846 height 371
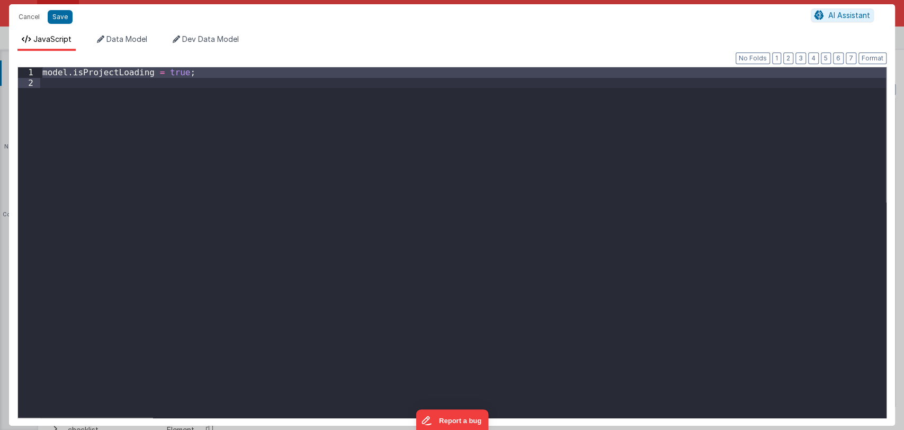
click at [176, 82] on div "model . isProjectLoading = true ;" at bounding box center [463, 242] width 846 height 350
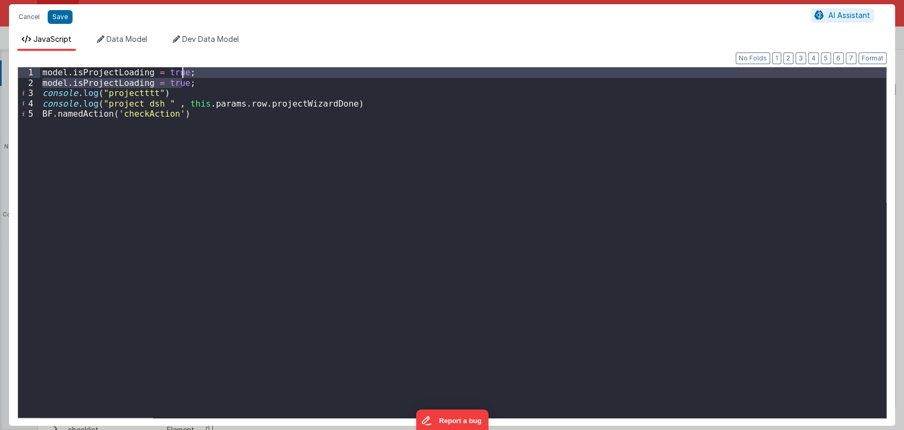
drag, startPoint x: 193, startPoint y: 84, endPoint x: 197, endPoint y: 75, distance: 10.2
click at [197, 75] on div "model . isProjectLoading = true ; model . isProjectLoading = true ; console . l…" at bounding box center [463, 252] width 846 height 371
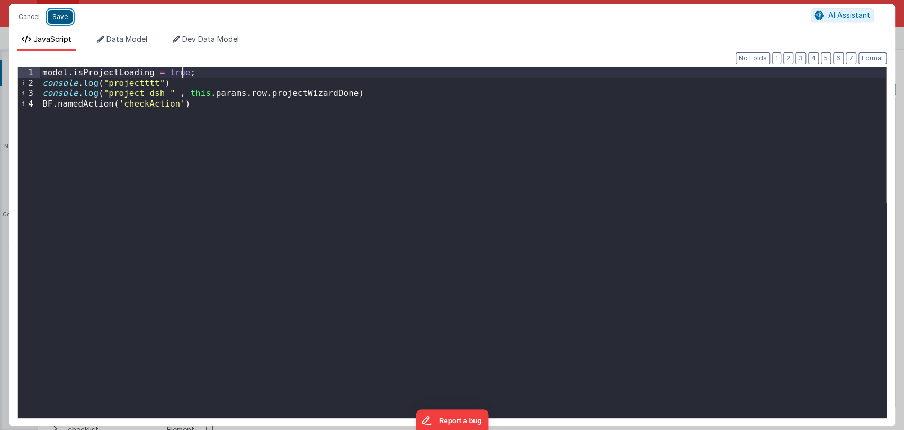
click at [51, 11] on button "Save" at bounding box center [60, 17] width 25 height 14
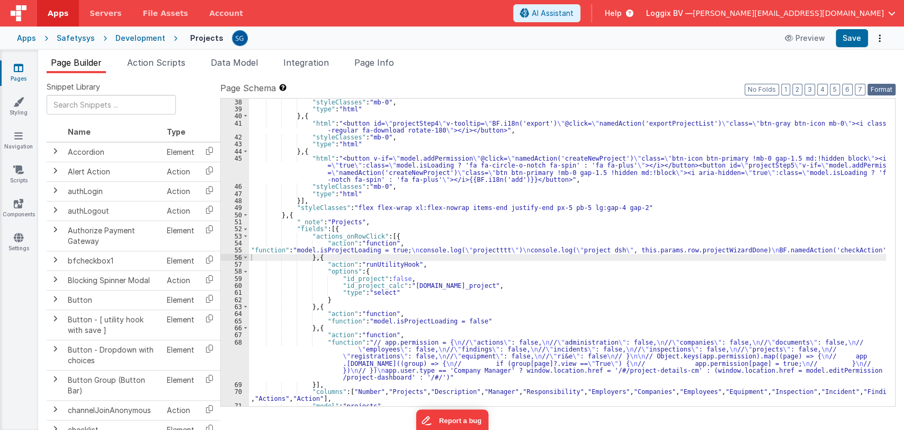
click at [881, 88] on button "Format" at bounding box center [882, 90] width 28 height 12
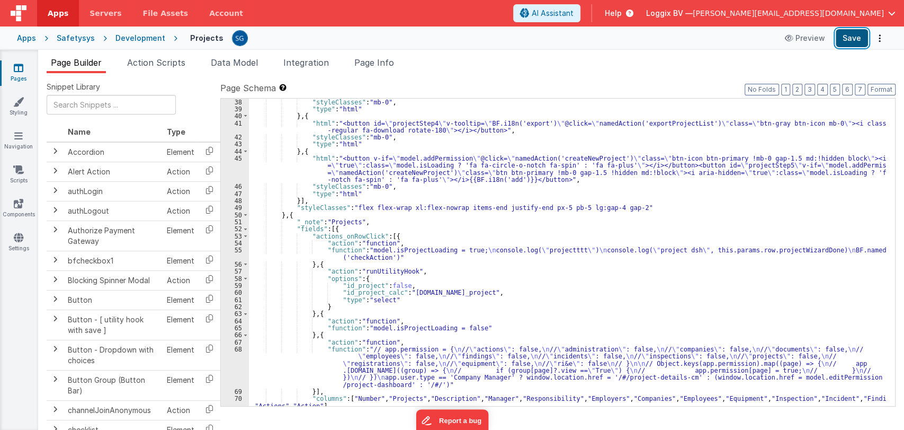
click at [849, 41] on button "Save" at bounding box center [852, 38] width 32 height 18
click at [416, 248] on div ""styleClasses" : "mb-0" , "type" : "html" } , { "html" : "<button id= \" projec…" at bounding box center [567, 260] width 637 height 322
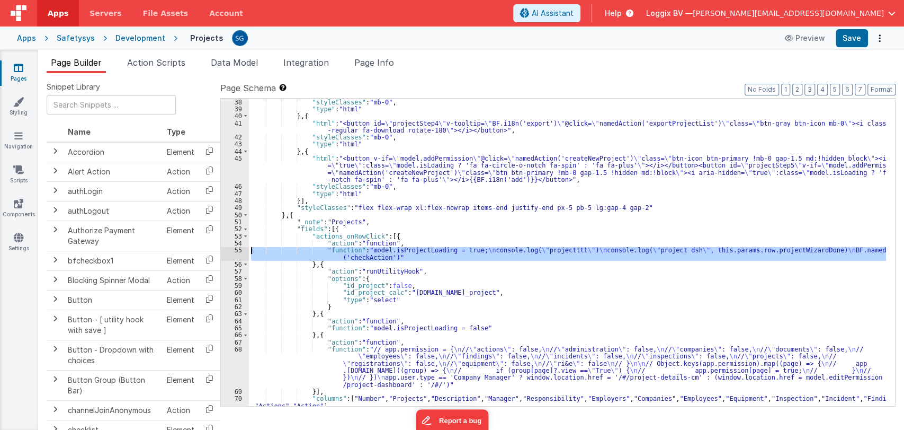
click at [239, 250] on div "55" at bounding box center [235, 253] width 28 height 14
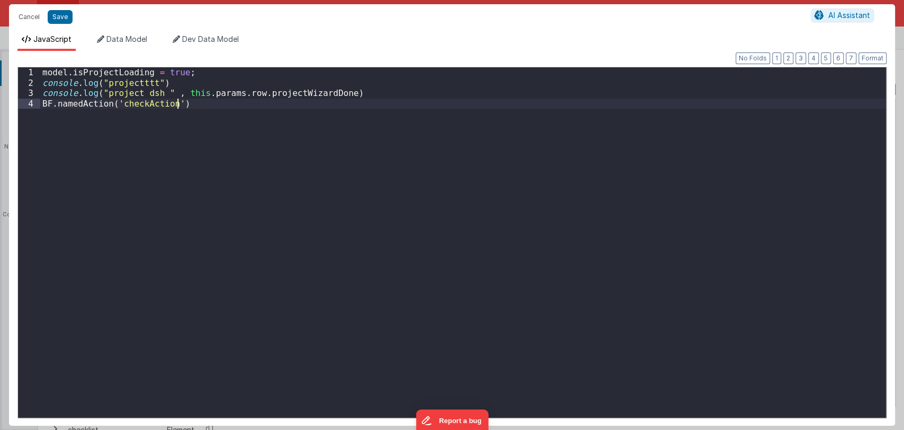
click at [239, 250] on div "model . isProjectLoading = true ; console . log ( "projectttt" ) console . log …" at bounding box center [463, 252] width 846 height 371
click at [30, 21] on button "Cancel" at bounding box center [29, 17] width 32 height 15
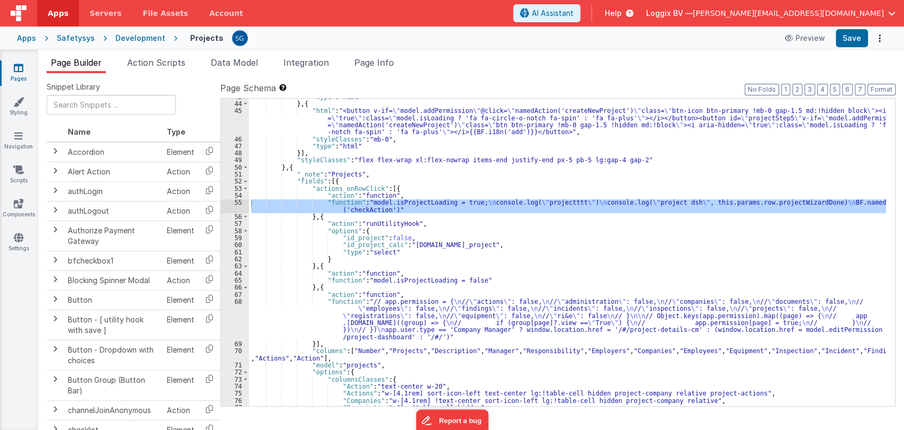
scroll to position [344, 0]
click at [394, 209] on div ""type" : "html" } , { "html" : "<button v-if= \" model.addPermission \" @click=…" at bounding box center [567, 252] width 637 height 307
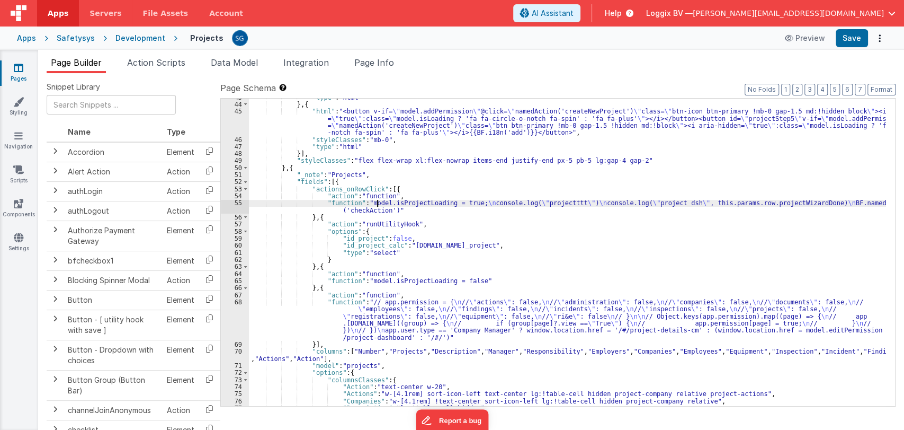
click at [377, 204] on div ""type" : "html" } , { "html" : "<button v-if= \" model.addPermission \" @click=…" at bounding box center [567, 255] width 637 height 322
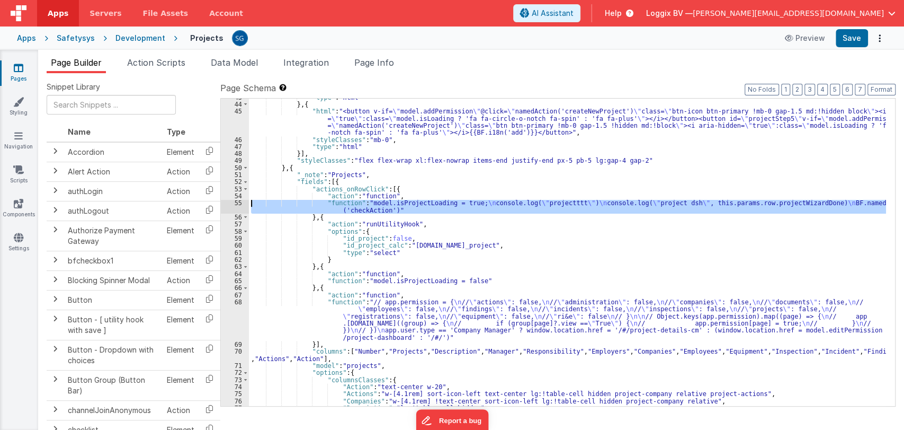
click at [237, 202] on div "55" at bounding box center [235, 206] width 28 height 14
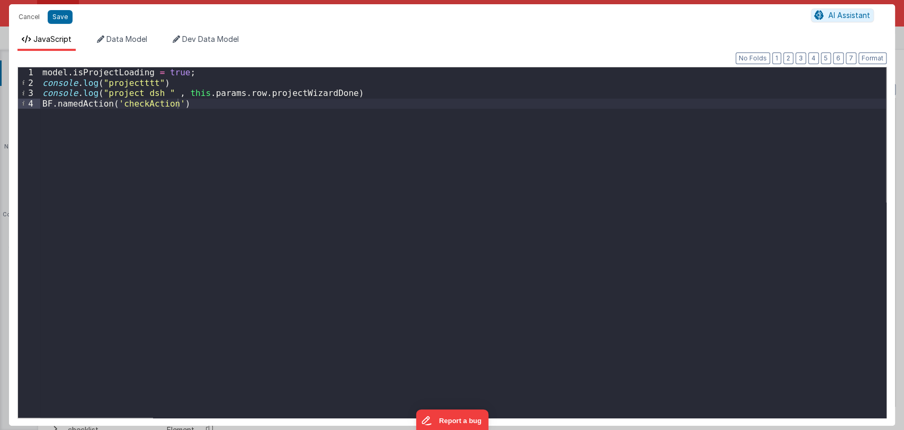
click at [234, 99] on div "model . isProjectLoading = true ; console . log ( "projectttt" ) console . log …" at bounding box center [463, 252] width 846 height 371
click at [234, 94] on div "model . isProjectLoading = true ; console . log ( "projectttt" ) console . log …" at bounding box center [463, 252] width 846 height 371
click at [22, 14] on button "Cancel" at bounding box center [29, 17] width 32 height 15
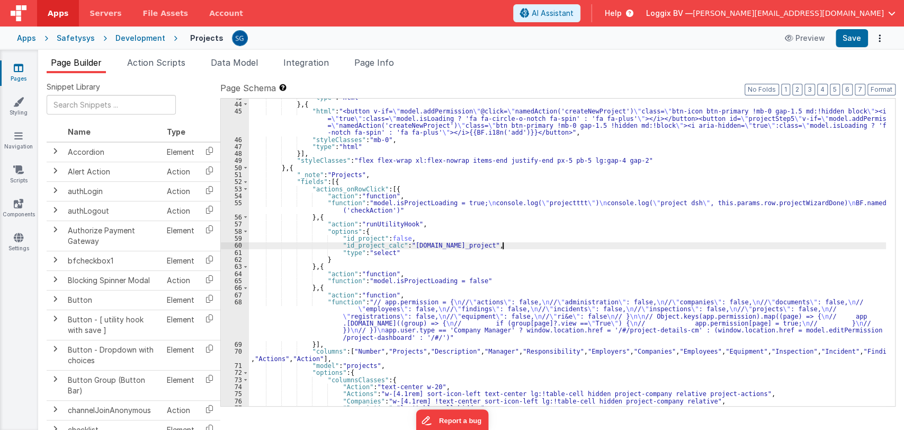
click at [534, 247] on div ""type" : "html" } , { "html" : "<button v-if= \" model.addPermission \" @click=…" at bounding box center [567, 255] width 637 height 322
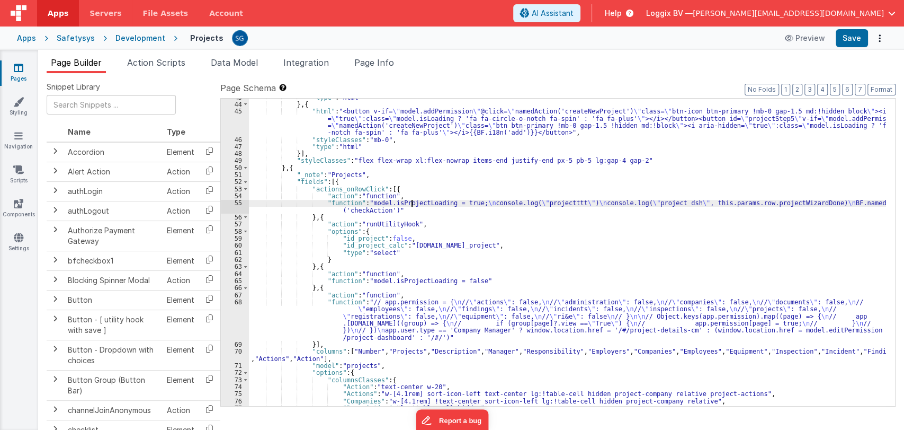
click at [412, 204] on div ""type" : "html" } , { "html" : "<button v-if= \" model.addPermission \" @click=…" at bounding box center [567, 255] width 637 height 322
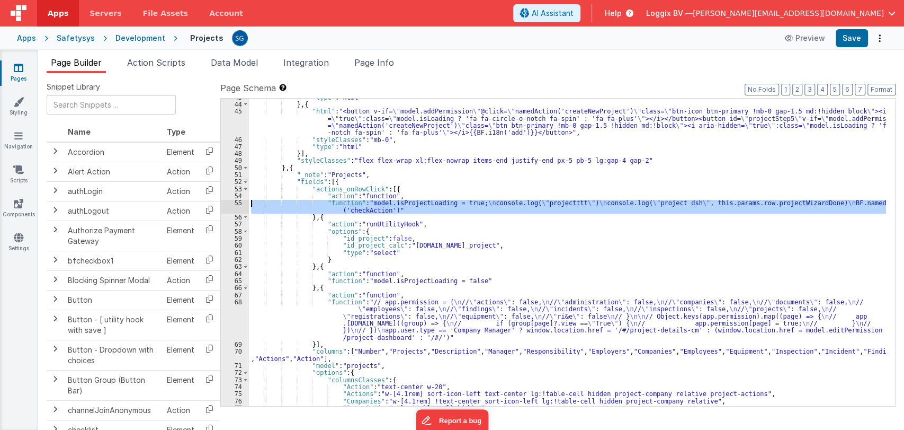
click at [238, 201] on div "55" at bounding box center [235, 206] width 28 height 14
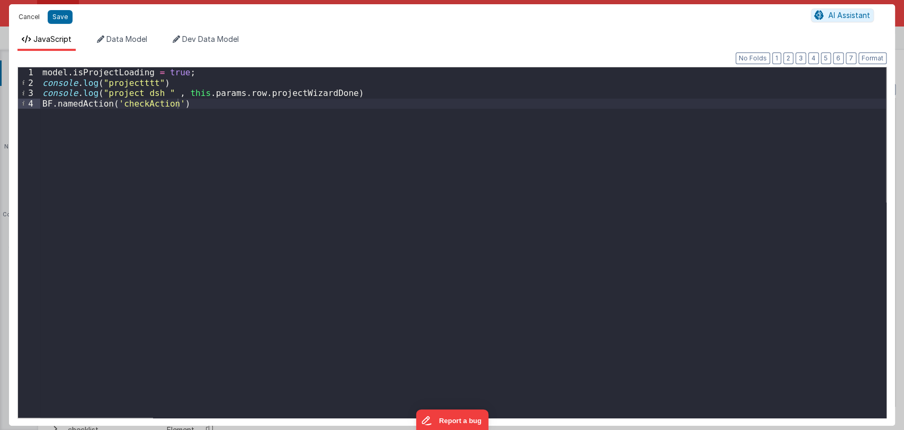
click at [26, 20] on button "Cancel" at bounding box center [29, 17] width 32 height 15
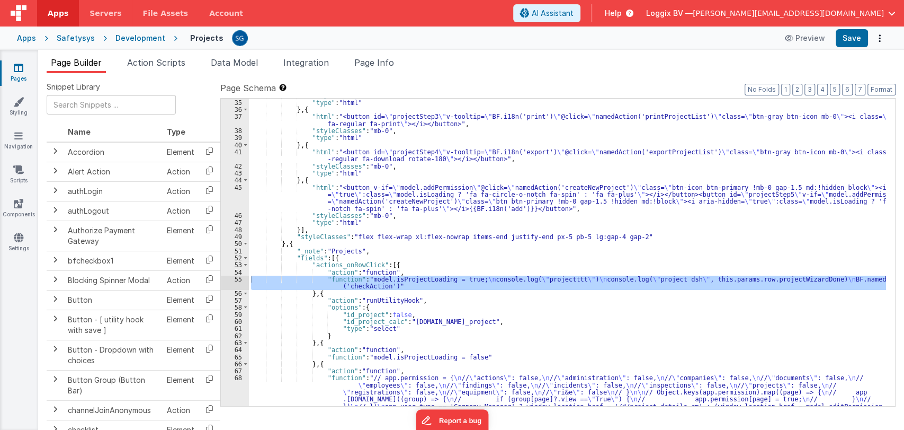
scroll to position [268, 0]
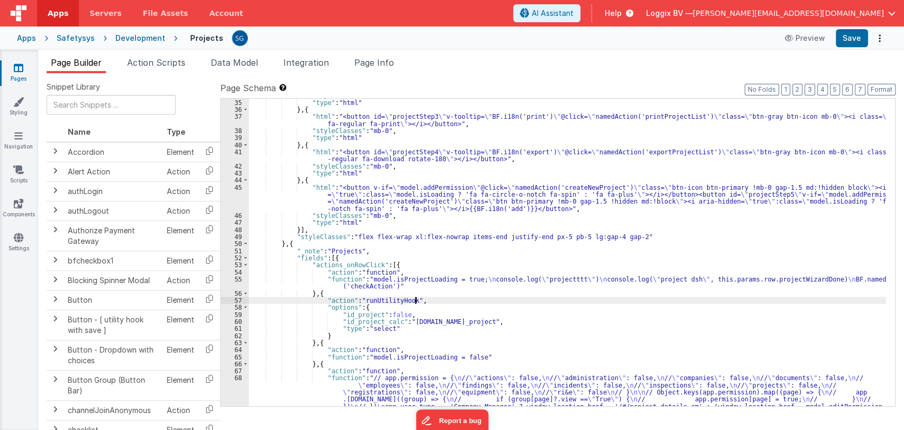
click at [435, 301] on div ""styleClasses" : "mb-0" , "type" : "html" } , { "html" : "<button id= \" projec…" at bounding box center [567, 270] width 637 height 357
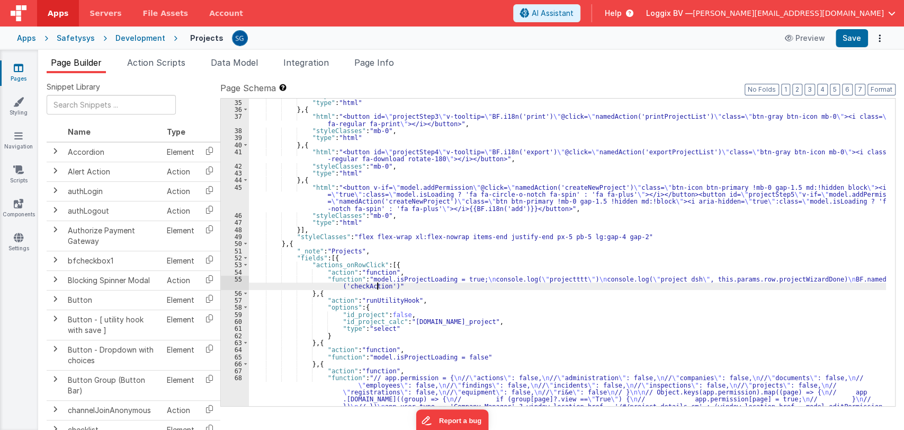
click at [376, 282] on div ""styleClasses" : "mb-0" , "type" : "html" } , { "html" : "<button id= \" projec…" at bounding box center [567, 270] width 637 height 357
click at [238, 278] on div "55" at bounding box center [235, 282] width 28 height 14
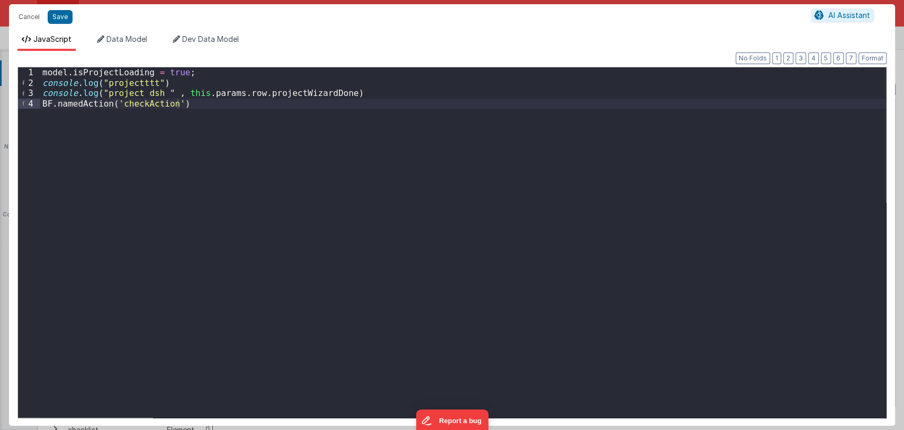
click at [295, 92] on div "model . isProjectLoading = true ; console . log ( "projectttt" ) console . log …" at bounding box center [463, 252] width 846 height 371
click at [153, 104] on div "model . isProjectLoading = true ; console . log ( "projectttt" ) console . log …" at bounding box center [463, 252] width 846 height 371
click at [311, 106] on div "model . isProjectLoading = true ; console . log ( "projectttt" ) console . log …" at bounding box center [463, 252] width 846 height 371
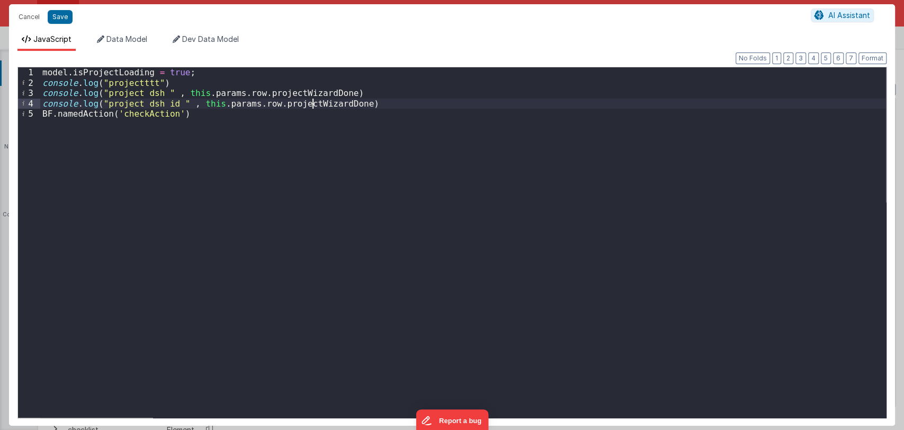
click at [311, 106] on div "model . isProjectLoading = true ; console . log ( "projectttt" ) console . log …" at bounding box center [463, 252] width 846 height 371
click at [55, 115] on div "model . isProjectLoading = true ; console . log ( "projectttt" ) console . log …" at bounding box center [463, 252] width 846 height 371
click at [61, 19] on button "Save" at bounding box center [60, 17] width 25 height 14
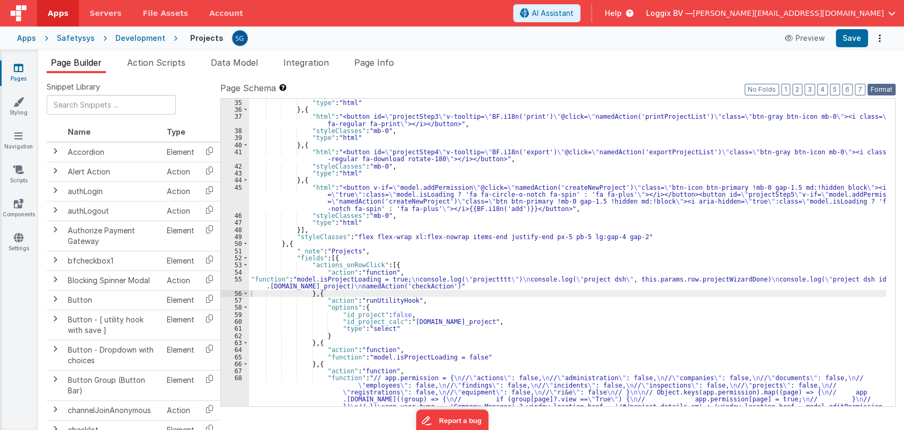
click at [877, 88] on button "Format" at bounding box center [882, 90] width 28 height 12
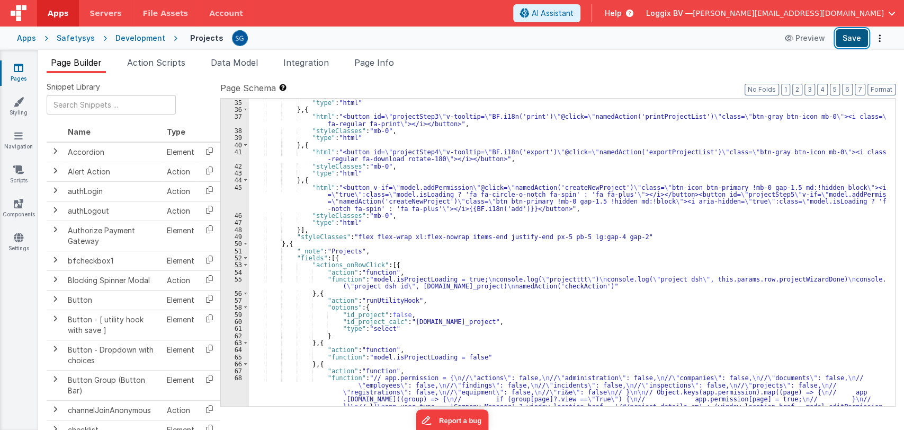
click at [853, 45] on button "Save" at bounding box center [852, 38] width 32 height 18
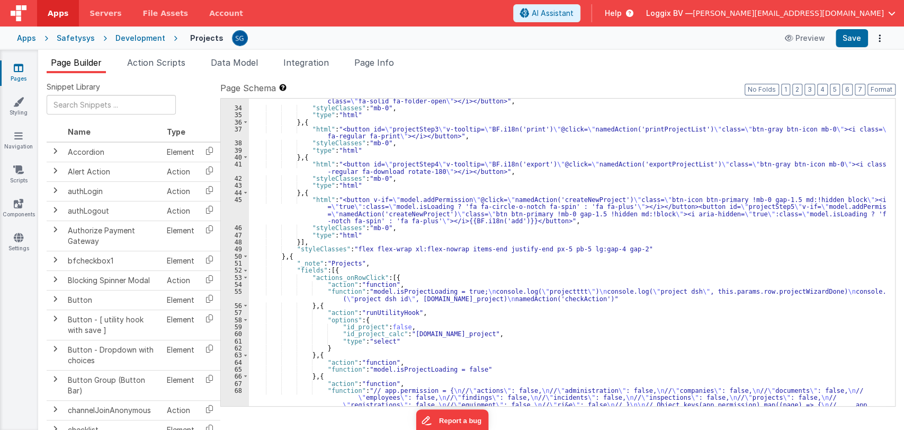
scroll to position [255, 0]
click at [437, 289] on div ""html" : "<button id= \" projectStep2 \" v-tooltip= \" model.isArchieveList ? B…" at bounding box center [567, 268] width 637 height 371
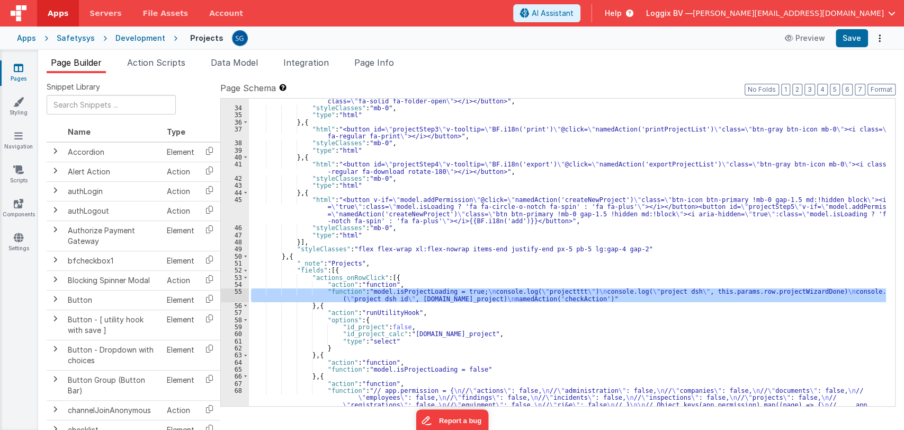
click at [239, 291] on div "55" at bounding box center [235, 295] width 28 height 14
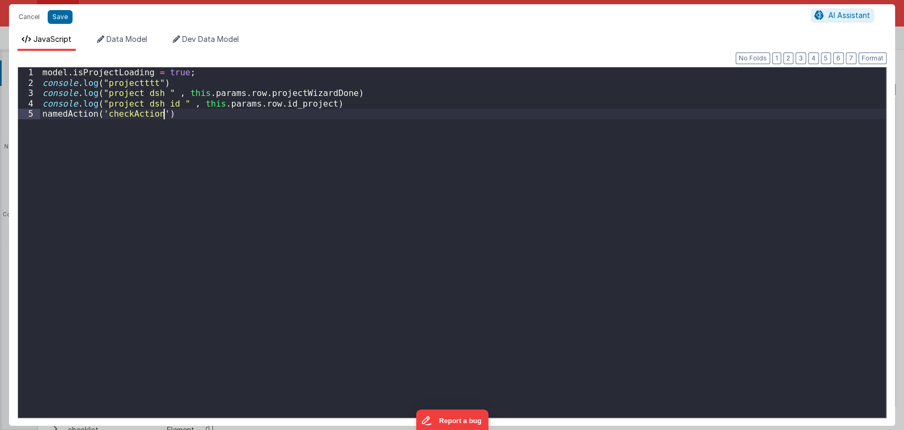
click at [239, 291] on div "model . isProjectLoading = true ; console . log ( "projectttt" ) console . log …" at bounding box center [463, 252] width 846 height 371
click at [31, 14] on button "Cancel" at bounding box center [29, 17] width 32 height 15
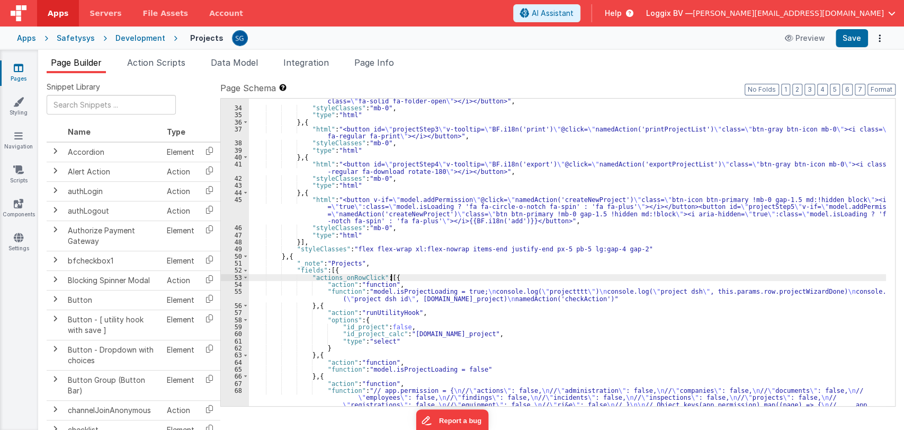
click at [403, 276] on div ""html" : "<button id= \" projectStep2 \" v-tooltip= \" model.isArchieveList ? B…" at bounding box center [567, 268] width 637 height 371
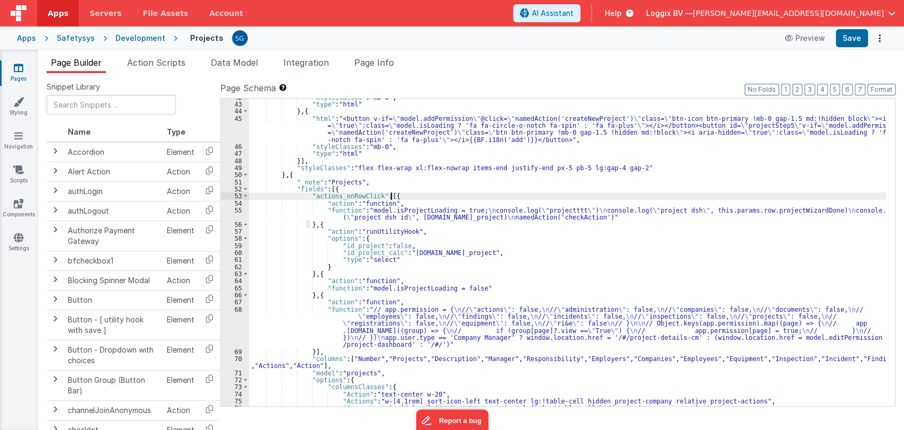
scroll to position [337, 0]
click at [398, 328] on div ""styleClasses" : "mb-0" , "type" : "html" } , { "html" : "<button v-if= \" mode…" at bounding box center [567, 254] width 637 height 322
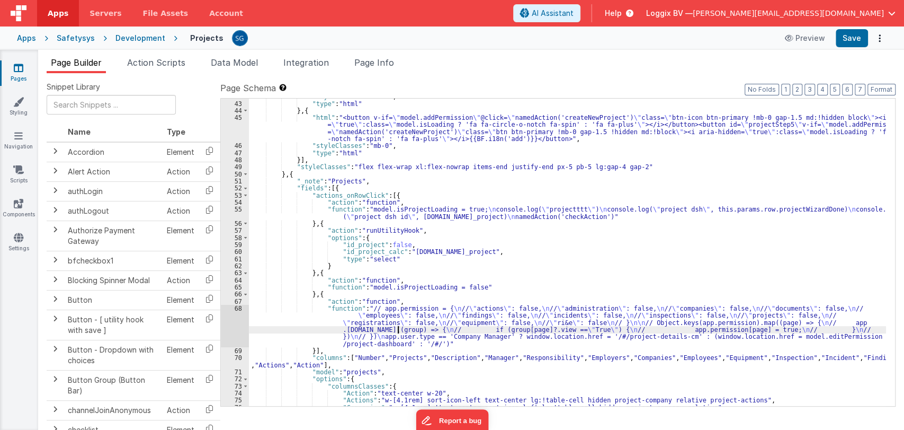
click at [238, 306] on div "68" at bounding box center [235, 326] width 28 height 42
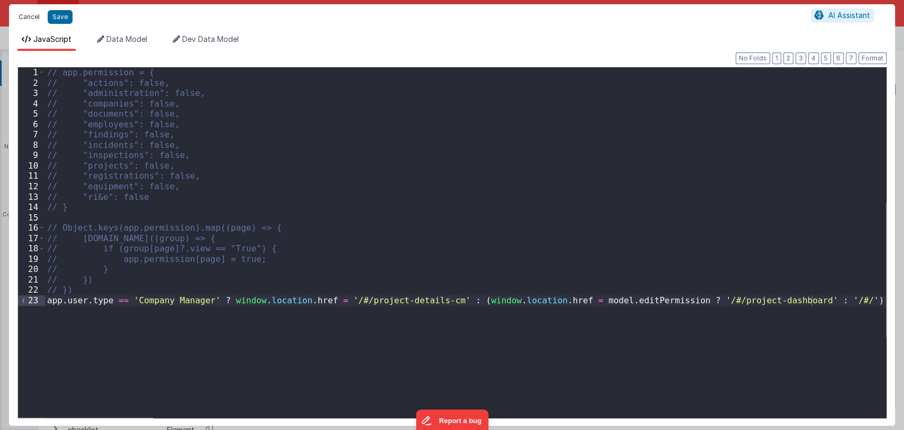
click at [26, 16] on button "Cancel" at bounding box center [29, 17] width 32 height 15
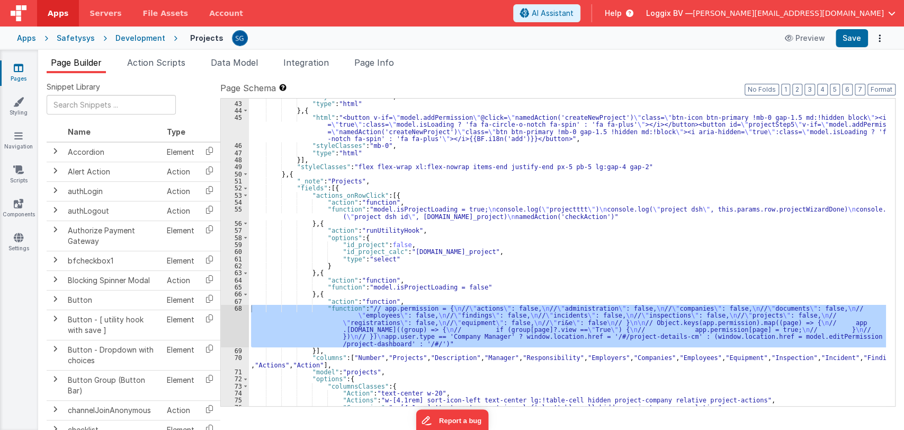
click at [494, 286] on div ""styleClasses" : "mb-0" , "type" : "html" } , { "html" : "<button v-if= \" mode…" at bounding box center [567, 254] width 637 height 322
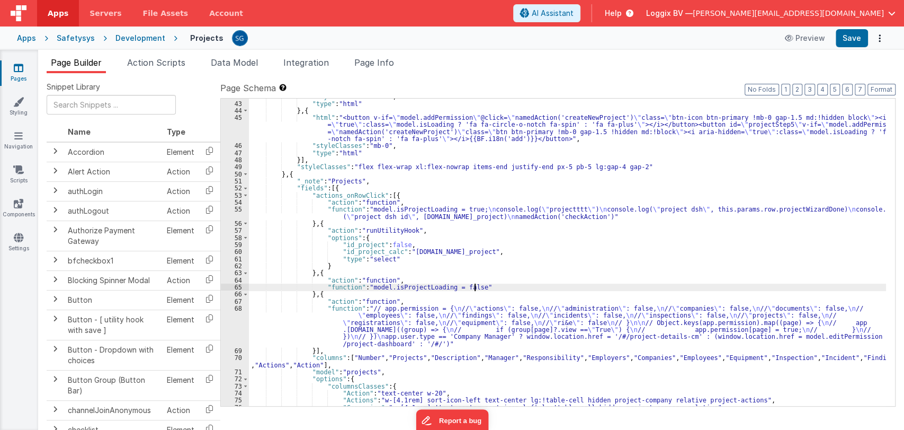
click at [489, 285] on div ""styleClasses" : "mb-0" , "type" : "html" } , { "html" : "<button v-if= \" mode…" at bounding box center [567, 254] width 637 height 322
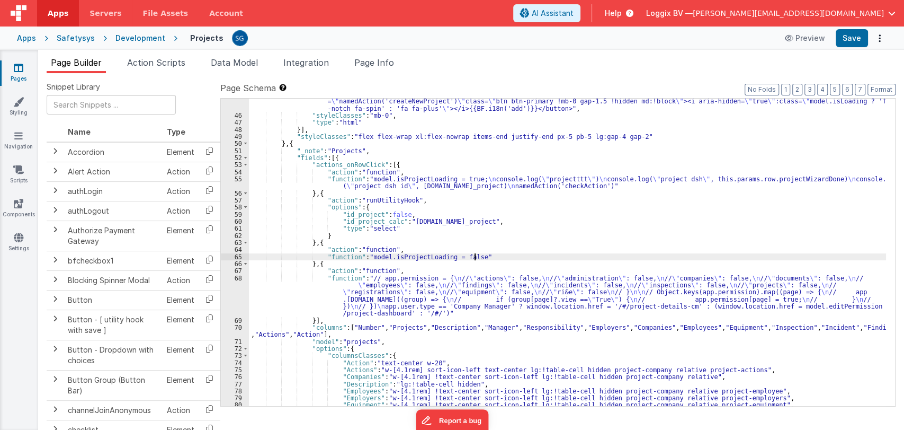
scroll to position [369, 0]
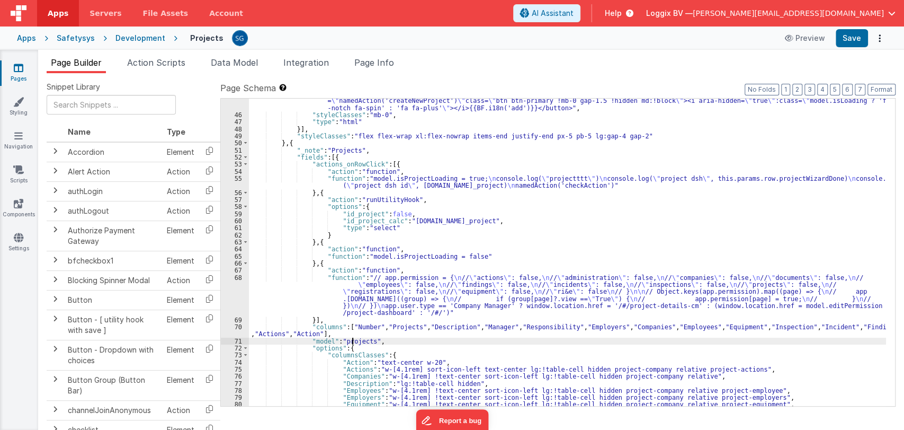
click at [353, 343] on div ""html" : "<button v-if= \" model.addPermission \" @click= \" namedAction('creat…" at bounding box center [567, 254] width 637 height 343
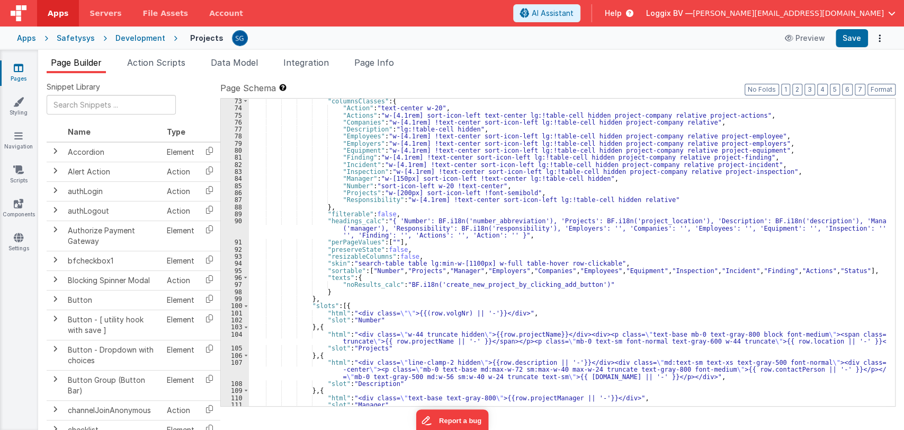
scroll to position [623, 0]
click at [506, 333] on div ""columnsClasses" : { "Action" : "text-center w-20" , "Actions" : "w-[4.1rem] so…" at bounding box center [567, 258] width 637 height 322
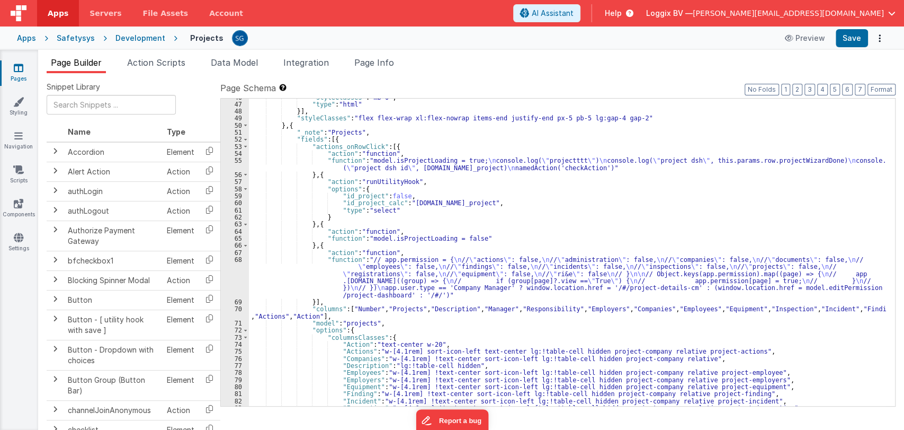
scroll to position [386, 0]
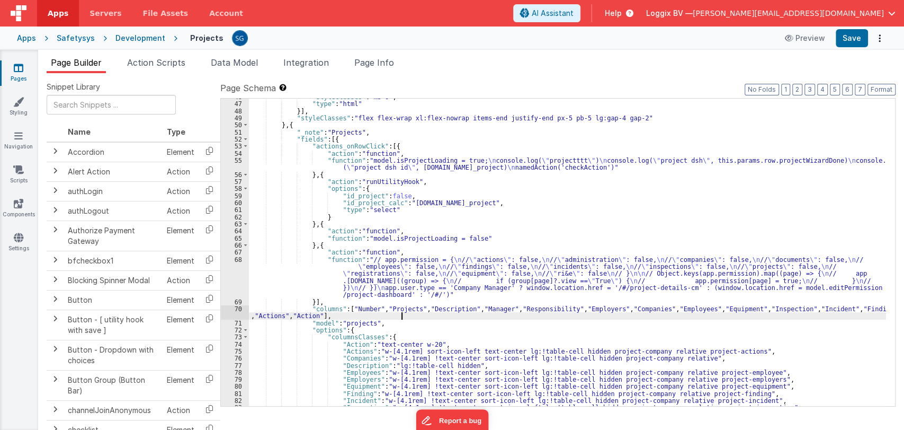
click at [882, 315] on div ""styleClasses" : "mb-0" , "type" : "html" }] , "styleClasses" : "flex flex-wrap…" at bounding box center [567, 254] width 637 height 322
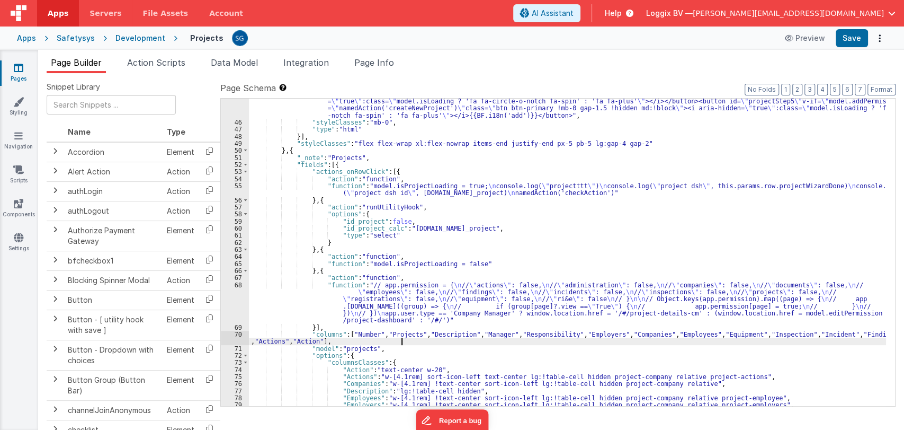
scroll to position [360, 0]
click at [398, 212] on div ""html" : "<button v-if= \" model.addPermission \" @click= \" namedAction('creat…" at bounding box center [567, 262] width 637 height 343
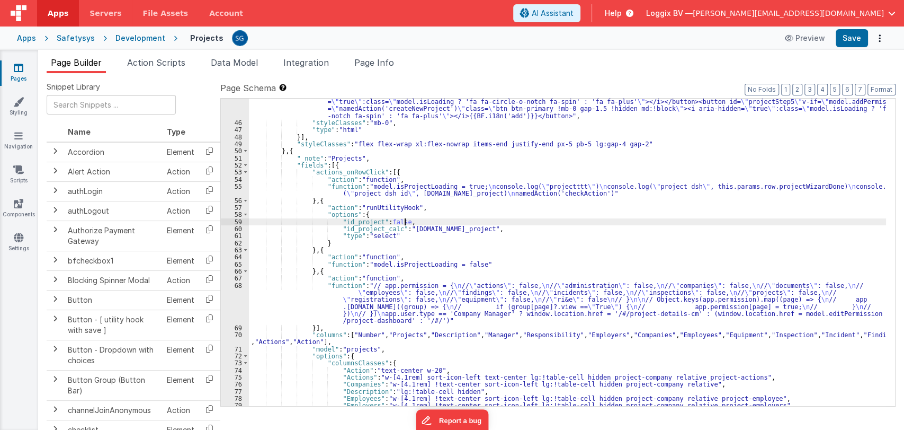
click at [403, 220] on div ""html" : "<button v-if= \" model.addPermission \" @click= \" namedAction('creat…" at bounding box center [567, 262] width 637 height 343
click at [333, 192] on div ""html" : "<button v-if= \" model.addPermission \" @click= \" namedAction('creat…" at bounding box center [567, 262] width 637 height 343
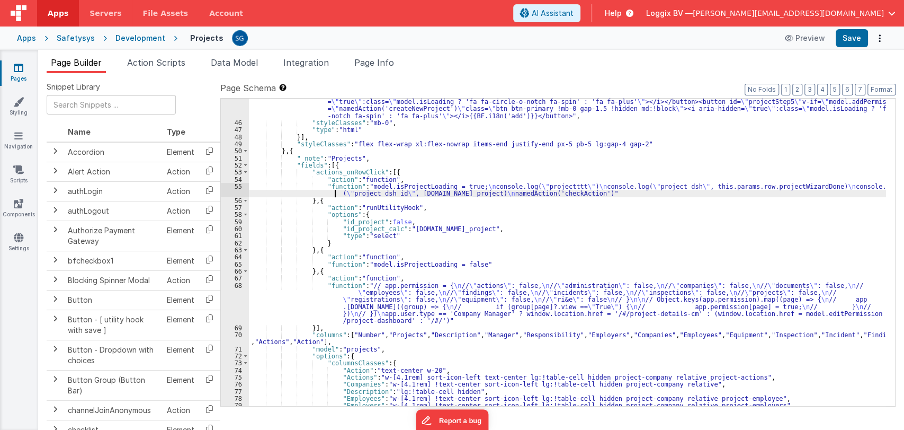
click at [237, 185] on div "55" at bounding box center [235, 190] width 28 height 14
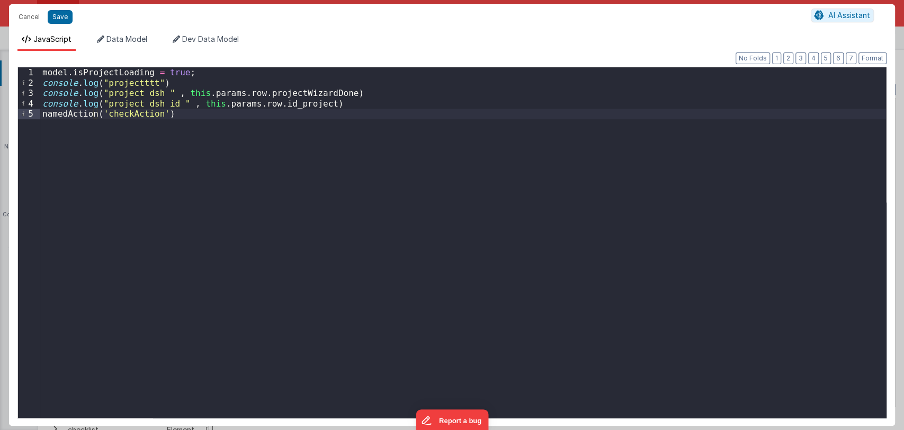
click at [252, 92] on div "model . isProjectLoading = true ; console . log ( "projectttt" ) console . log …" at bounding box center [463, 252] width 846 height 371
click at [61, 18] on button "Save" at bounding box center [60, 17] width 25 height 14
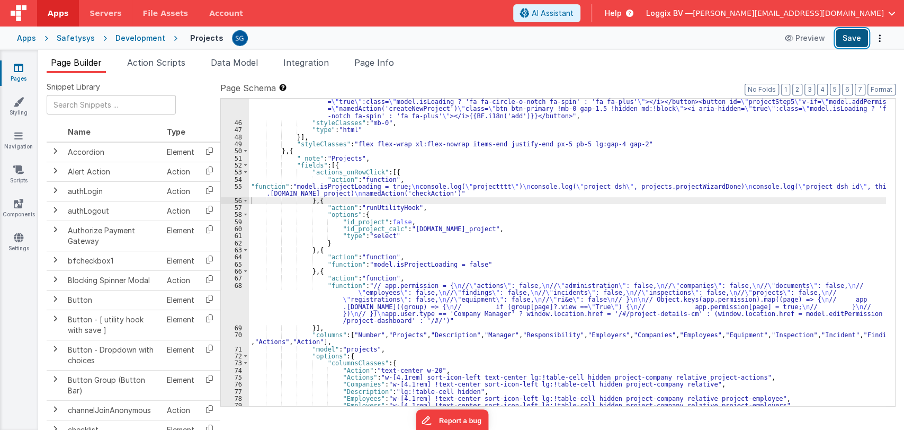
click at [848, 40] on button "Save" at bounding box center [852, 38] width 32 height 18
click at [427, 193] on div ""html" : "<button v-if= \" model.addPermission \" @click= \" namedAction('creat…" at bounding box center [567, 262] width 637 height 343
click at [431, 194] on div ""html" : "<button v-if= \" model.addPermission \" @click= \" namedAction('creat…" at bounding box center [567, 262] width 637 height 343
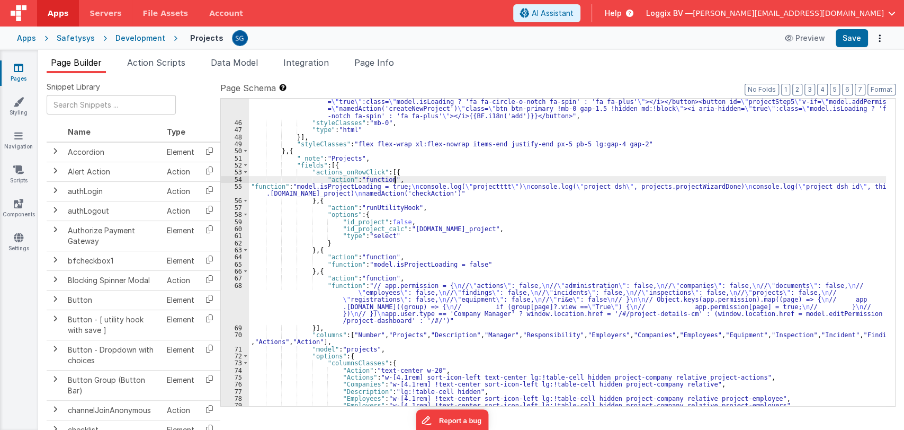
click at [412, 182] on div ""html" : "<button v-if= \" model.addPermission \" @click= \" namedAction('creat…" at bounding box center [567, 262] width 637 height 343
click at [415, 183] on div ""html" : "<button v-if= \" model.addPermission \" @click= \" namedAction('creat…" at bounding box center [567, 262] width 637 height 343
click at [333, 189] on div ""html" : "<button v-if= \" model.addPermission \" @click= \" namedAction('creat…" at bounding box center [567, 262] width 637 height 343
click at [424, 189] on div ""html" : "<button v-if= \" model.addPermission \" @click= \" namedAction('creat…" at bounding box center [567, 262] width 637 height 343
click at [426, 193] on div ""html" : "<button v-if= \" model.addPermission \" @click= \" namedAction('creat…" at bounding box center [567, 262] width 637 height 343
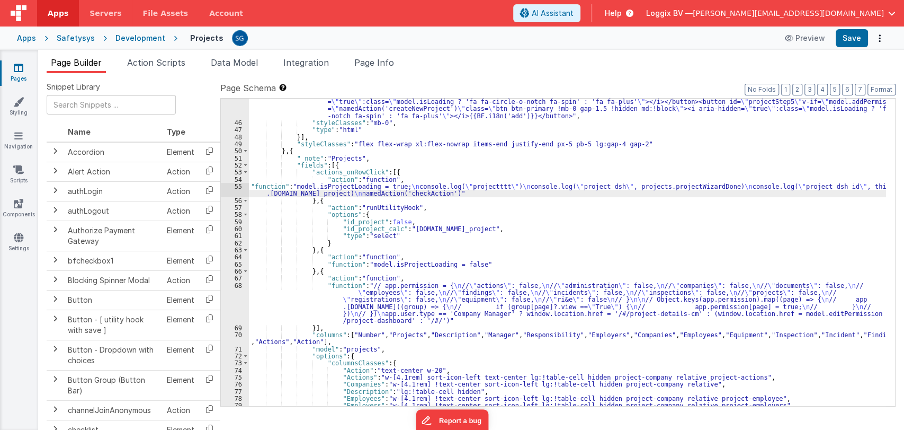
click at [359, 194] on div ""html" : "<button v-if= \" model.addPermission \" @click= \" namedAction('creat…" at bounding box center [567, 262] width 637 height 343
click at [878, 91] on button "Format" at bounding box center [882, 90] width 28 height 12
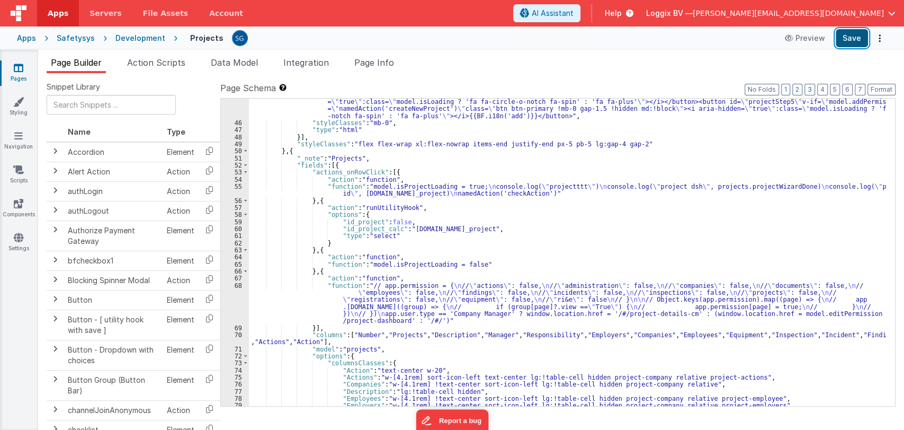
click at [852, 45] on button "Save" at bounding box center [852, 38] width 32 height 18
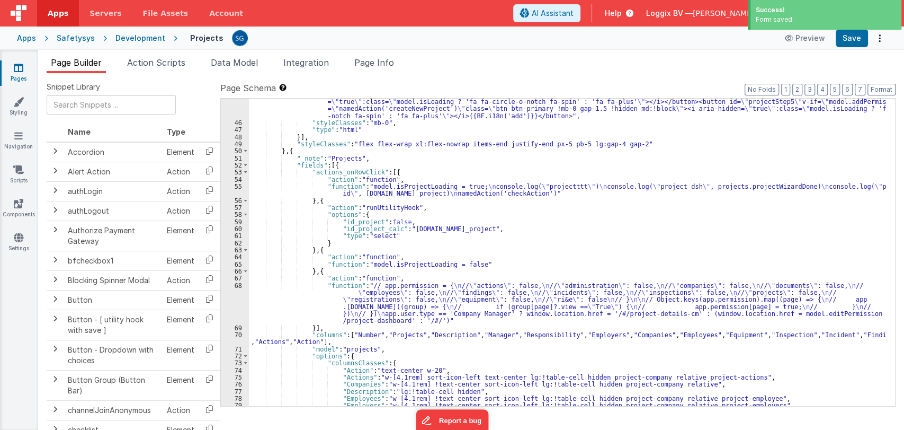
click at [488, 40] on div "Projects Preview Save" at bounding box center [532, 38] width 710 height 18
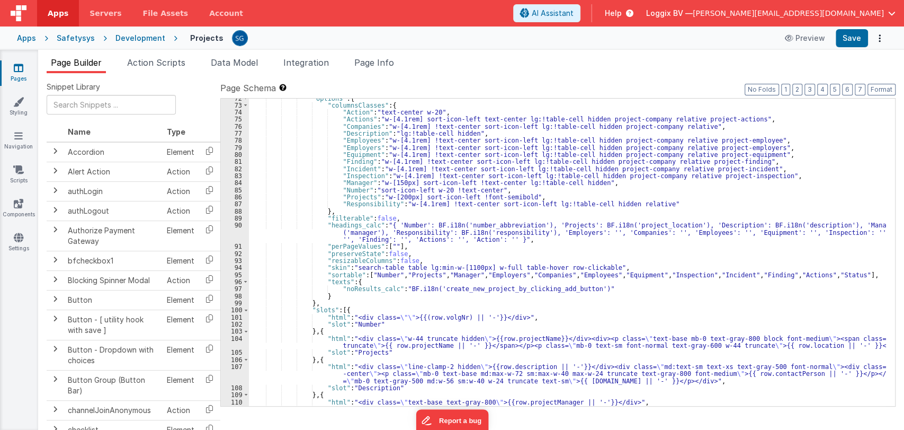
scroll to position [618, 0]
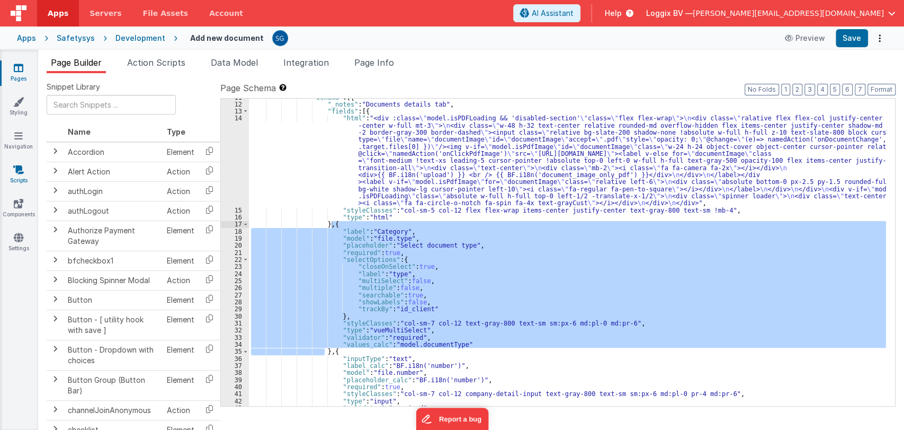
click at [17, 169] on icon at bounding box center [18, 169] width 11 height 11
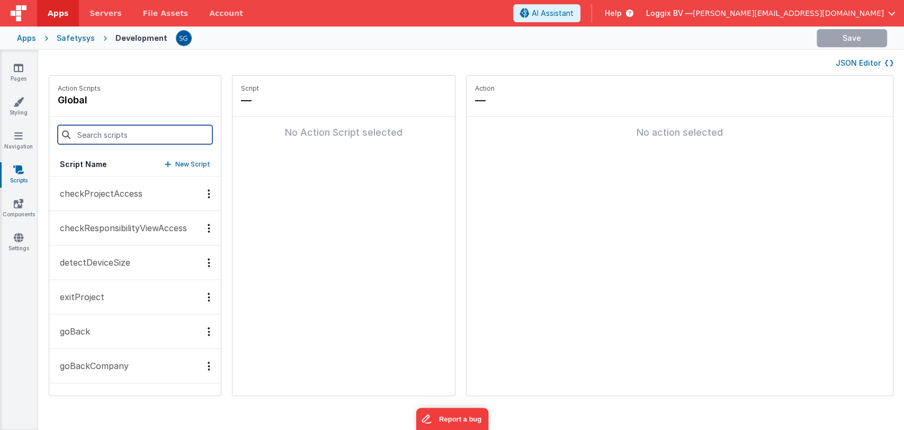
click at [105, 131] on input at bounding box center [135, 134] width 155 height 19
paste input "openProjectWizardModal"
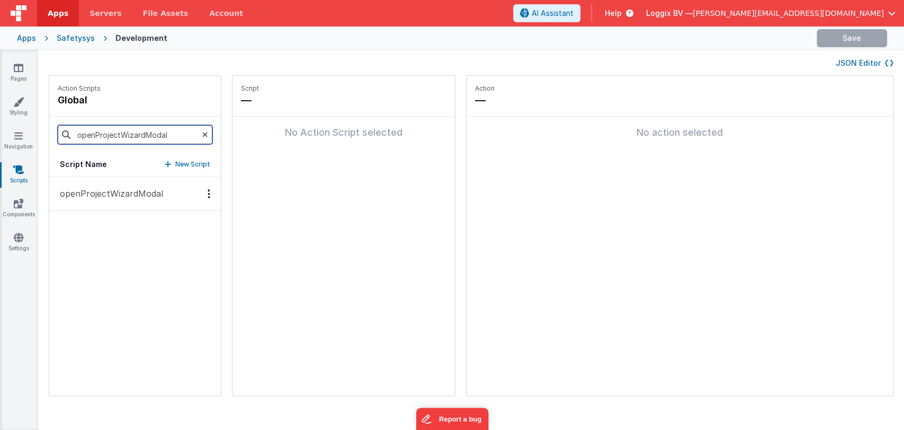
type input "openProjectWizardModal"
click at [104, 200] on button "openProjectWizardModal" at bounding box center [135, 193] width 172 height 34
